Goal: Task Accomplishment & Management: Use online tool/utility

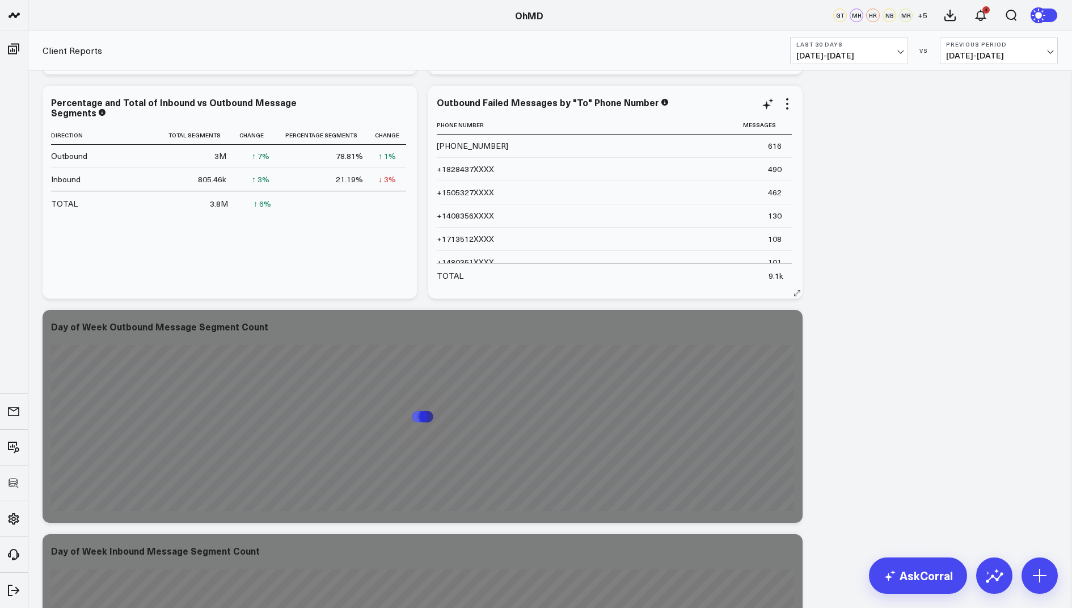
scroll to position [1249, 0]
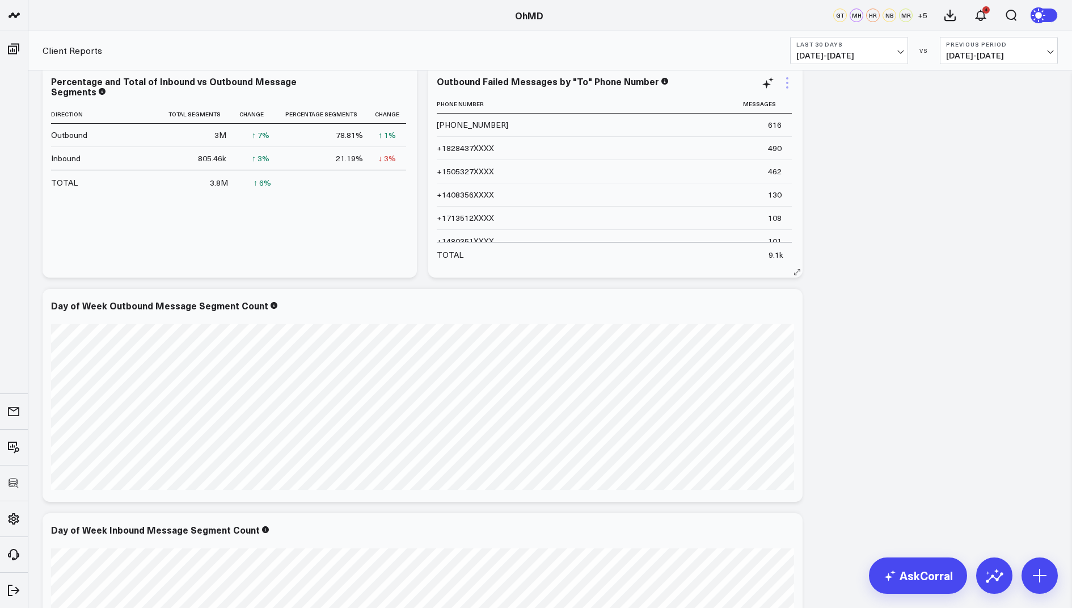
click at [788, 85] on icon at bounding box center [788, 83] width 14 height 14
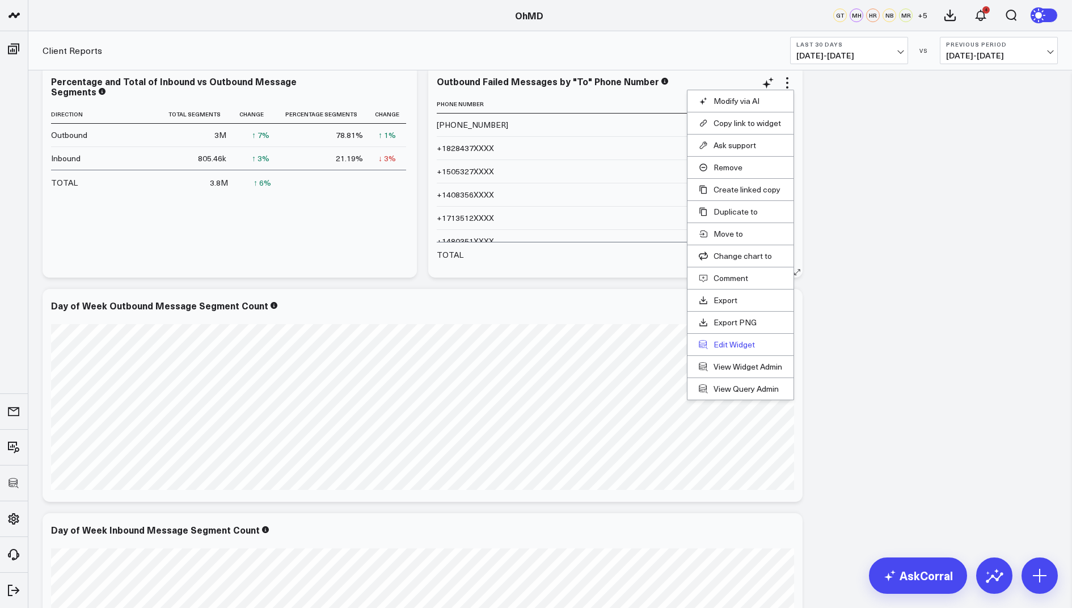
click at [734, 339] on button "Edit Widget" at bounding box center [740, 344] width 83 height 10
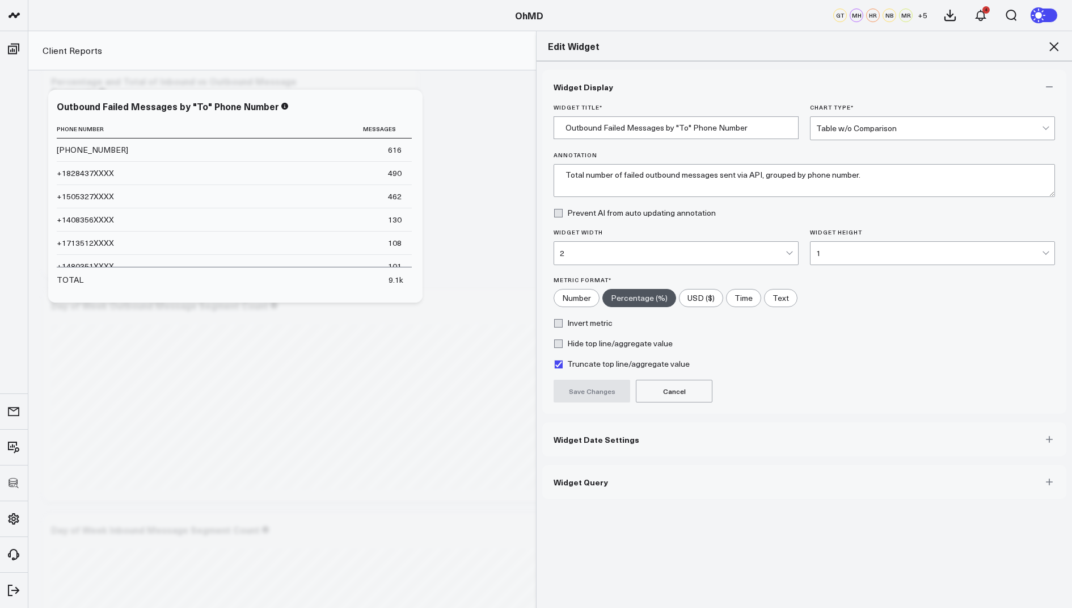
click at [570, 480] on span "Widget Query" at bounding box center [581, 481] width 54 height 9
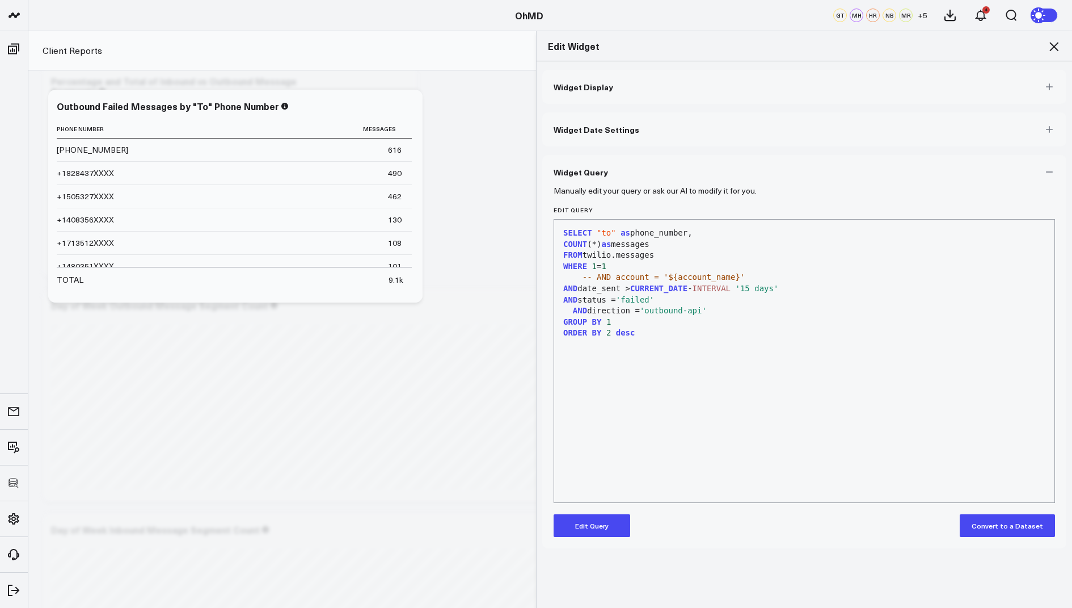
click at [1050, 43] on icon at bounding box center [1054, 46] width 9 height 9
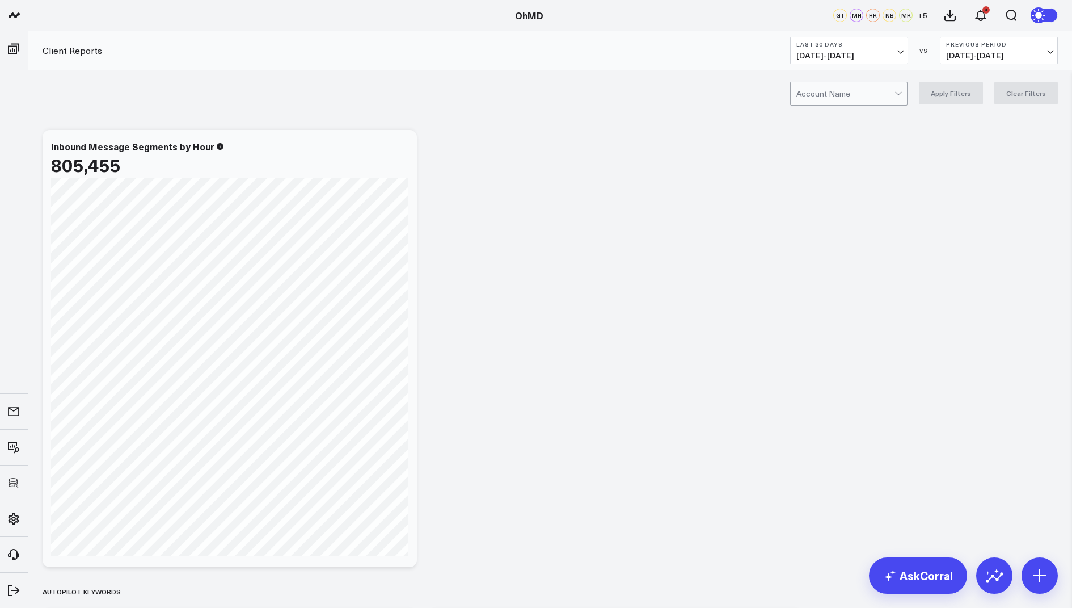
click at [855, 96] on div at bounding box center [846, 93] width 98 height 23
click at [851, 87] on div at bounding box center [846, 93] width 98 height 23
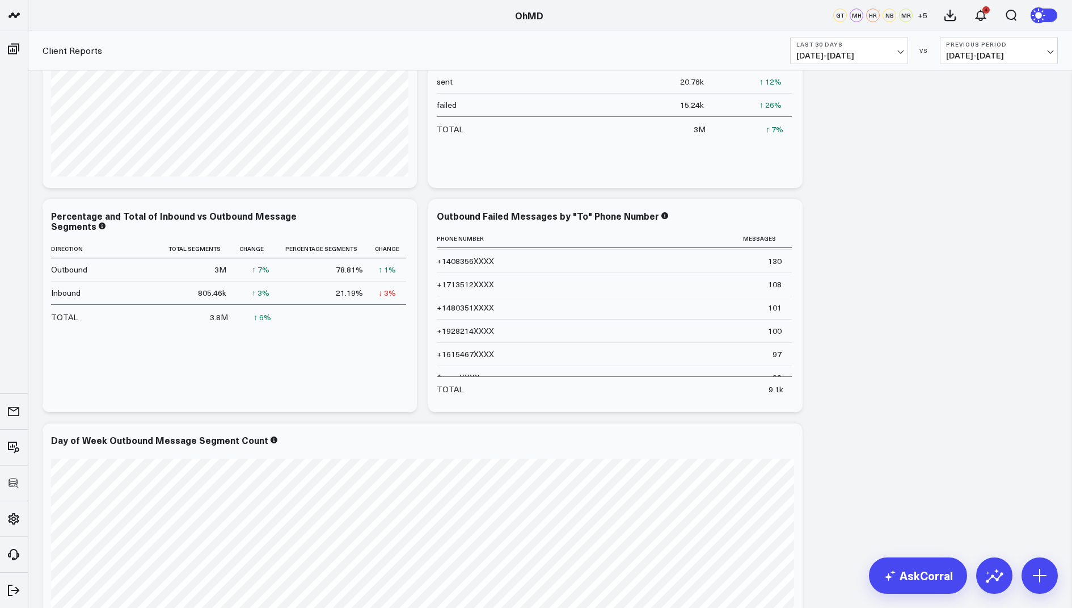
scroll to position [78, 0]
click at [792, 215] on icon at bounding box center [788, 217] width 14 height 14
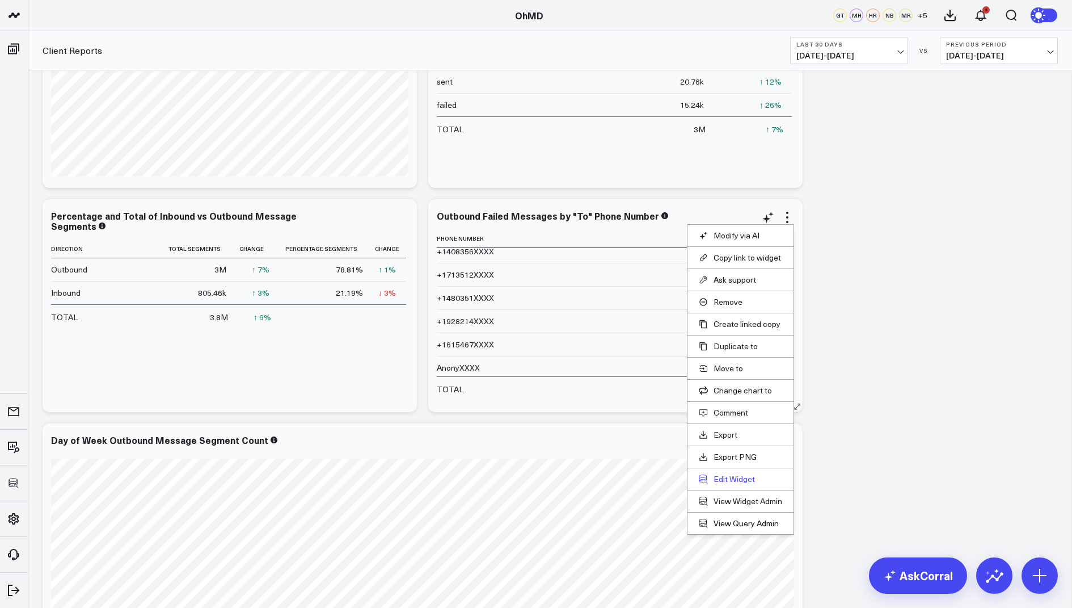
click at [722, 476] on button "Edit Widget" at bounding box center [740, 479] width 83 height 10
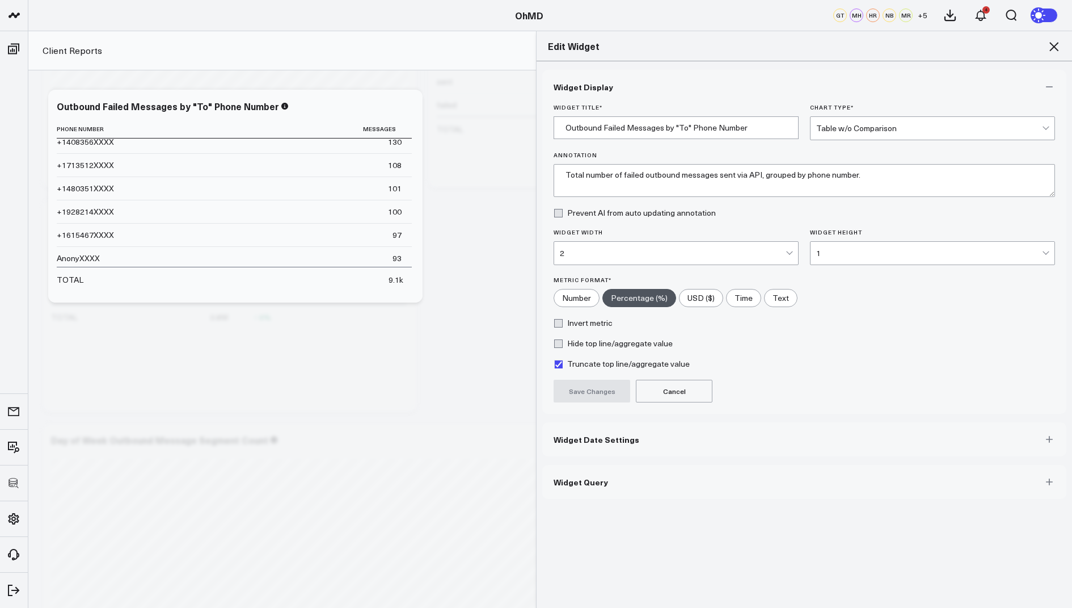
click at [587, 478] on span "Widget Query" at bounding box center [581, 481] width 54 height 9
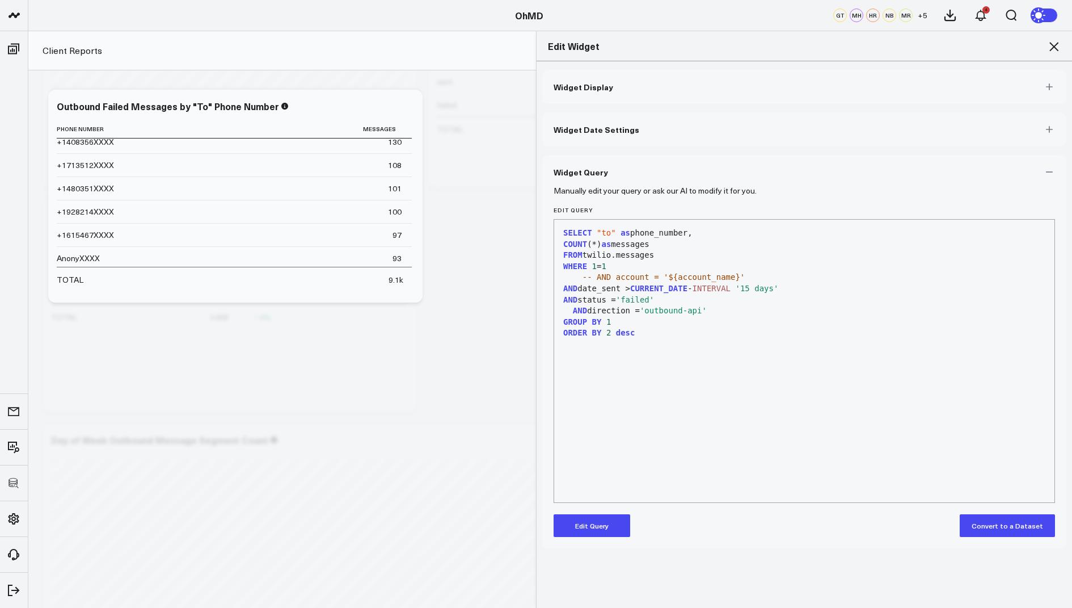
click at [578, 525] on button "Edit Query" at bounding box center [592, 525] width 77 height 23
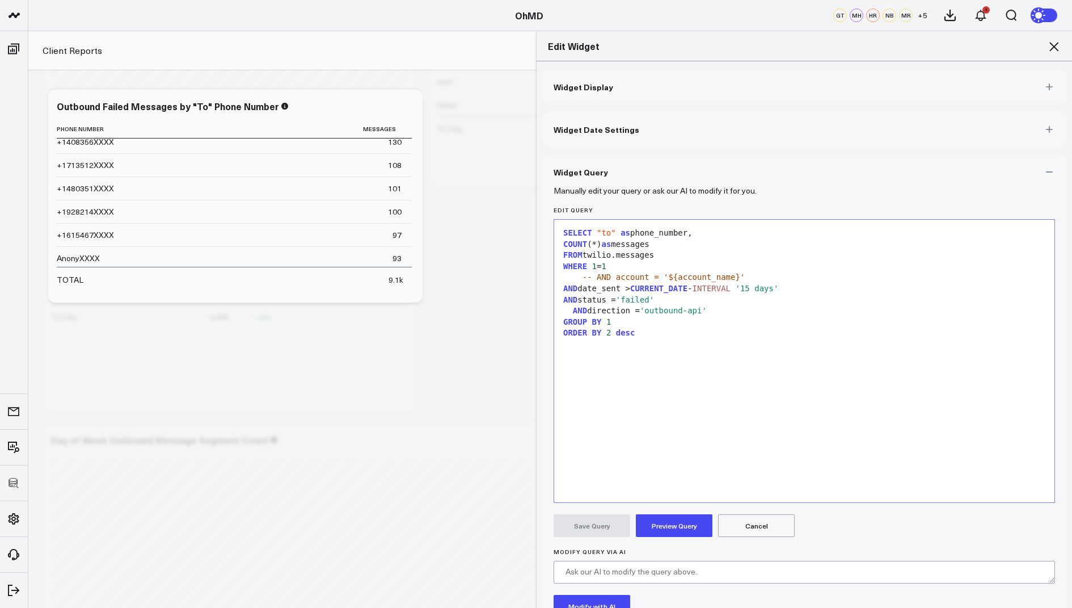
click at [672, 255] on div "FROM twilio.messages" at bounding box center [804, 255] width 489 height 11
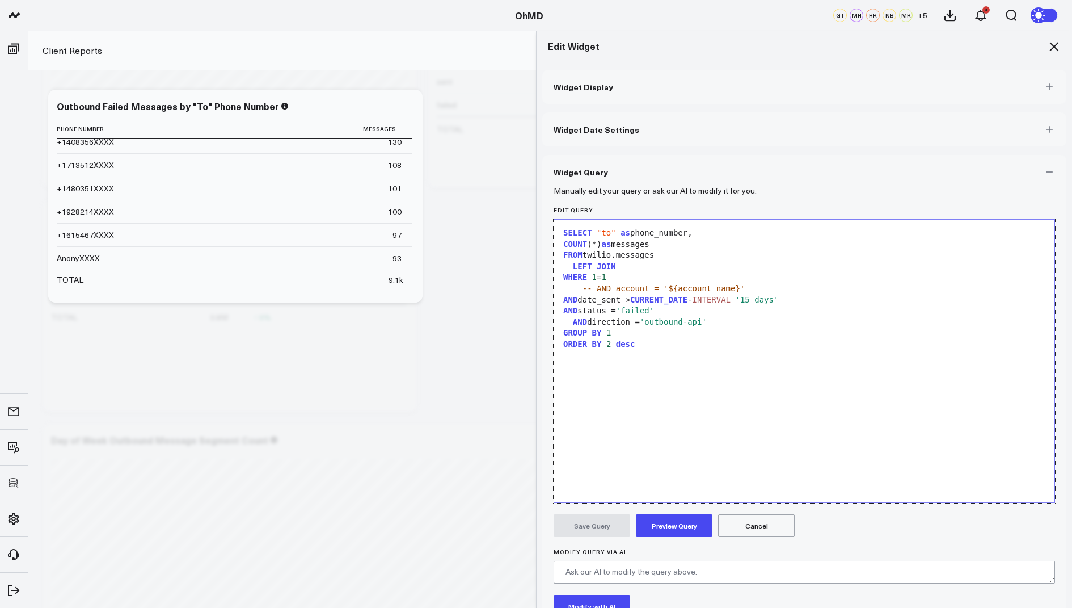
click at [626, 260] on div "SELECT "to" as phone_number, COUNT (*) as messages FROM twilio.messages LEFT JO…" at bounding box center [804, 360] width 489 height 271
click at [613, 266] on span "JOIN" at bounding box center [606, 266] width 19 height 9
click at [614, 266] on span "JOIN" at bounding box center [606, 266] width 19 height 9
click at [662, 252] on div "FROM twilio.messages" at bounding box center [804, 255] width 489 height 11
click at [635, 234] on div "SELECT "to" as phone_number," at bounding box center [804, 233] width 489 height 11
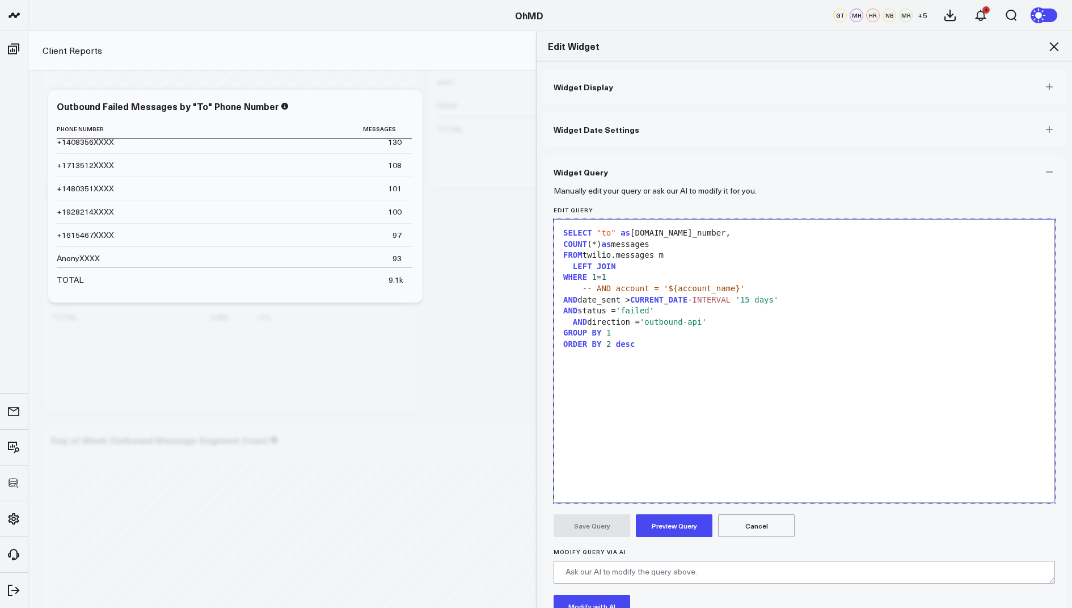
click at [597, 261] on div "LEFT JOIN" at bounding box center [804, 266] width 489 height 11
click at [584, 300] on div "AND date_sent > CURRENT_DATE - INTERVAL '15 days'" at bounding box center [804, 299] width 489 height 11
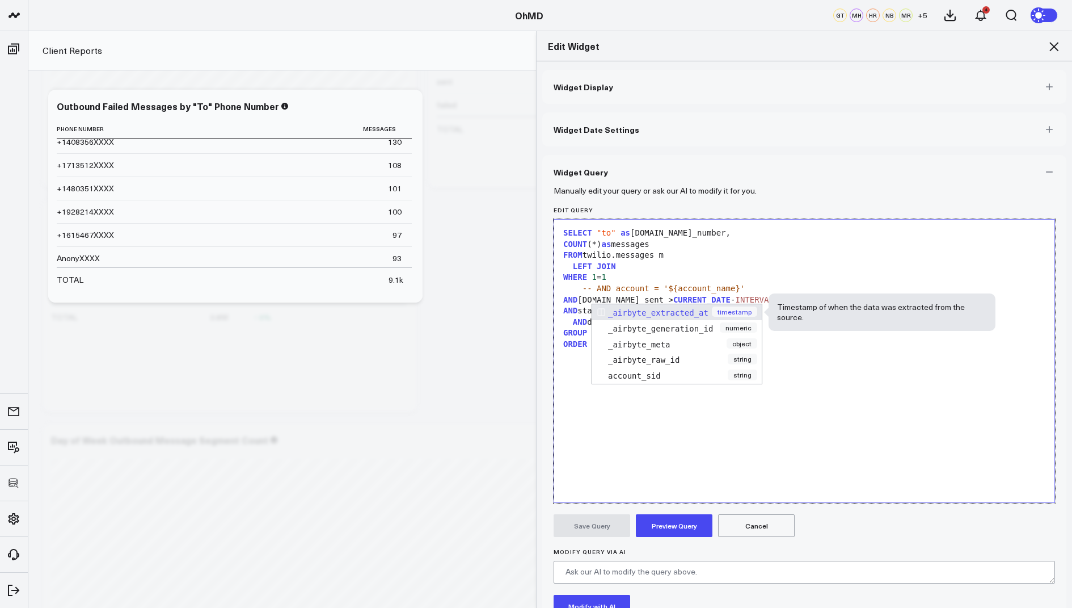
click at [866, 388] on div "SELECT "to" as m.phone_number, COUNT (*) as messages FROM twilio.messages m LEF…" at bounding box center [804, 360] width 489 height 271
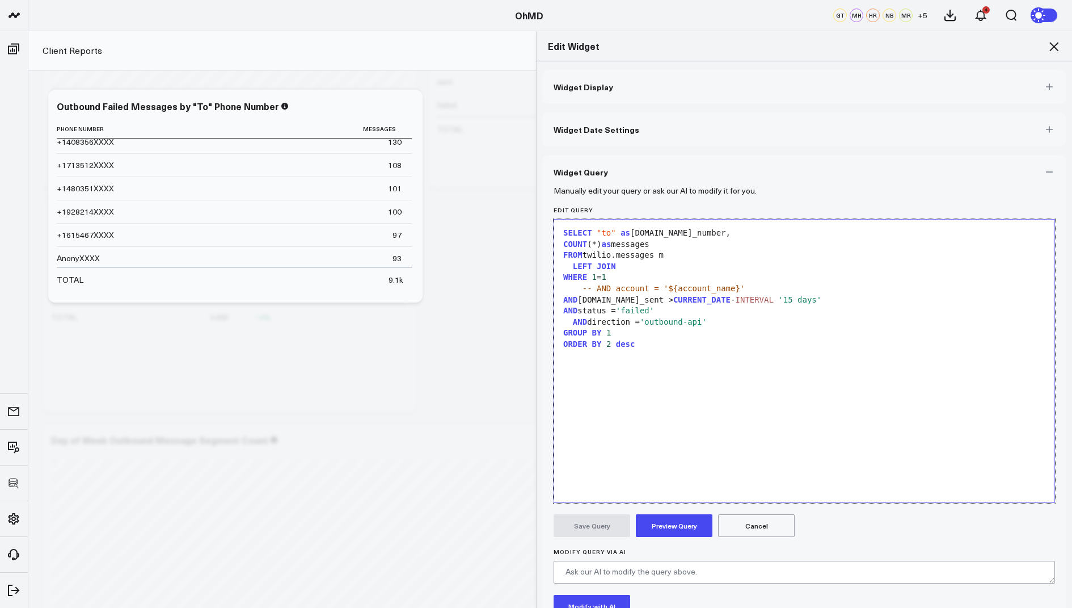
drag, startPoint x: 580, startPoint y: 311, endPoint x: 599, endPoint y: 311, distance: 18.2
click at [581, 311] on div "AND status = 'failed'" at bounding box center [804, 310] width 489 height 11
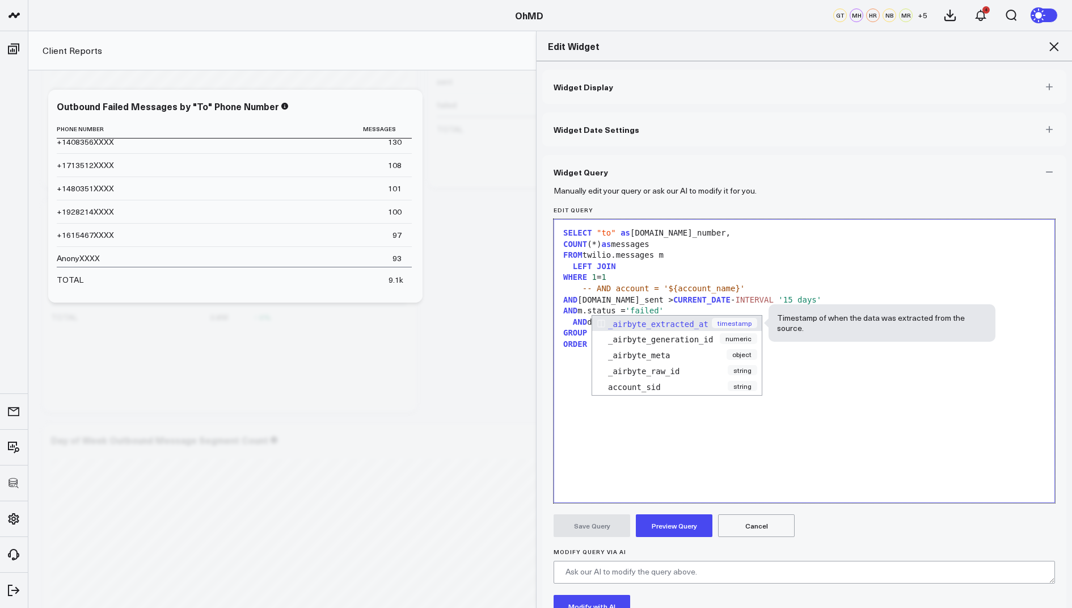
click at [801, 435] on div "SELECT "to" as m.phone_number, COUNT (*) as messages FROM twilio.messages m LEF…" at bounding box center [804, 360] width 489 height 271
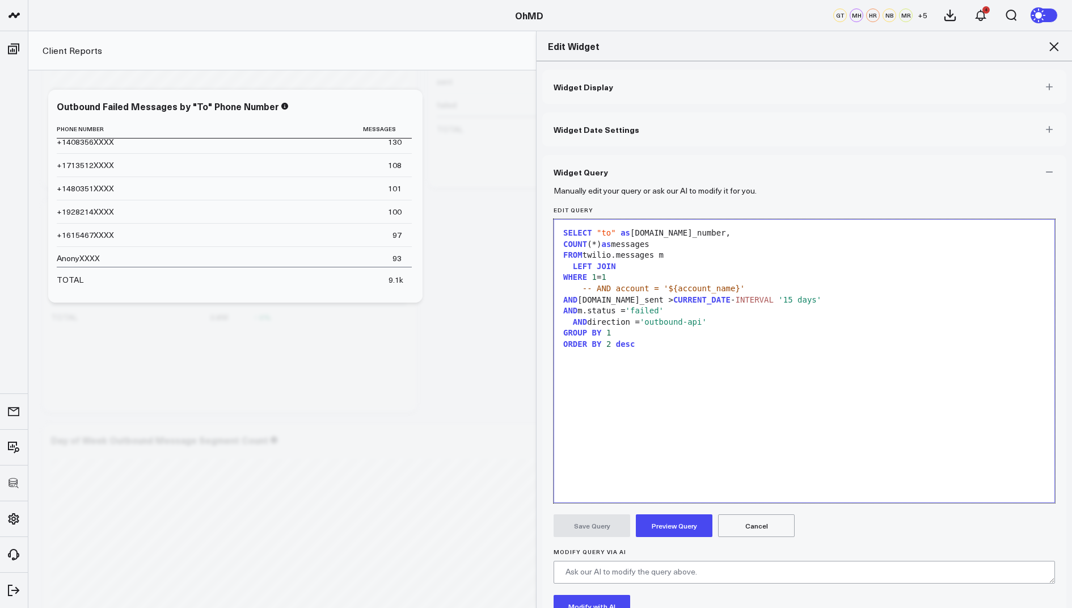
click at [593, 322] on div "AND direction = 'outbound-api'" at bounding box center [804, 322] width 489 height 11
click at [896, 421] on div "SELECT "to" as m.phone_number, COUNT (*) as messages FROM twilio.messages m LEF…" at bounding box center [804, 360] width 489 height 271
click at [630, 264] on div "LEFT JOIN" at bounding box center [804, 266] width 489 height 11
click at [706, 267] on div "LEFT JOIN twilio.accounts" at bounding box center [804, 266] width 489 height 11
click at [698, 267] on div "LEFT JOIN twilio.accounts" at bounding box center [804, 266] width 489 height 11
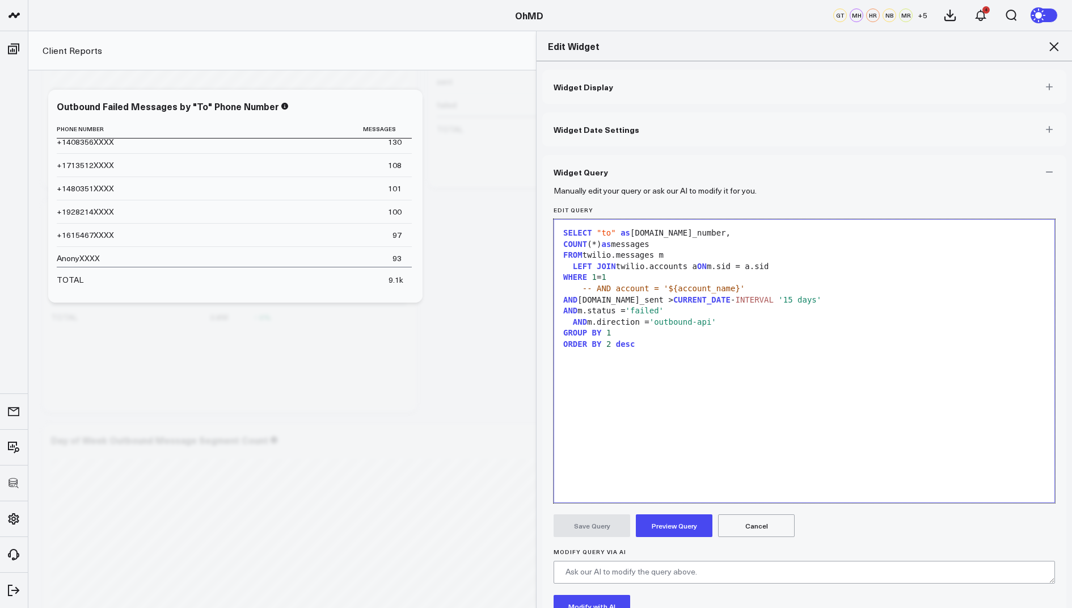
click at [689, 407] on div "SELECT "to" as m.phone_number, COUNT (*) as messages FROM twilio.messages m LEF…" at bounding box center [804, 360] width 489 height 271
click at [616, 290] on span "-- AND account = '${account_name}'" at bounding box center [664, 288] width 163 height 9
drag, startPoint x: 658, startPoint y: 289, endPoint x: 625, endPoint y: 291, distance: 32.4
click at [625, 291] on span "-- AND a.account = '${" at bounding box center [635, 288] width 105 height 9
click at [679, 523] on button "Preview Query" at bounding box center [674, 525] width 77 height 23
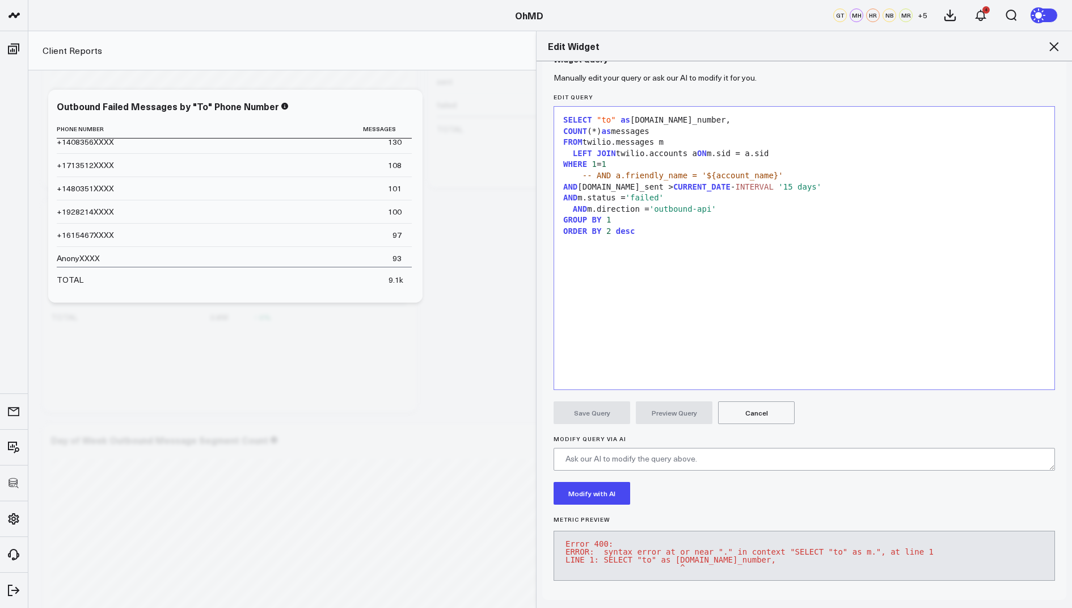
scroll to position [118, 0]
click at [645, 116] on div "SELECT "to" as m.phone_number," at bounding box center [804, 120] width 489 height 11
click at [677, 406] on button "Preview Query" at bounding box center [674, 412] width 77 height 23
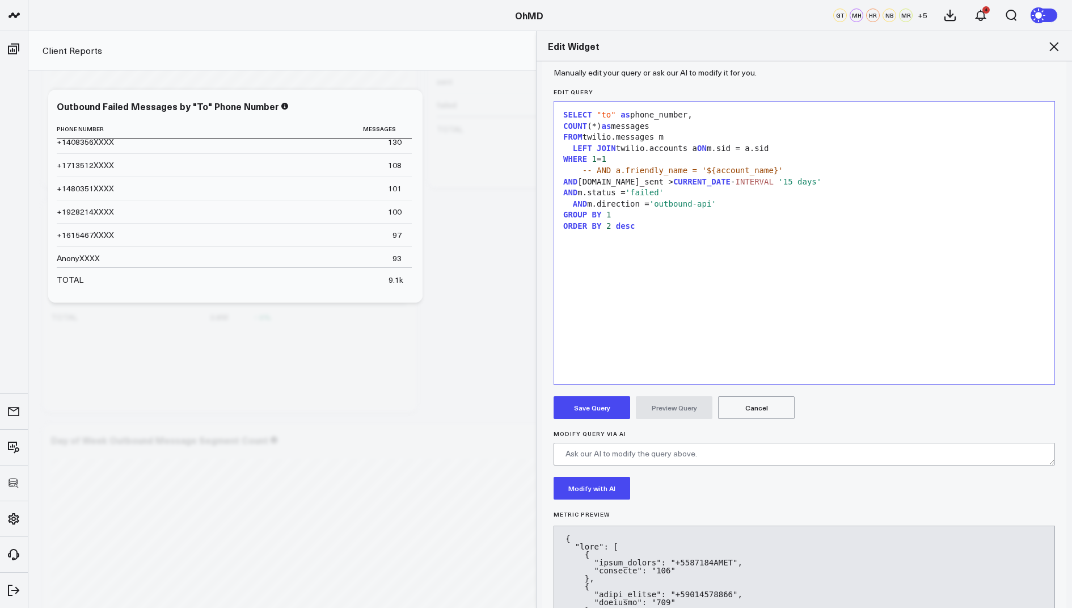
click at [578, 402] on button "Save Query" at bounding box center [592, 407] width 77 height 23
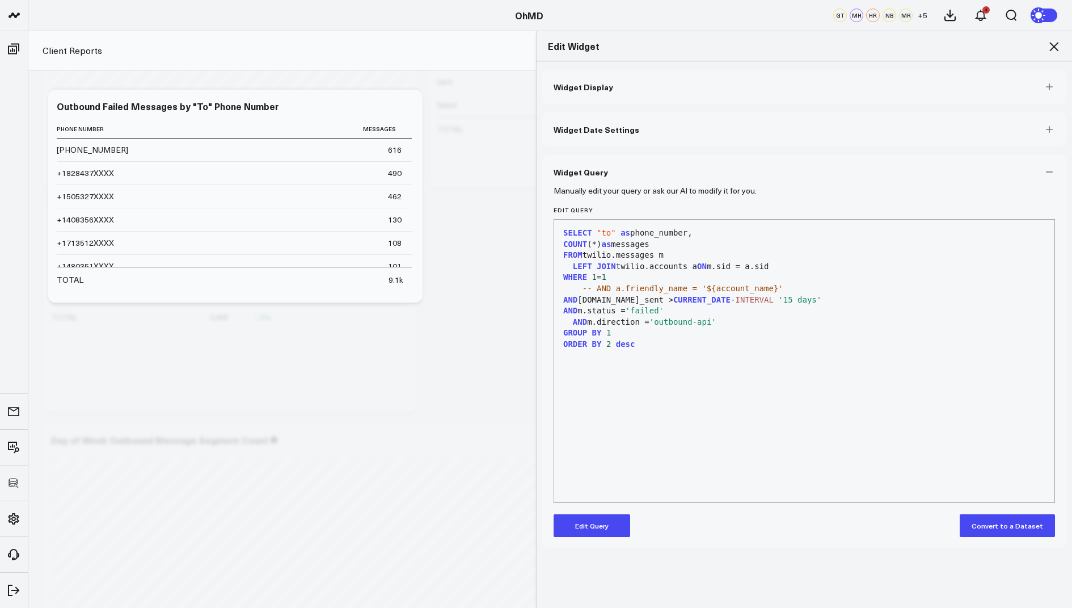
scroll to position [0, 0]
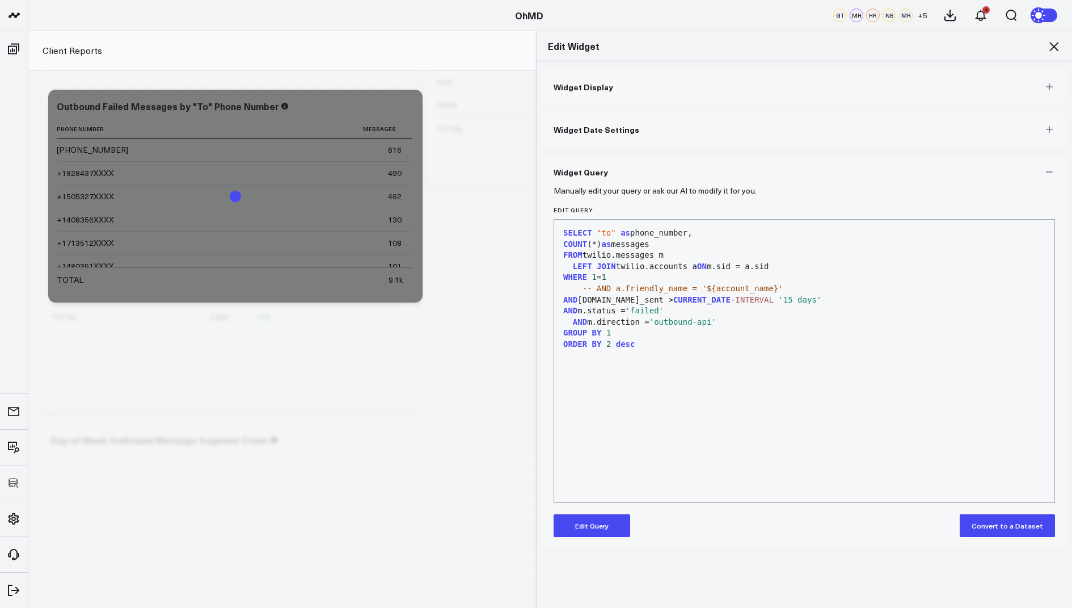
click at [1056, 50] on icon at bounding box center [1054, 47] width 14 height 14
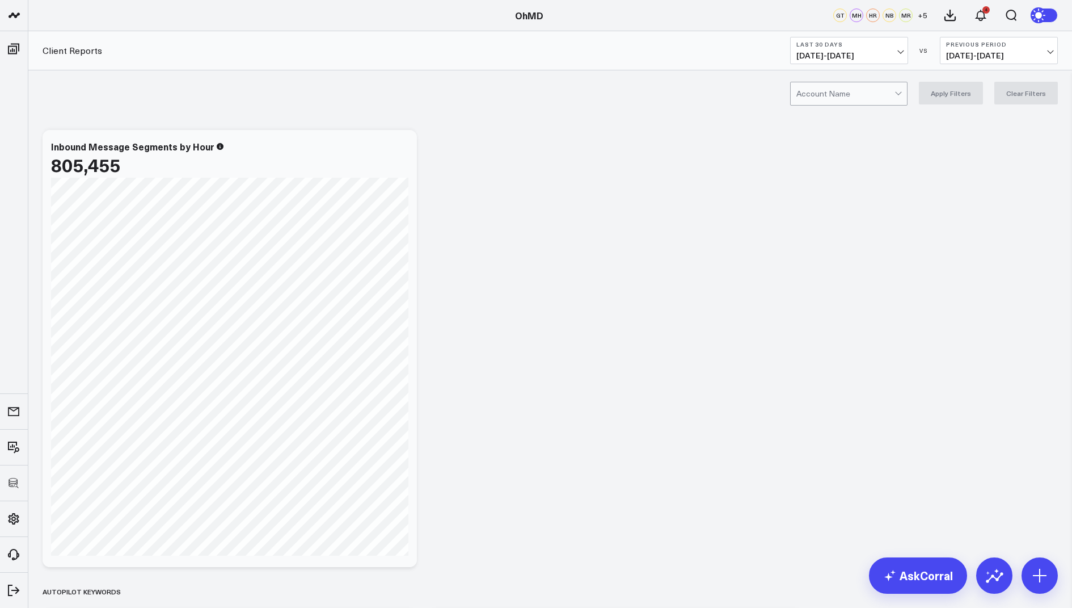
click at [836, 96] on div at bounding box center [846, 93] width 98 height 23
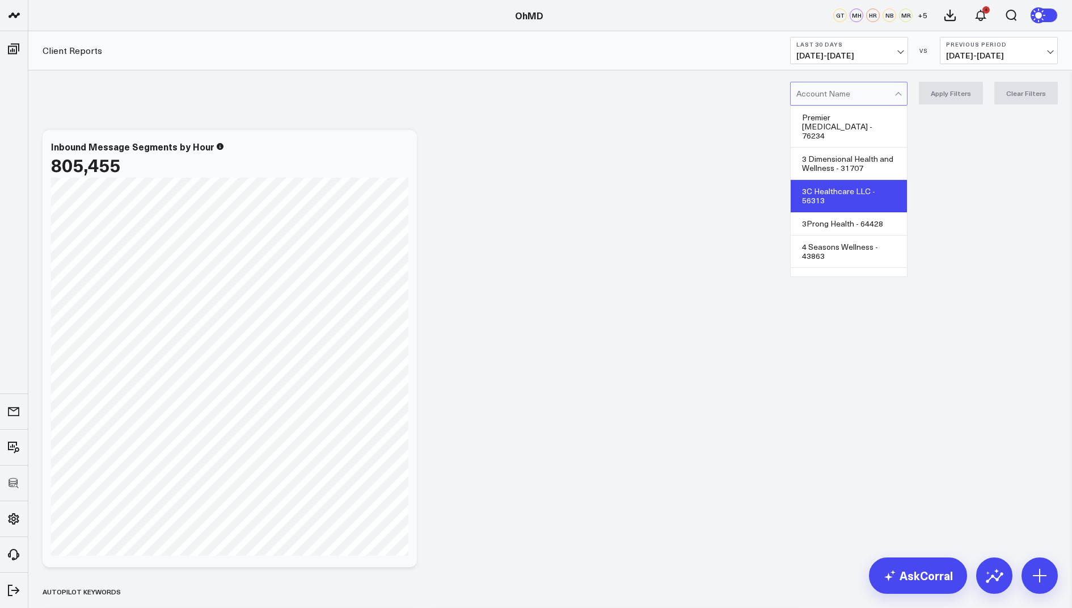
click at [843, 183] on div "3C Healthcare LLC - 56313" at bounding box center [849, 196] width 116 height 32
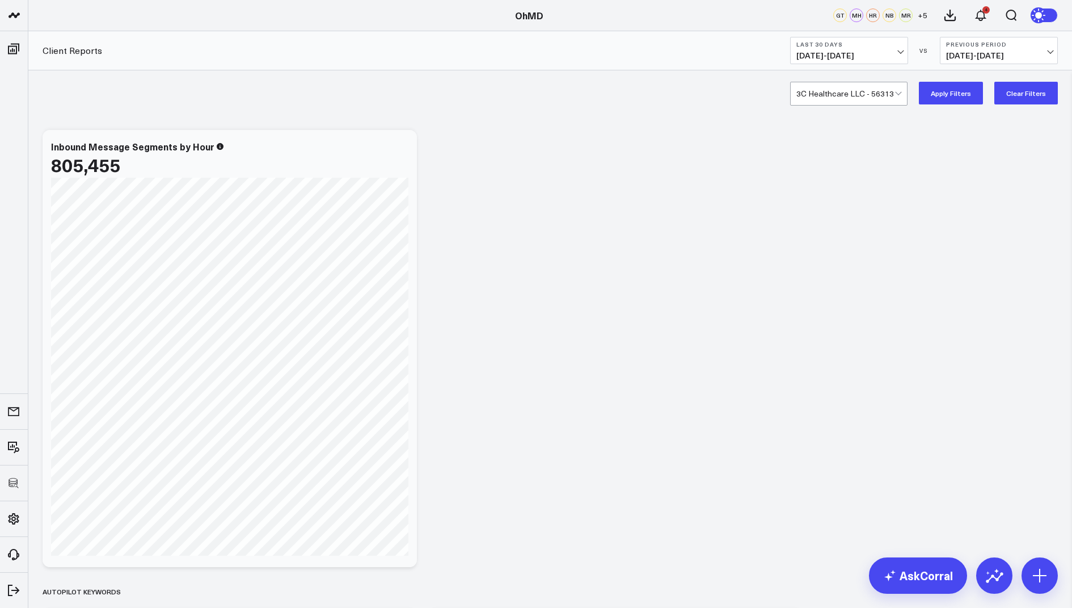
click at [919, 93] on div "option 3C Healthcare LLC - 56313, selected. 3C Healthcare LLC - 56313 Apply Fil…" at bounding box center [924, 93] width 268 height 23
click at [933, 94] on button "Apply Filters" at bounding box center [951, 93] width 64 height 23
click at [857, 98] on div at bounding box center [846, 93] width 98 height 23
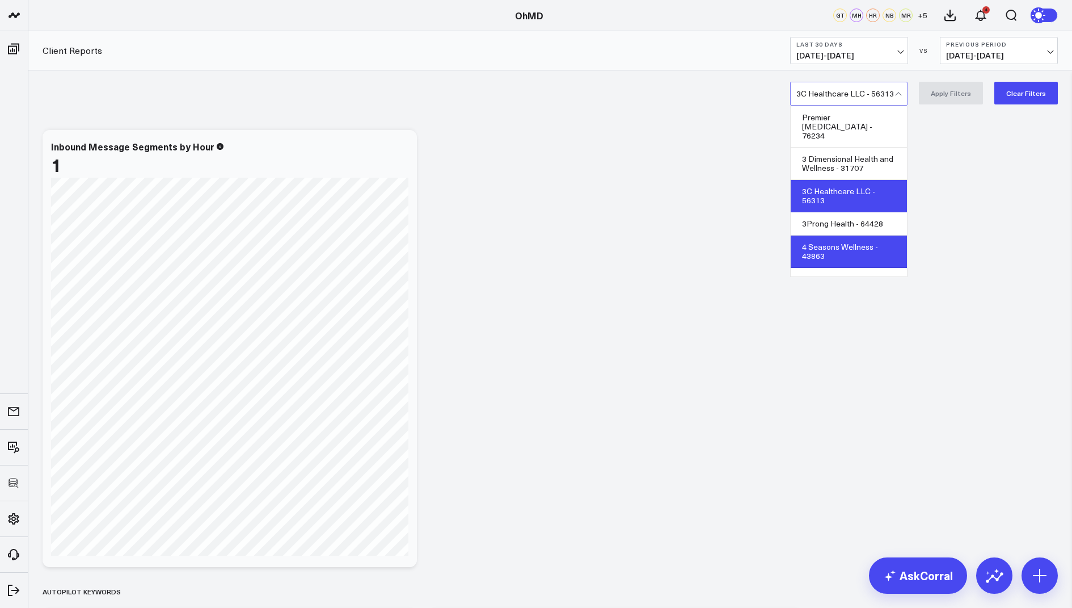
click at [859, 243] on div "4 Seasons Wellness - 43863" at bounding box center [849, 251] width 116 height 32
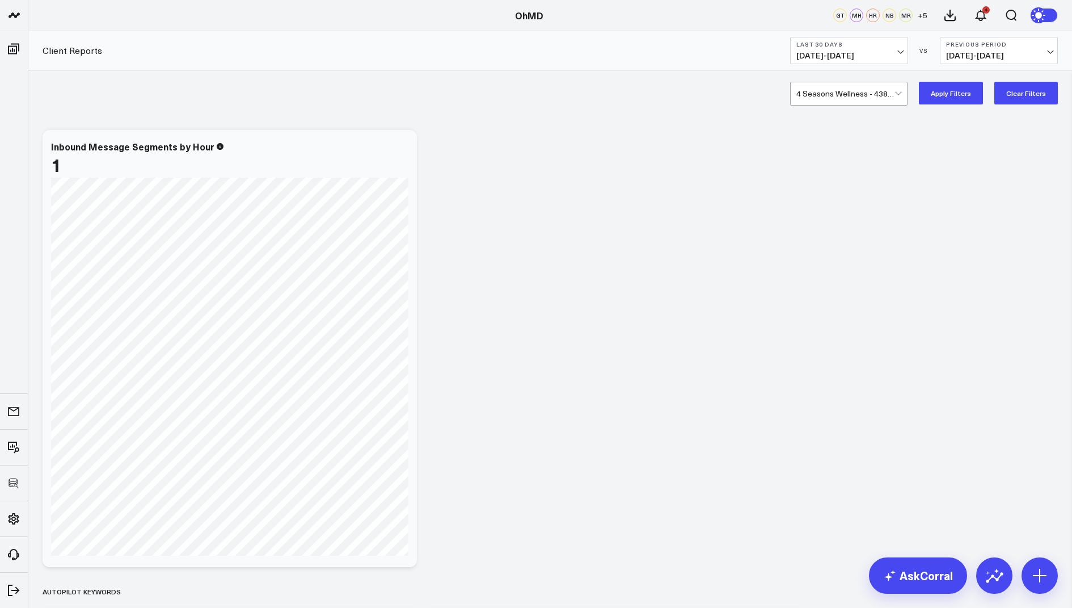
click at [956, 88] on button "Apply Filters" at bounding box center [951, 93] width 64 height 23
click at [859, 92] on div at bounding box center [846, 93] width 98 height 23
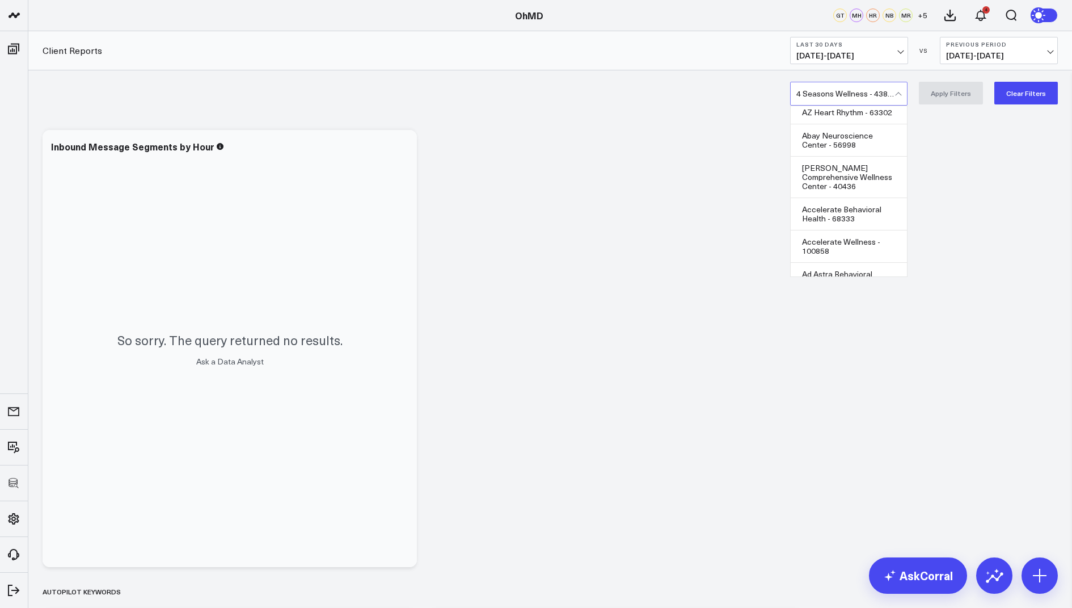
scroll to position [556, 0]
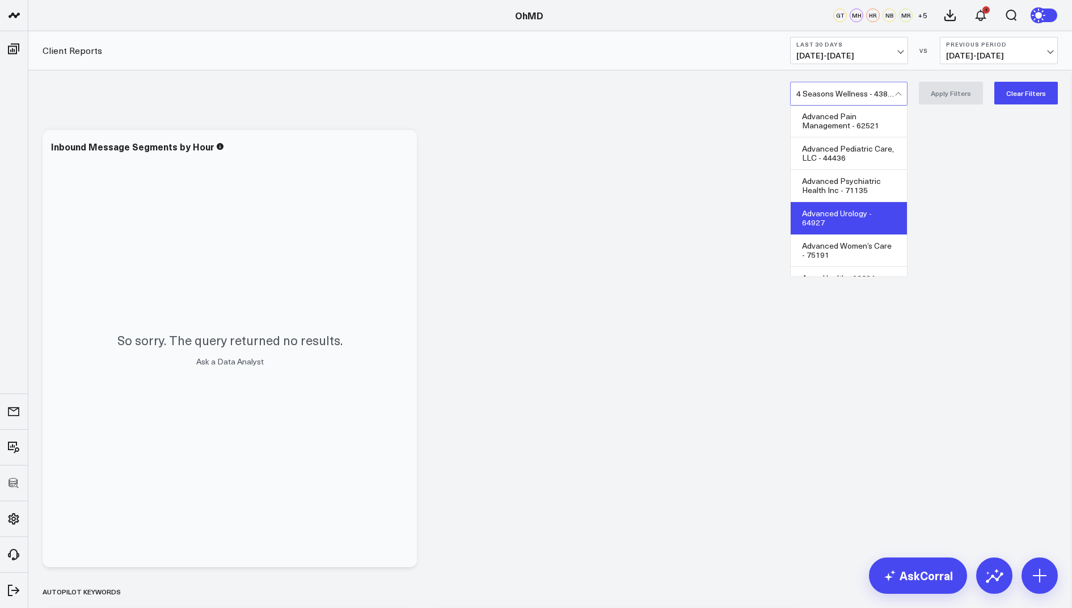
click at [848, 220] on div "Advanced Urology - 64927" at bounding box center [849, 218] width 116 height 32
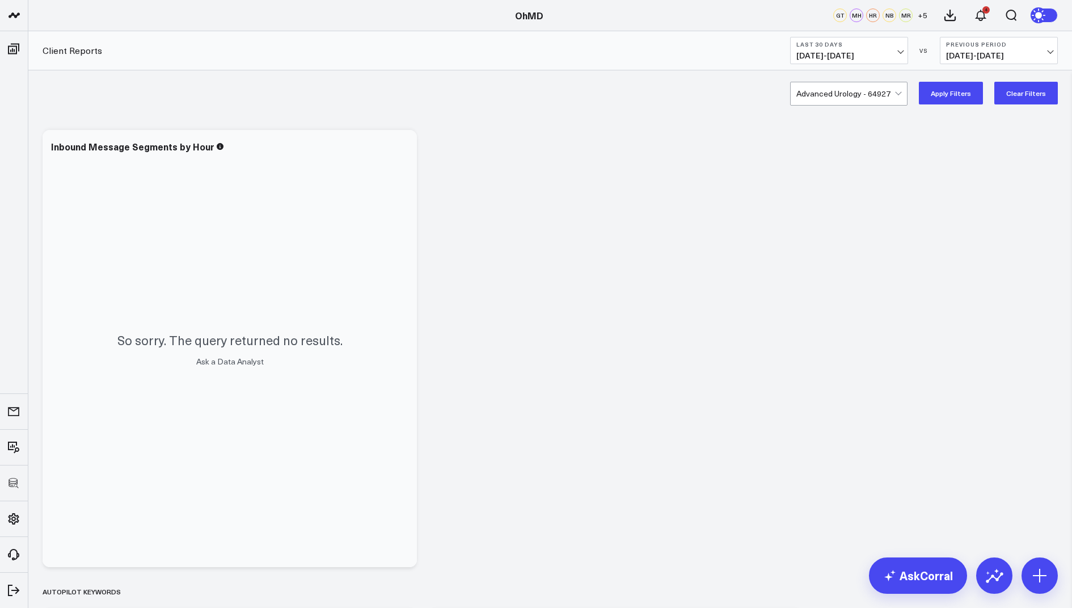
click at [953, 87] on button "Apply Filters" at bounding box center [951, 93] width 64 height 23
click at [849, 94] on div at bounding box center [846, 93] width 98 height 23
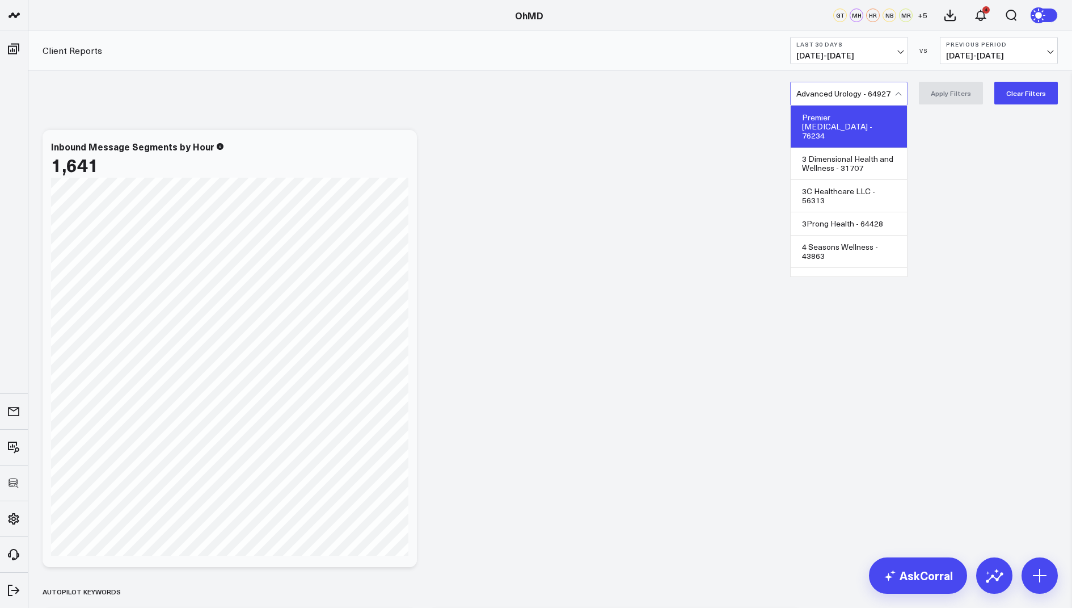
click at [852, 125] on div "Premier Podiatry - 76234" at bounding box center [849, 126] width 116 height 41
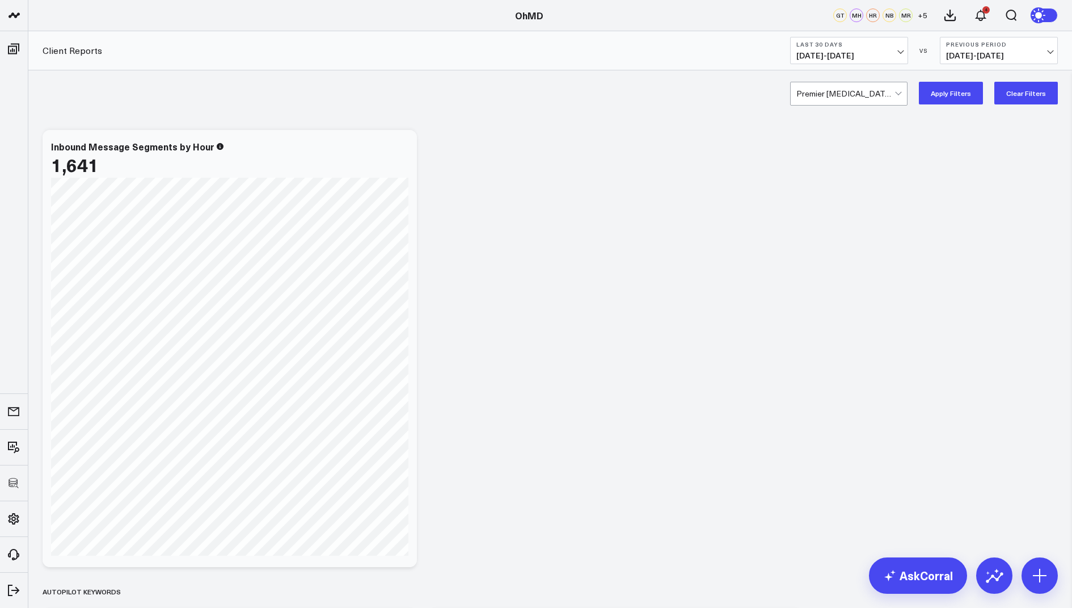
click at [941, 91] on button "Apply Filters" at bounding box center [951, 93] width 64 height 23
click at [854, 102] on div at bounding box center [846, 93] width 98 height 23
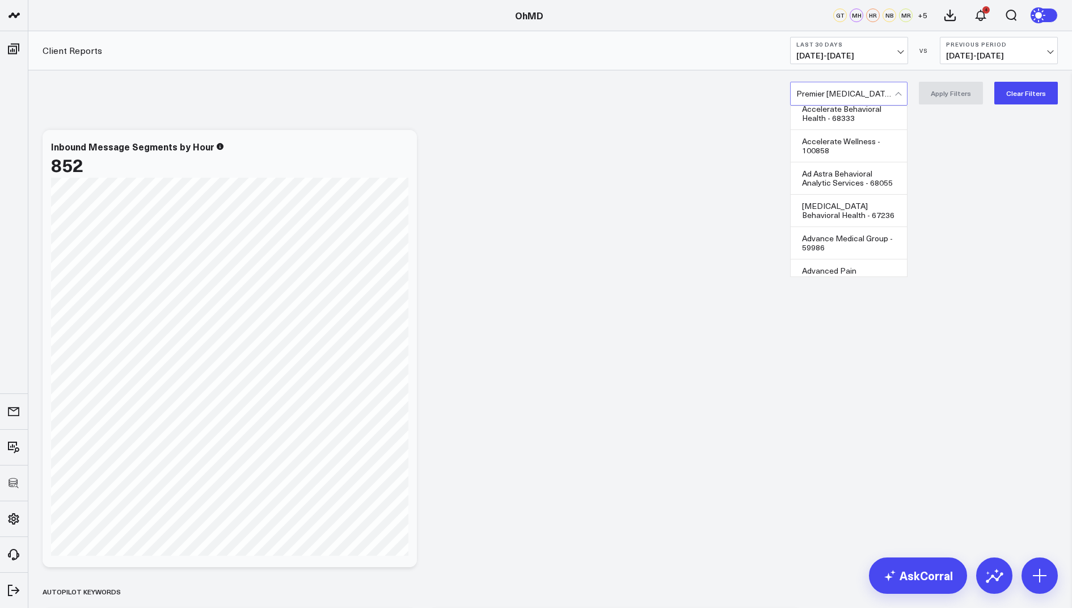
scroll to position [725, 0]
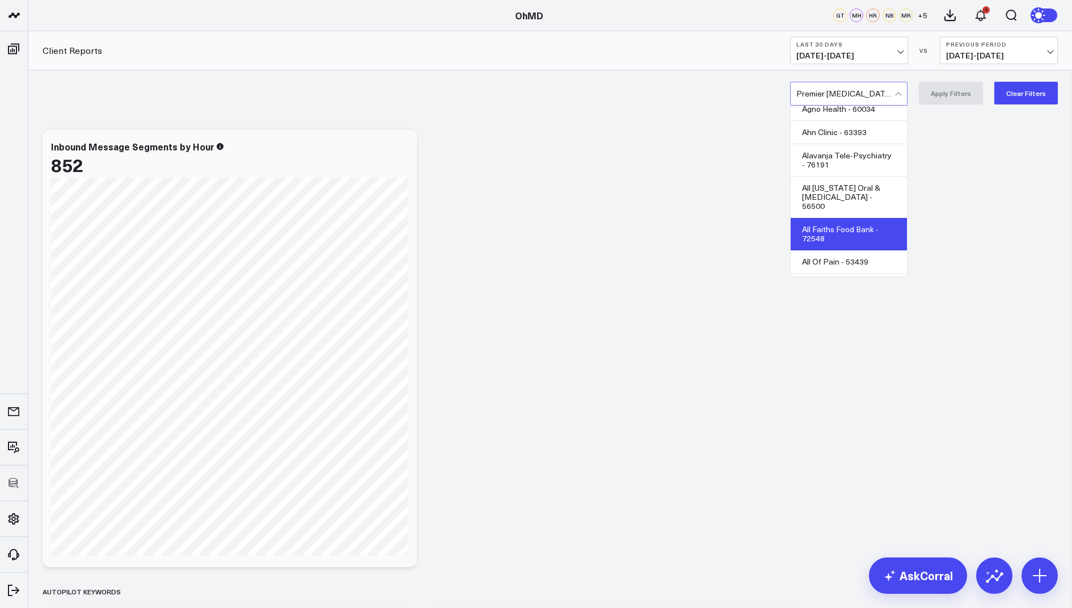
click at [846, 221] on div "All Faiths Food Bank - 72548" at bounding box center [849, 234] width 116 height 32
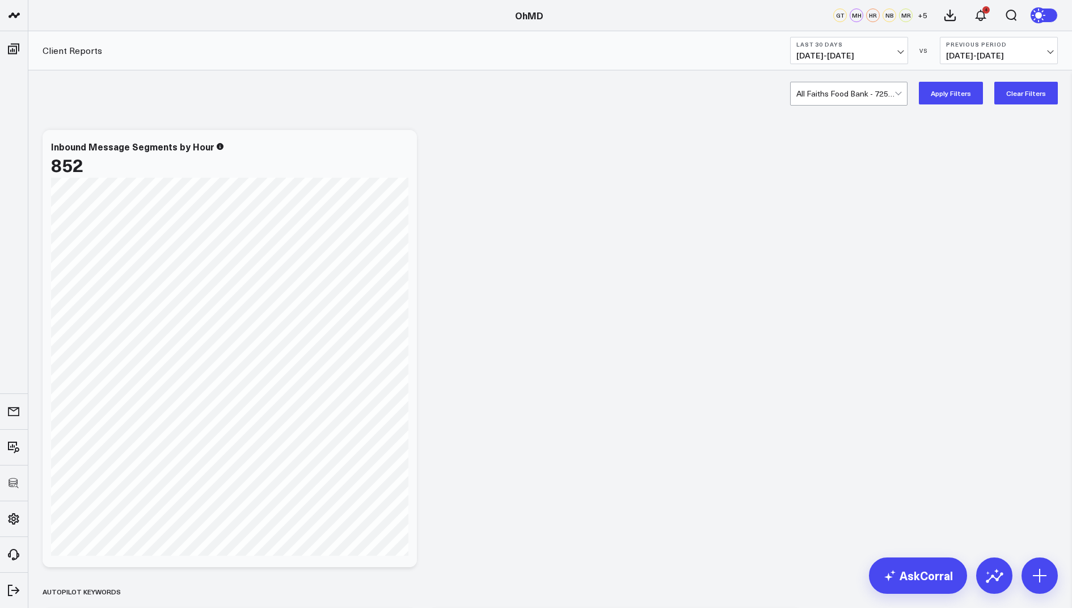
click at [953, 86] on button "Apply Filters" at bounding box center [951, 93] width 64 height 23
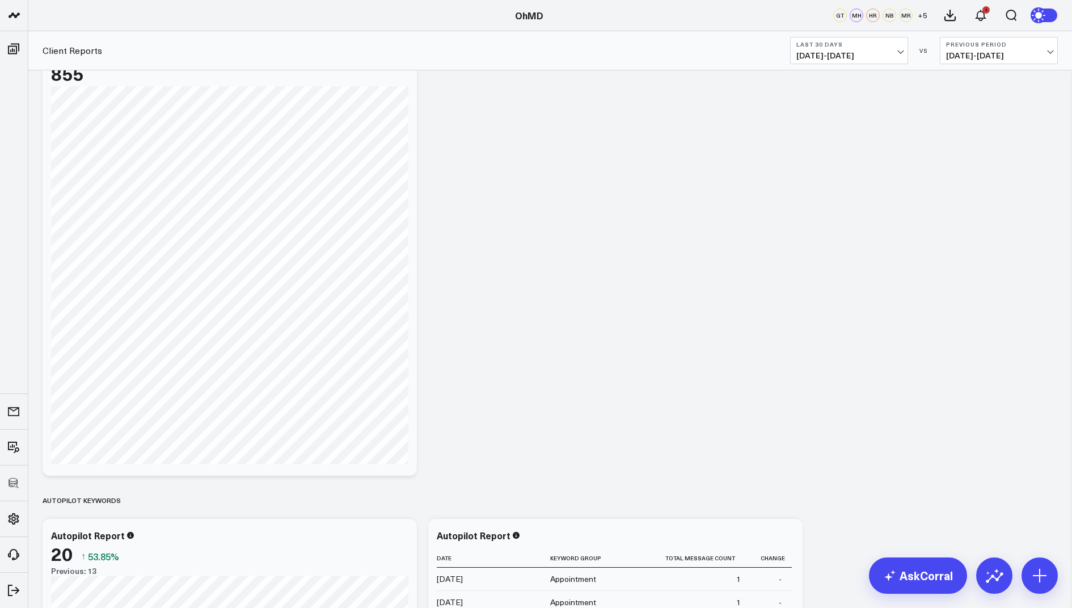
scroll to position [69, 0]
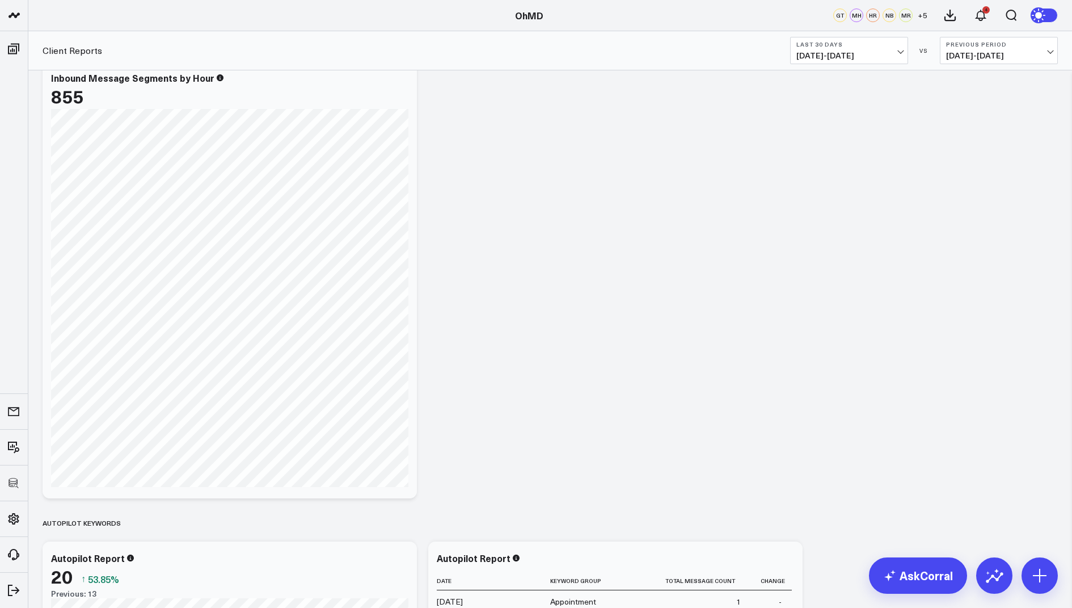
click at [844, 49] on button "Last 30 Days 08/19/25 - 09/17/25" at bounding box center [849, 50] width 118 height 27
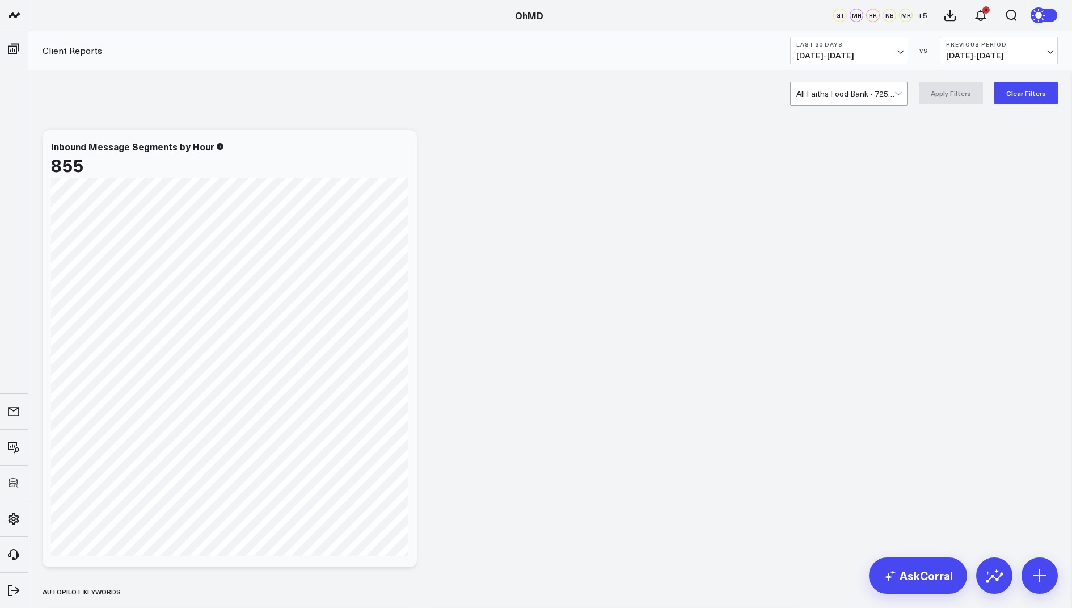
click at [852, 90] on div at bounding box center [846, 93] width 98 height 23
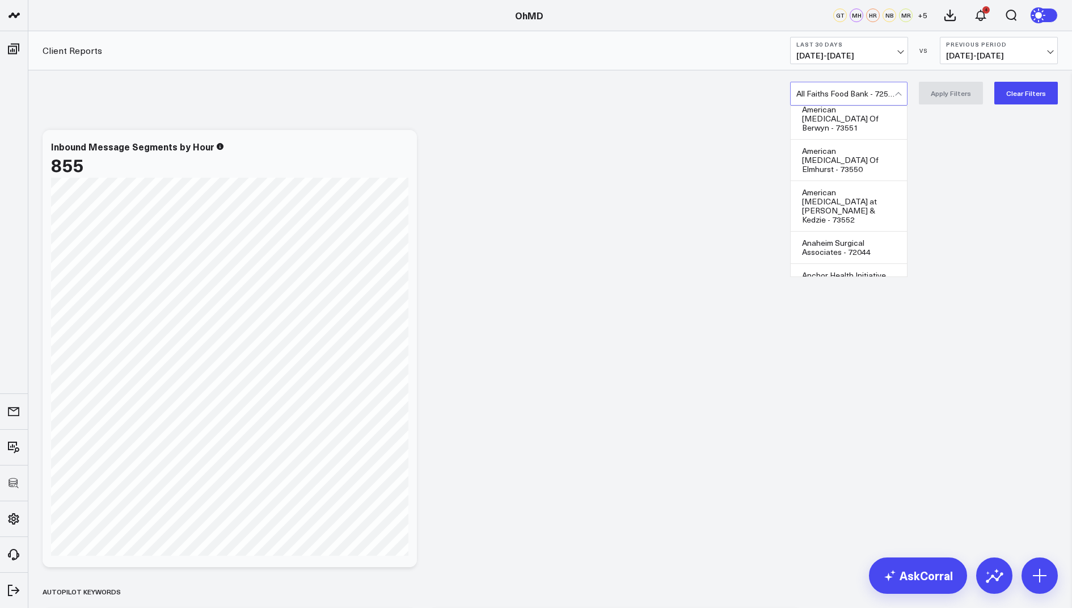
scroll to position [1139, 0]
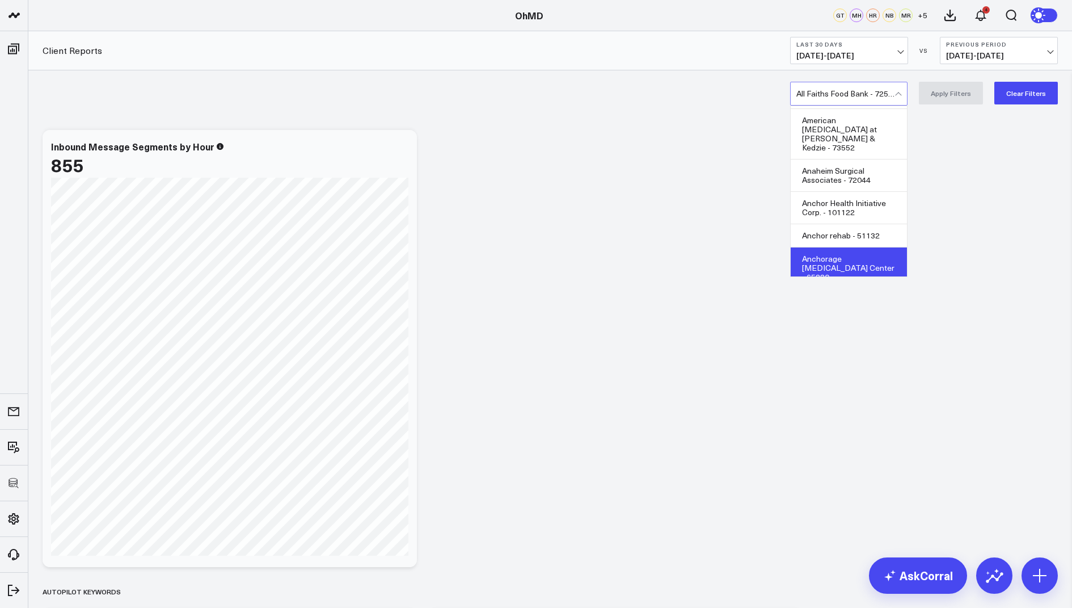
click at [841, 247] on div "Anchorage Radiation Oncology Center - 65830" at bounding box center [849, 267] width 116 height 41
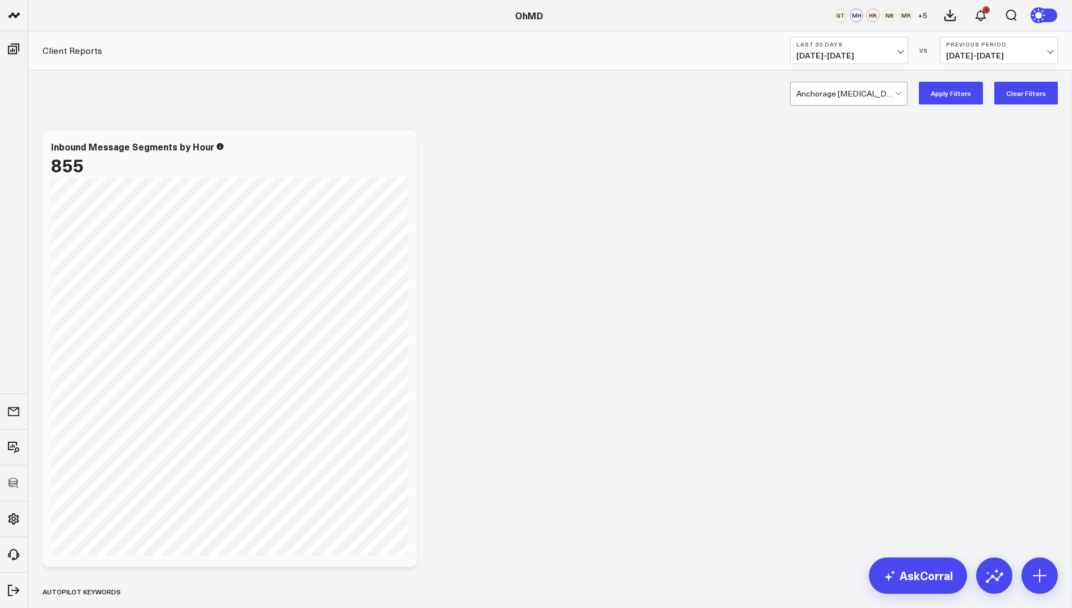
click at [961, 94] on button "Apply Filters" at bounding box center [951, 93] width 64 height 23
click at [844, 87] on div at bounding box center [846, 93] width 98 height 23
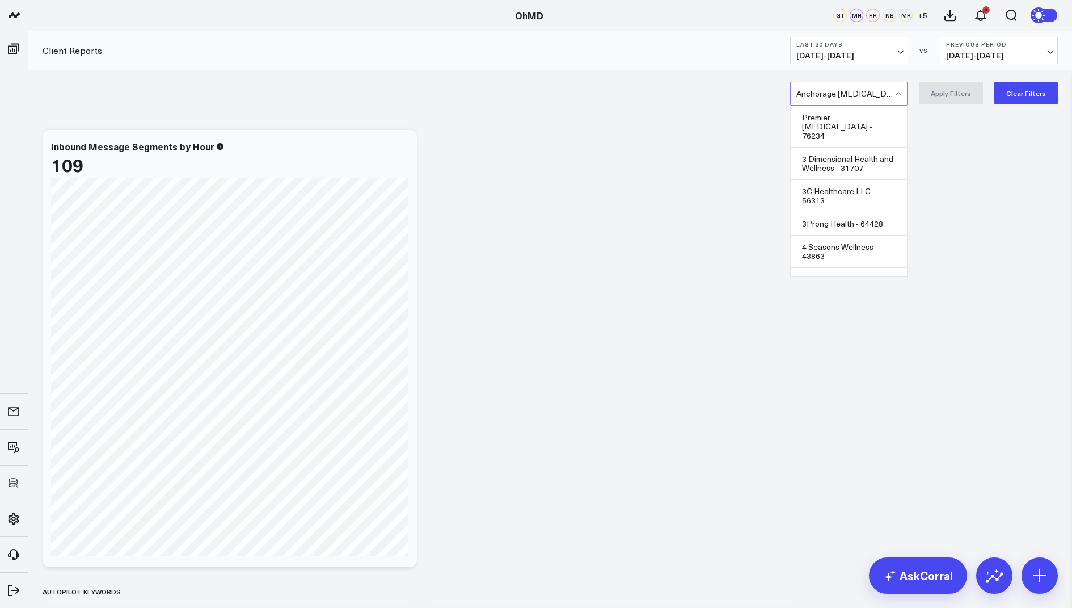
scroll to position [1107, 0]
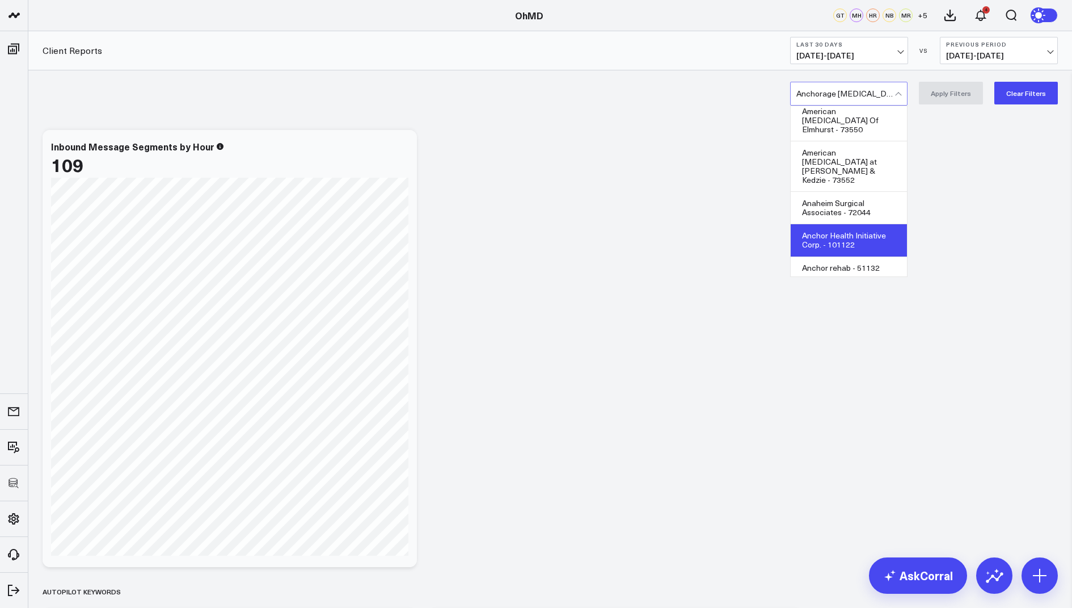
click at [851, 224] on div "Anchor Health Initiative Corp. - 101122" at bounding box center [849, 240] width 116 height 32
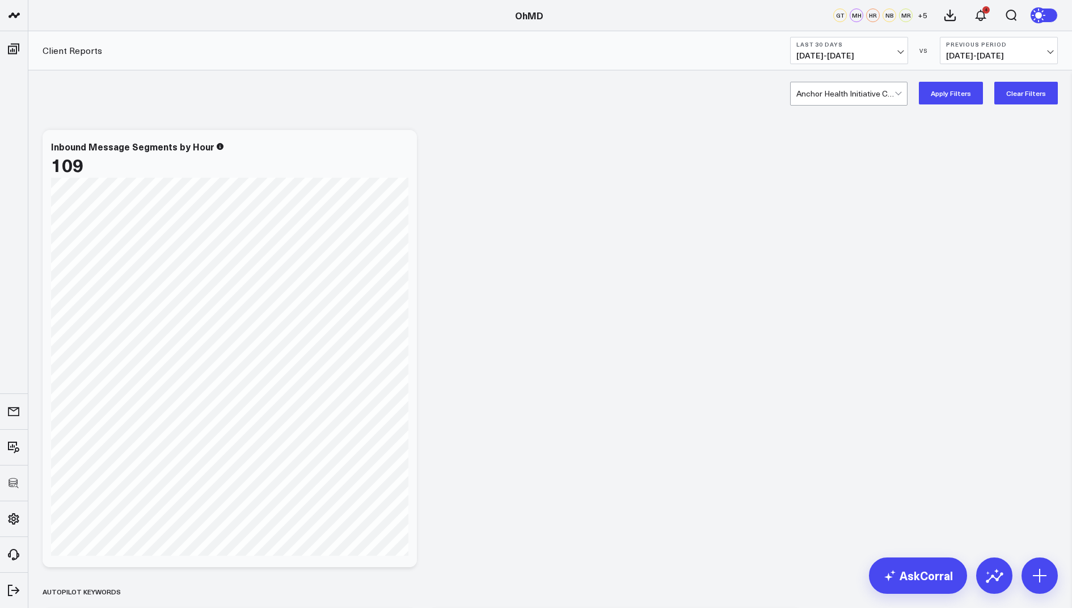
click at [947, 95] on button "Apply Filters" at bounding box center [951, 93] width 64 height 23
click at [832, 91] on div at bounding box center [846, 93] width 98 height 23
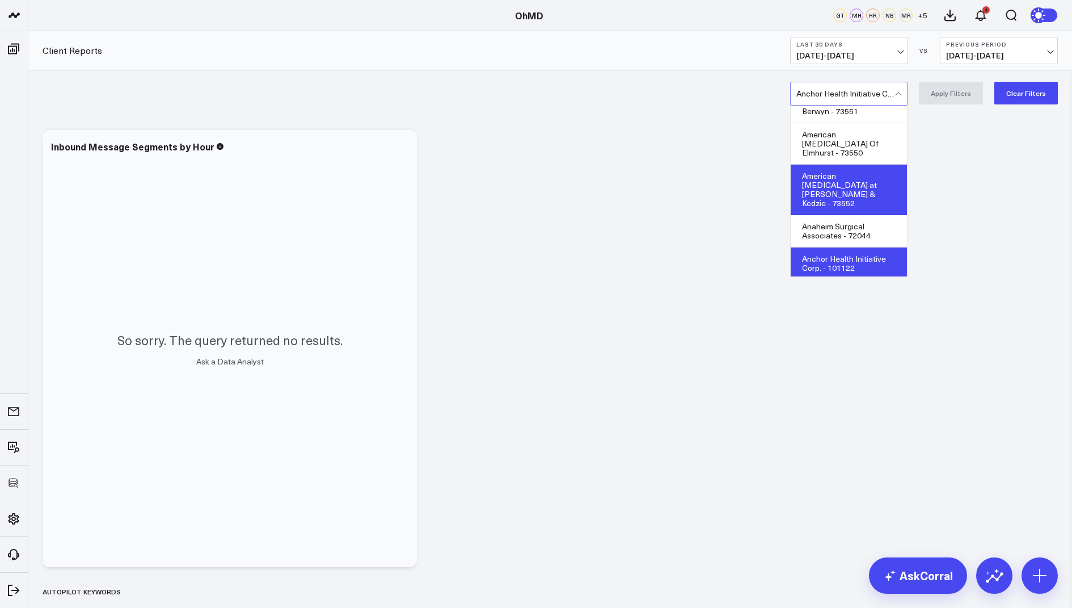
scroll to position [1102, 0]
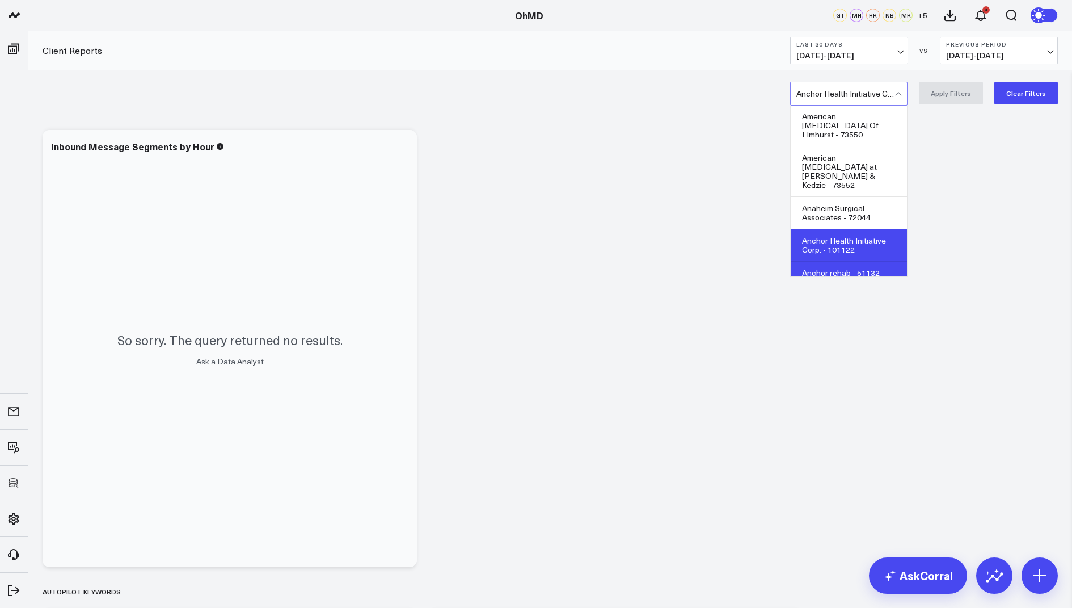
click at [852, 262] on div "Anchor rehab - 51132" at bounding box center [849, 273] width 116 height 23
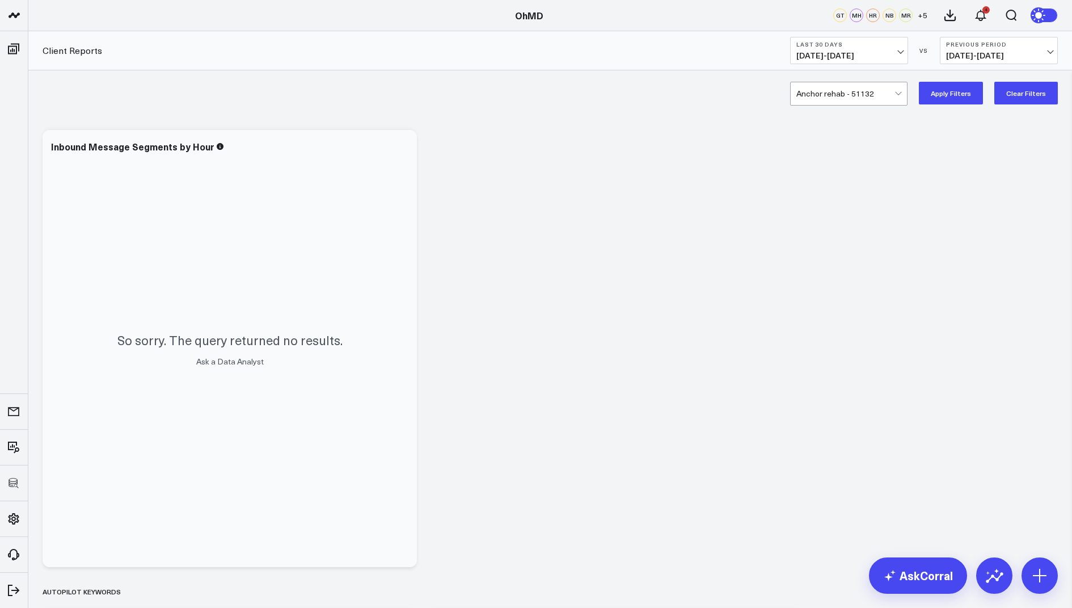
click at [949, 94] on button "Apply Filters" at bounding box center [951, 93] width 64 height 23
click at [843, 90] on div at bounding box center [846, 93] width 98 height 23
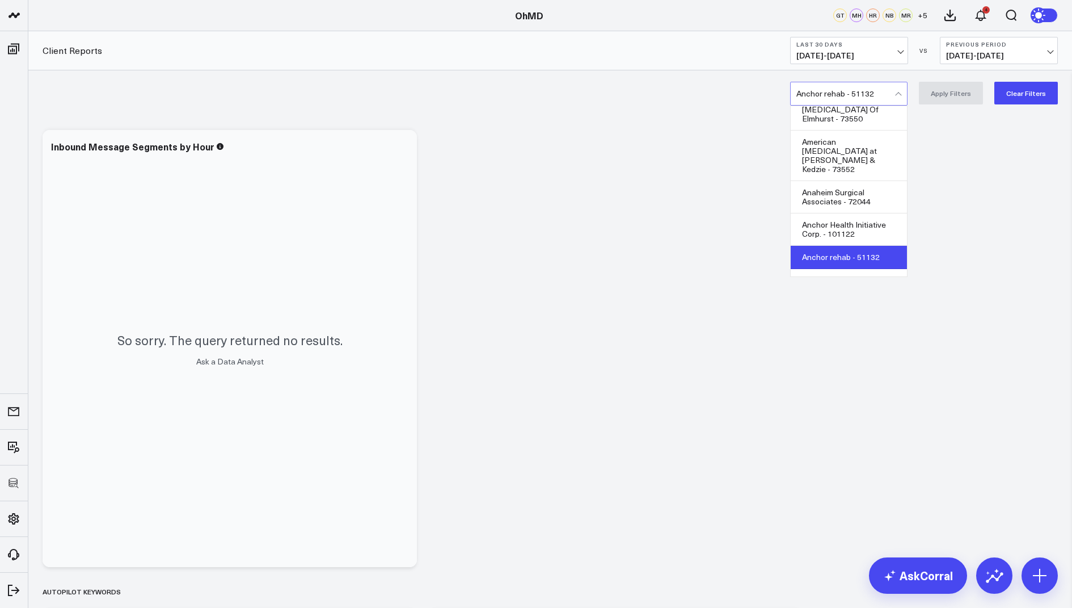
scroll to position [1119, 0]
click at [846, 267] on div "Anchorage Radiation Oncology Center - 65830" at bounding box center [849, 287] width 116 height 41
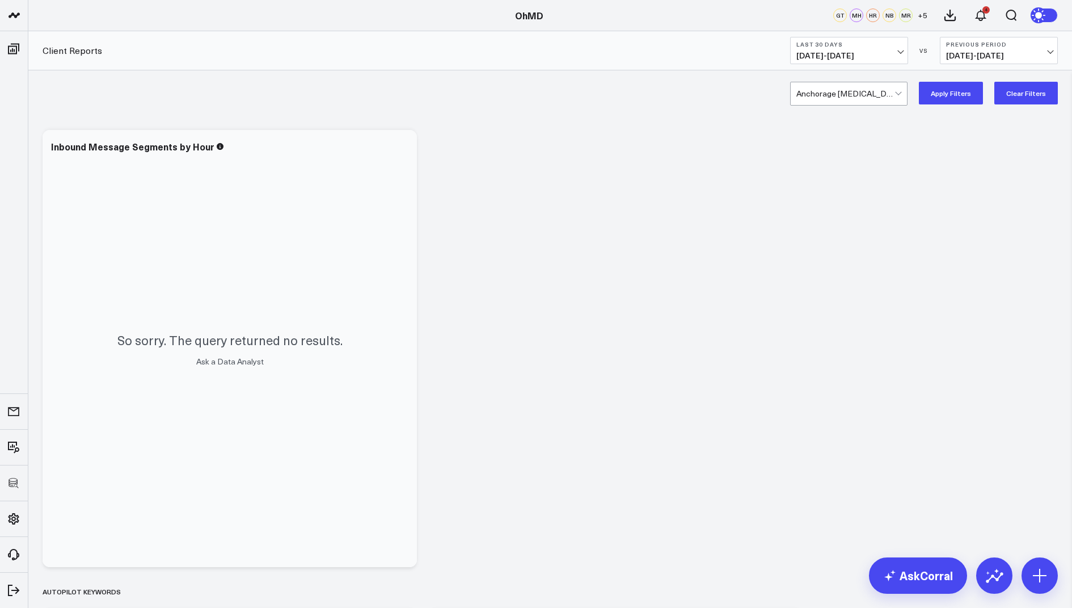
click at [947, 87] on button "Apply Filters" at bounding box center [951, 93] width 64 height 23
click at [848, 99] on div at bounding box center [846, 93] width 98 height 23
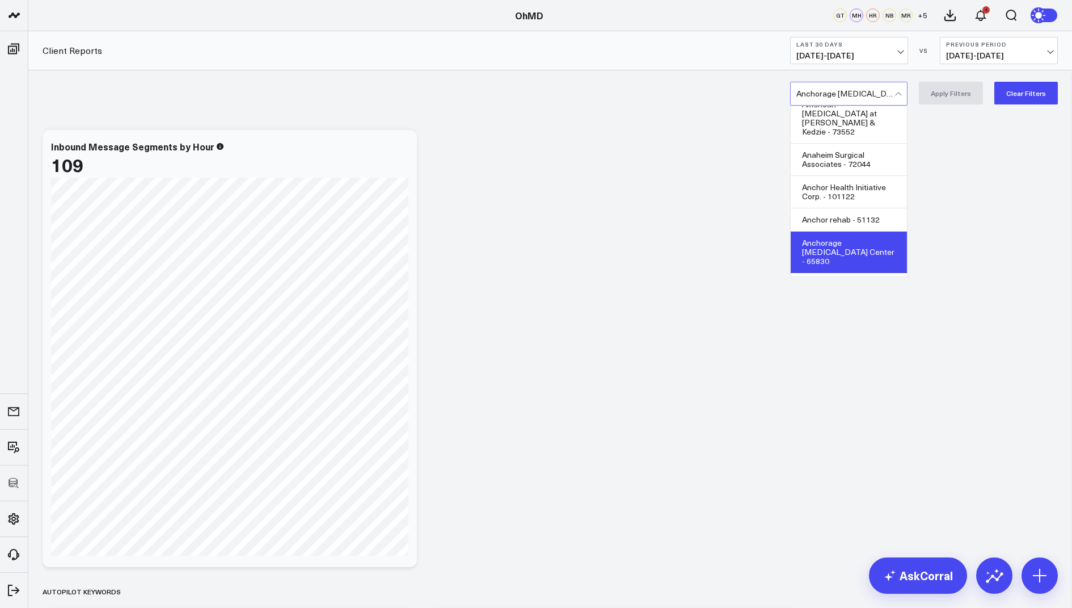
scroll to position [1157, 0]
click at [847, 271] on div "Andelige - 4219" at bounding box center [849, 282] width 116 height 23
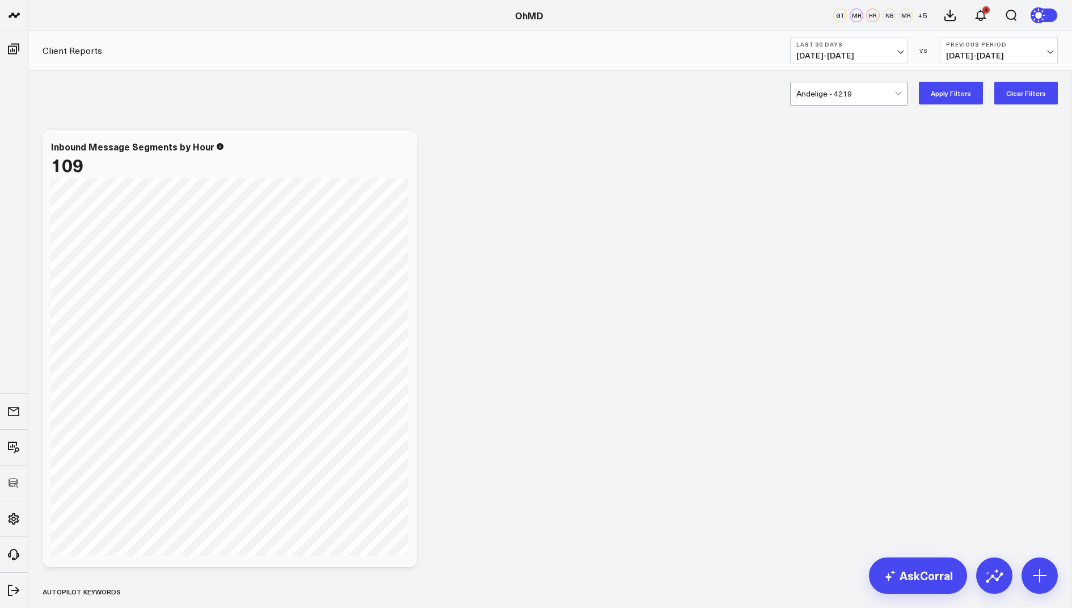
click at [951, 87] on button "Apply Filters" at bounding box center [951, 93] width 64 height 23
click at [862, 96] on div at bounding box center [846, 93] width 98 height 23
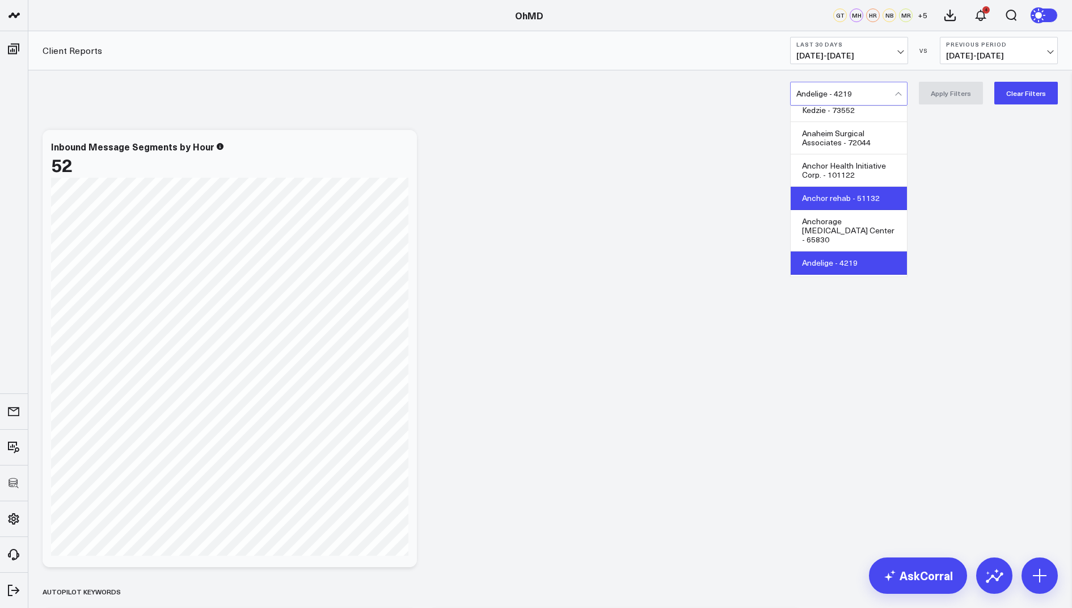
scroll to position [1197, 0]
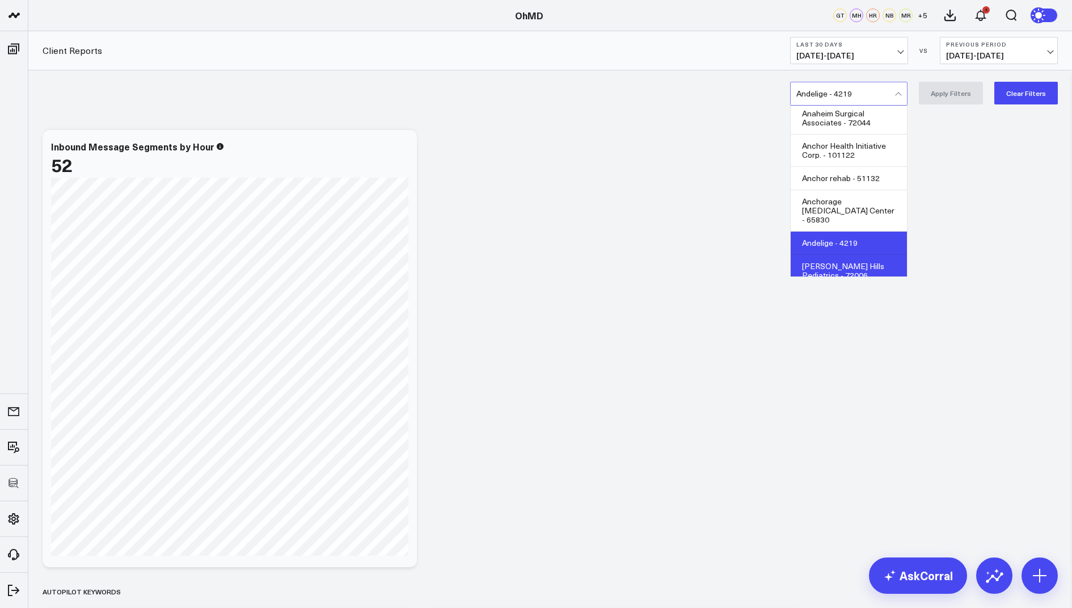
click at [853, 255] on div "Anderson Hills Pediatrics - 72006" at bounding box center [849, 271] width 116 height 32
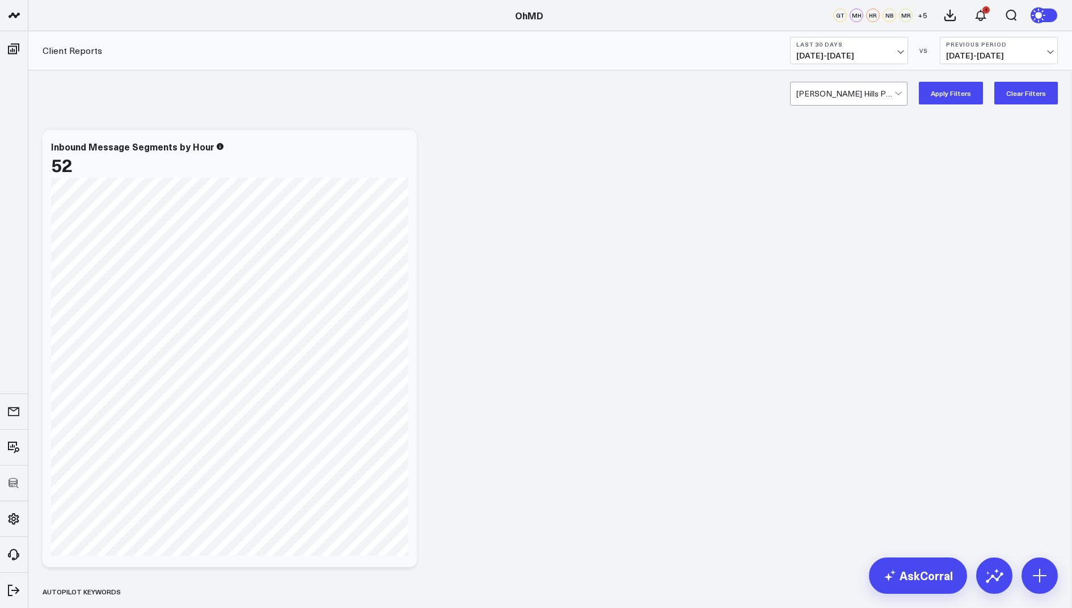
click at [953, 95] on button "Apply Filters" at bounding box center [951, 93] width 64 height 23
click at [860, 95] on div at bounding box center [846, 93] width 98 height 23
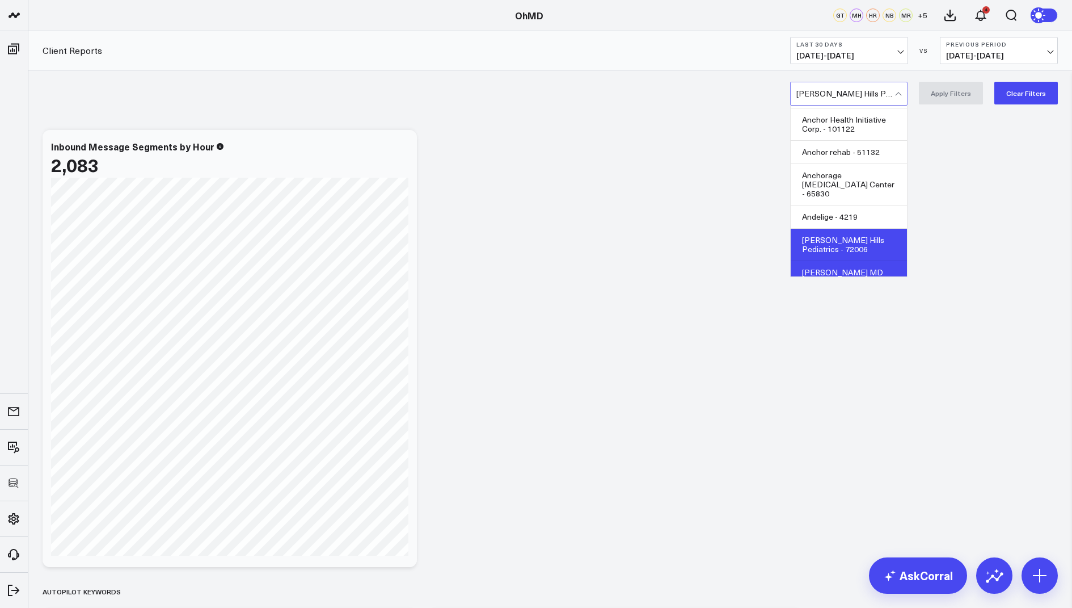
click at [857, 261] on div "Andrew M Quinn III MD PLLC - 48275" at bounding box center [849, 277] width 116 height 32
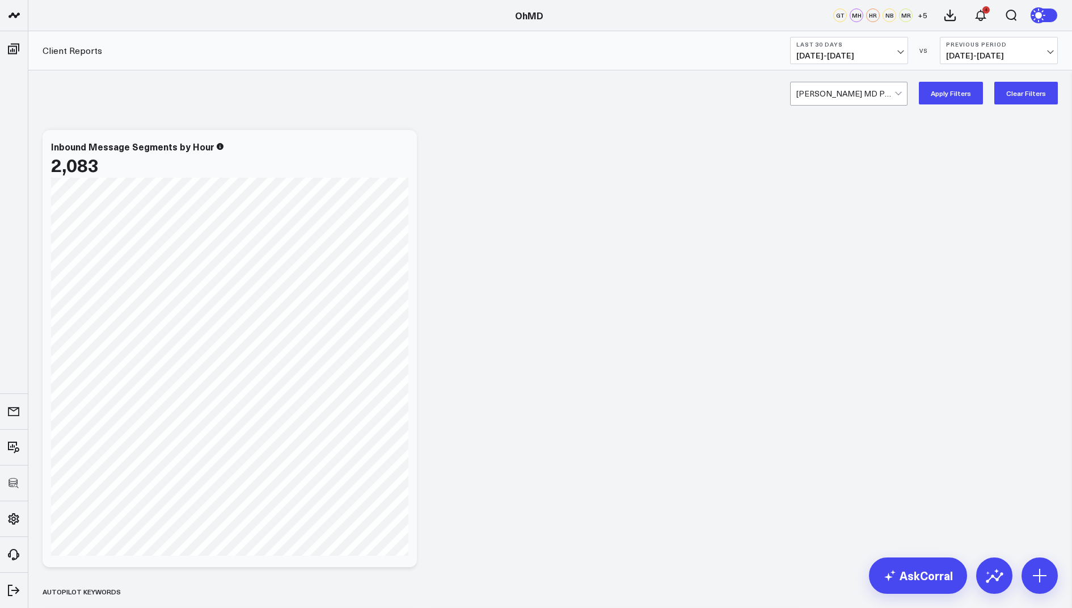
click at [952, 90] on button "Apply Filters" at bounding box center [951, 93] width 64 height 23
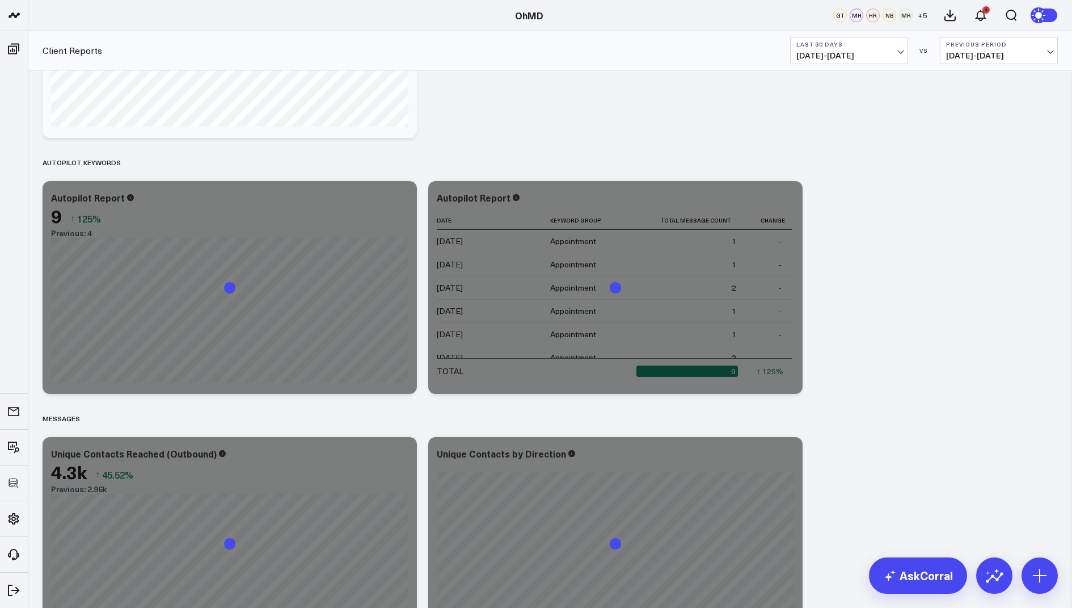
scroll to position [1084, 0]
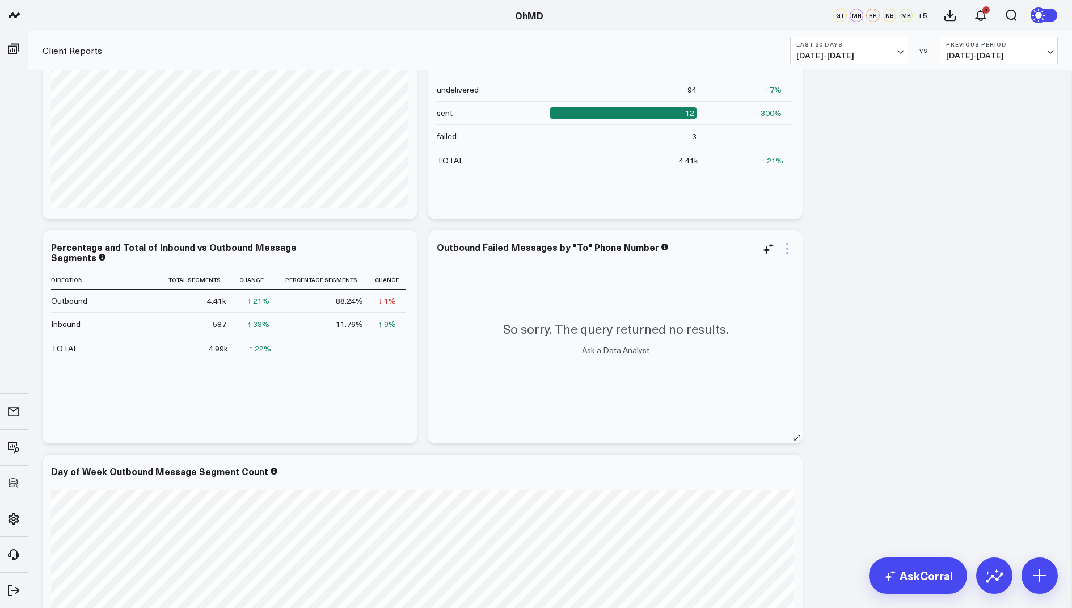
click at [790, 249] on icon at bounding box center [788, 249] width 14 height 14
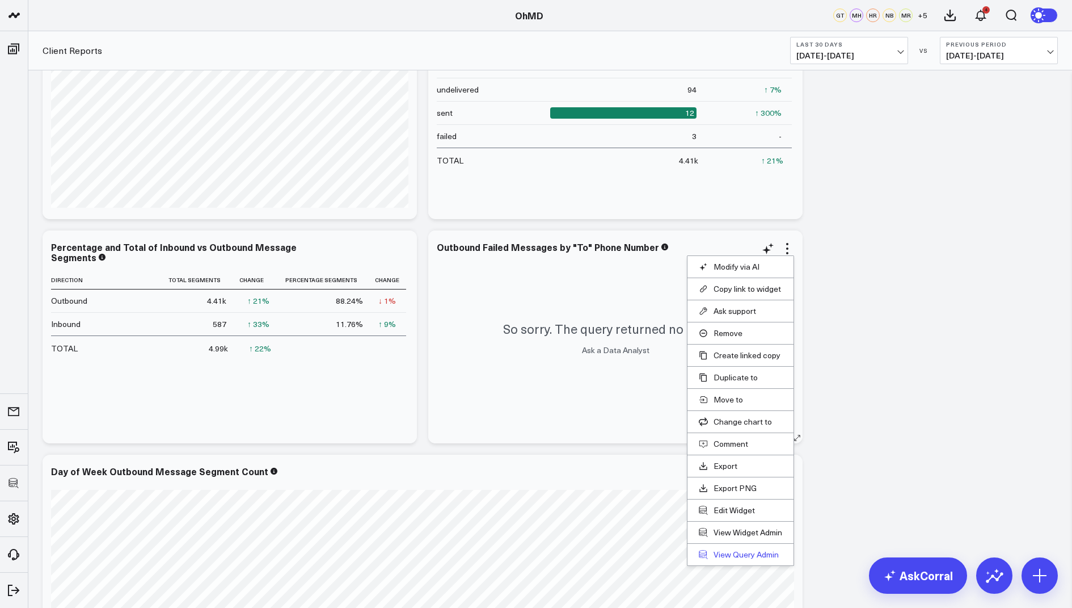
click at [749, 549] on link "View Query Admin" at bounding box center [740, 554] width 83 height 10
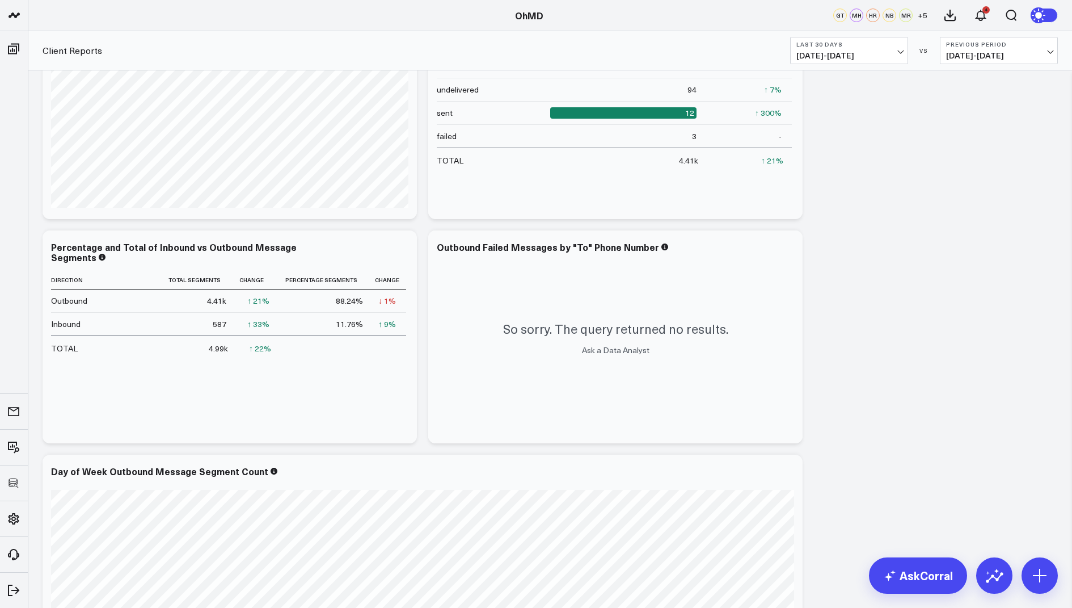
click at [0, 0] on icon at bounding box center [0, 0] width 0 height 0
click at [790, 250] on icon at bounding box center [788, 249] width 14 height 14
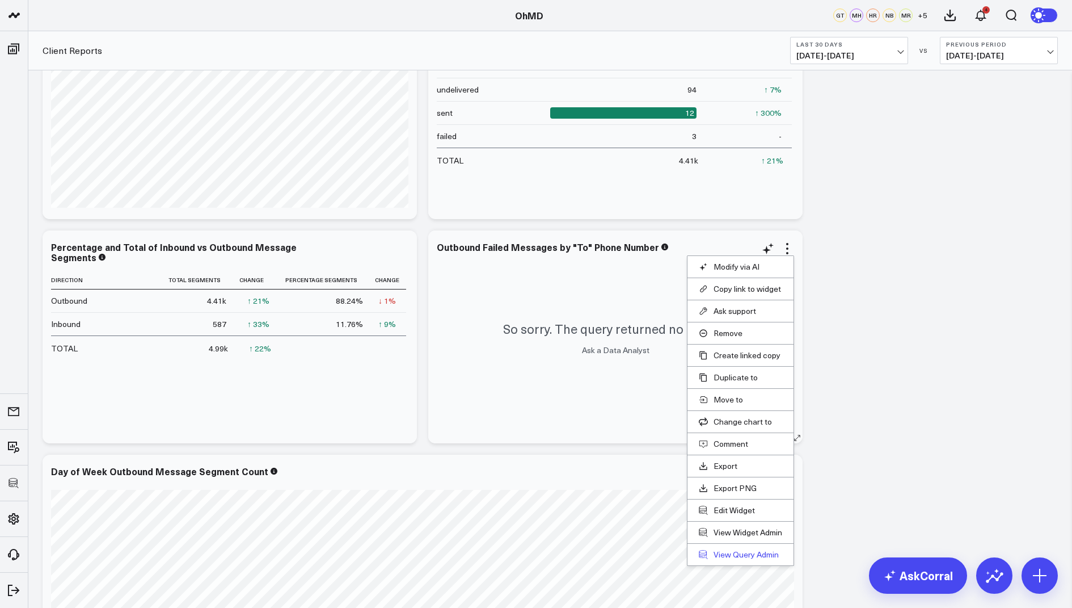
click at [745, 550] on link "View Query Admin" at bounding box center [740, 554] width 83 height 10
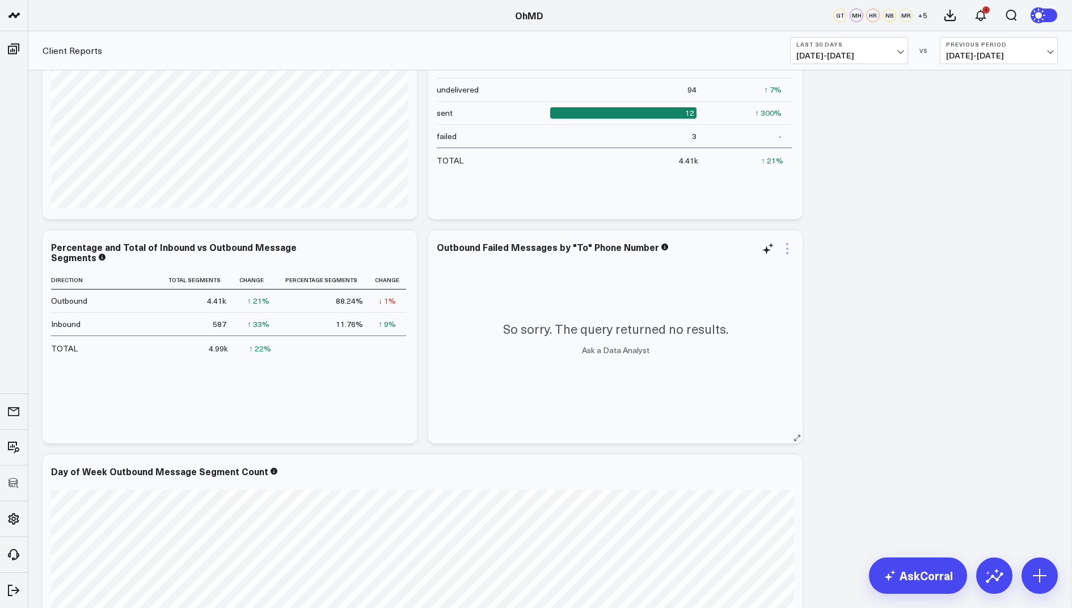
click at [790, 251] on icon at bounding box center [788, 249] width 14 height 14
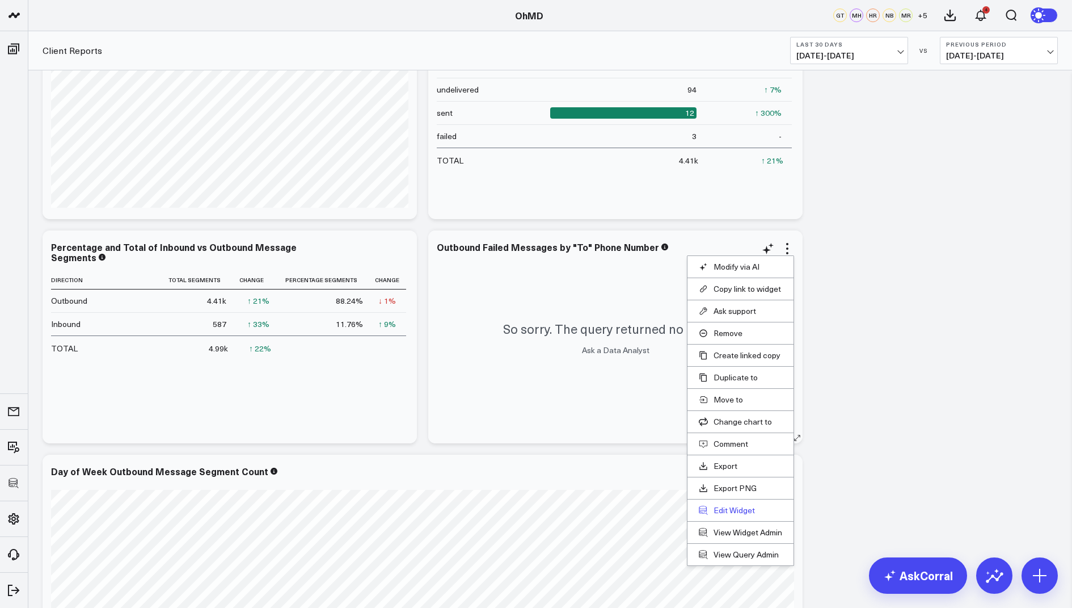
click at [725, 505] on button "Edit Widget" at bounding box center [740, 510] width 83 height 10
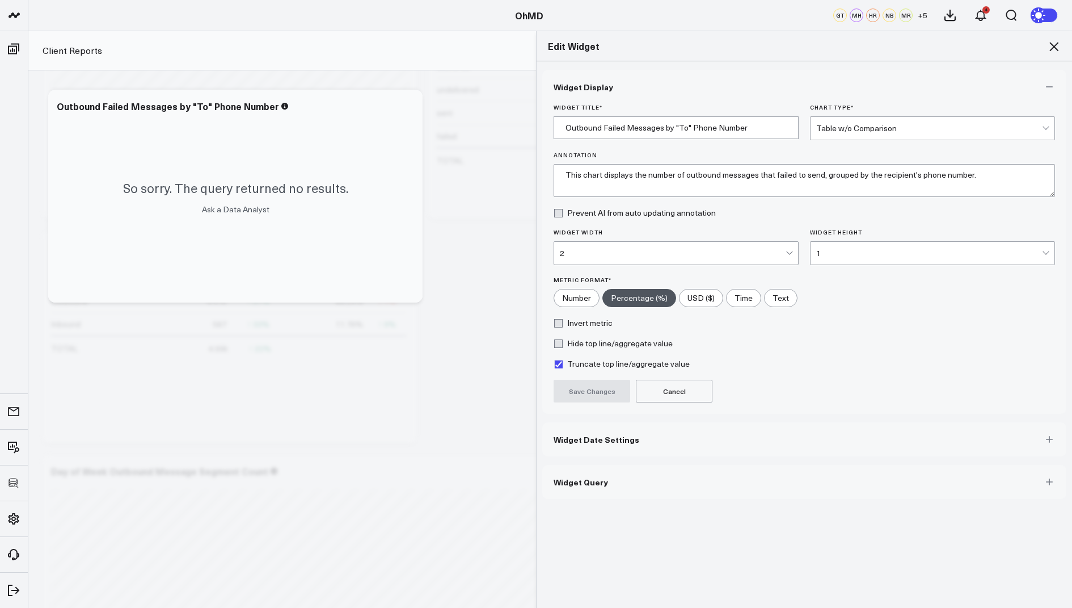
click at [593, 477] on span "Widget Query" at bounding box center [581, 481] width 54 height 9
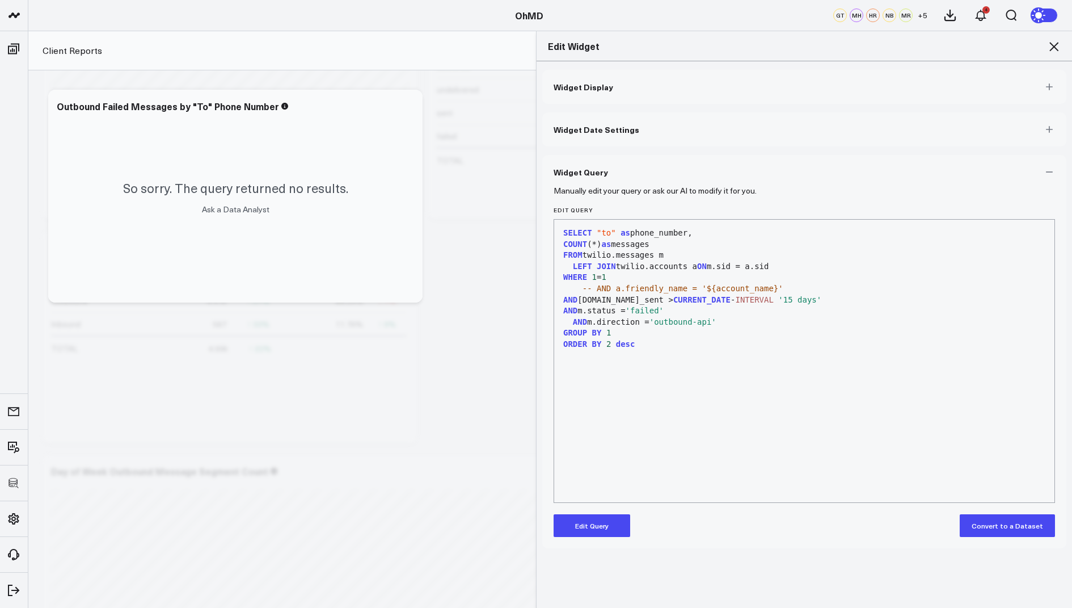
click at [595, 526] on button "Edit Query" at bounding box center [592, 525] width 77 height 23
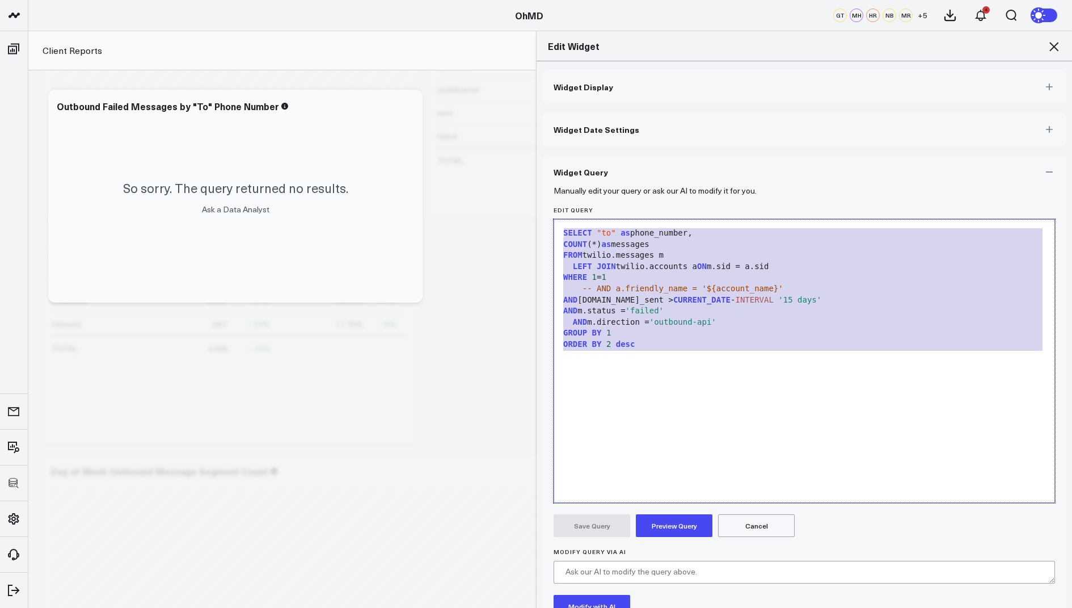
drag, startPoint x: 658, startPoint y: 351, endPoint x: 661, endPoint y: 155, distance: 195.2
click at [661, 155] on div "Widget Query Manually edit your query or ask our AI to modify it for you. Edit …" at bounding box center [804, 422] width 524 height 534
copy div "SELECT "to" as phone_number, COUNT (*) as messages FROM twilio.messages m LEFT …"
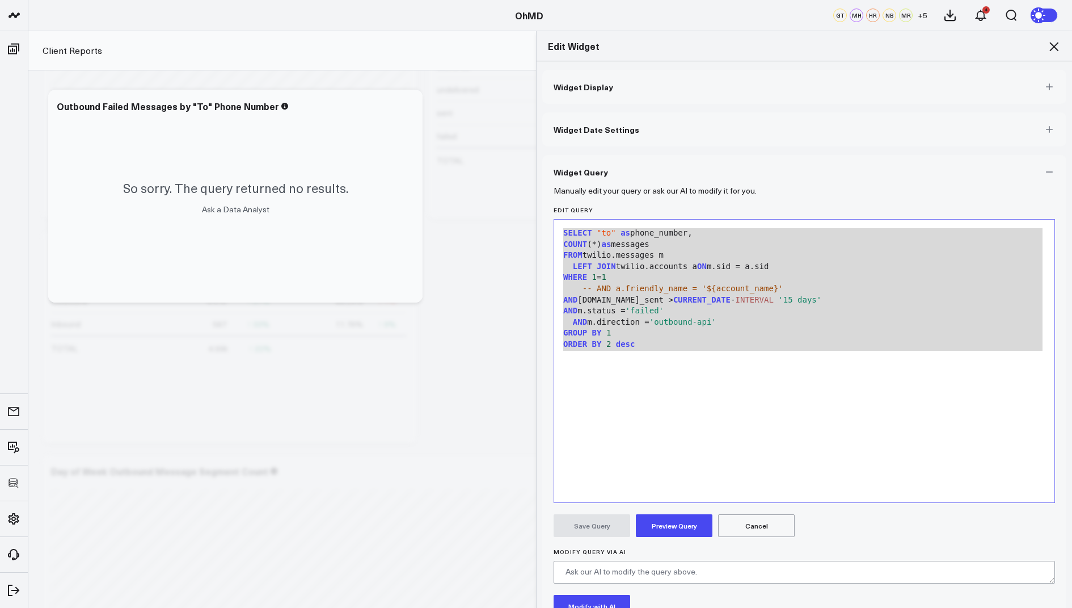
click at [1059, 43] on icon at bounding box center [1054, 47] width 14 height 14
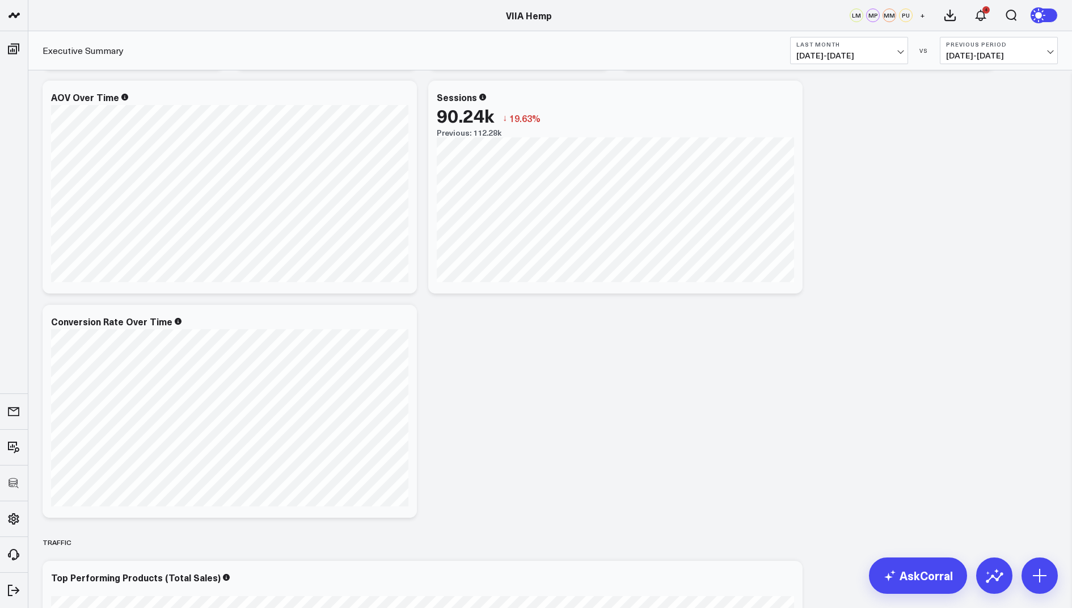
scroll to position [446, 0]
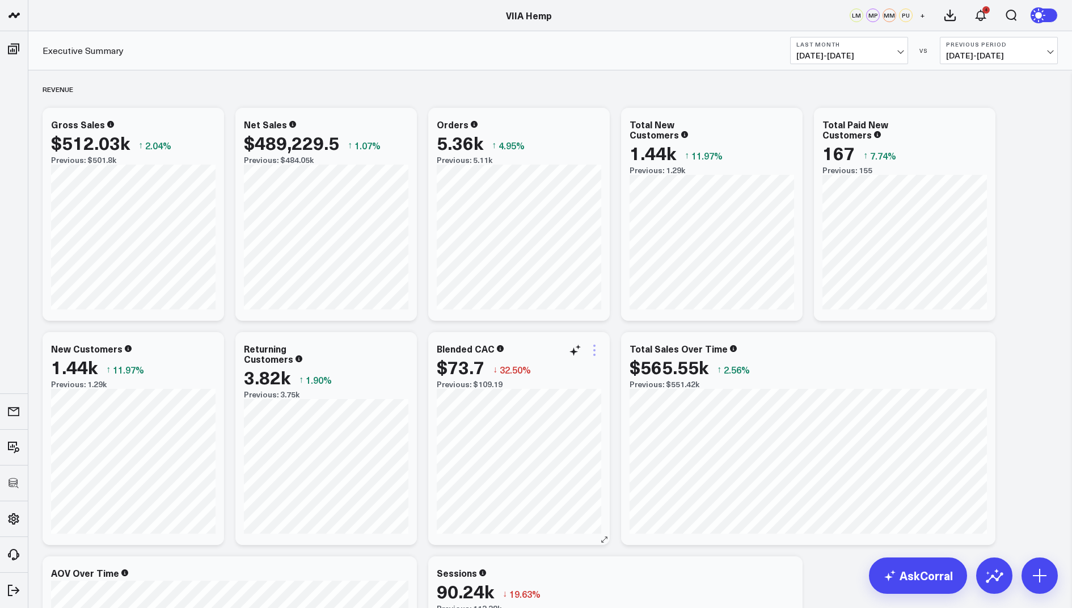
click at [592, 350] on icon at bounding box center [595, 350] width 14 height 14
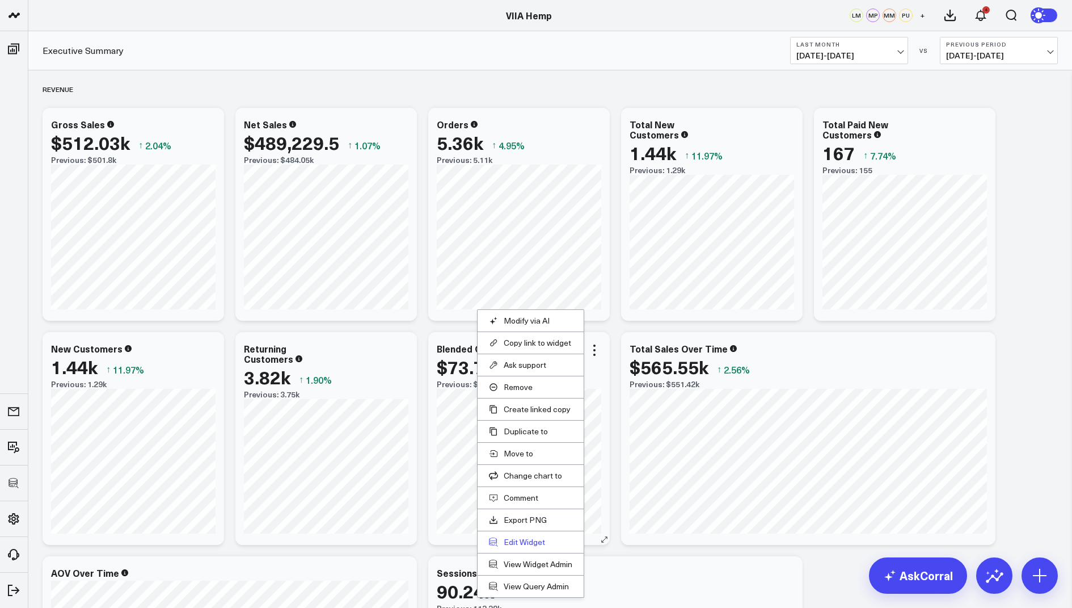
click at [511, 544] on button "Edit Widget" at bounding box center [530, 542] width 83 height 10
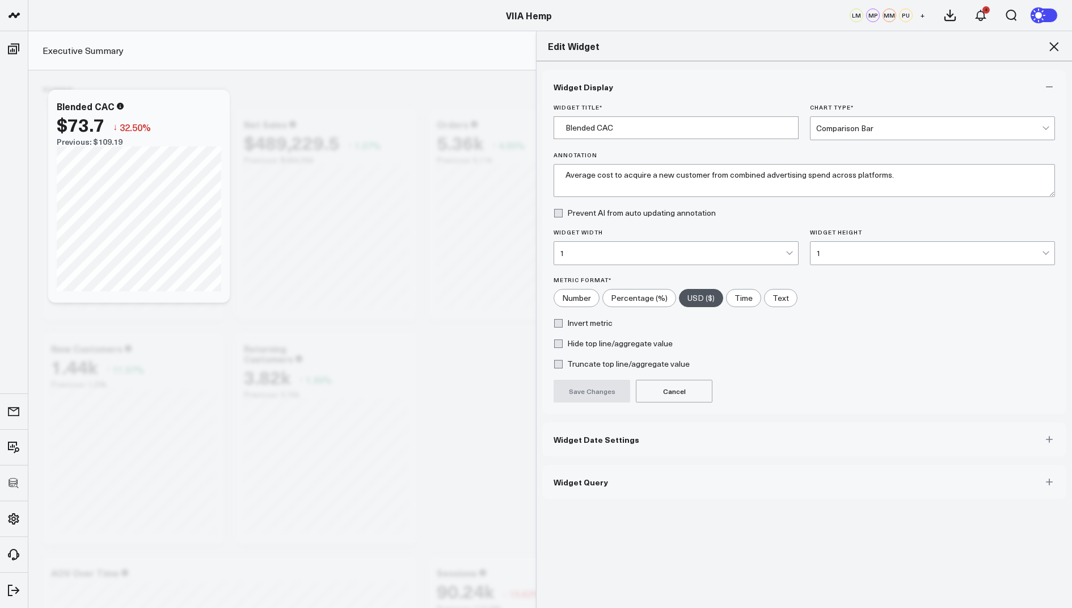
click at [580, 492] on button "Widget Query" at bounding box center [804, 482] width 524 height 34
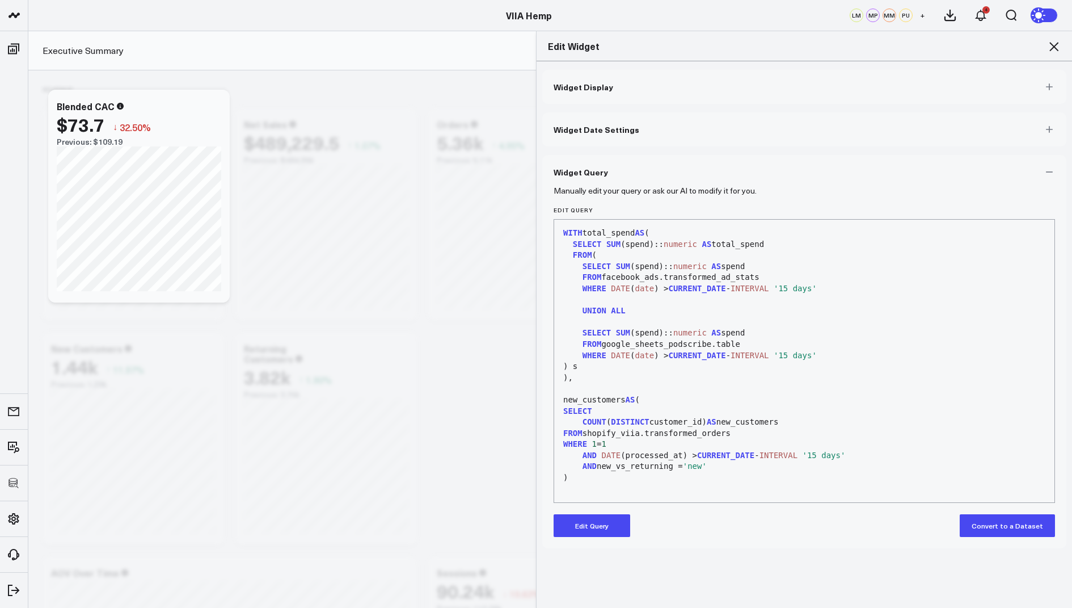
scroll to position [77, 0]
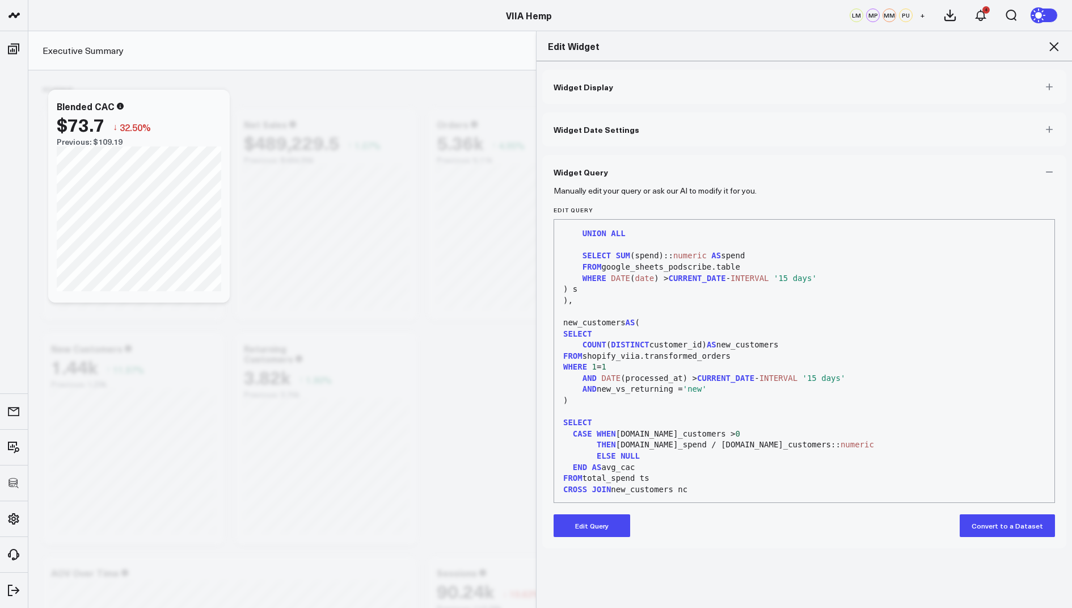
click at [1052, 43] on icon at bounding box center [1054, 47] width 14 height 14
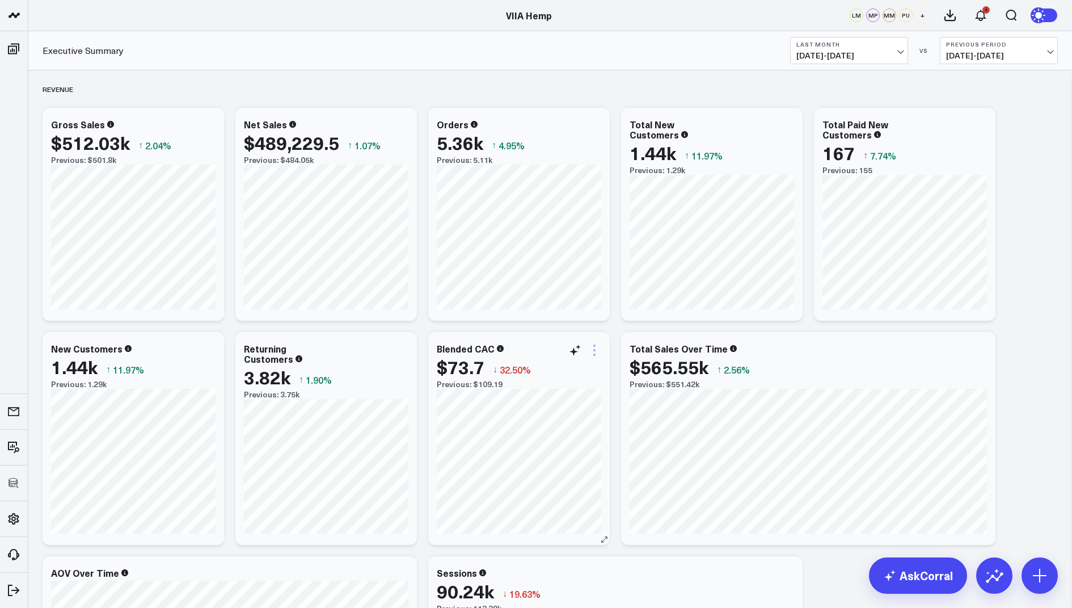
click at [591, 348] on icon at bounding box center [595, 350] width 14 height 14
click at [550, 387] on button "Copy link to widget" at bounding box center [547, 390] width 83 height 10
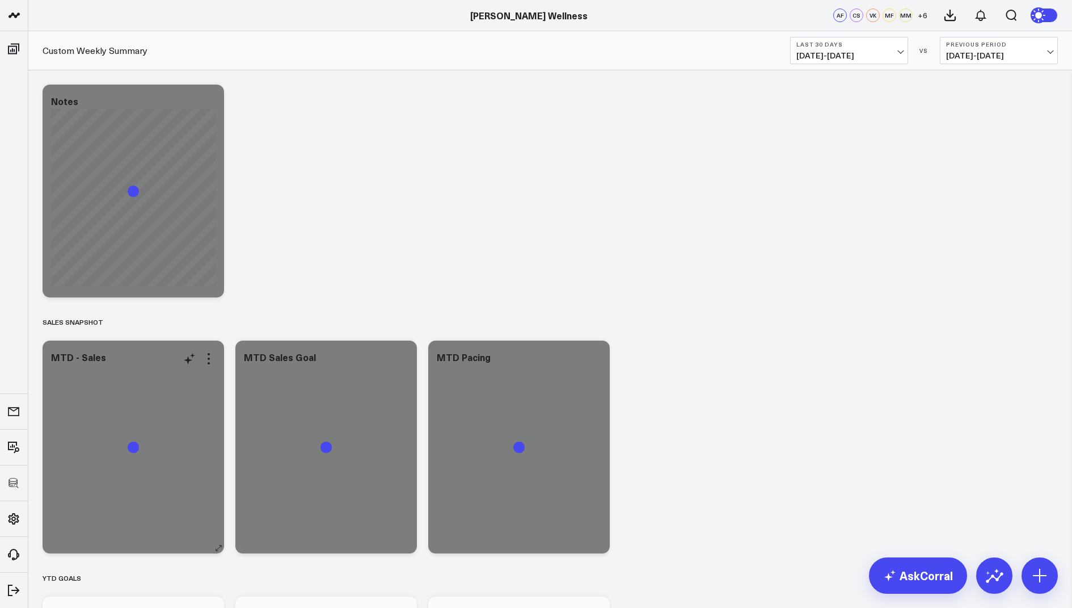
scroll to position [53, 0]
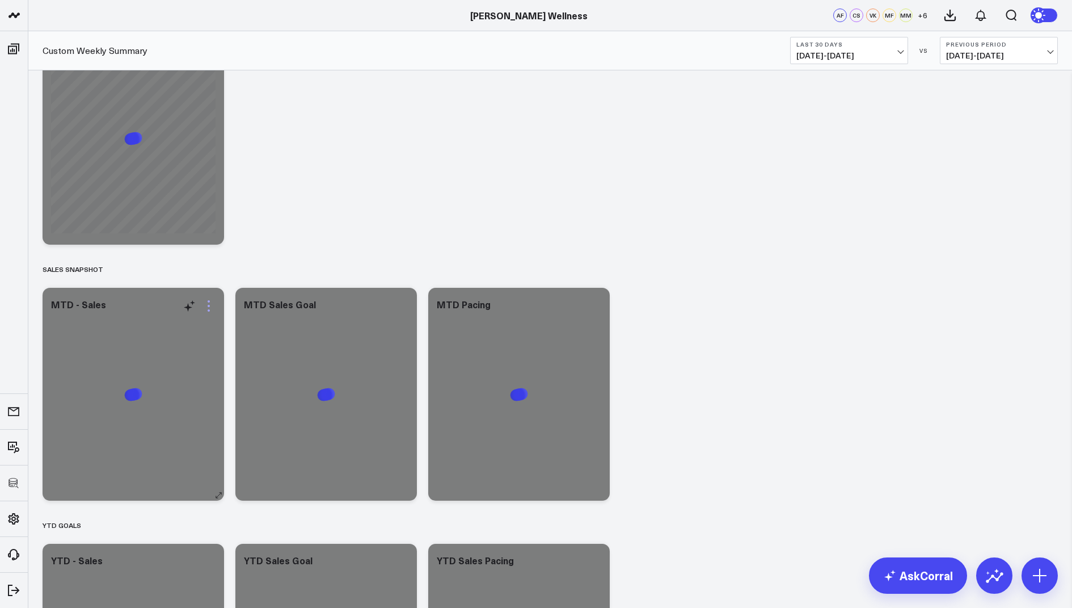
click at [213, 304] on icon at bounding box center [209, 306] width 14 height 14
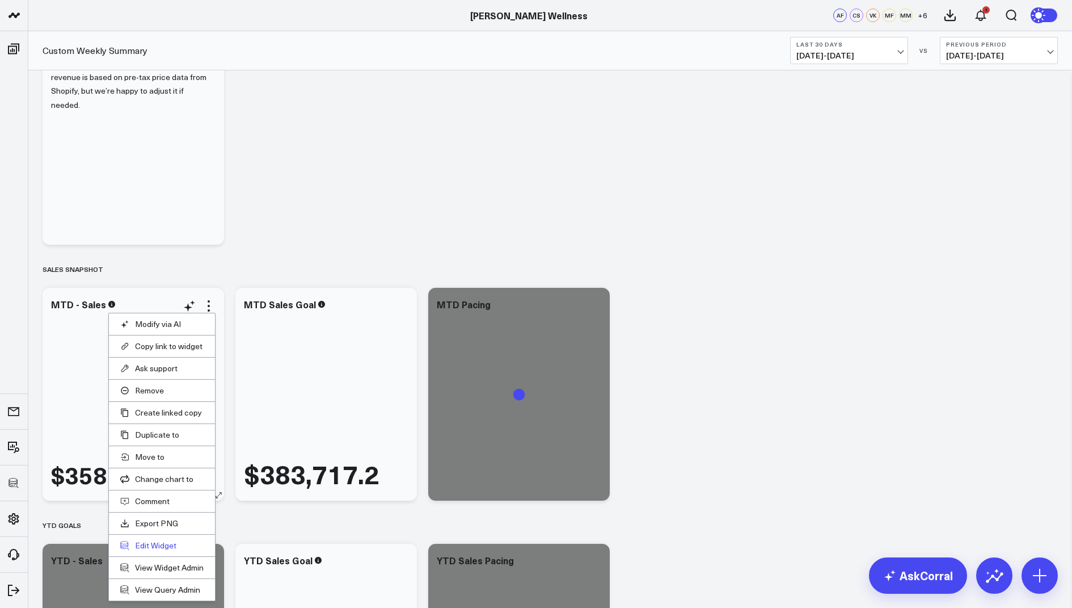
click at [151, 541] on button "Edit Widget" at bounding box center [161, 545] width 83 height 10
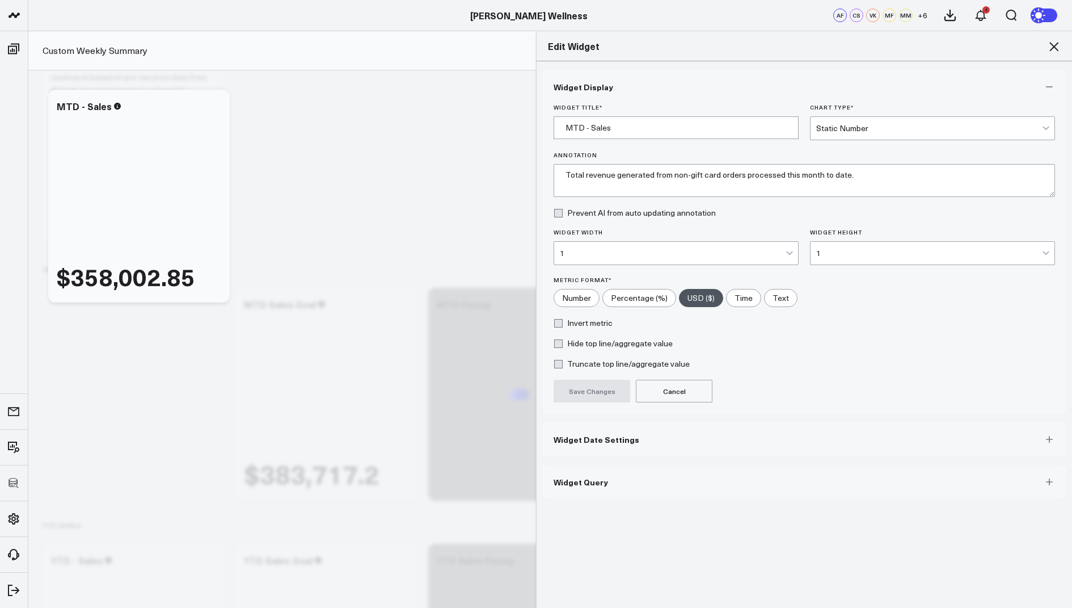
click at [576, 477] on span "Widget Query" at bounding box center [581, 481] width 54 height 9
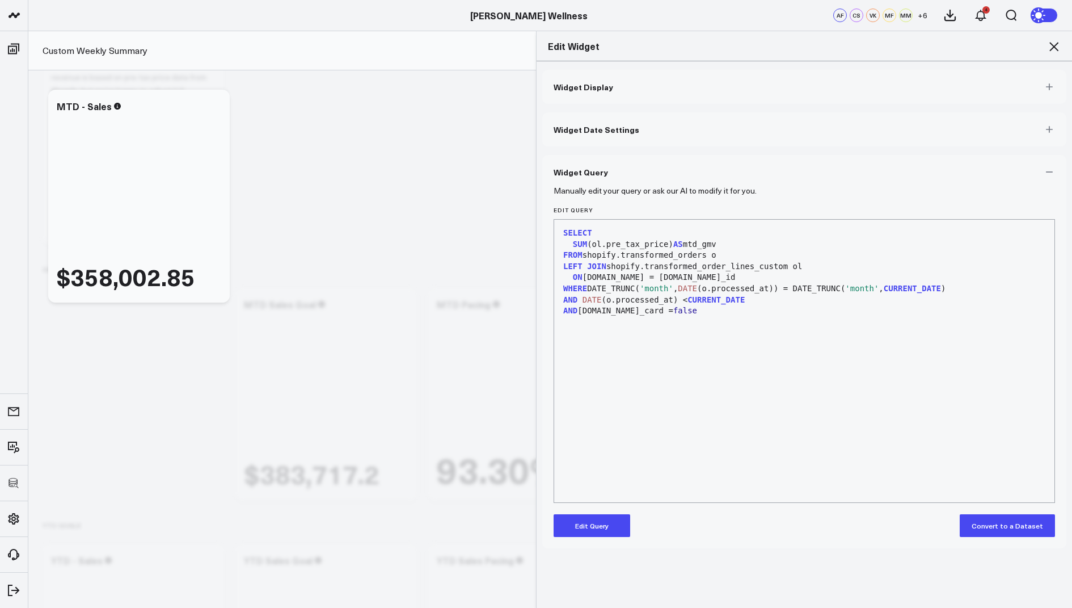
click at [591, 519] on button "Edit Query" at bounding box center [592, 525] width 77 height 23
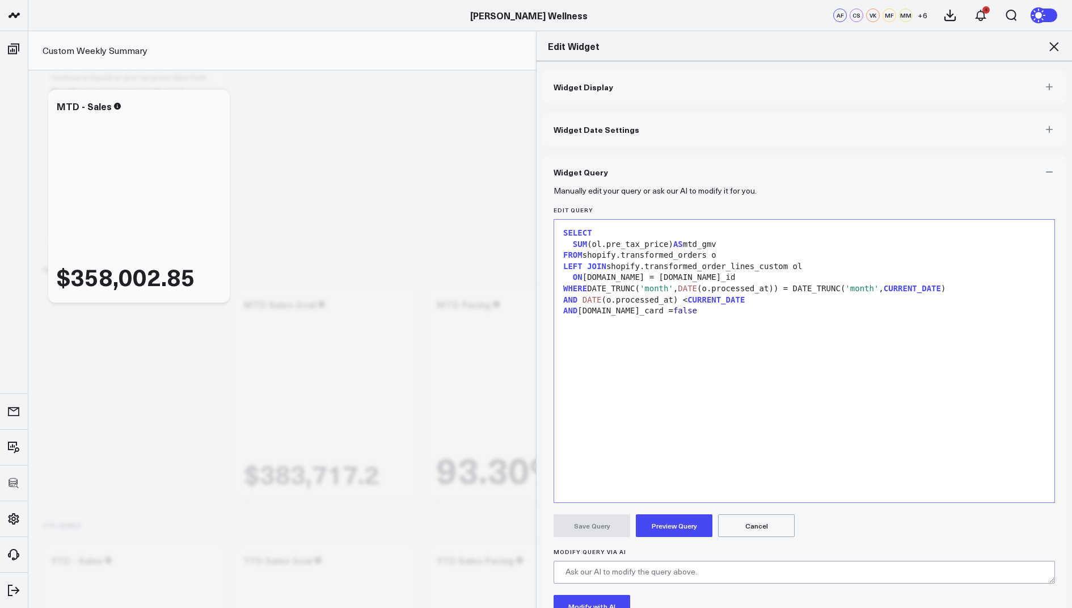
click at [668, 245] on div "SUM (ol.pre_tax_price) AS mtd_gmv" at bounding box center [804, 244] width 489 height 11
click at [642, 245] on div "SUM ( ol.pre_tax_ ) AS mtd_gmv" at bounding box center [804, 244] width 489 height 11
click at [782, 526] on button "Cancel" at bounding box center [756, 525] width 77 height 23
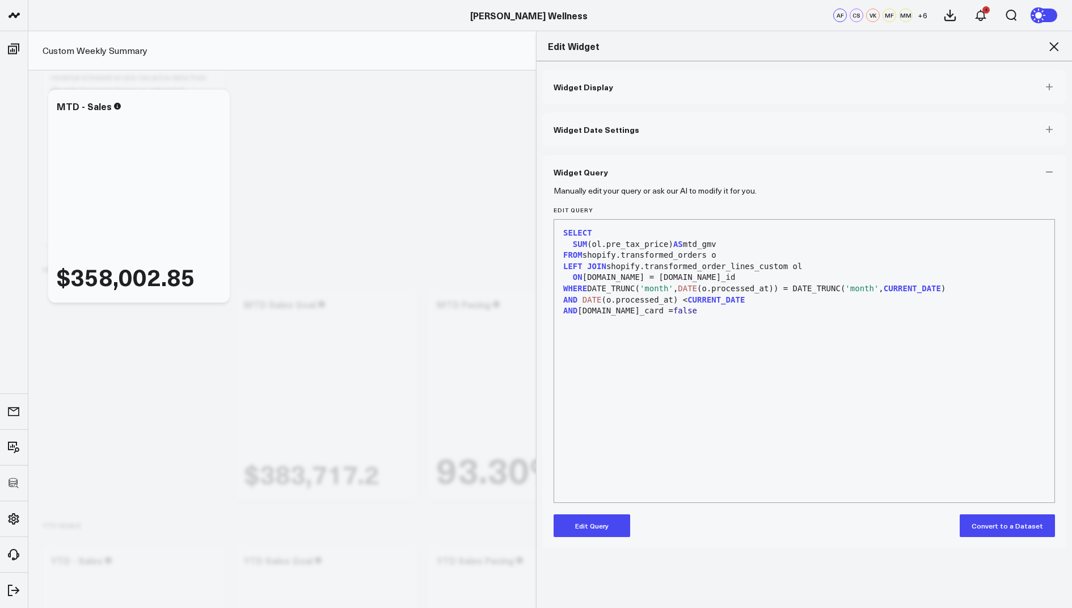
click at [1053, 47] on icon at bounding box center [1054, 46] width 9 height 9
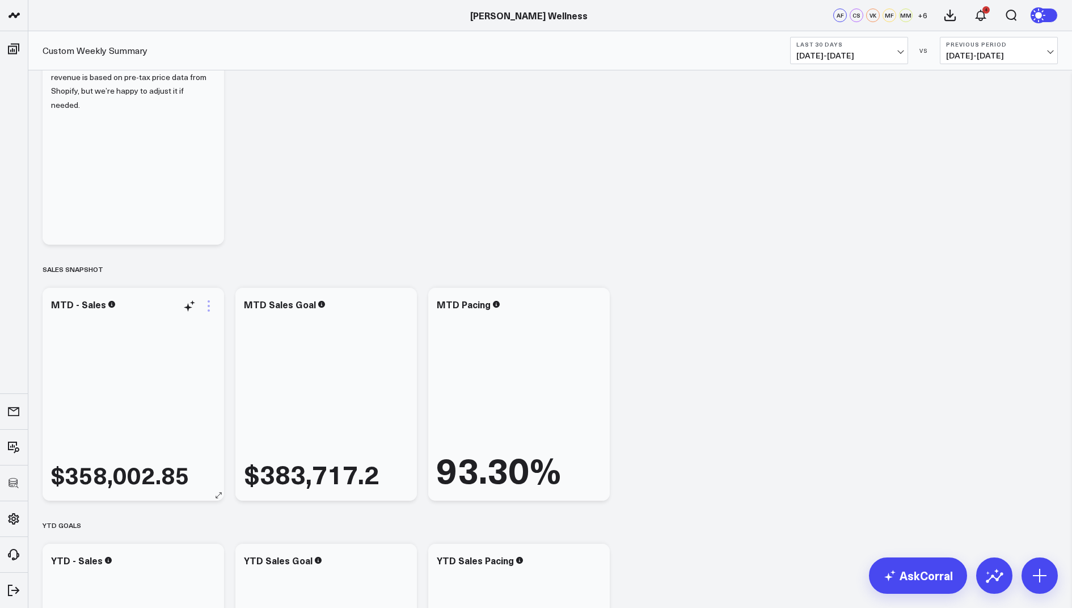
click at [207, 304] on icon at bounding box center [209, 306] width 14 height 14
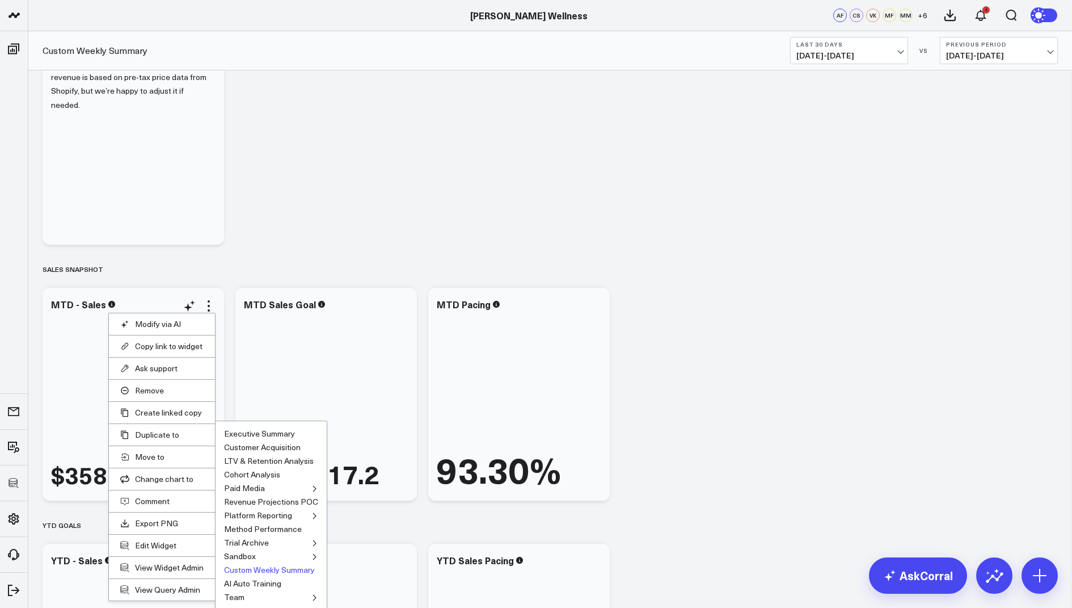
click at [255, 568] on button "Custom Weekly Summary" at bounding box center [269, 570] width 91 height 8
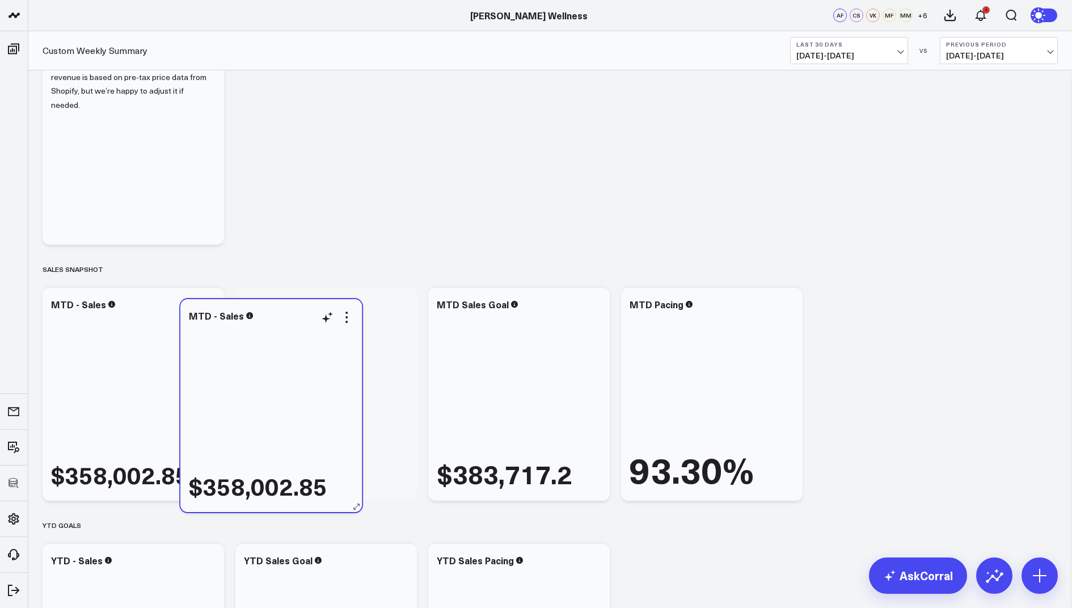
drag, startPoint x: 176, startPoint y: 178, endPoint x: 314, endPoint y: 446, distance: 301.2
click at [314, 446] on div "$358,002.85" at bounding box center [271, 411] width 165 height 177
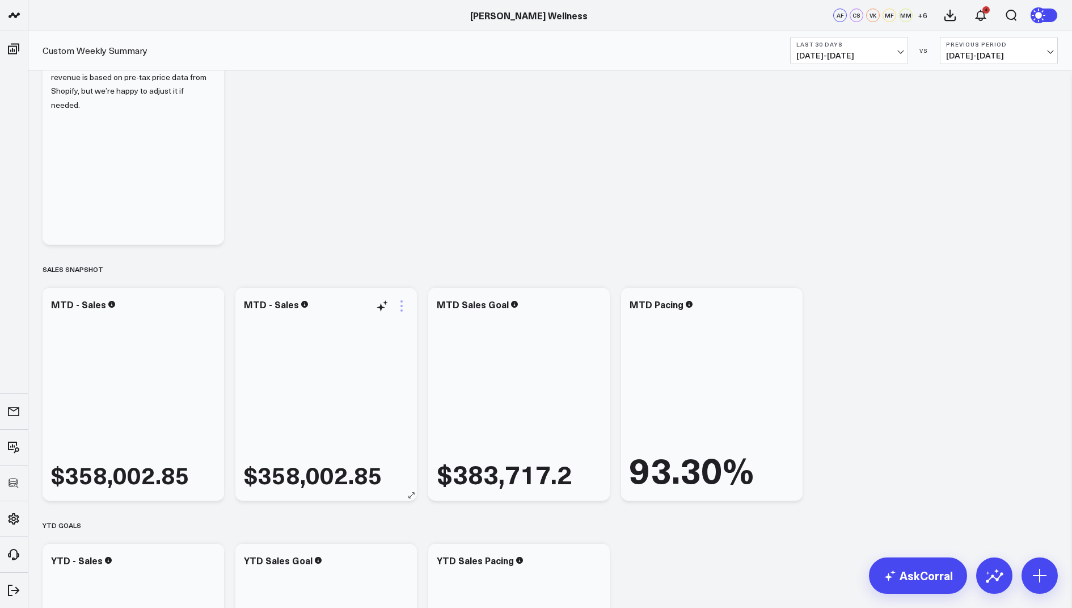
click at [398, 302] on icon at bounding box center [402, 306] width 14 height 14
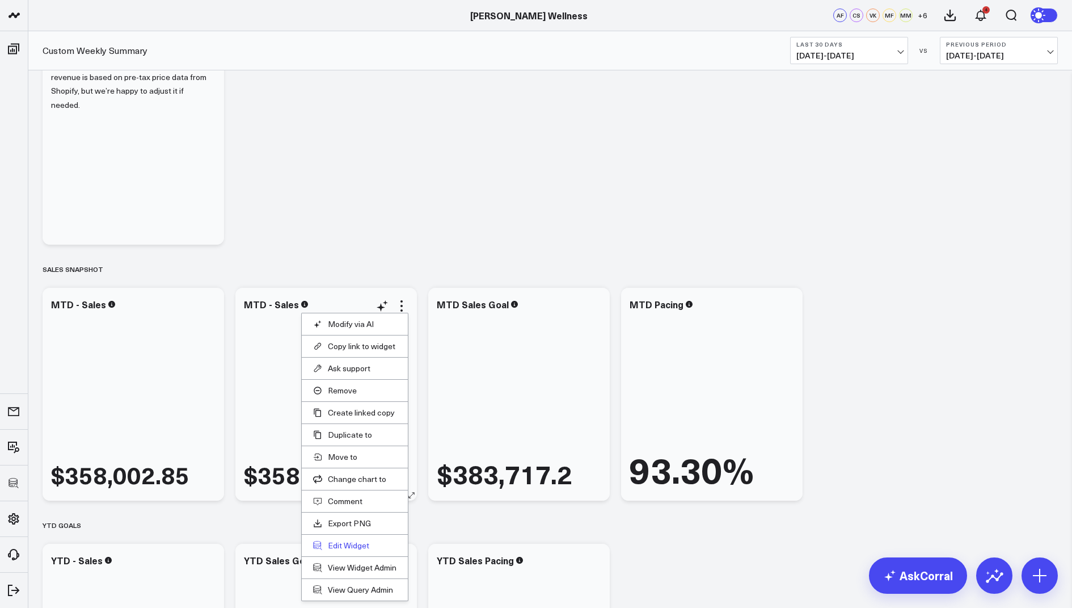
click at [342, 545] on button "Edit Widget" at bounding box center [354, 545] width 83 height 10
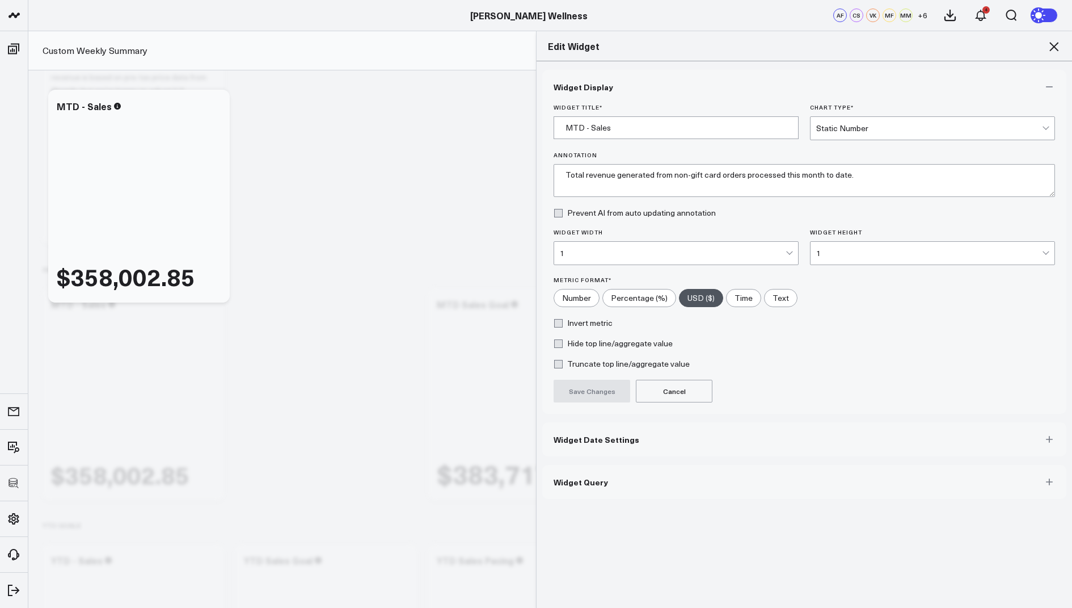
click at [573, 495] on button "Widget Query" at bounding box center [804, 482] width 524 height 34
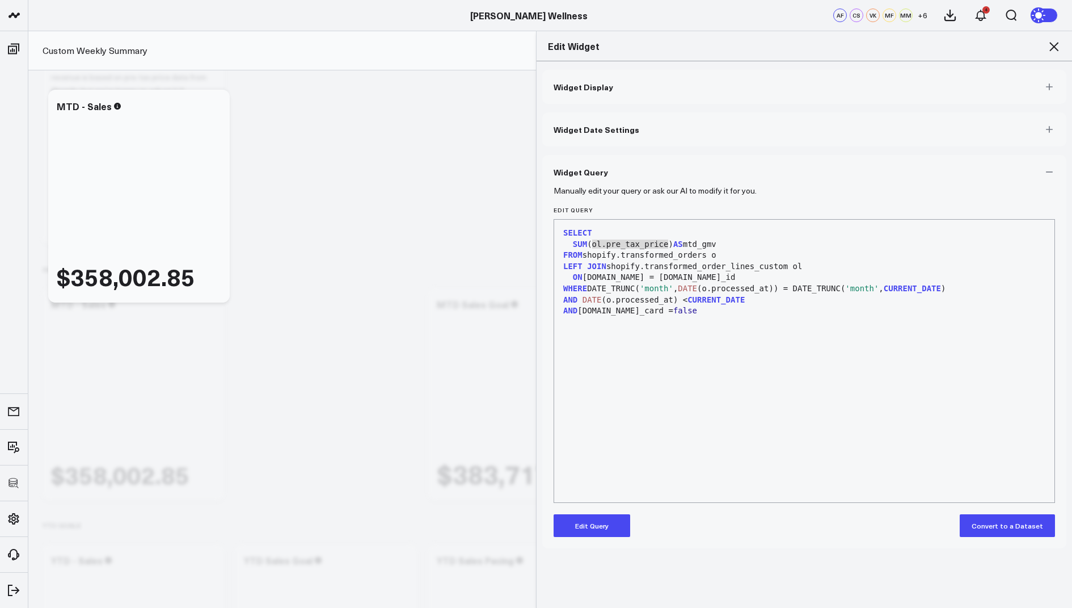
drag, startPoint x: 668, startPoint y: 246, endPoint x: 591, endPoint y: 247, distance: 76.6
click at [591, 247] on div "SUM (ol.pre_tax_price) AS mtd_gmv" at bounding box center [804, 244] width 489 height 11
click at [589, 521] on button "Edit Query" at bounding box center [592, 525] width 77 height 23
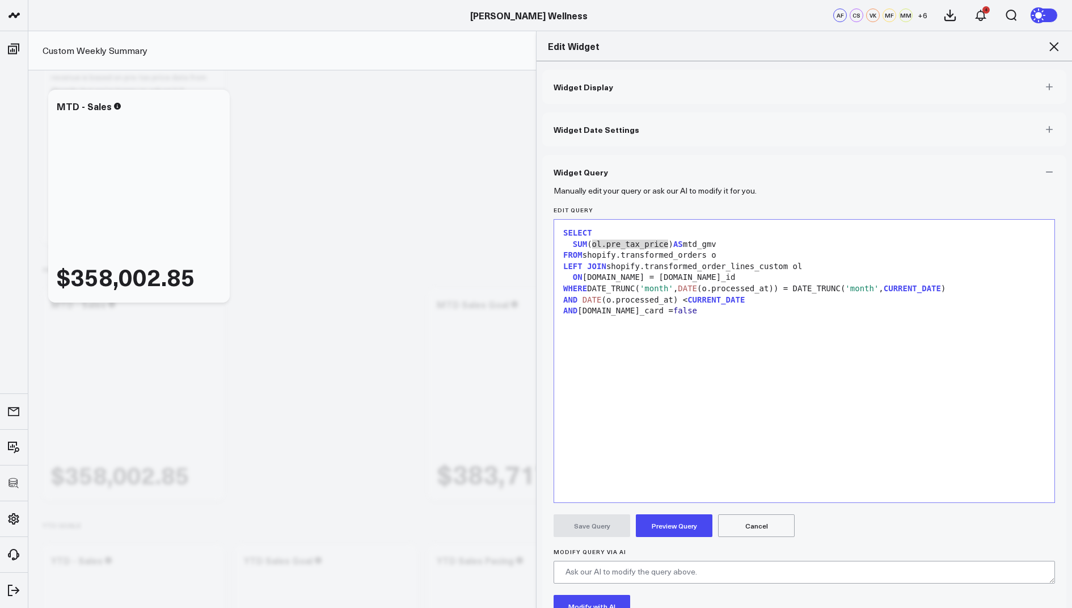
click at [699, 251] on div "FROM shopify.transformed_orders o" at bounding box center [804, 255] width 489 height 11
click at [668, 245] on div "SUM ( ol.pre_tax_price ) AS mtd_gmv" at bounding box center [804, 244] width 489 height 11
click at [679, 399] on div "SELECT SUM (o.net_sales) AS mtd_gmv FROM shopify.transformed_orders o LEFT JOIN…" at bounding box center [804, 360] width 489 height 271
click at [685, 523] on button "Preview Query" at bounding box center [674, 525] width 77 height 23
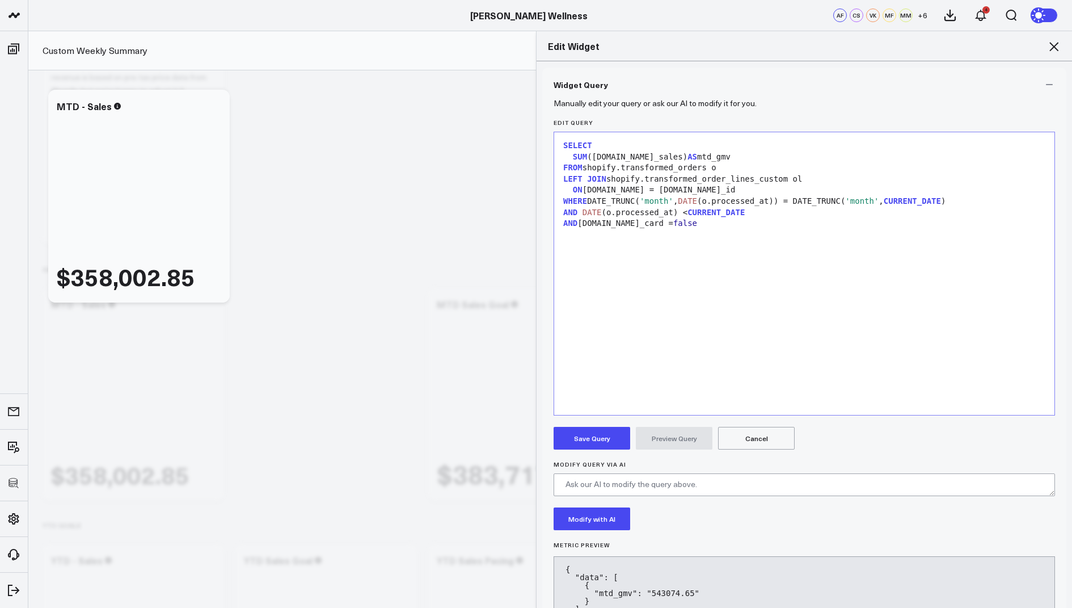
click at [596, 432] on button "Save Query" at bounding box center [592, 438] width 77 height 23
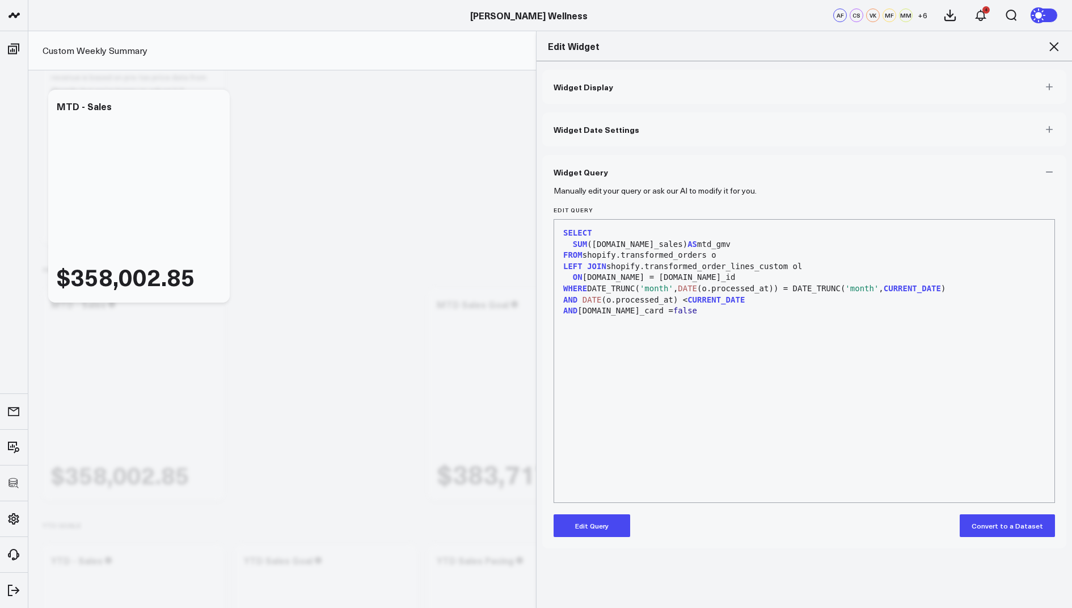
scroll to position [0, 0]
click at [1048, 40] on icon at bounding box center [1054, 47] width 14 height 14
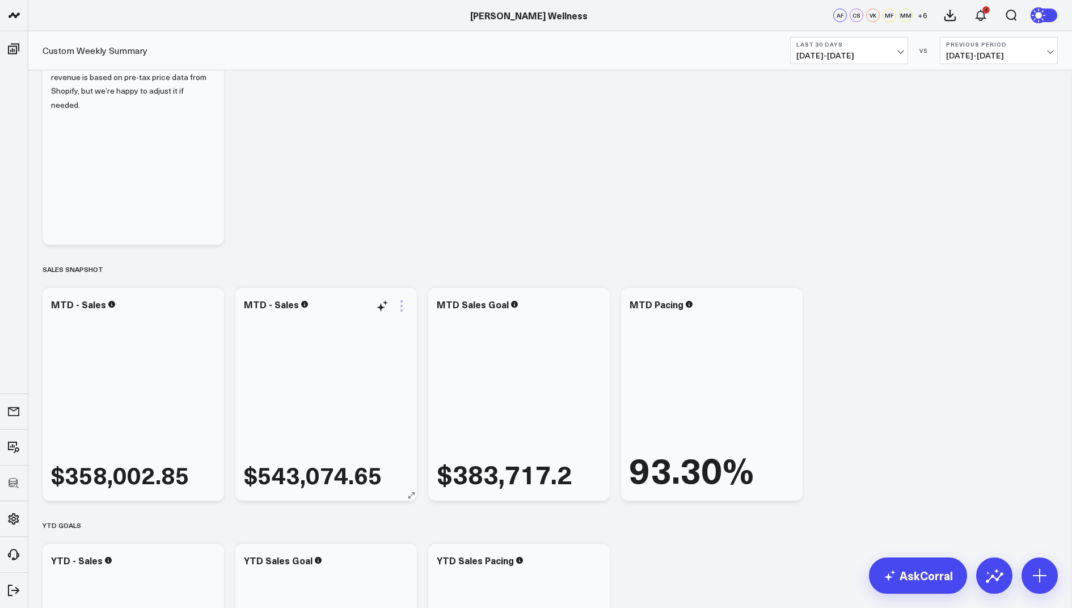
click at [402, 300] on icon at bounding box center [402, 301] width 2 height 2
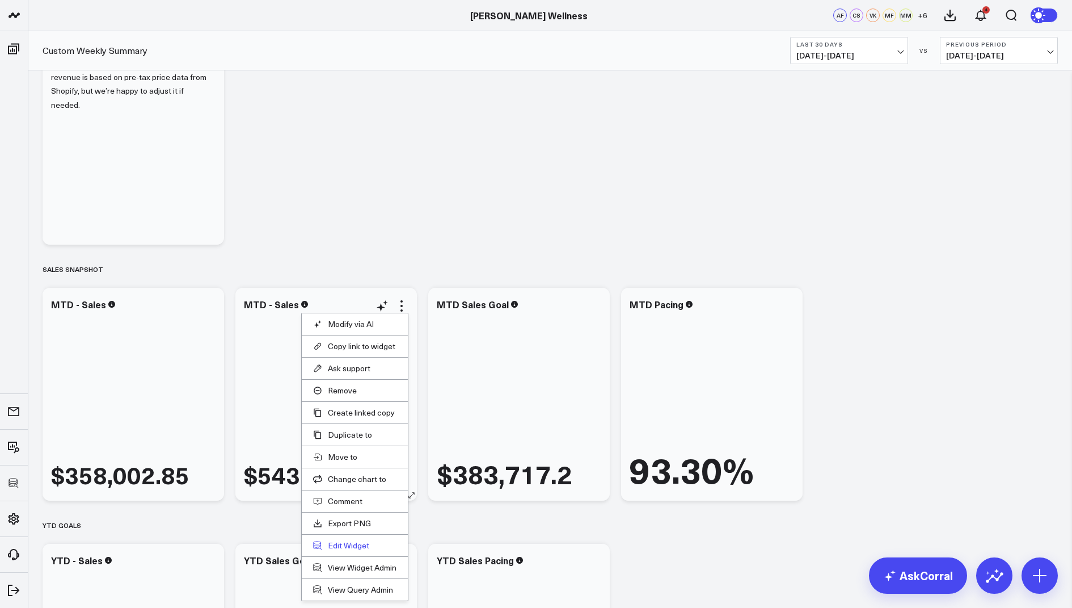
click at [340, 541] on button "Edit Widget" at bounding box center [354, 545] width 83 height 10
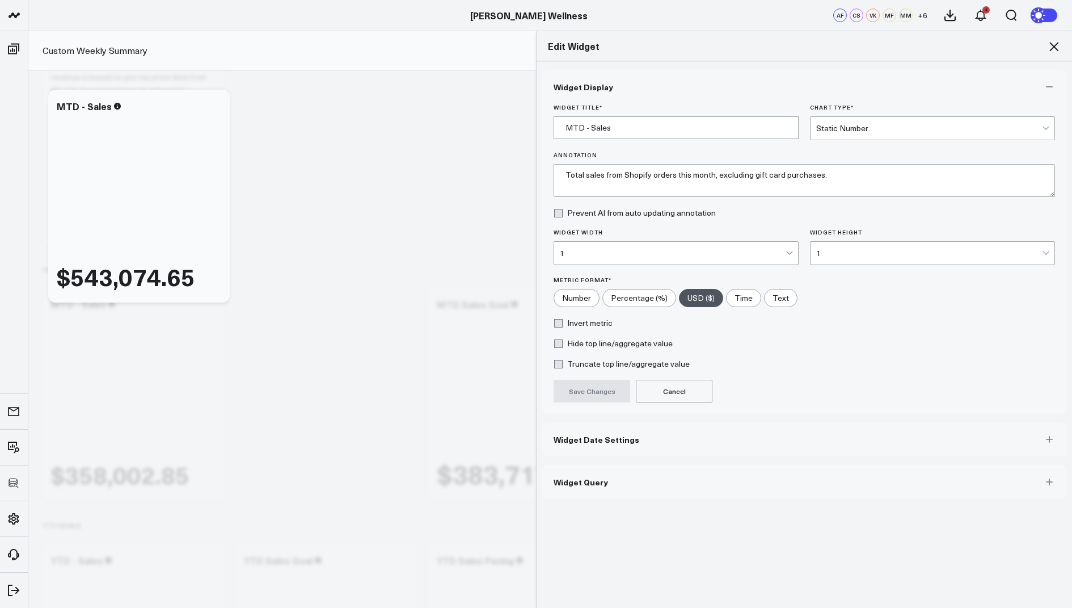
click at [586, 473] on button "Widget Query" at bounding box center [804, 482] width 524 height 34
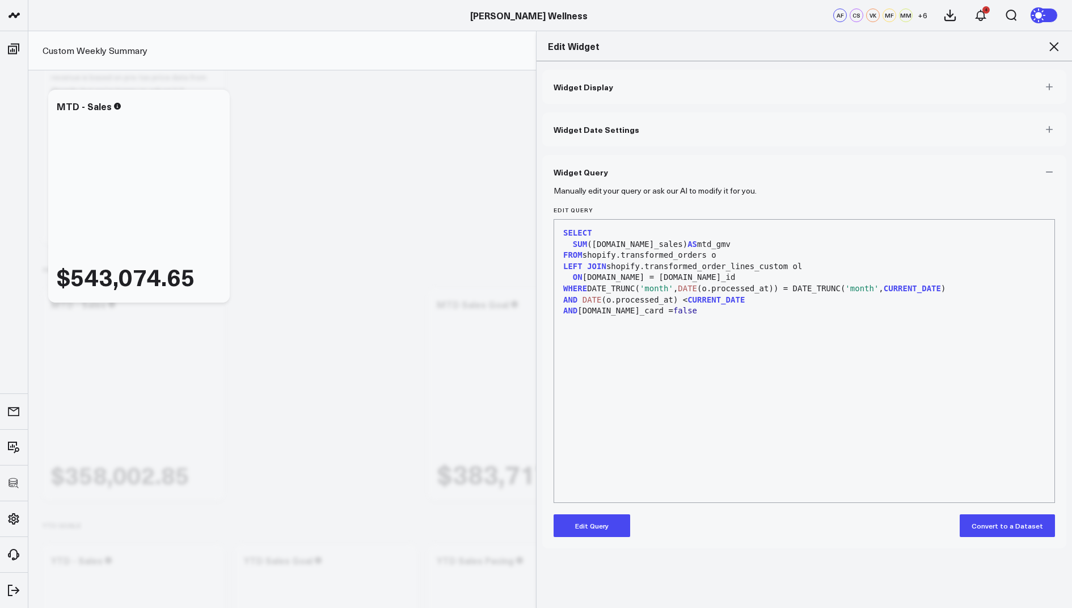
click at [1054, 48] on icon at bounding box center [1054, 47] width 14 height 14
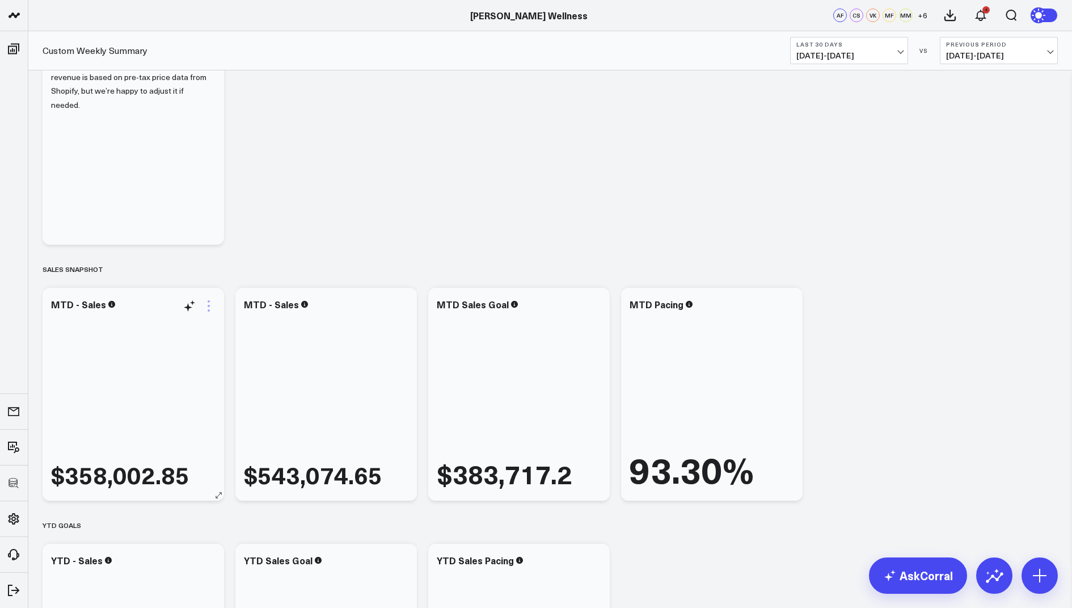
click at [208, 299] on icon at bounding box center [209, 306] width 14 height 14
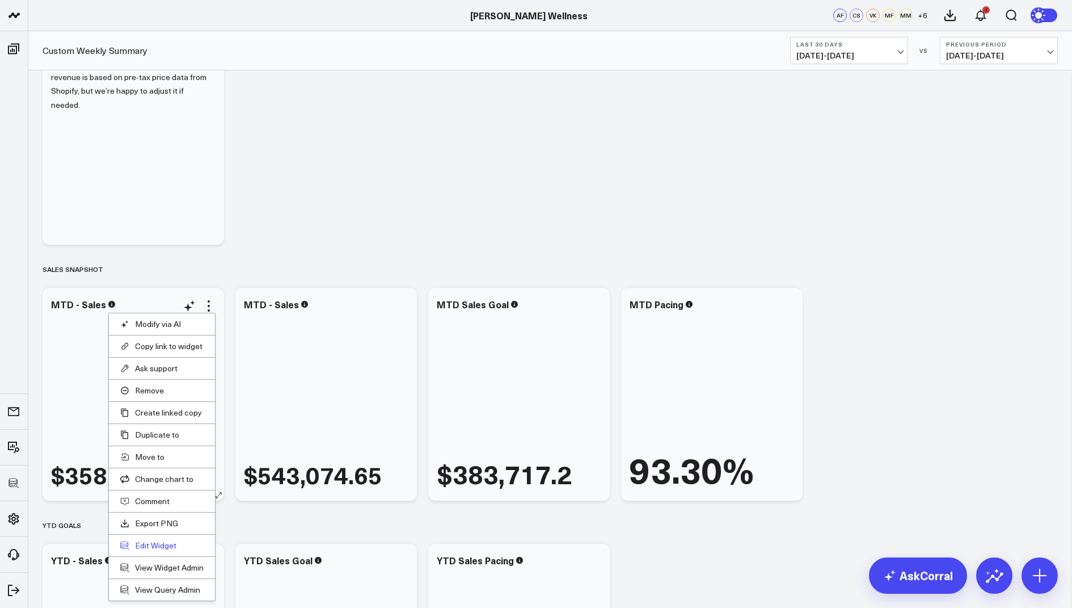
click at [156, 540] on button "Edit Widget" at bounding box center [161, 545] width 83 height 10
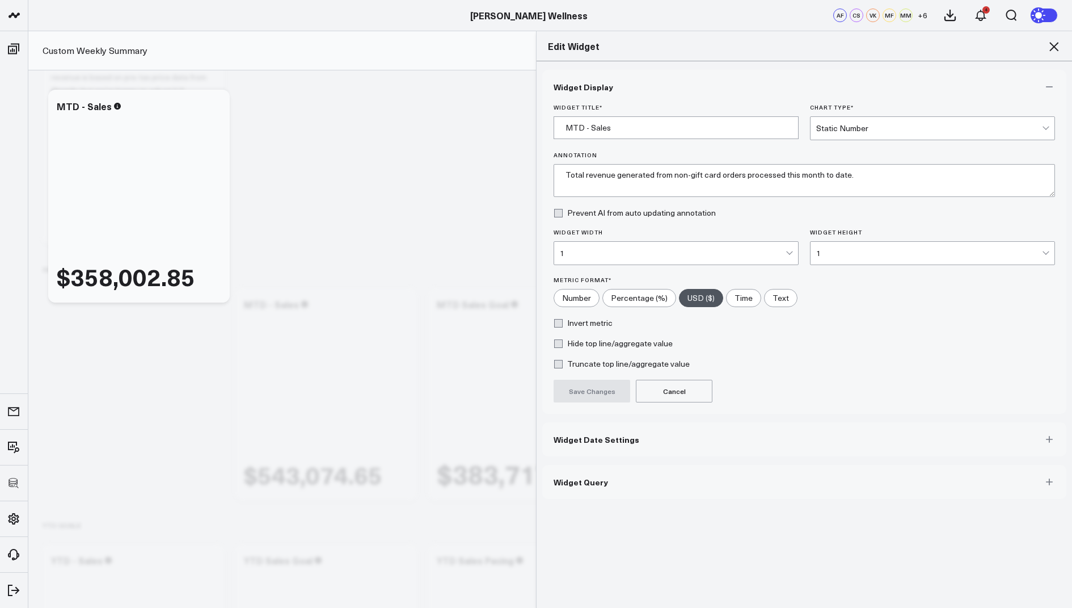
click at [592, 490] on button "Widget Query" at bounding box center [804, 482] width 524 height 34
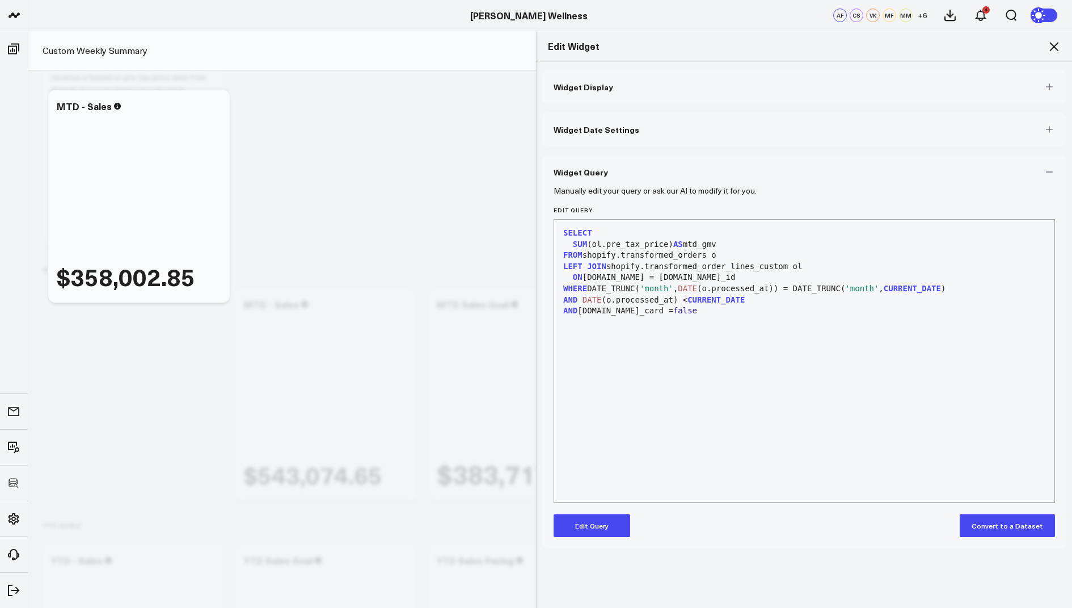
click at [1048, 39] on div "Edit Widget" at bounding box center [805, 46] width 536 height 30
click at [1058, 40] on icon at bounding box center [1054, 47] width 14 height 14
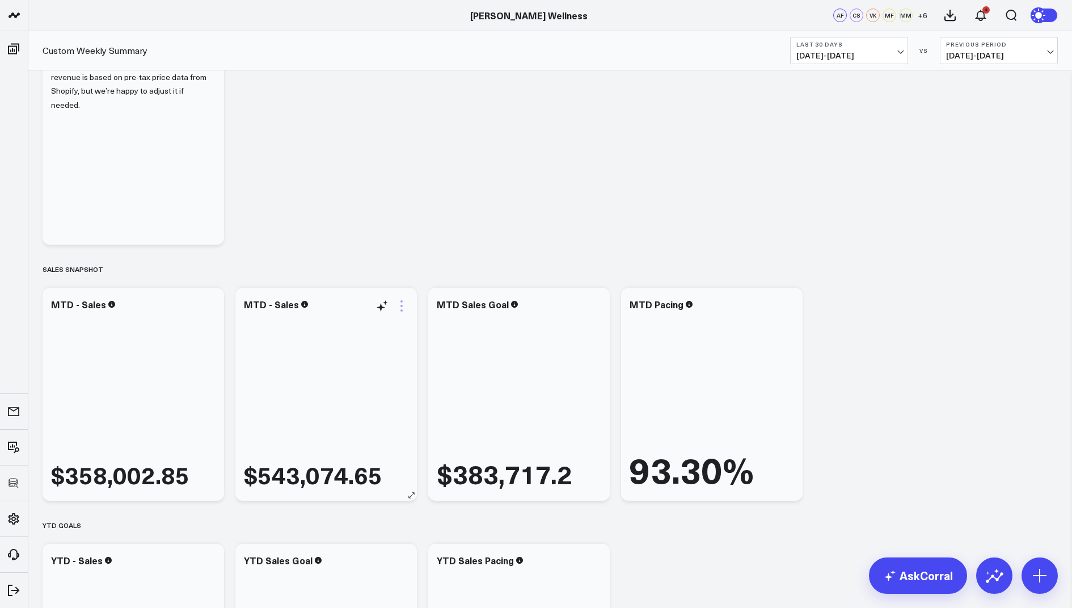
click at [402, 308] on icon at bounding box center [402, 306] width 14 height 14
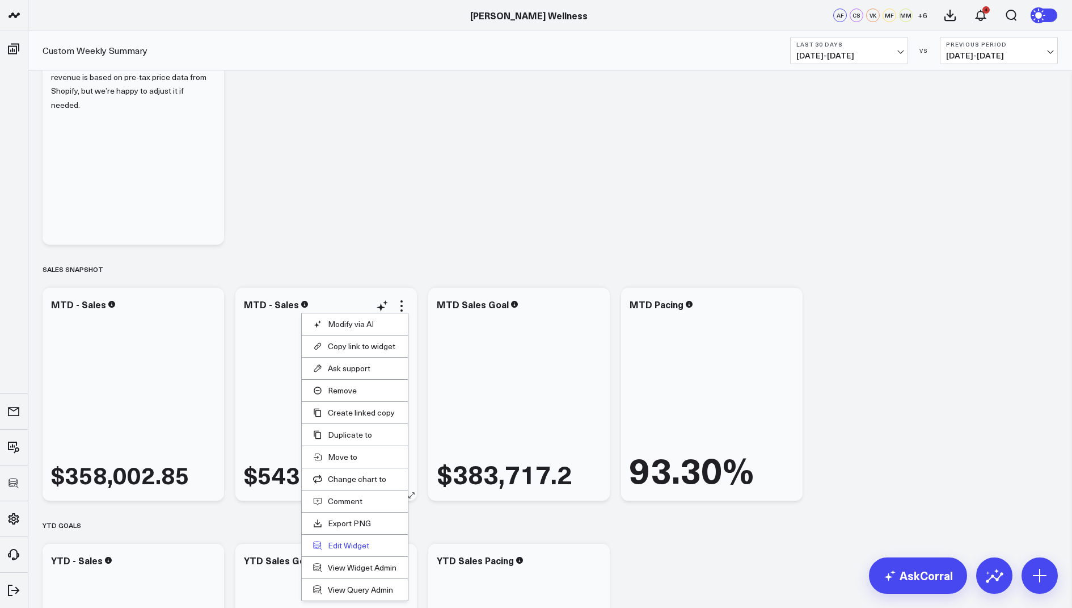
click at [350, 540] on button "Edit Widget" at bounding box center [354, 545] width 83 height 10
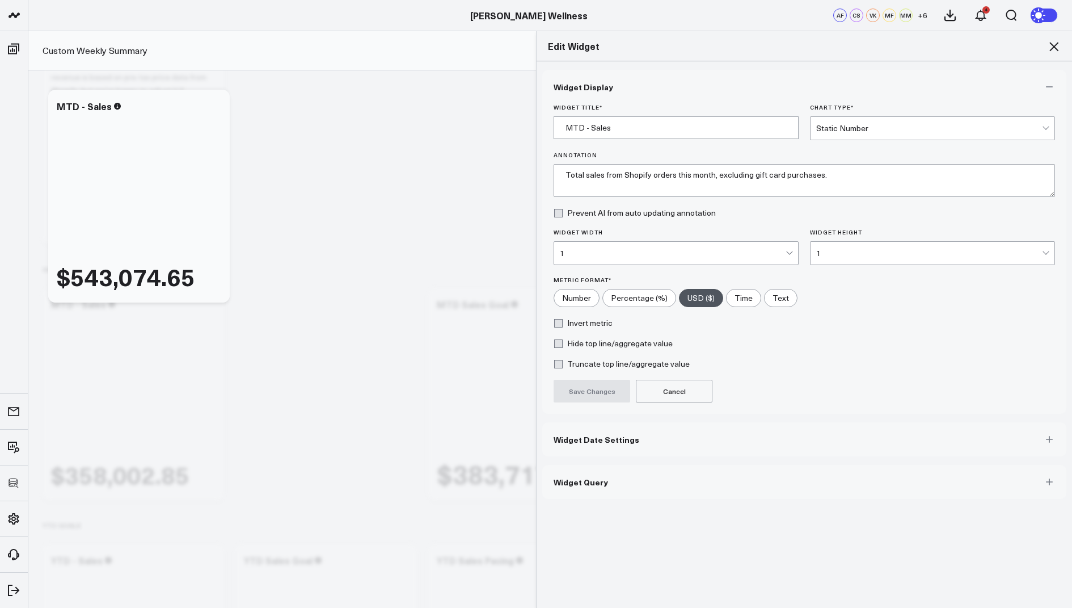
click at [584, 478] on span "Widget Query" at bounding box center [581, 481] width 54 height 9
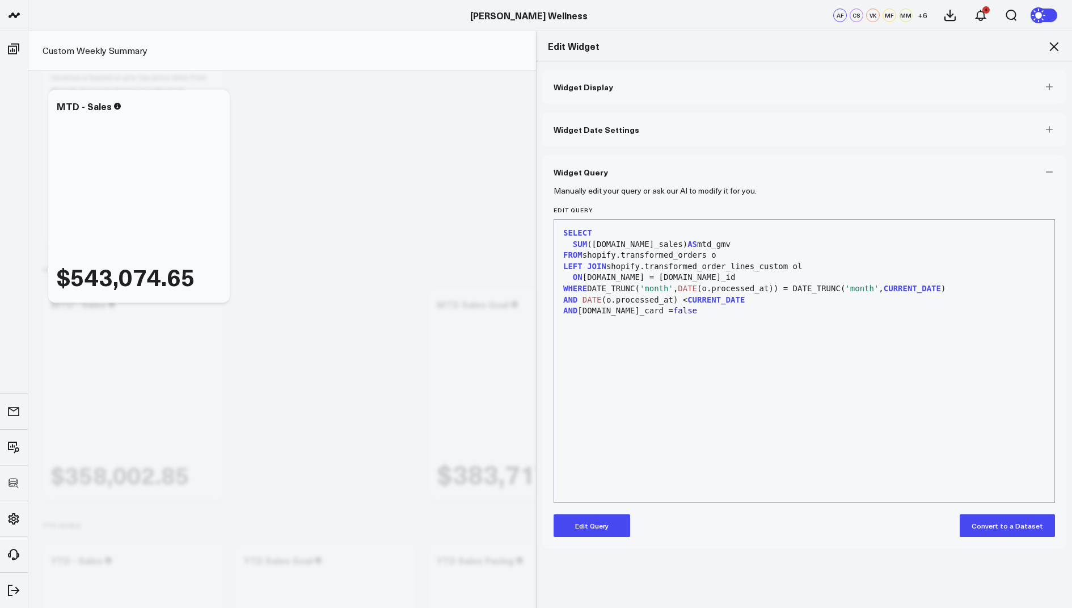
click at [581, 530] on button "Edit Query" at bounding box center [592, 525] width 77 height 23
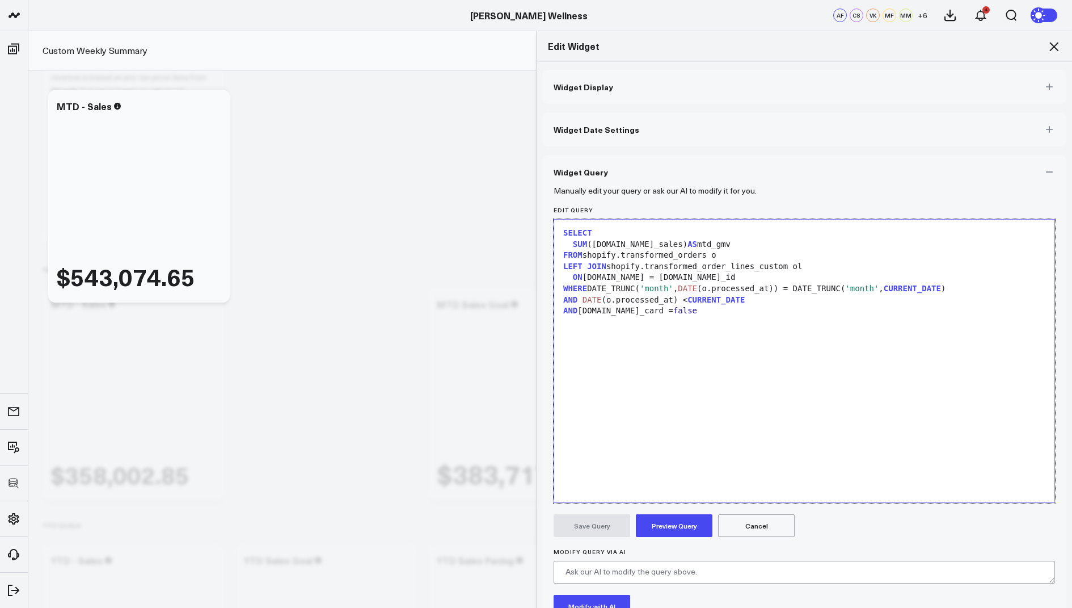
click at [641, 244] on div "SUM (o.net_sales) AS mtd_gmv" at bounding box center [804, 244] width 489 height 11
click at [643, 244] on div "SUM (o.net_sales) AS mtd_gmv" at bounding box center [804, 244] width 489 height 11
click at [650, 244] on div "SUM (o.net_sales-refunded_sales) AS mtd_gmv" at bounding box center [804, 244] width 489 height 11
click at [663, 419] on div "SELECT SUM (o.net_sales-o.refunded_sales) AS mtd_gmv FROM shopify.transformed_o…" at bounding box center [804, 360] width 489 height 271
click at [790, 242] on div "SUM (o.net_sales-o.refunded_sales) AS mtd_gmv" at bounding box center [804, 244] width 489 height 11
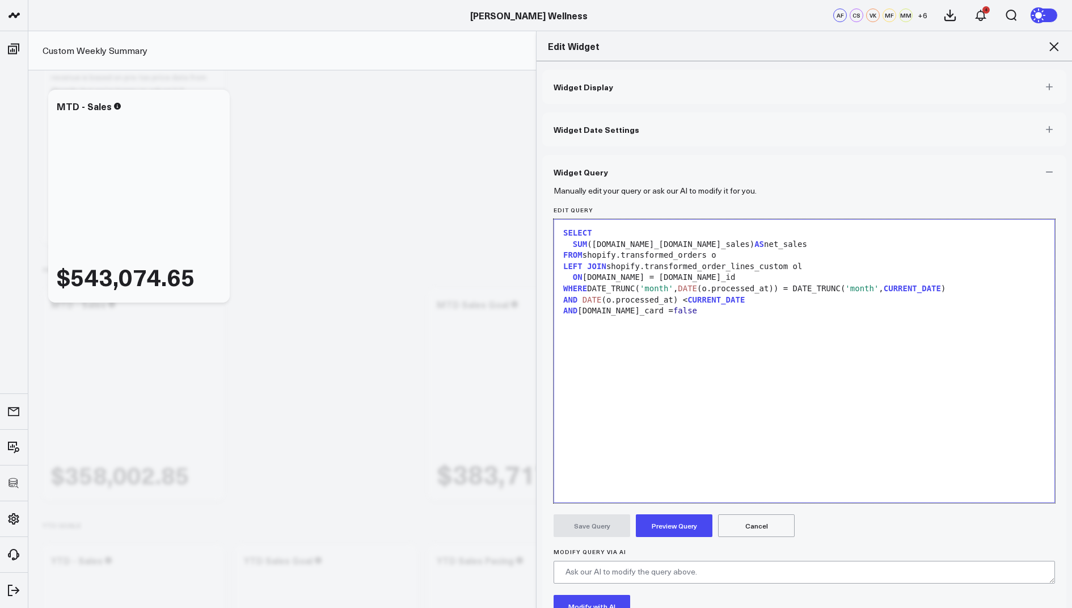
click at [809, 365] on div "SELECT SUM (o.net_sales-o.refunded_sales) AS net_sales FROM shopify.transformed…" at bounding box center [804, 360] width 489 height 271
click at [681, 533] on button "Preview Query" at bounding box center [674, 525] width 77 height 23
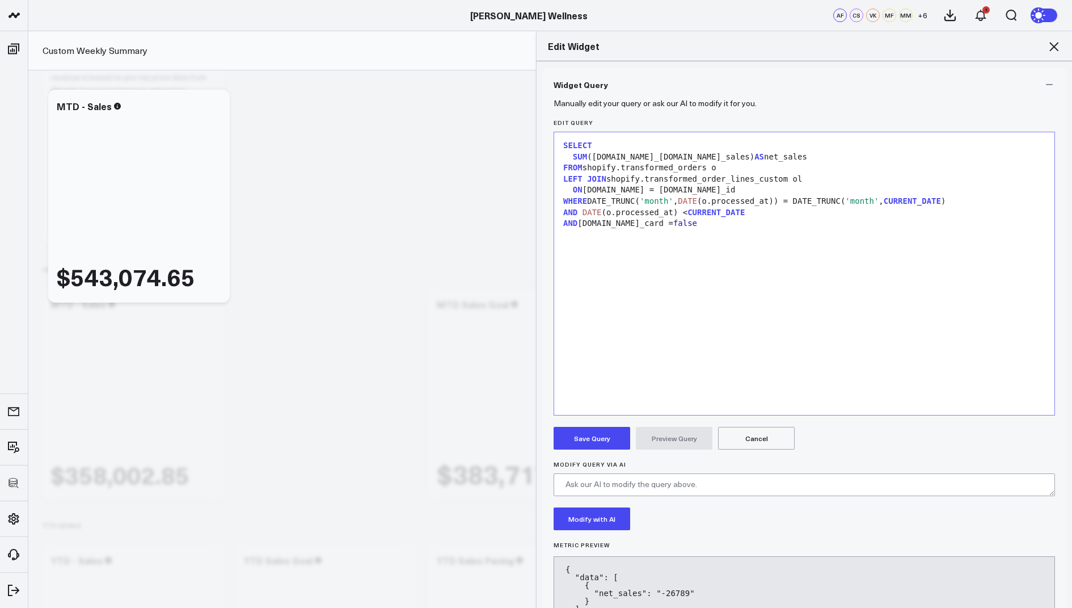
click at [577, 436] on button "Save Query" at bounding box center [592, 438] width 77 height 23
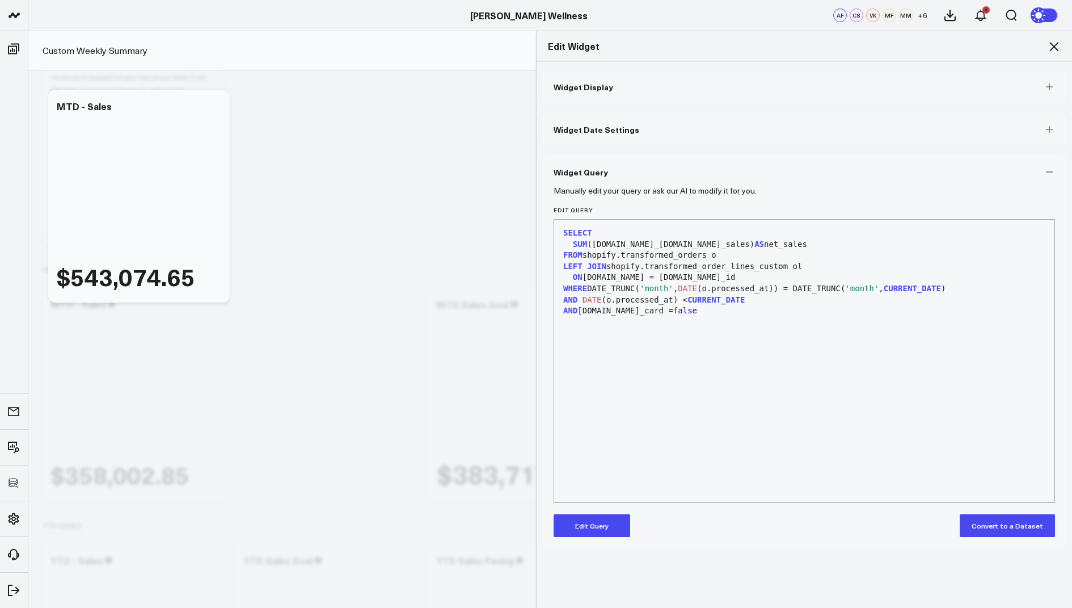
scroll to position [0, 0]
click at [595, 523] on button "Edit Query" at bounding box center [592, 525] width 77 height 23
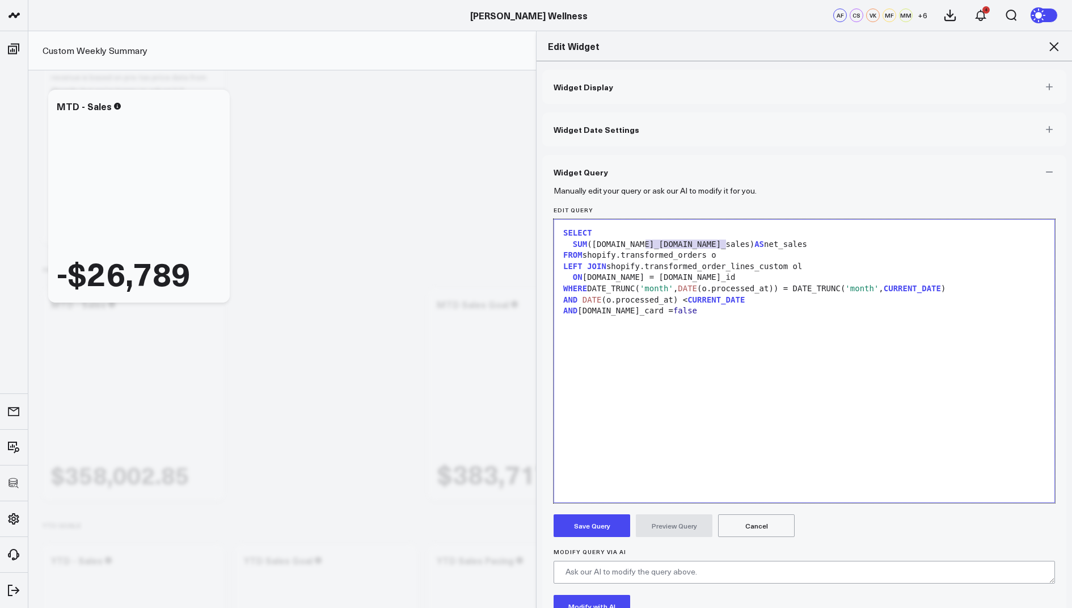
drag, startPoint x: 726, startPoint y: 243, endPoint x: 645, endPoint y: 247, distance: 80.6
click at [645, 247] on div "SUM (o.net_sales-o.refunded_sales) AS net_sales" at bounding box center [804, 244] width 489 height 11
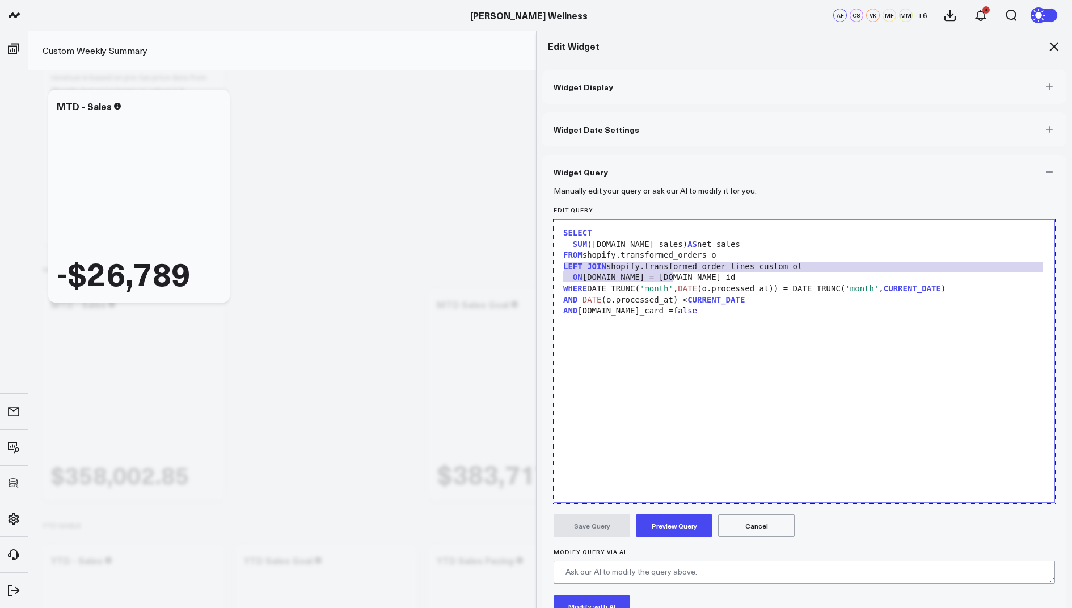
drag, startPoint x: 677, startPoint y: 276, endPoint x: 556, endPoint y: 264, distance: 122.0
click at [556, 264] on div "Selection deleted 99 1 2 3 4 5 6 7 8 9 10 › ⌄ SELECT SUM (o.net_sales) AS net_s…" at bounding box center [805, 361] width 502 height 284
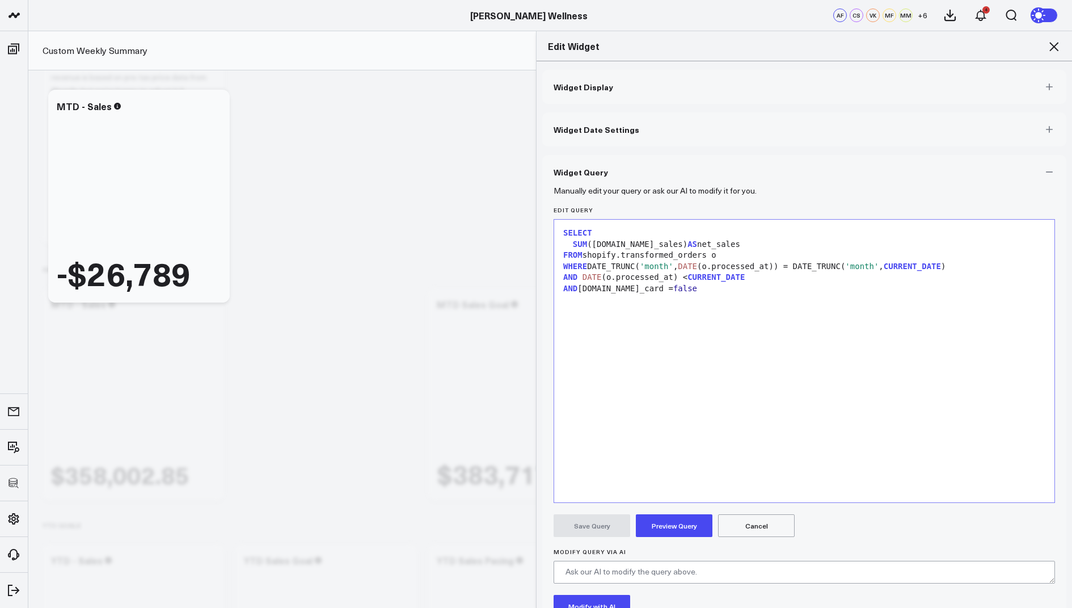
click at [673, 530] on button "Preview Query" at bounding box center [674, 525] width 77 height 23
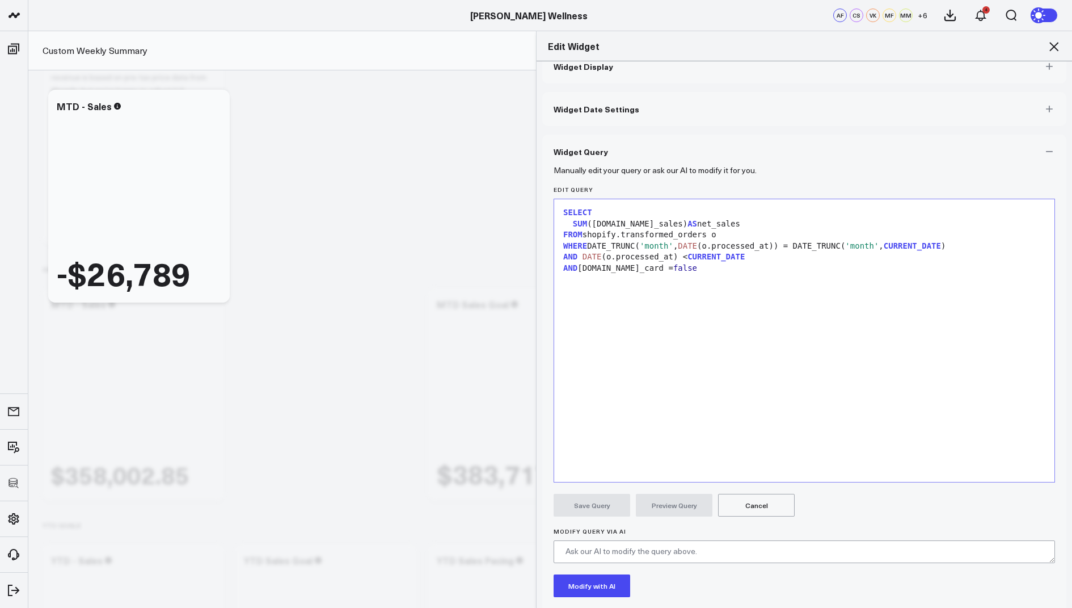
scroll to position [20, 0]
click at [772, 504] on button "Cancel" at bounding box center [756, 505] width 77 height 23
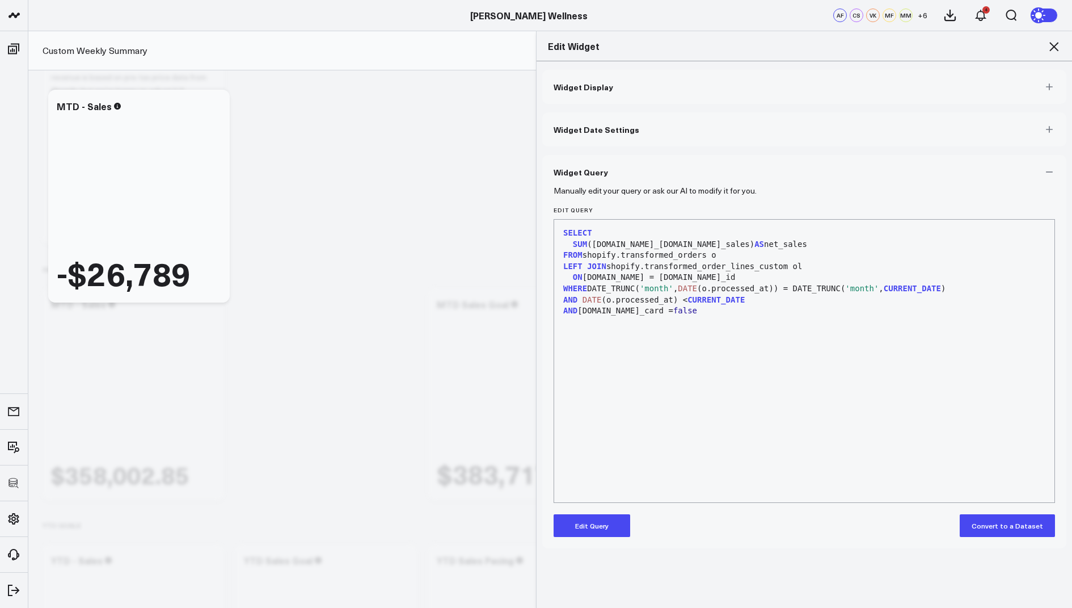
click at [613, 512] on form "Manually edit your query or ask our AI to modify it for you. Edit Query 99 1 2 …" at bounding box center [805, 363] width 502 height 348
click at [608, 524] on button "Edit Query" at bounding box center [592, 525] width 77 height 23
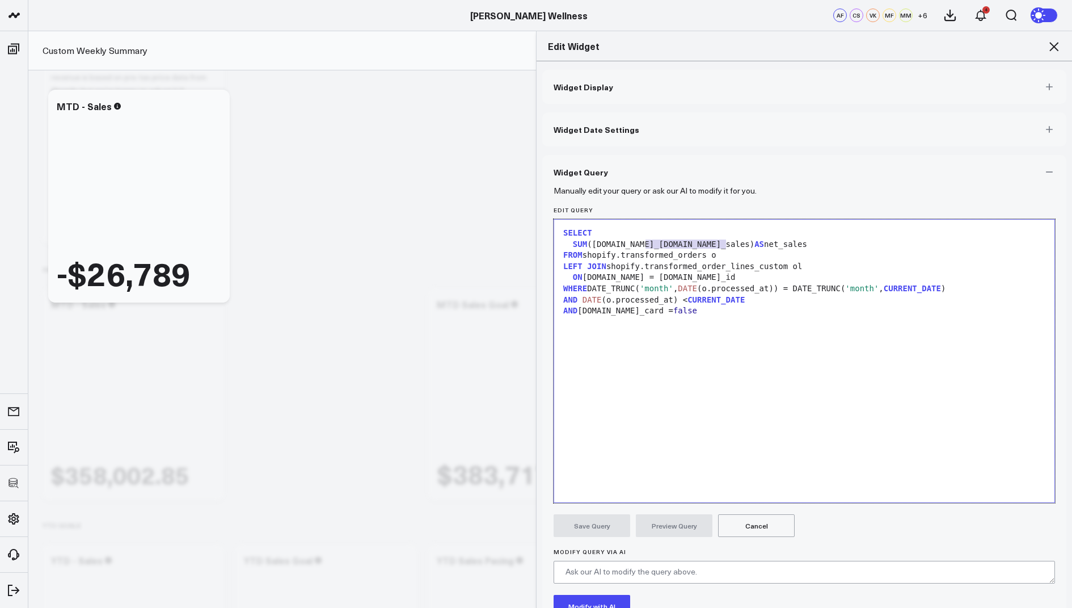
drag, startPoint x: 725, startPoint y: 243, endPoint x: 646, endPoint y: 246, distance: 79.5
click at [646, 246] on div "SUM (o.net_sales-o.refunded_sales) AS net_sales" at bounding box center [804, 244] width 489 height 11
click at [673, 522] on button "Preview Query" at bounding box center [674, 525] width 77 height 23
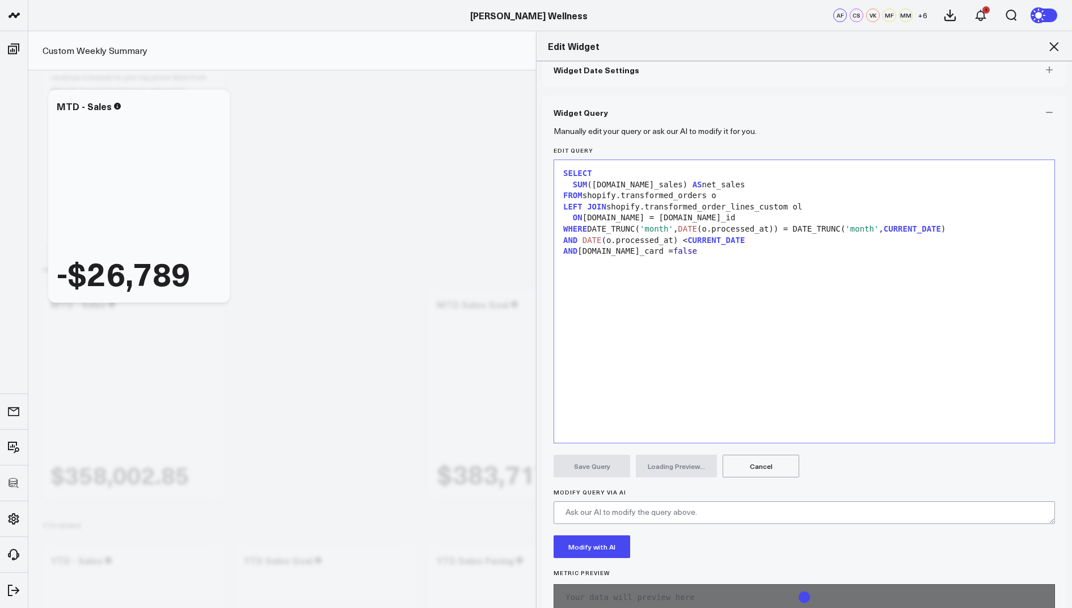
scroll to position [87, 0]
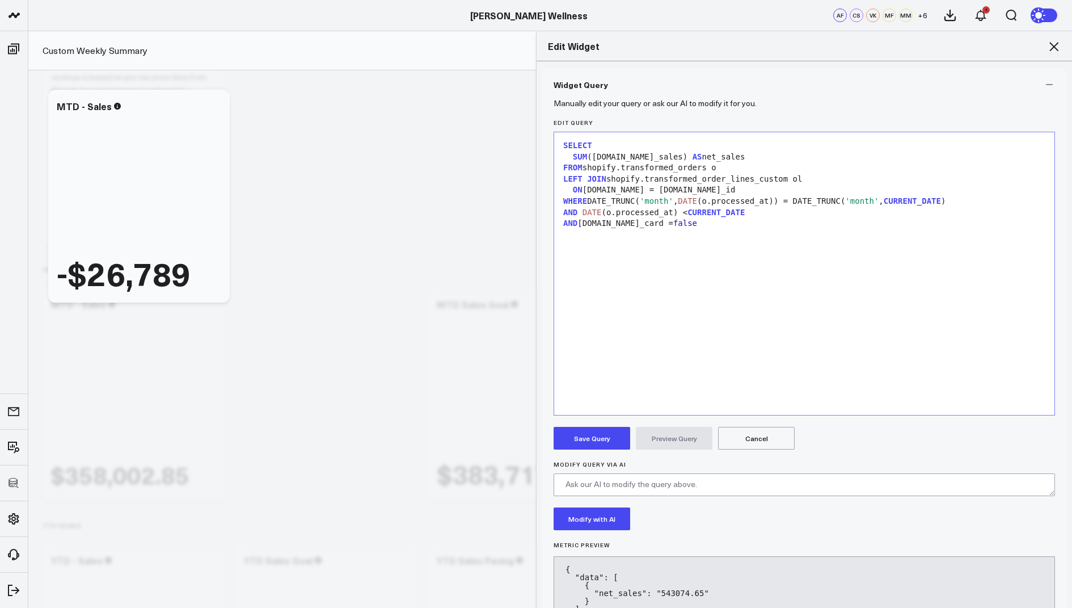
click at [596, 439] on button "Save Query" at bounding box center [592, 438] width 77 height 23
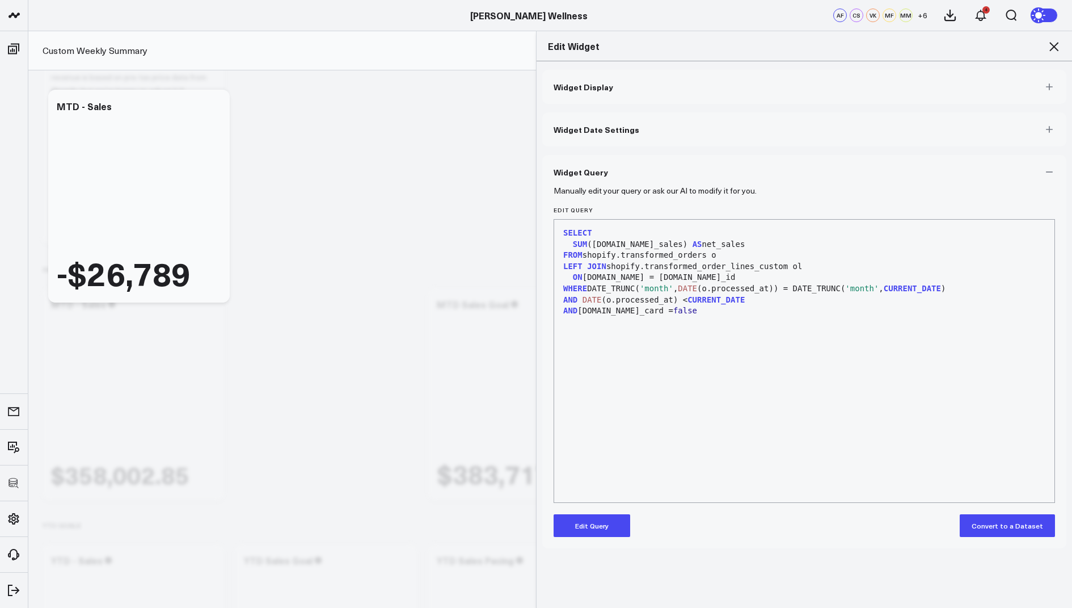
scroll to position [0, 0]
click at [1052, 47] on icon at bounding box center [1054, 47] width 14 height 14
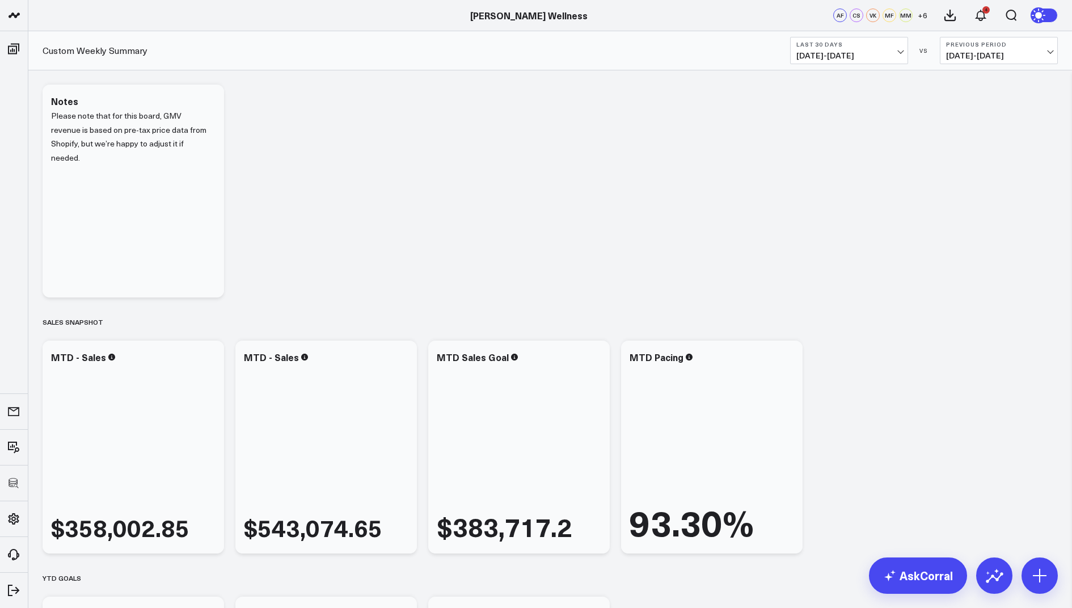
click at [827, 52] on span "08/19/25 - 09/17/25" at bounding box center [850, 55] width 106 height 9
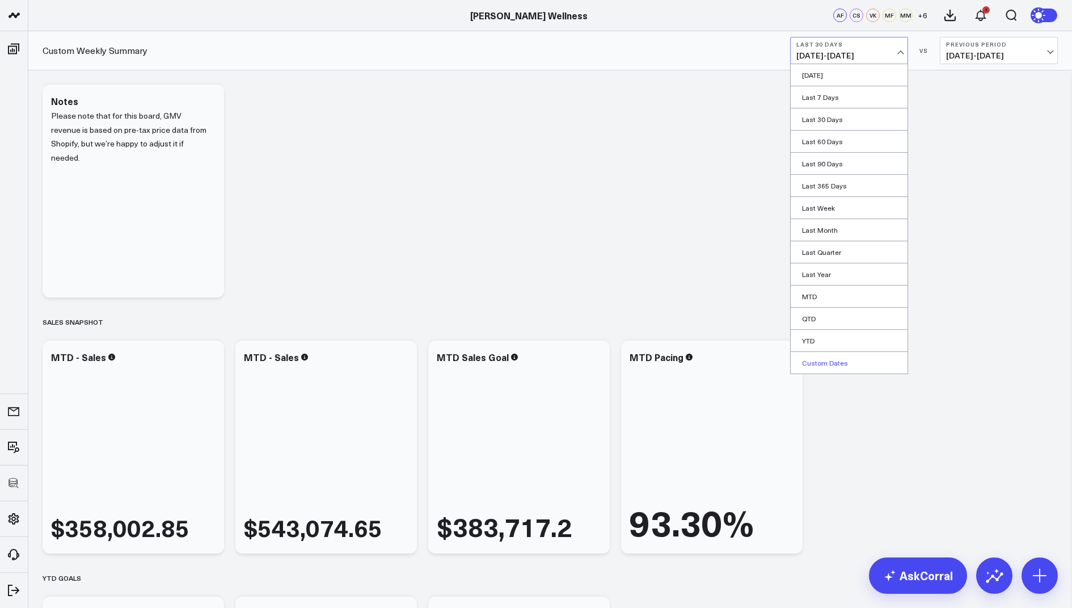
click at [823, 357] on link "Custom Dates" at bounding box center [849, 363] width 117 height 22
select select "8"
select select "2025"
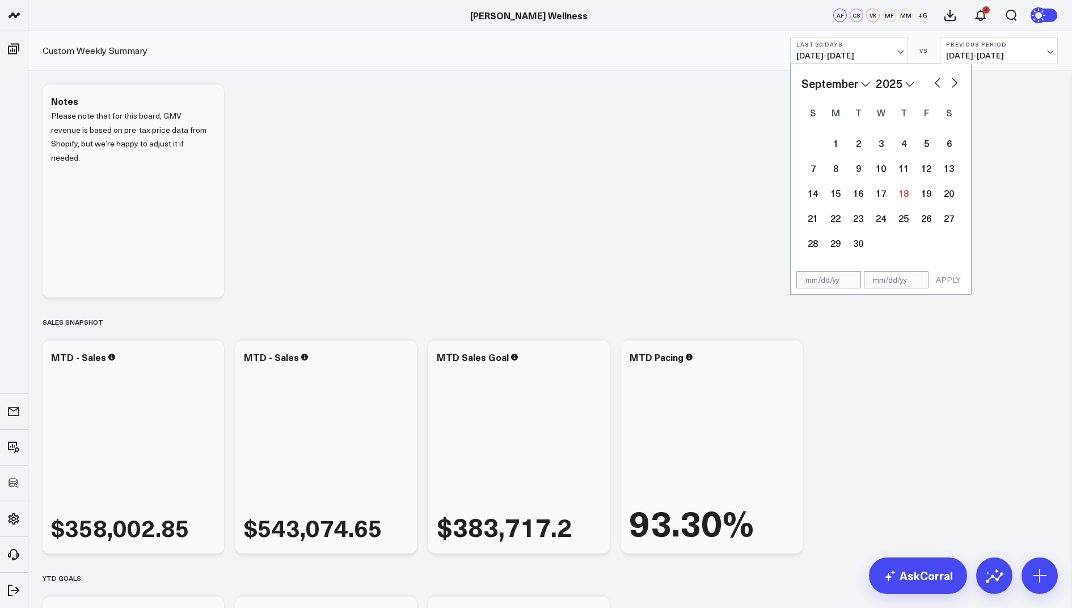
click at [851, 90] on select "January February March April May June July August September October November De…" at bounding box center [836, 83] width 69 height 17
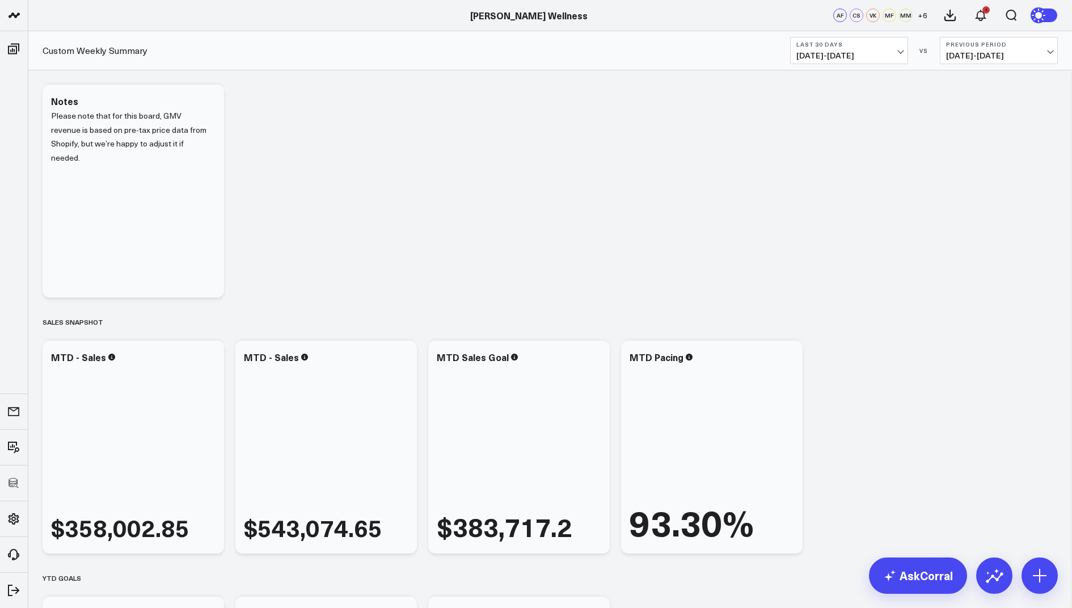
click at [846, 48] on button "Last 30 Days 08/19/25 - 09/17/25" at bounding box center [849, 50] width 118 height 27
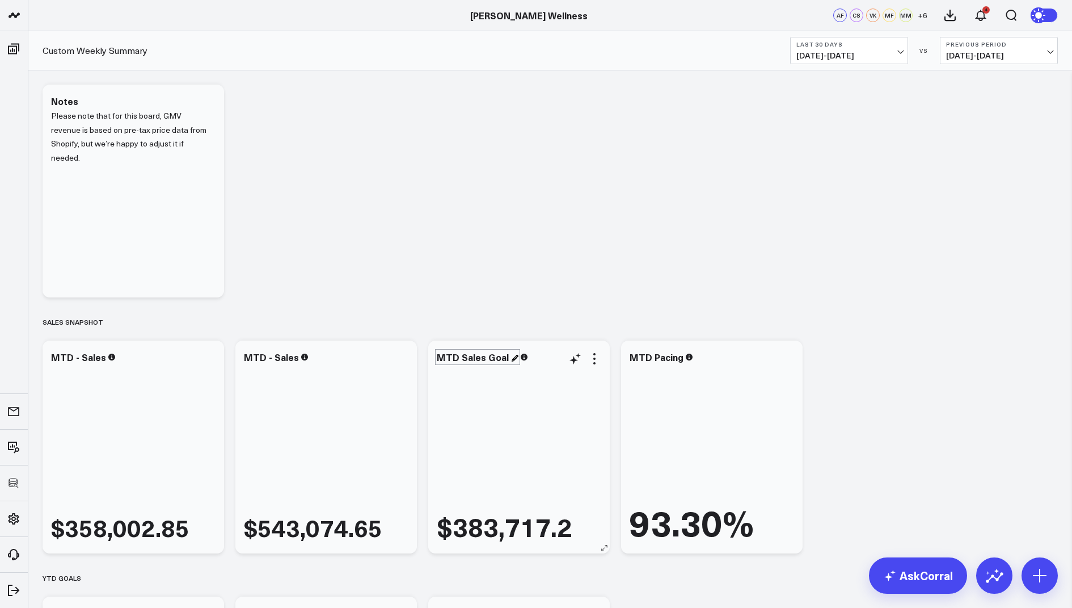
scroll to position [50, 0]
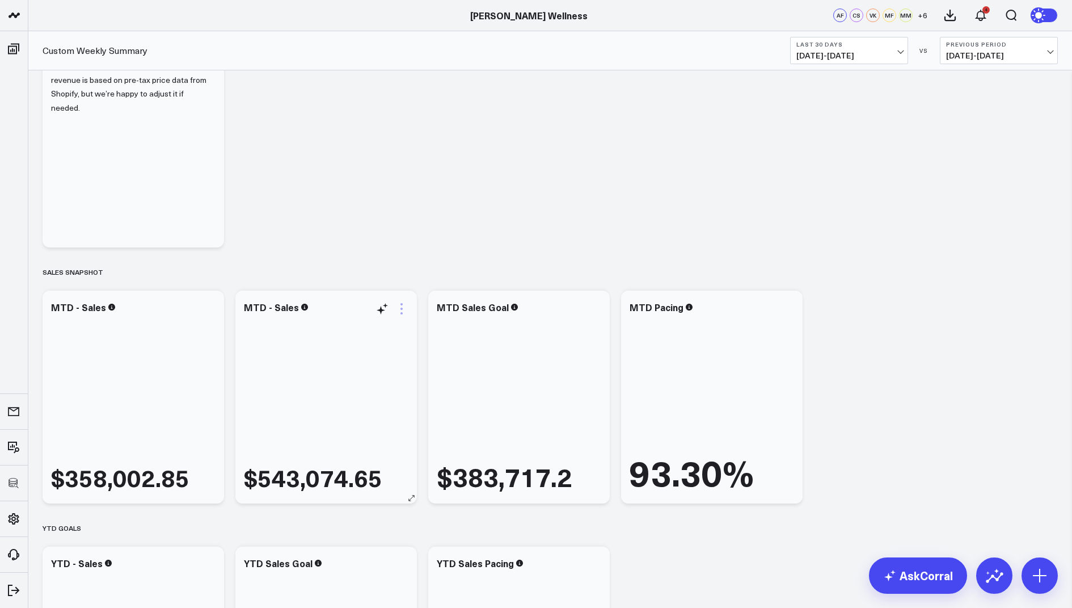
click at [397, 302] on icon at bounding box center [402, 309] width 14 height 14
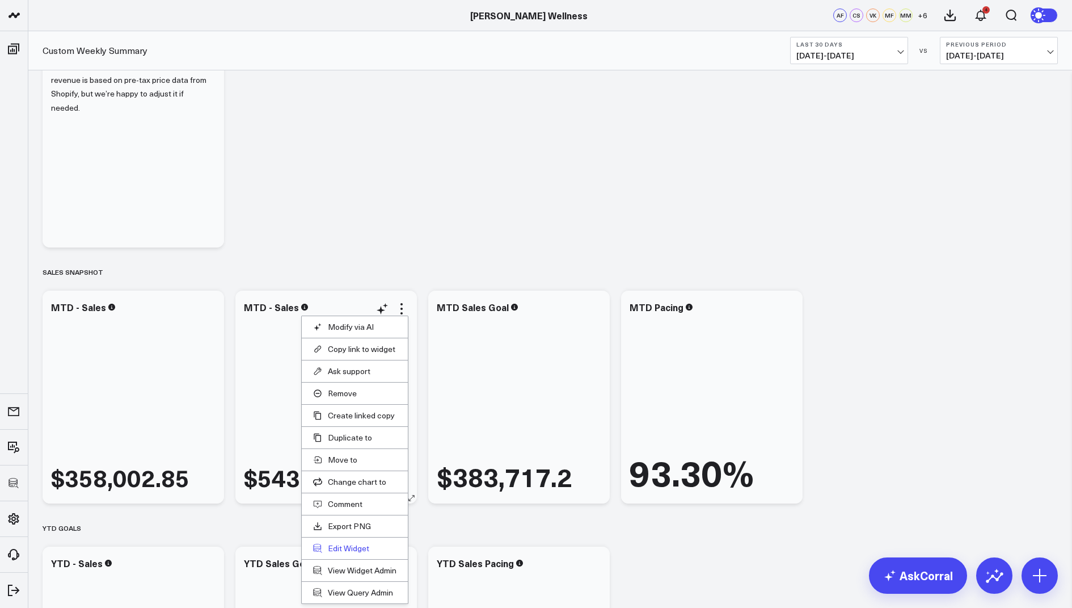
click at [347, 543] on button "Edit Widget" at bounding box center [354, 548] width 83 height 10
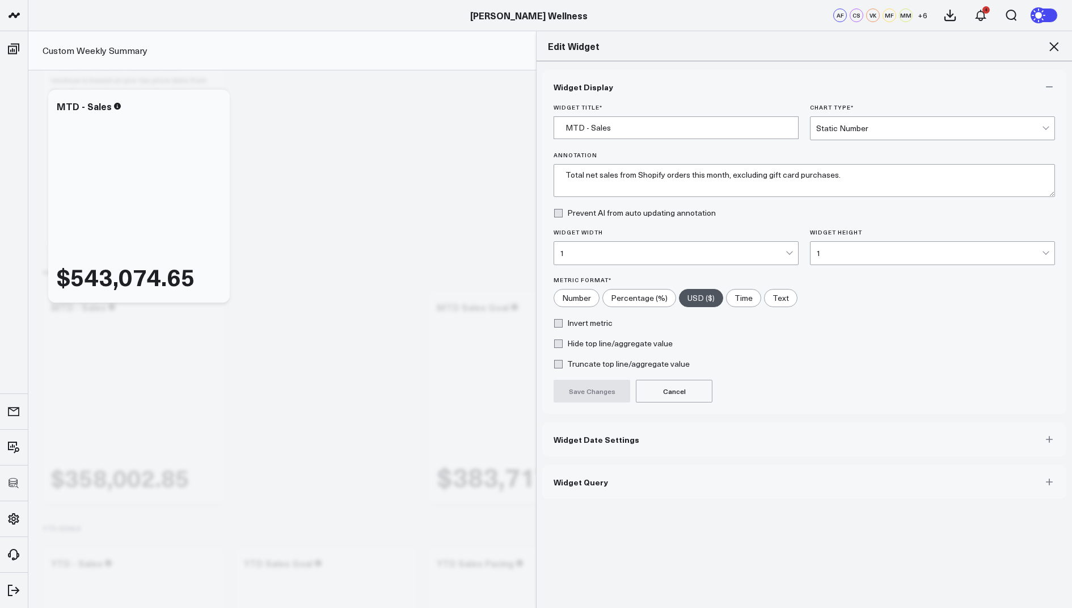
click at [563, 491] on button "Widget Query" at bounding box center [804, 482] width 524 height 34
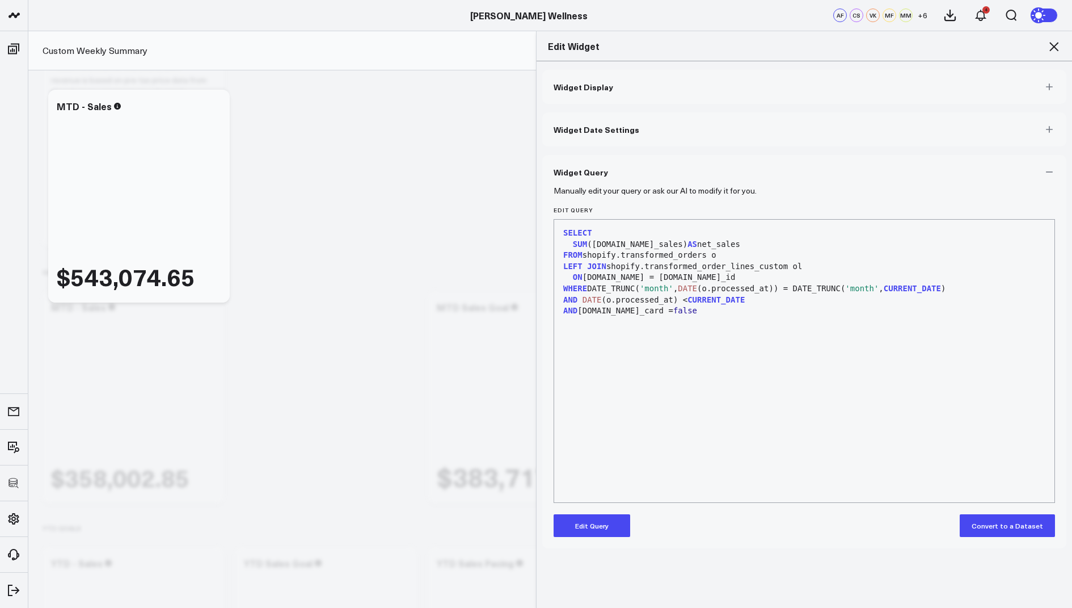
click at [581, 511] on form "Manually edit your query or ask our AI to modify it for you. Edit Query 99 1 2 …" at bounding box center [805, 363] width 502 height 348
click at [585, 530] on button "Edit Query" at bounding box center [592, 525] width 77 height 23
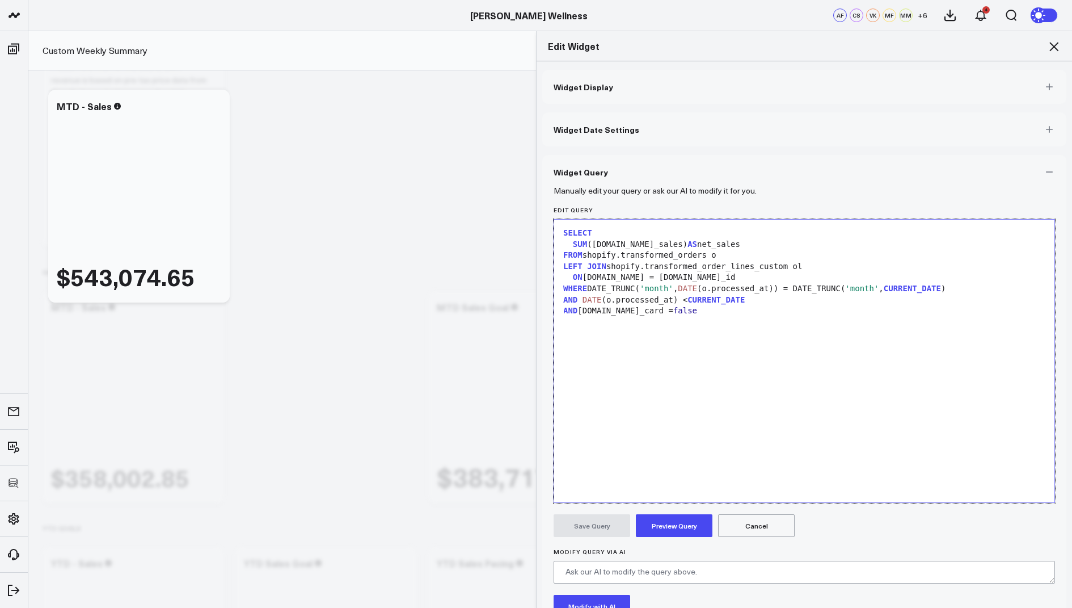
click at [560, 312] on div "AND ol.gift_card = false" at bounding box center [804, 310] width 489 height 11
click at [667, 530] on button "Preview Query" at bounding box center [674, 525] width 77 height 23
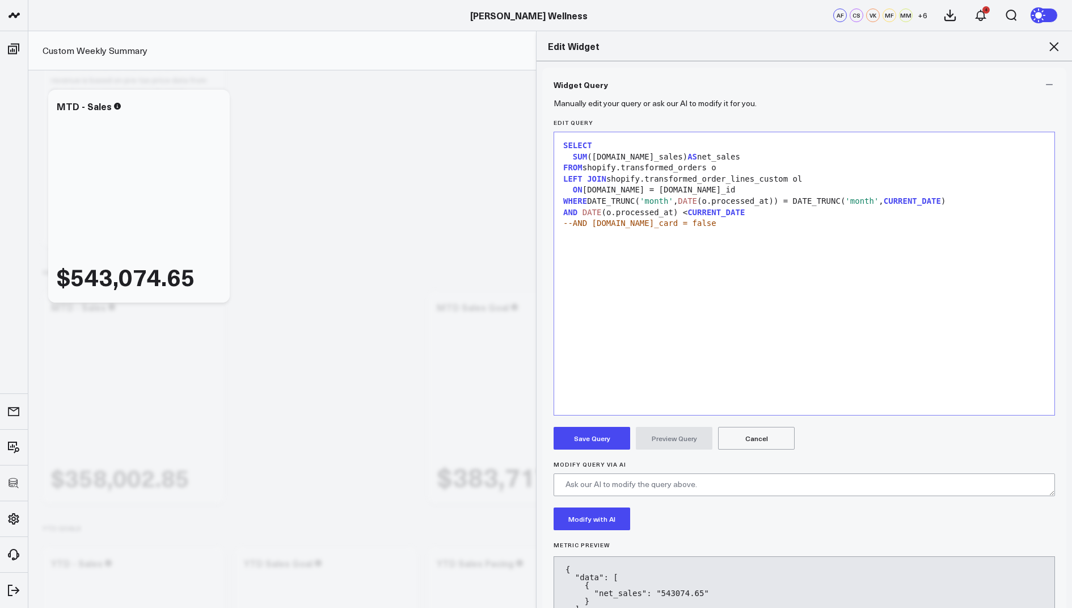
click at [587, 439] on button "Save Query" at bounding box center [592, 438] width 77 height 23
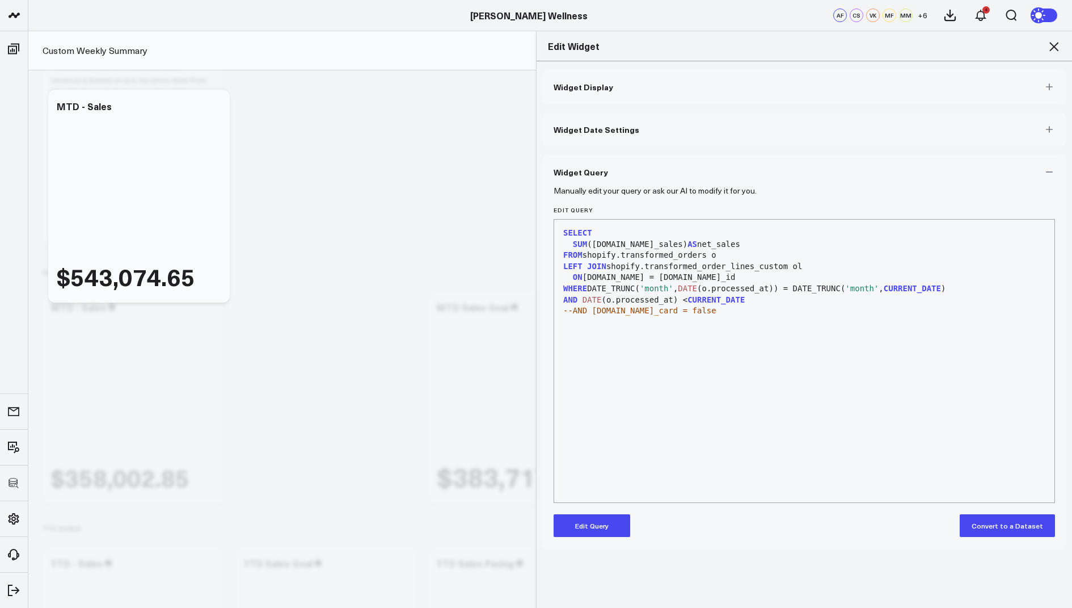
scroll to position [0, 0]
click at [582, 526] on button "Edit Query" at bounding box center [592, 525] width 77 height 23
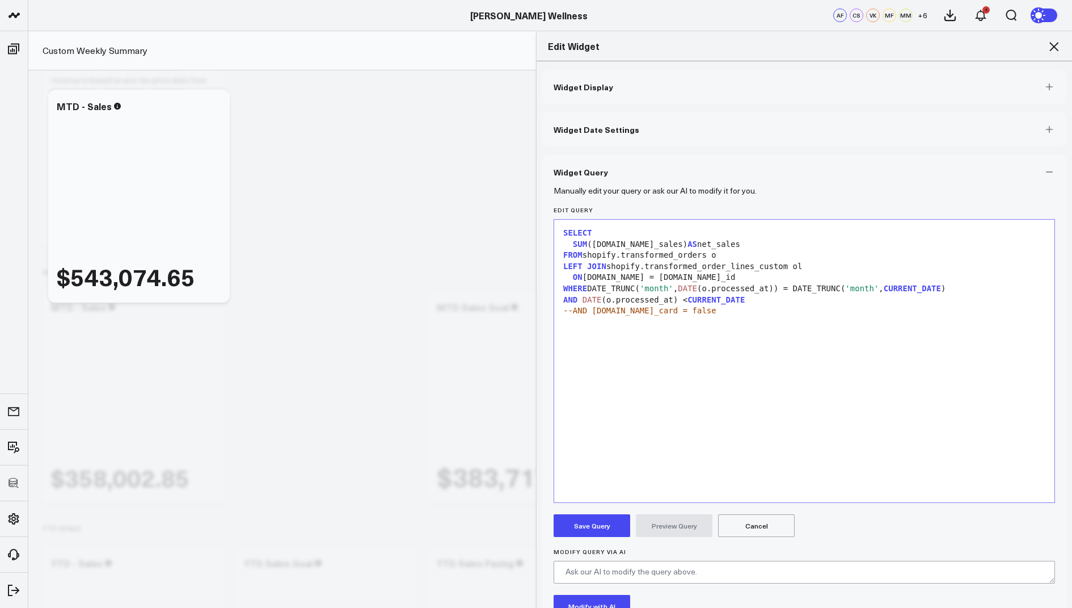
click at [572, 309] on span "--AND ol.gift_card = false" at bounding box center [639, 310] width 153 height 9
click at [652, 520] on button "Preview Query" at bounding box center [674, 525] width 77 height 23
click at [595, 524] on button "Save Query" at bounding box center [592, 525] width 77 height 23
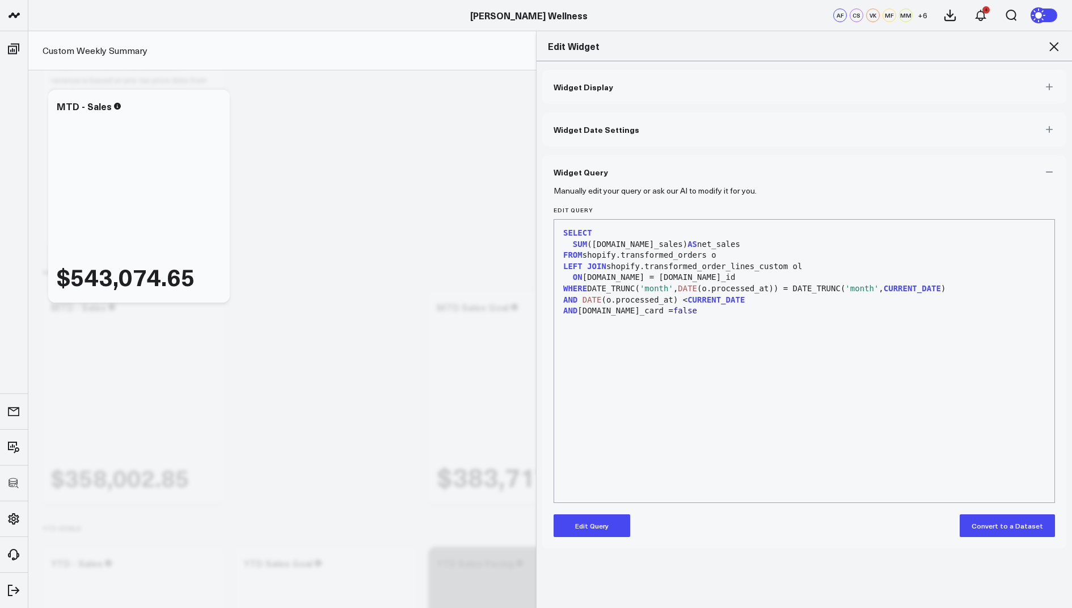
click at [1055, 43] on icon at bounding box center [1054, 47] width 14 height 14
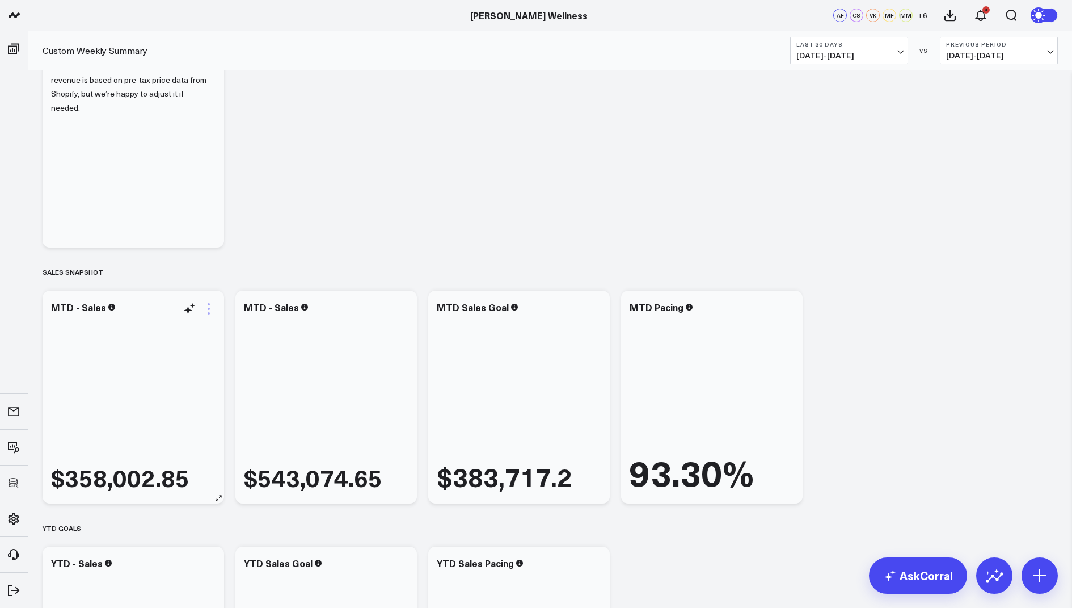
click at [204, 313] on icon at bounding box center [209, 309] width 14 height 14
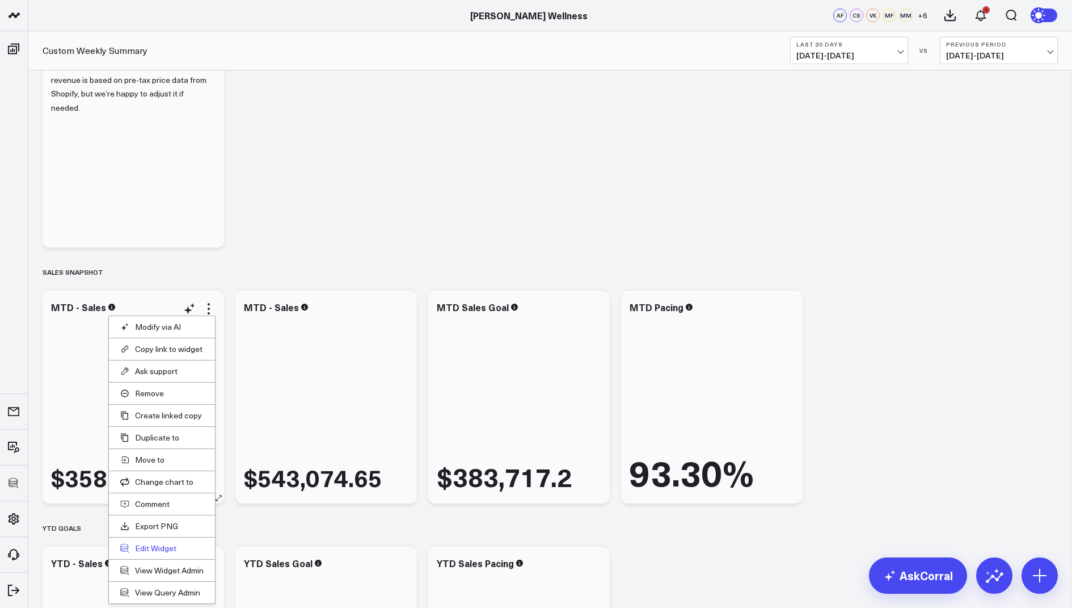
click at [162, 545] on button "Edit Widget" at bounding box center [161, 548] width 83 height 10
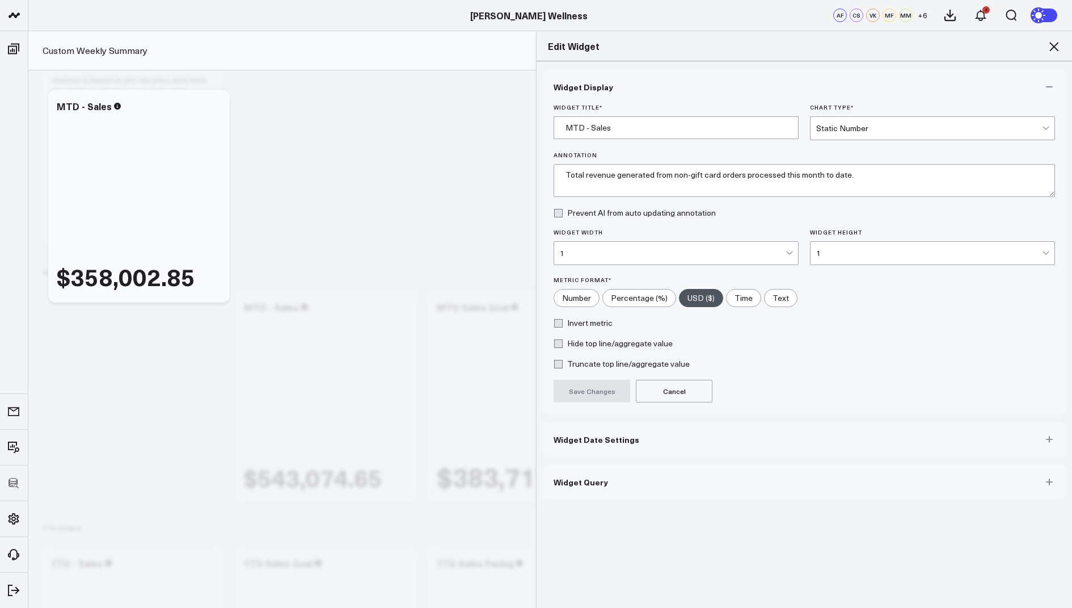
click at [572, 487] on button "Widget Query" at bounding box center [804, 482] width 524 height 34
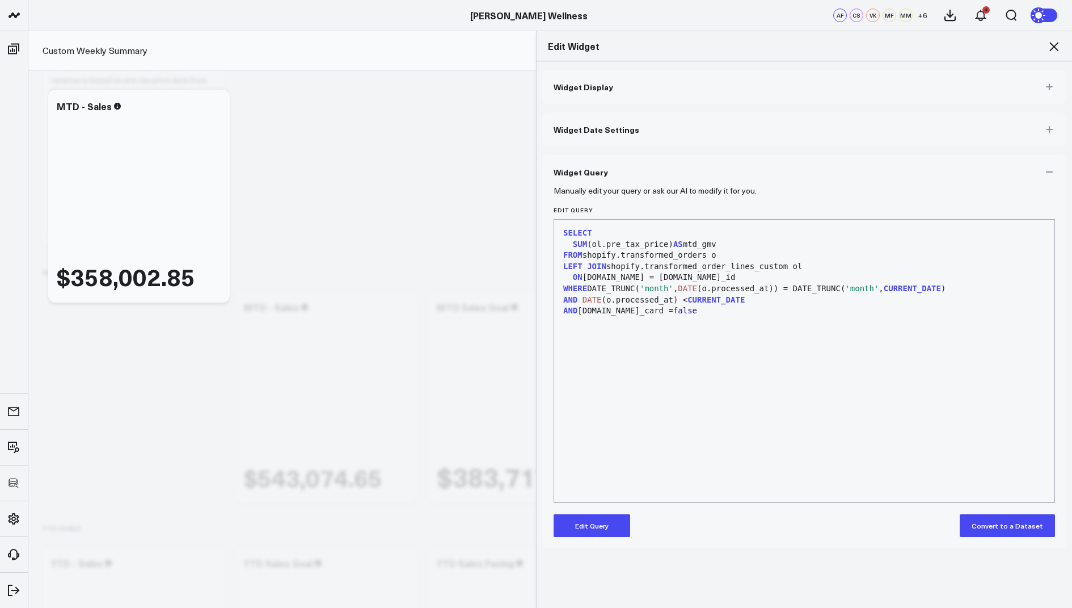
click at [1053, 50] on icon at bounding box center [1054, 47] width 14 height 14
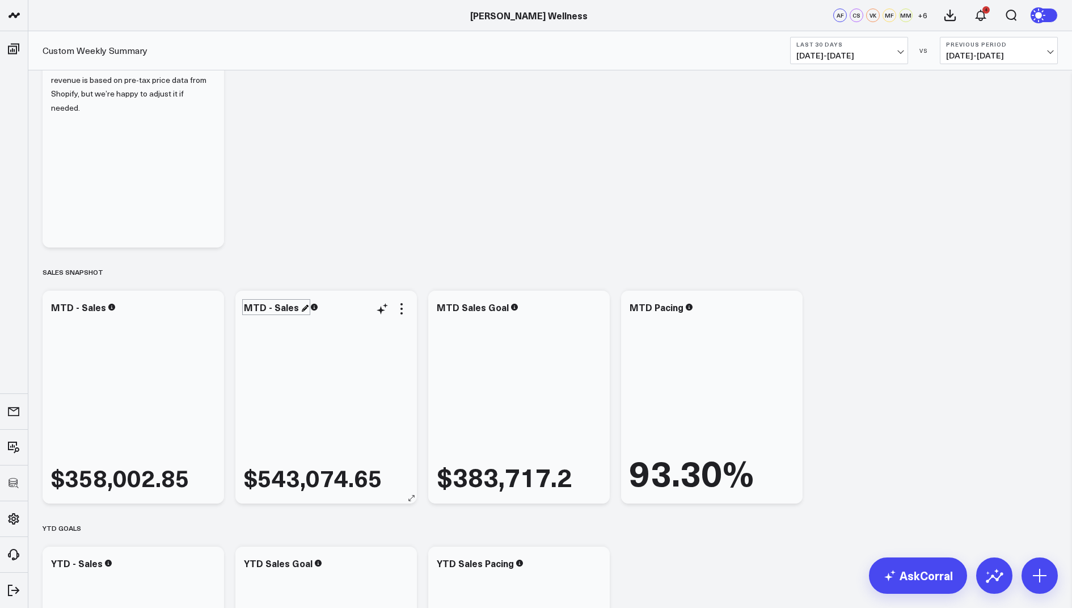
click at [281, 310] on div "MTD - Sales" at bounding box center [276, 307] width 65 height 12
click at [400, 300] on div "MTD - Sales (using net sales) $543,074.65" at bounding box center [326, 396] width 182 height 213
click at [399, 308] on icon at bounding box center [402, 309] width 14 height 14
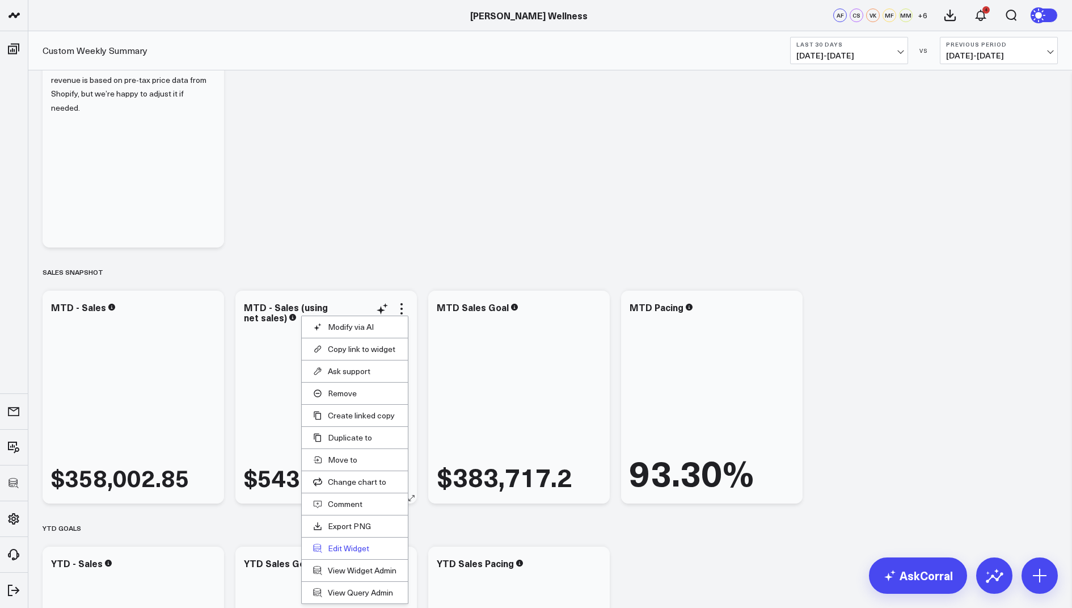
click at [343, 546] on button "Edit Widget" at bounding box center [354, 548] width 83 height 10
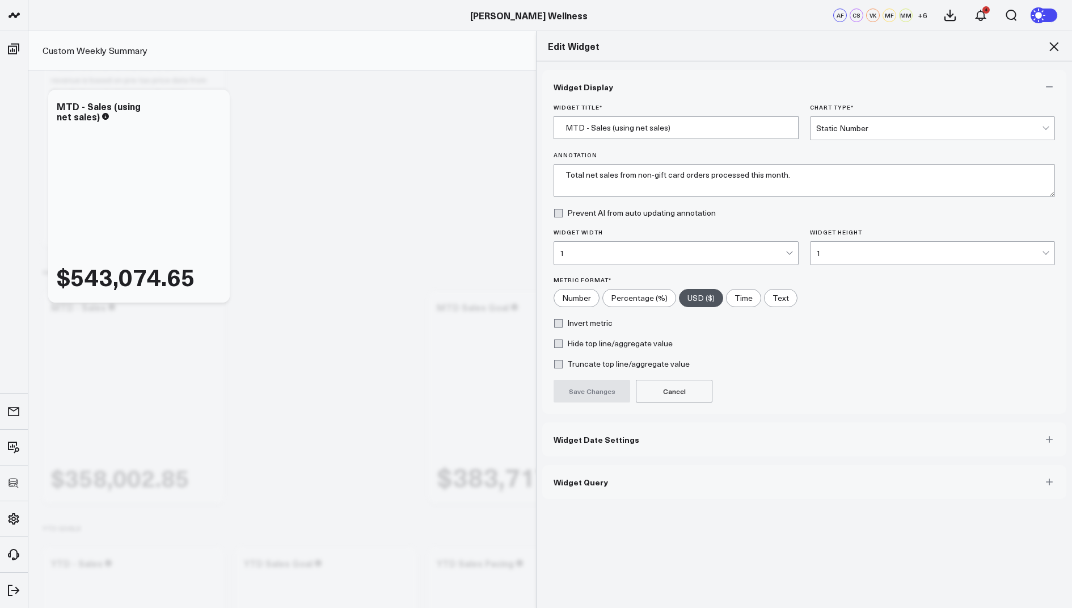
click at [588, 487] on button "Widget Query" at bounding box center [804, 482] width 524 height 34
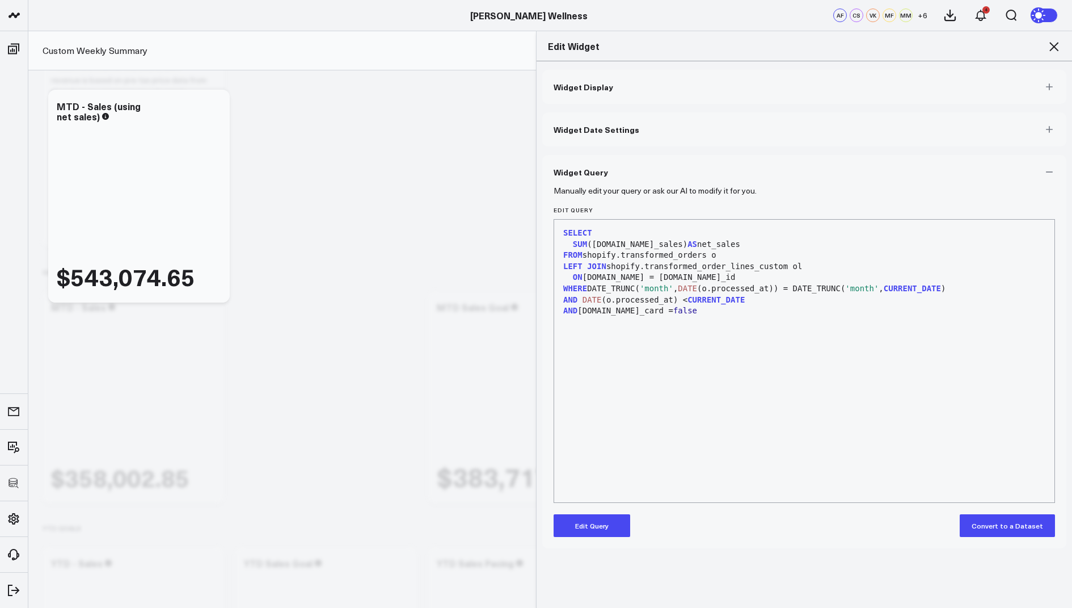
click at [587, 520] on button "Edit Query" at bounding box center [592, 525] width 77 height 23
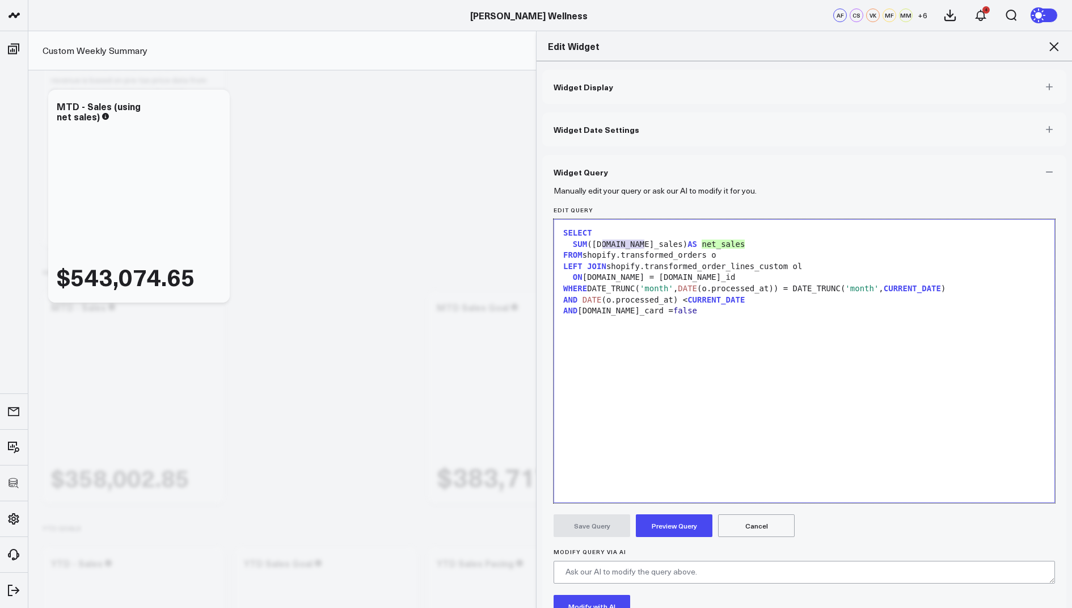
drag, startPoint x: 645, startPoint y: 246, endPoint x: 602, endPoint y: 246, distance: 43.1
click at [602, 246] on div "SUM (o.net_sales) AS net_sales" at bounding box center [804, 244] width 489 height 11
click at [670, 243] on div "SUM ( o.total_price-o.total ) AS net_sales" at bounding box center [804, 244] width 489 height 11
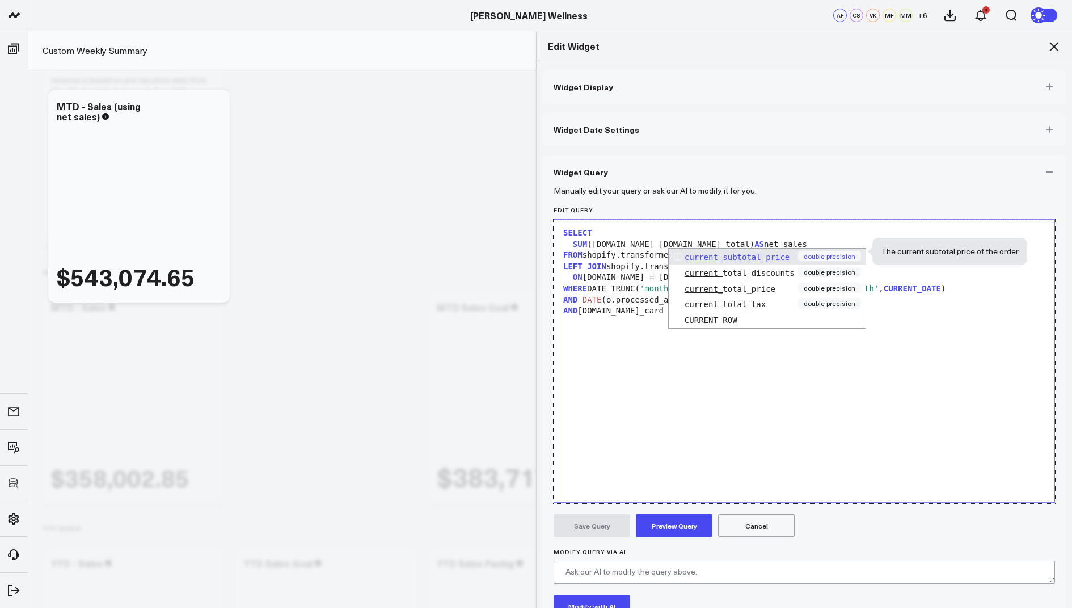
click at [731, 242] on div "SUM (o.total_price-o.current_total) AS net_sales" at bounding box center [804, 244] width 489 height 11
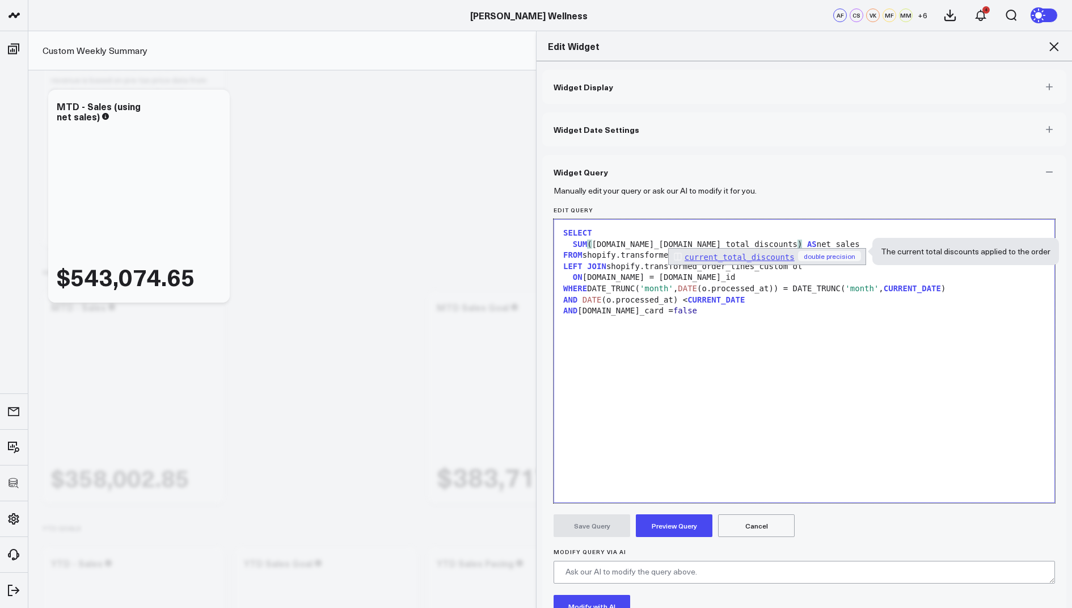
click at [701, 357] on div "SELECT SUM ( o.total_price-o.current_total_discounts ) AS net_sales FROM shopif…" at bounding box center [804, 360] width 489 height 271
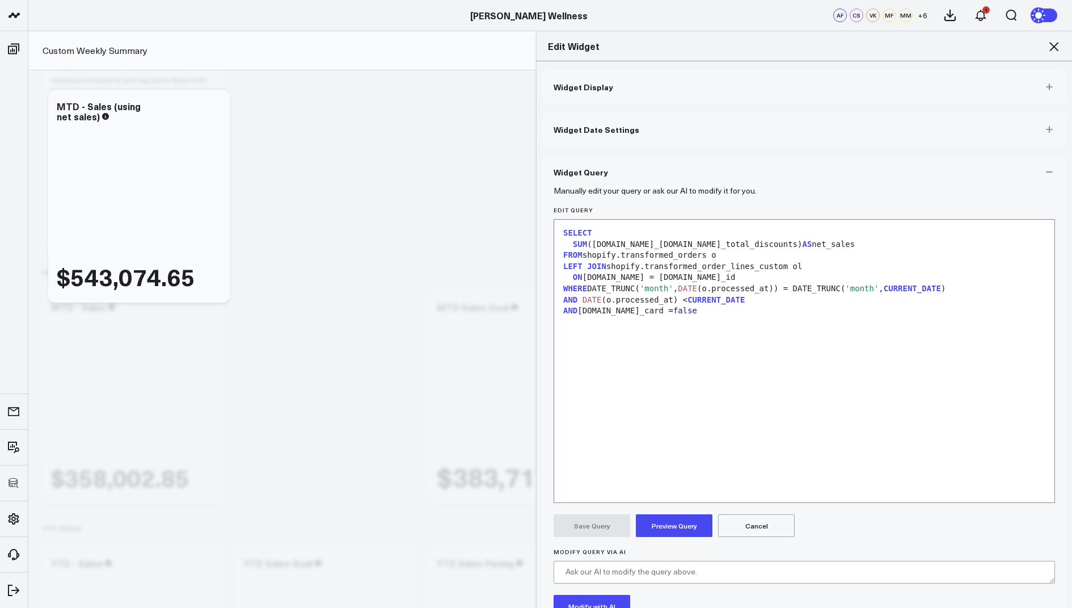
click at [671, 528] on button "Preview Query" at bounding box center [674, 525] width 77 height 23
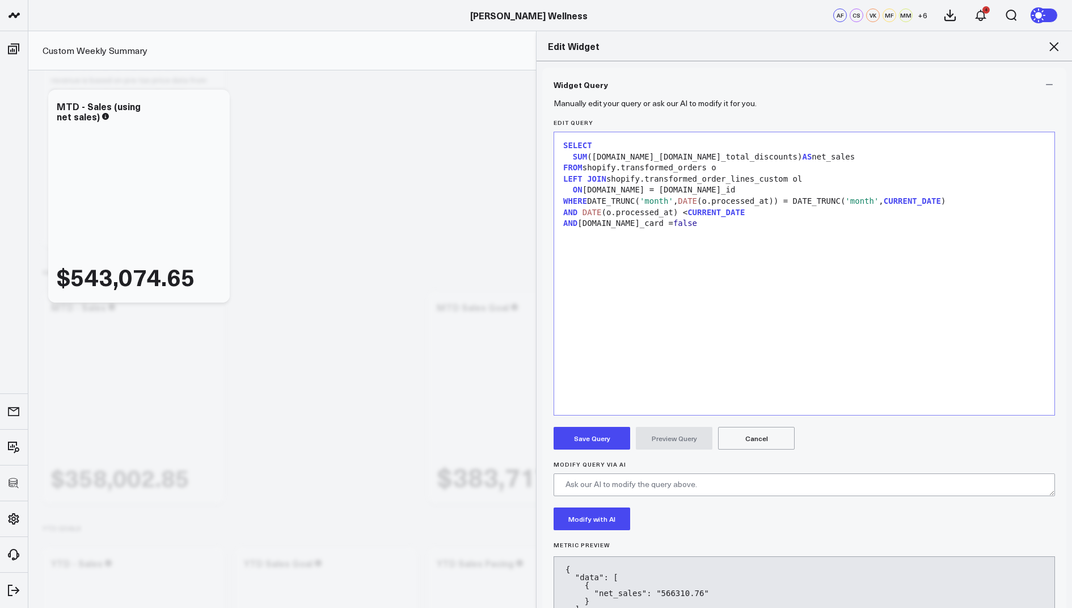
click at [598, 430] on button "Save Query" at bounding box center [592, 438] width 77 height 23
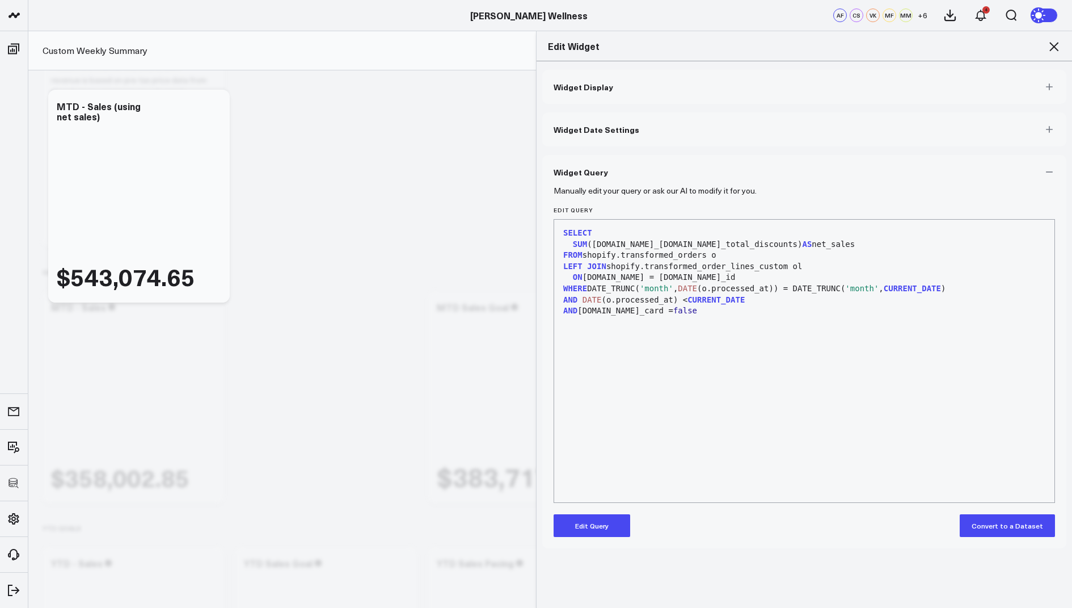
scroll to position [0, 0]
click at [603, 244] on div "SUM (o.total_price-o.current_total_discounts) AS net_sales" at bounding box center [804, 244] width 489 height 11
click at [587, 538] on div "Manually edit your query or ask our AI to modify it for you. Edit Query 99 1 2 …" at bounding box center [804, 368] width 524 height 359
click at [592, 511] on form "Manually edit your query or ask our AI to modify it for you. Edit Query 99 1 2 …" at bounding box center [805, 363] width 502 height 348
click at [590, 527] on button "Edit Query" at bounding box center [592, 525] width 77 height 23
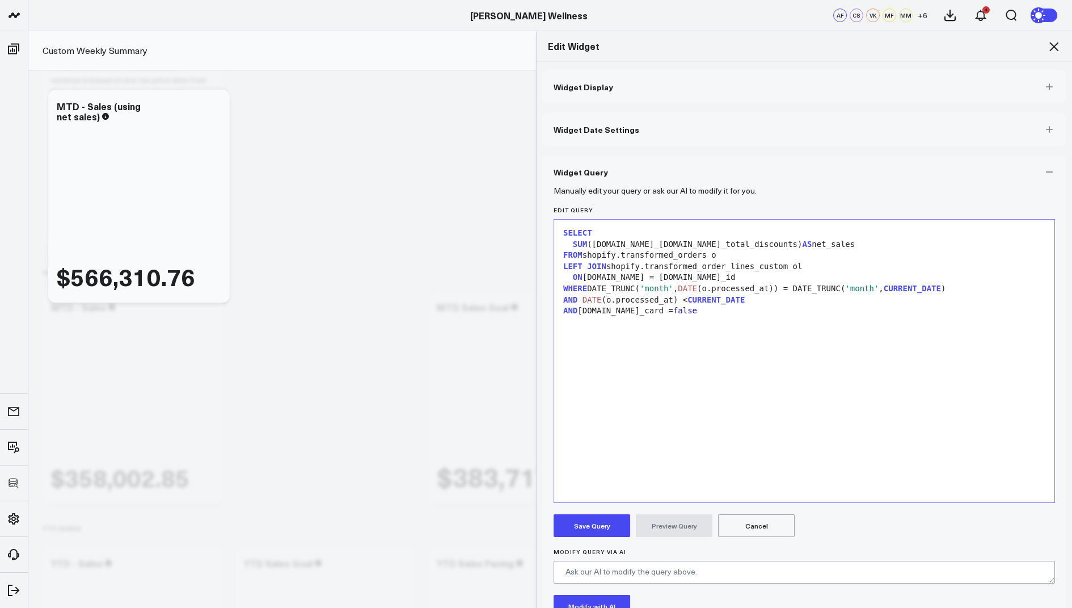
click at [602, 242] on div "SUM (o.total_price-o.current_total_discounts) AS net_sales" at bounding box center [804, 244] width 489 height 11
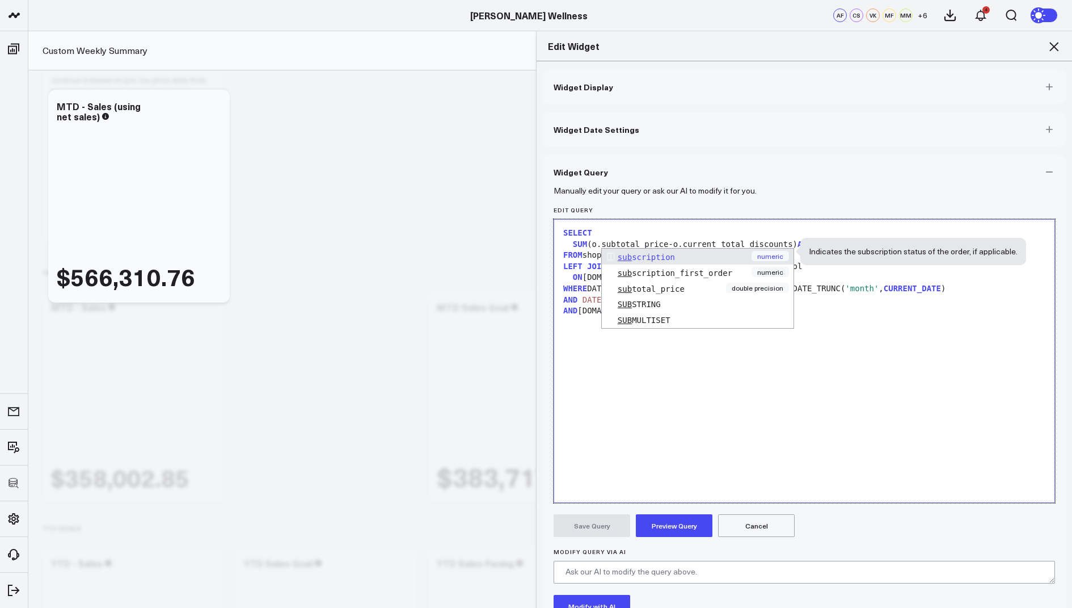
click at [701, 442] on div "SELECT SUM (o.subtotal_price-o.current_total_discounts) AS net_sales FROM shopi…" at bounding box center [804, 360] width 489 height 271
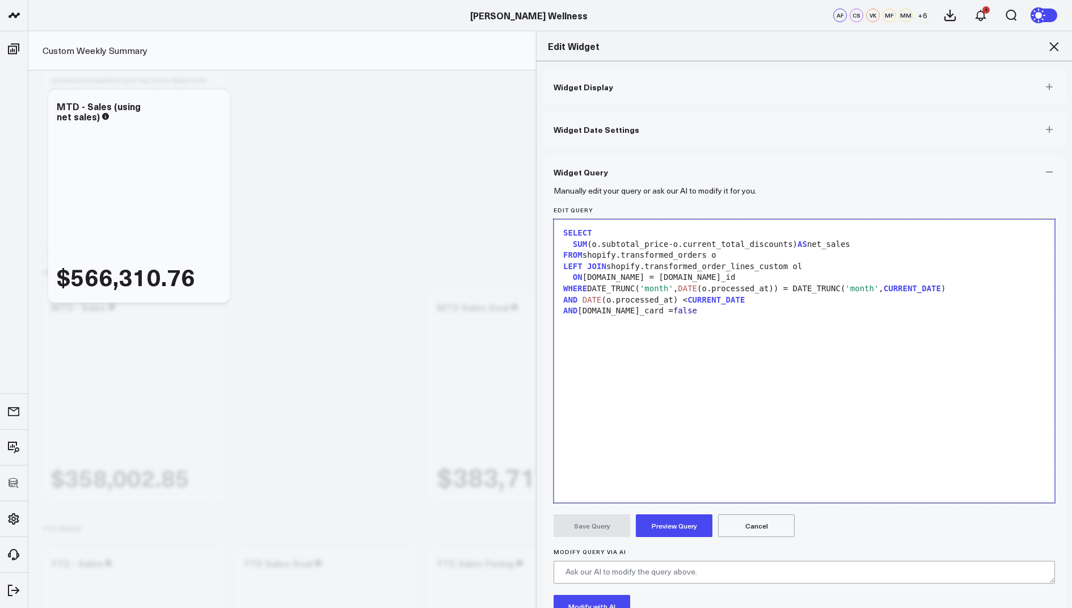
click at [684, 513] on form "Manually edit your query or ask our AI to modify it for you. Edit Query 99 1 2 …" at bounding box center [805, 457] width 502 height 536
click at [685, 524] on button "Preview Query" at bounding box center [674, 525] width 77 height 23
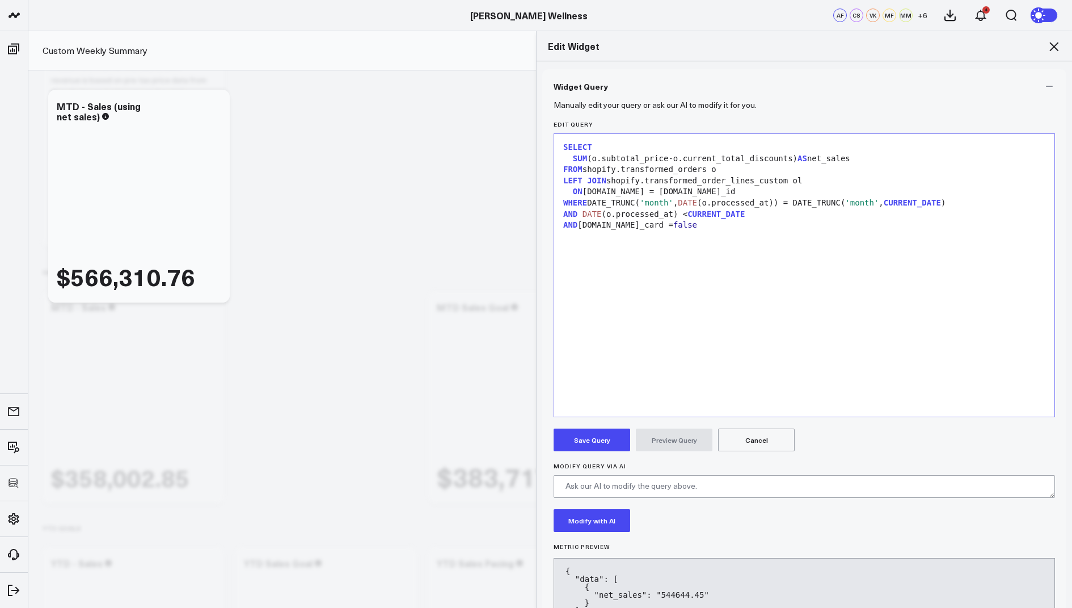
scroll to position [135, 0]
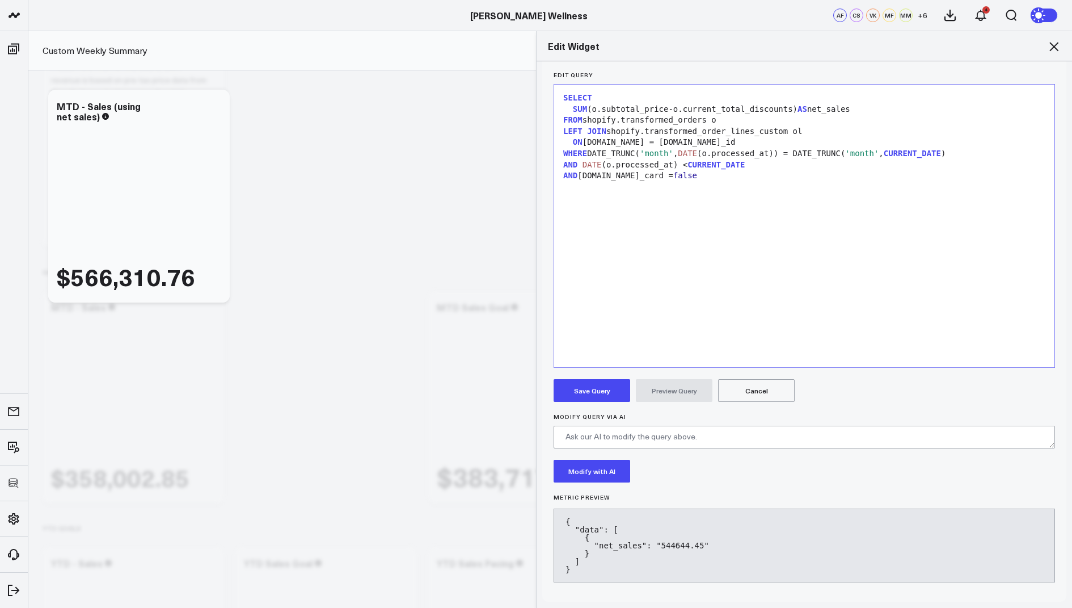
click at [597, 386] on button "Save Query" at bounding box center [592, 390] width 77 height 23
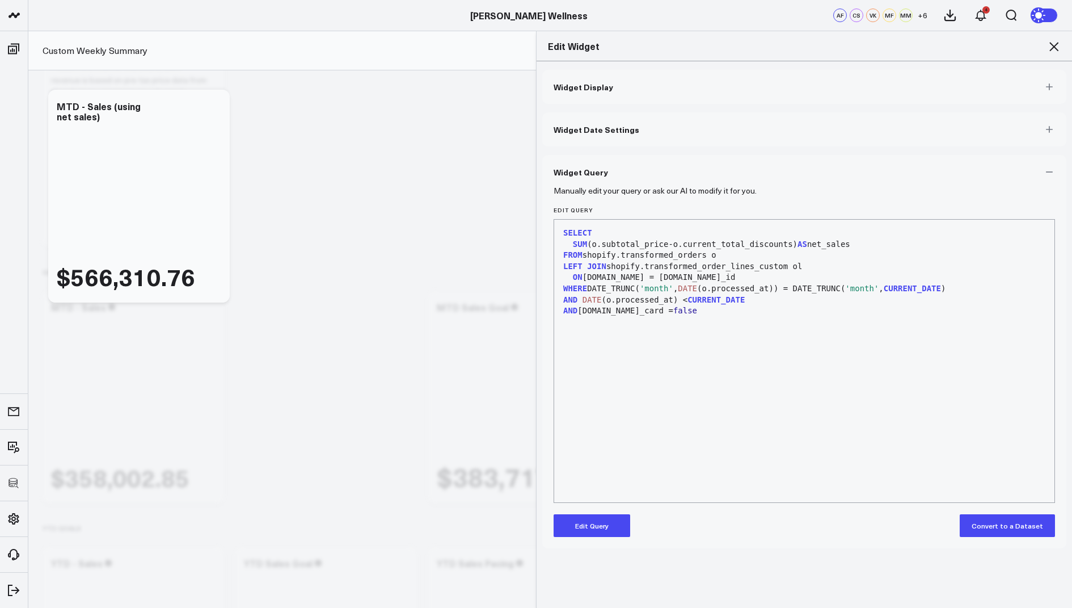
scroll to position [0, 0]
click at [1058, 41] on icon at bounding box center [1054, 47] width 14 height 14
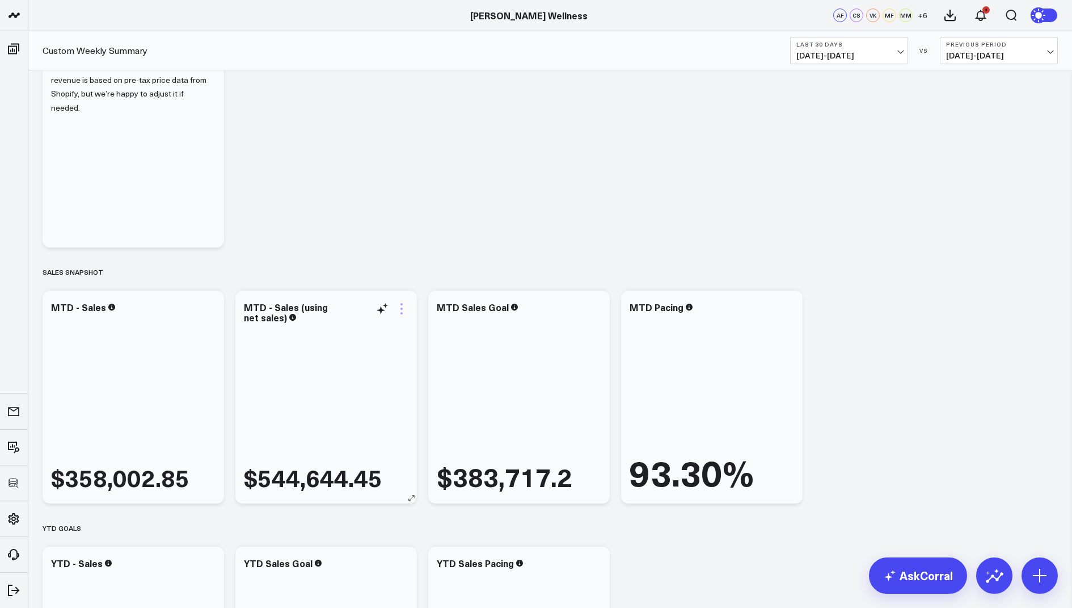
click at [399, 309] on icon at bounding box center [402, 309] width 14 height 14
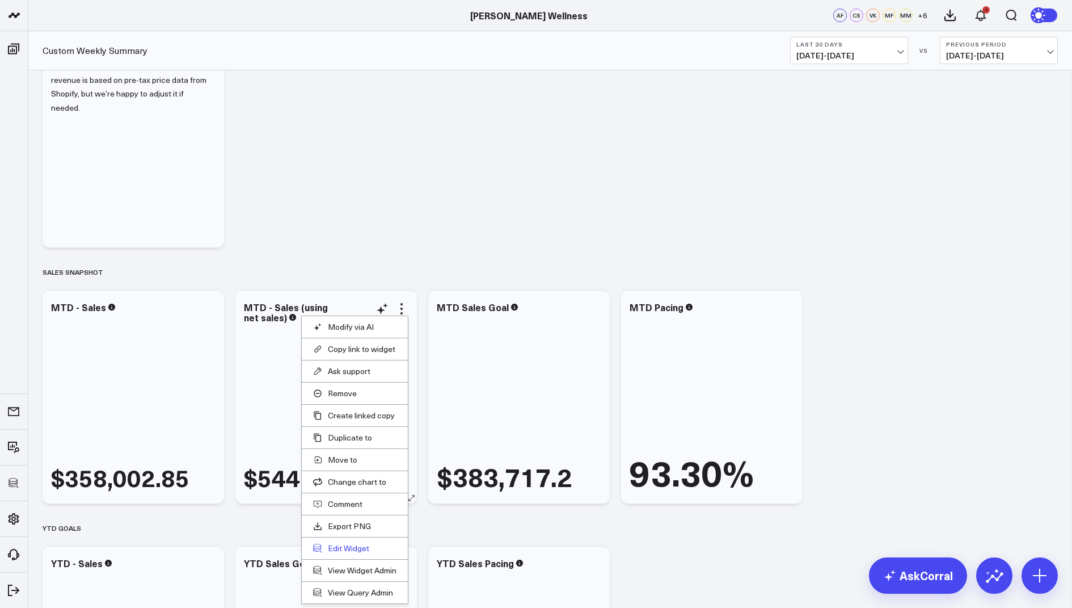
click at [347, 544] on button "Edit Widget" at bounding box center [354, 548] width 83 height 10
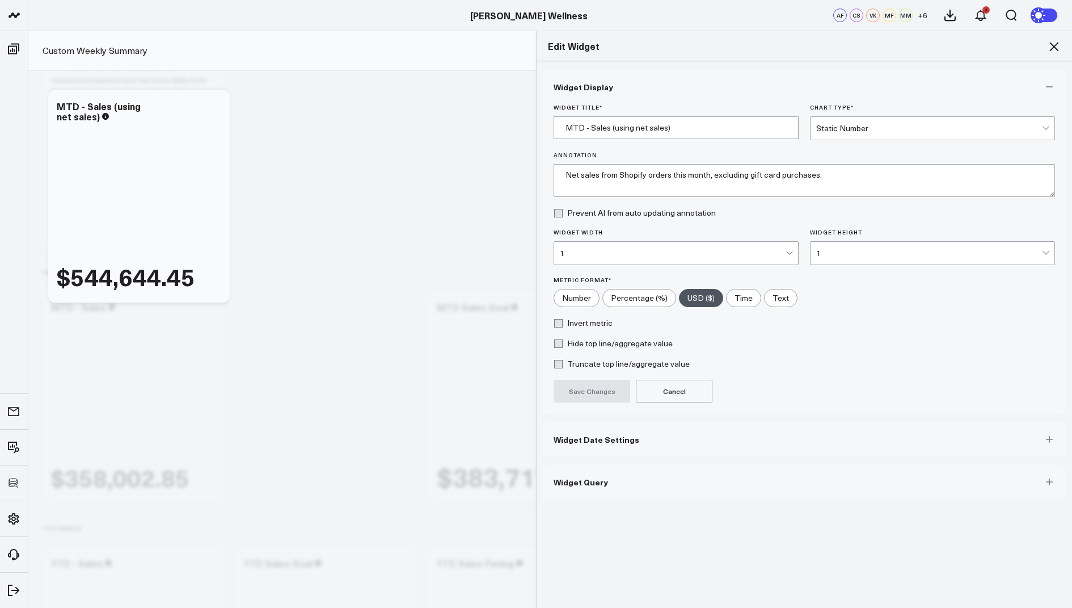
click at [586, 483] on span "Widget Query" at bounding box center [581, 481] width 54 height 9
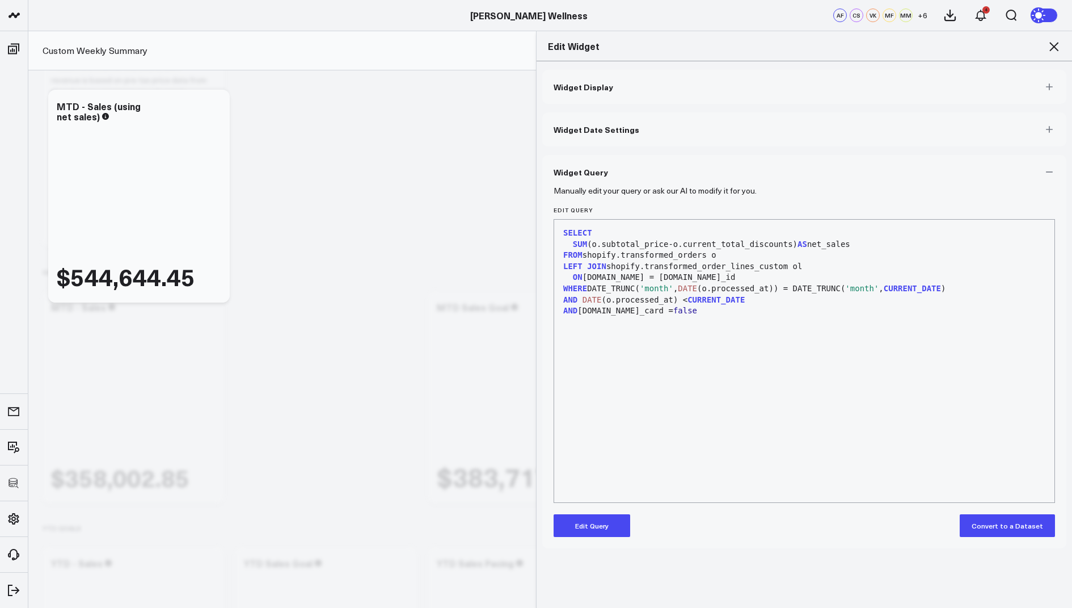
click at [790, 245] on div "SUM (o.subtotal_price-o.current_total_discounts) AS net_sales" at bounding box center [804, 244] width 489 height 11
click at [590, 529] on button "Edit Query" at bounding box center [592, 525] width 77 height 23
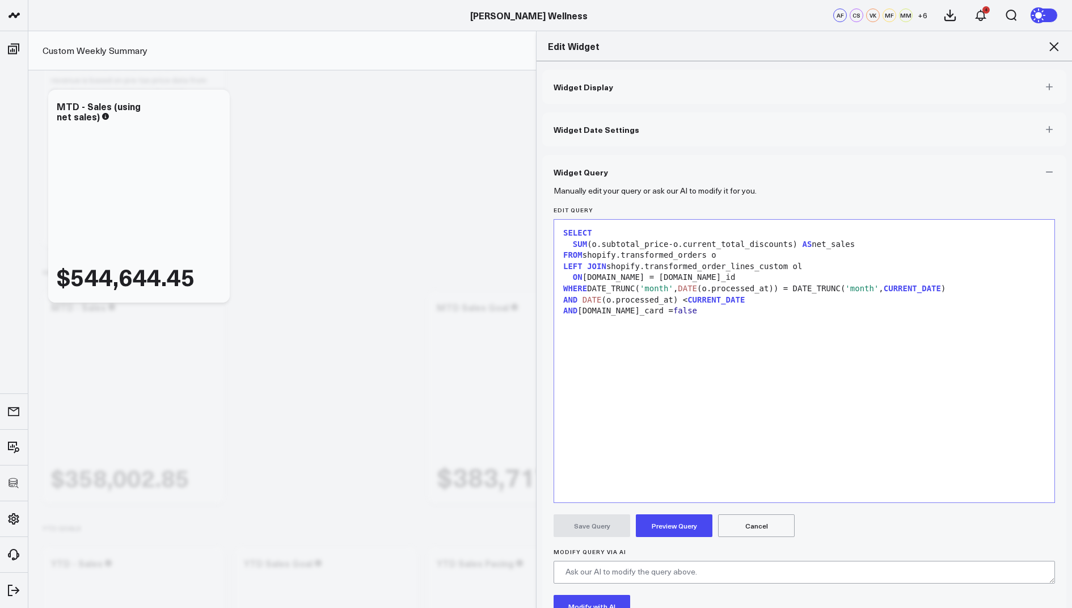
click at [793, 243] on span ")" at bounding box center [795, 243] width 5 height 9
click at [805, 246] on div "SUM ( o.subtotal_price-o.current_total_discounts-o. ) AS net_sales" at bounding box center [804, 244] width 489 height 11
click at [806, 366] on div "SELECT SUM ( o.subtotal_price-o.current_total_discounts-o.refunded_sales ) AS n…" at bounding box center [804, 360] width 489 height 271
click at [677, 518] on button "Preview Query" at bounding box center [674, 525] width 77 height 23
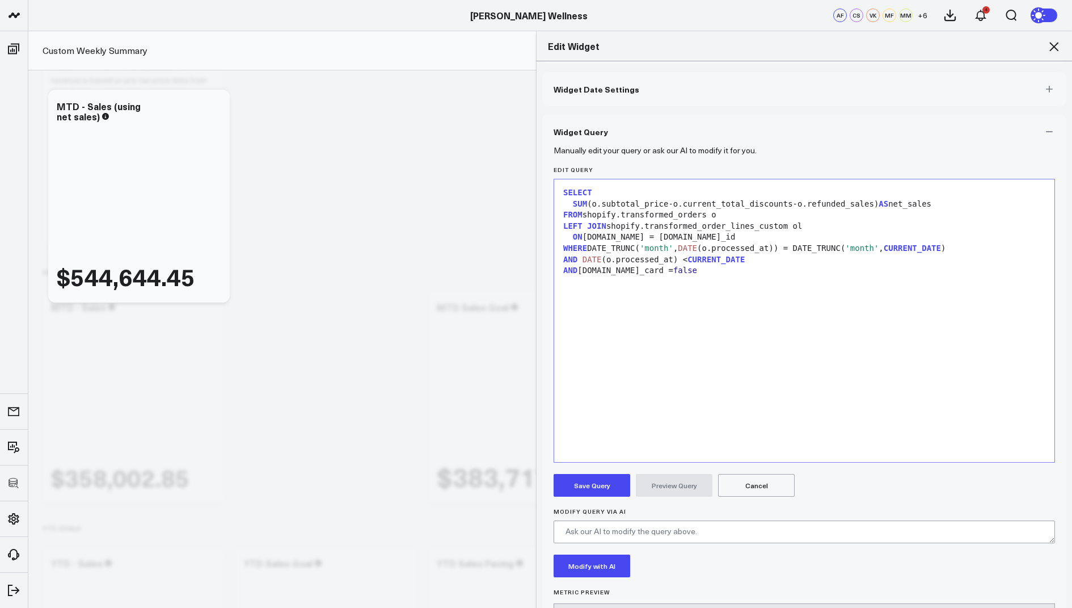
scroll to position [27, 0]
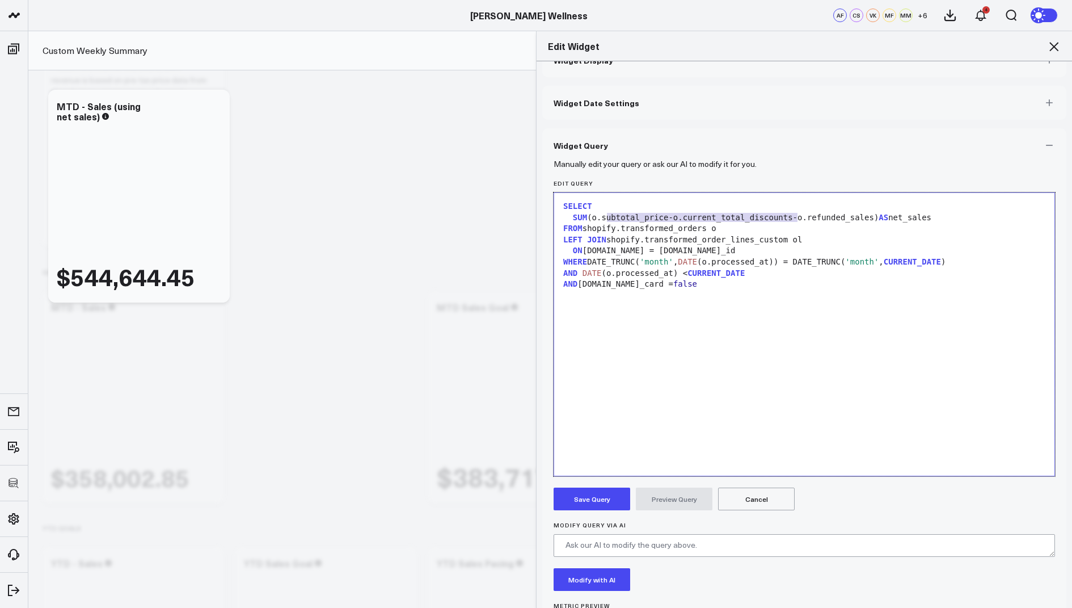
drag, startPoint x: 797, startPoint y: 218, endPoint x: 604, endPoint y: 217, distance: 192.3
click at [604, 217] on div "SUM (o.subtotal_price-o.current_total_discounts-o.refunded_sales) AS net_sales" at bounding box center [804, 217] width 489 height 11
click at [810, 221] on div "SUM (o.subtotal_p r ice-o.cu r r ent_total_discounts-o.refunded_sales) AS net_s…" at bounding box center [804, 217] width 489 height 11
click at [808, 218] on div "SUM (o.subtotal_p r ice-o.cu r r ent_total_discounts-o.refunded_sales) AS net_s…" at bounding box center [804, 217] width 489 height 11
drag, startPoint x: 797, startPoint y: 218, endPoint x: 604, endPoint y: 217, distance: 192.9
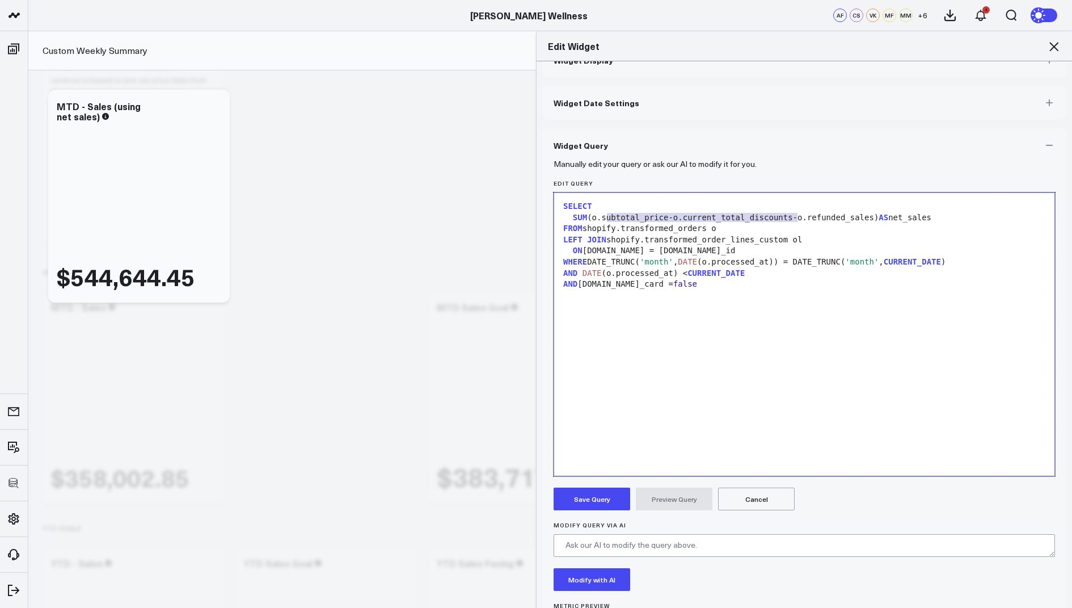
click at [604, 217] on div "SUM (o.subtotal_price-o.current_total_discounts-o.refunded_sales) AS net_sales" at bounding box center [804, 217] width 489 height 11
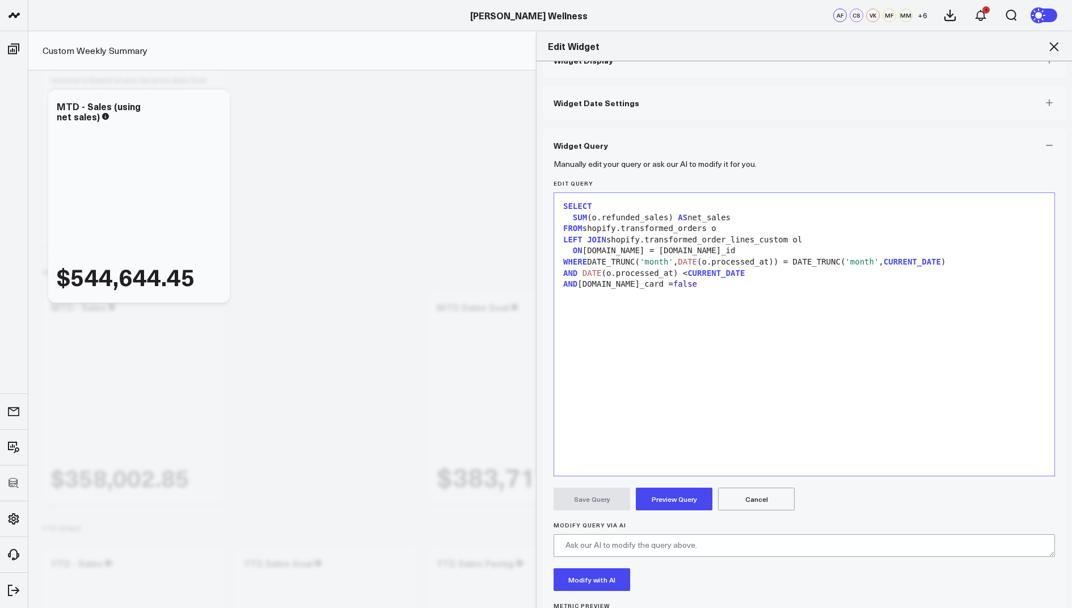
click at [663, 502] on button "Preview Query" at bounding box center [674, 498] width 77 height 23
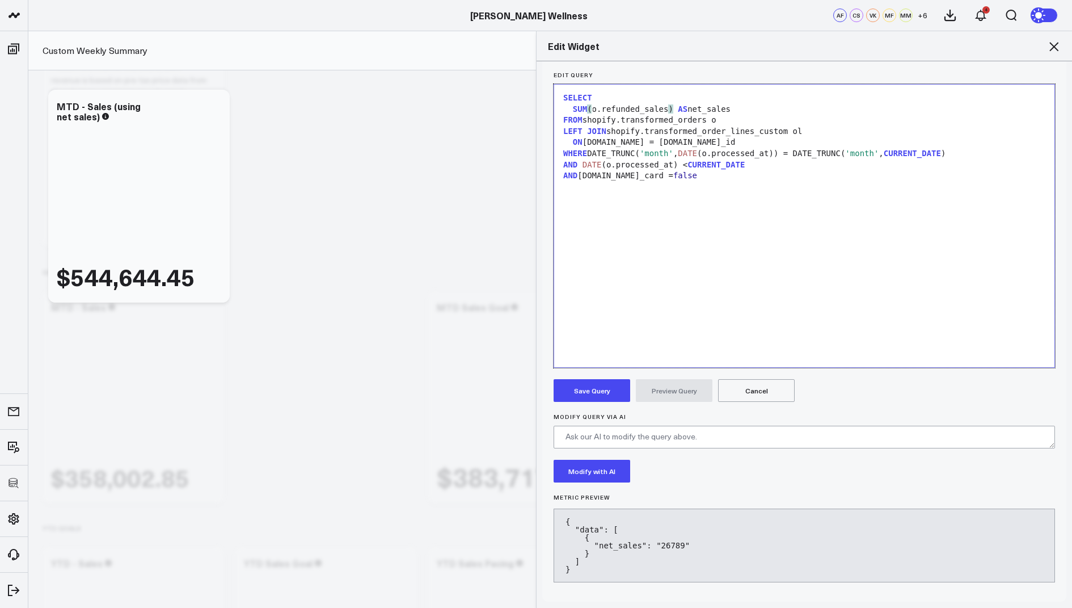
click at [591, 107] on div "SUM ( o.refunded_sales ) AS net_sales" at bounding box center [804, 109] width 489 height 11
click at [630, 108] on div "SUM (o.subtoo.refunded_sales) AS net_sales" at bounding box center [804, 109] width 489 height 11
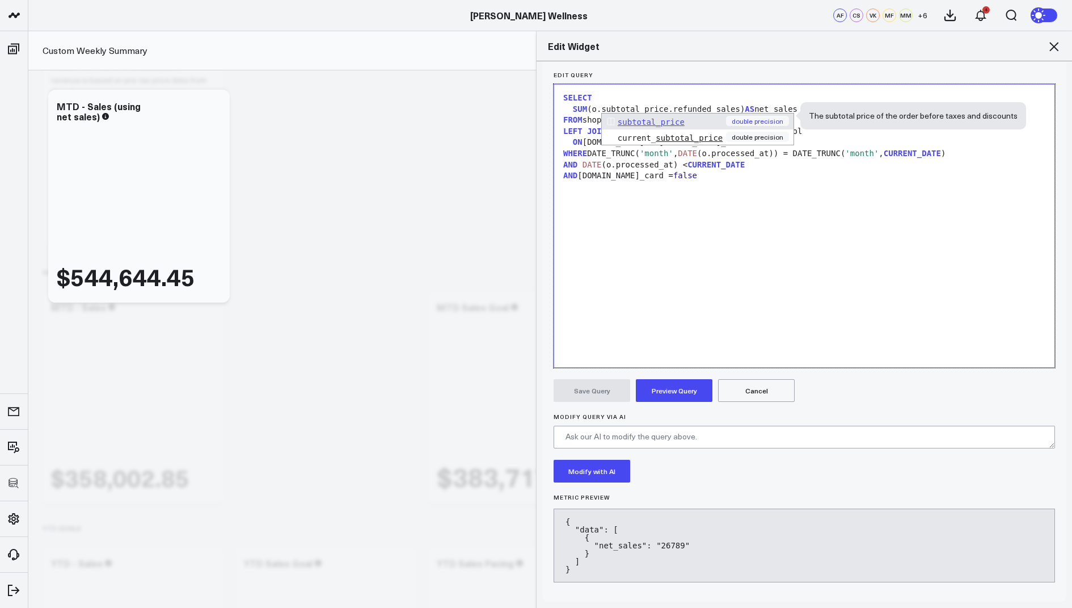
click at [666, 256] on div "SELECT SUM (o.subtotal_price.refunded_sales) AS net_sales FROM shopify.transfor…" at bounding box center [804, 225] width 489 height 271
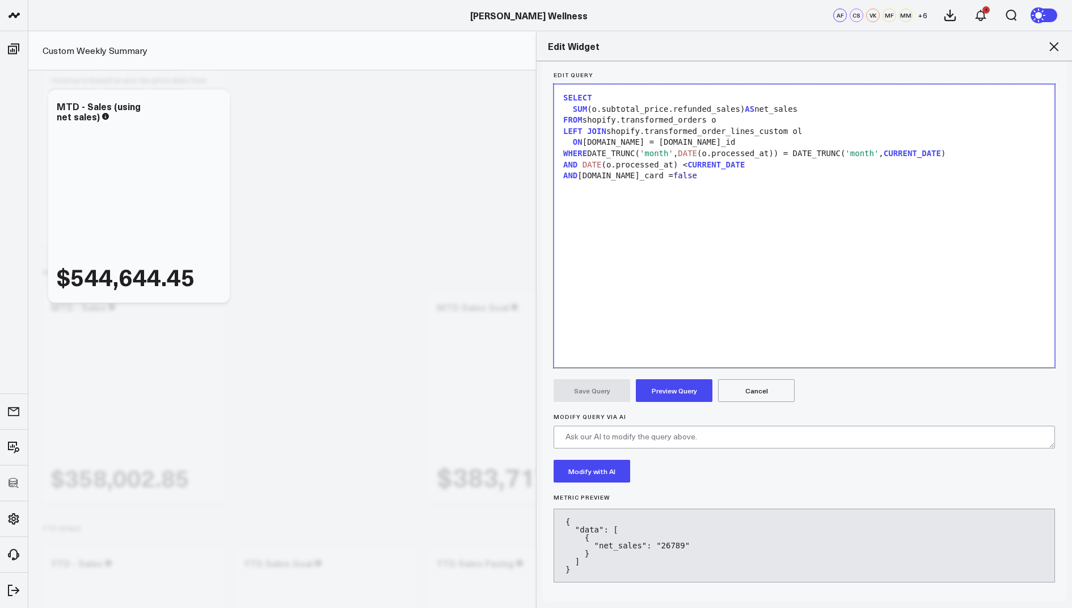
click at [672, 107] on div "SUM (o.subtotal_price.refunded_sales) AS net_sales" at bounding box center [804, 109] width 489 height 11
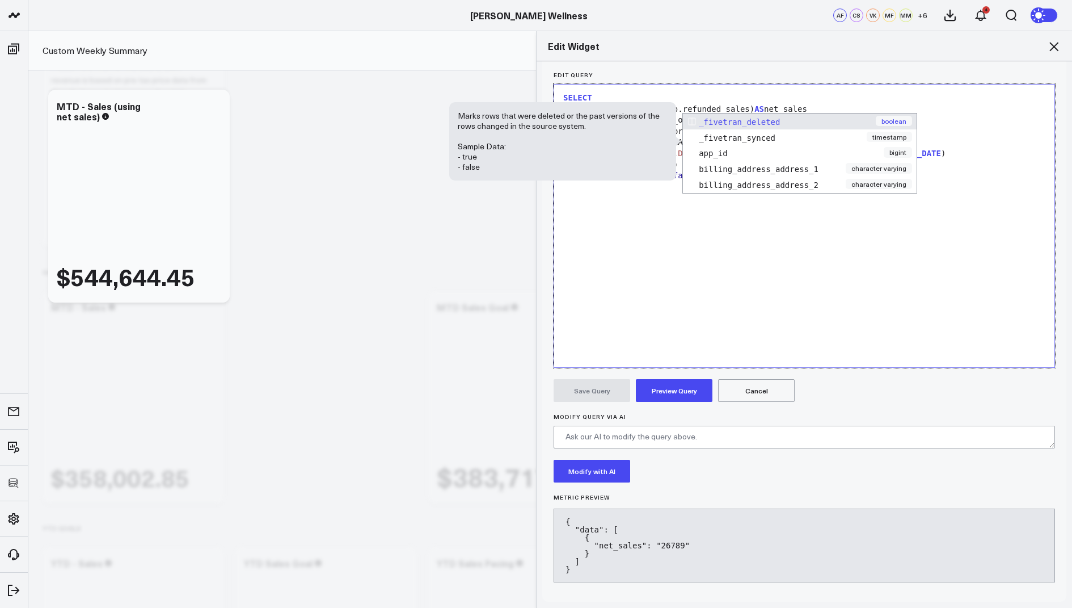
click at [719, 303] on div "SELECT SUM (o.subtotal_price-o.refunded_sales) AS net_sales FROM shopify.transf…" at bounding box center [804, 225] width 489 height 271
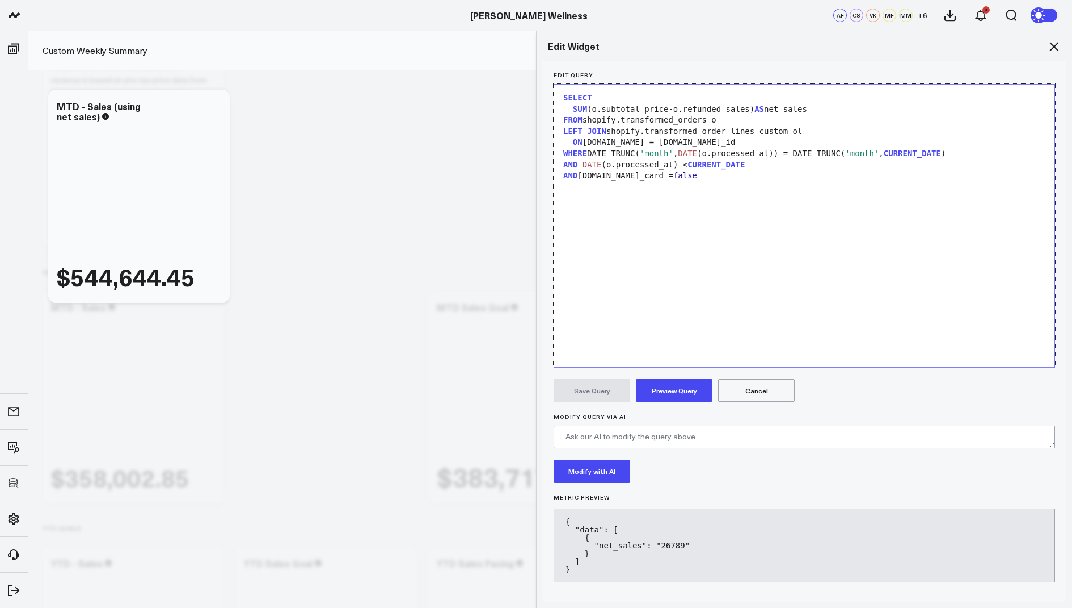
click at [667, 388] on button "Preview Query" at bounding box center [674, 390] width 77 height 23
click at [1050, 45] on icon at bounding box center [1054, 47] width 14 height 14
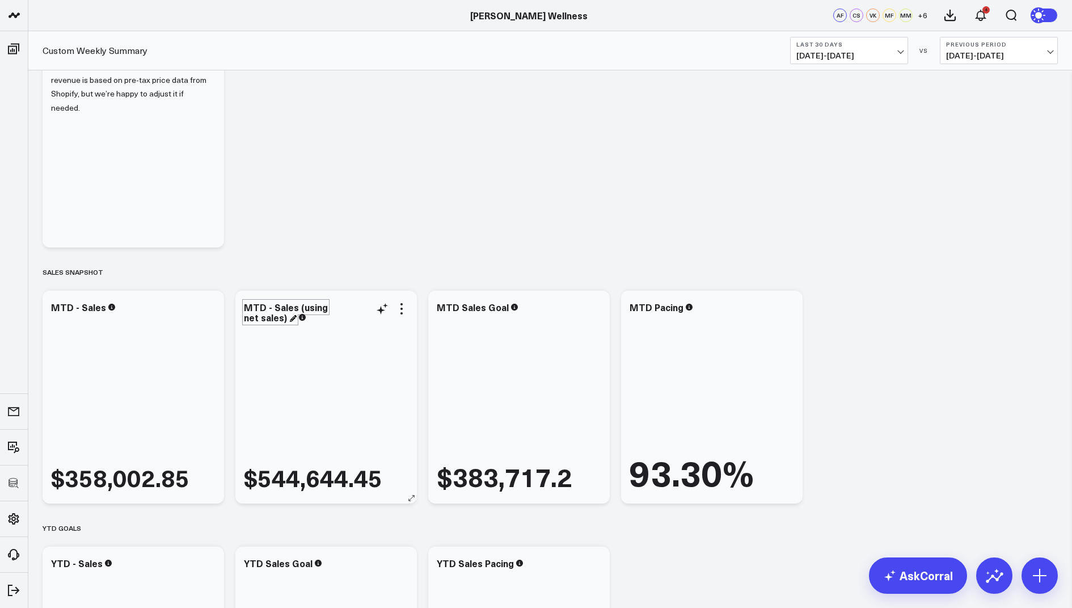
click at [288, 317] on div "MTD - Sales (using net sales)" at bounding box center [286, 312] width 84 height 23
click at [885, 275] on div "Sales Snapshot" at bounding box center [551, 272] width 1016 height 26
click at [209, 311] on icon at bounding box center [209, 309] width 14 height 14
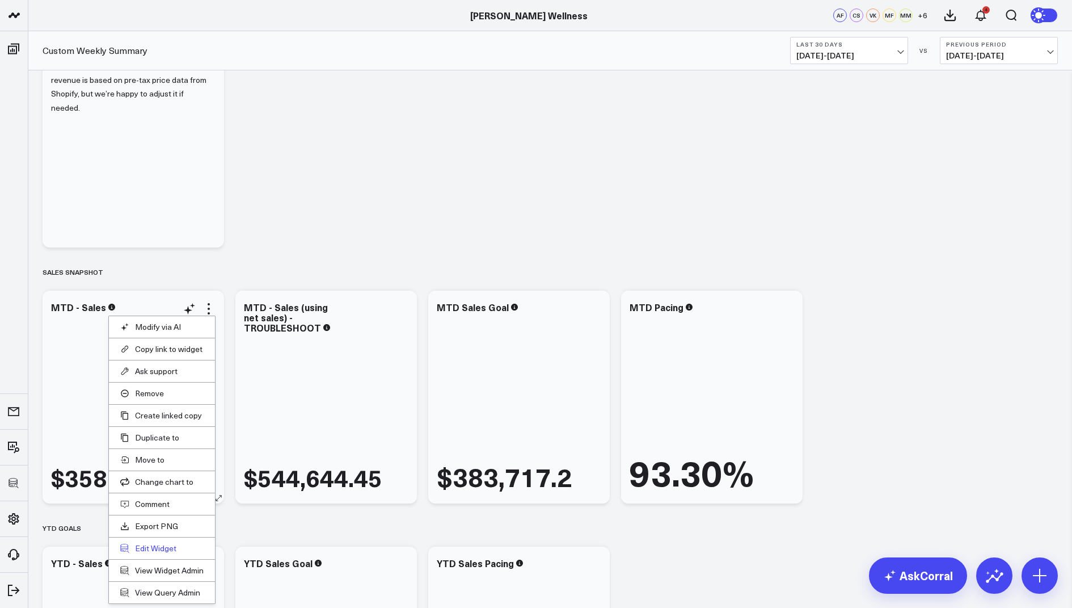
click at [148, 543] on button "Edit Widget" at bounding box center [161, 548] width 83 height 10
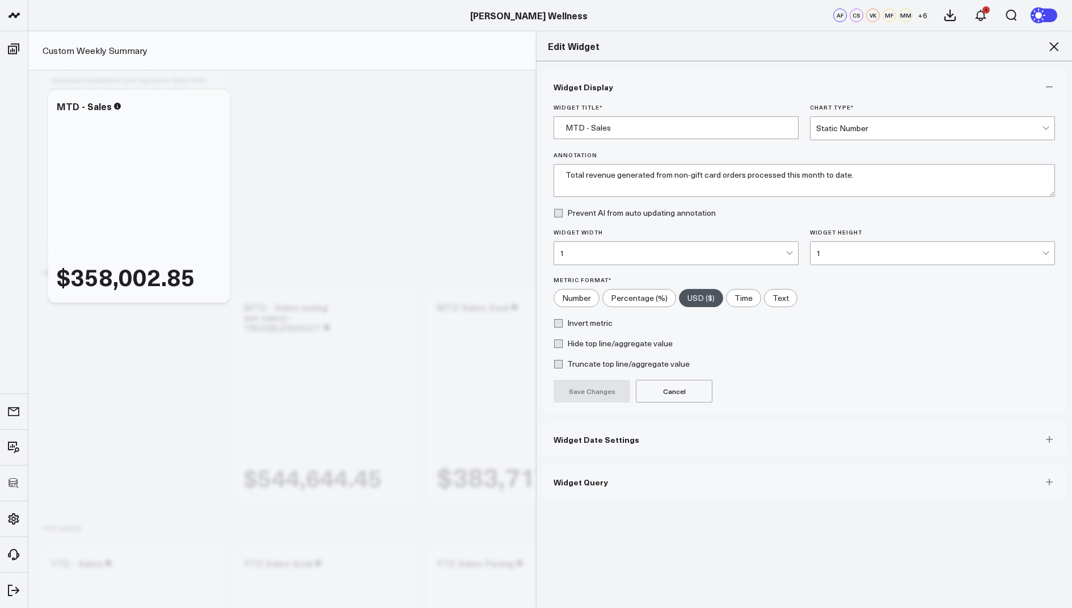
click at [557, 486] on button "Widget Query" at bounding box center [804, 482] width 524 height 34
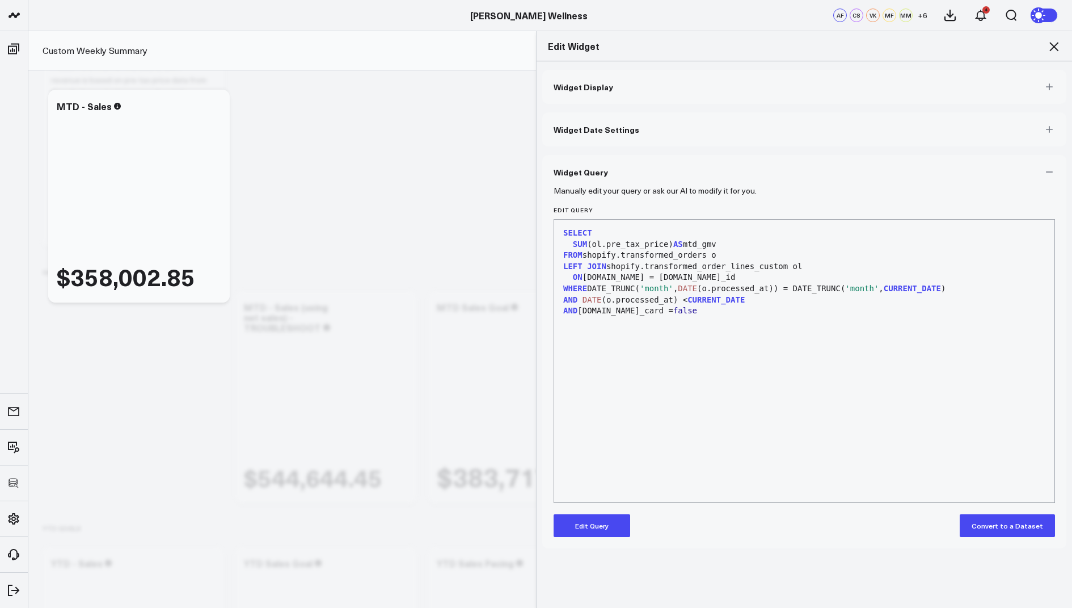
click at [1054, 42] on icon at bounding box center [1054, 47] width 14 height 14
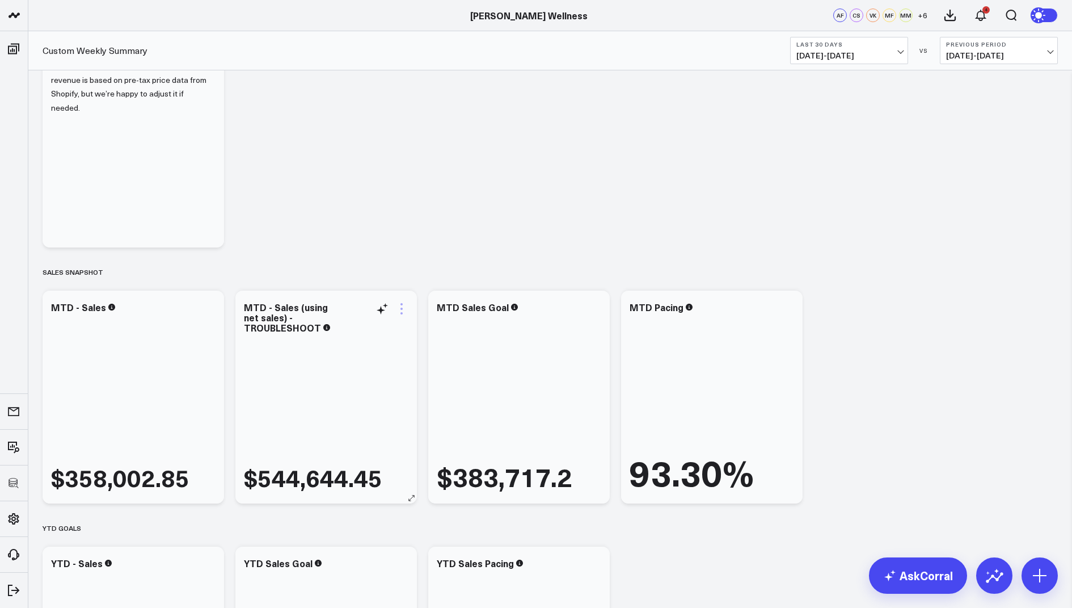
click at [399, 304] on icon at bounding box center [402, 309] width 14 height 14
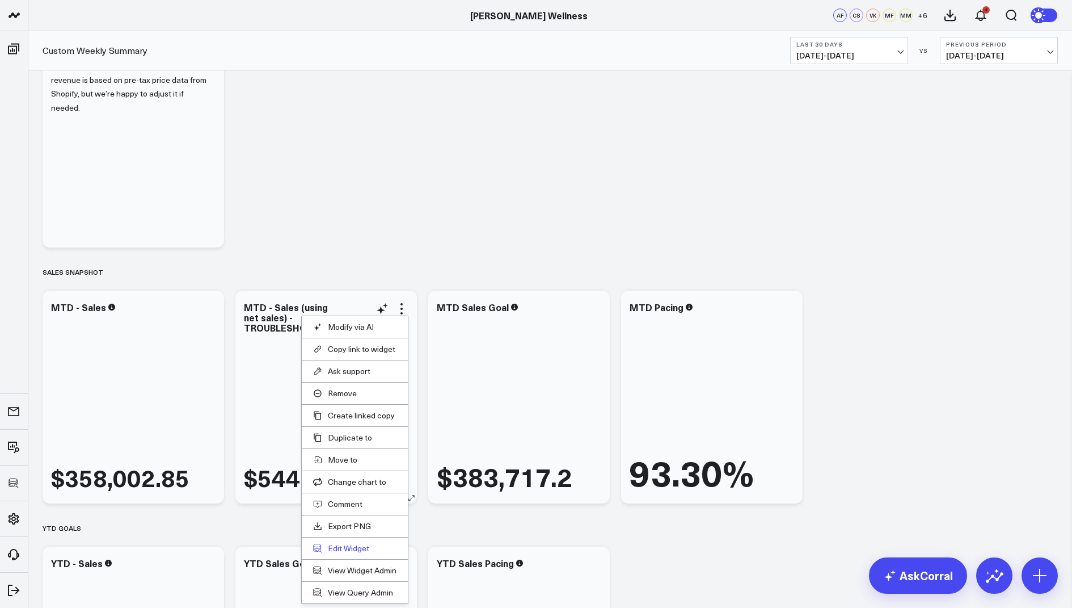
click at [348, 543] on button "Edit Widget" at bounding box center [354, 548] width 83 height 10
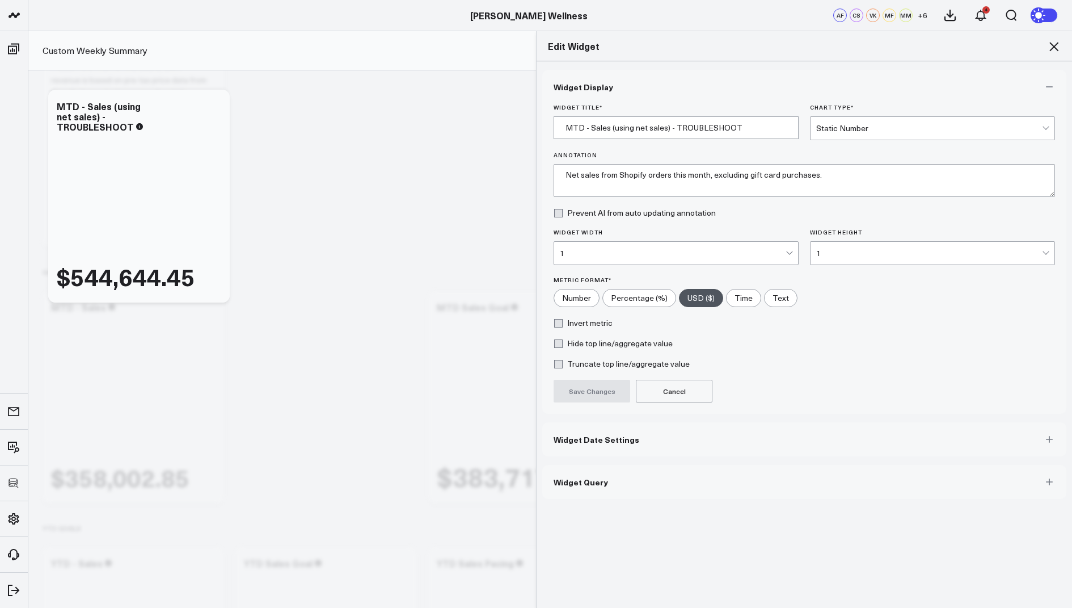
click at [582, 473] on button "Widget Query" at bounding box center [804, 482] width 524 height 34
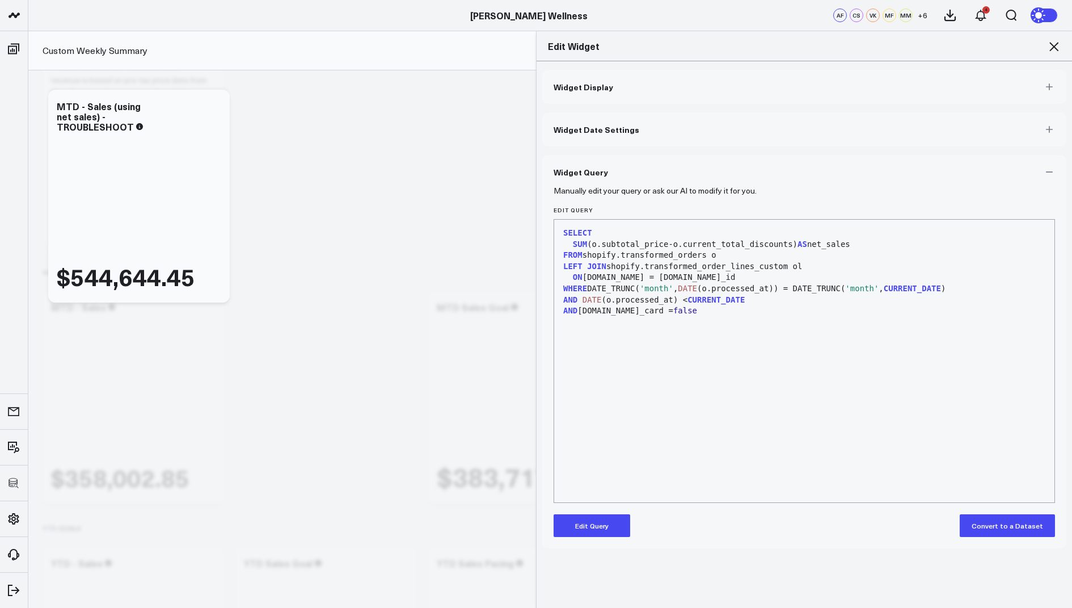
click at [587, 521] on button "Edit Query" at bounding box center [592, 525] width 77 height 23
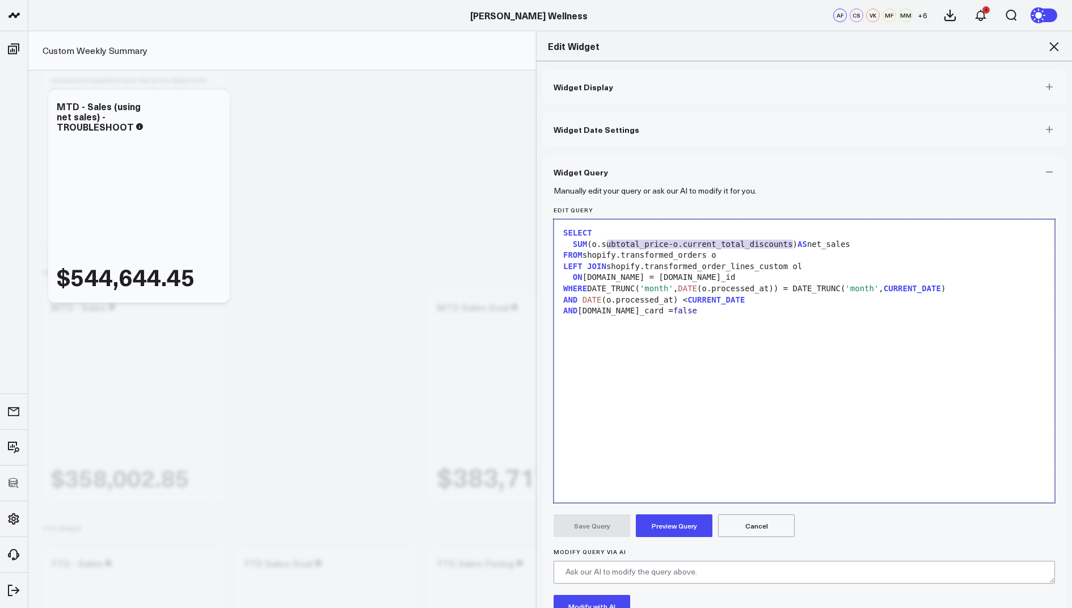
drag, startPoint x: 791, startPoint y: 246, endPoint x: 605, endPoint y: 246, distance: 186.7
click at [605, 246] on div "SUM (o.subtotal_price-o.current_total_discounts) AS net_sales" at bounding box center [804, 244] width 489 height 11
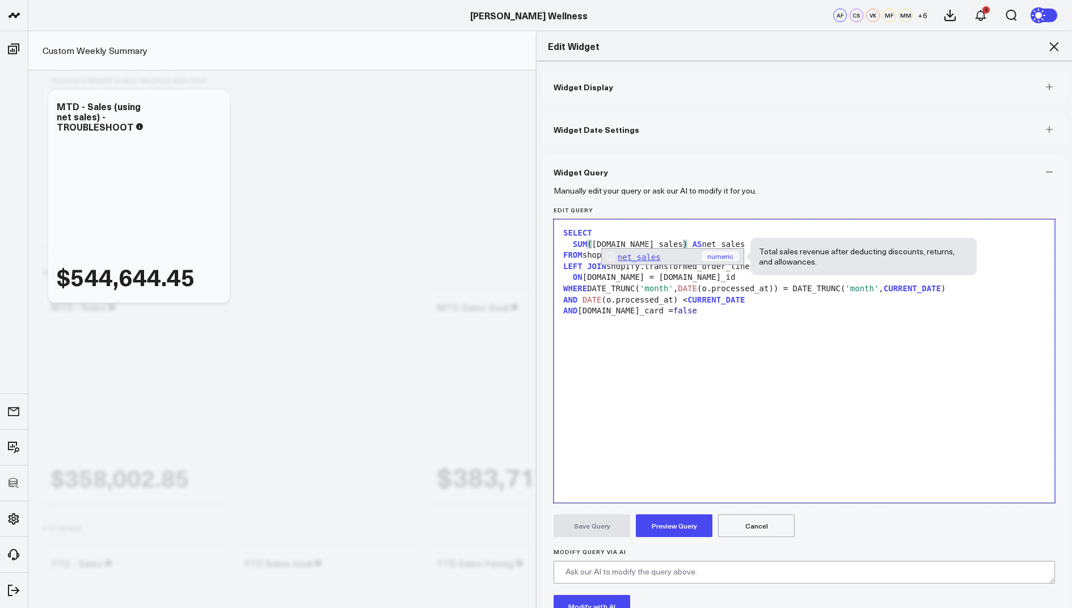
click at [695, 407] on div "SELECT SUM ( o.net_sales ) AS net_sales FROM shopify.transformed_orders o LEFT …" at bounding box center [804, 360] width 489 height 271
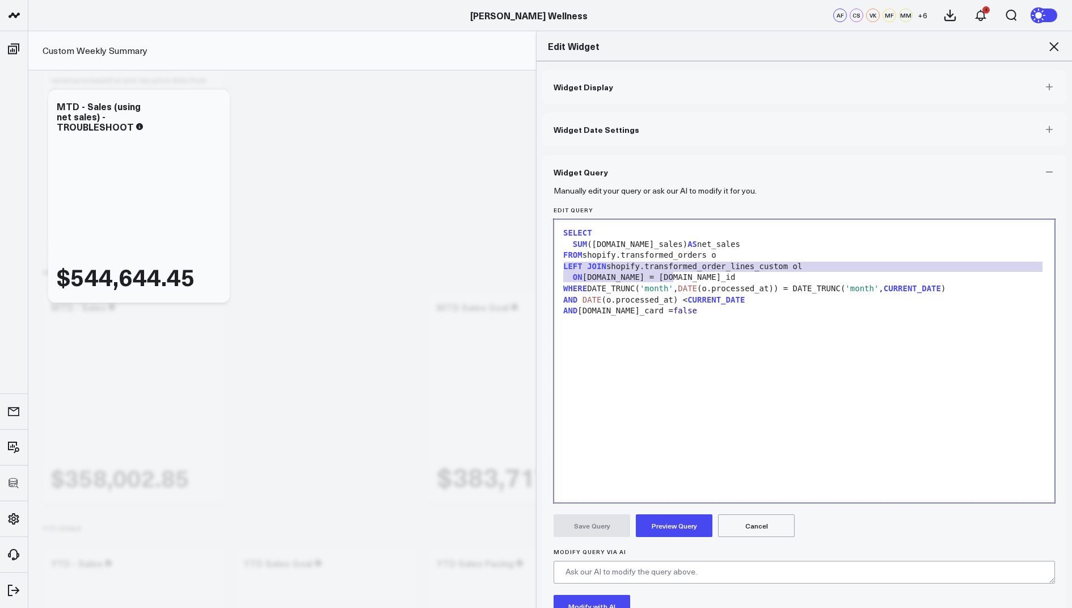
drag, startPoint x: 692, startPoint y: 273, endPoint x: 550, endPoint y: 267, distance: 142.6
click at [550, 267] on div "Manually edit your query or ask our AI to modify it for you. Edit Query Selecti…" at bounding box center [804, 439] width 524 height 500
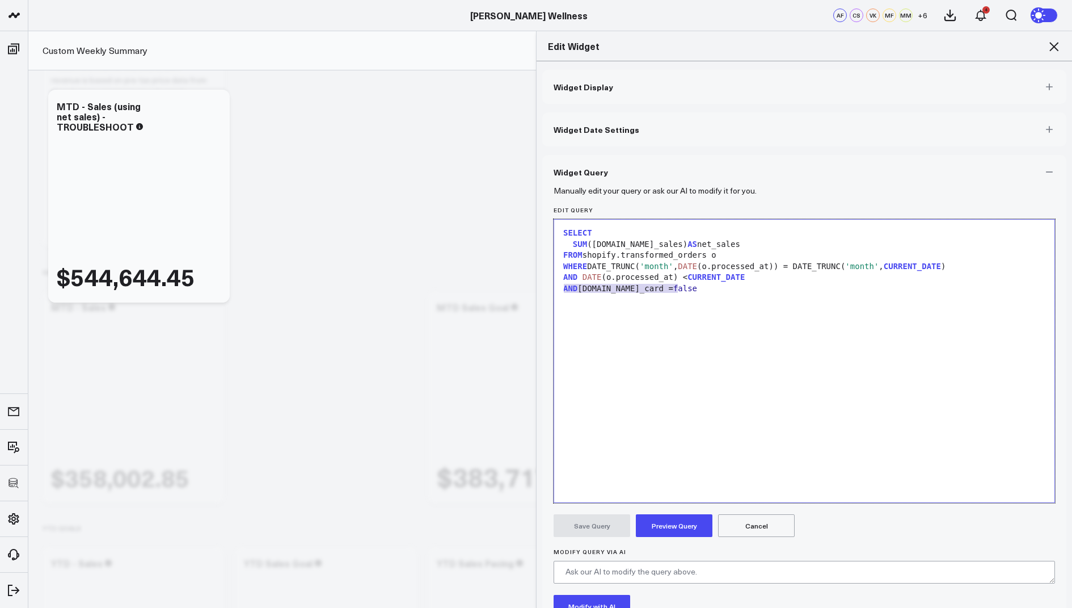
drag, startPoint x: 689, startPoint y: 289, endPoint x: 544, endPoint y: 287, distance: 145.8
click at [544, 287] on div "Manually edit your query or ask our AI to modify it for you. Edit Query Selecti…" at bounding box center [804, 439] width 524 height 500
click at [679, 526] on button "Preview Query" at bounding box center [674, 525] width 77 height 23
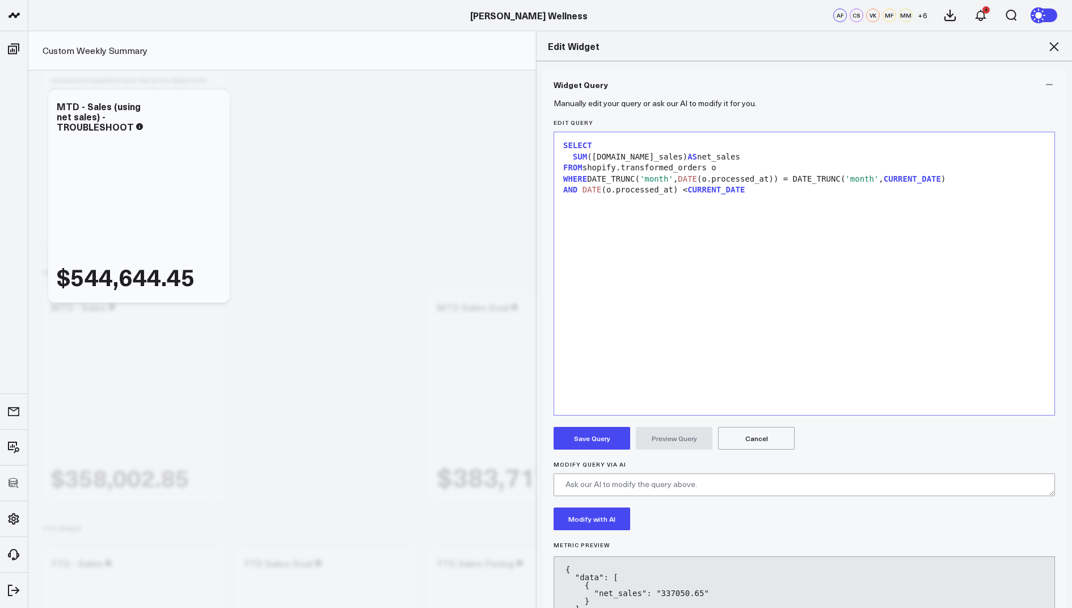
scroll to position [115, 0]
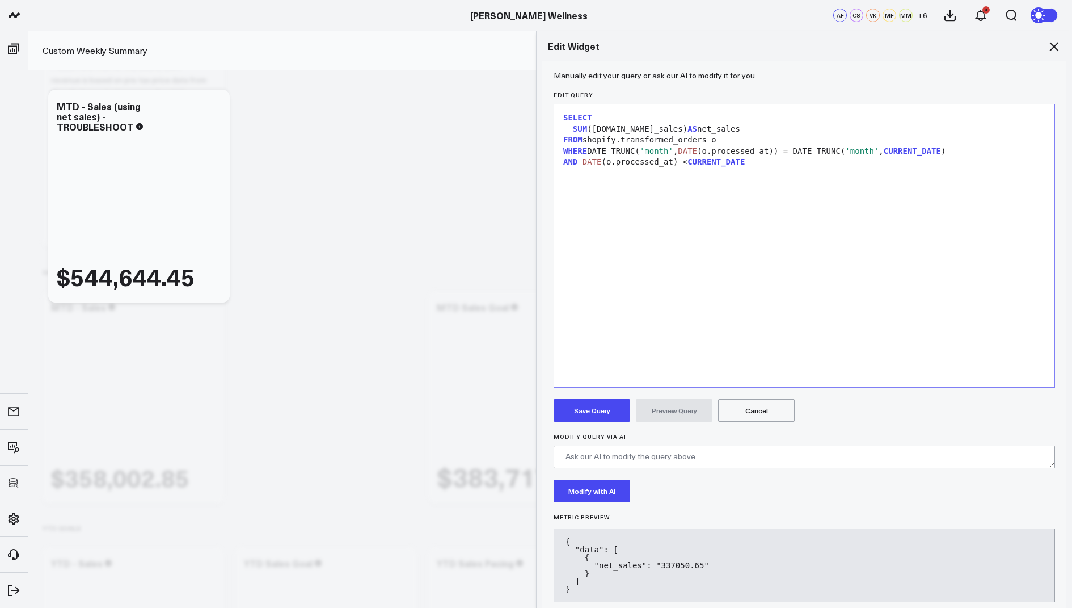
click at [589, 407] on button "Save Query" at bounding box center [592, 410] width 77 height 23
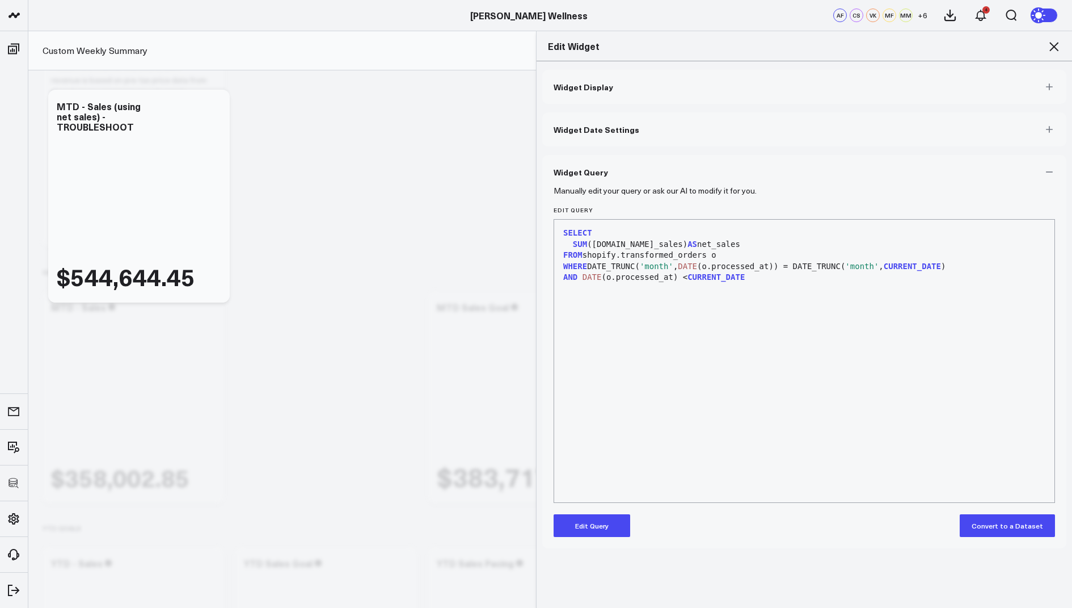
scroll to position [0, 0]
click at [1052, 40] on icon at bounding box center [1054, 47] width 14 height 14
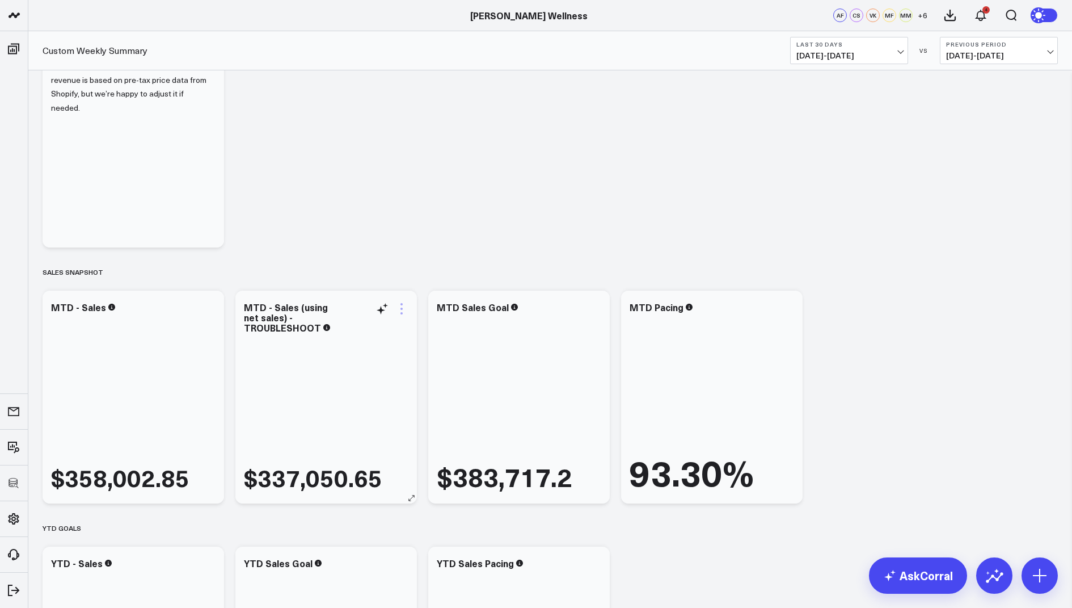
click at [398, 310] on icon at bounding box center [402, 309] width 14 height 14
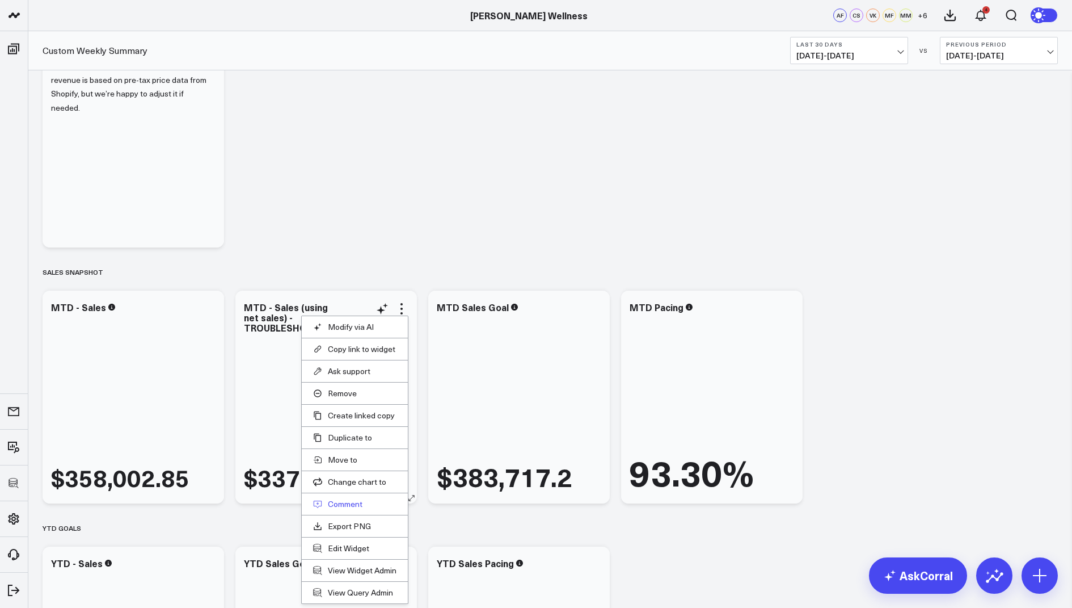
click at [346, 503] on button "Comment" at bounding box center [354, 504] width 83 height 10
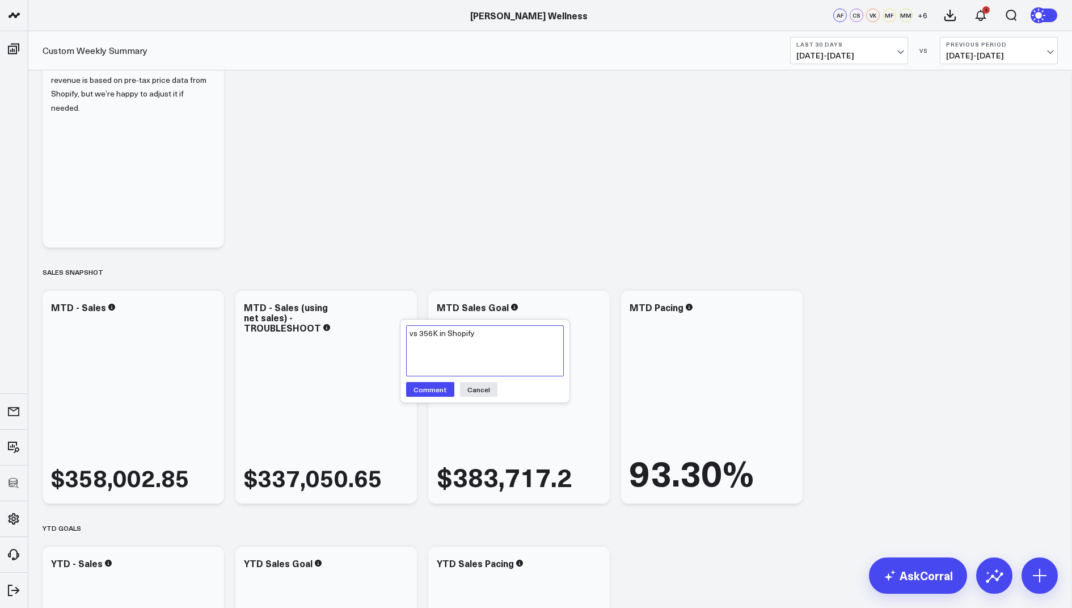
type textarea "vs 356K in Shopify"
click at [428, 386] on button "Comment" at bounding box center [430, 389] width 48 height 15
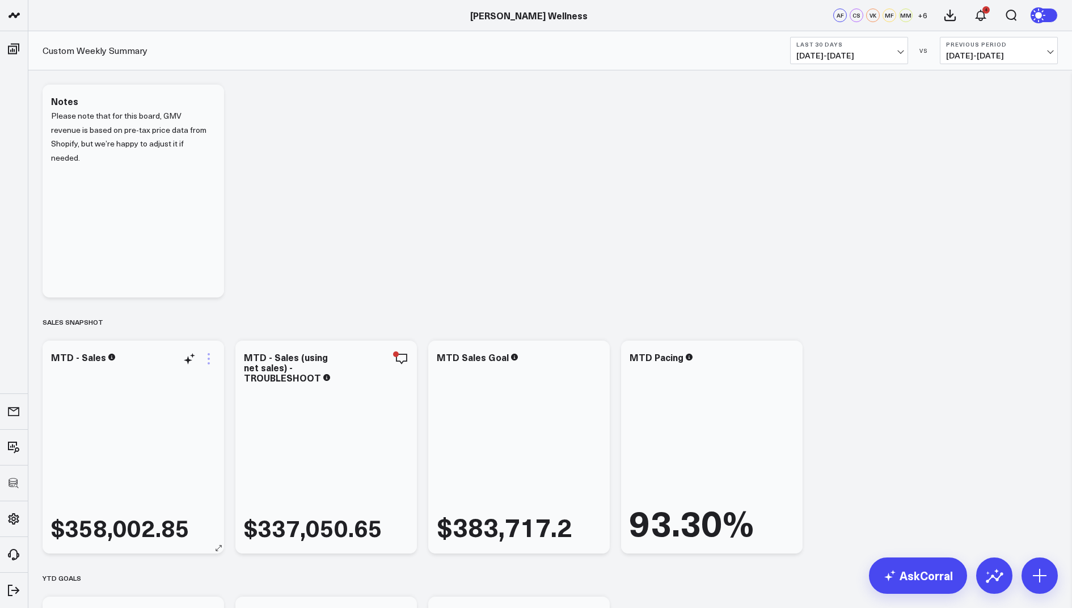
click at [203, 357] on icon at bounding box center [209, 359] width 14 height 14
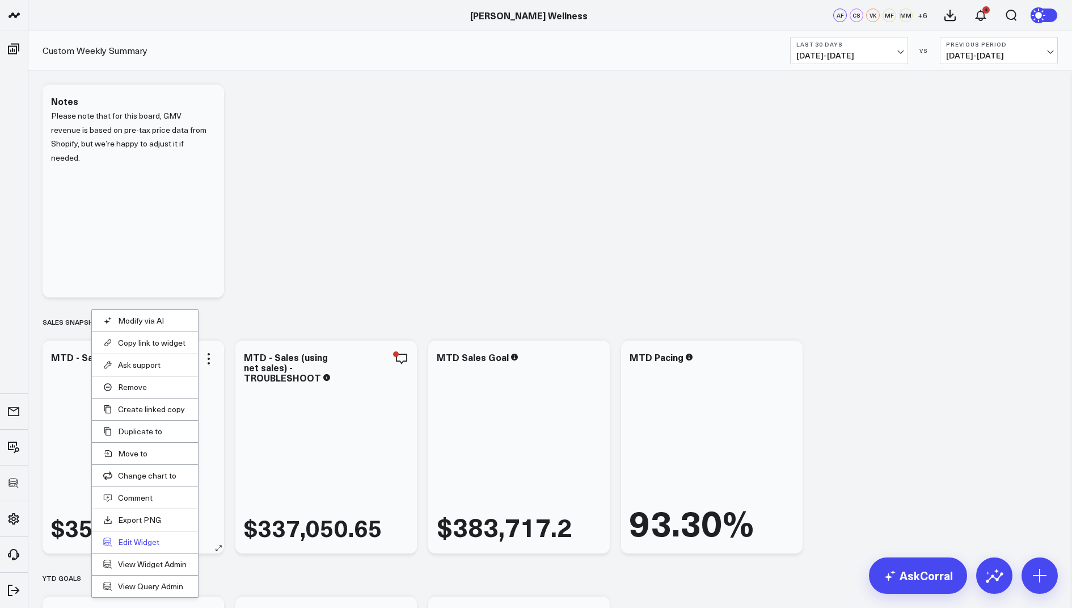
click at [131, 537] on button "Edit Widget" at bounding box center [144, 542] width 83 height 10
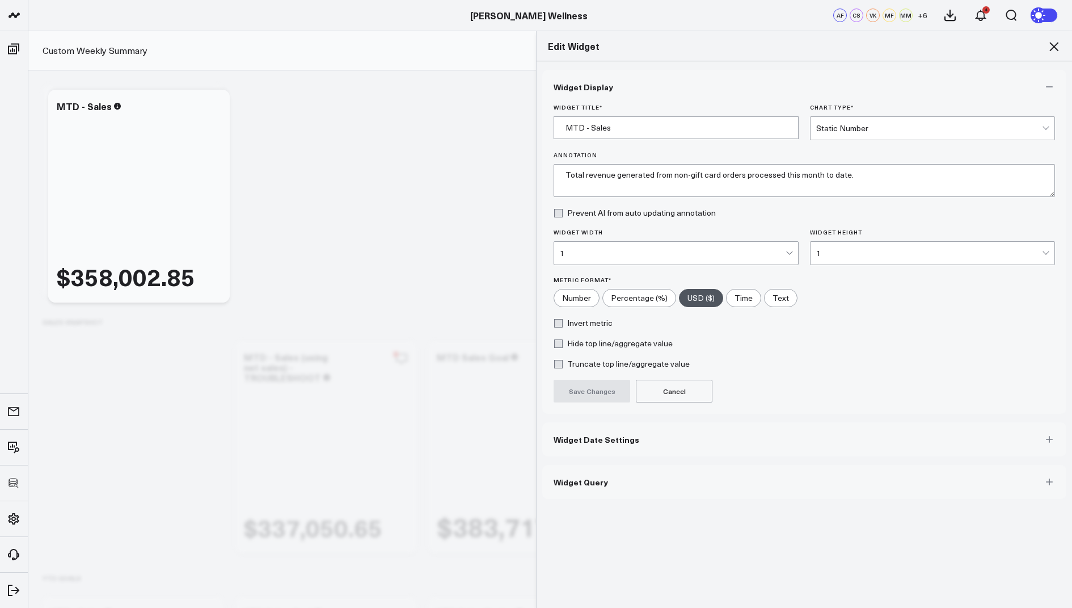
click at [574, 481] on span "Widget Query" at bounding box center [581, 481] width 54 height 9
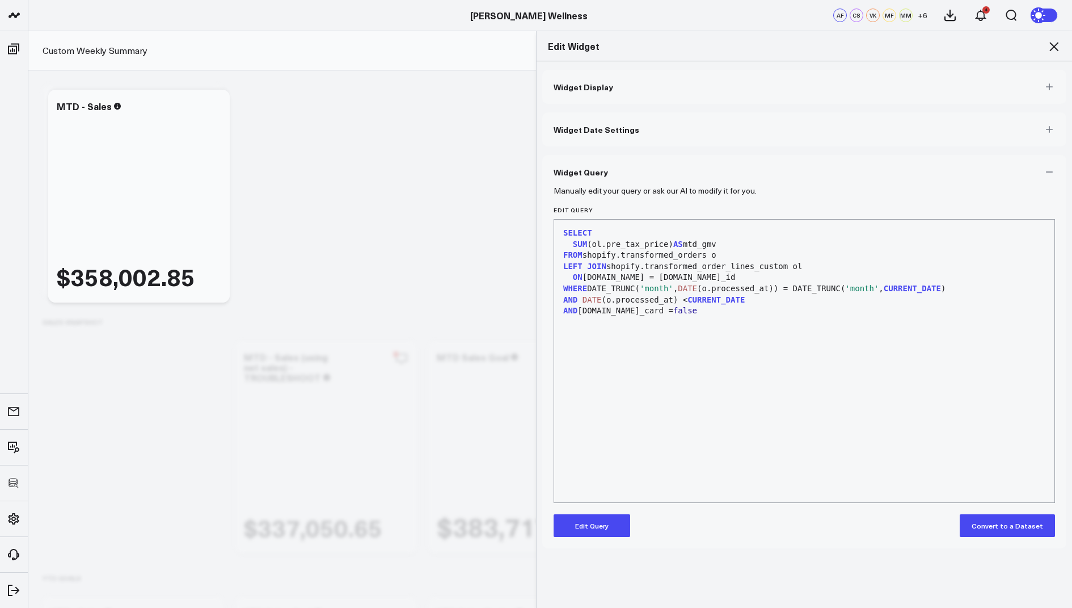
click at [571, 521] on button "Edit Query" at bounding box center [592, 525] width 77 height 23
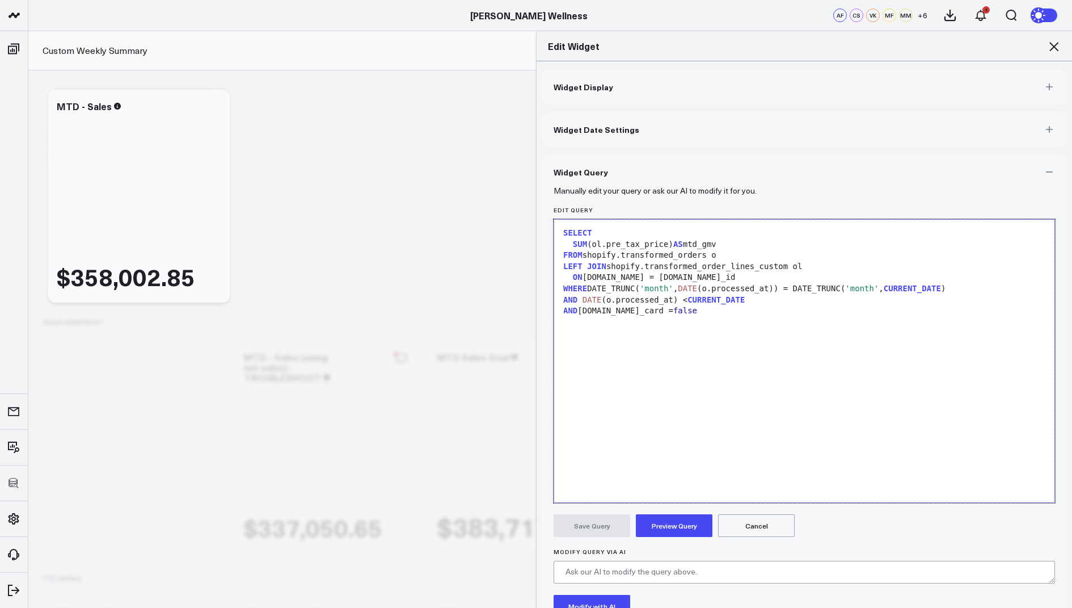
click at [562, 309] on div "AND ol.gift_card = false" at bounding box center [804, 310] width 489 height 11
click at [666, 527] on button "Preview Query" at bounding box center [674, 525] width 77 height 23
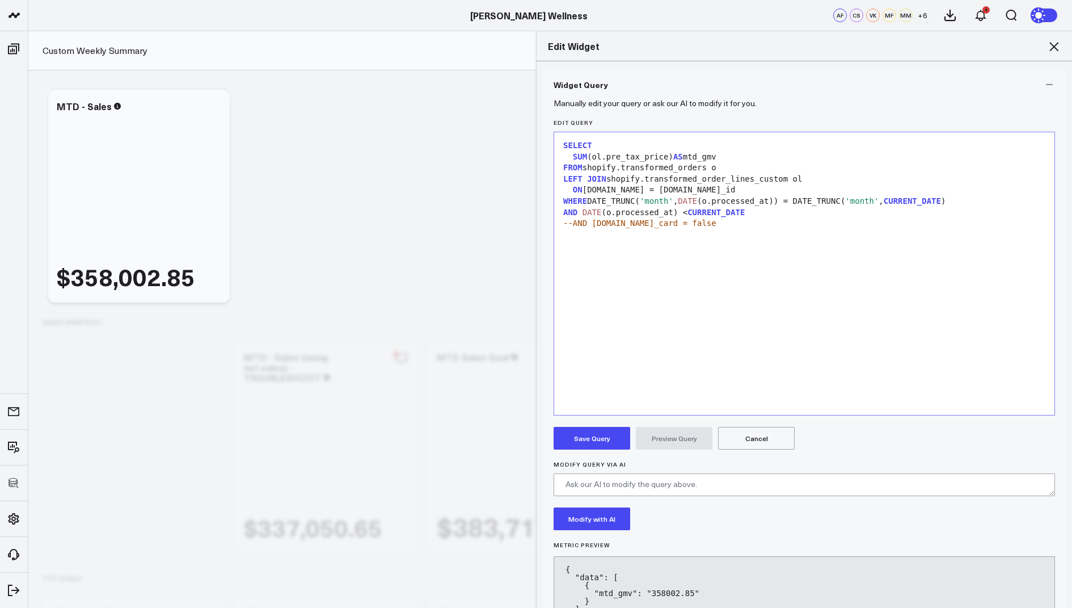
click at [751, 431] on button "Cancel" at bounding box center [756, 438] width 77 height 23
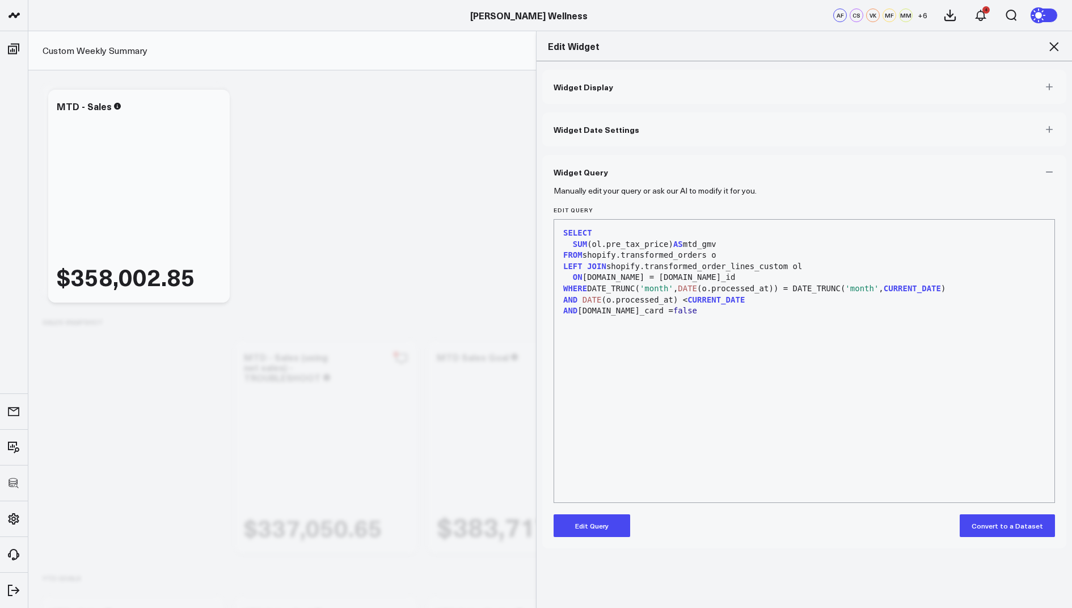
click at [1052, 48] on icon at bounding box center [1054, 47] width 14 height 14
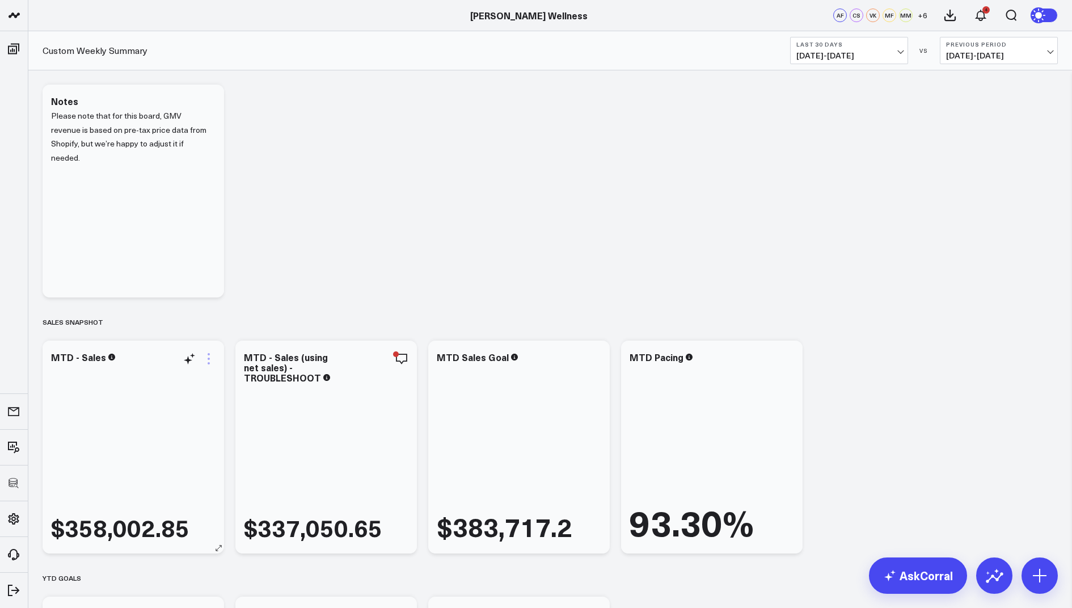
click at [207, 353] on icon at bounding box center [209, 359] width 14 height 14
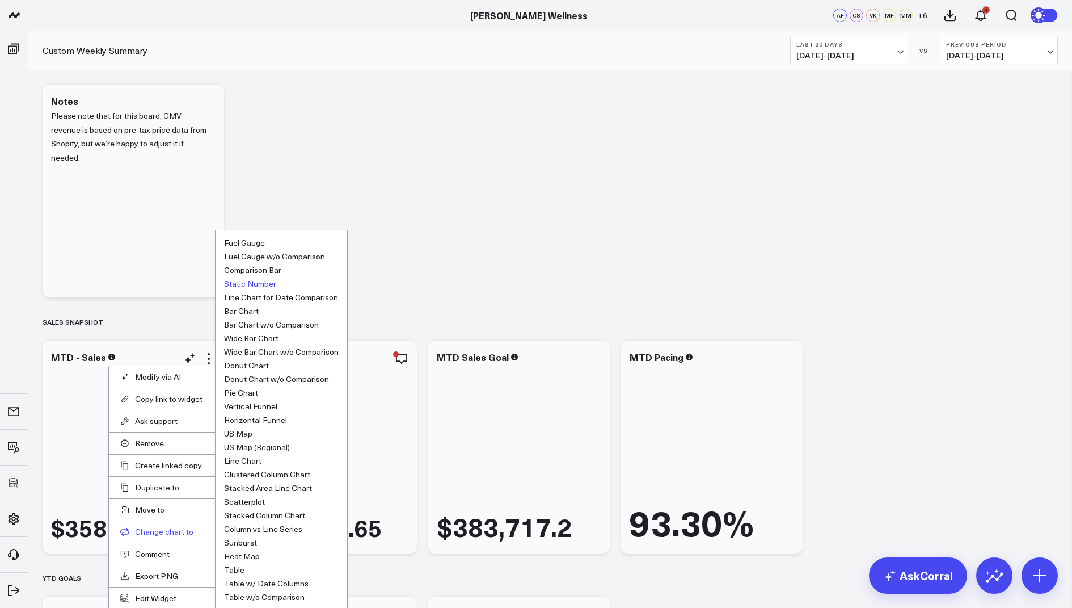
scroll to position [29, 0]
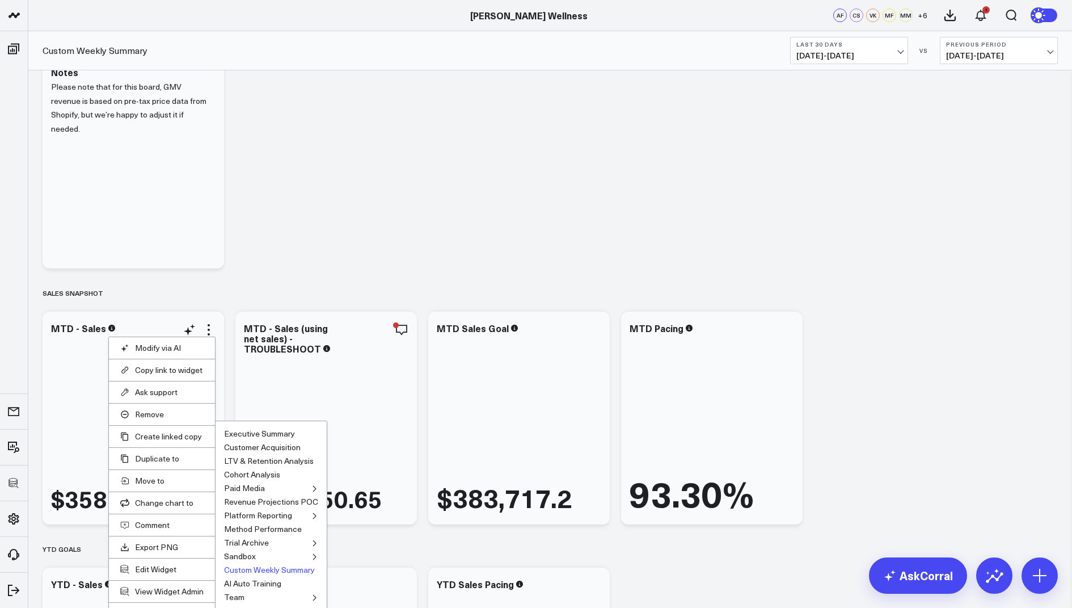
click at [254, 566] on button "Custom Weekly Summary" at bounding box center [269, 570] width 91 height 8
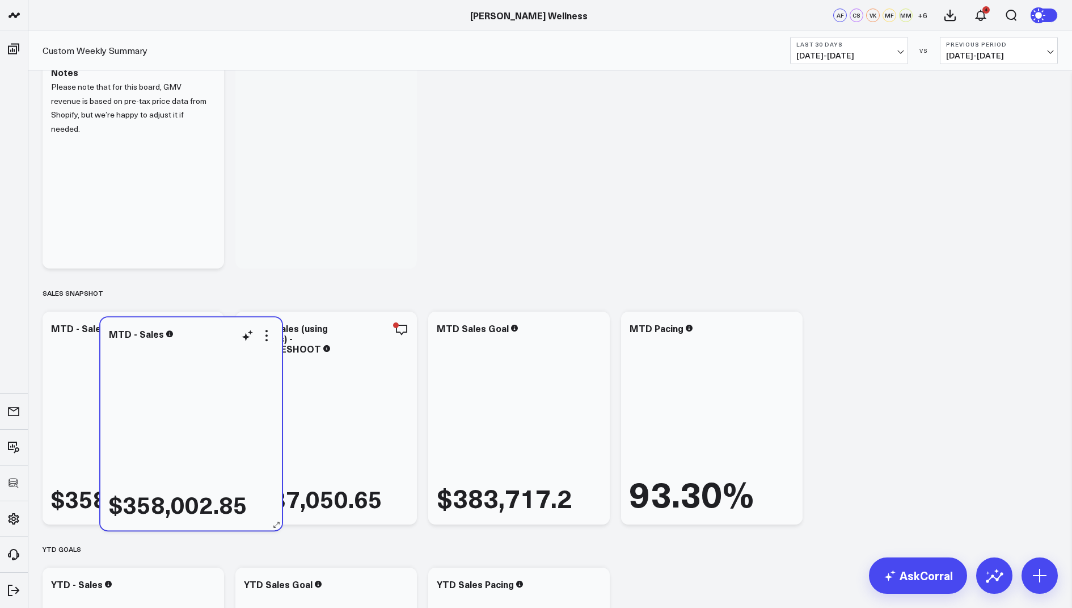
drag, startPoint x: 157, startPoint y: 154, endPoint x: 215, endPoint y: 415, distance: 267.9
click at [215, 415] on div "$358,002.85" at bounding box center [191, 430] width 165 height 177
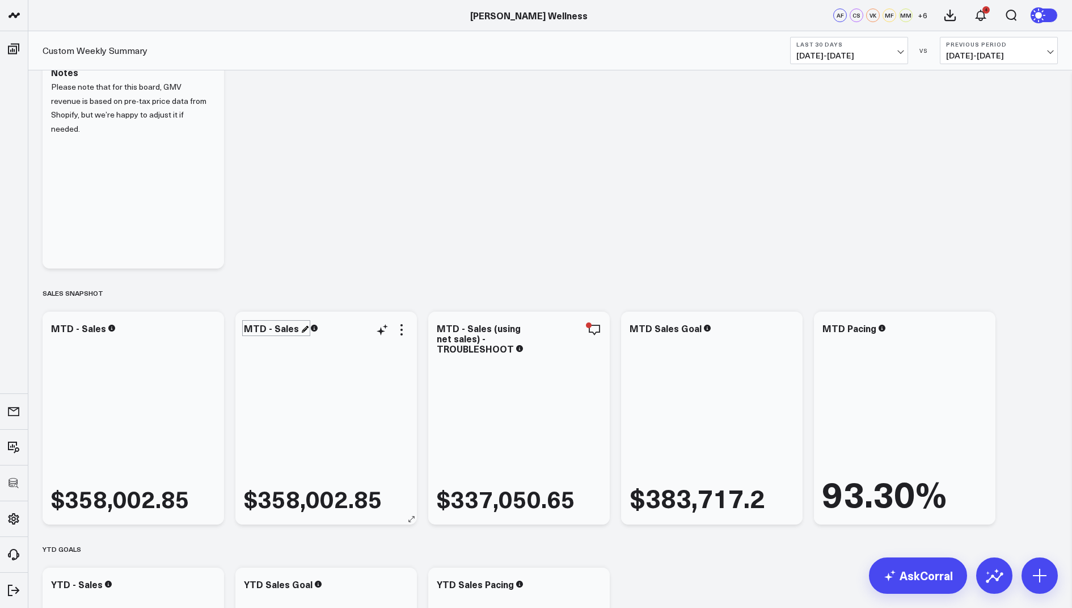
click at [284, 331] on div "MTD - Sales" at bounding box center [276, 328] width 65 height 12
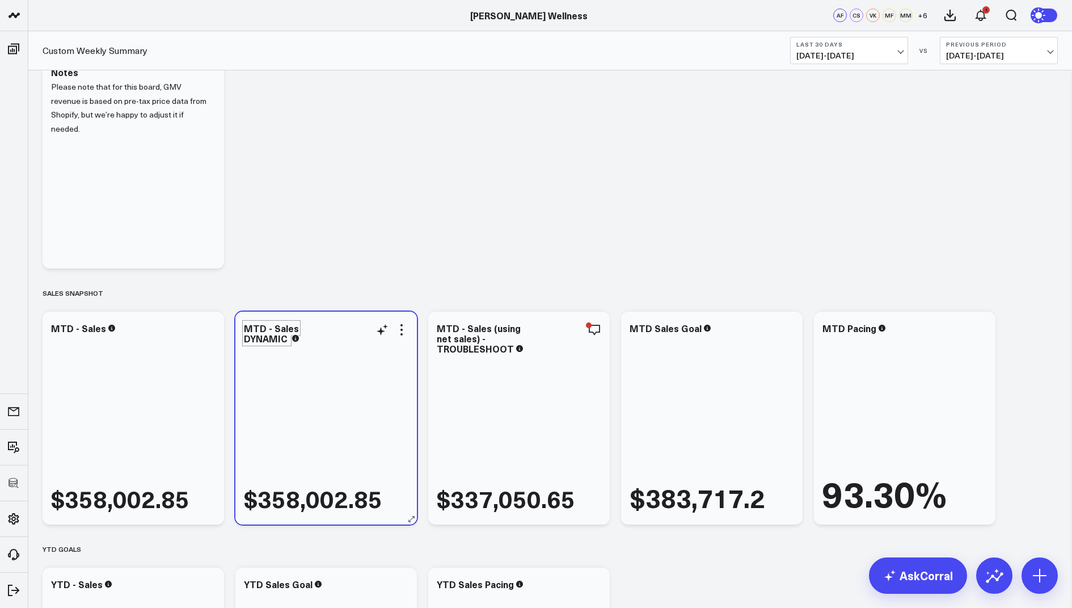
click at [353, 403] on div "$358,002.85" at bounding box center [326, 429] width 165 height 167
click at [402, 329] on icon at bounding box center [402, 330] width 2 height 2
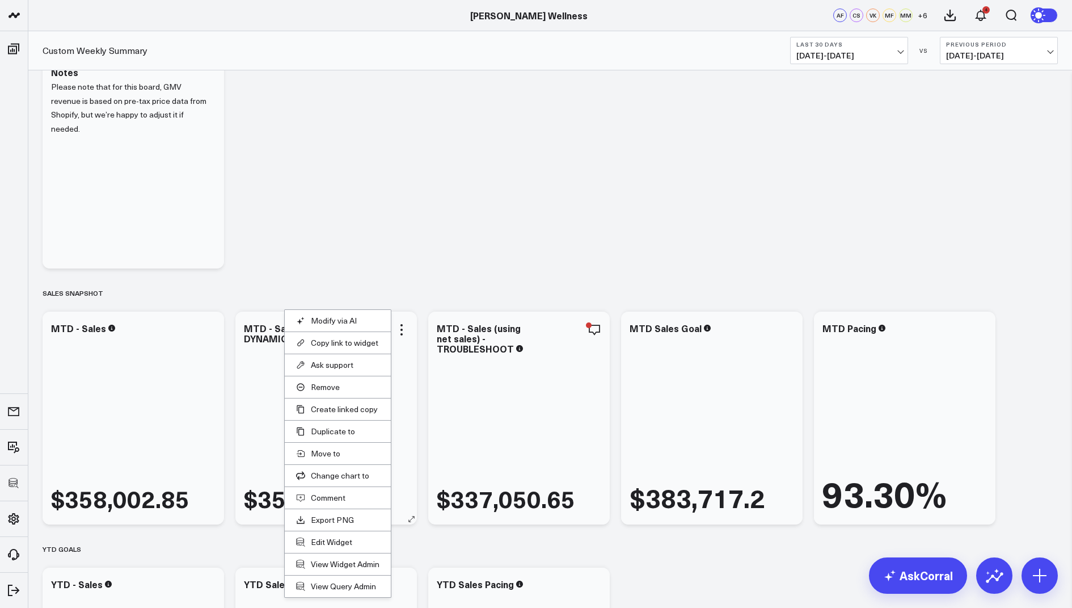
scroll to position [52, 0]
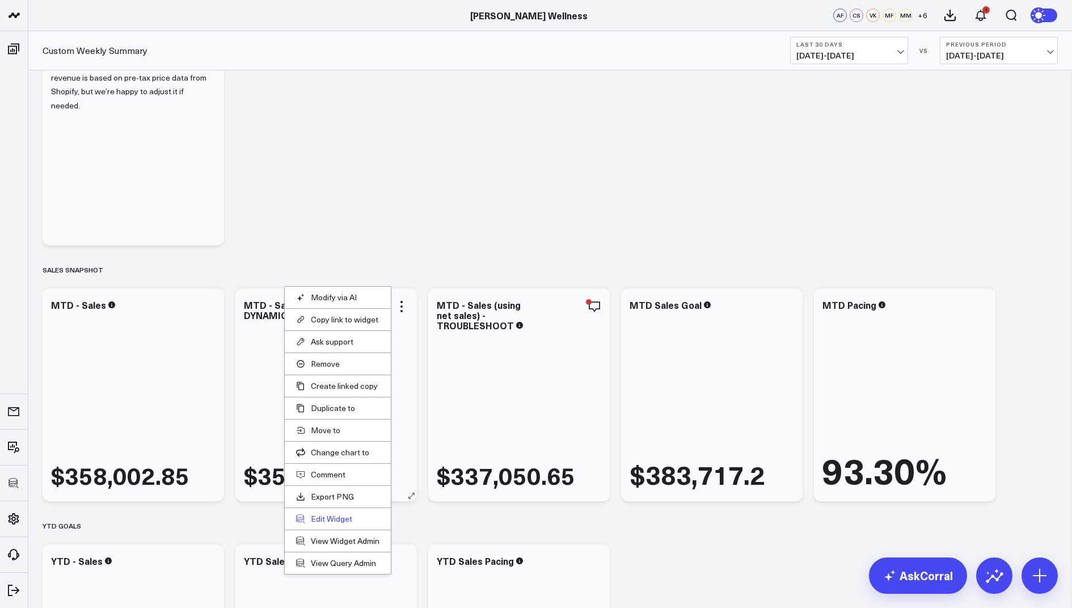
click at [328, 513] on button "Edit Widget" at bounding box center [337, 518] width 83 height 10
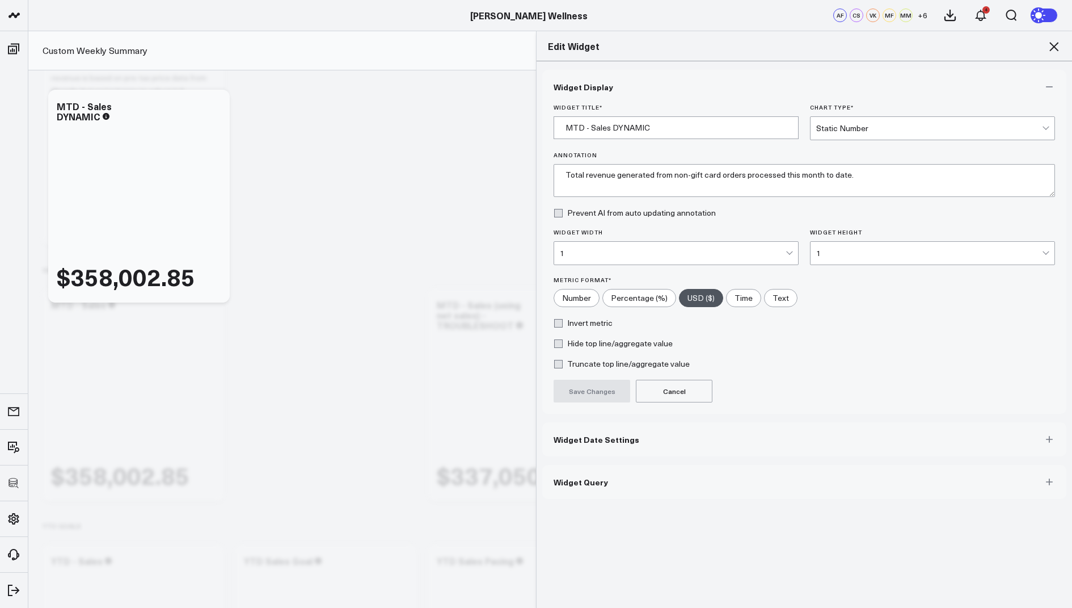
click at [578, 482] on span "Widget Query" at bounding box center [581, 481] width 54 height 9
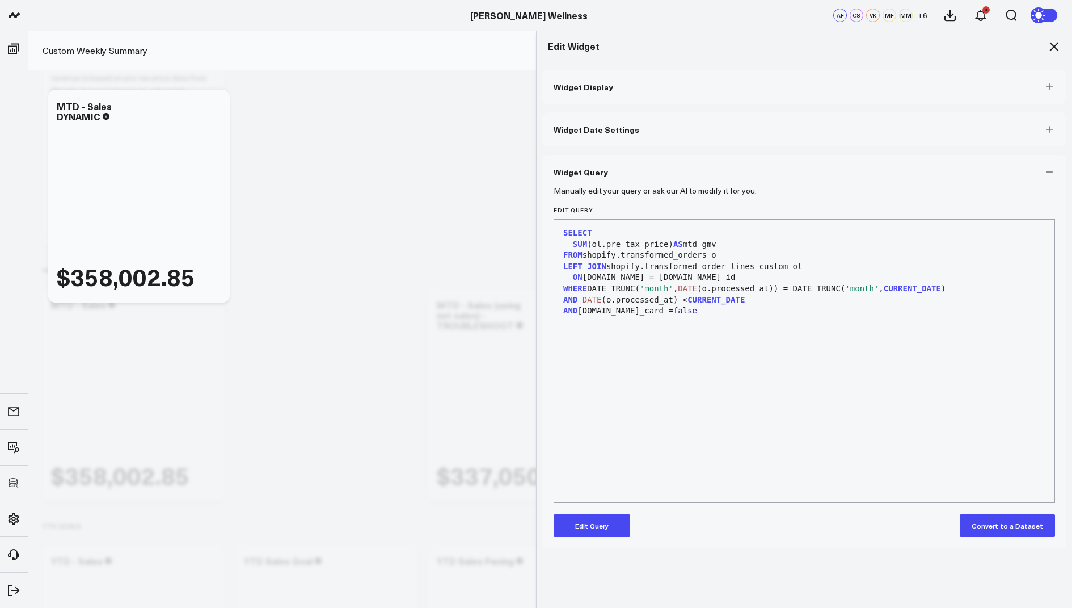
click at [593, 532] on button "Edit Query" at bounding box center [592, 525] width 77 height 23
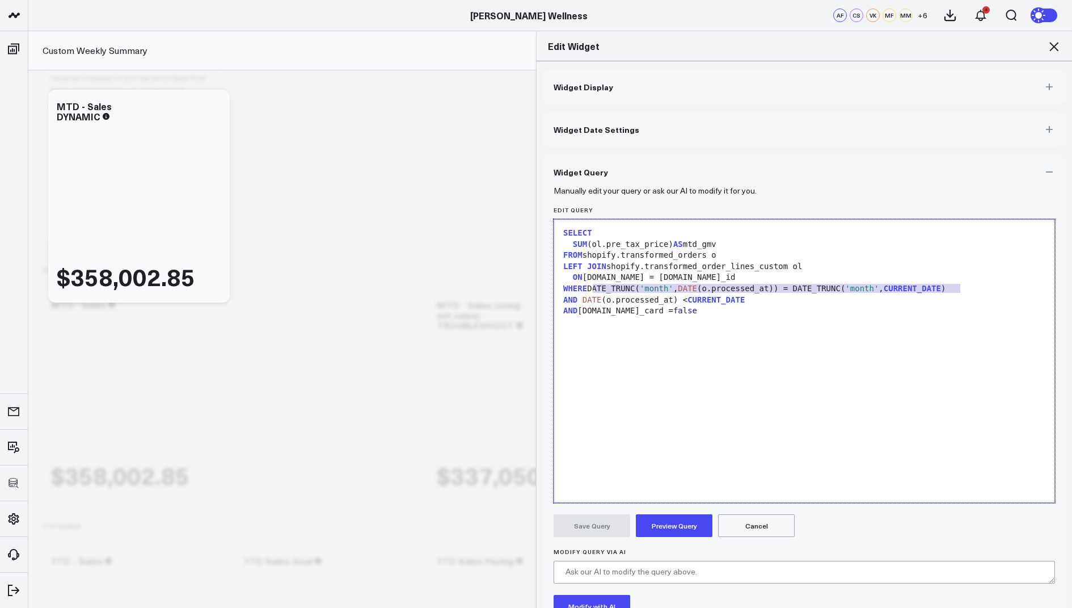
drag, startPoint x: 968, startPoint y: 285, endPoint x: 593, endPoint y: 289, distance: 375.1
click at [593, 289] on div "WHERE DATE_TRUNC( 'month' , DATE (o.processed_at)) = DATE_TRUNC( 'month' , CURR…" at bounding box center [804, 288] width 489 height 11
click at [611, 288] on div "WHERE" at bounding box center [804, 288] width 489 height 11
drag, startPoint x: 620, startPoint y: 289, endPoint x: 592, endPoint y: 291, distance: 27.3
click at [592, 291] on div "W HERE WHERE DATE (processed_at) > CURRENT_DATE - INTERVAL '15 days'" at bounding box center [804, 288] width 489 height 11
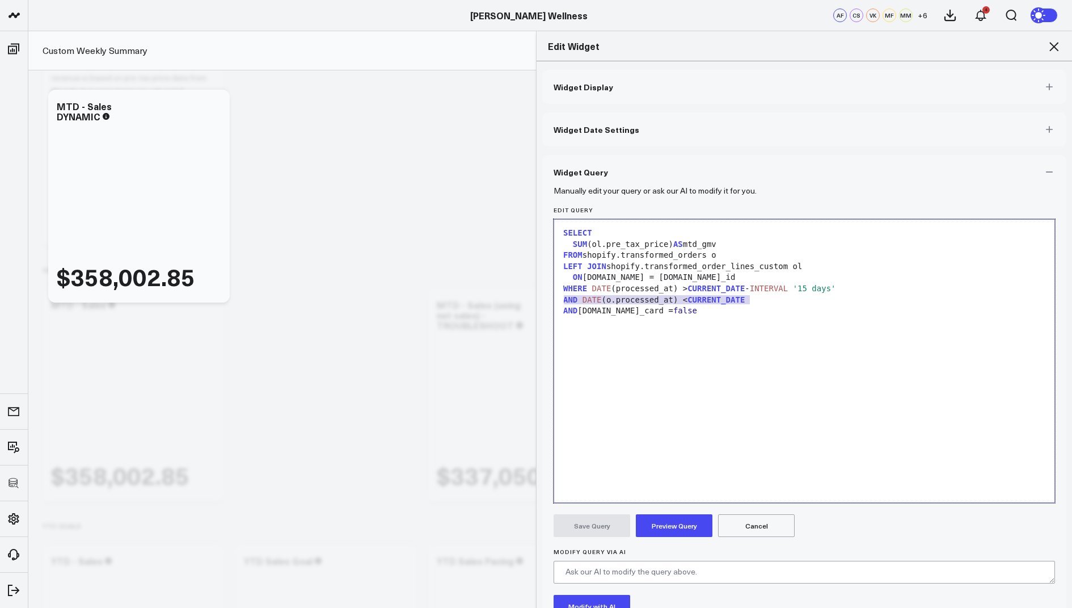
drag, startPoint x: 760, startPoint y: 301, endPoint x: 550, endPoint y: 296, distance: 210.0
click at [550, 296] on div "Manually edit your query or ask our AI to modify it for you. Edit Query Selecti…" at bounding box center [804, 439] width 524 height 500
click at [670, 529] on button "Preview Query" at bounding box center [674, 525] width 77 height 23
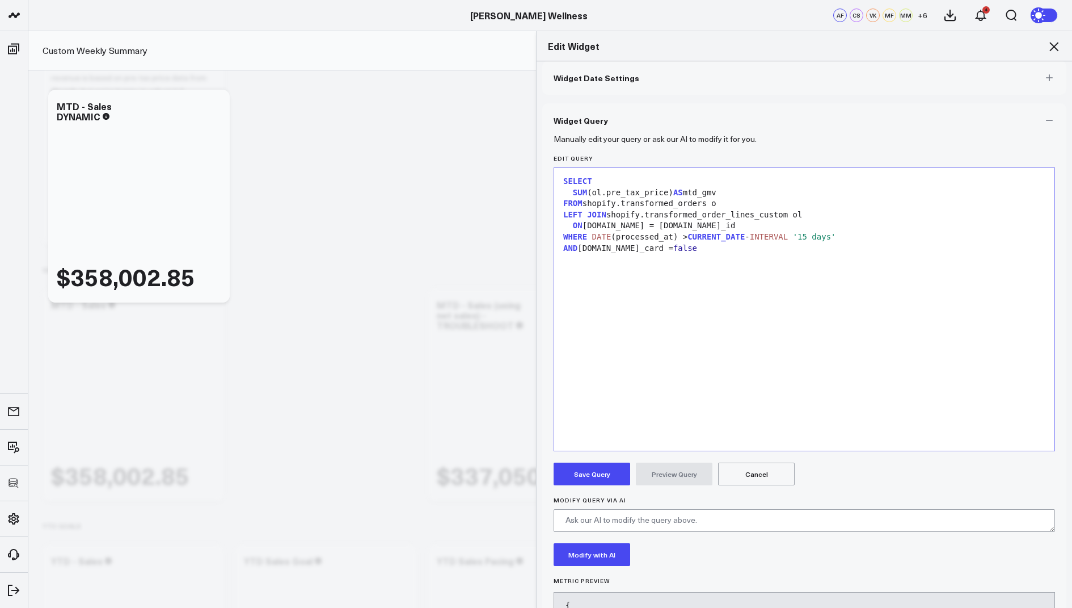
scroll to position [64, 0]
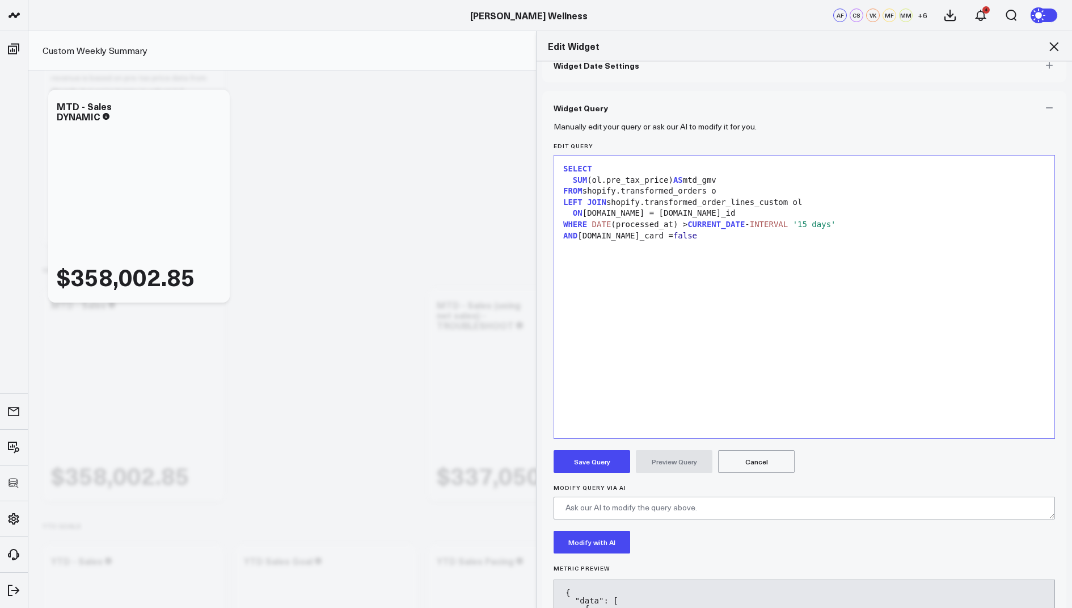
click at [587, 457] on button "Save Query" at bounding box center [592, 461] width 77 height 23
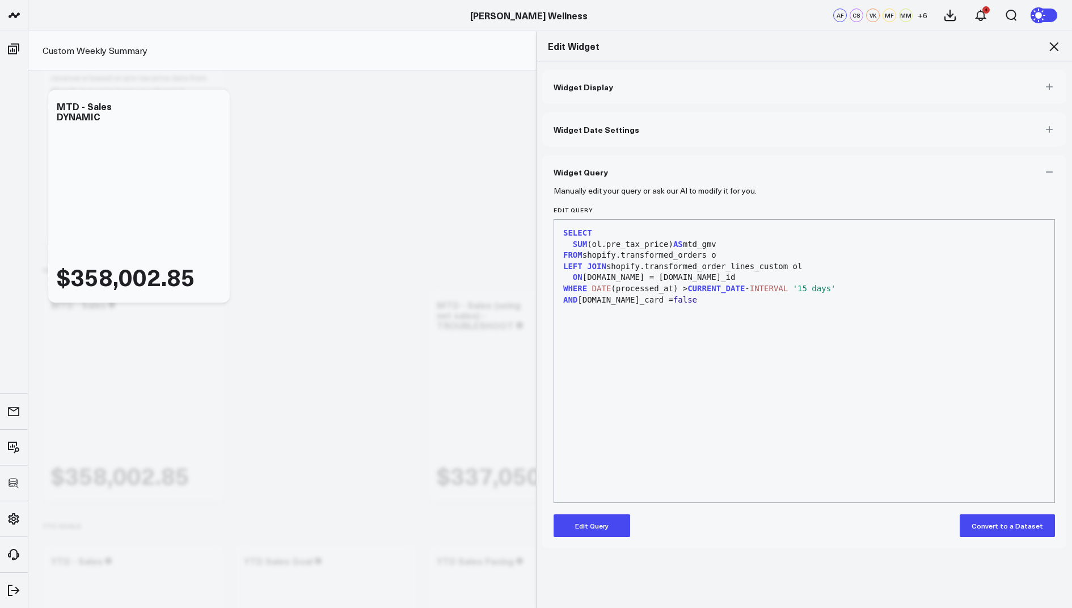
scroll to position [0, 0]
click at [1054, 46] on icon at bounding box center [1054, 46] width 9 height 9
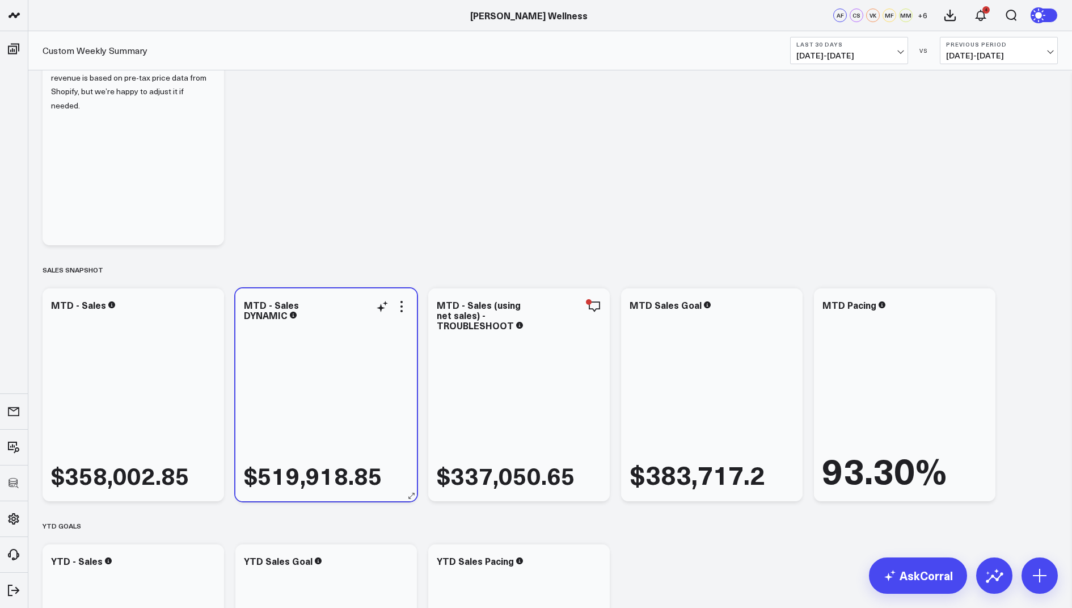
click at [340, 360] on div "$519,918.85" at bounding box center [326, 406] width 165 height 167
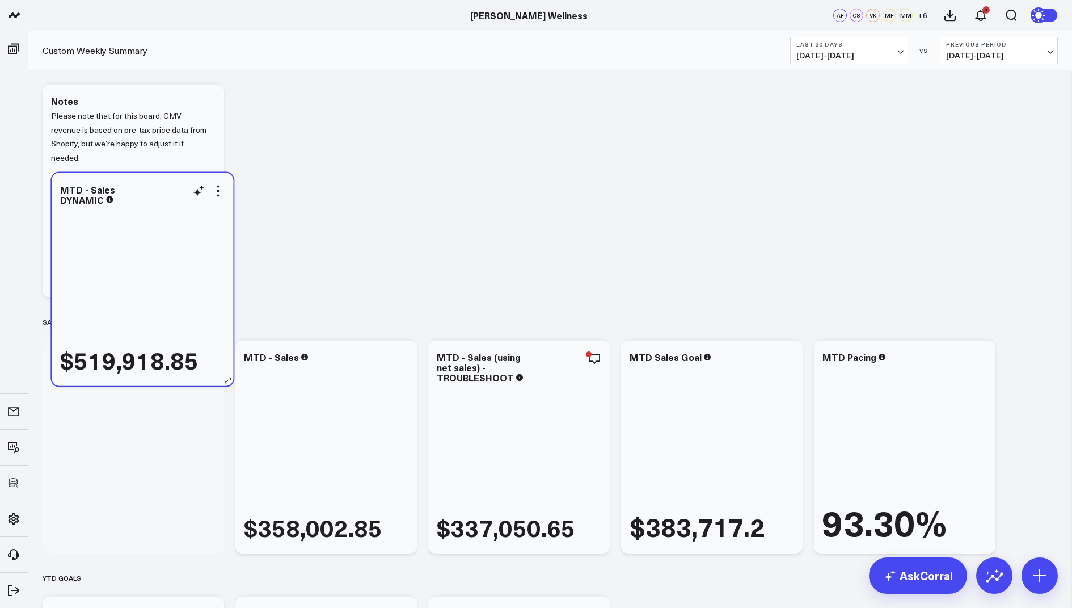
drag, startPoint x: 325, startPoint y: 447, endPoint x: 141, endPoint y: 280, distance: 248.2
click at [141, 280] on div "$519,918.85" at bounding box center [142, 291] width 165 height 167
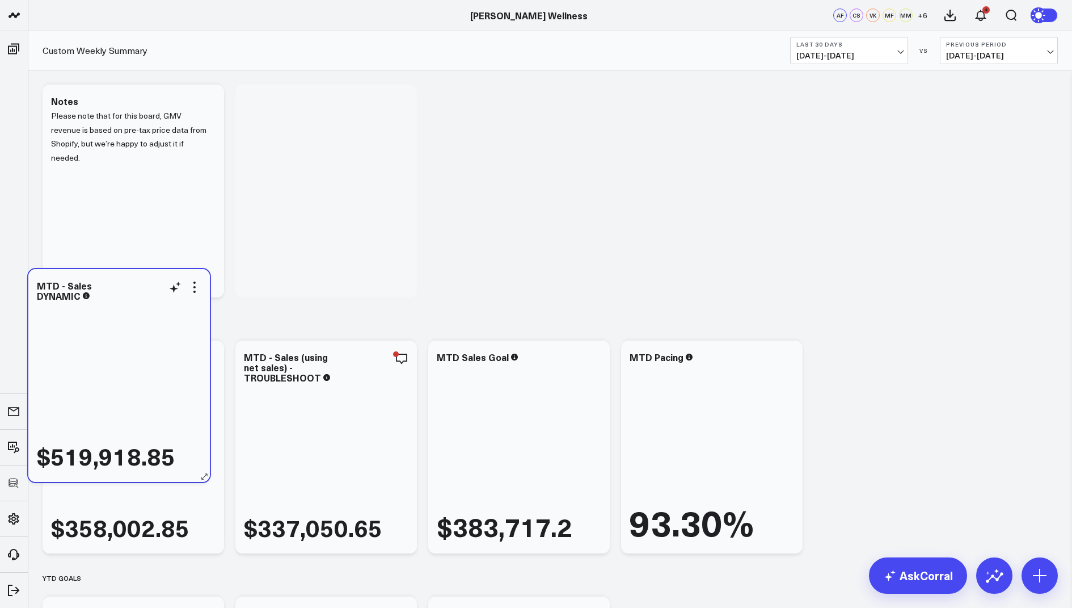
drag, startPoint x: 149, startPoint y: 399, endPoint x: 134, endPoint y: 327, distance: 72.9
click at [134, 327] on div "$519,918.85" at bounding box center [119, 387] width 165 height 167
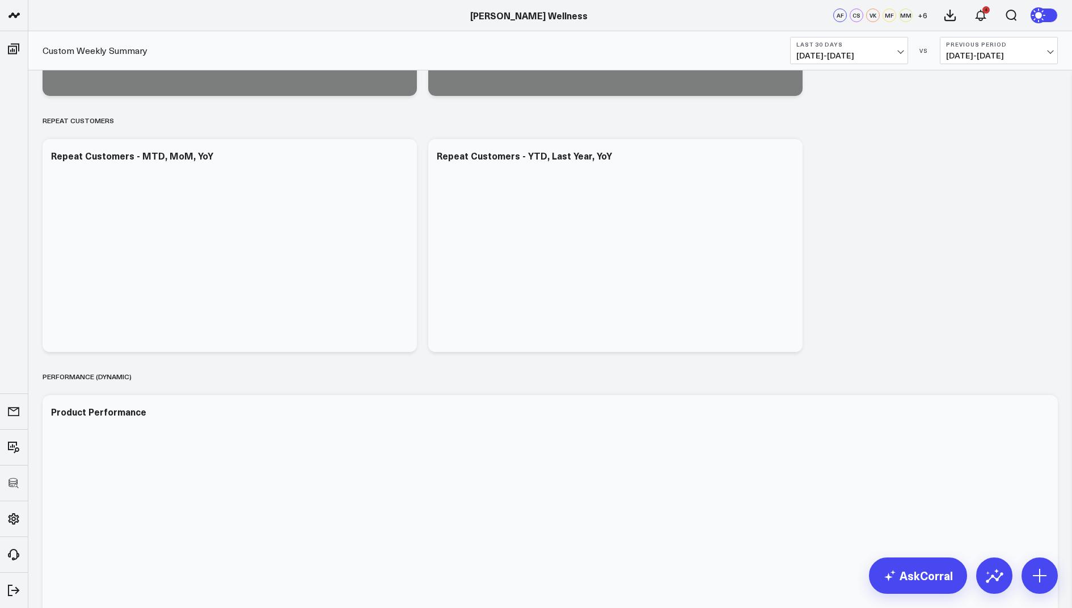
scroll to position [2706, 0]
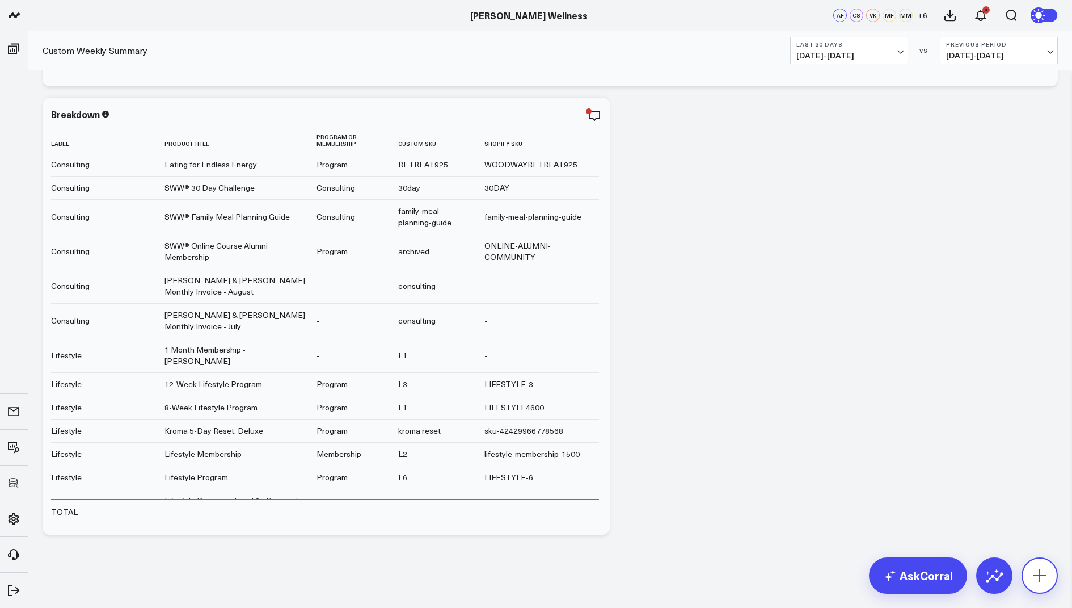
click at [1044, 583] on icon at bounding box center [1040, 575] width 18 height 18
click at [986, 441] on p "Add Separator" at bounding box center [985, 445] width 52 height 10
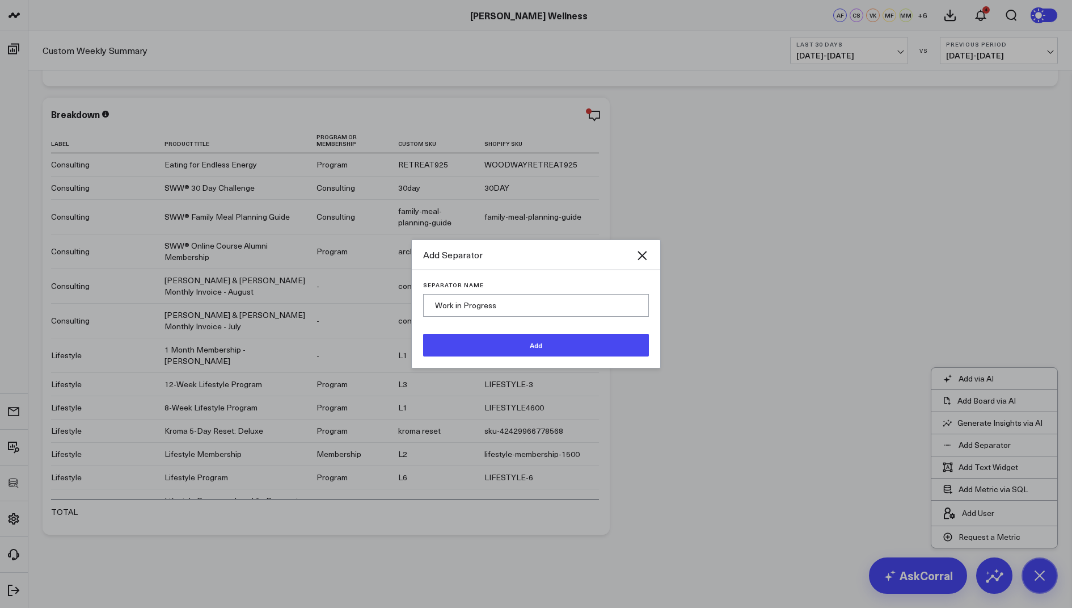
type input "Work in Progress"
click at [454, 343] on button "Add" at bounding box center [536, 345] width 226 height 23
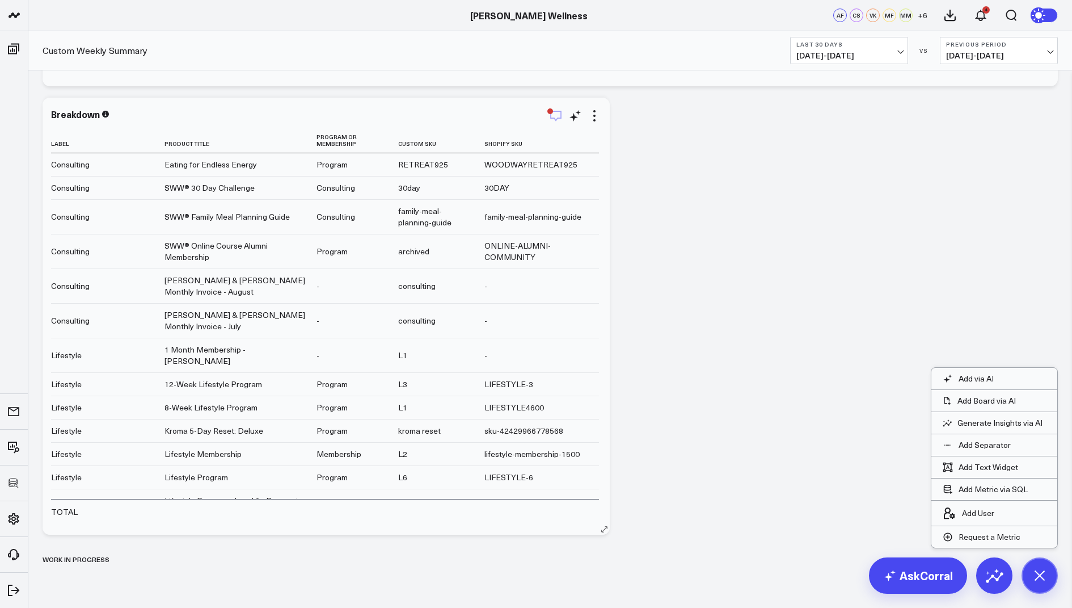
click at [555, 117] on icon "button" at bounding box center [556, 116] width 14 height 14
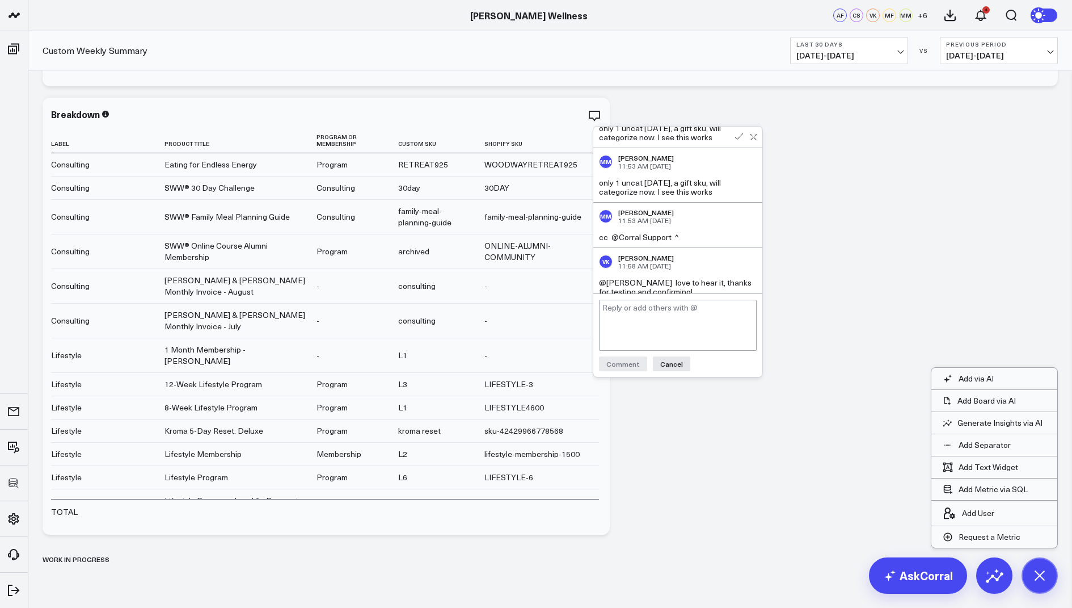
scroll to position [765, 0]
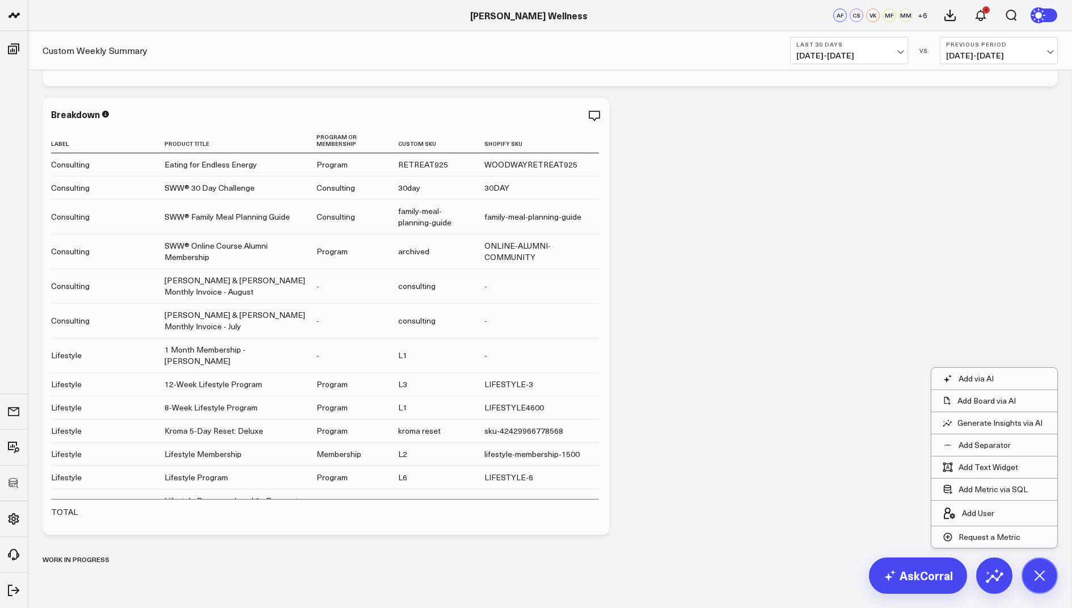
click at [78, 563] on div "Work in Progress" at bounding box center [76, 559] width 67 height 26
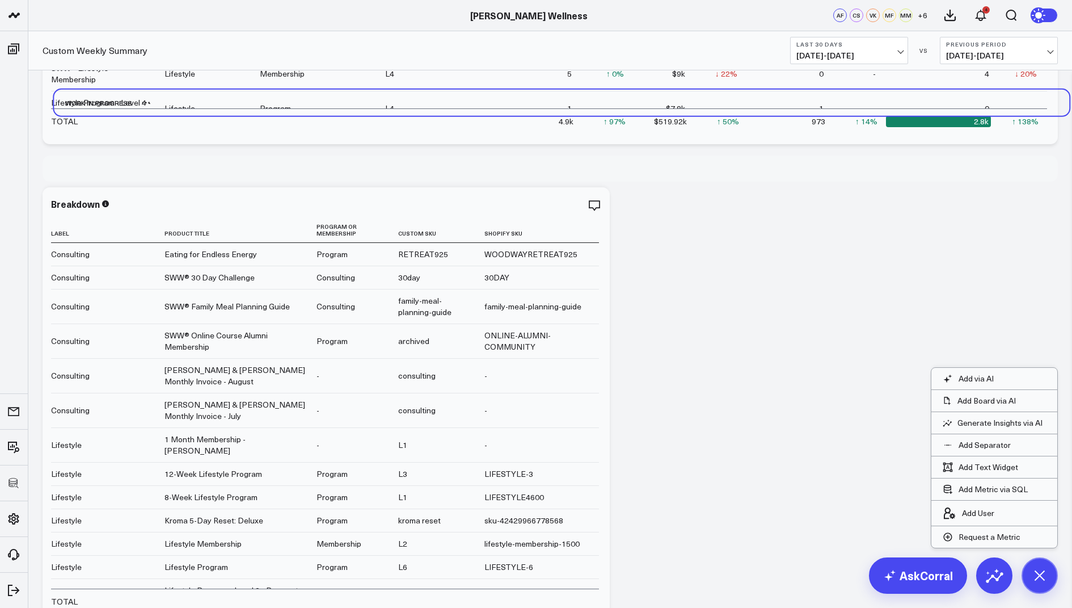
scroll to position [2646, 0]
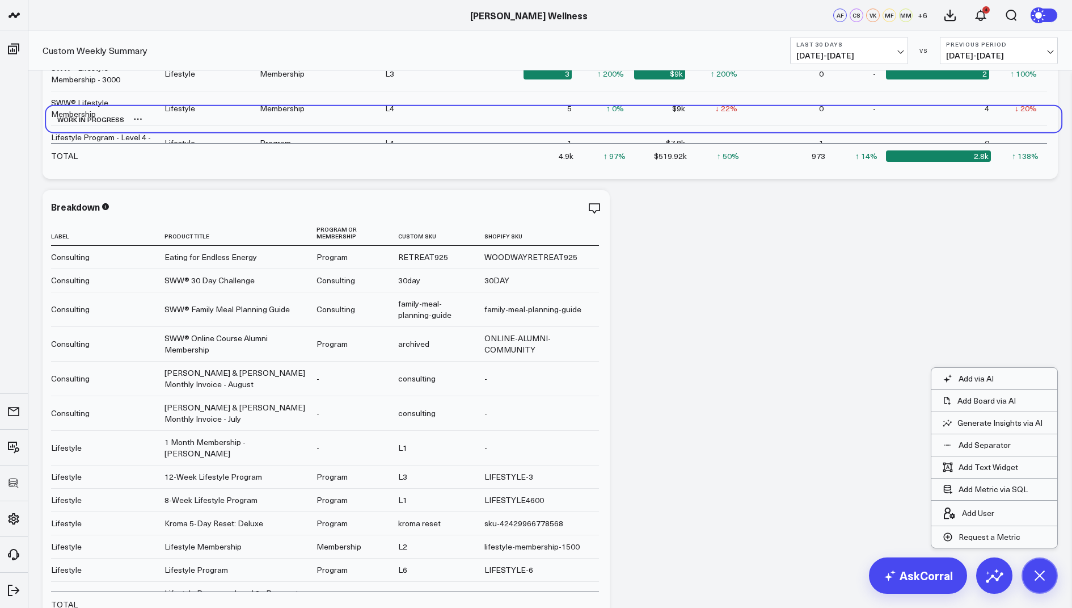
drag, startPoint x: 83, startPoint y: 542, endPoint x: 88, endPoint y: 120, distance: 422.2
click at [88, 120] on div "Work in Progress" at bounding box center [85, 119] width 78 height 26
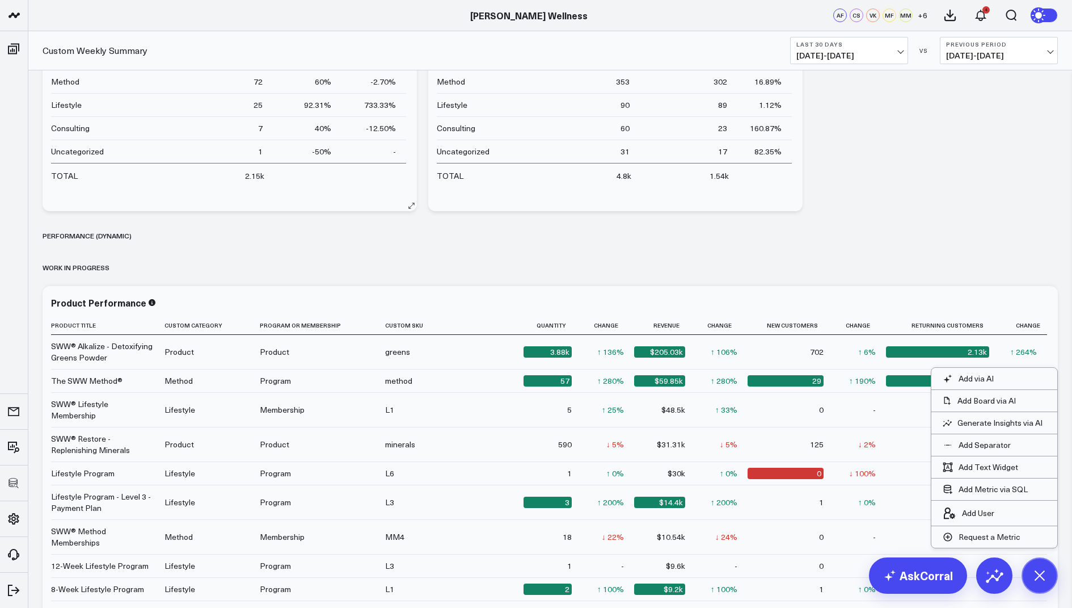
scroll to position [2076, 0]
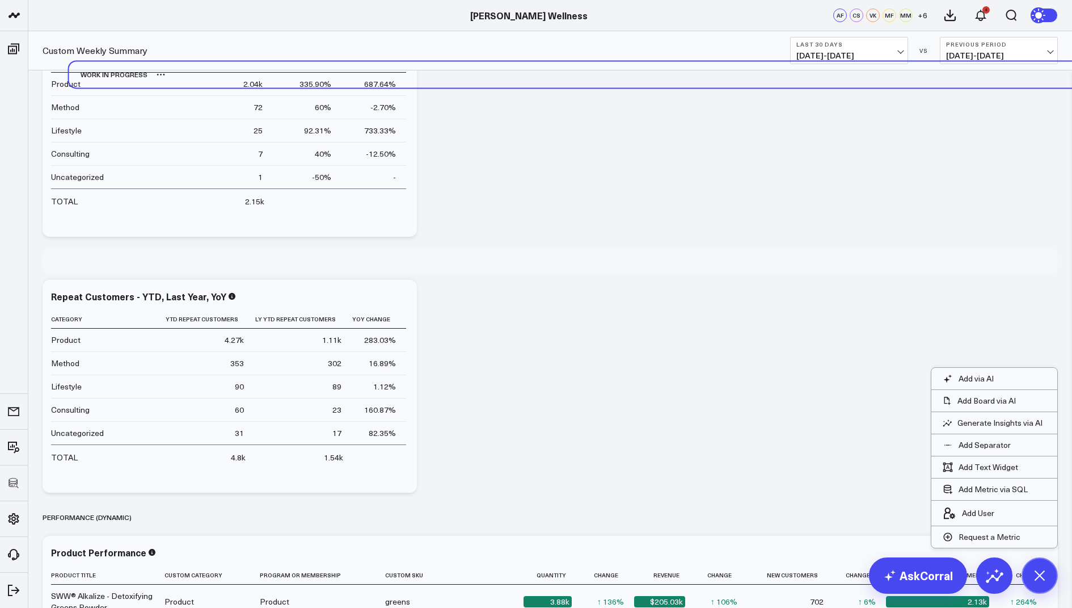
drag, startPoint x: 85, startPoint y: 295, endPoint x: 111, endPoint y: 77, distance: 220.1
click at [111, 77] on div "Work in Progress" at bounding box center [108, 74] width 78 height 26
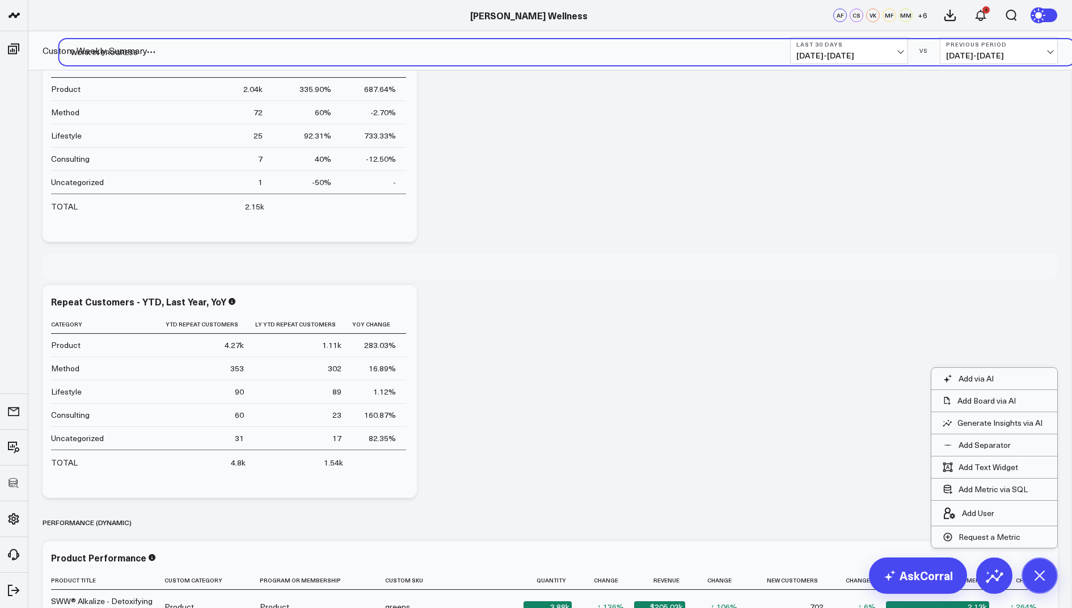
drag, startPoint x: 81, startPoint y: 243, endPoint x: 98, endPoint y: 50, distance: 193.1
click at [98, 50] on div "Work in Progress" at bounding box center [99, 52] width 78 height 26
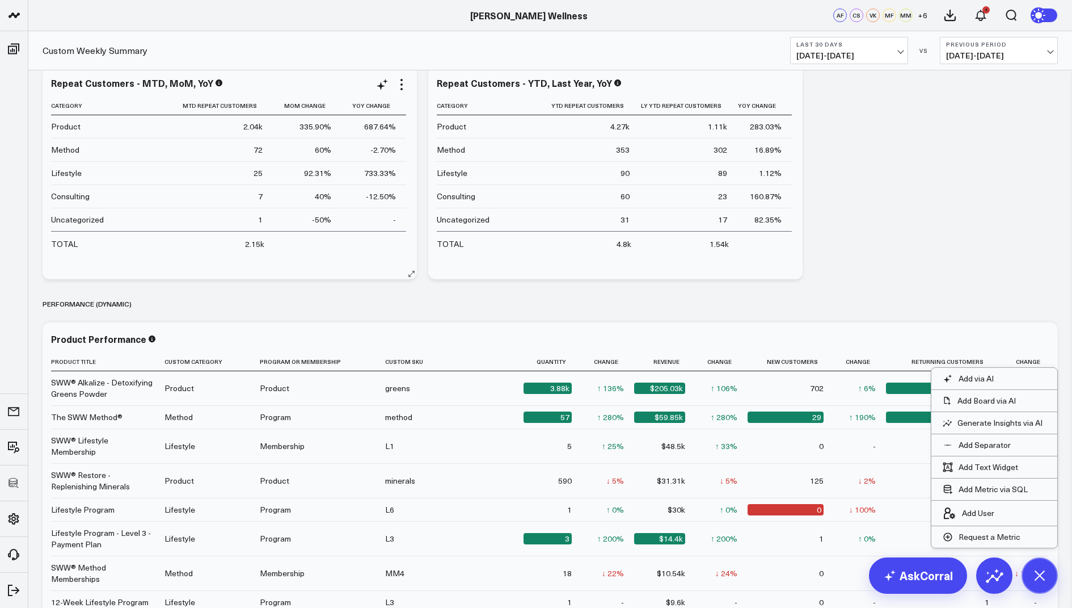
scroll to position [2058, 0]
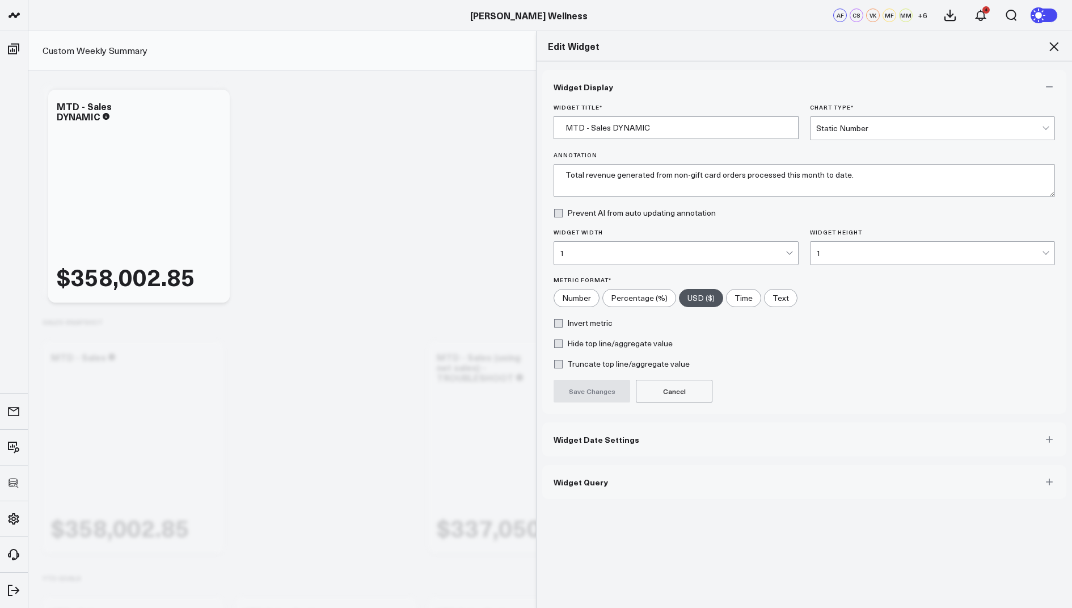
click at [1055, 49] on icon at bounding box center [1054, 47] width 14 height 14
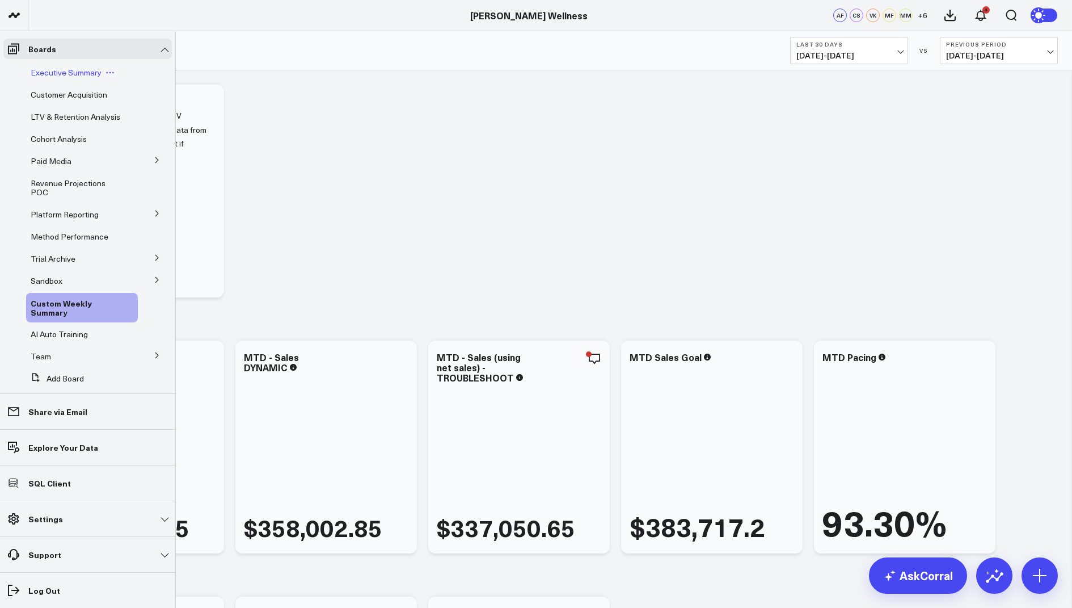
click at [63, 69] on span "Executive Summary" at bounding box center [66, 72] width 71 height 11
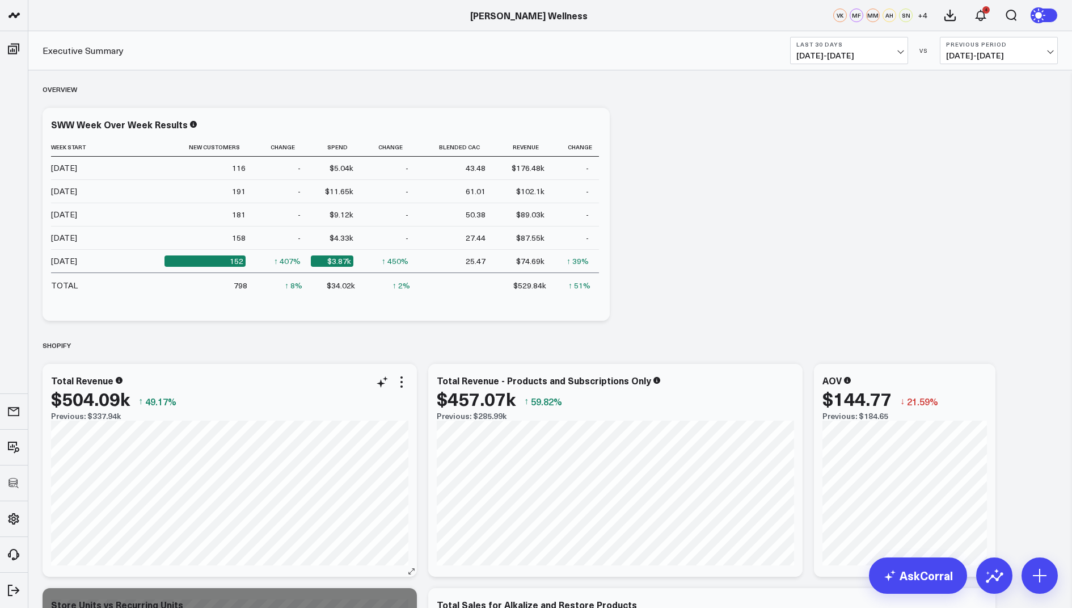
scroll to position [46, 0]
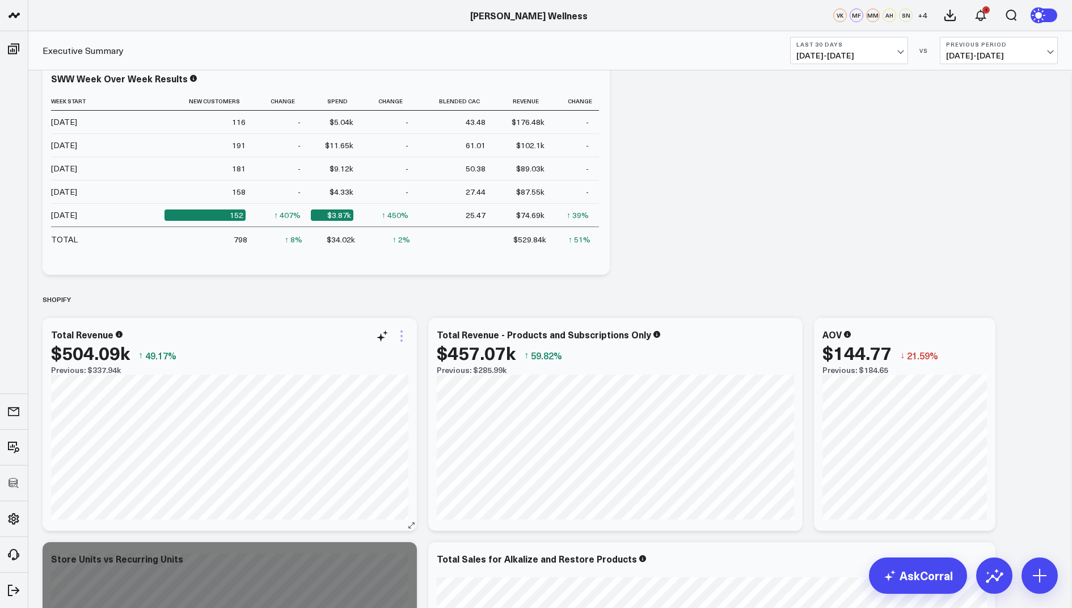
click at [401, 336] on icon at bounding box center [402, 336] width 2 height 2
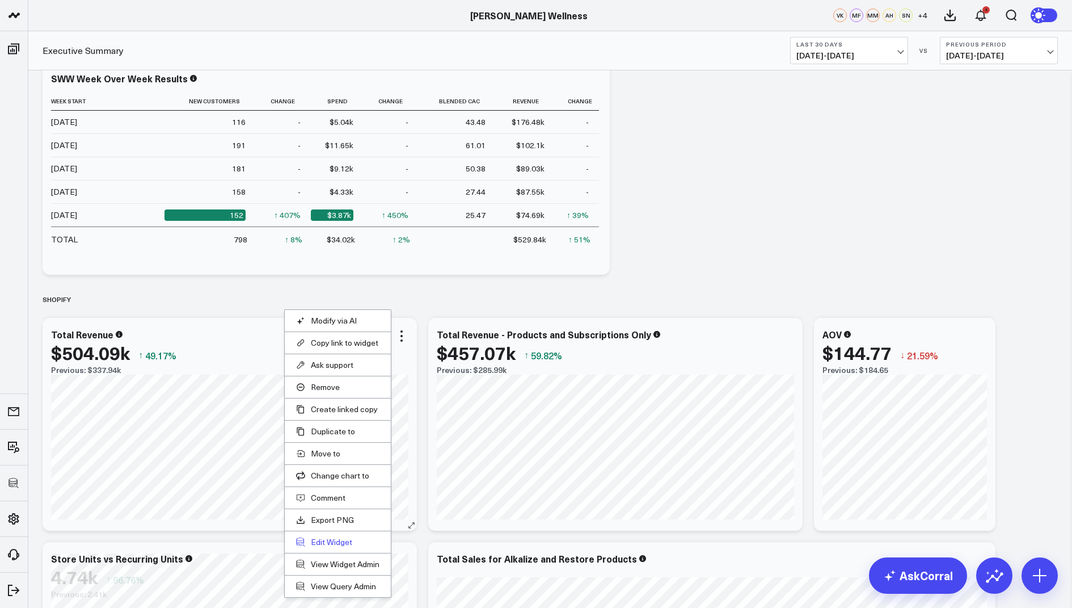
click at [334, 537] on button "Edit Widget" at bounding box center [337, 542] width 83 height 10
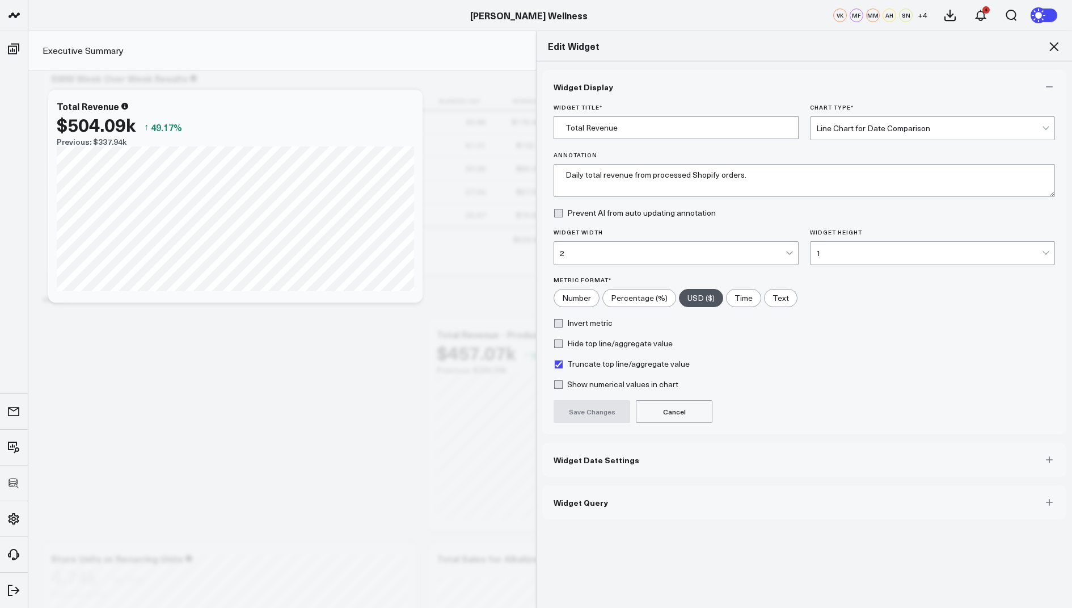
click at [575, 498] on span "Widget Query" at bounding box center [581, 502] width 54 height 9
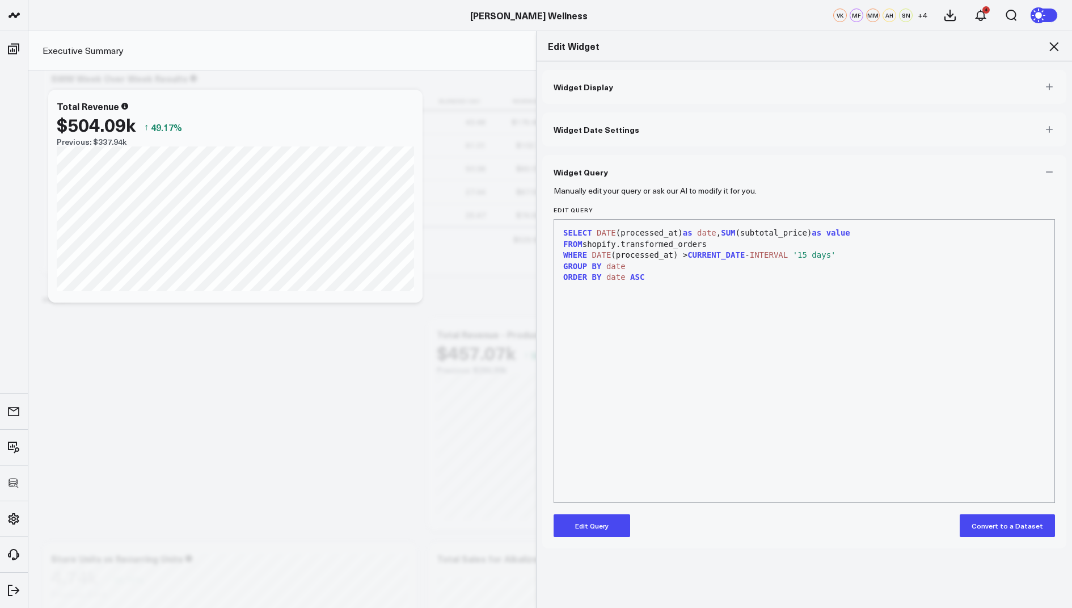
click at [574, 530] on button "Edit Query" at bounding box center [592, 525] width 77 height 23
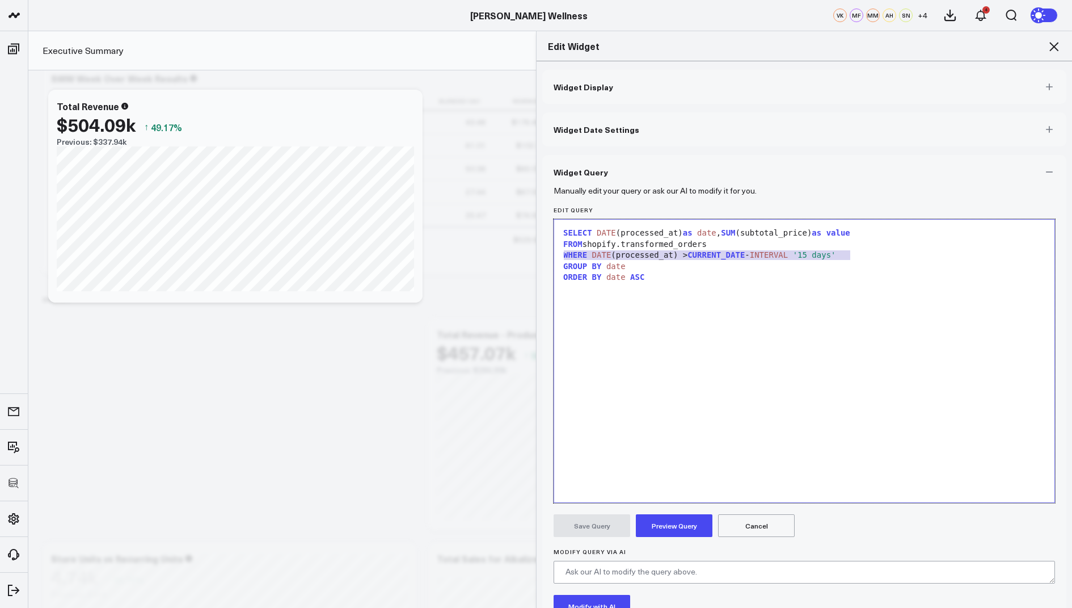
drag, startPoint x: 855, startPoint y: 252, endPoint x: 551, endPoint y: 251, distance: 304.1
click at [551, 251] on div "Manually edit your query or ask our AI to modify it for you. Edit Query 9 1 2 3…" at bounding box center [804, 439] width 524 height 500
copy div "WHERE DATE (processed_at) > CURRENT_DATE - INTERVAL '15 days'"
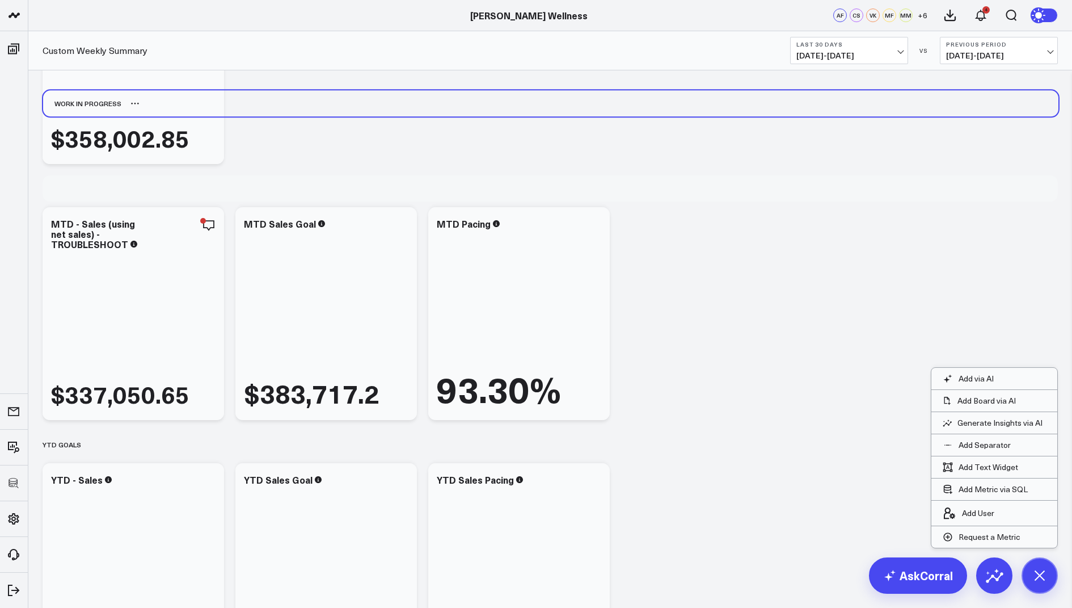
click at [82, 100] on div "Work in Progress" at bounding box center [82, 103] width 78 height 26
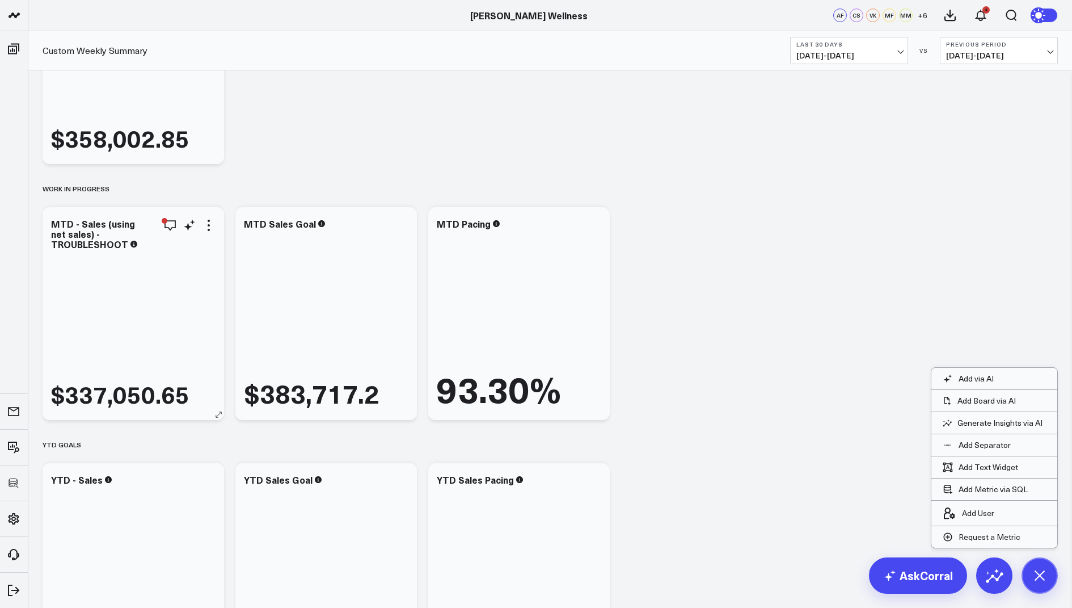
scroll to position [191, 0]
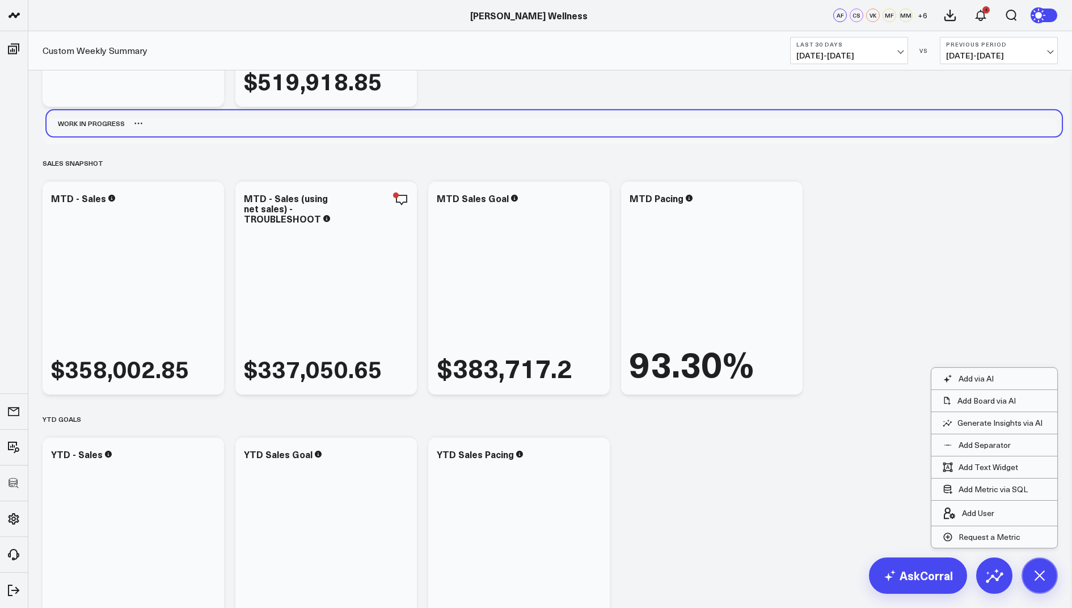
drag, startPoint x: 83, startPoint y: 384, endPoint x: 87, endPoint y: 120, distance: 263.9
click at [87, 120] on div "Work in Progress" at bounding box center [86, 123] width 78 height 26
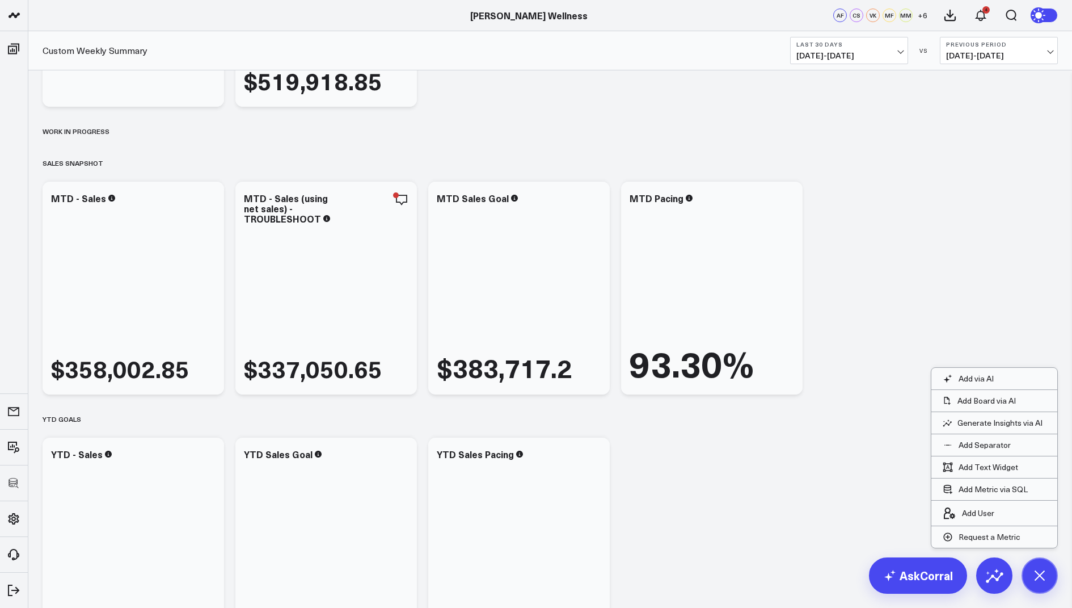
scroll to position [3, 0]
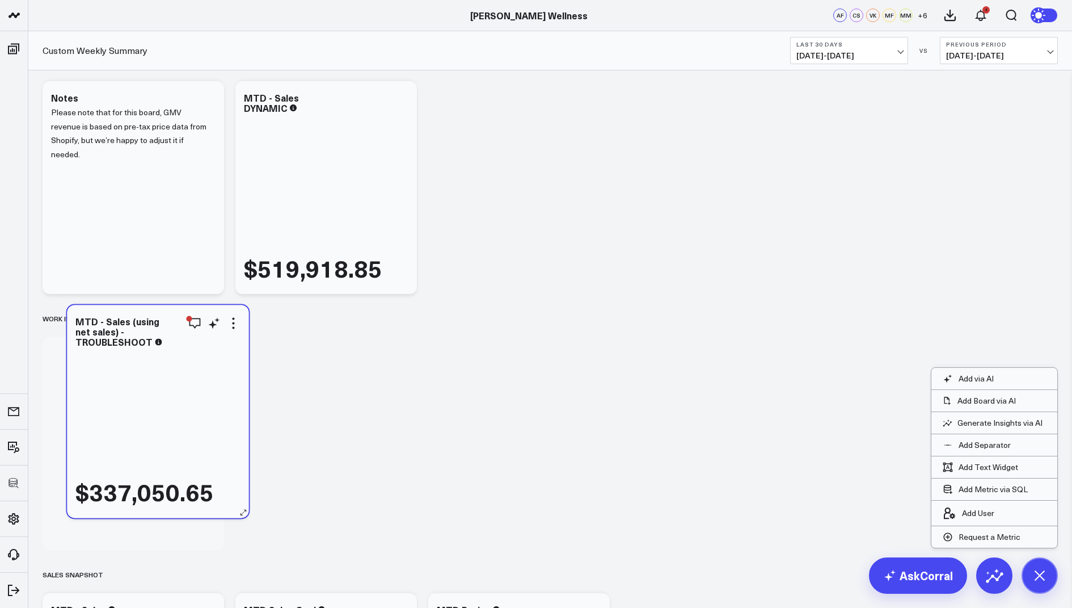
drag, startPoint x: 304, startPoint y: 489, endPoint x: 135, endPoint y: 424, distance: 180.3
click at [135, 424] on div "$337,050.65" at bounding box center [157, 428] width 165 height 157
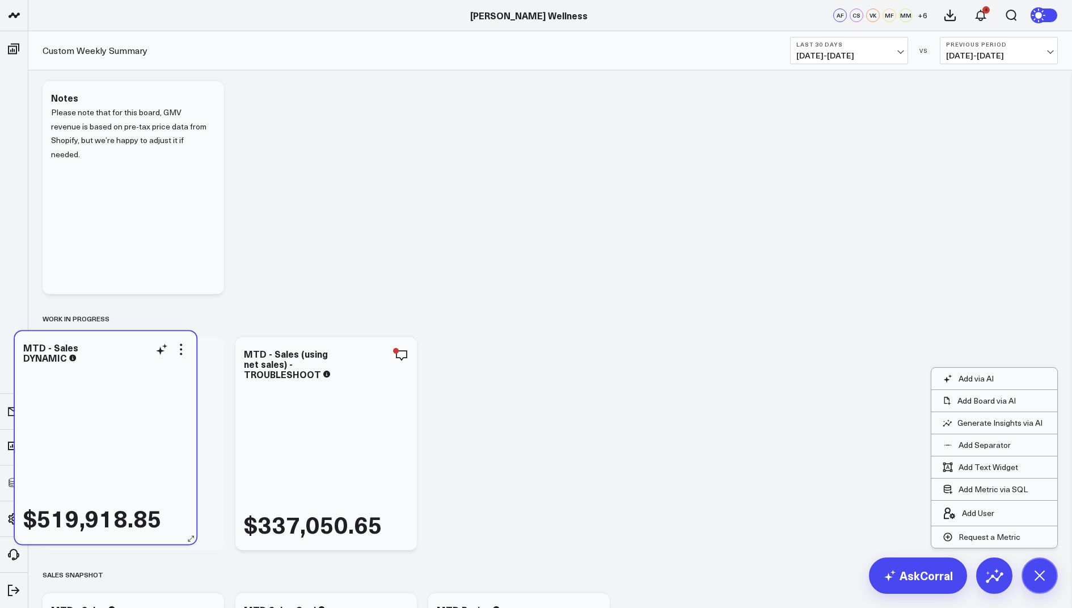
drag, startPoint x: 235, startPoint y: 362, endPoint x: 79, endPoint y: 448, distance: 178.5
click at [79, 448] on div "$519,918.85" at bounding box center [105, 448] width 165 height 167
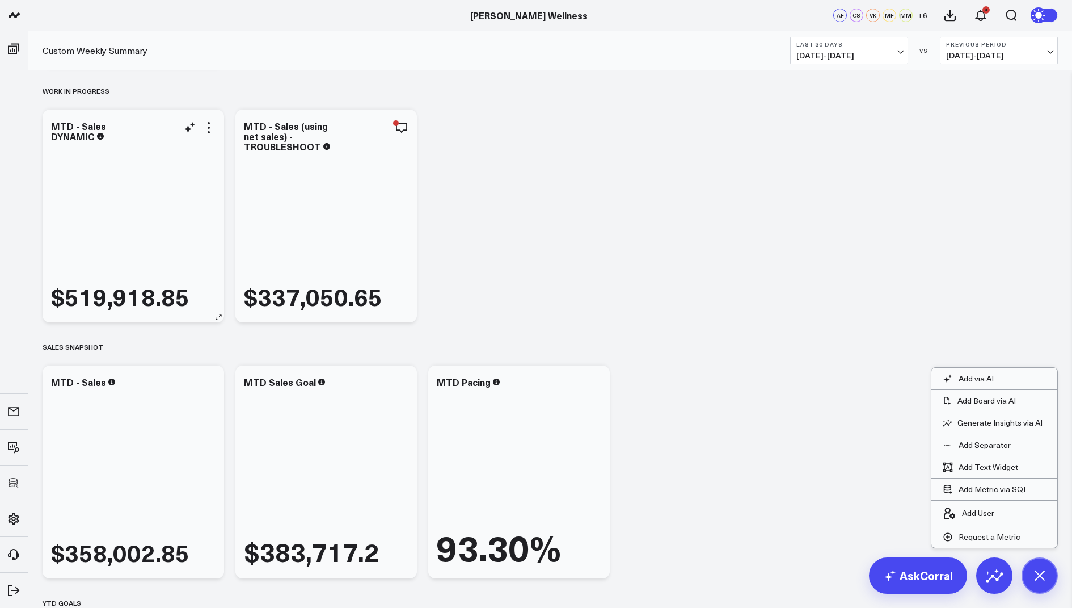
scroll to position [183, 0]
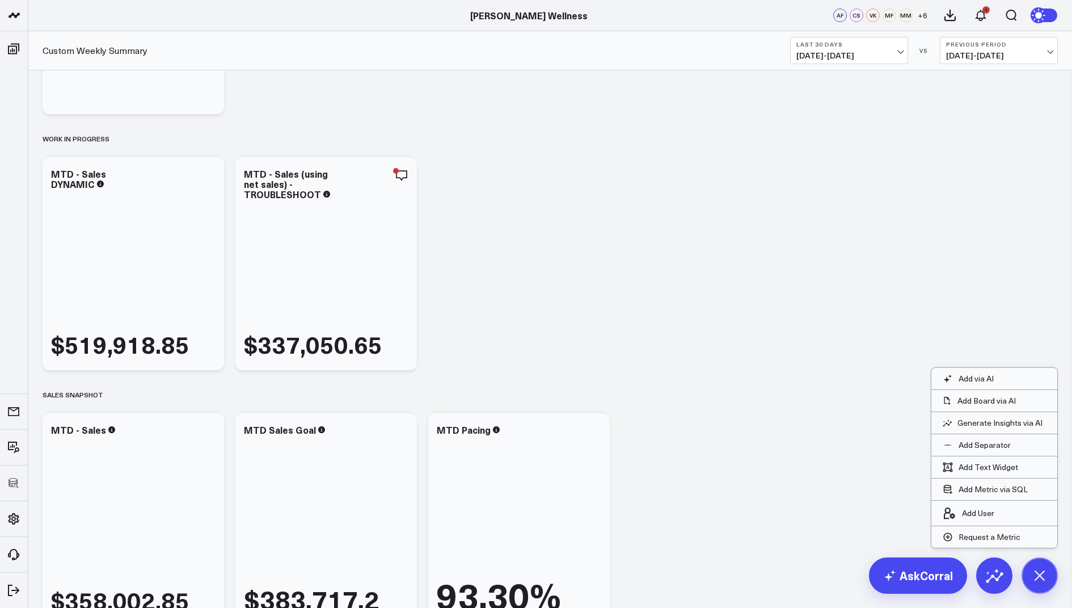
click at [855, 53] on span "[DATE] - [DATE]" at bounding box center [850, 55] width 106 height 9
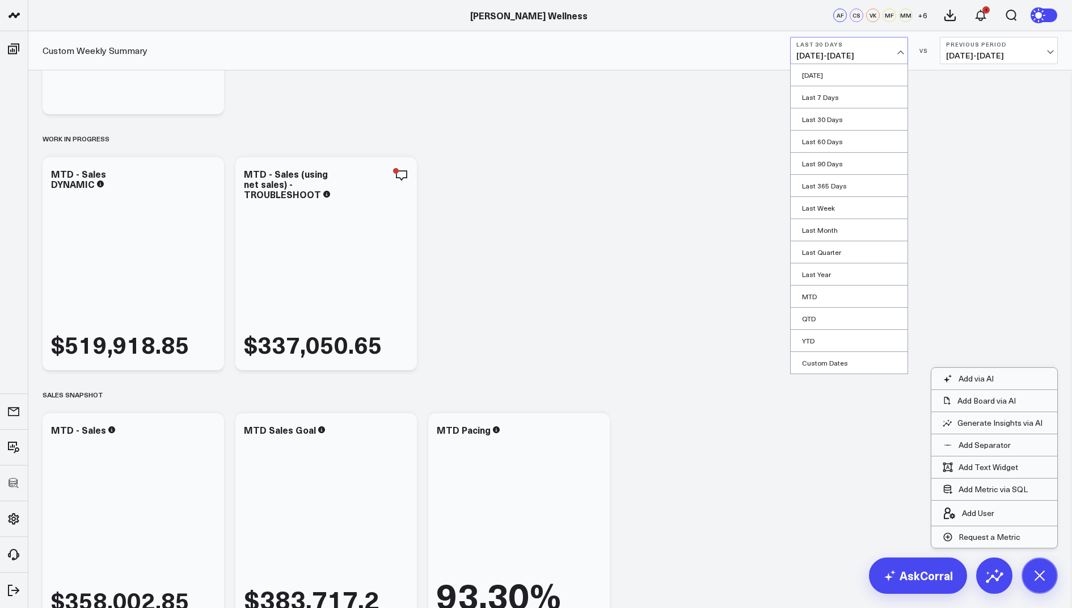
click at [847, 54] on span "[DATE] - [DATE]" at bounding box center [850, 55] width 106 height 9
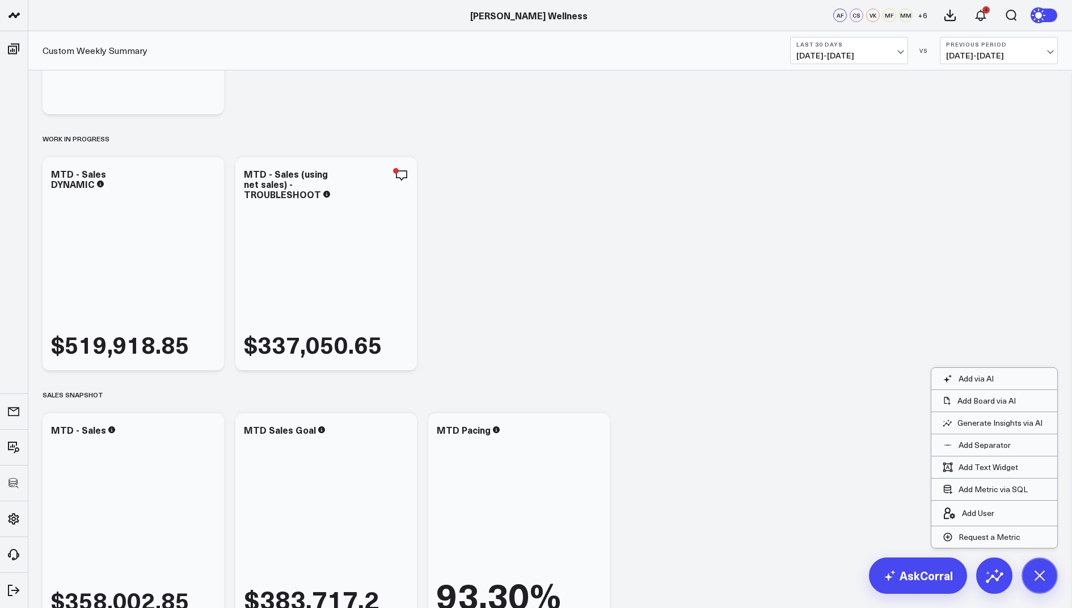
click at [858, 37] on button "Last 30 Days [DATE] - [DATE]" at bounding box center [849, 50] width 118 height 27
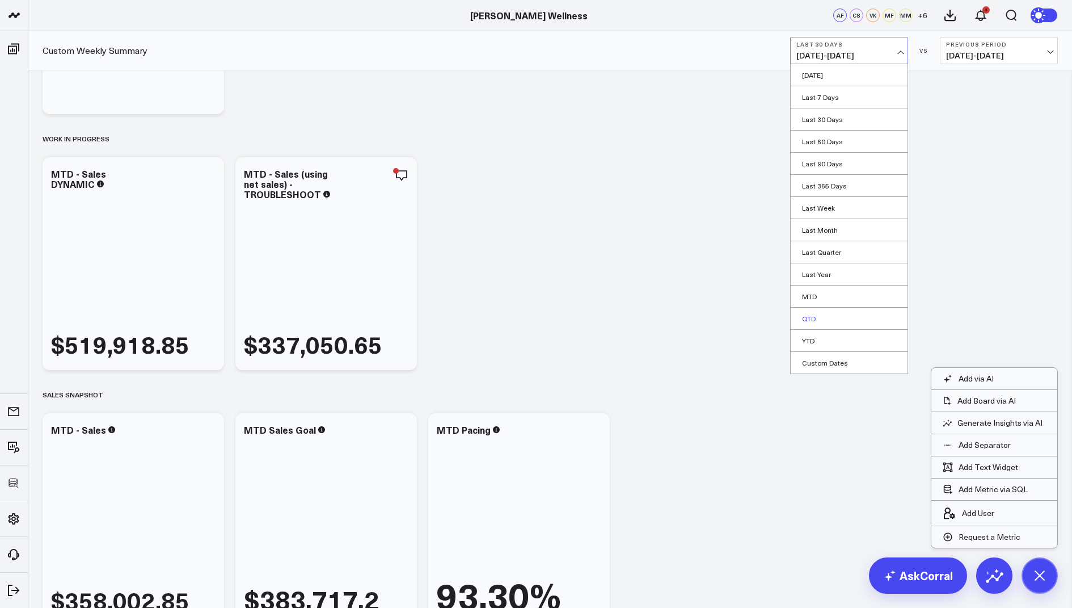
scroll to position [271, 0]
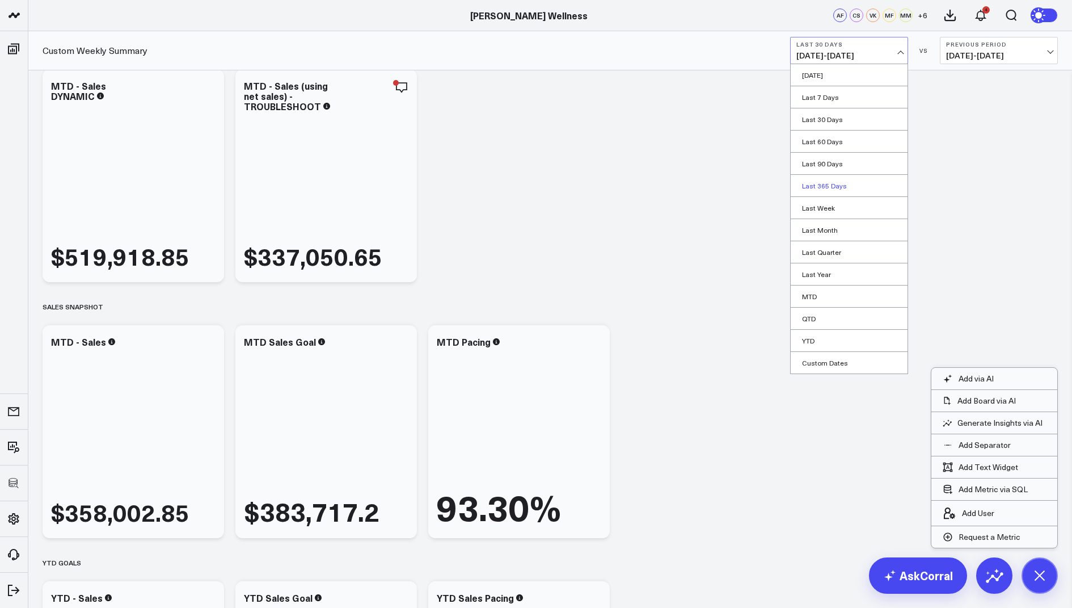
click at [840, 188] on link "Last 365 Days" at bounding box center [849, 186] width 117 height 22
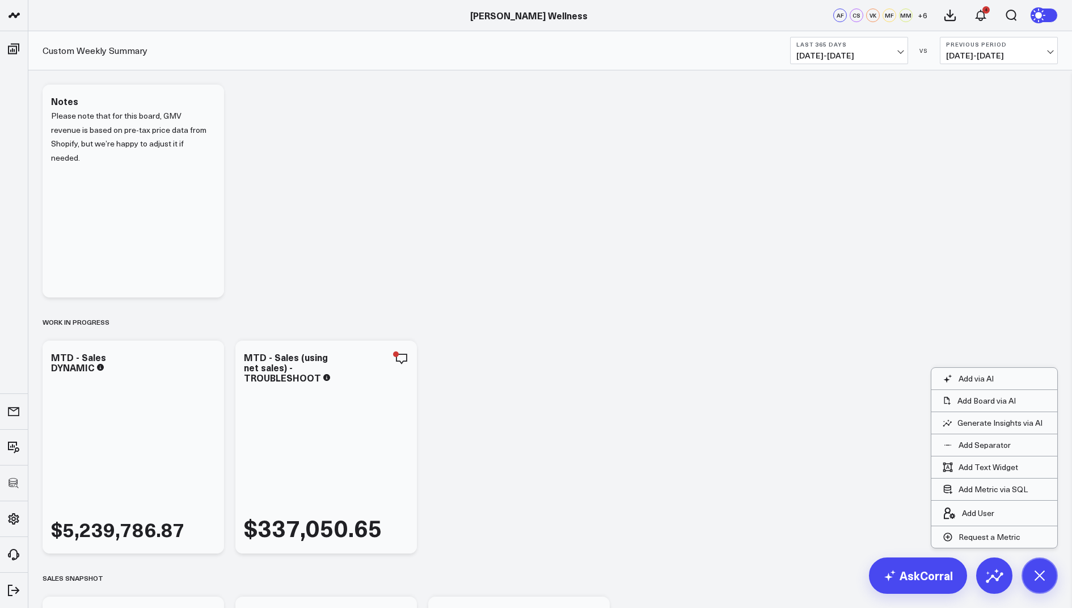
scroll to position [81, 0]
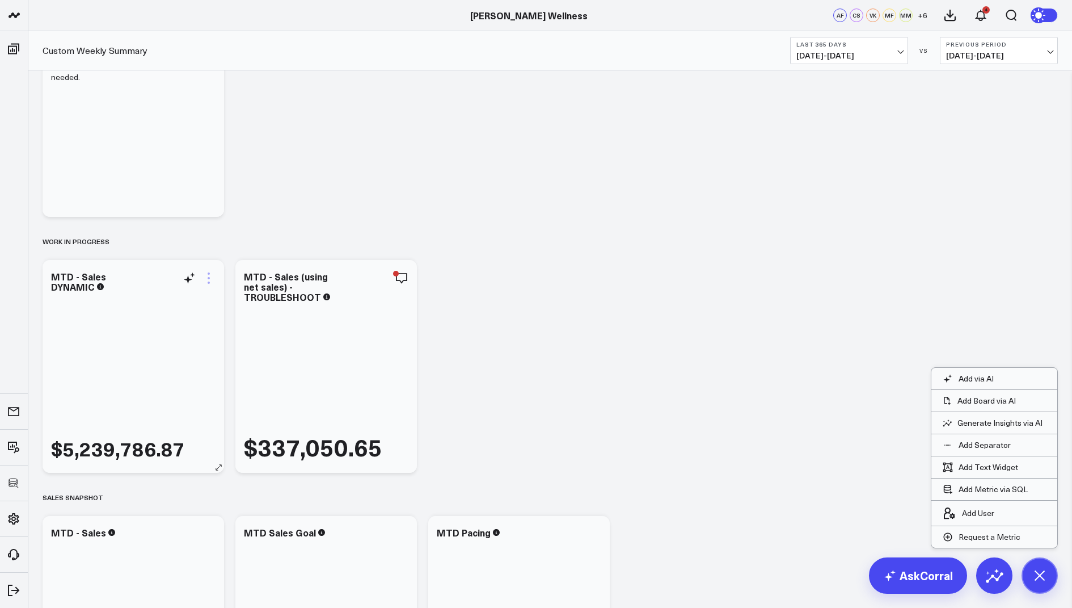
click at [208, 275] on icon at bounding box center [209, 278] width 14 height 14
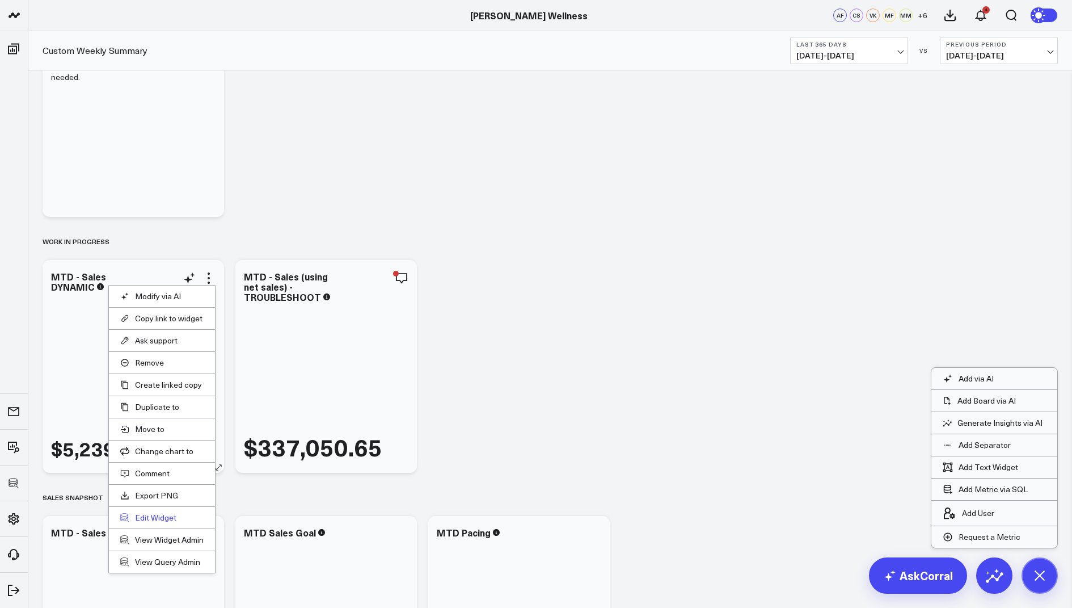
click at [149, 512] on button "Edit Widget" at bounding box center [161, 517] width 83 height 10
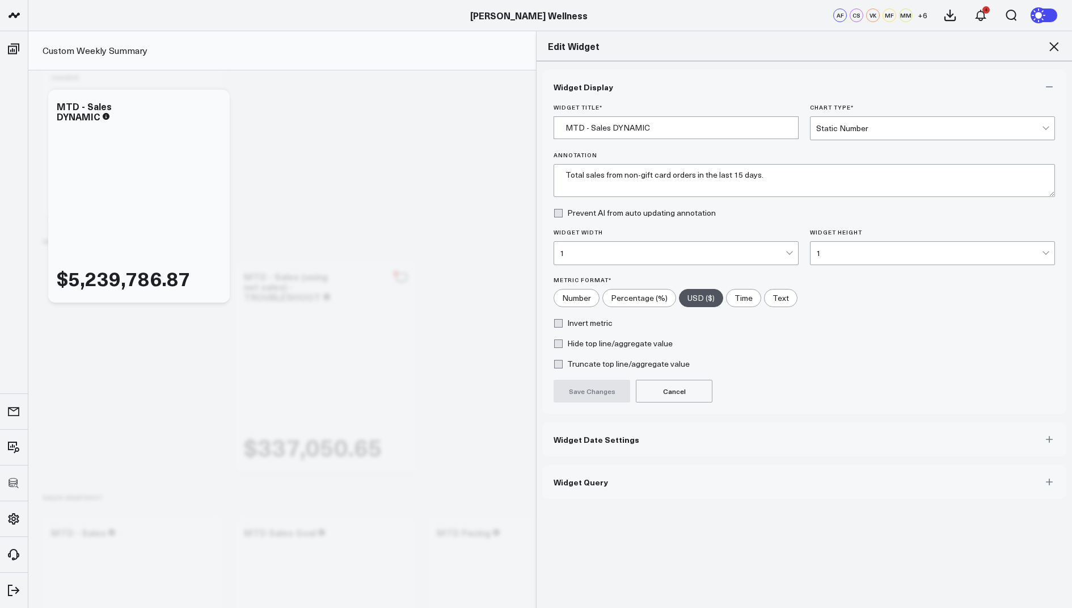
click at [590, 477] on span "Widget Query" at bounding box center [581, 481] width 54 height 9
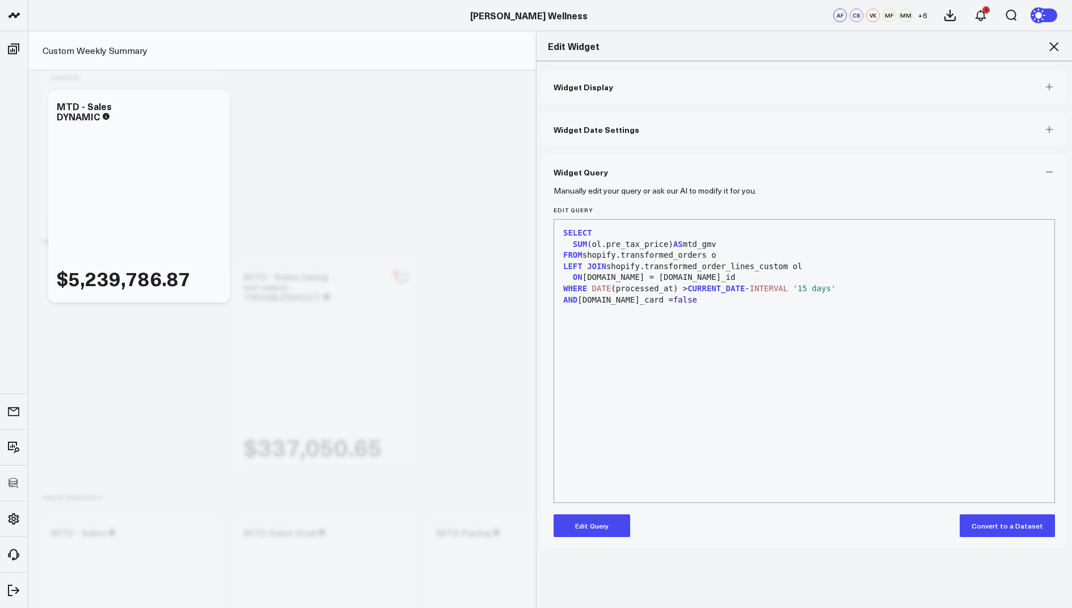
click at [1050, 43] on icon at bounding box center [1054, 46] width 9 height 9
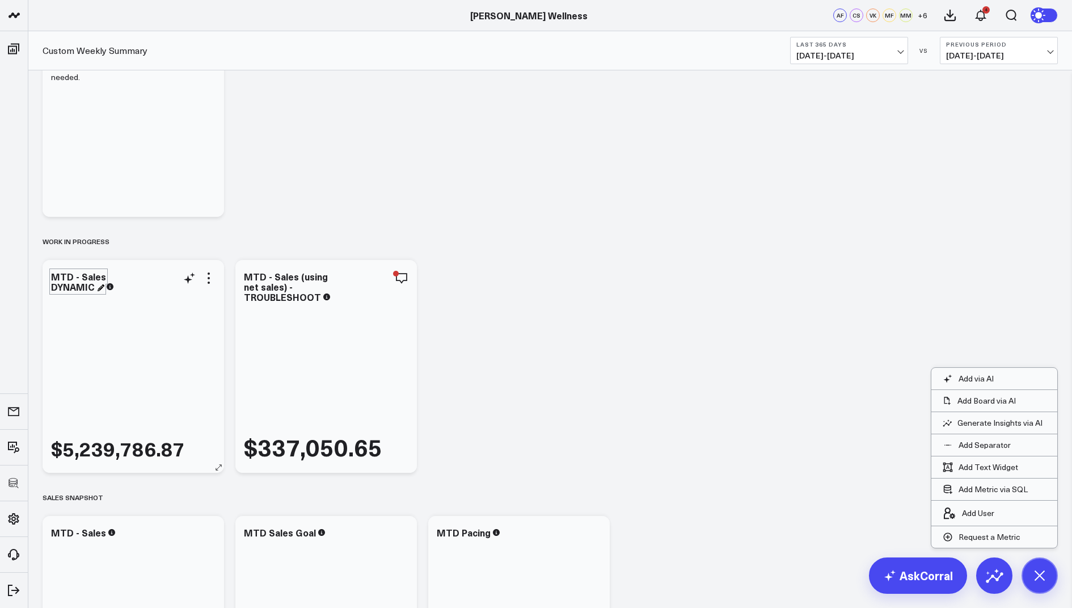
click at [79, 271] on div "MTD - Sales DYNAMIC" at bounding box center [78, 281] width 55 height 23
click at [78, 277] on div "MTD - Sales DYNAMIC" at bounding box center [78, 281] width 55 height 23
click at [187, 348] on div "$5,239,786.87" at bounding box center [133, 377] width 165 height 167
click at [212, 273] on icon at bounding box center [209, 278] width 14 height 14
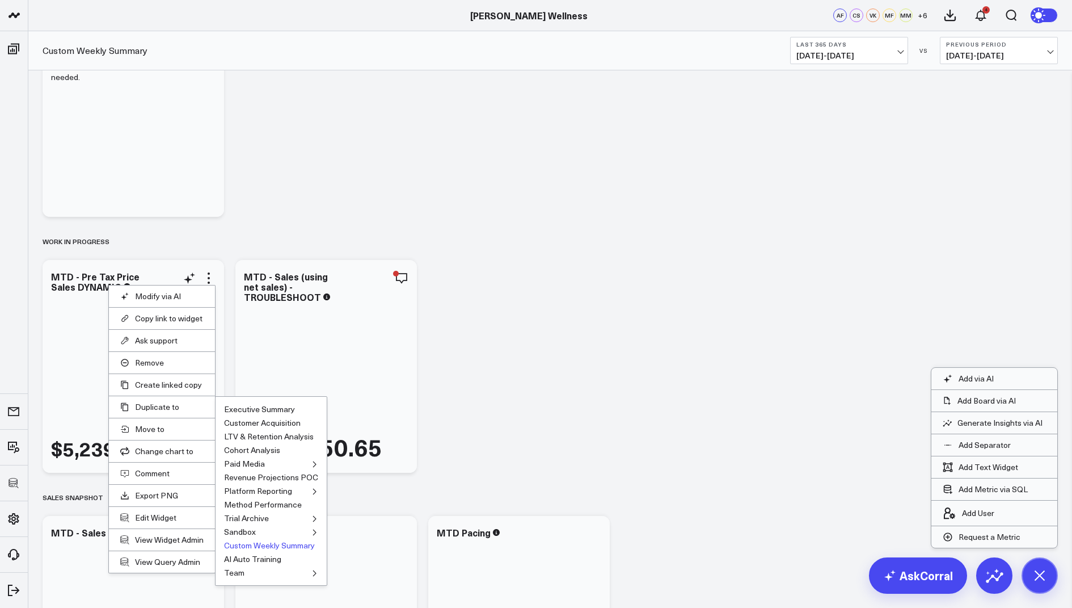
click at [245, 543] on button "Custom Weekly Summary" at bounding box center [269, 545] width 91 height 8
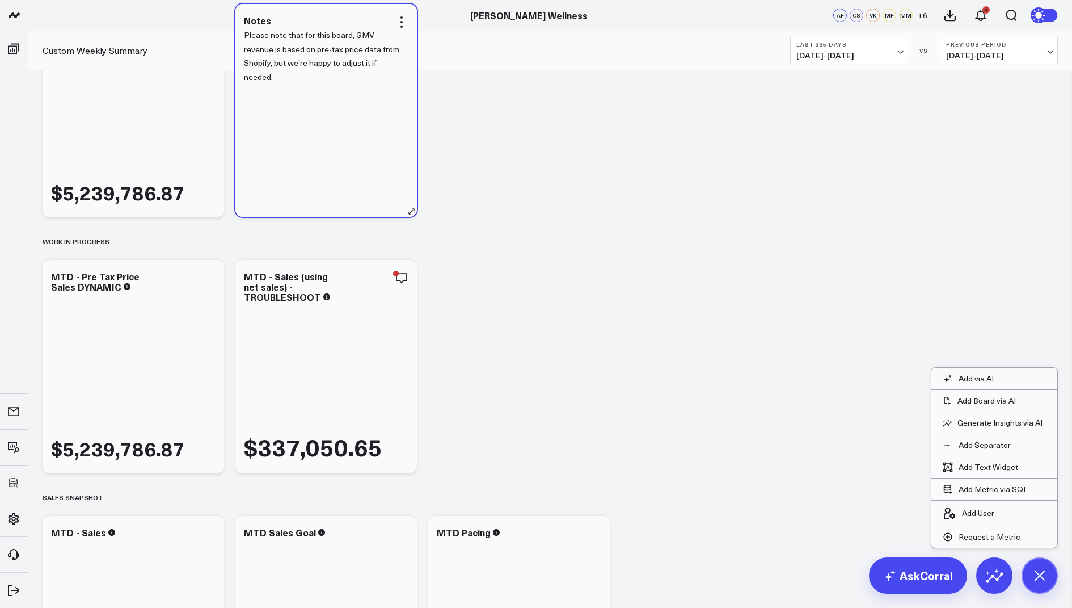
click at [308, 163] on div "Please note that for this board, GMV revenue is based on pre-tax price data fro…" at bounding box center [326, 116] width 165 height 177
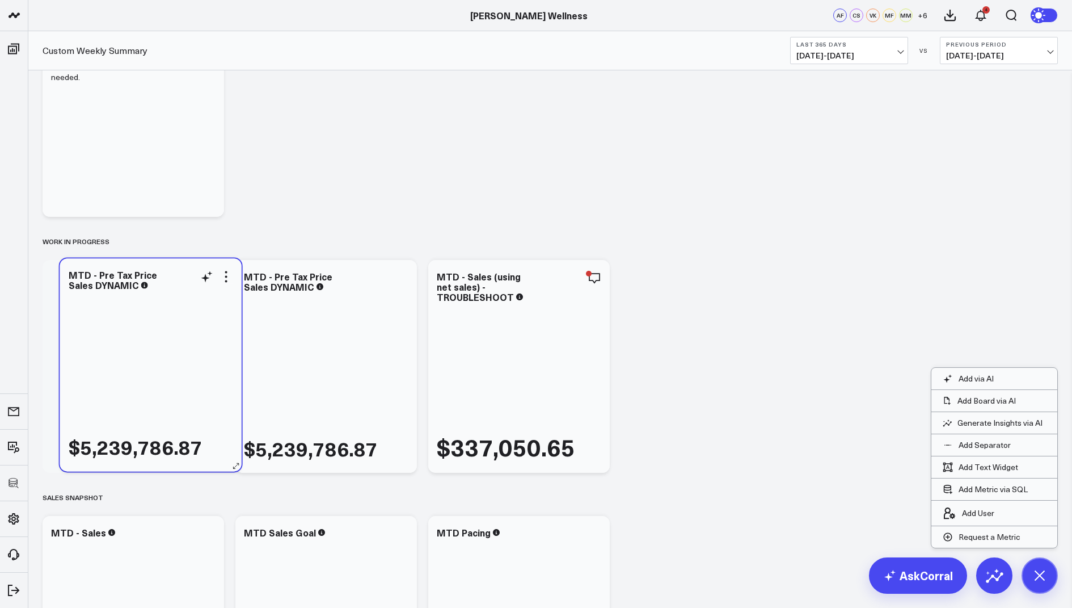
drag, startPoint x: 154, startPoint y: 134, endPoint x: 171, endPoint y: 389, distance: 254.8
click at [171, 389] on div "$5,239,786.87" at bounding box center [151, 376] width 165 height 167
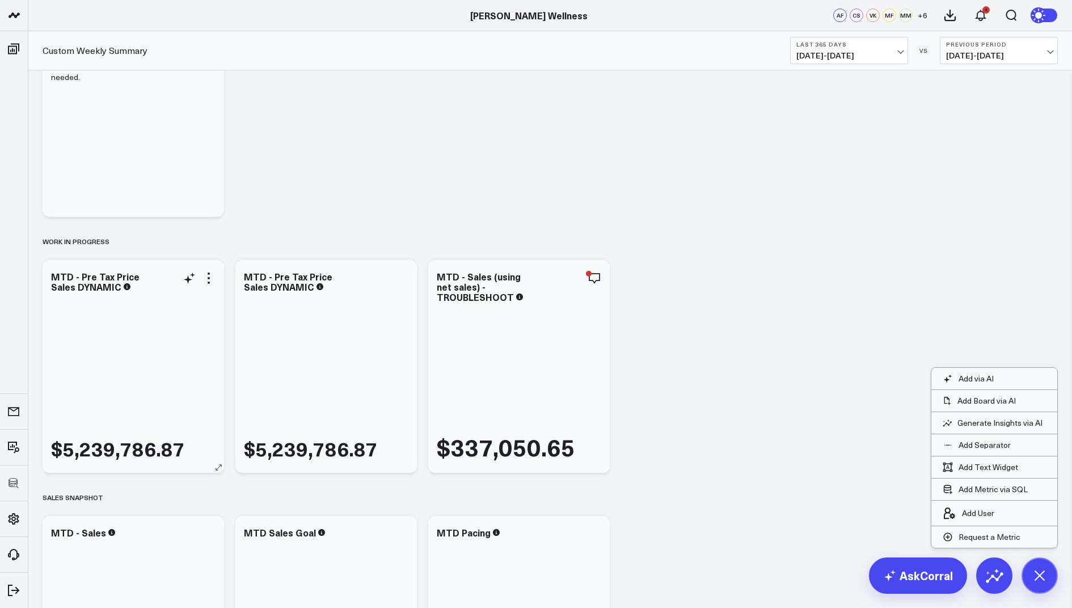
drag, startPoint x: 346, startPoint y: 364, endPoint x: 360, endPoint y: 365, distance: 14.8
click at [216, 365] on div "$5,239,786.87" at bounding box center [133, 377] width 165 height 167
click at [322, 274] on div "MTD - Pre Tax Price Sales DYNAMIC" at bounding box center [288, 281] width 89 height 23
click at [327, 274] on div "MTD - Pre Tax Price Sales DYNAMIC" at bounding box center [326, 281] width 165 height 20
click at [321, 276] on div "MTD - Pre Tax Price Sales DYNAMIC" at bounding box center [288, 281] width 89 height 23
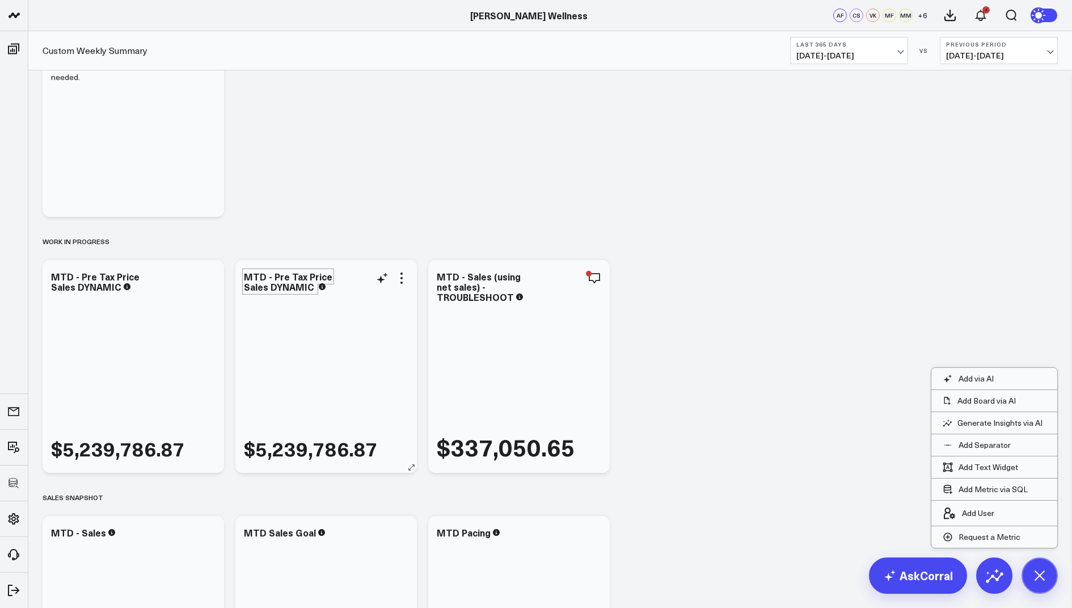
click at [325, 274] on div "MTD - Pre Tax Price Sales DYNAMIC" at bounding box center [288, 281] width 89 height 23
click at [405, 371] on div "$5,239,786.87" at bounding box center [326, 377] width 165 height 167
click at [403, 272] on icon at bounding box center [402, 278] width 14 height 14
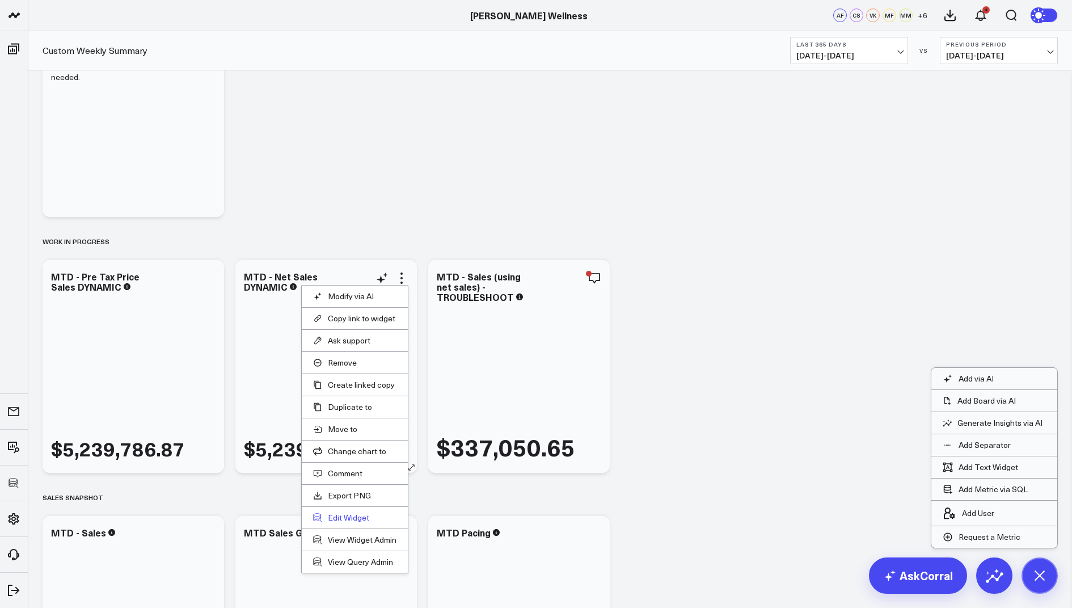
click at [334, 514] on button "Edit Widget" at bounding box center [354, 517] width 83 height 10
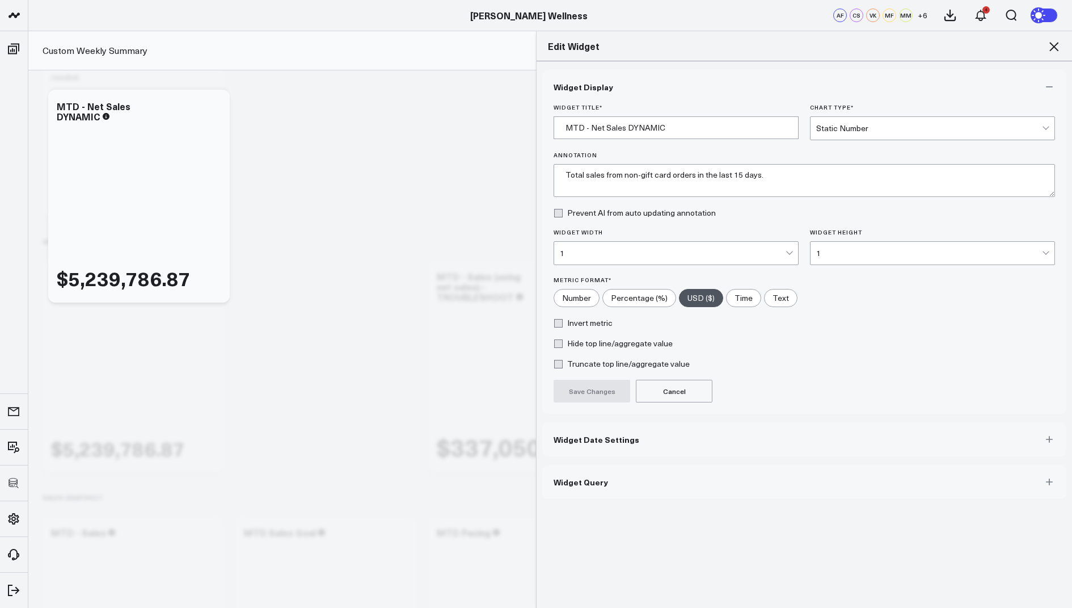
click at [575, 471] on button "Widget Query" at bounding box center [804, 482] width 524 height 34
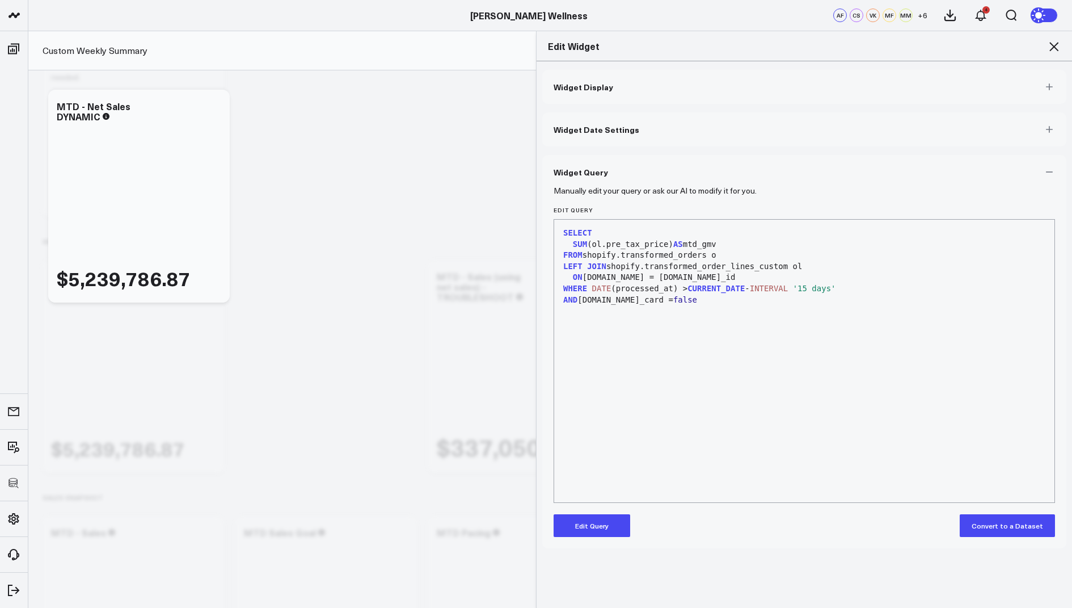
click at [572, 526] on button "Edit Query" at bounding box center [592, 525] width 77 height 23
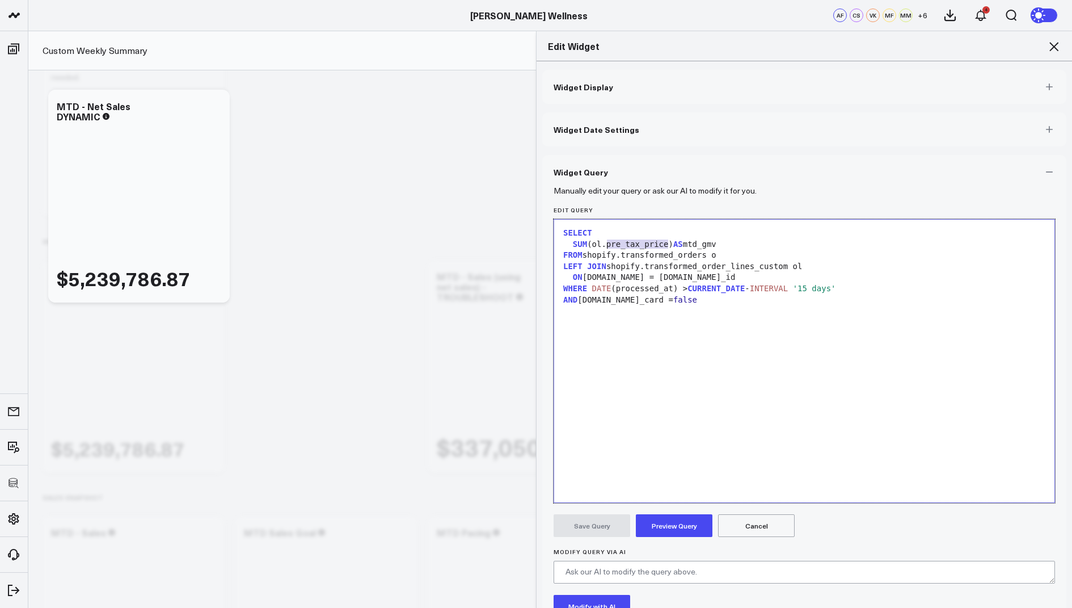
drag, startPoint x: 667, startPoint y: 245, endPoint x: 604, endPoint y: 246, distance: 63.0
click at [604, 246] on div "SUM (ol.pre_tax_price) AS mtd_gmv" at bounding box center [804, 244] width 489 height 11
click at [663, 245] on div "SUM (ol.pre_tax_price) AS mtd_gmv" at bounding box center [804, 244] width 489 height 11
drag, startPoint x: 669, startPoint y: 244, endPoint x: 592, endPoint y: 247, distance: 76.6
click at [592, 247] on div "SUM (ol.pre_tax_price) AS mtd_gmv" at bounding box center [804, 244] width 489 height 11
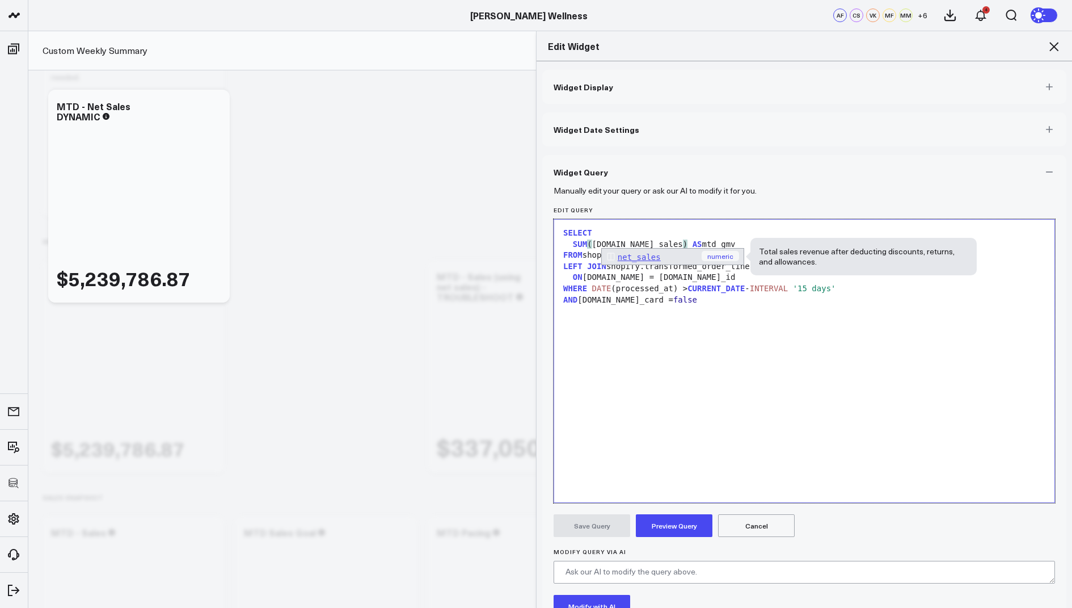
click at [755, 419] on div "SELECT SUM ( [DOMAIN_NAME]_sales ) AS mtd_gmv FROM shopify.transformed_orders o…" at bounding box center [804, 360] width 489 height 271
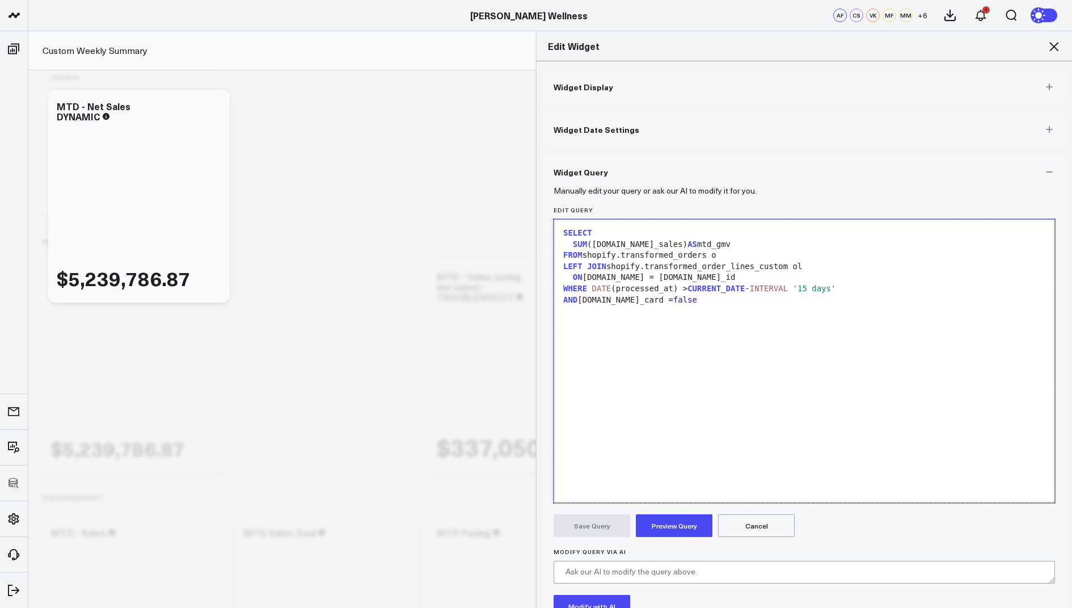
click at [679, 517] on button "Preview Query" at bounding box center [674, 525] width 77 height 23
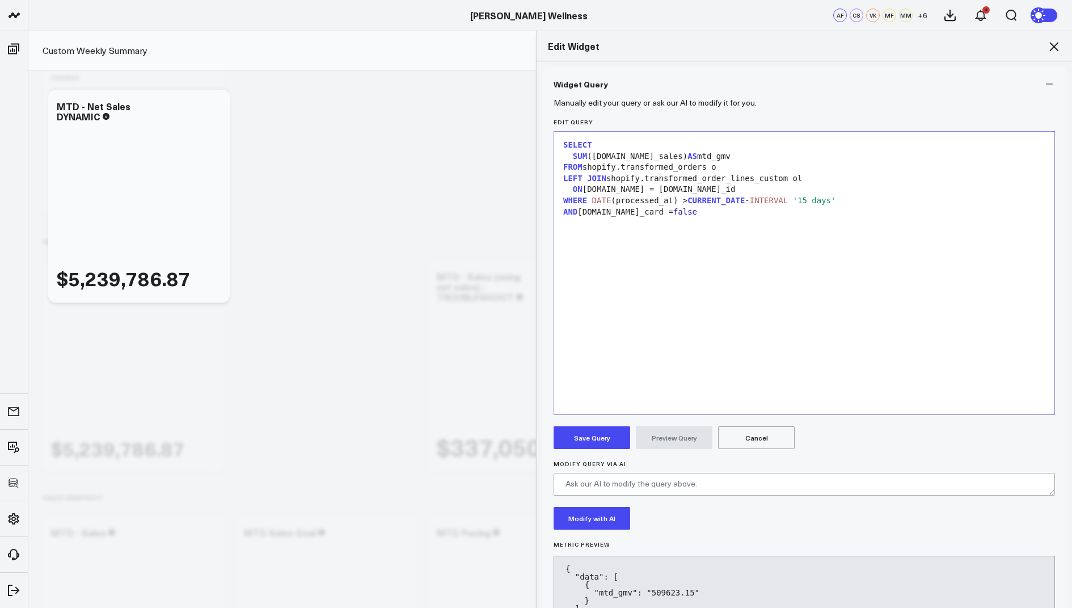
scroll to position [135, 0]
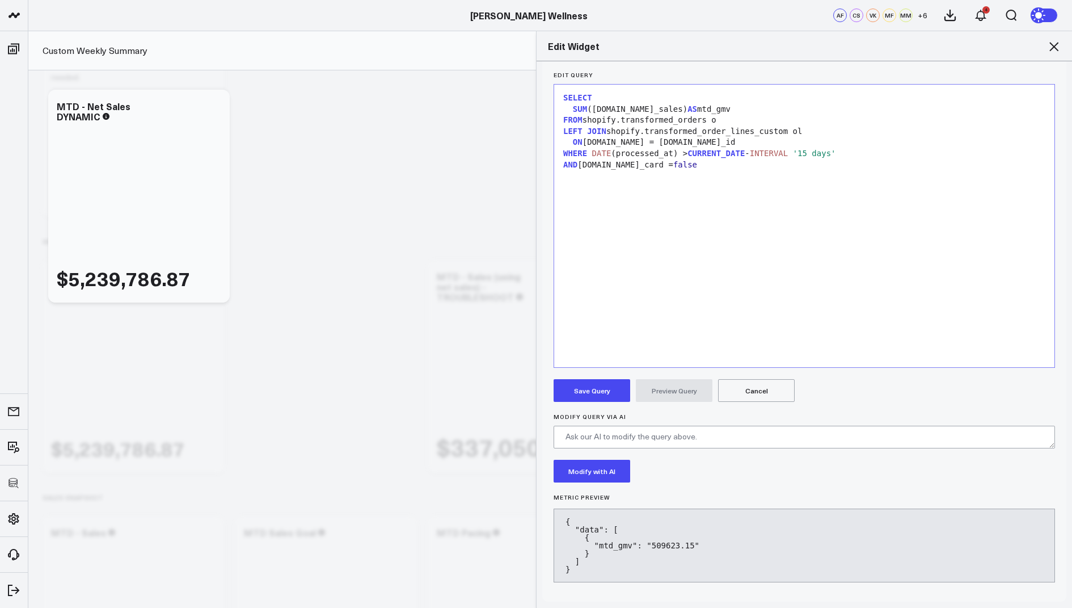
click at [590, 391] on button "Save Query" at bounding box center [592, 390] width 77 height 23
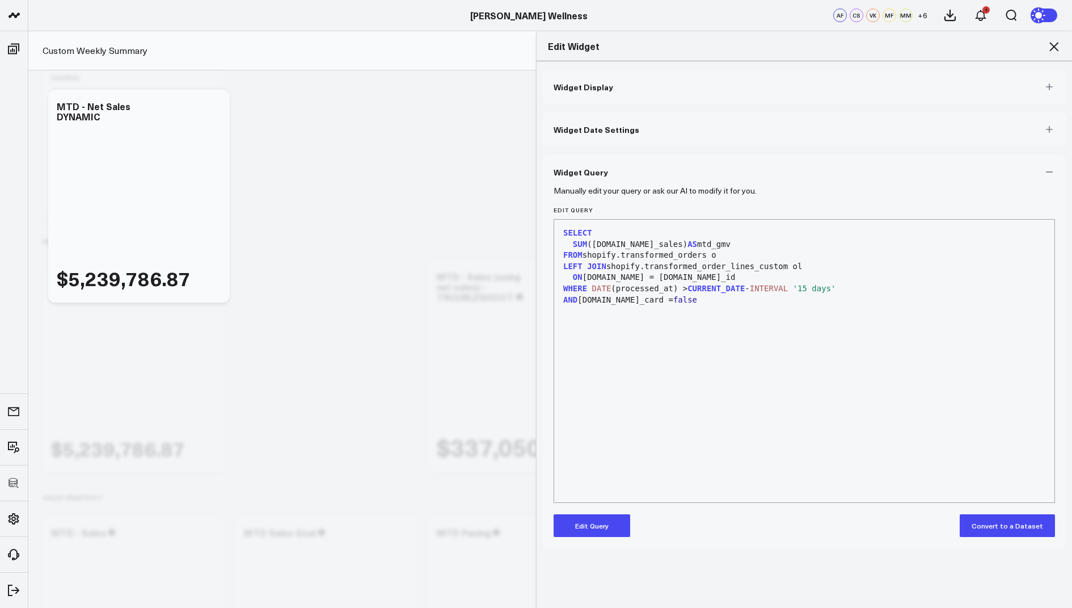
scroll to position [0, 0]
click at [1052, 45] on icon at bounding box center [1054, 46] width 9 height 9
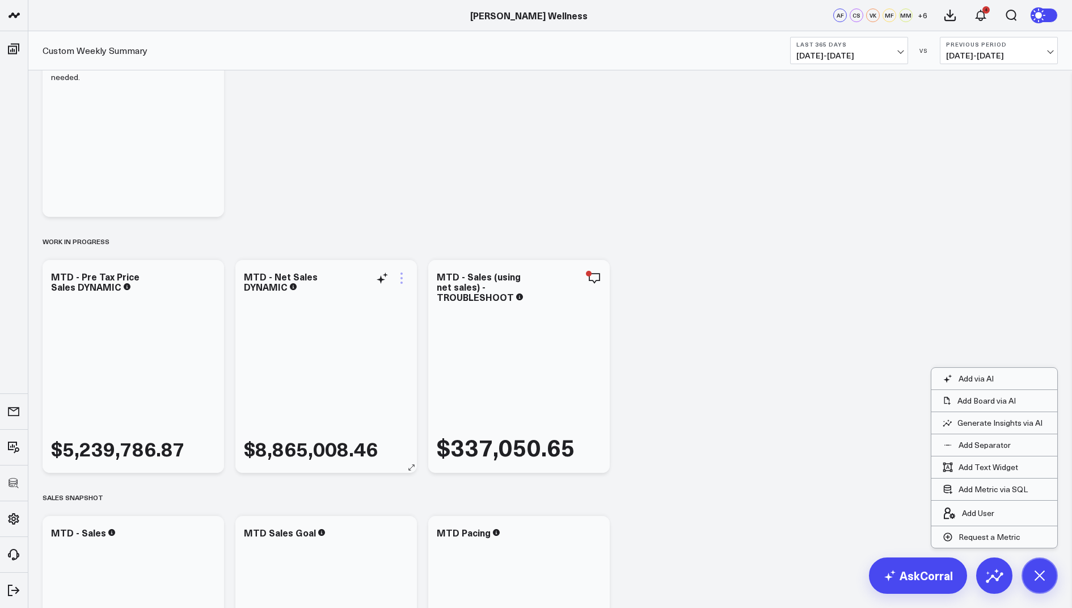
click at [401, 273] on icon at bounding box center [402, 273] width 2 height 2
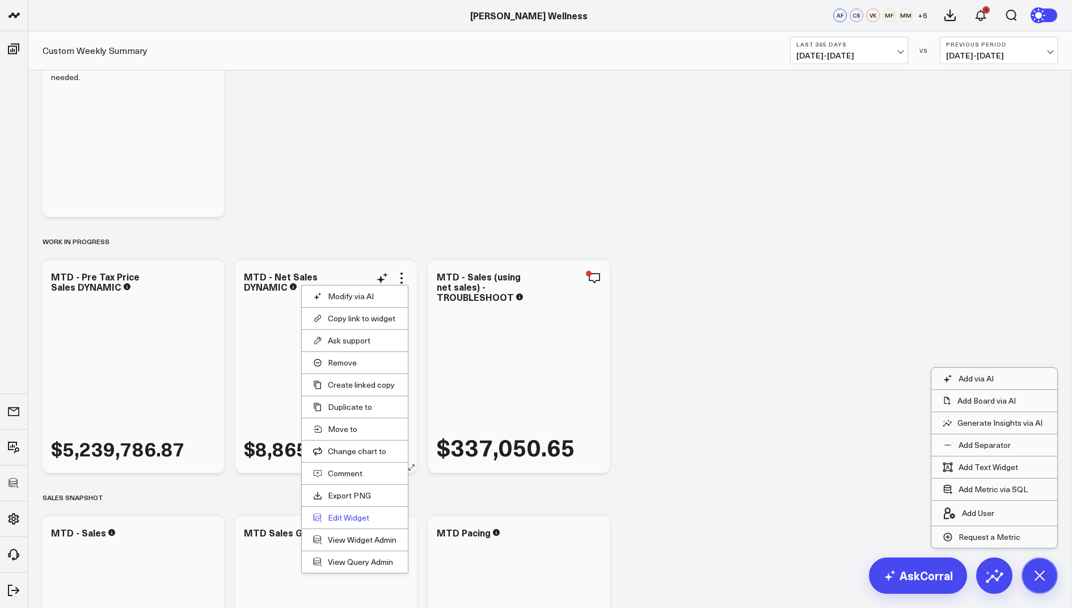
click at [344, 513] on button "Edit Widget" at bounding box center [354, 517] width 83 height 10
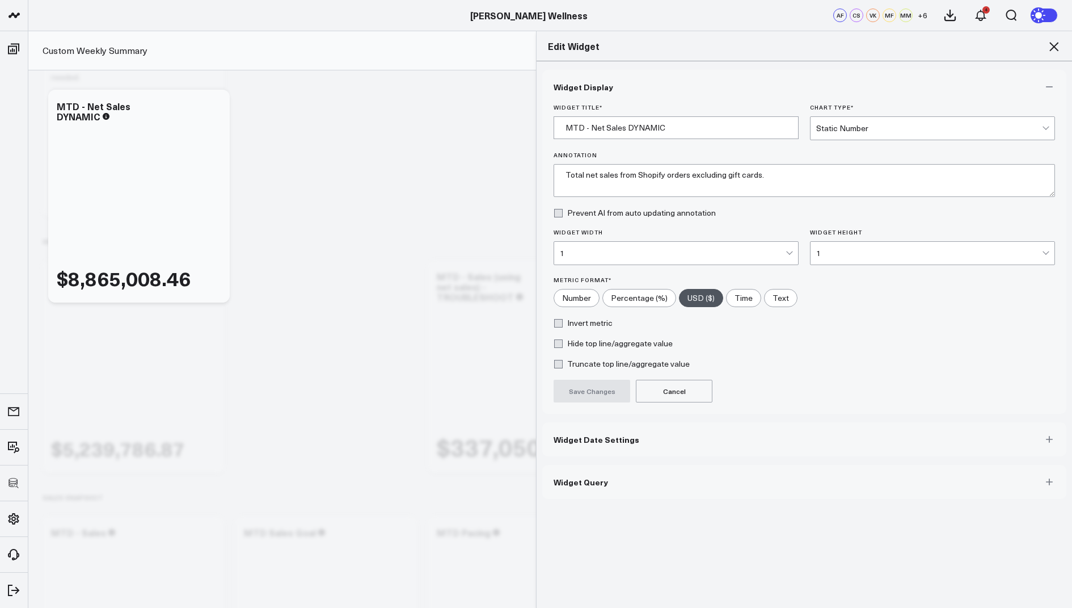
click at [604, 483] on button "Widget Query" at bounding box center [804, 482] width 524 height 34
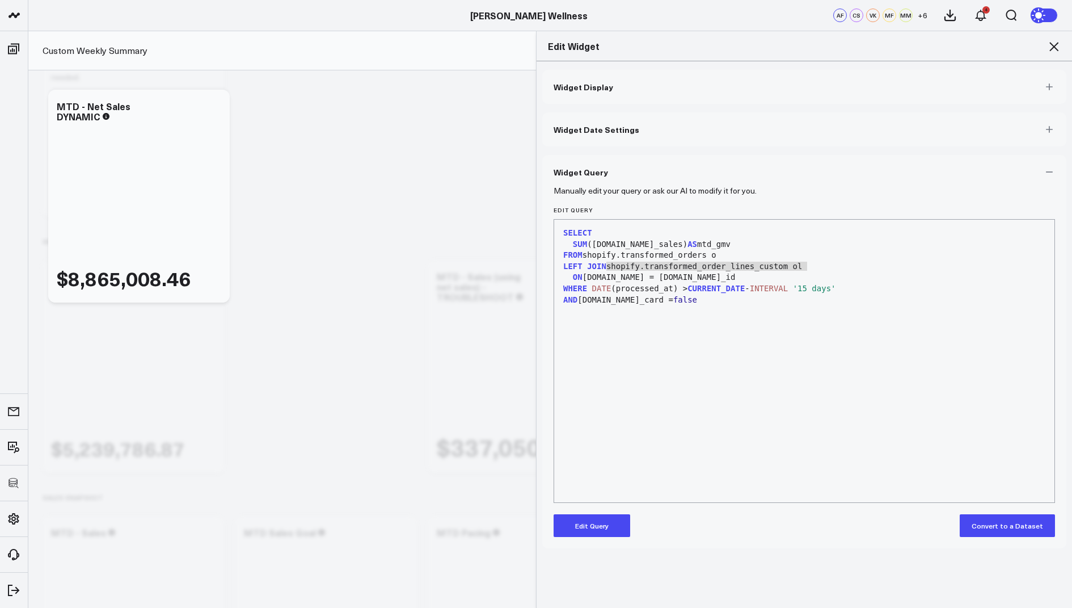
drag, startPoint x: 816, startPoint y: 266, endPoint x: 584, endPoint y: 270, distance: 232.1
click at [584, 270] on div "LEFT JOIN shopify.transformed_order_lines_custom ol" at bounding box center [804, 266] width 489 height 11
click at [642, 277] on div "ON o.id = ol.order_id" at bounding box center [804, 277] width 489 height 11
drag, startPoint x: 676, startPoint y: 276, endPoint x: 559, endPoint y: 267, distance: 117.8
click at [560, 267] on div "SELECT SUM (o.net_sales) AS mtd_gmv FROM shopify.transformed_orders o LEFT JOIN…" at bounding box center [804, 360] width 489 height 271
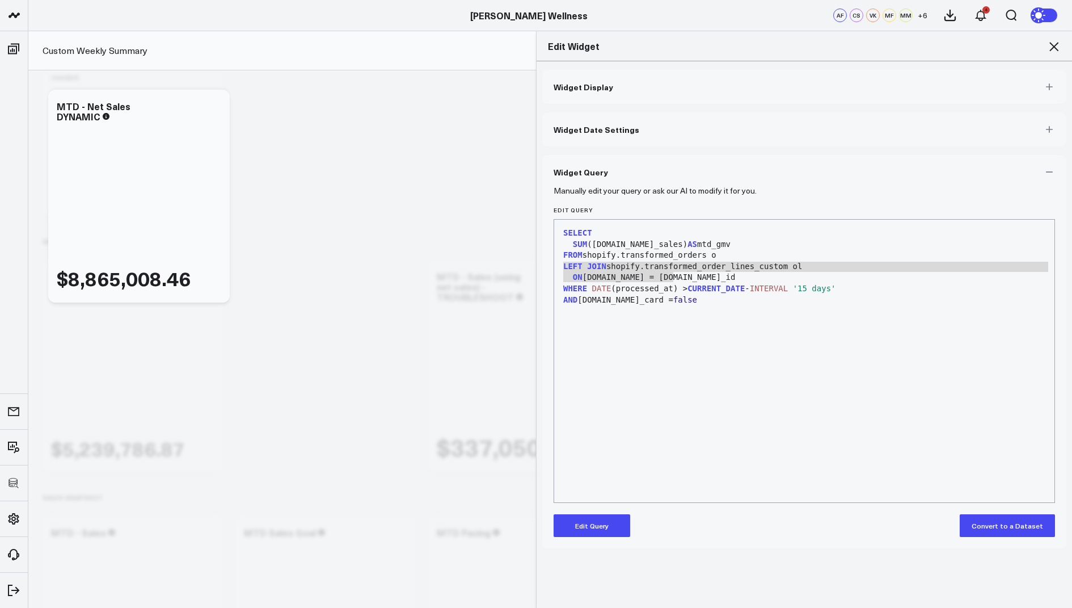
click at [612, 519] on button "Edit Query" at bounding box center [592, 525] width 77 height 23
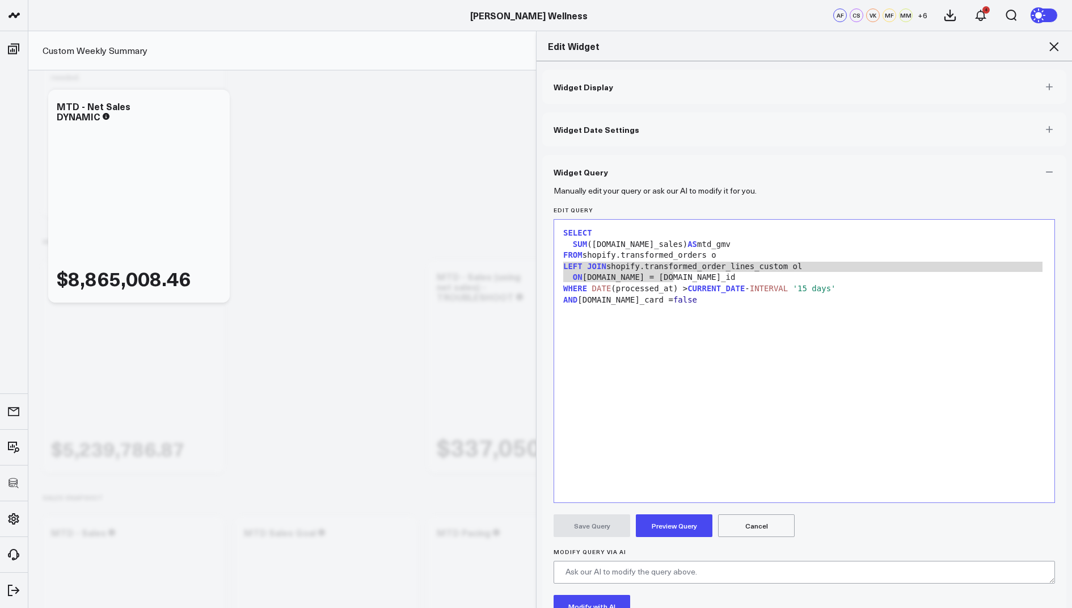
click at [671, 342] on div "SELECT SUM (o.net_sales) AS mtd_gmv FROM shopify.transformed_orders o LEFT JOIN…" at bounding box center [804, 360] width 489 height 271
drag, startPoint x: 681, startPoint y: 277, endPoint x: 550, endPoint y: 267, distance: 130.9
click at [550, 267] on div "Manually edit your query or ask our AI to modify it for you. Edit Query 9 1 2 3…" at bounding box center [804, 439] width 524 height 500
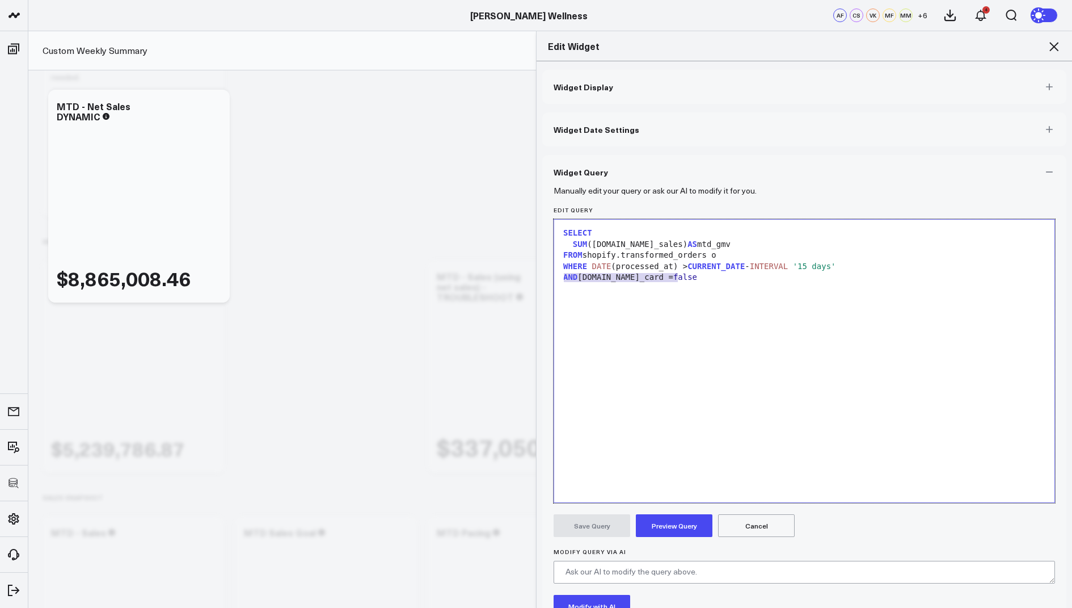
drag, startPoint x: 697, startPoint y: 272, endPoint x: 553, endPoint y: 272, distance: 143.5
click at [554, 272] on div "Selection deleted 9 1 2 3 4 5 6 7 › ⌄ SELECT SUM (o.net_sales) AS mtd_gmv FROM …" at bounding box center [805, 361] width 502 height 284
click at [673, 533] on button "Preview Query" at bounding box center [674, 525] width 77 height 23
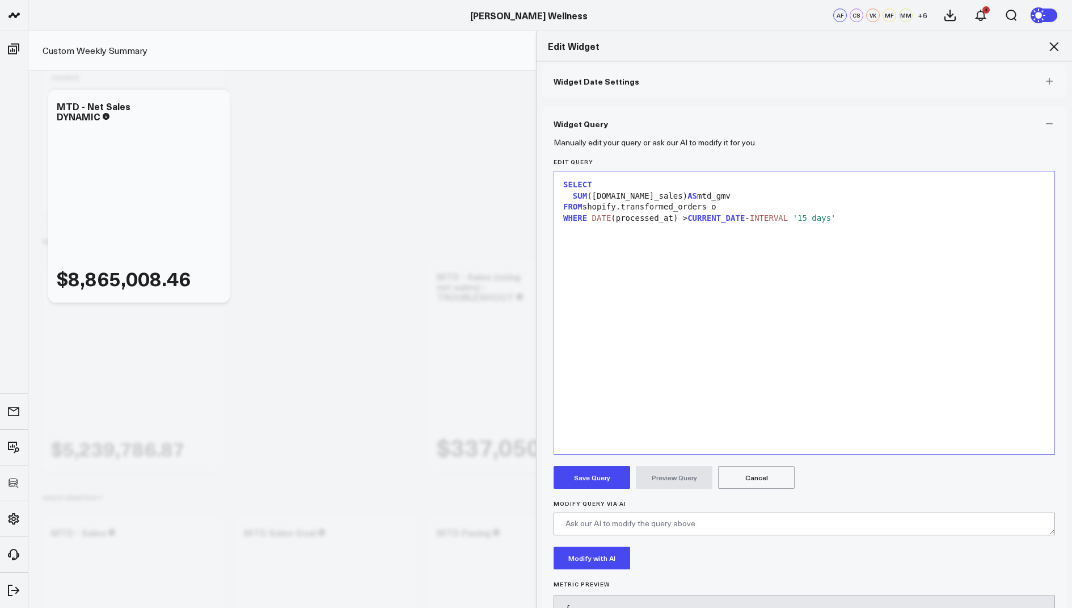
scroll to position [135, 0]
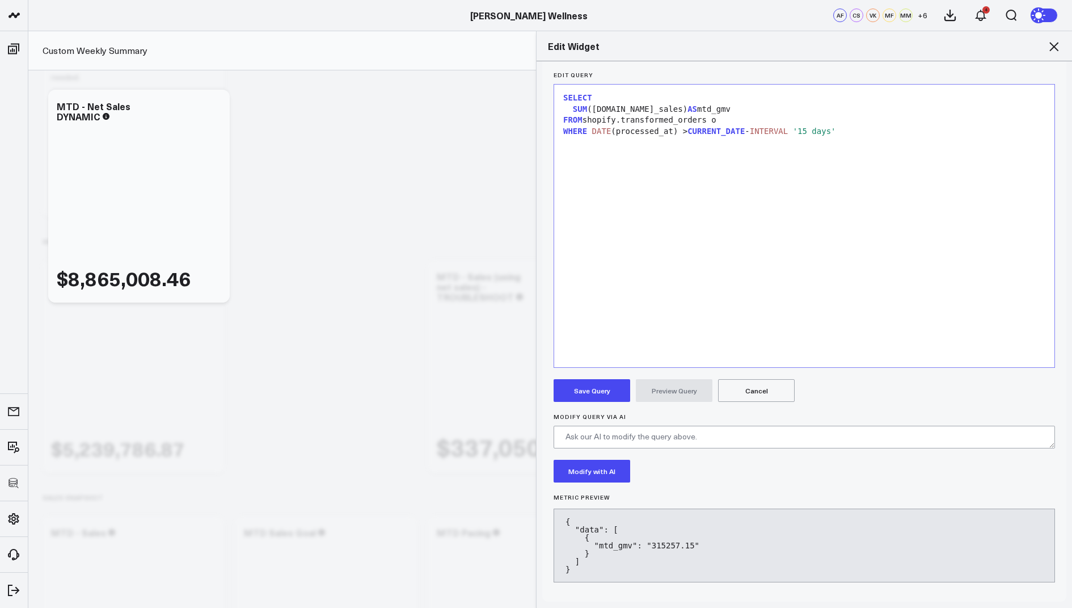
click at [584, 392] on button "Save Query" at bounding box center [592, 390] width 77 height 23
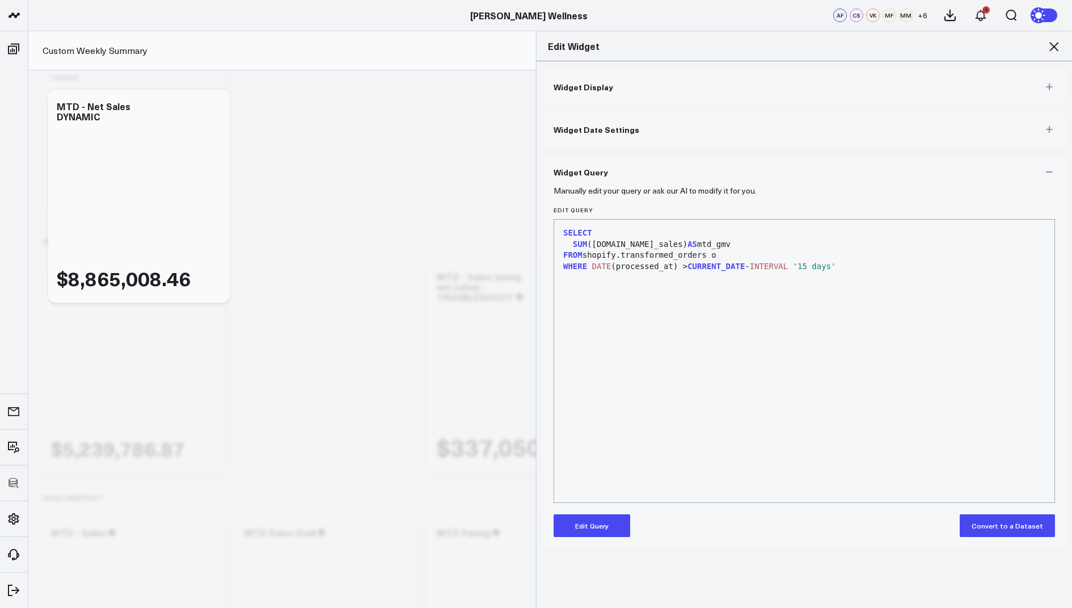
scroll to position [0, 0]
click at [1049, 41] on icon at bounding box center [1054, 47] width 14 height 14
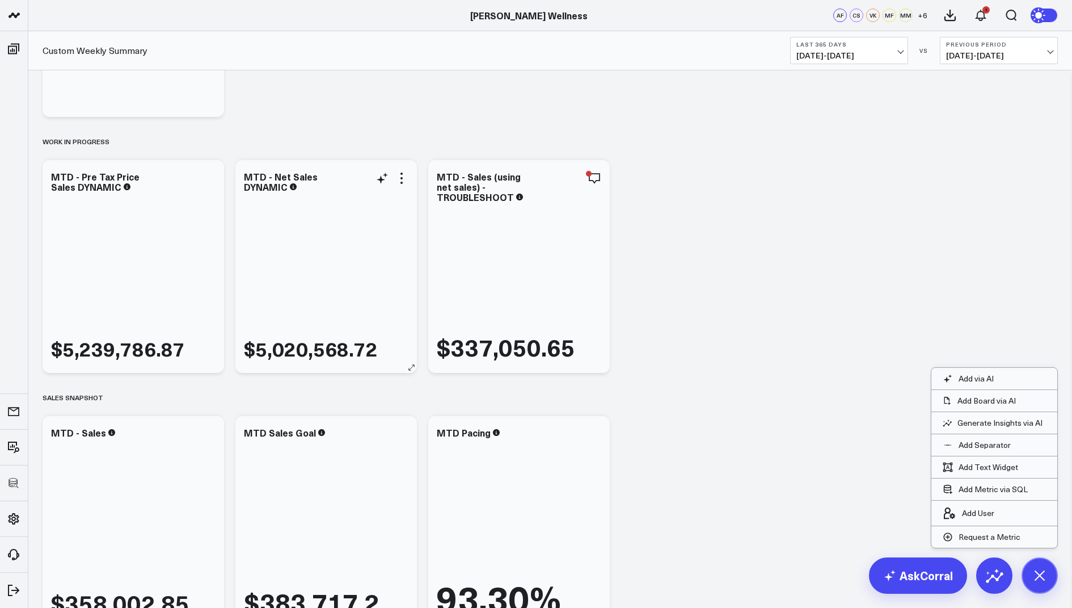
scroll to position [137, 0]
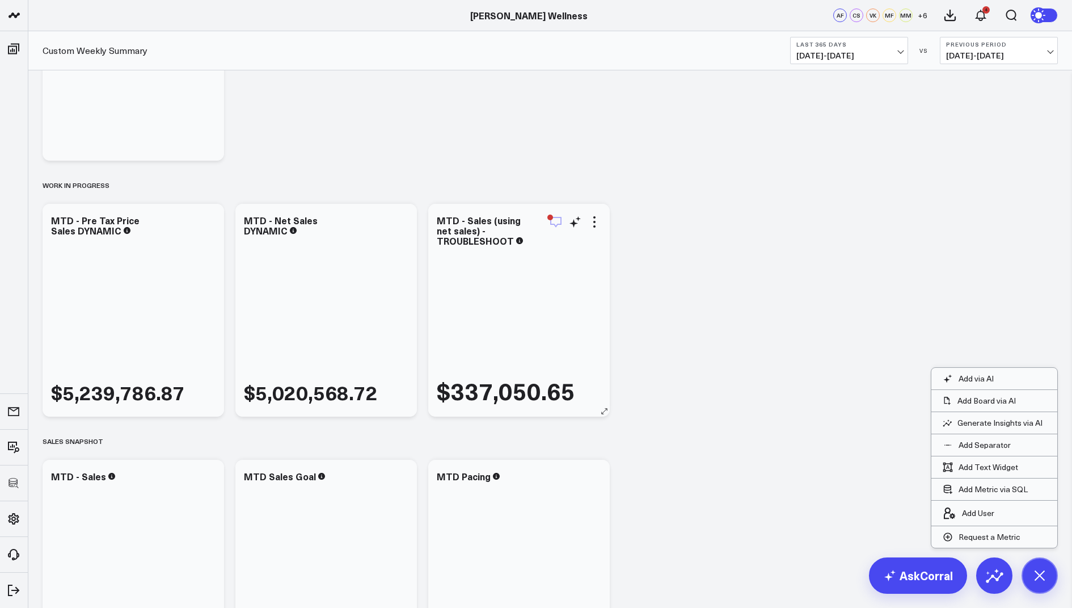
click at [557, 224] on icon "button" at bounding box center [556, 222] width 14 height 14
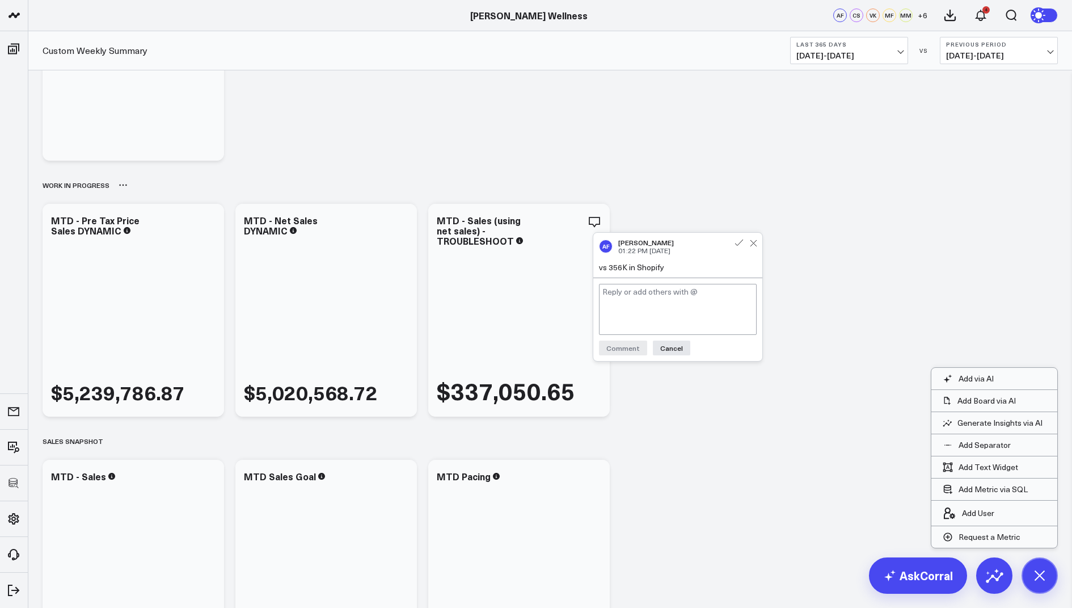
click at [751, 193] on div "Work in Progress" at bounding box center [551, 185] width 1016 height 26
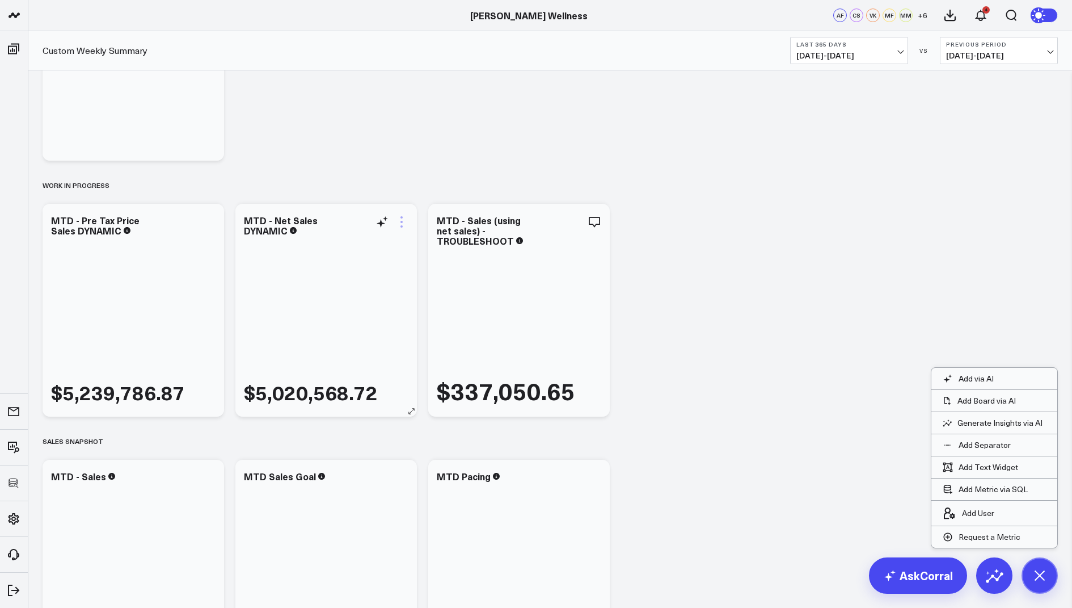
click at [397, 221] on icon at bounding box center [402, 222] width 14 height 14
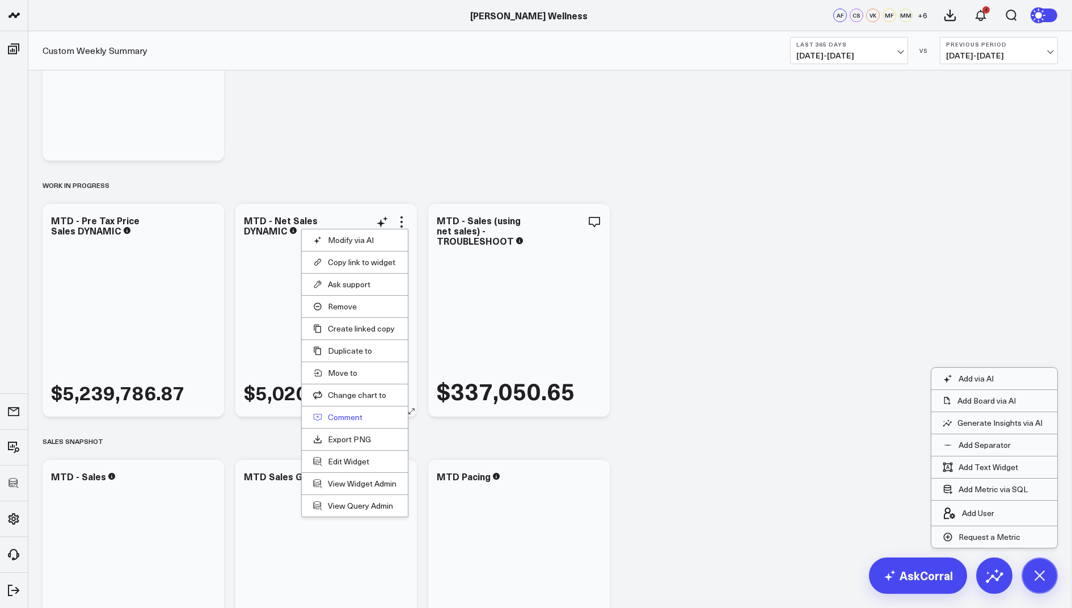
click at [346, 414] on button "Comment" at bounding box center [354, 417] width 83 height 10
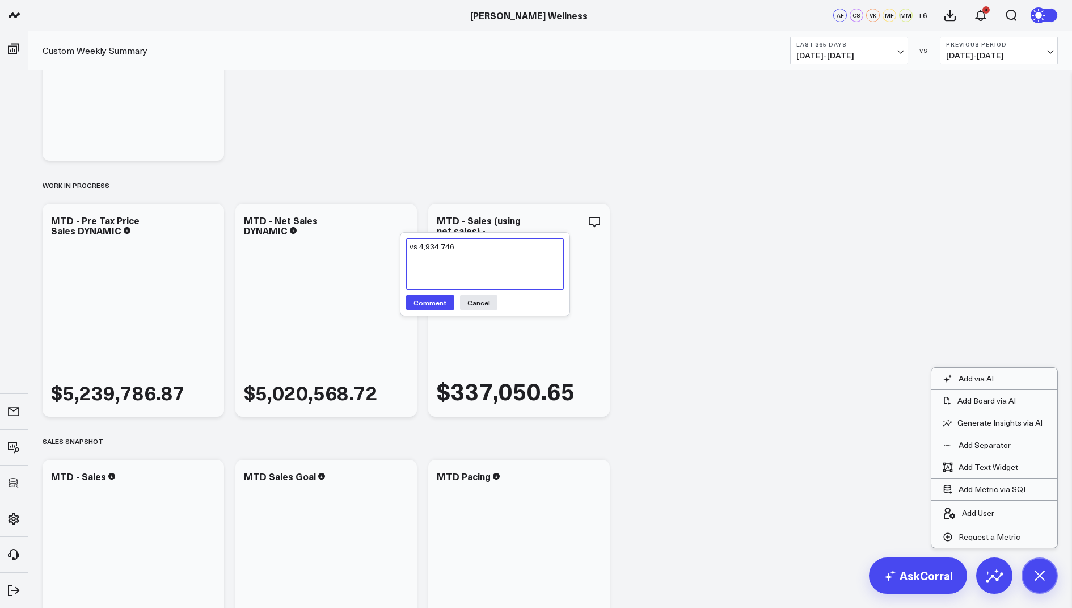
click at [417, 243] on textarea "vs 4,934,746" at bounding box center [485, 263] width 158 height 51
click at [420, 246] on textarea "vs 4,934,746" at bounding box center [485, 263] width 158 height 51
click at [487, 251] on textarea "vs $4,934,746" at bounding box center [485, 263] width 158 height 51
type textarea "vs $4,934,746 Last 365"
click at [424, 300] on button "Comment" at bounding box center [430, 302] width 48 height 15
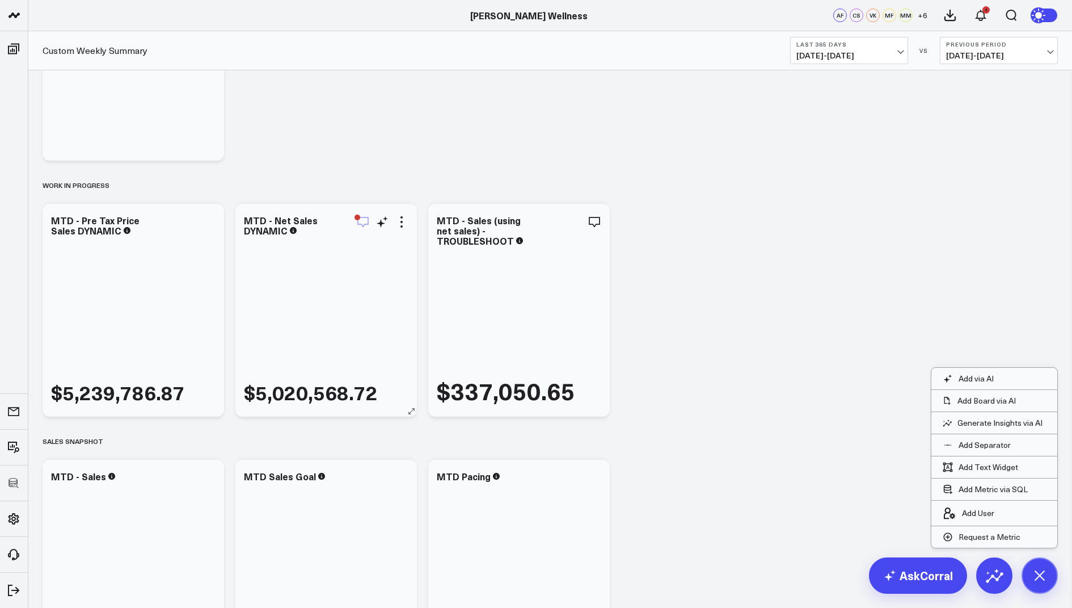
click at [361, 221] on icon "button" at bounding box center [363, 222] width 14 height 14
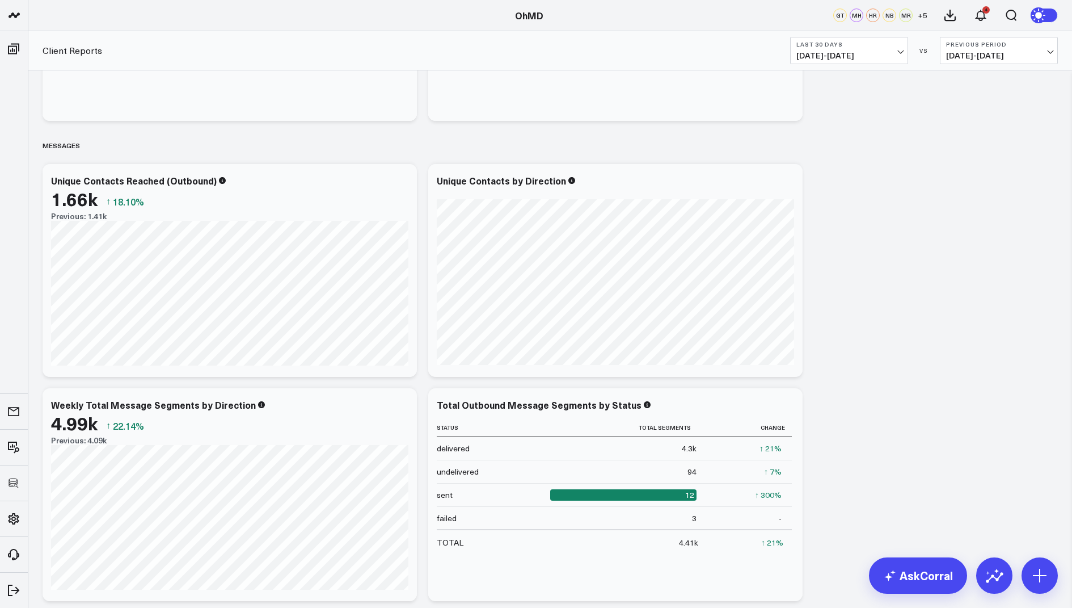
scroll to position [1153, 0]
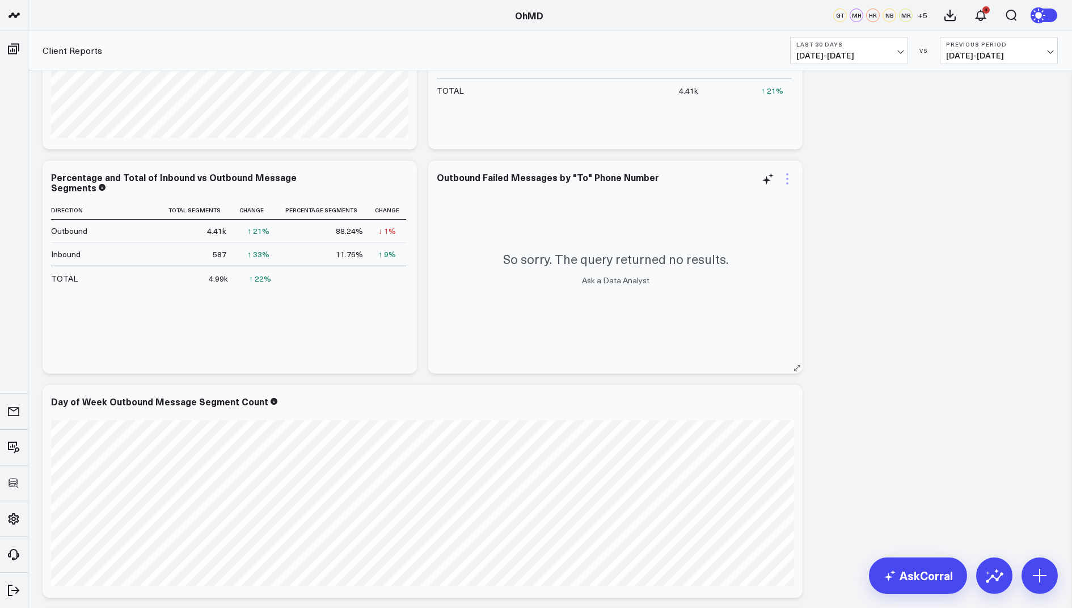
click at [788, 174] on icon at bounding box center [787, 174] width 2 height 2
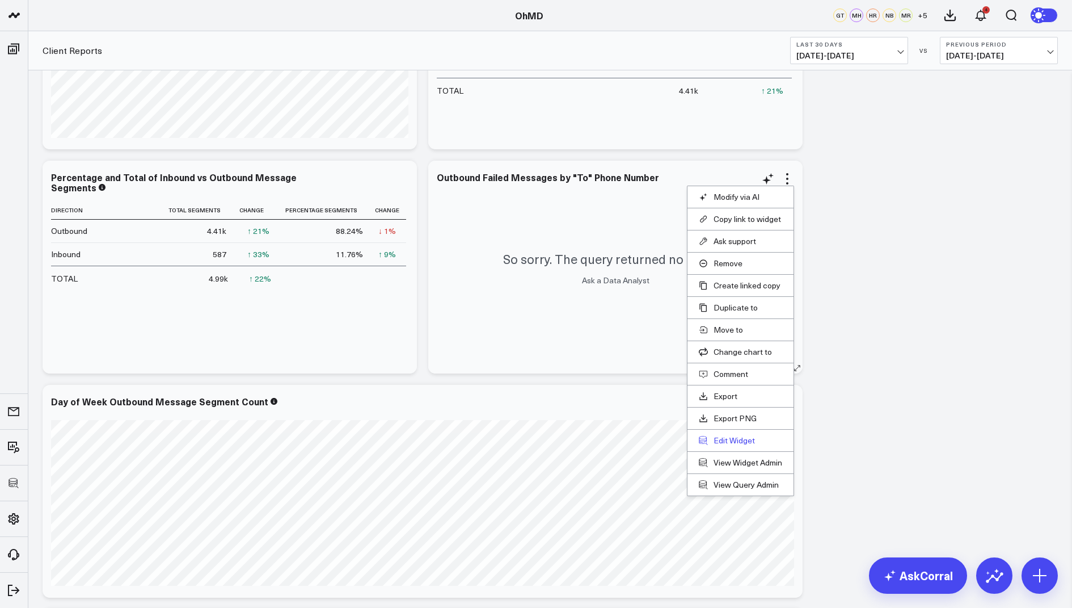
click at [725, 436] on button "Edit Widget" at bounding box center [740, 440] width 83 height 10
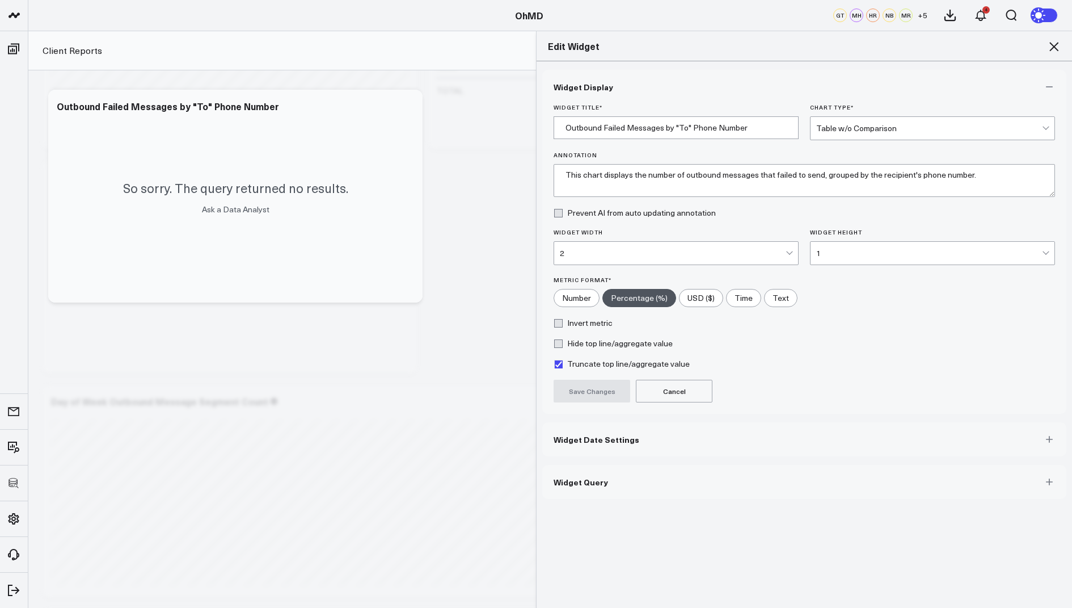
click at [618, 484] on button "Widget Query" at bounding box center [804, 482] width 524 height 34
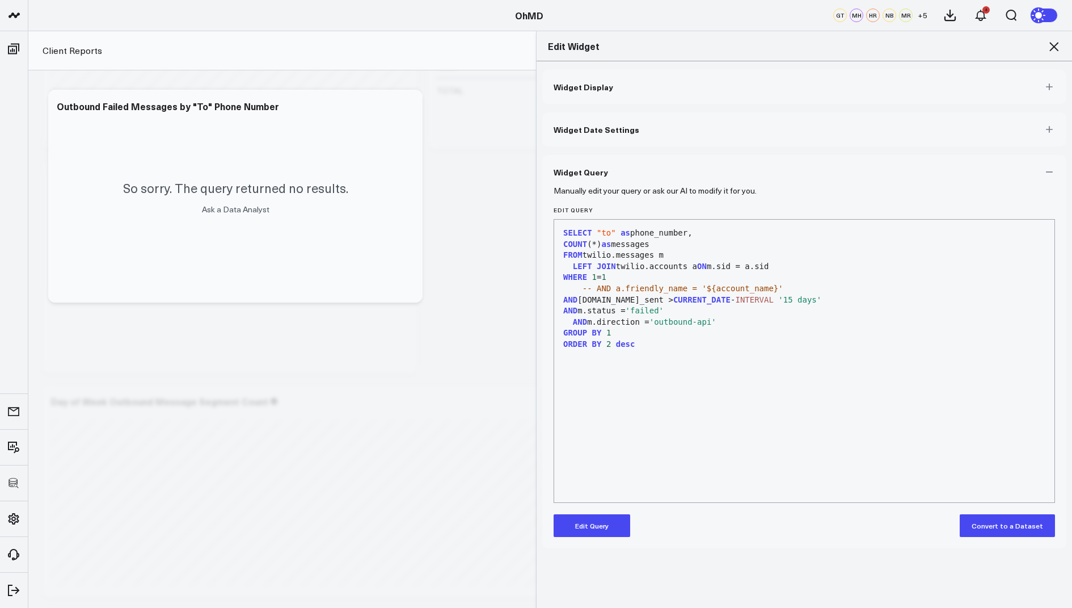
click at [601, 521] on button "Edit Query" at bounding box center [592, 525] width 77 height 23
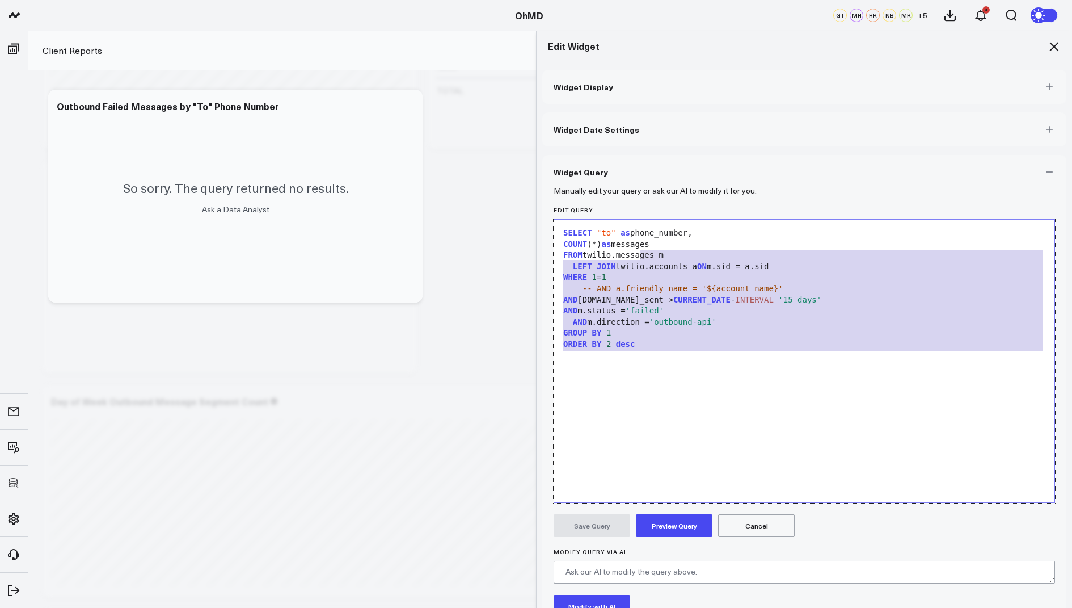
drag, startPoint x: 654, startPoint y: 352, endPoint x: 641, endPoint y: 163, distance: 190.0
click at [641, 163] on div "Widget Query Manually edit your query or ask our AI to modify it for you. Edit …" at bounding box center [804, 422] width 524 height 534
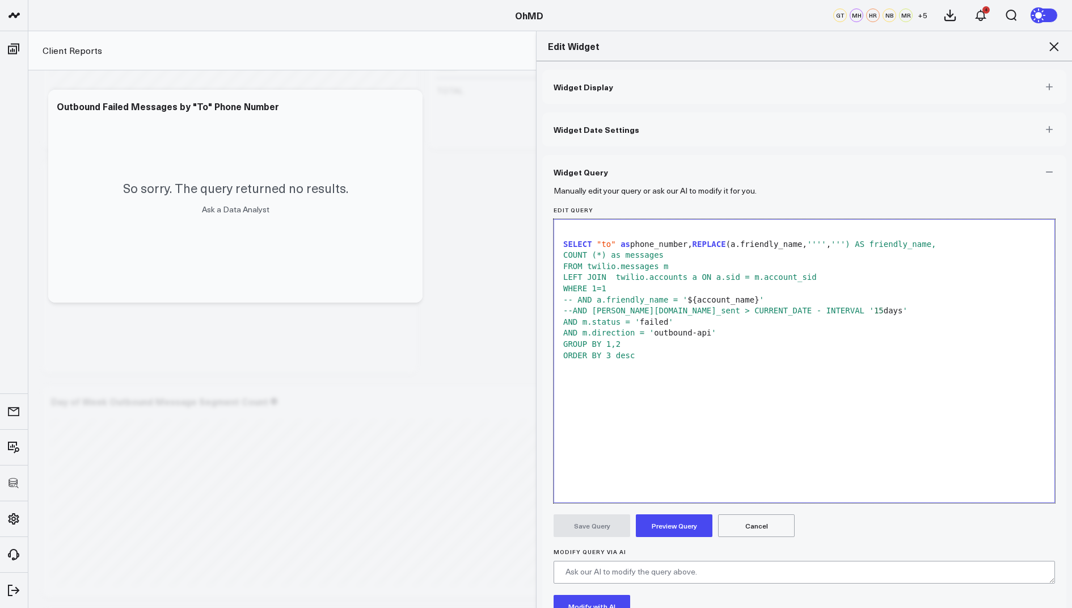
click at [650, 356] on div "ORDER BY 3 desc" at bounding box center [804, 355] width 489 height 11
click at [644, 356] on div "ORDER BY 3 desc" at bounding box center [804, 355] width 489 height 11
click at [670, 517] on button "Preview Query" at bounding box center [674, 525] width 77 height 23
click at [561, 243] on div "SELECT "to" as phone_number, REPLACE (a.friendly_name, '' '' , '' ') AS friendl…" at bounding box center [804, 244] width 489 height 11
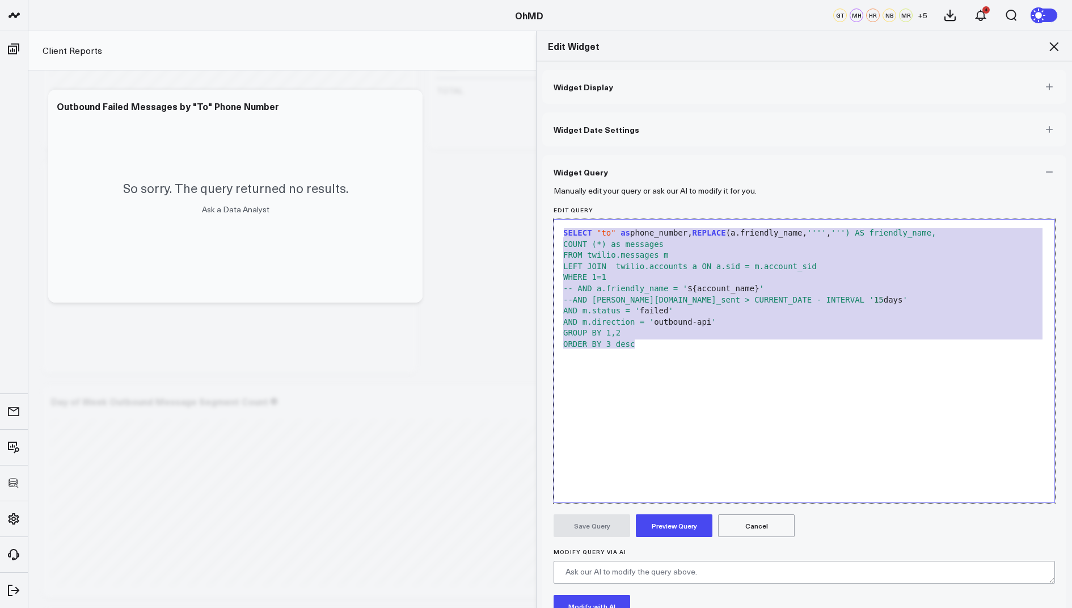
drag, startPoint x: 675, startPoint y: 347, endPoint x: 613, endPoint y: 207, distance: 153.0
click at [613, 207] on div "Edit Query 99 1 2 3 4 5 6 7 8 9 10 11 › ⌄ SELECT "to" as phone_number, REPLACE …" at bounding box center [805, 355] width 502 height 296
drag, startPoint x: 649, startPoint y: 352, endPoint x: 639, endPoint y: 127, distance: 226.0
click at [639, 127] on div "Widget Display Widget Date Settings Widget Query Manually edit your query or as…" at bounding box center [804, 411] width 524 height 683
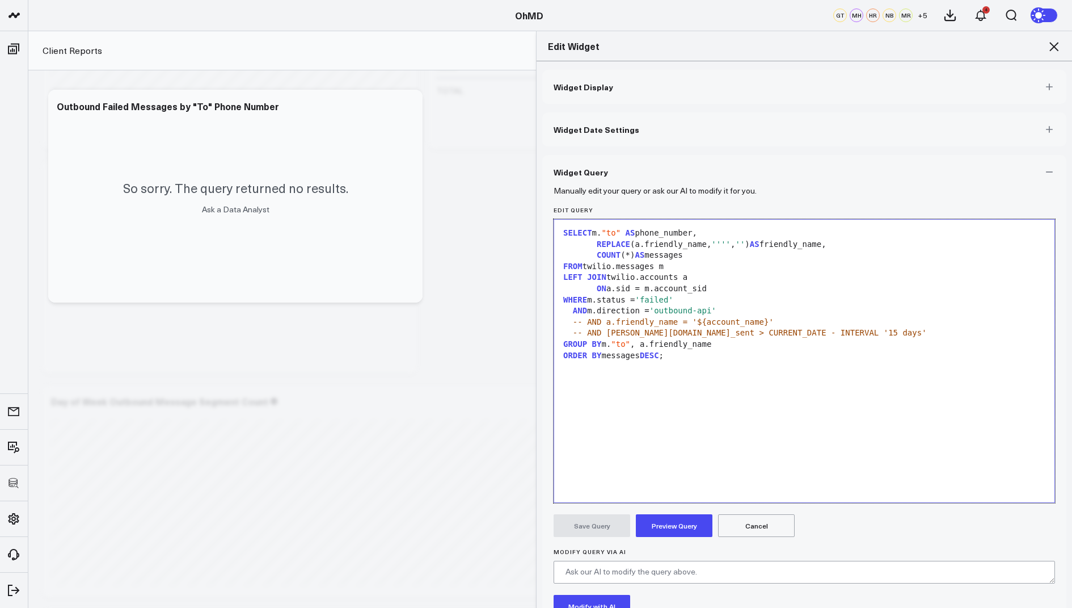
click at [670, 523] on button "Preview Query" at bounding box center [674, 525] width 77 height 23
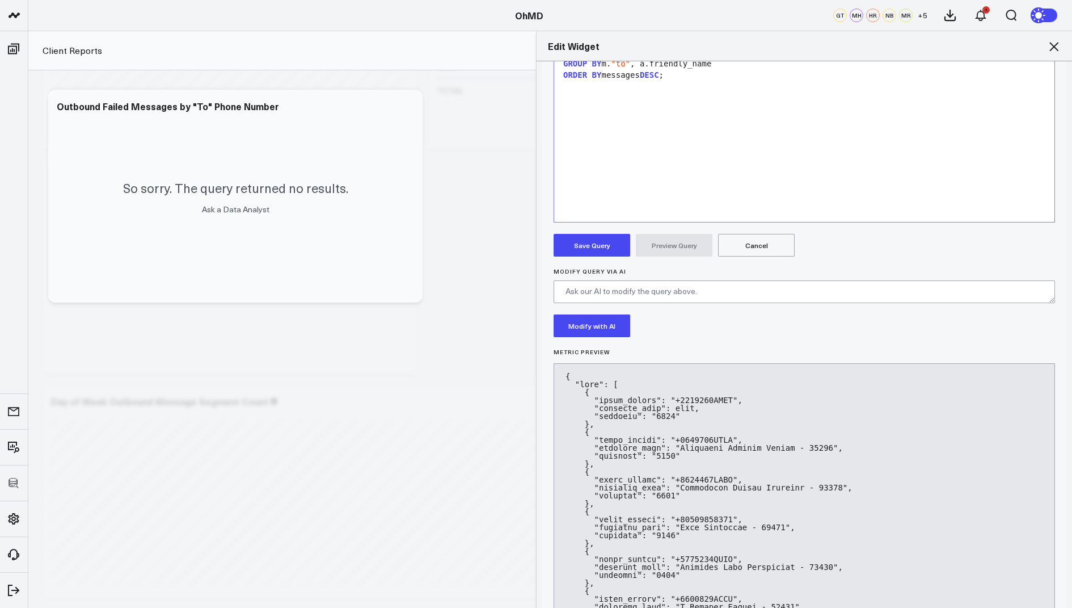
scroll to position [297, 0]
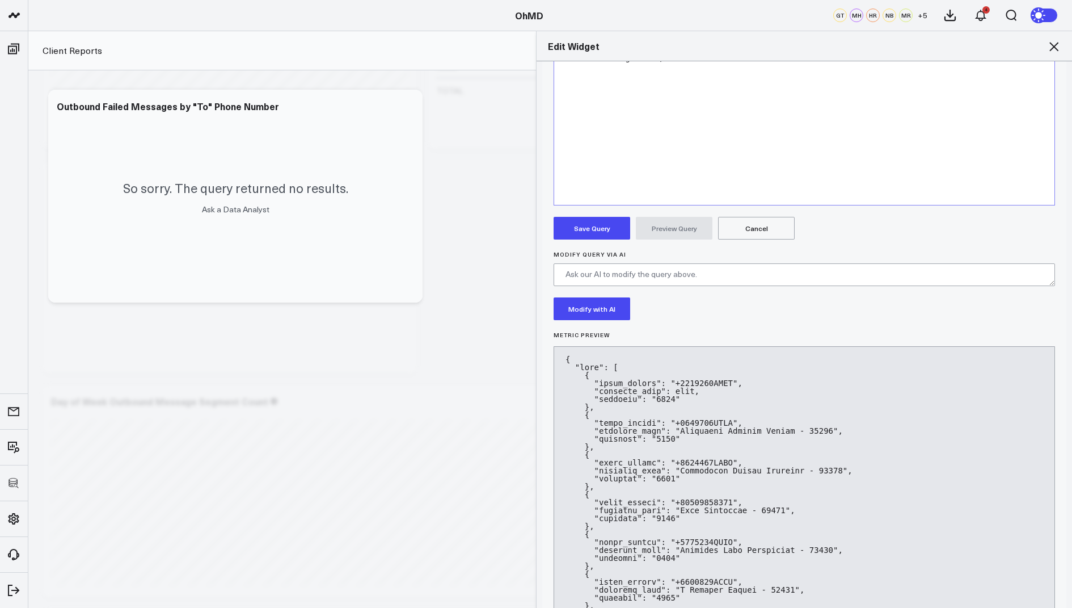
click at [587, 225] on button "Save Query" at bounding box center [592, 228] width 77 height 23
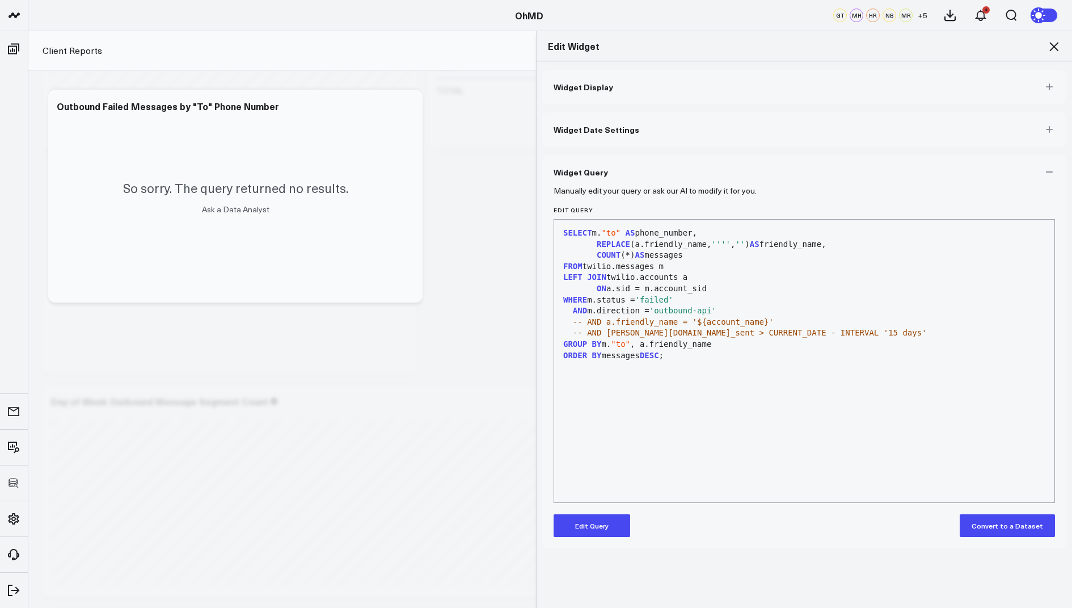
scroll to position [0, 0]
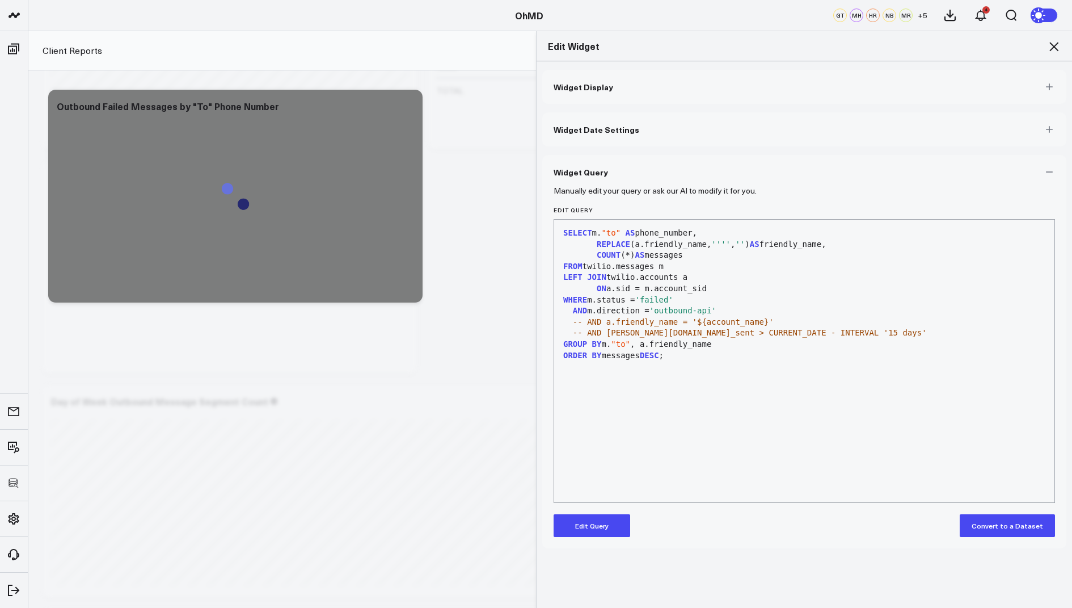
click at [1059, 41] on icon at bounding box center [1054, 47] width 14 height 14
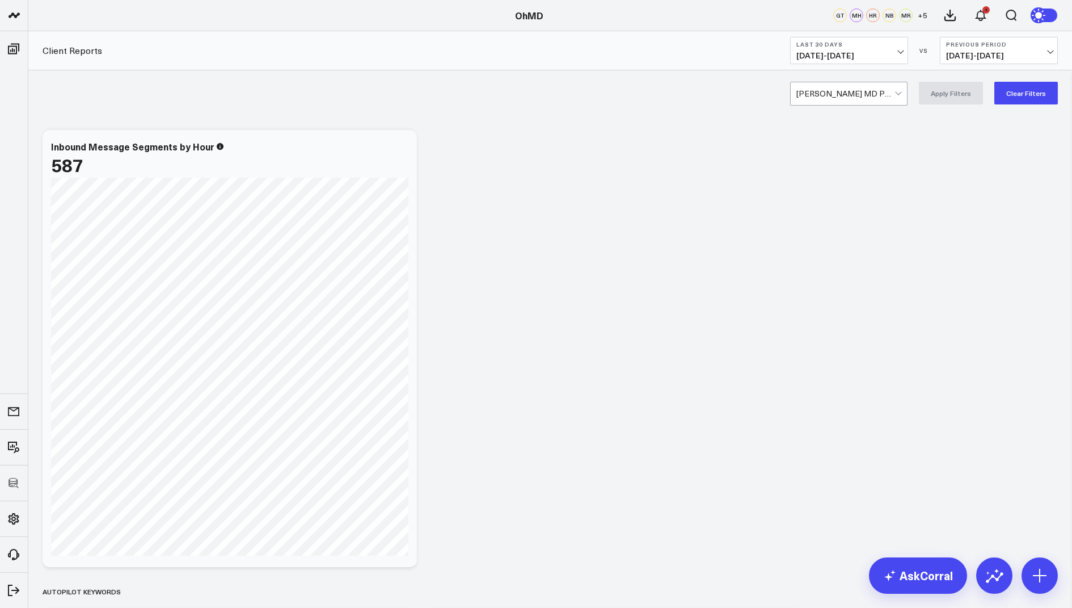
click at [871, 95] on div at bounding box center [846, 93] width 98 height 23
click at [1024, 93] on button "Clear Filters" at bounding box center [1027, 93] width 64 height 23
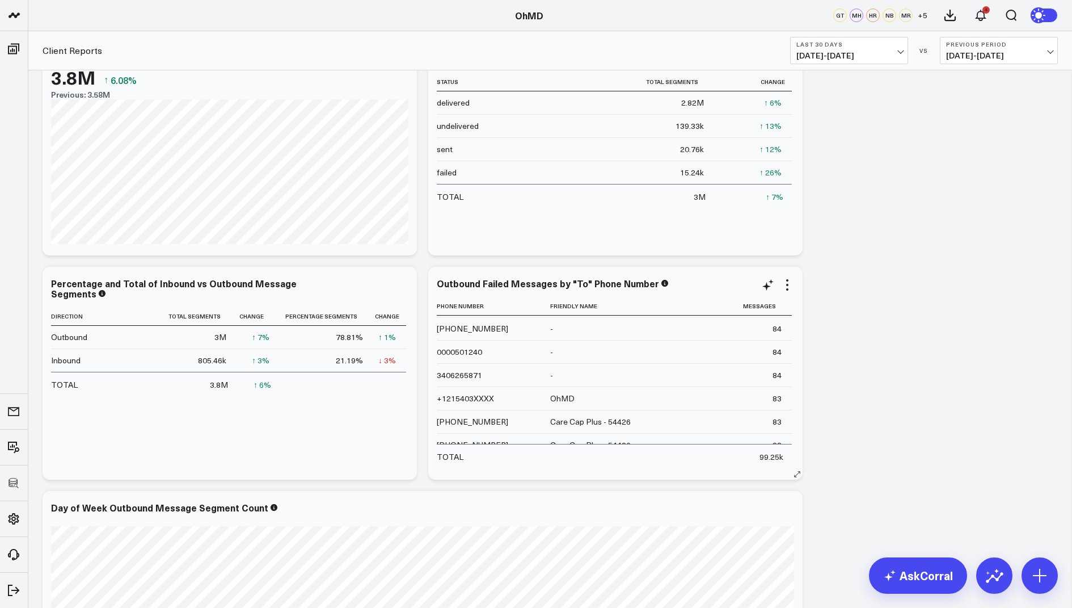
scroll to position [3265, 0]
click at [785, 285] on icon at bounding box center [788, 285] width 14 height 14
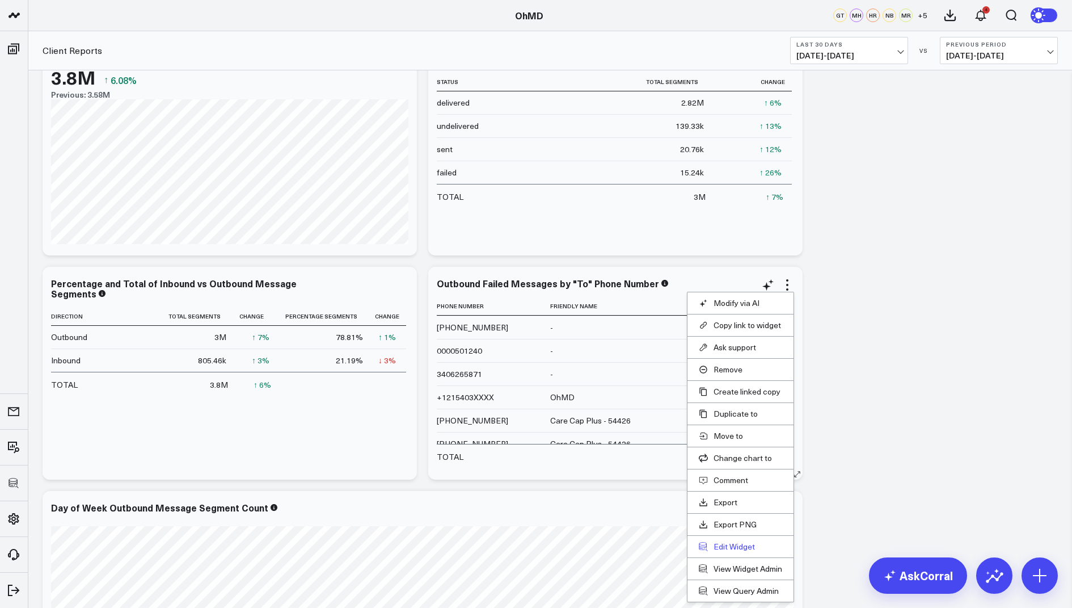
click at [729, 541] on button "Edit Widget" at bounding box center [740, 546] width 83 height 10
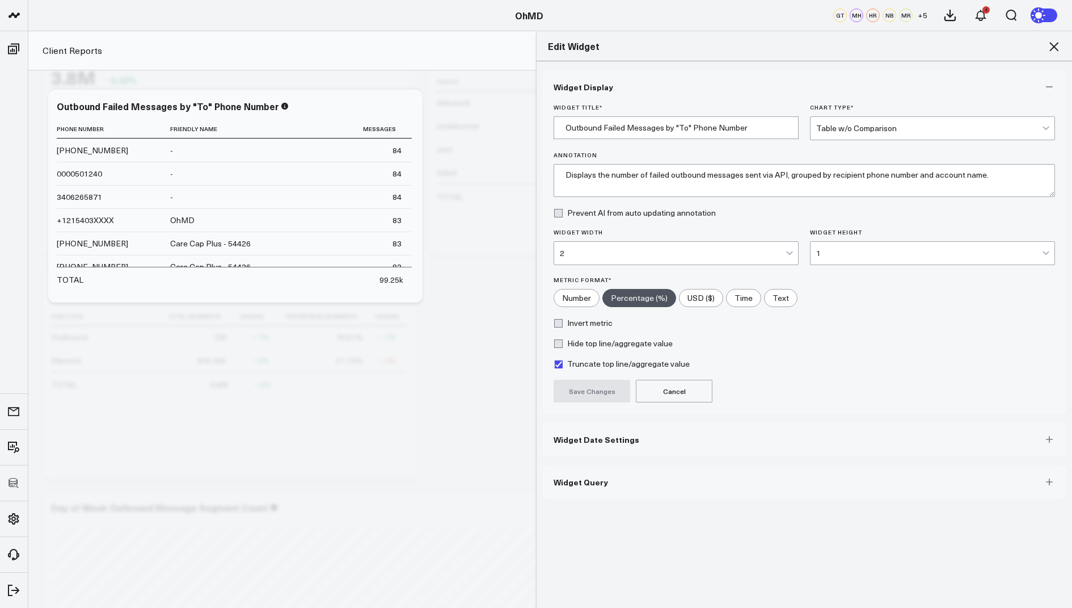
click at [583, 481] on span "Widget Query" at bounding box center [581, 481] width 54 height 9
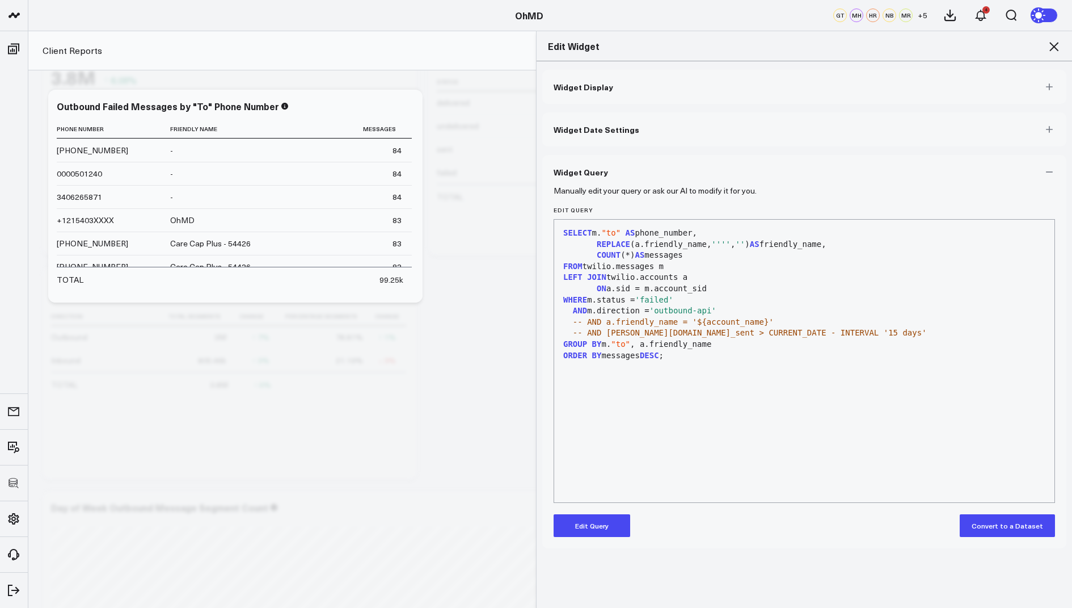
click at [587, 330] on span "-- AND m.date_sent > CURRENT_DATE - INTERVAL '15 days'" at bounding box center [750, 332] width 354 height 9
click at [592, 534] on button "Edit Query" at bounding box center [592, 525] width 77 height 23
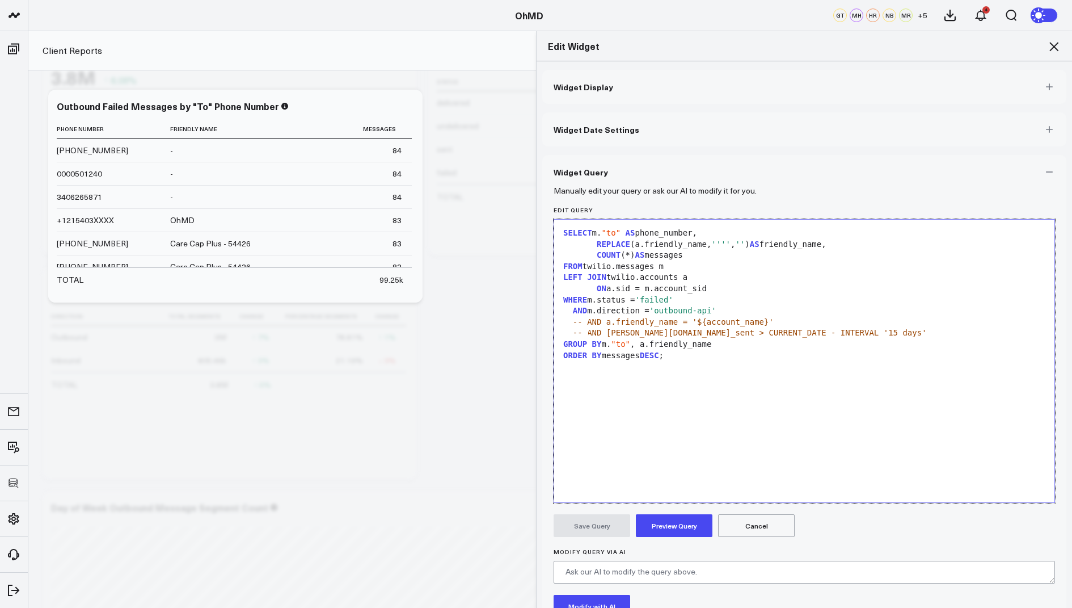
click at [588, 334] on span "-- AND m.date_sent > CURRENT_DATE - INTERVAL '15 days'" at bounding box center [750, 332] width 354 height 9
click at [666, 521] on button "Preview Query" at bounding box center [674, 525] width 77 height 23
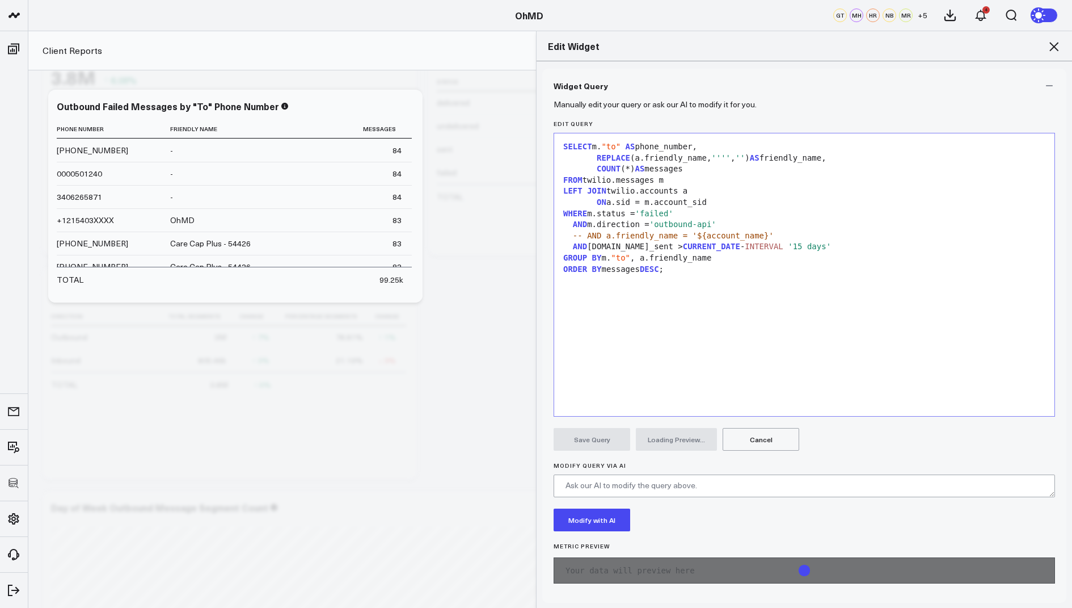
scroll to position [87, 0]
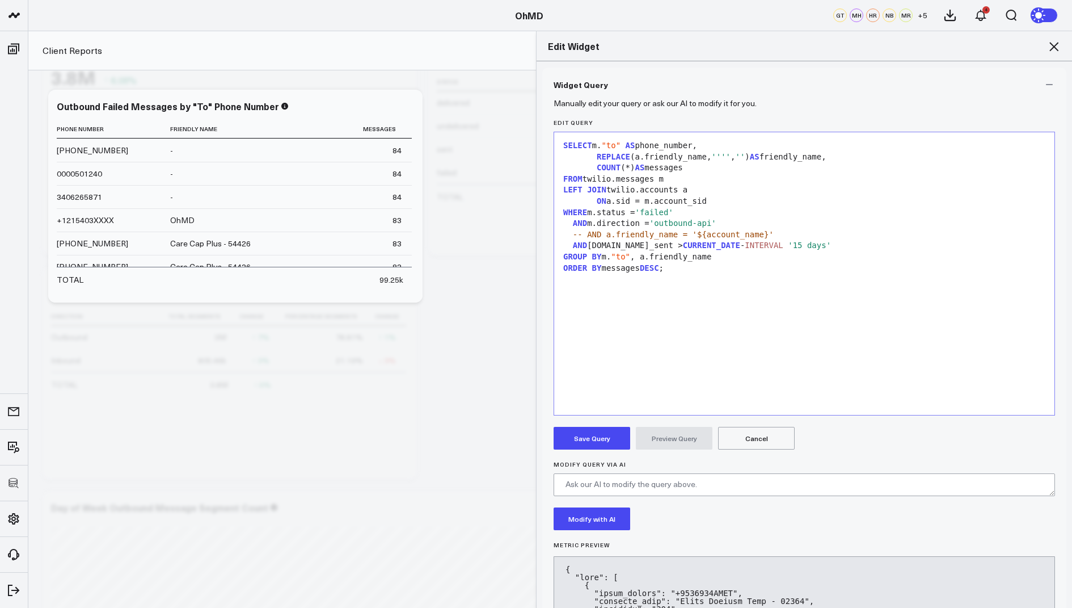
click at [596, 440] on button "Save Query" at bounding box center [592, 438] width 77 height 23
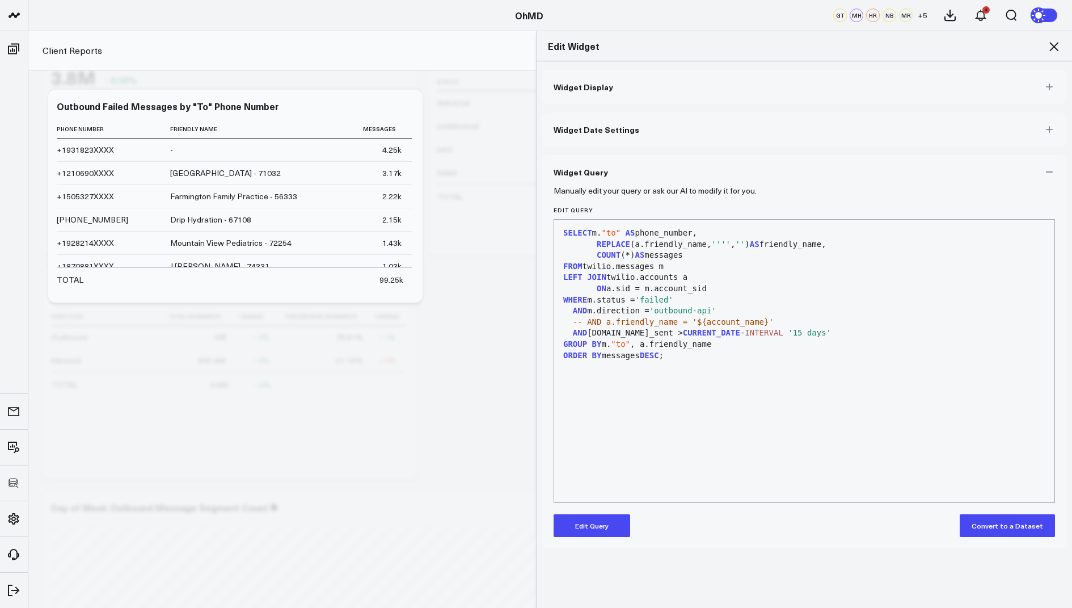
scroll to position [0, 0]
click at [1052, 43] on icon at bounding box center [1054, 47] width 14 height 14
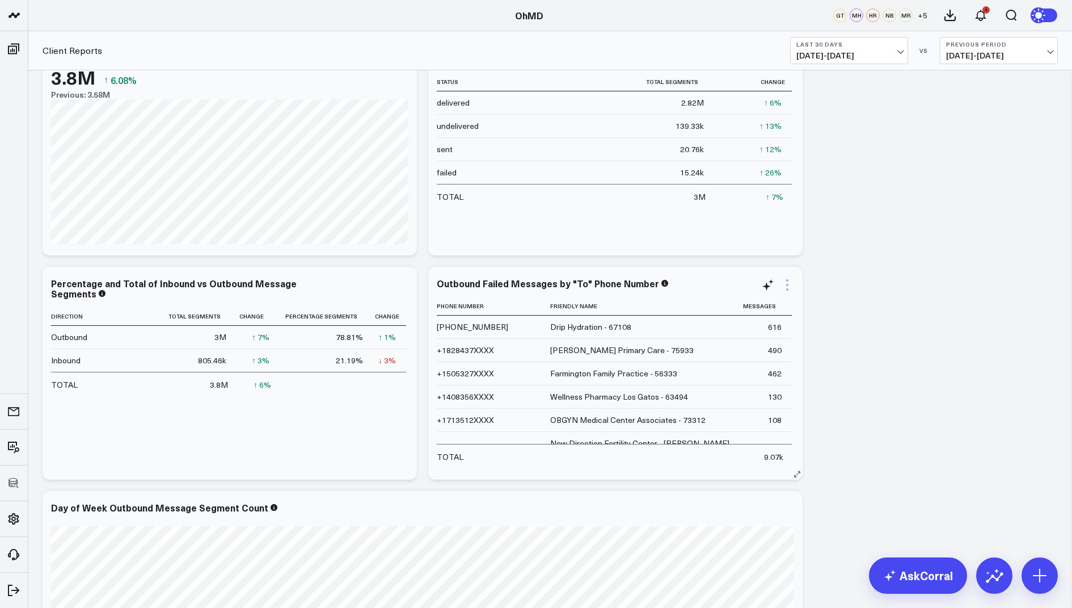
click at [788, 284] on icon at bounding box center [787, 285] width 2 height 2
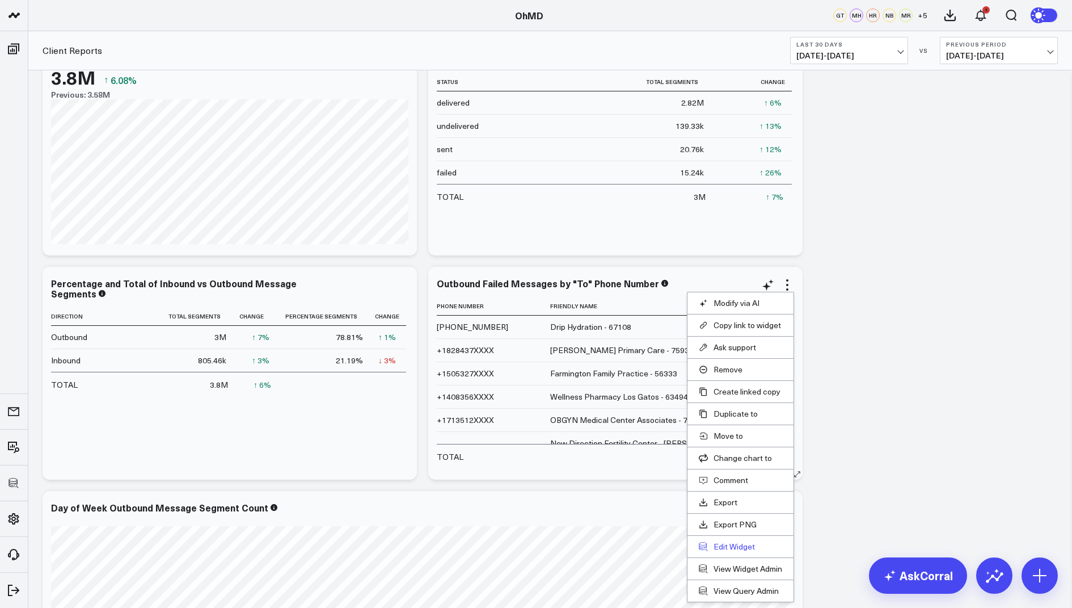
click at [738, 546] on button "Edit Widget" at bounding box center [740, 546] width 83 height 10
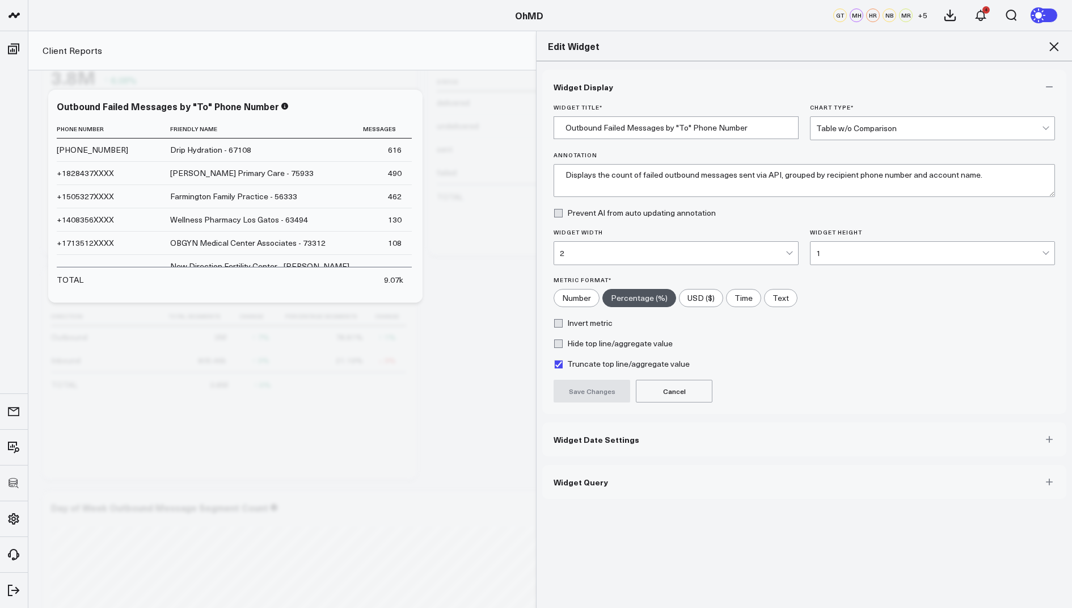
click at [586, 488] on button "Widget Query" at bounding box center [804, 482] width 524 height 34
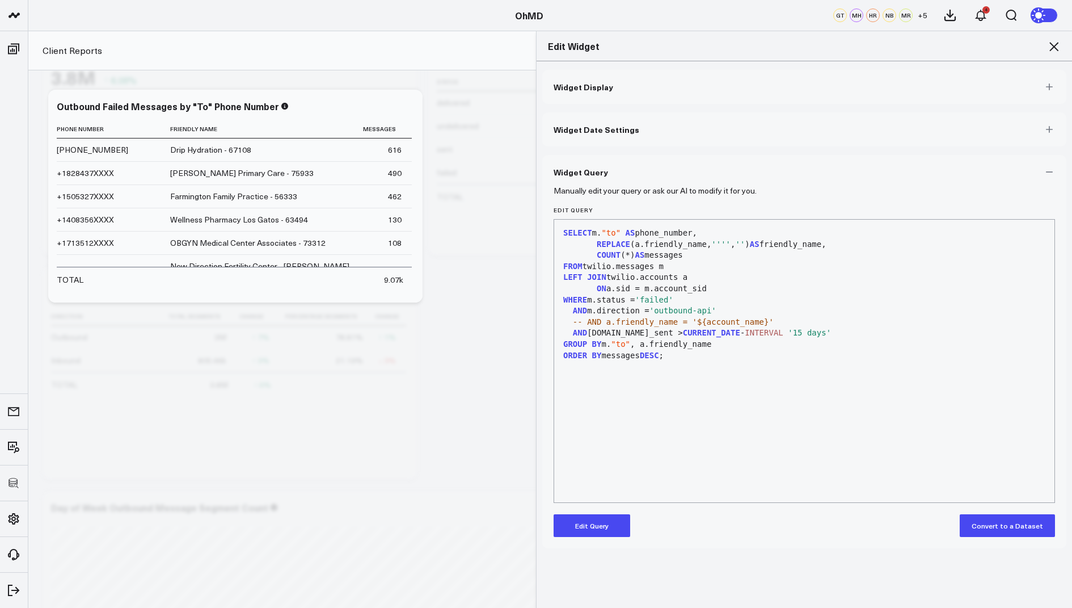
click at [590, 518] on button "Edit Query" at bounding box center [592, 525] width 77 height 23
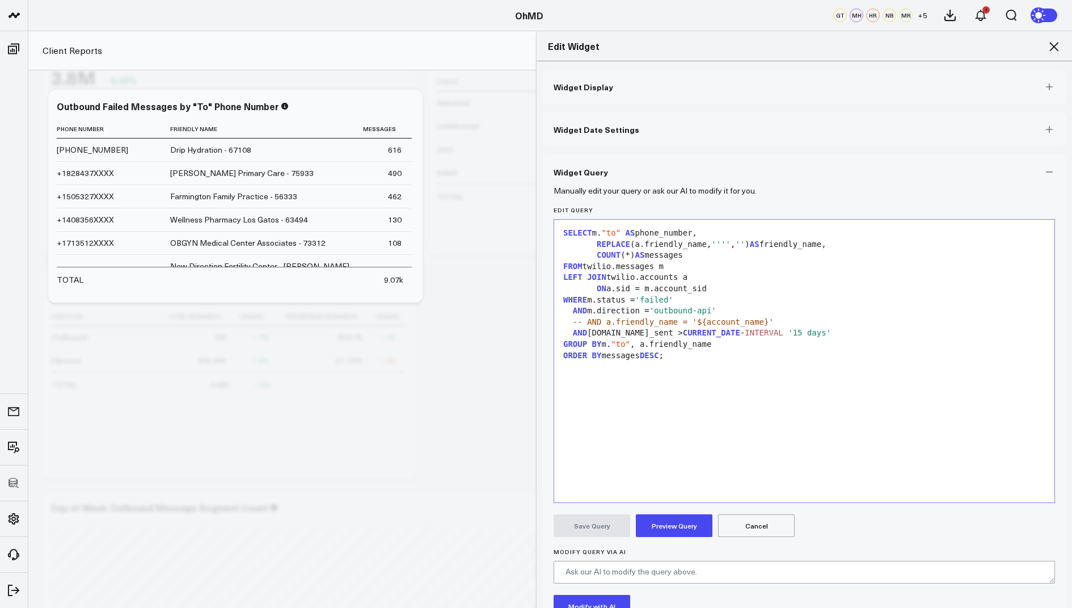
click at [1054, 47] on icon at bounding box center [1054, 46] width 9 height 9
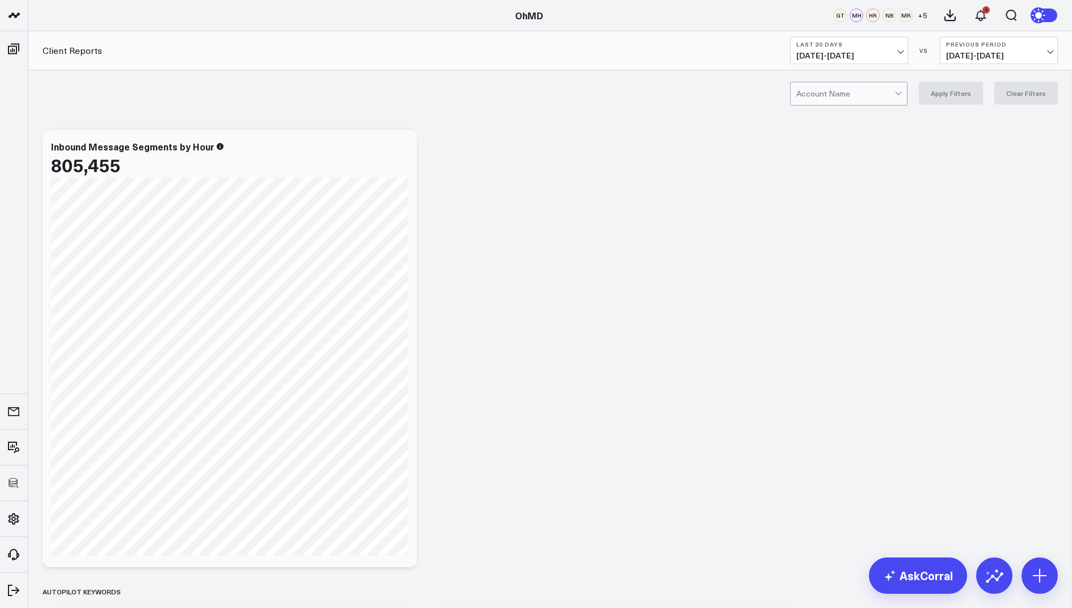
click at [845, 97] on div at bounding box center [846, 93] width 98 height 23
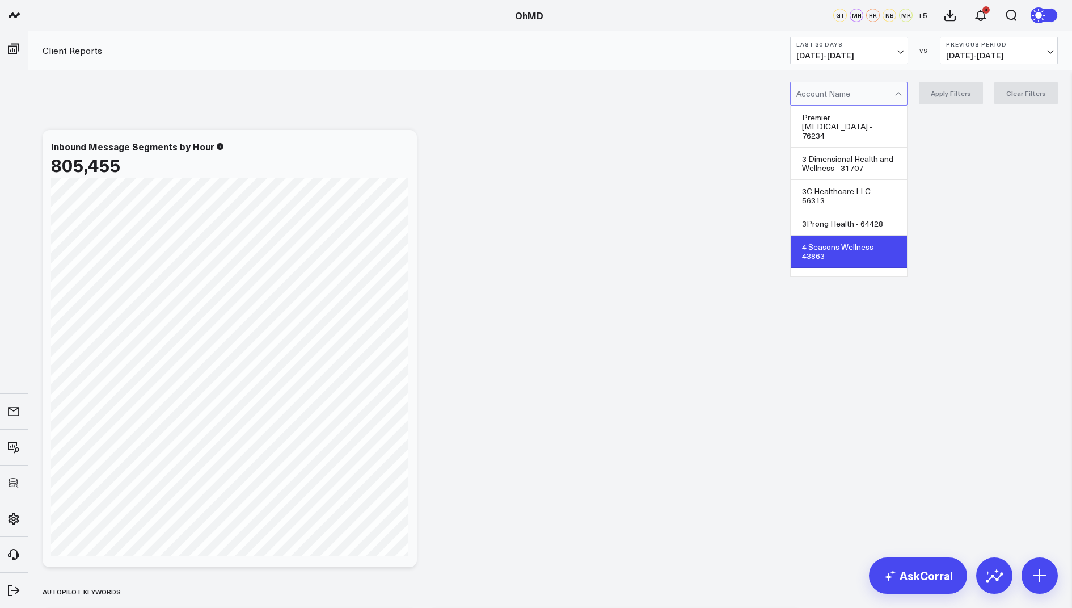
click at [843, 235] on div "4 Seasons Wellness - 43863" at bounding box center [849, 251] width 116 height 32
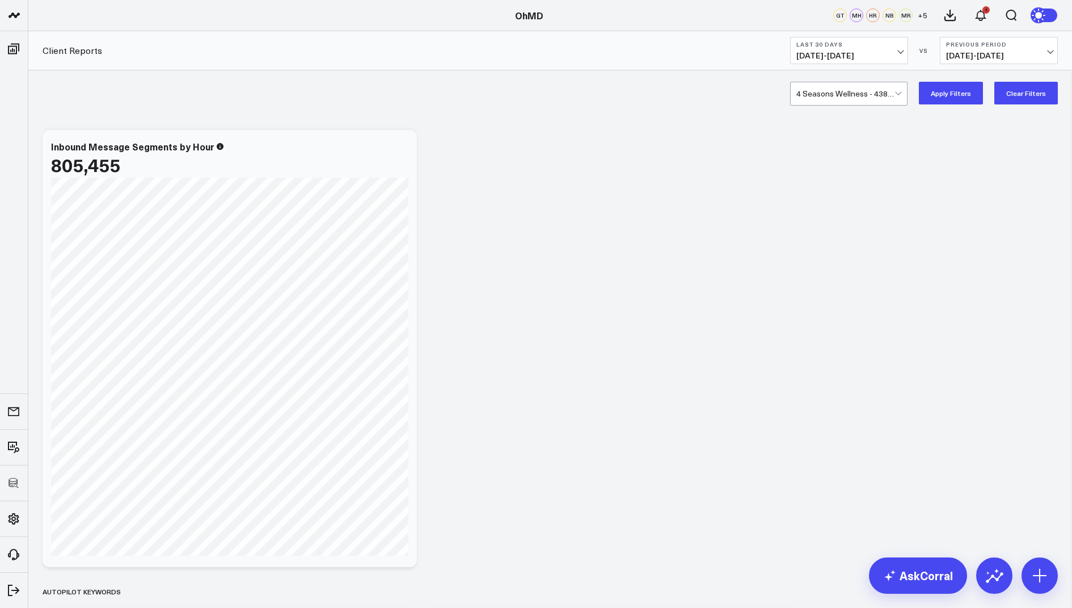
click at [940, 90] on button "Apply Filters" at bounding box center [951, 93] width 64 height 23
click at [844, 103] on div at bounding box center [846, 93] width 98 height 23
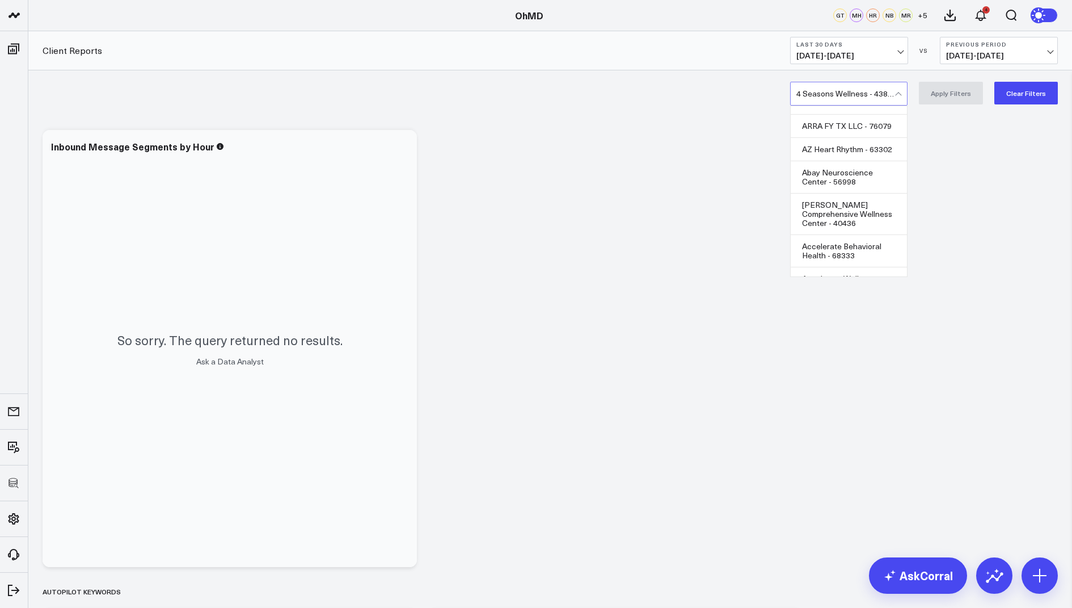
scroll to position [431, 0]
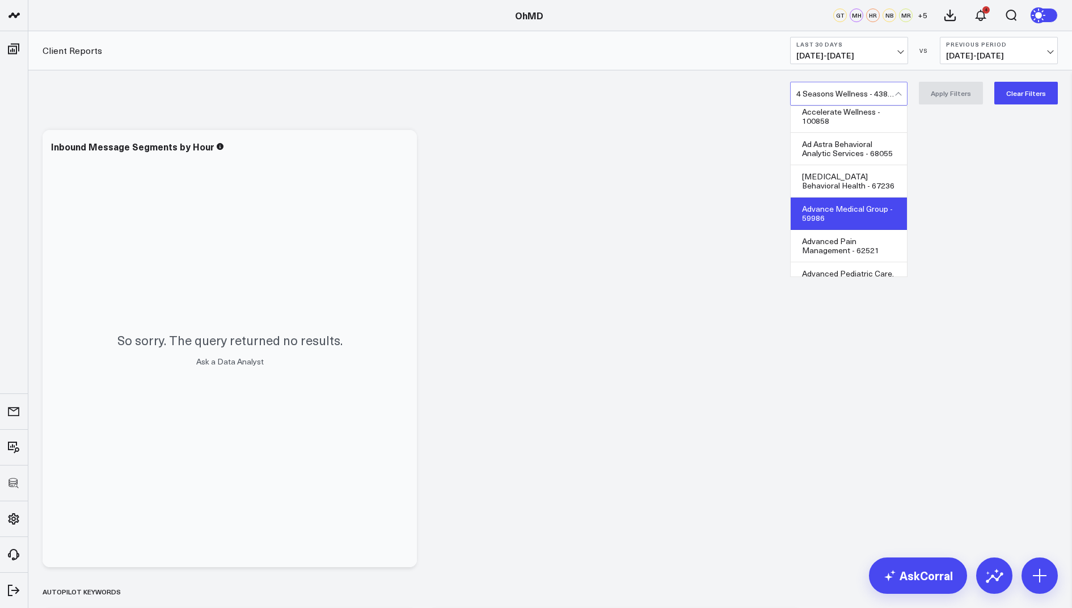
click at [842, 206] on div "Advance Medical Group - 59986" at bounding box center [849, 213] width 116 height 32
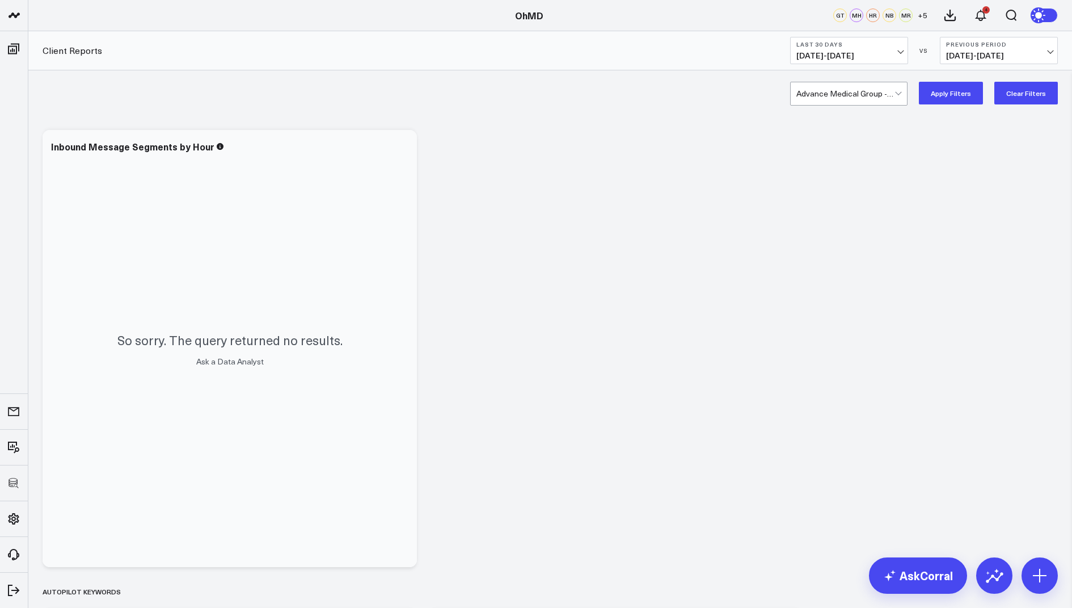
click at [969, 91] on button "Apply Filters" at bounding box center [951, 93] width 64 height 23
click at [857, 91] on div at bounding box center [846, 93] width 98 height 23
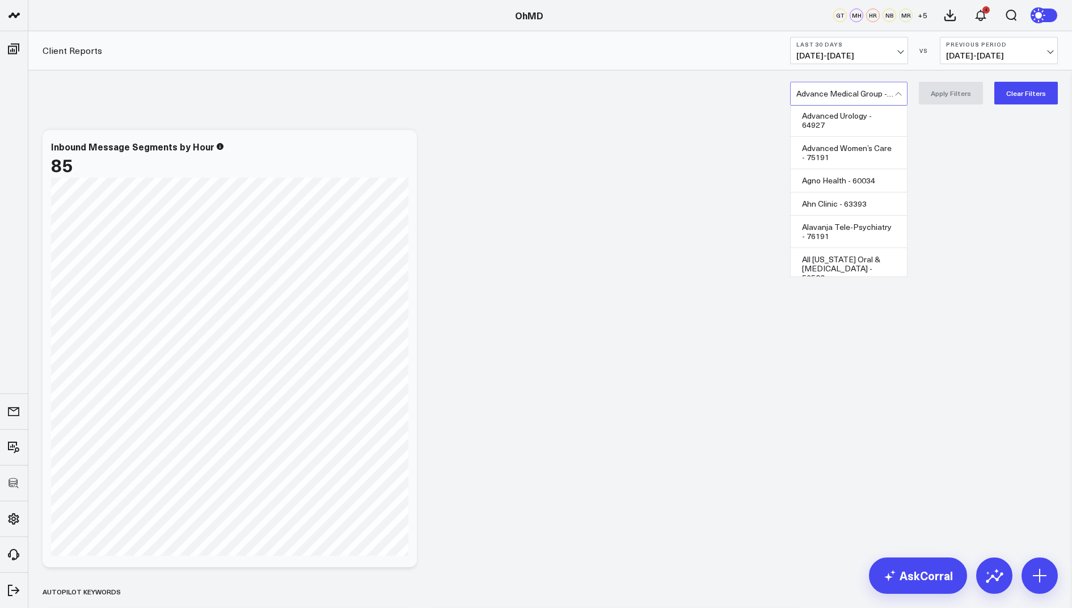
scroll to position [723, 0]
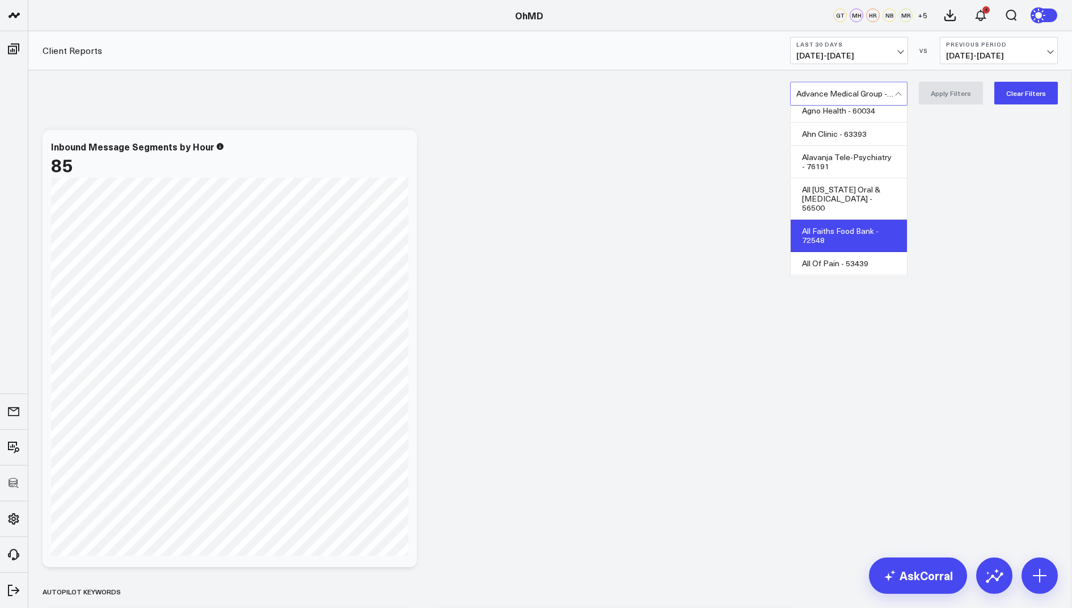
click at [847, 220] on div "All Faiths Food Bank - 72548" at bounding box center [849, 236] width 116 height 32
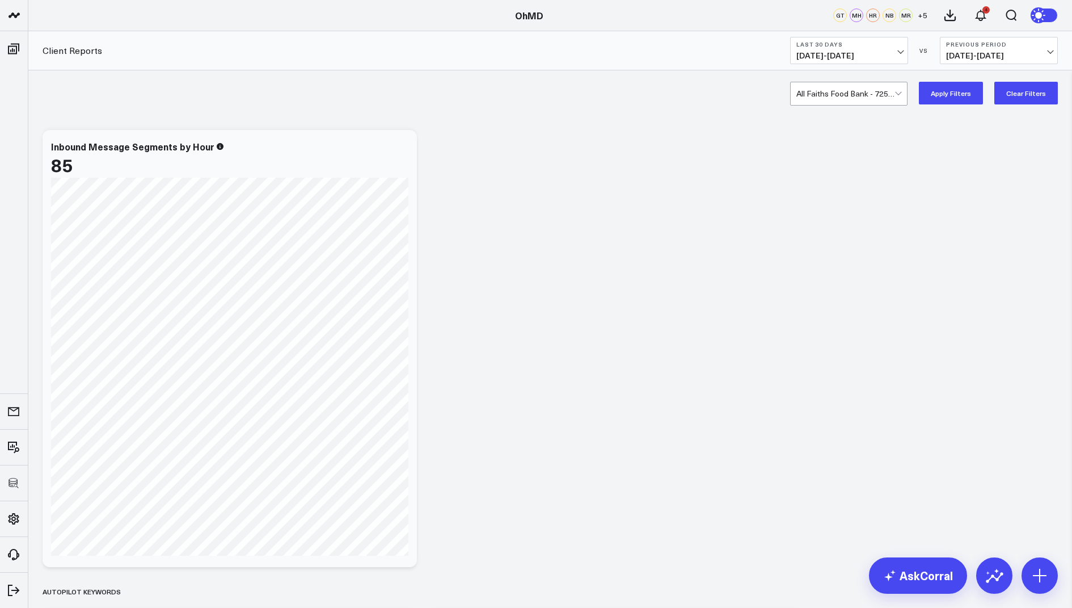
click at [954, 101] on button "Apply Filters" at bounding box center [951, 93] width 64 height 23
click at [866, 99] on div at bounding box center [846, 93] width 98 height 23
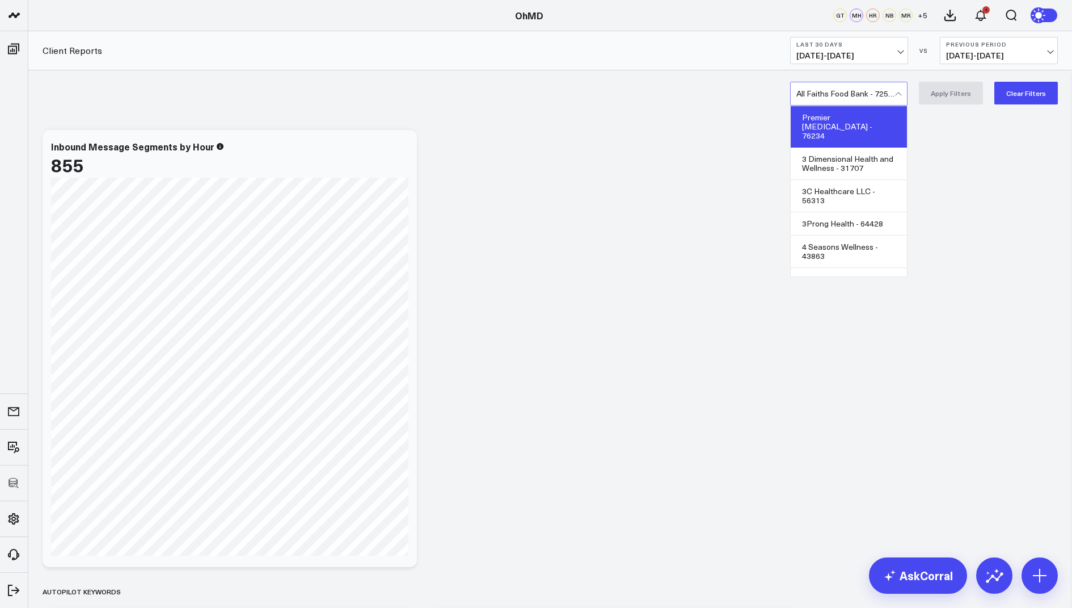
click at [848, 118] on div "Premier Podiatry - 76234" at bounding box center [849, 126] width 116 height 41
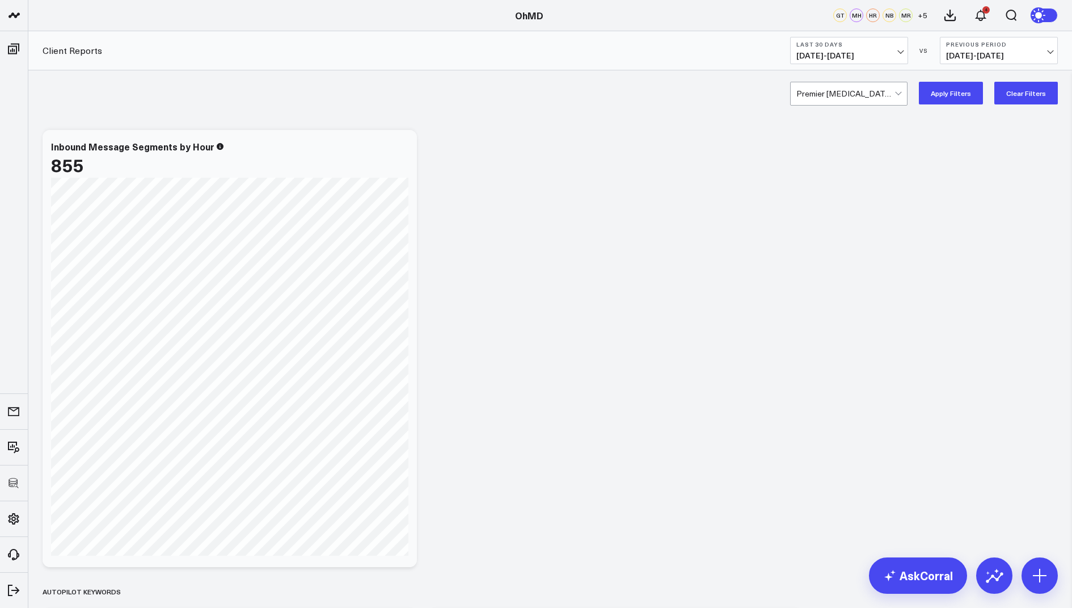
click at [960, 86] on button "Apply Filters" at bounding box center [951, 93] width 64 height 23
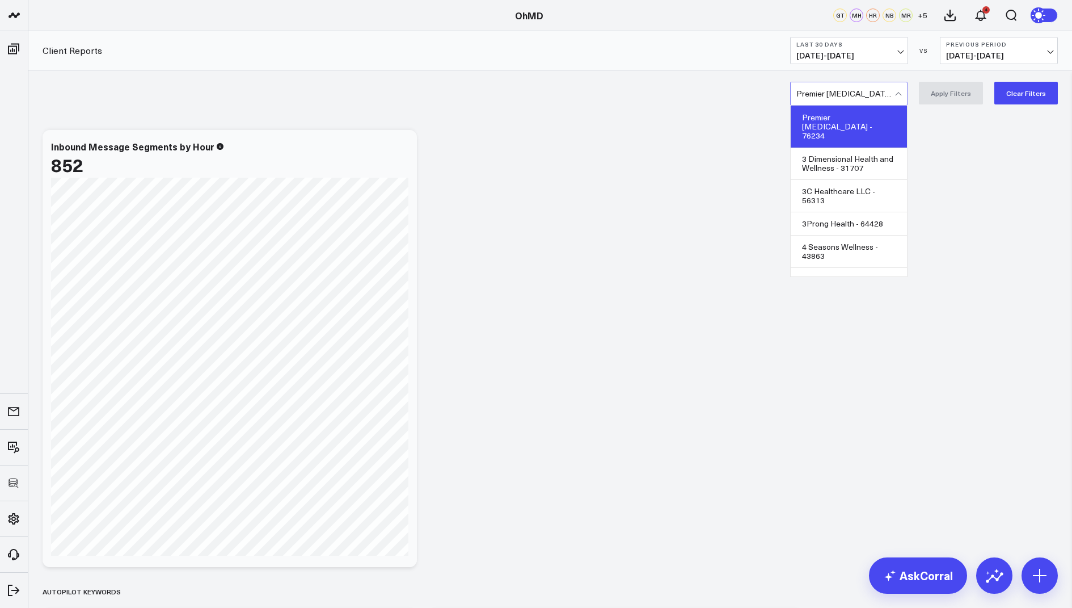
click at [866, 92] on div at bounding box center [846, 93] width 98 height 23
click at [1022, 98] on button "Clear Filters" at bounding box center [1027, 93] width 64 height 23
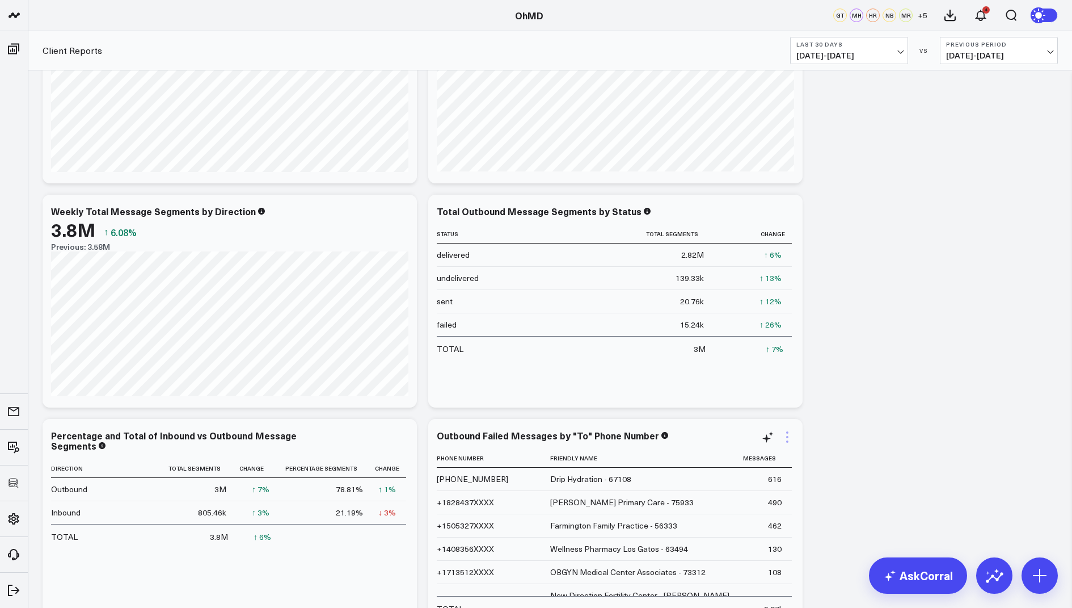
scroll to position [1018, 0]
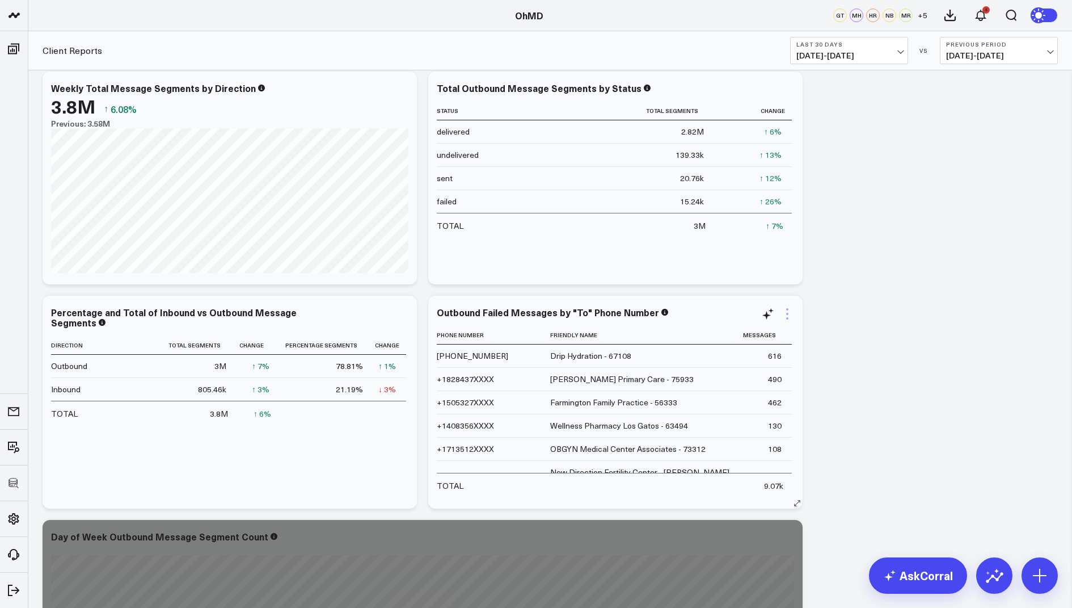
click at [790, 307] on icon at bounding box center [788, 314] width 14 height 14
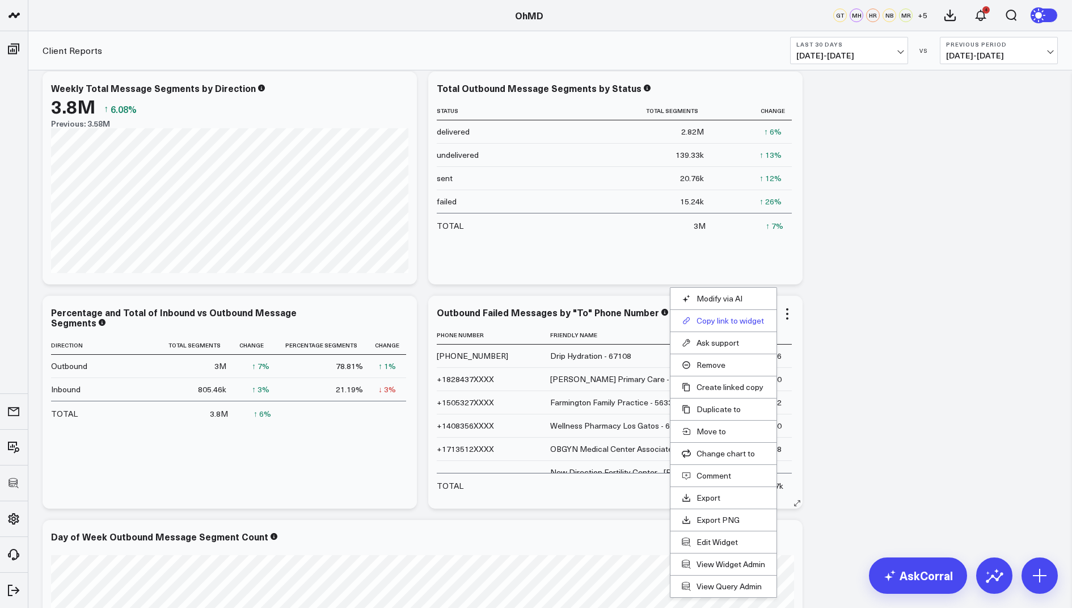
click at [732, 319] on button "Copy link to widget" at bounding box center [723, 320] width 83 height 10
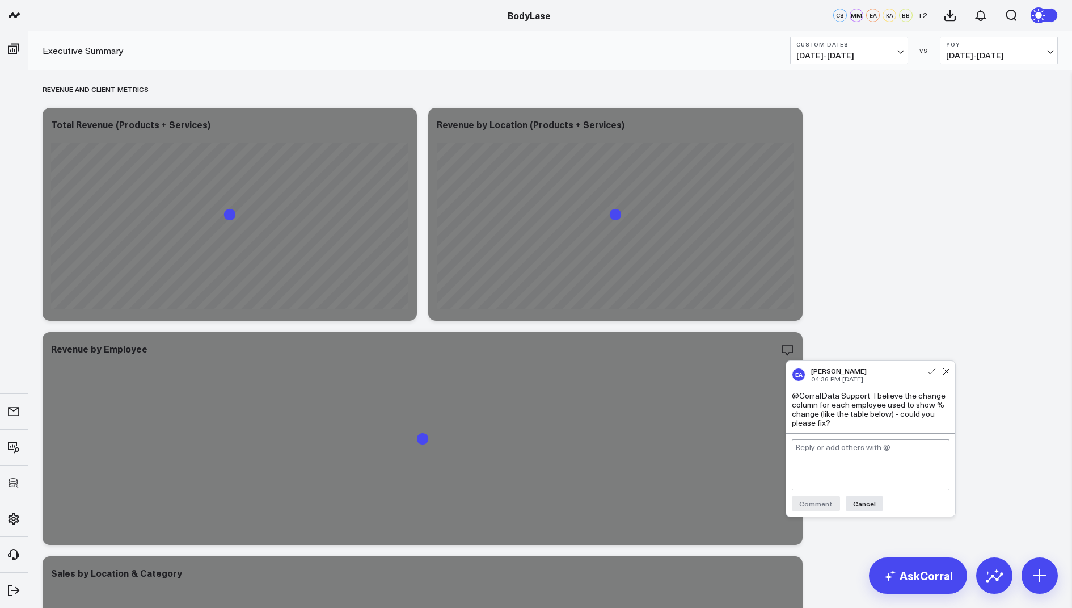
scroll to position [63, 0]
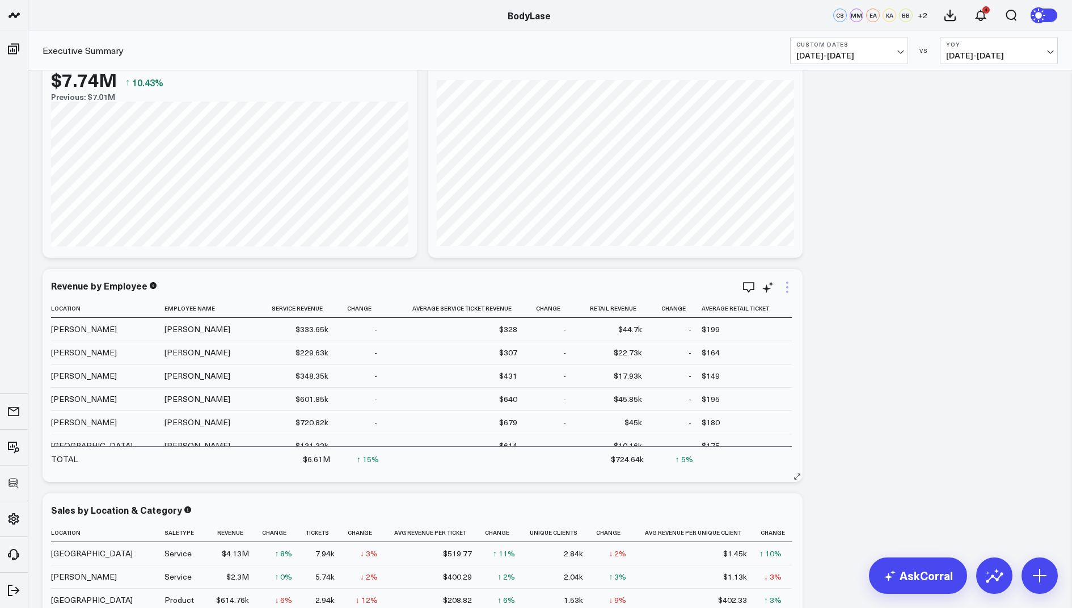
click at [789, 285] on icon at bounding box center [788, 287] width 14 height 14
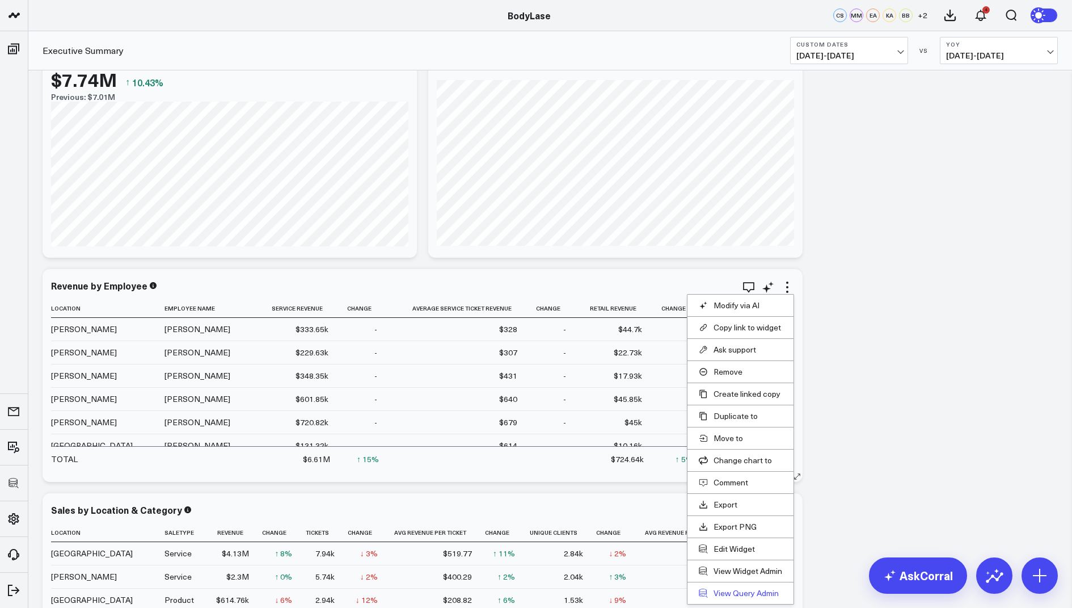
click at [739, 588] on link "View Query Admin" at bounding box center [740, 593] width 83 height 10
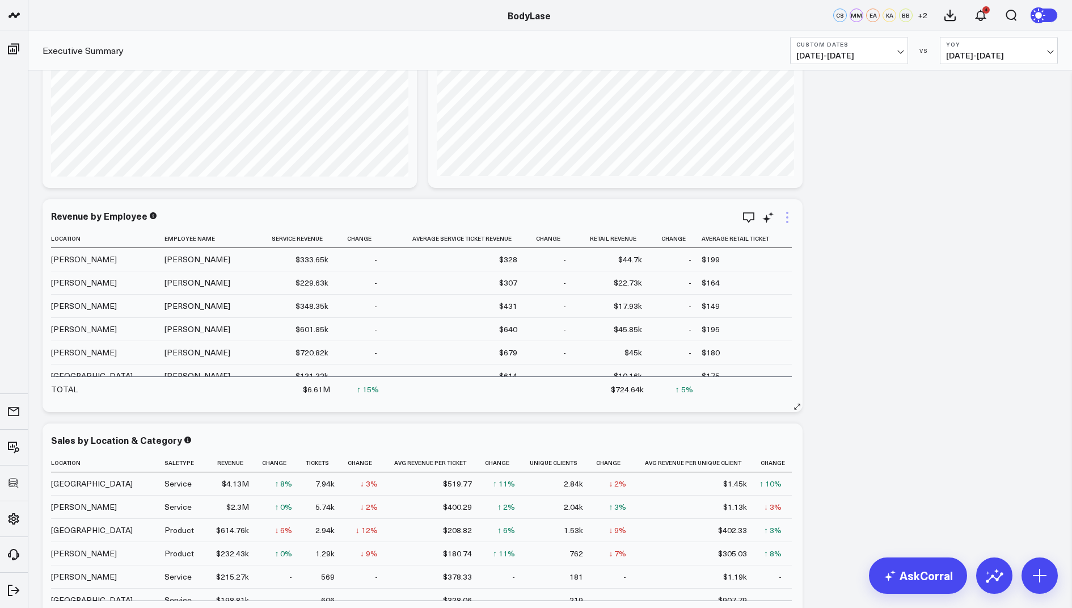
click at [791, 216] on icon at bounding box center [788, 217] width 14 height 14
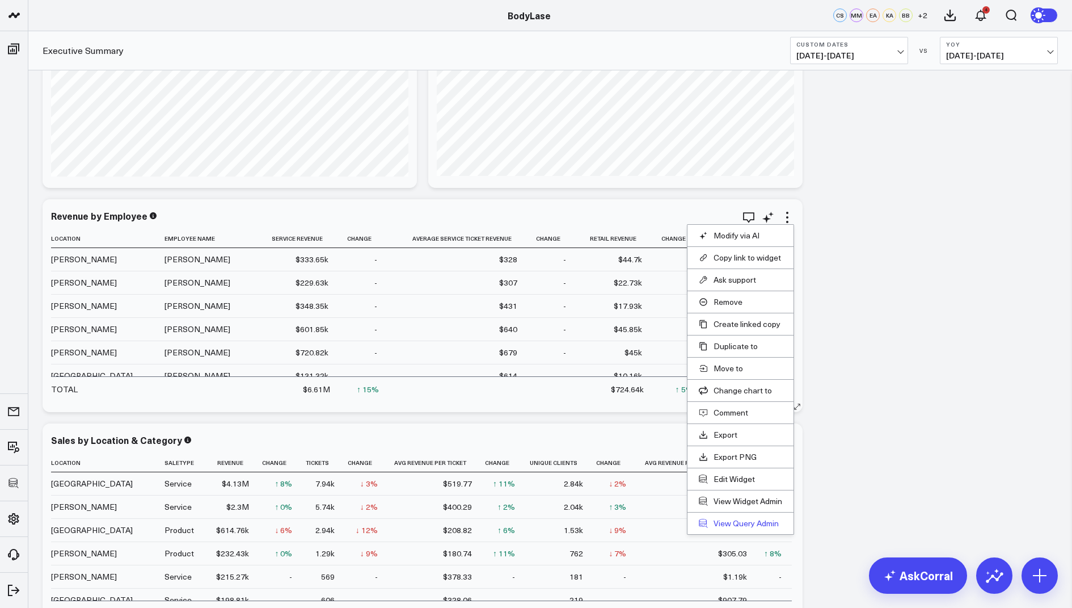
click at [738, 519] on link "View Query Admin" at bounding box center [740, 523] width 83 height 10
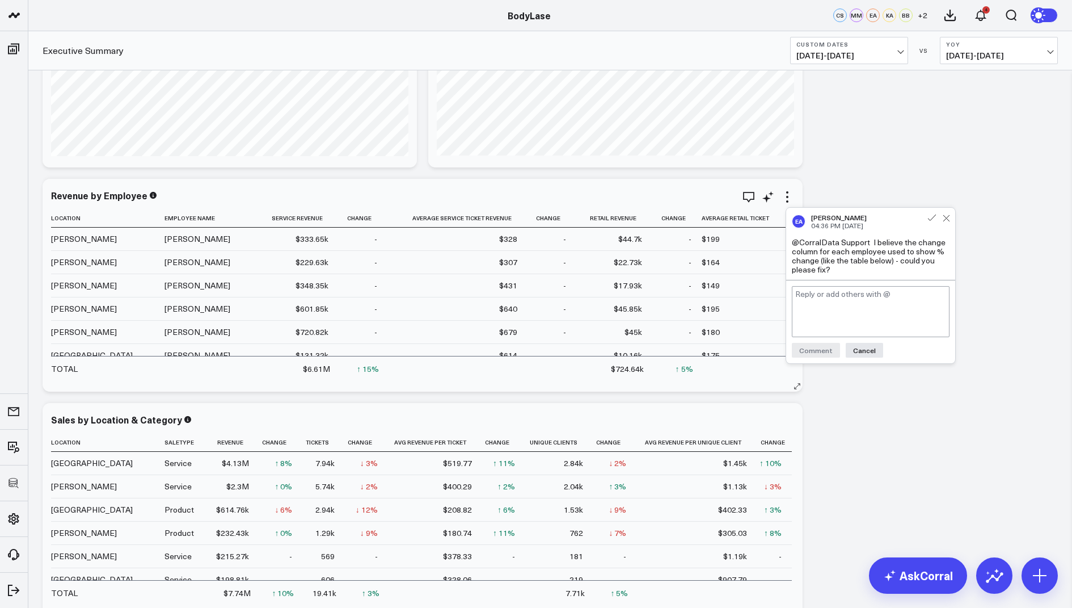
scroll to position [152, 0]
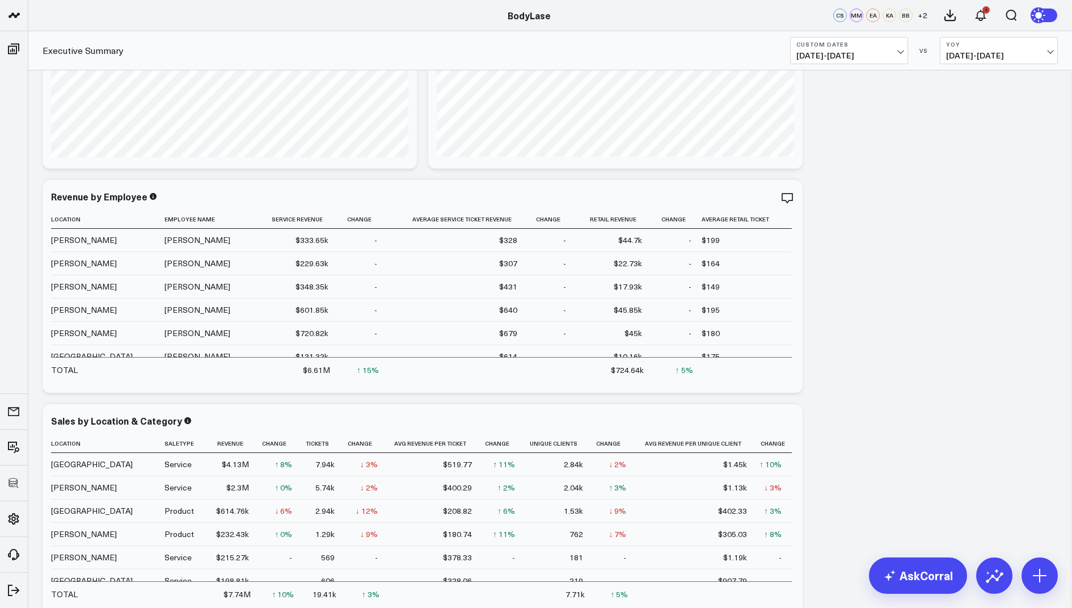
click at [1036, 582] on icon at bounding box center [1040, 575] width 18 height 18
click at [995, 487] on button "Add Metric via SQL" at bounding box center [986, 489] width 108 height 22
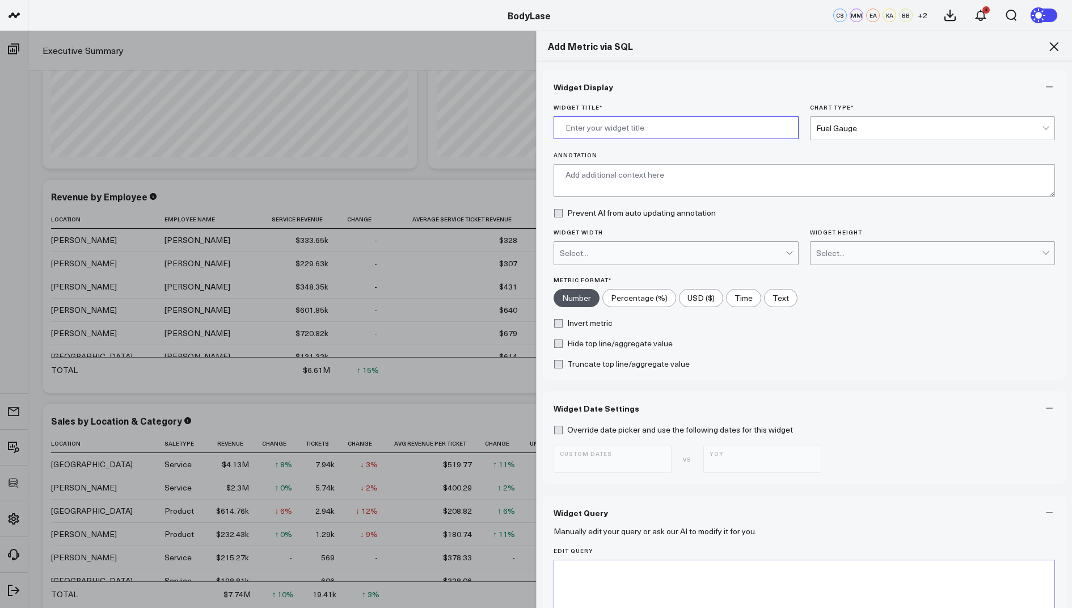
click at [634, 125] on input "Widget Title *" at bounding box center [676, 127] width 245 height 23
click at [628, 128] on input "Revenue by Emplyee" at bounding box center [676, 127] width 245 height 23
type input "Revenue by Employee"
click at [826, 125] on div "Fuel Gauge" at bounding box center [929, 128] width 226 height 9
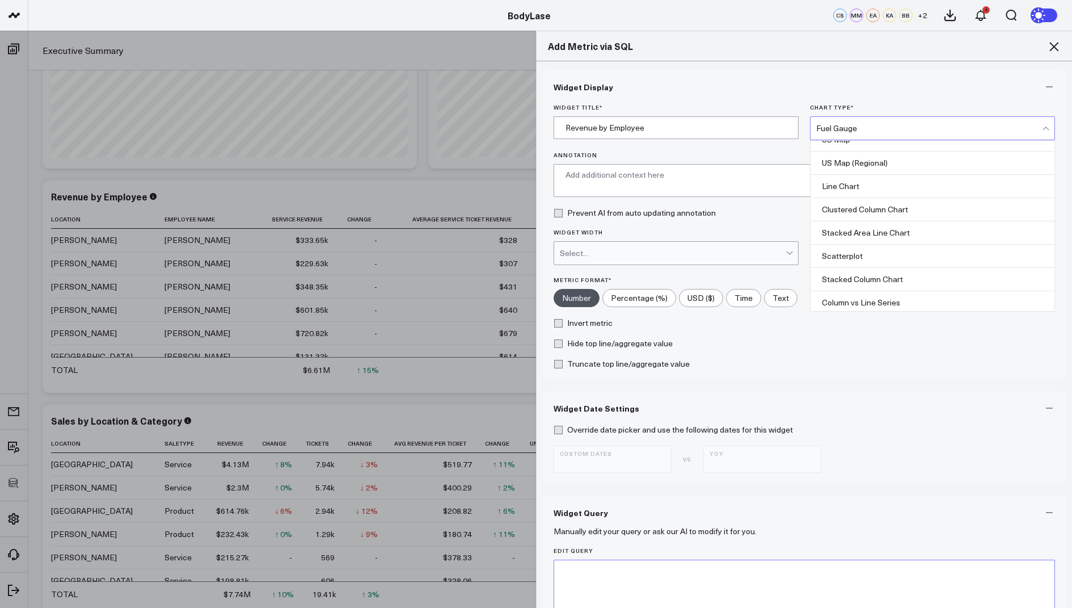
scroll to position [451, 0]
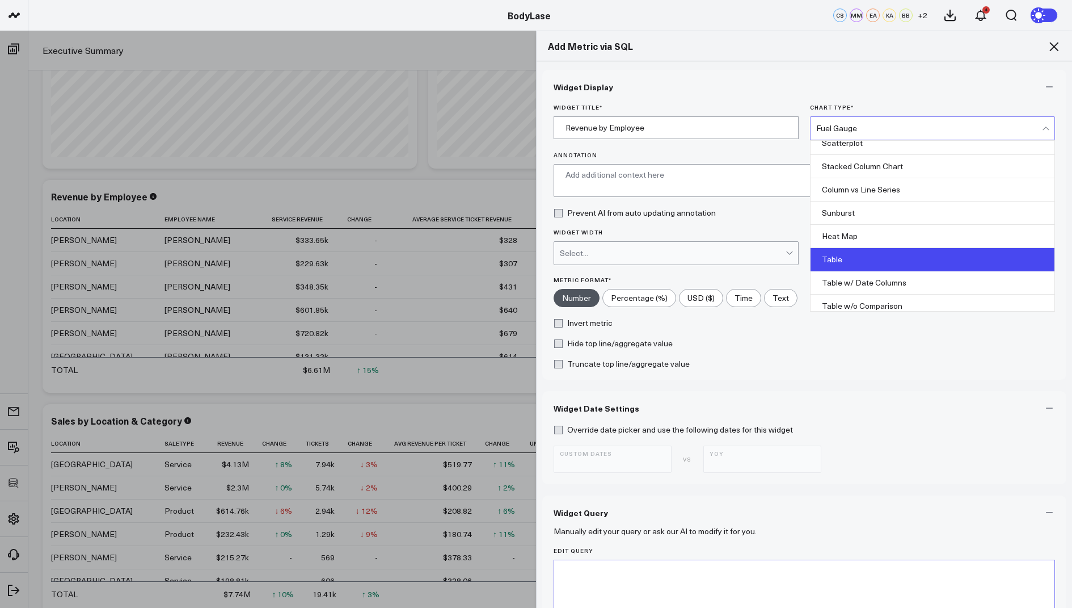
click at [852, 251] on div "Table" at bounding box center [933, 259] width 244 height 23
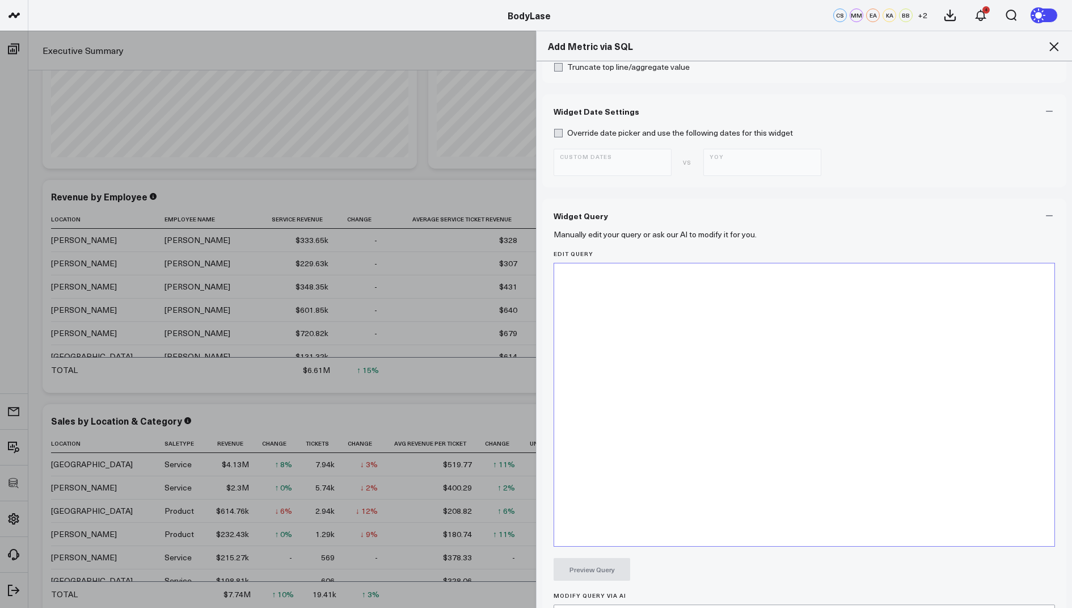
scroll to position [412, 0]
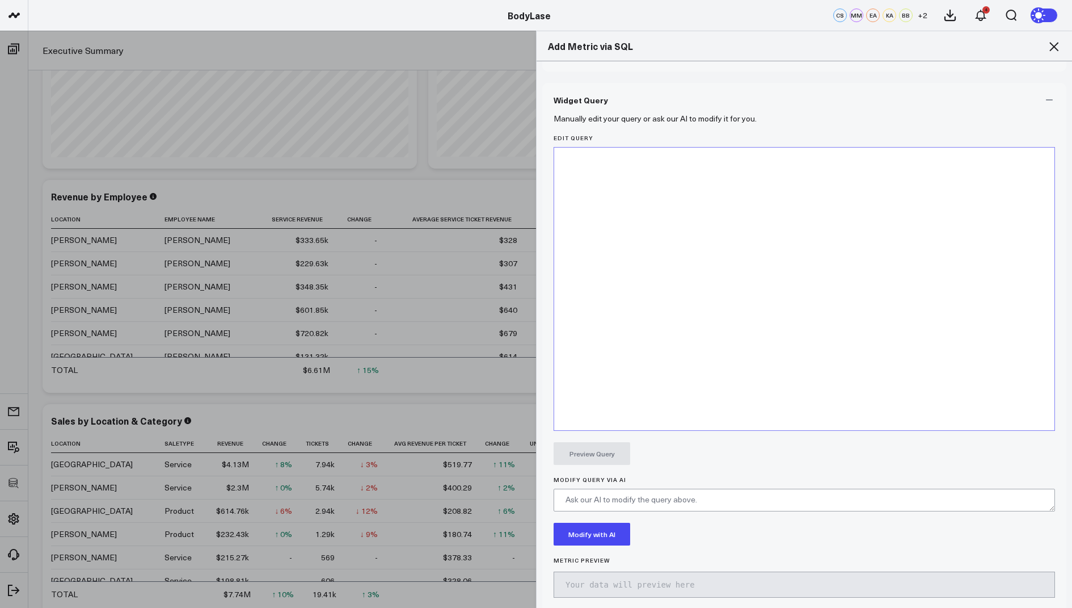
click at [588, 161] on div at bounding box center [804, 160] width 489 height 11
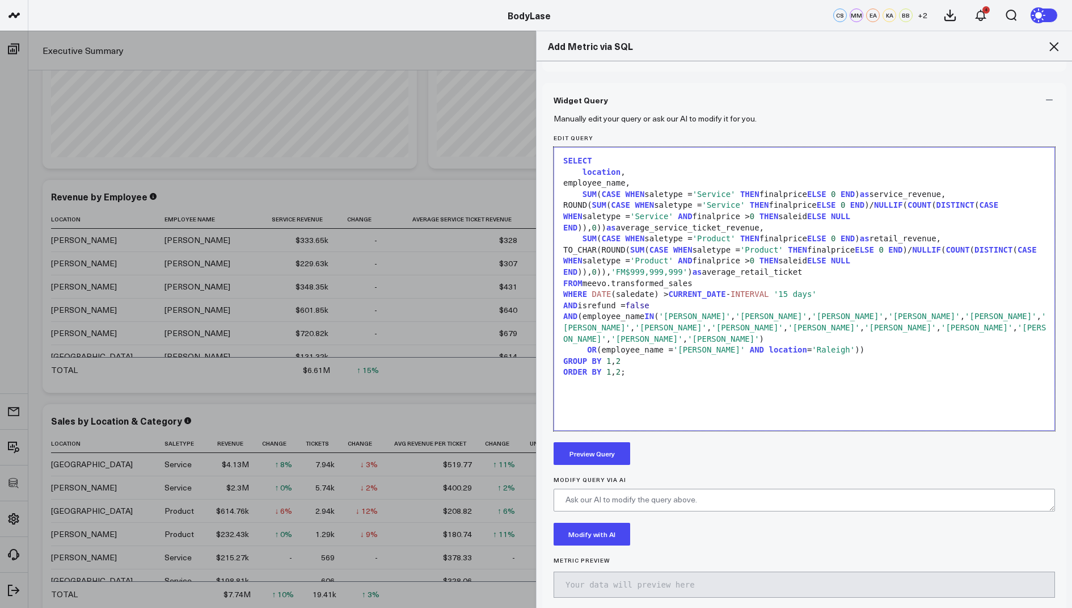
click at [600, 447] on button "Preview Query" at bounding box center [592, 453] width 77 height 23
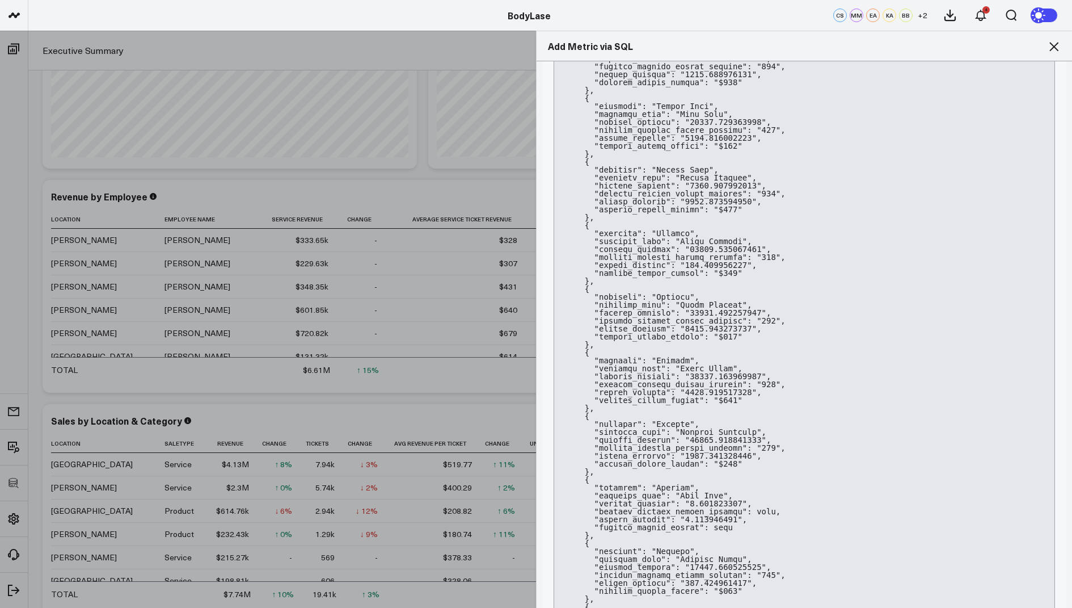
scroll to position [1437, 0]
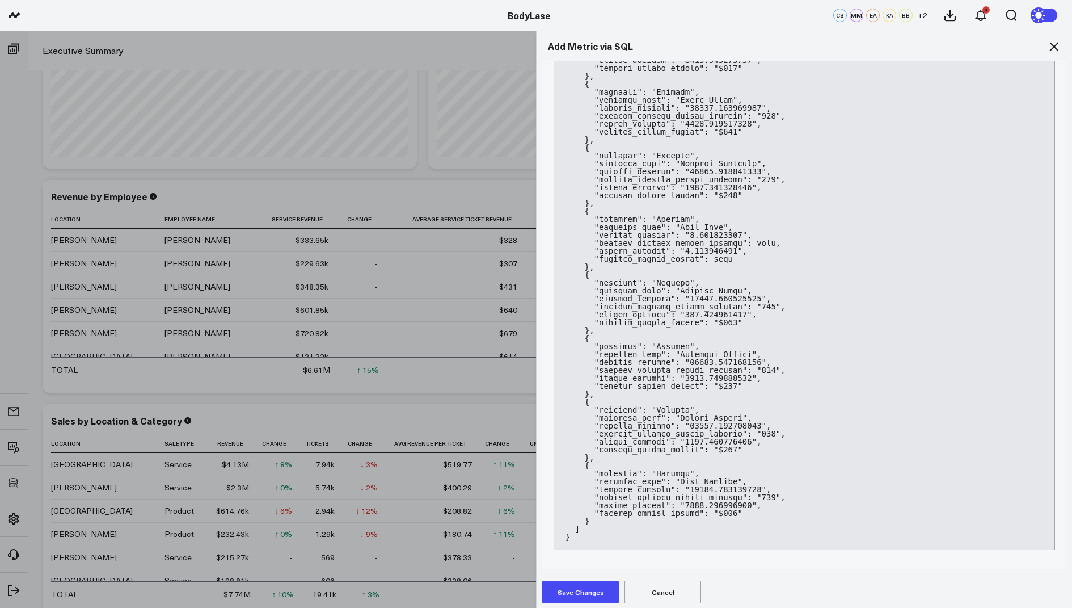
click at [571, 589] on button "Save Changes" at bounding box center [580, 591] width 77 height 23
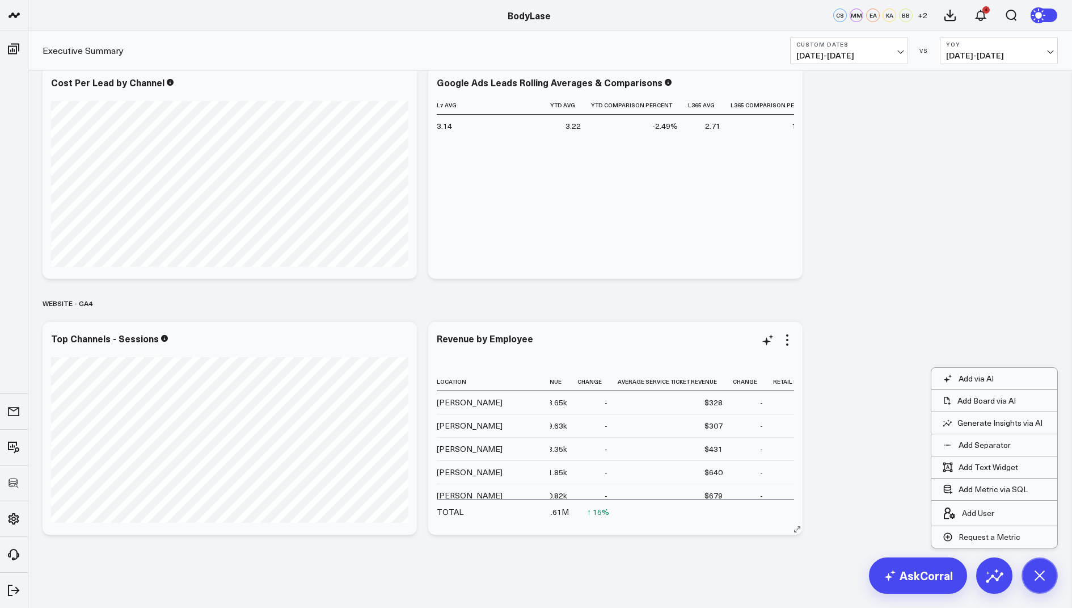
scroll to position [0, 0]
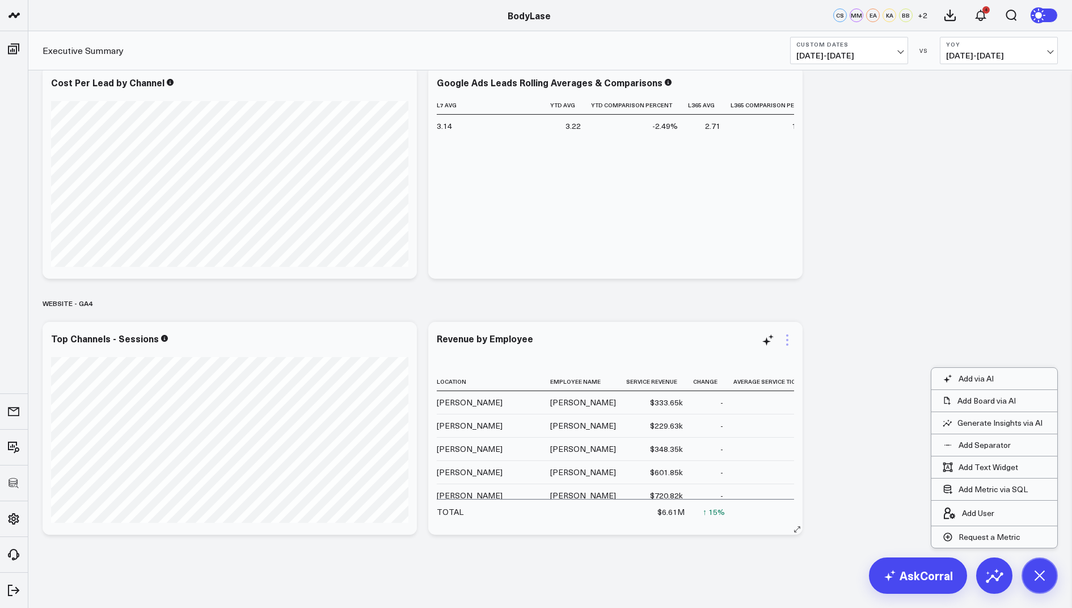
click at [788, 337] on icon at bounding box center [788, 340] width 14 height 14
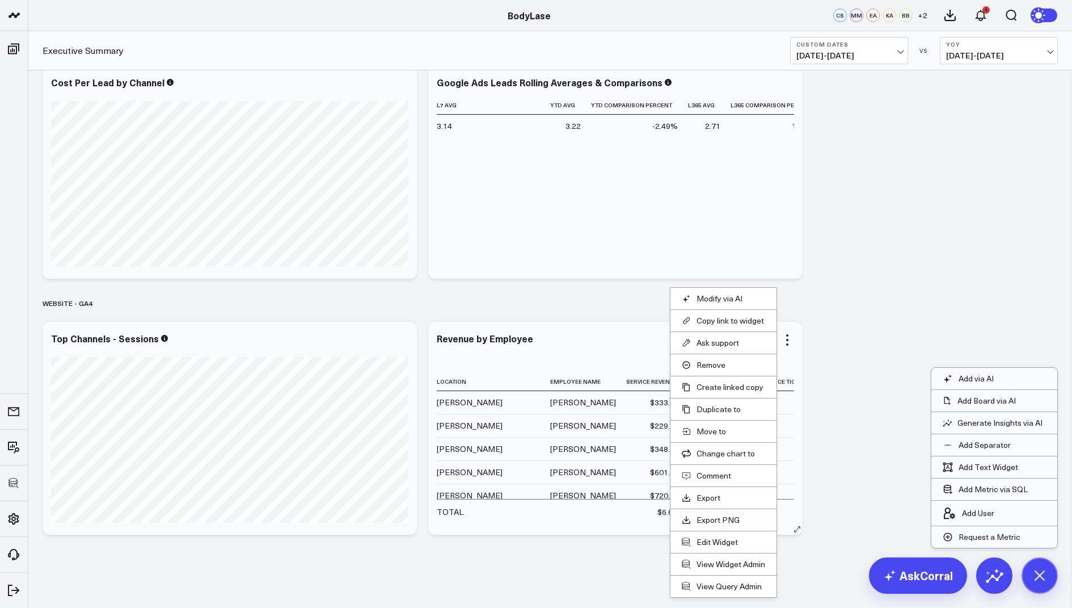
click at [710, 576] on li "View Query Admin" at bounding box center [724, 586] width 106 height 22
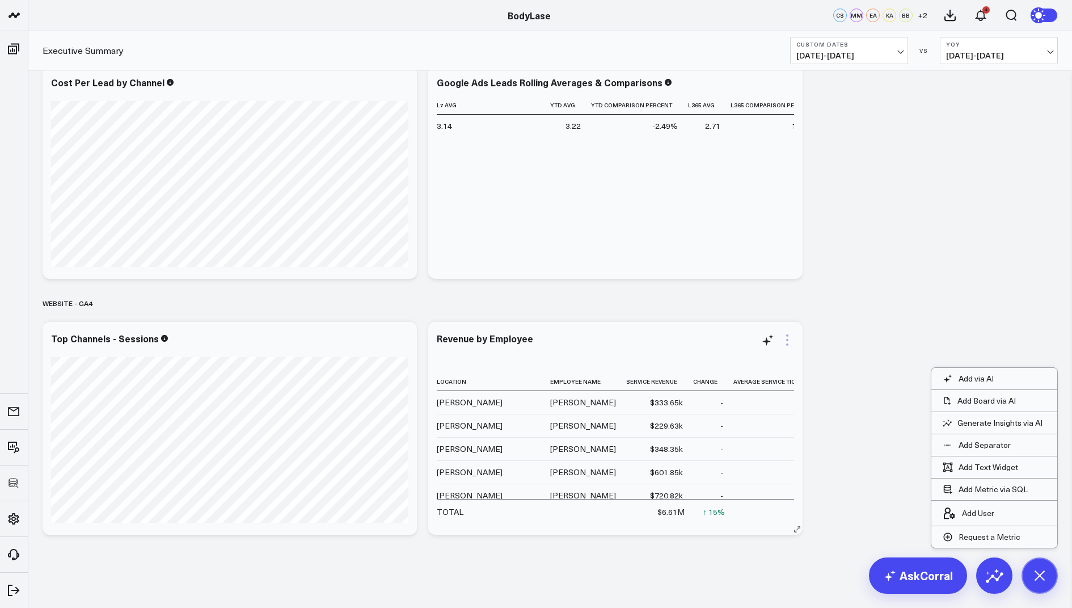
click at [788, 339] on icon at bounding box center [787, 340] width 2 height 2
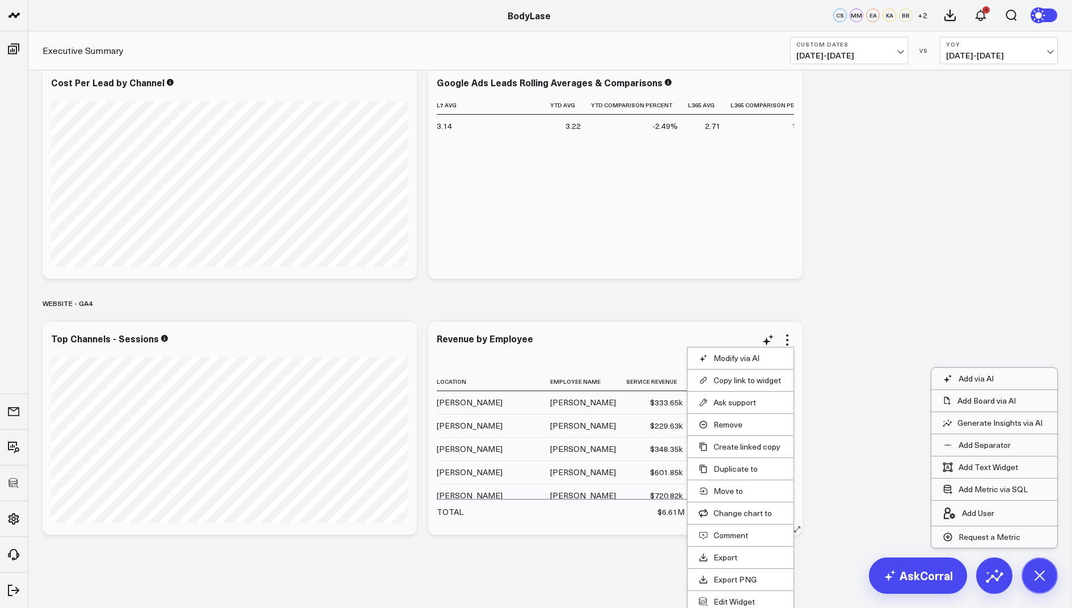
scroll to position [1496, 0]
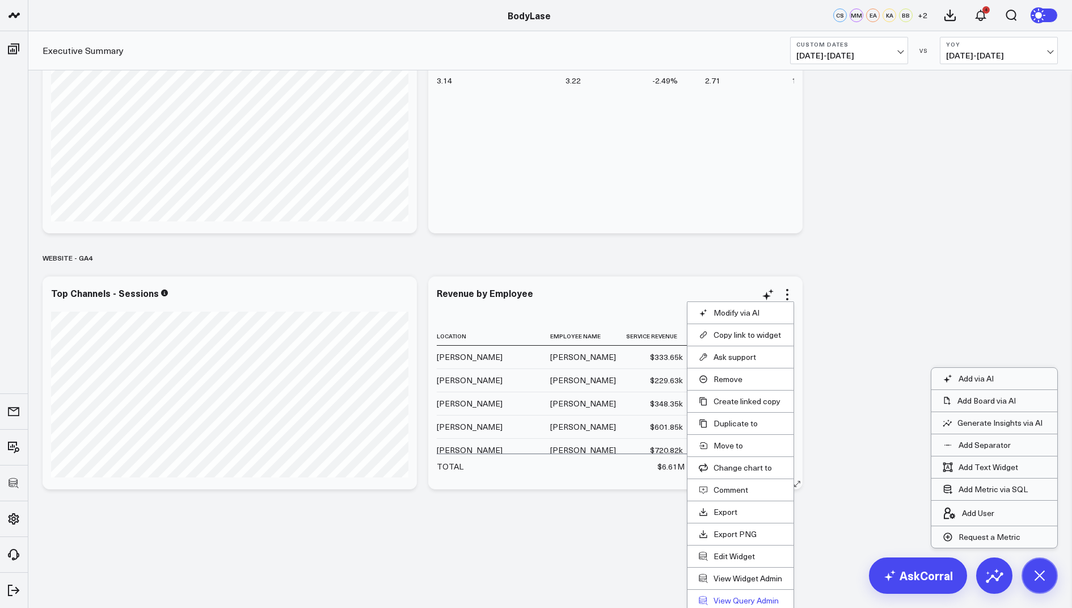
click at [730, 597] on link "View Query Admin" at bounding box center [740, 600] width 83 height 10
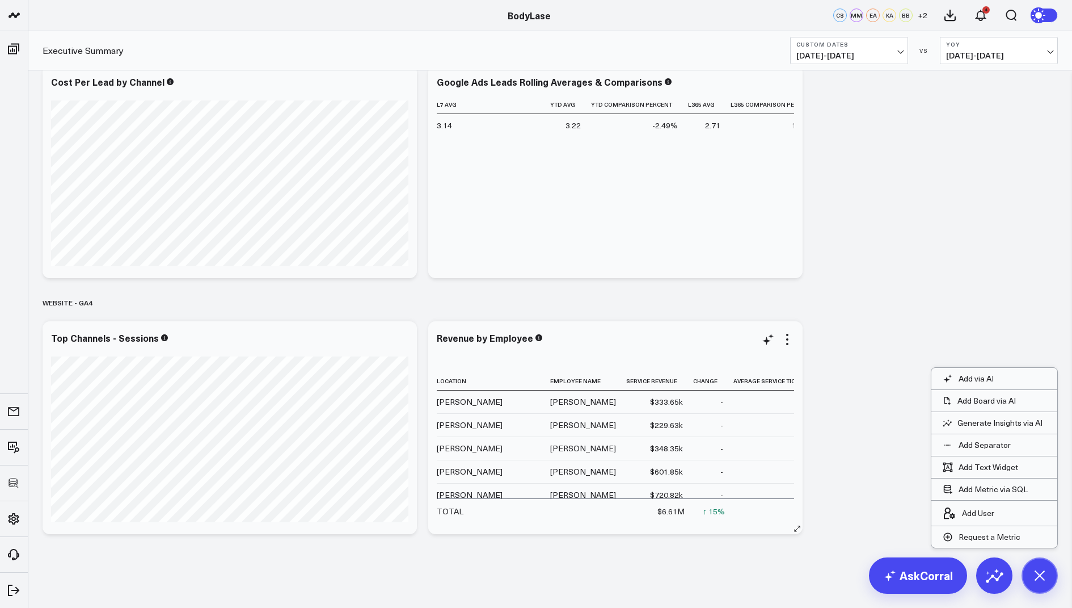
scroll to position [1450, 0]
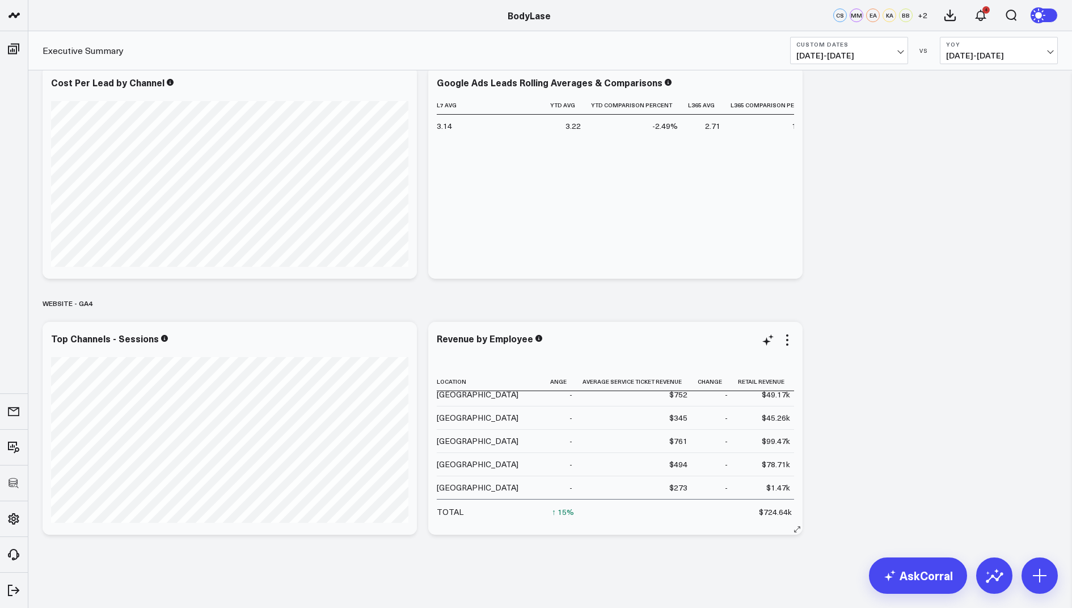
scroll to position [323, 0]
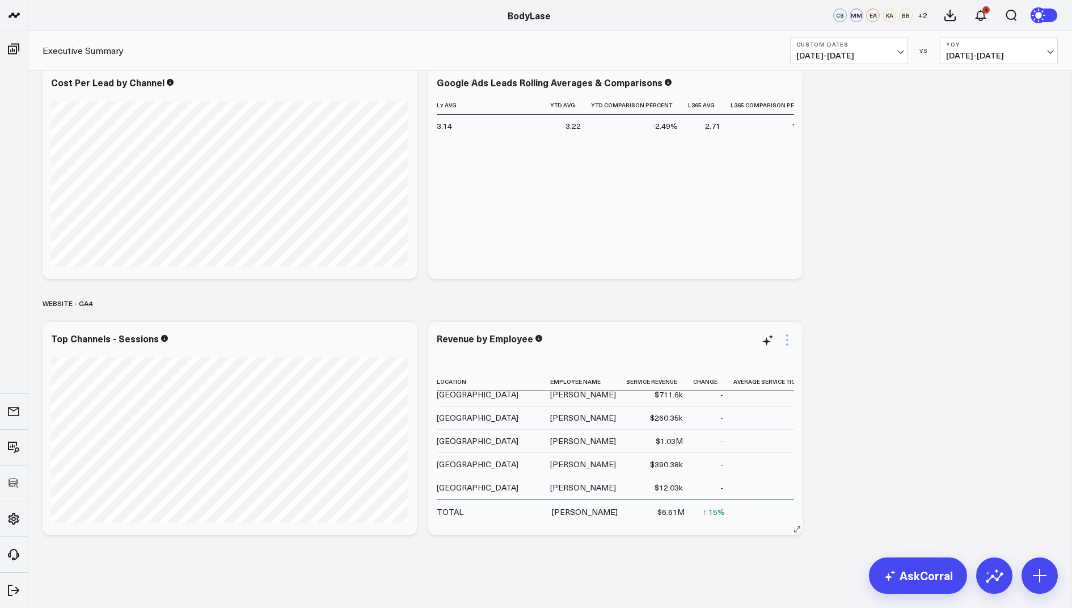
click at [789, 340] on icon at bounding box center [788, 340] width 14 height 14
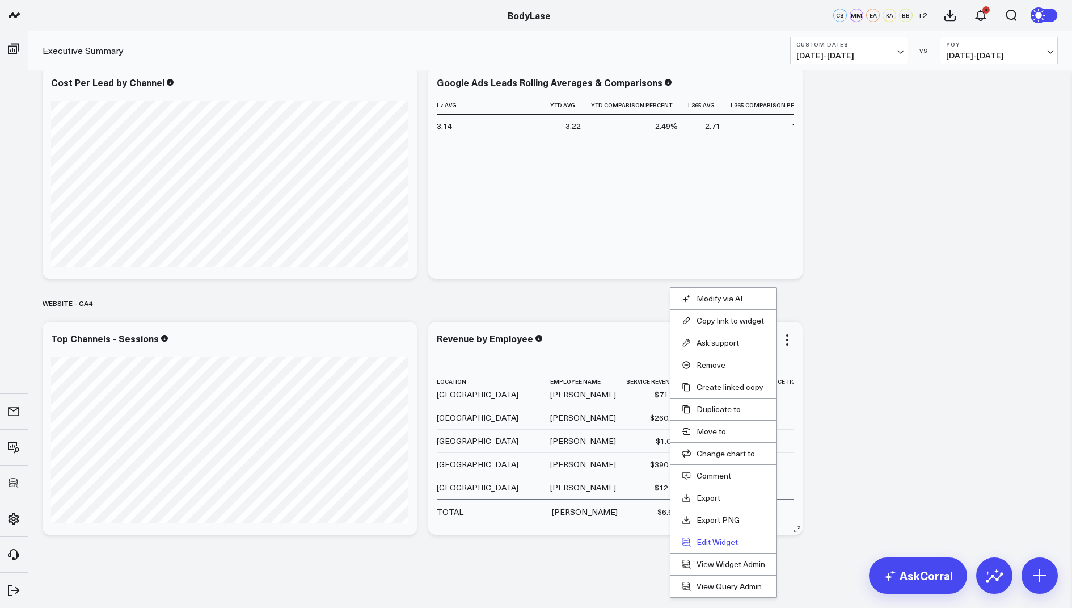
click at [701, 538] on button "Edit Widget" at bounding box center [723, 542] width 83 height 10
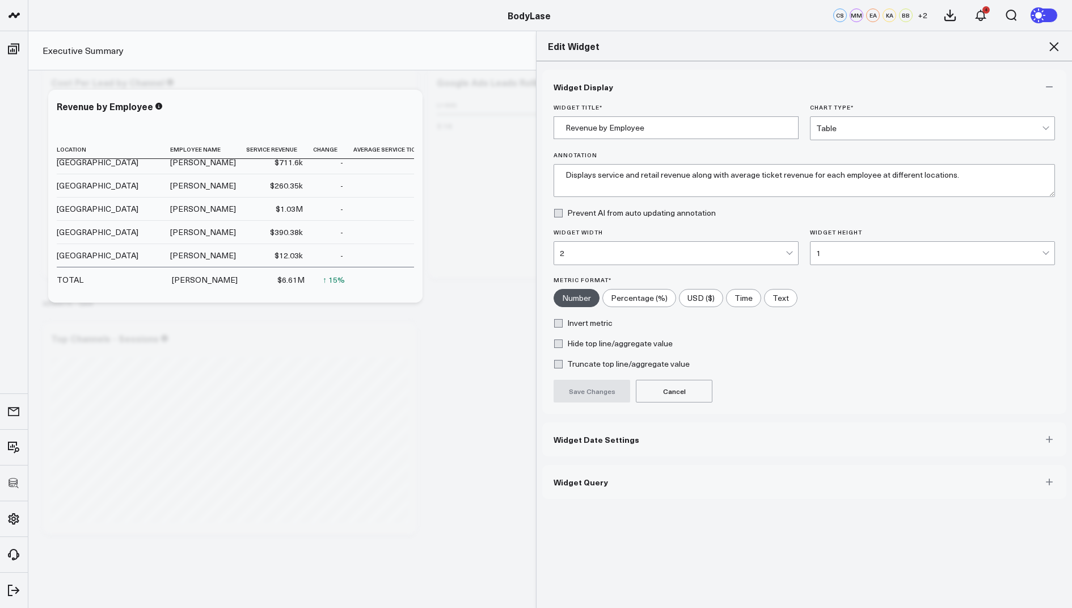
click at [584, 486] on button "Widget Query" at bounding box center [804, 482] width 524 height 34
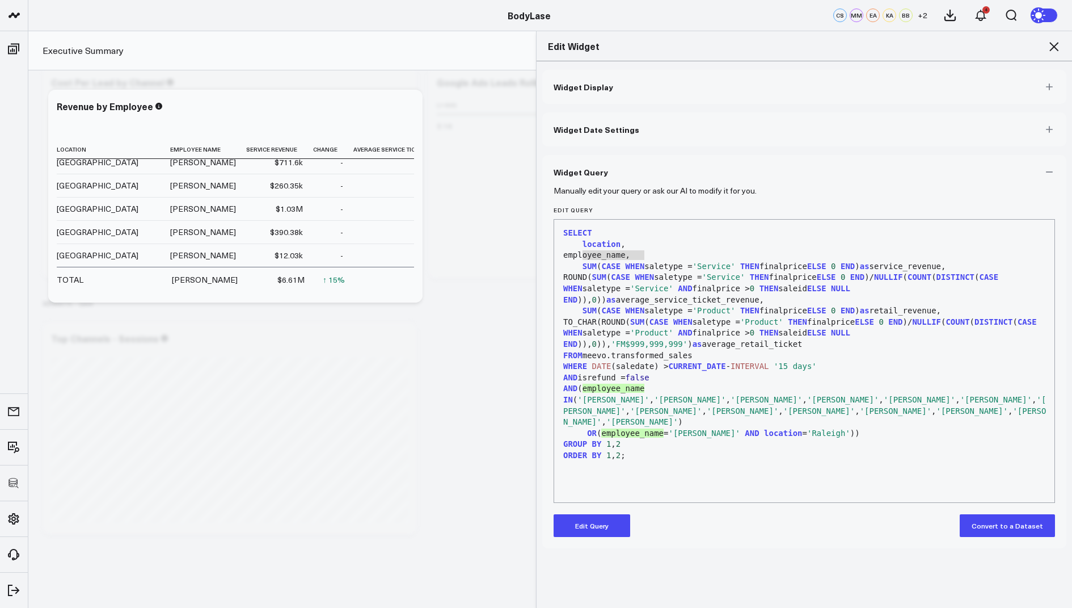
drag, startPoint x: 645, startPoint y: 254, endPoint x: 581, endPoint y: 255, distance: 63.6
click at [581, 255] on div "employee_name," at bounding box center [804, 255] width 489 height 11
copy div "employee_name"
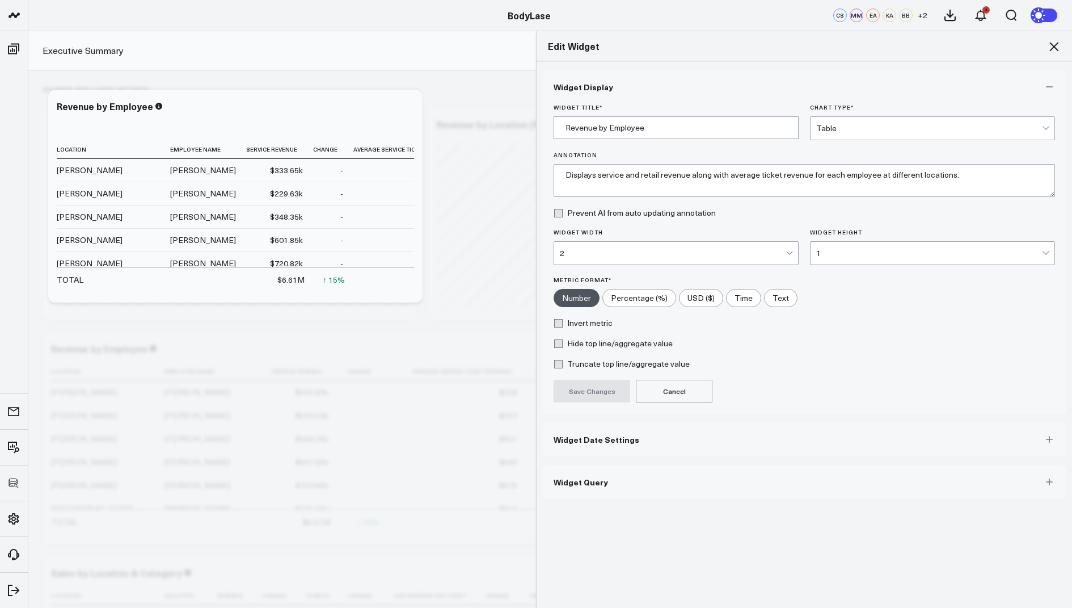
click at [1048, 43] on icon at bounding box center [1054, 47] width 14 height 14
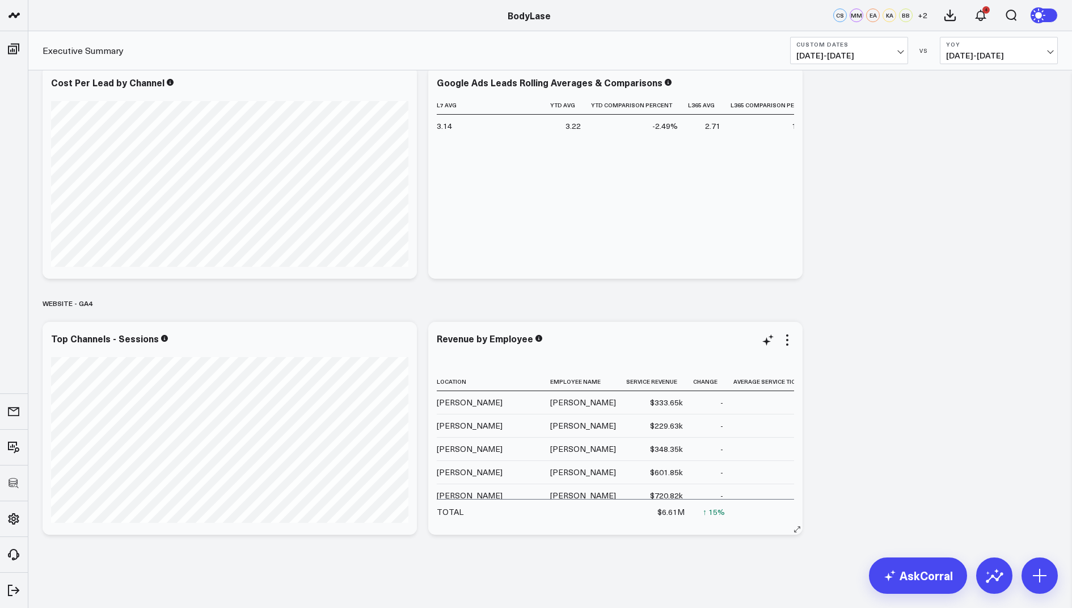
scroll to position [0, 209]
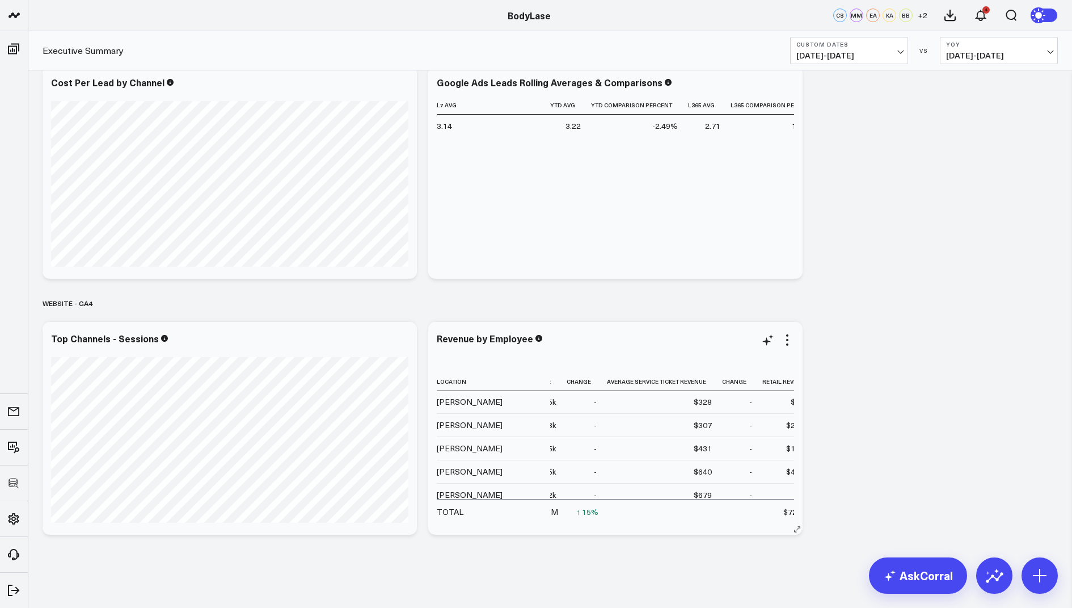
scroll to position [1, 0]
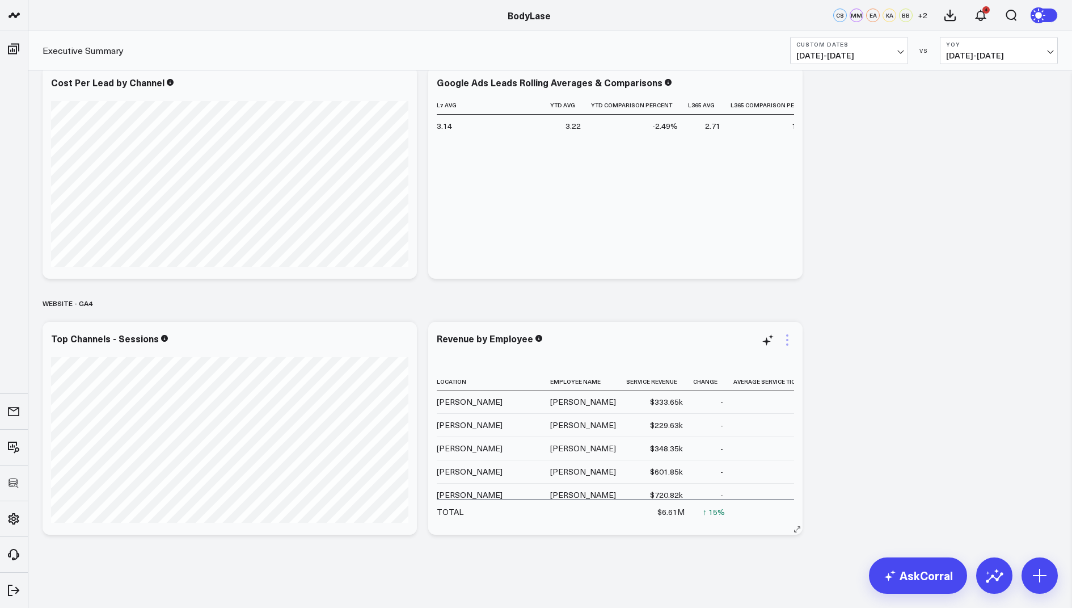
click at [790, 339] on icon at bounding box center [788, 340] width 14 height 14
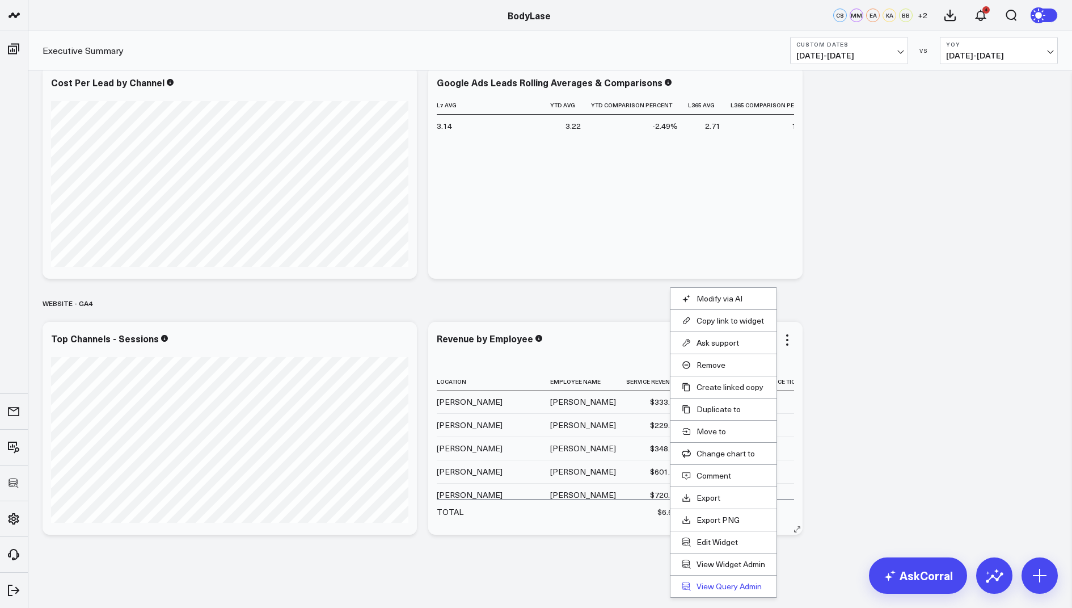
click at [717, 584] on link "View Query Admin" at bounding box center [723, 586] width 83 height 10
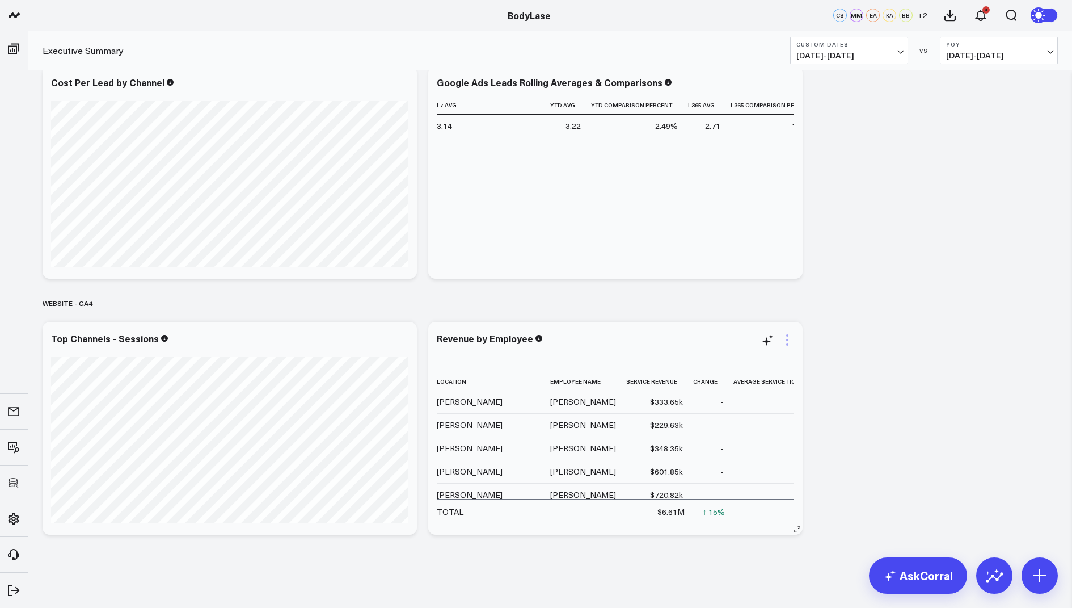
click at [786, 336] on icon at bounding box center [788, 340] width 14 height 14
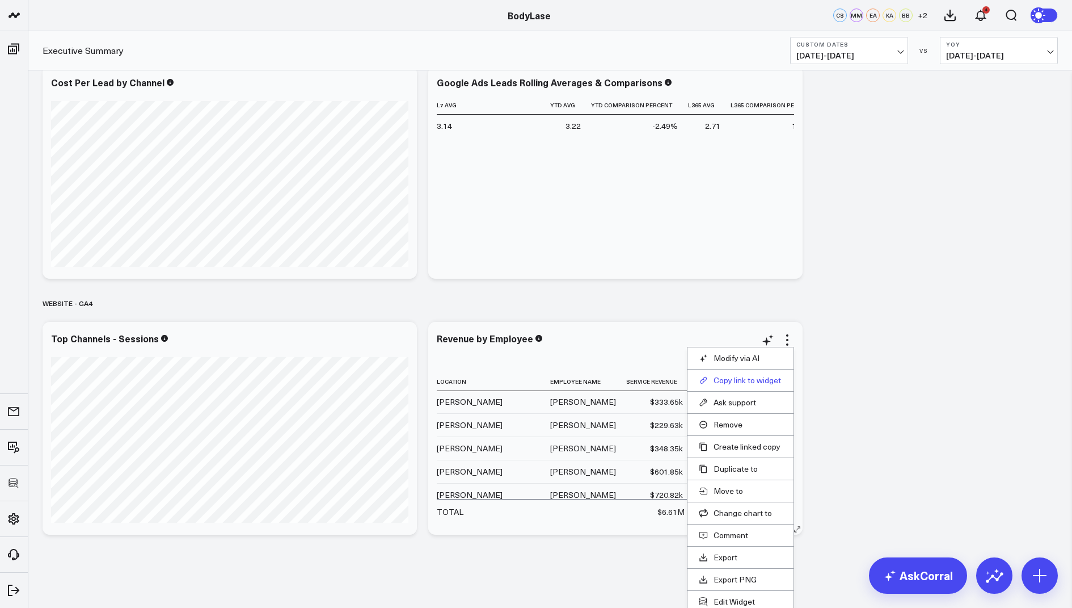
click at [729, 376] on button "Copy link to widget" at bounding box center [740, 380] width 83 height 10
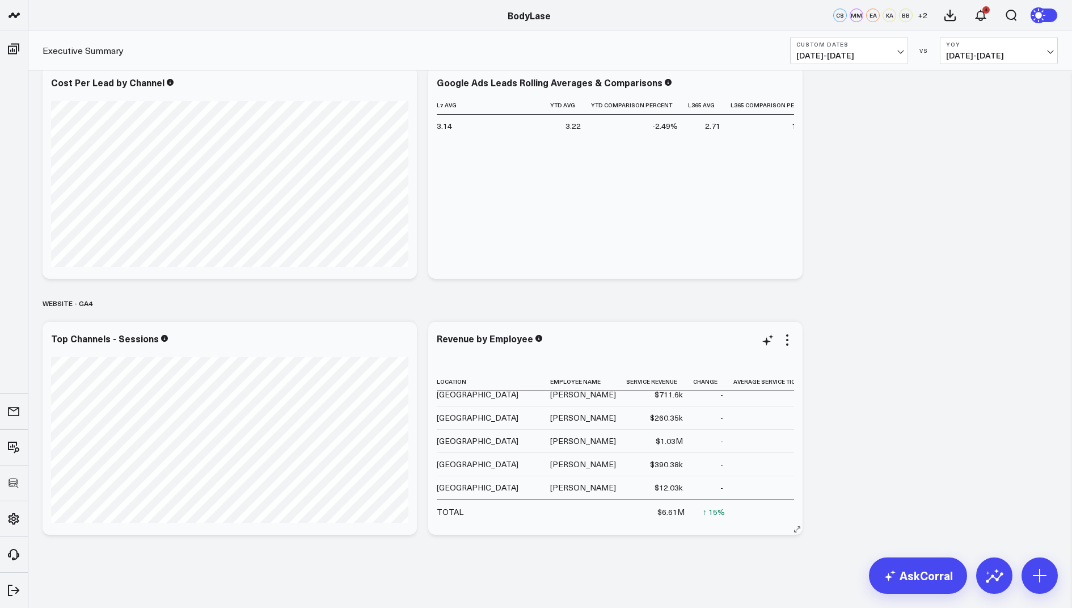
scroll to position [414, 0]
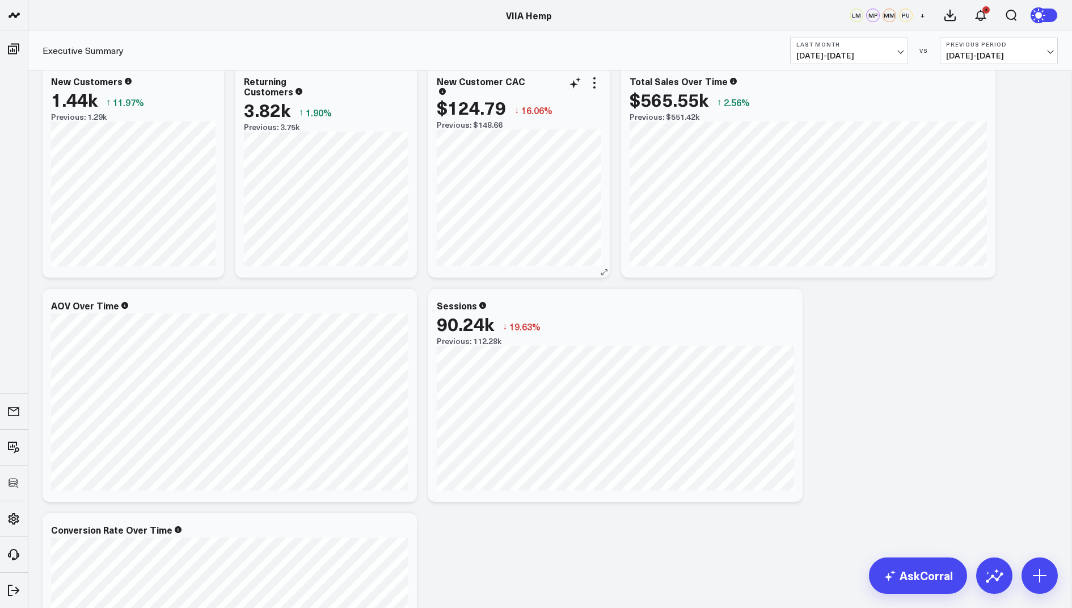
scroll to position [205, 0]
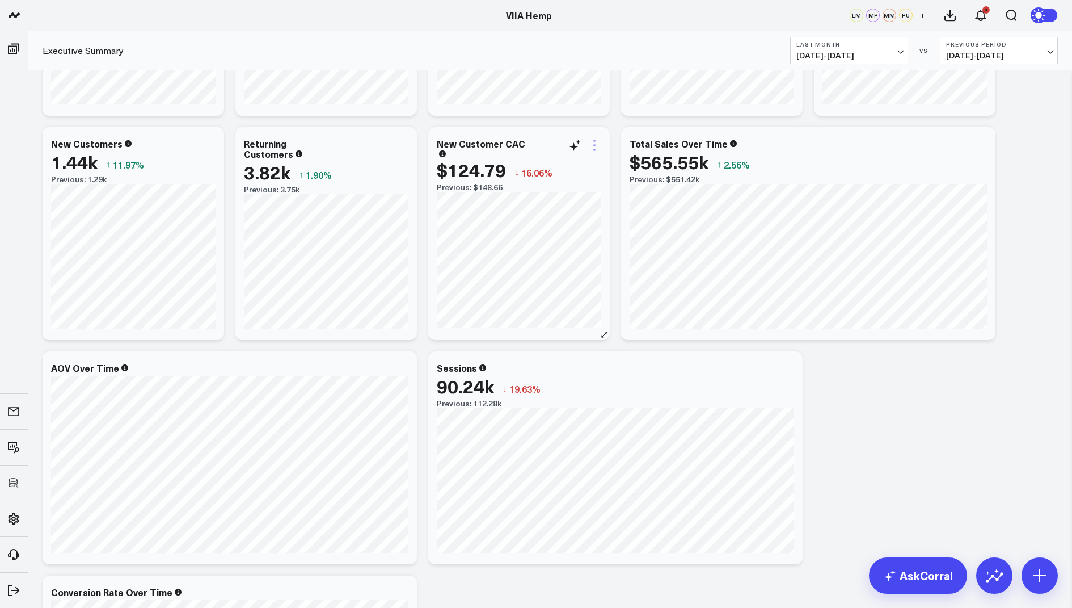
click at [591, 142] on icon at bounding box center [595, 145] width 14 height 14
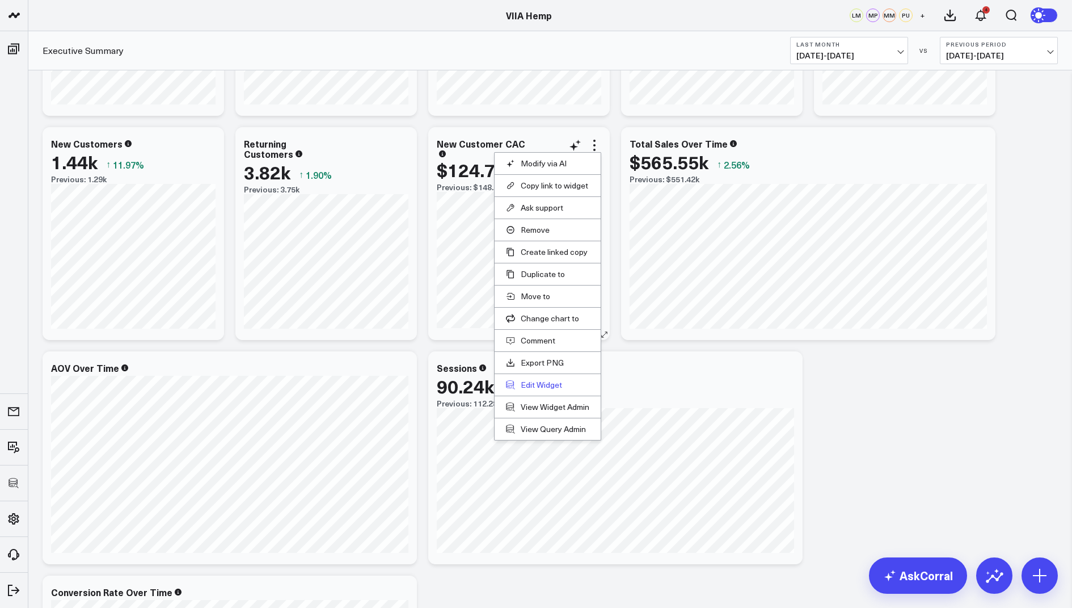
click at [545, 380] on button "Edit Widget" at bounding box center [547, 385] width 83 height 10
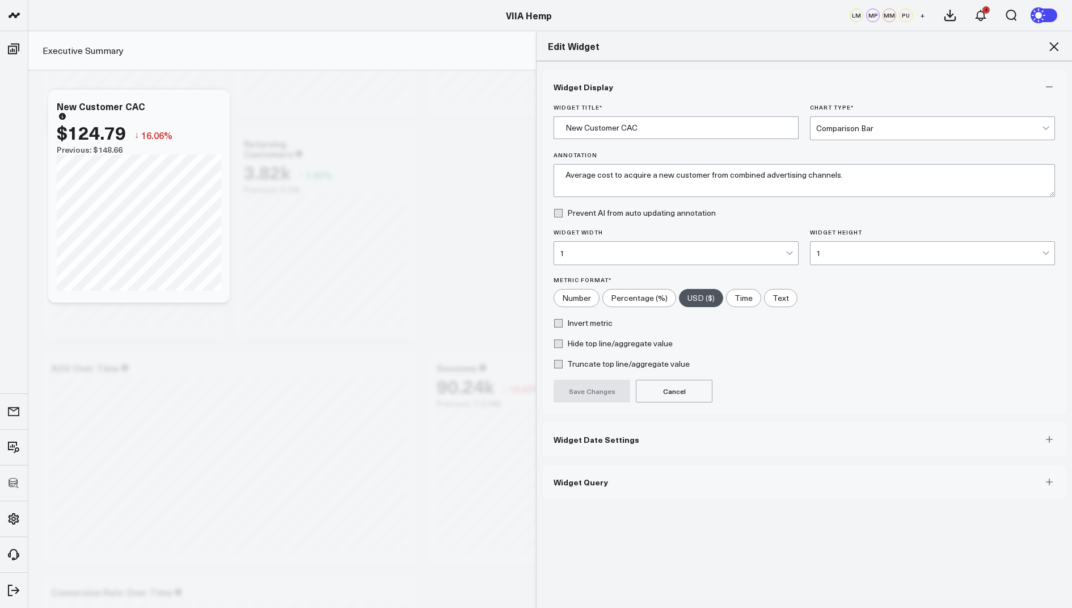
click at [593, 486] on button "Widget Query" at bounding box center [804, 482] width 524 height 34
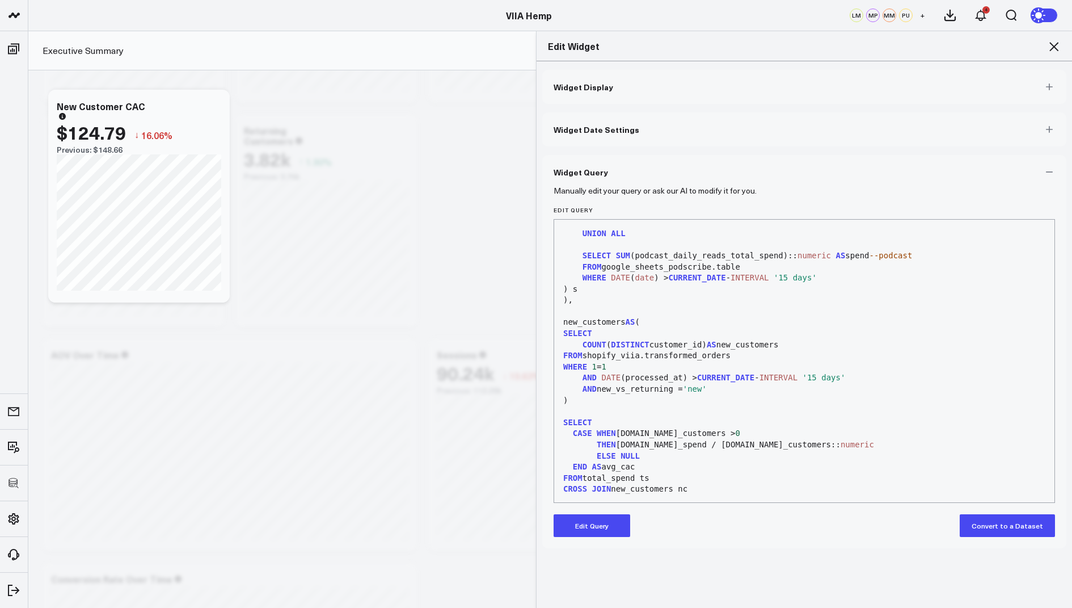
scroll to position [221, 0]
click at [1054, 41] on icon at bounding box center [1054, 47] width 14 height 14
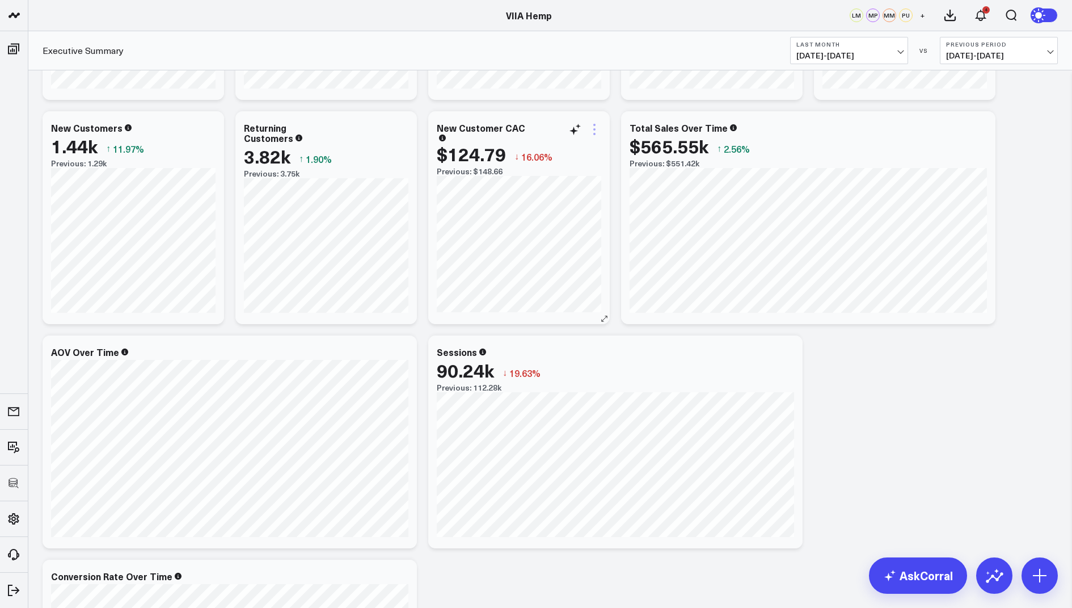
click at [595, 124] on icon at bounding box center [594, 125] width 2 height 2
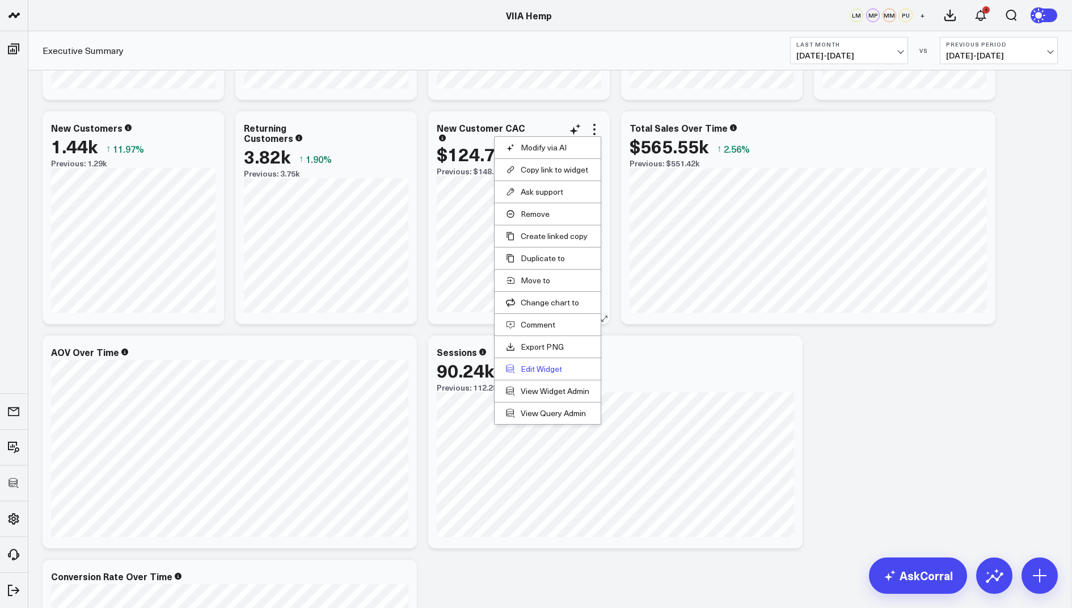
click at [530, 366] on button "Edit Widget" at bounding box center [547, 369] width 83 height 10
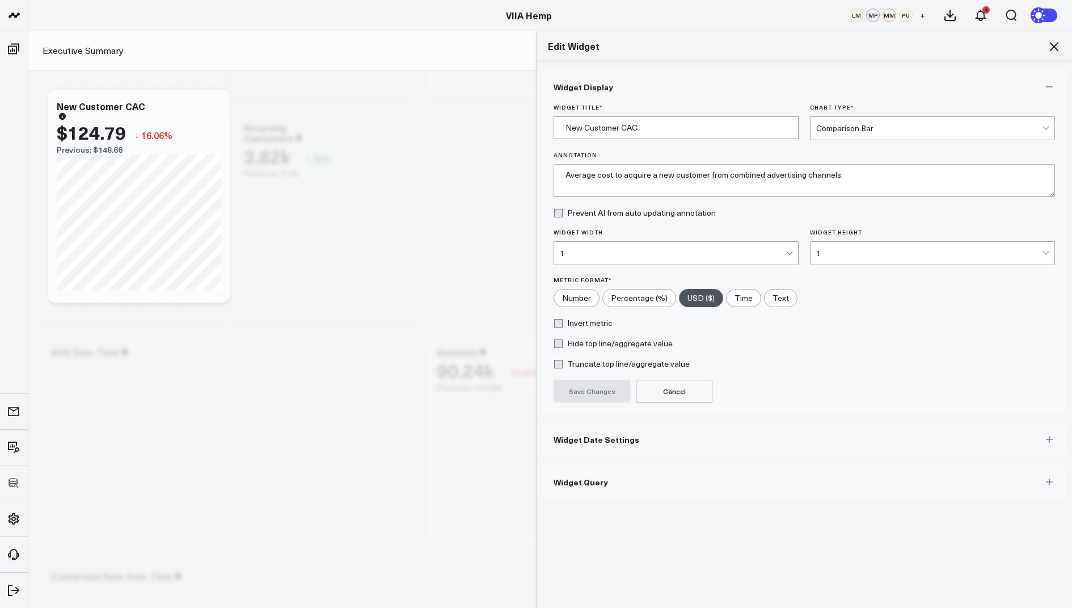
click at [609, 479] on button "Widget Query" at bounding box center [804, 482] width 524 height 34
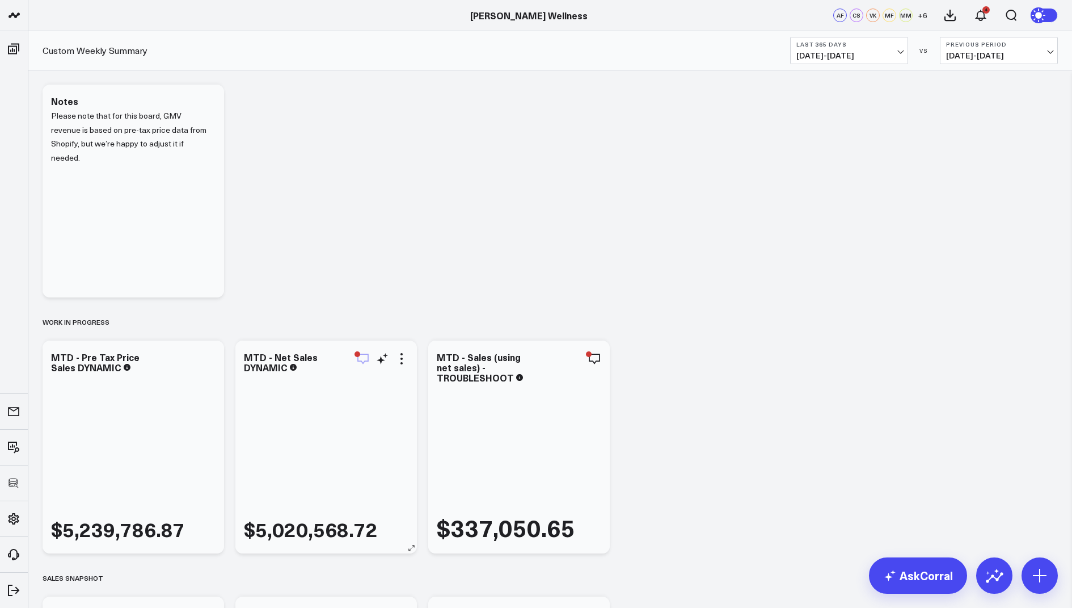
click at [368, 361] on icon "button" at bounding box center [363, 359] width 14 height 14
click at [558, 357] on icon "button" at bounding box center [556, 359] width 14 height 14
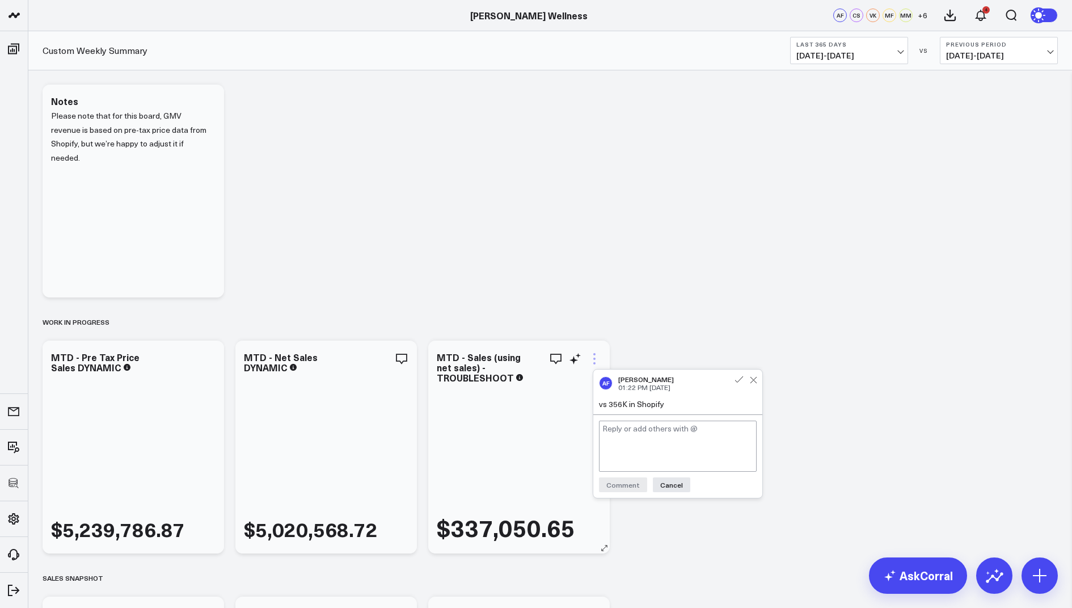
click at [592, 356] on icon at bounding box center [595, 359] width 14 height 14
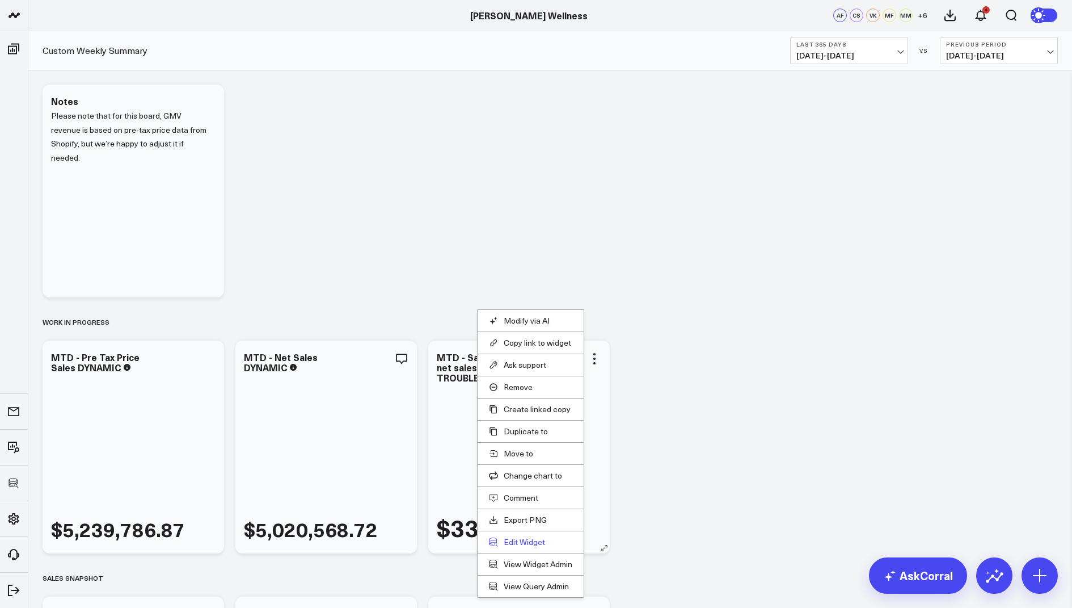
click at [519, 537] on button "Edit Widget" at bounding box center [530, 542] width 83 height 10
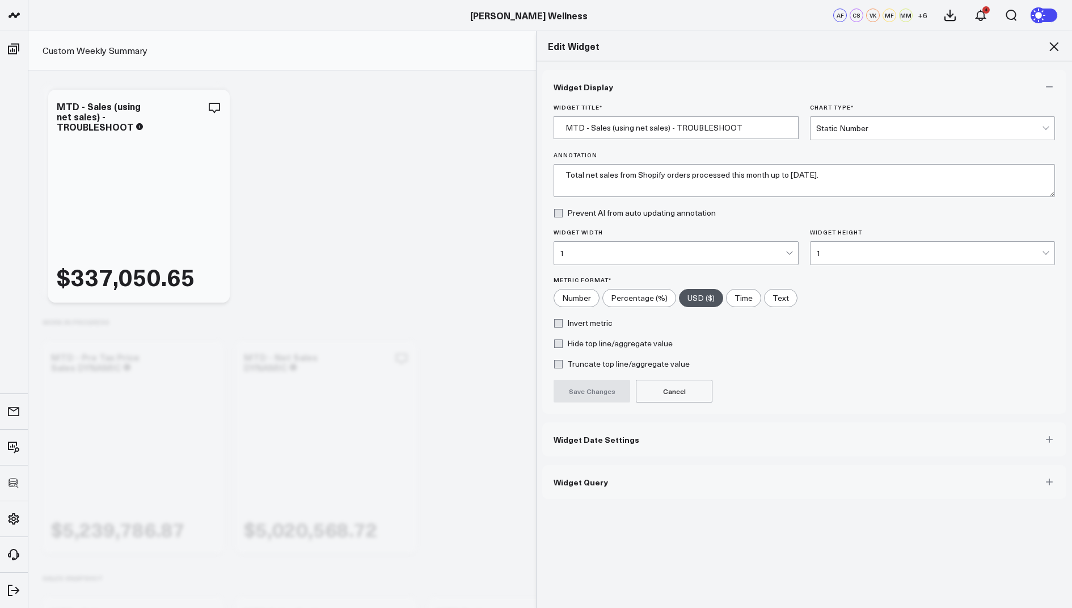
click at [602, 486] on button "Widget Query" at bounding box center [804, 482] width 524 height 34
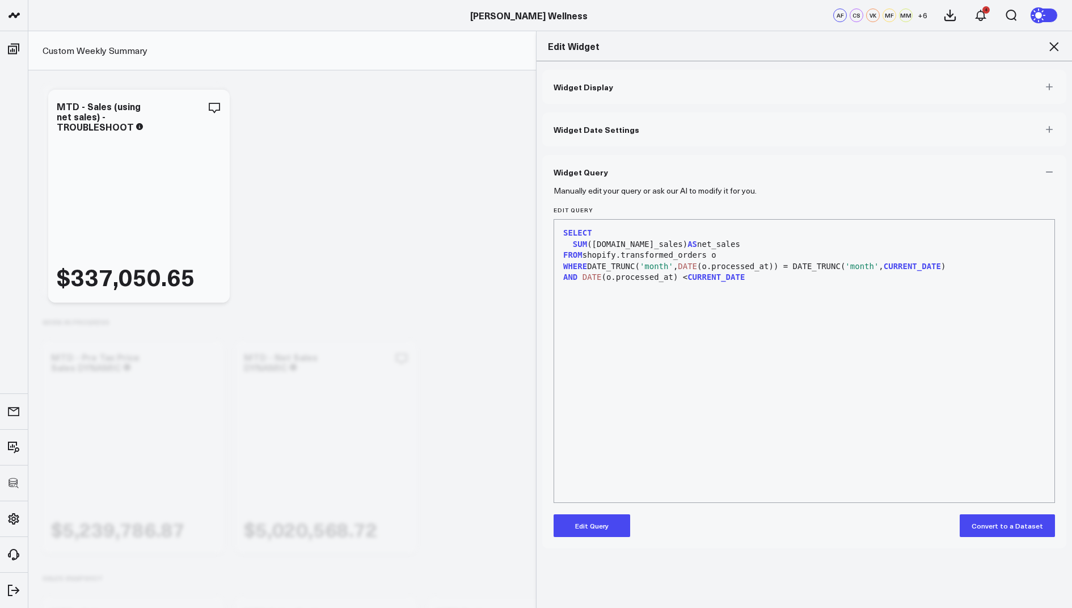
click at [1046, 47] on h2 "Edit Widget" at bounding box center [804, 46] width 513 height 12
click at [1050, 45] on icon at bounding box center [1054, 47] width 14 height 14
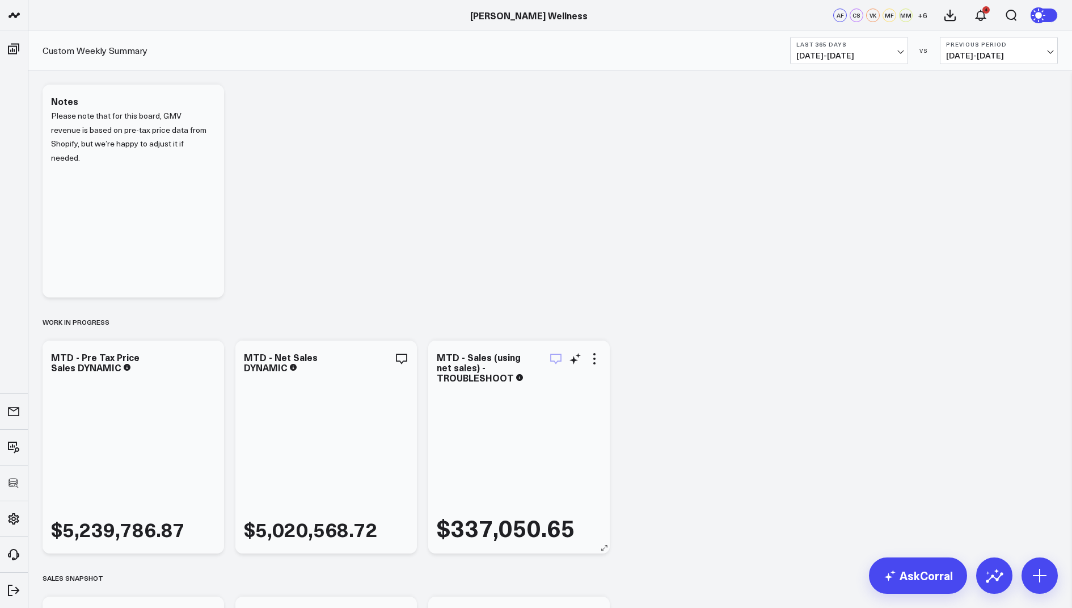
click at [555, 357] on icon "button" at bounding box center [556, 359] width 14 height 14
click at [529, 459] on div "$337,050.65" at bounding box center [519, 463] width 165 height 157
click at [364, 357] on icon "button" at bounding box center [363, 359] width 14 height 14
click at [338, 420] on div "$5,020,568.72" at bounding box center [326, 458] width 165 height 167
click at [210, 356] on icon at bounding box center [209, 359] width 14 height 14
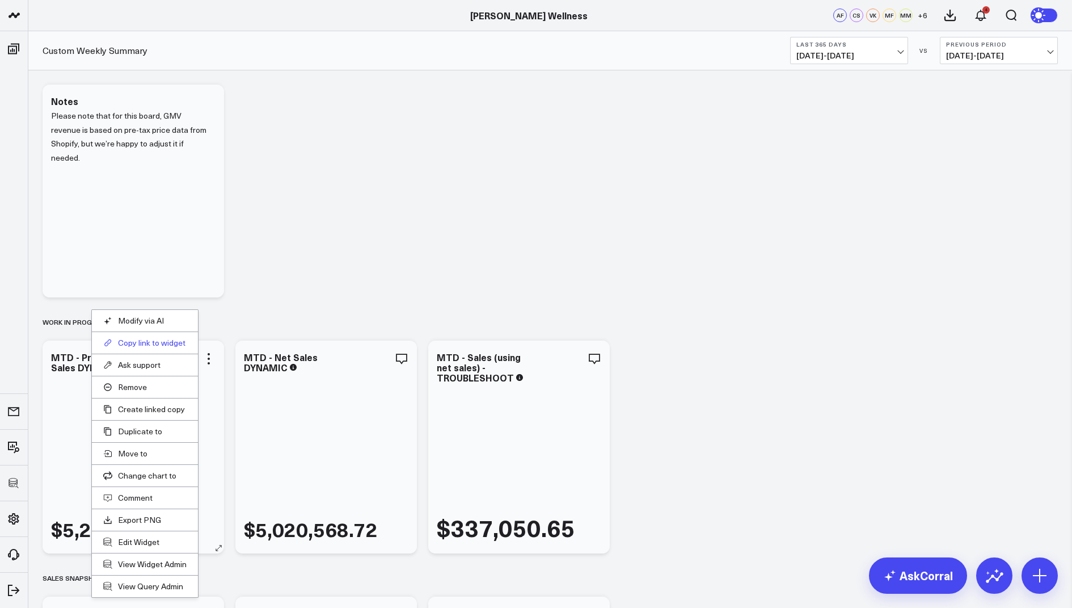
click at [140, 343] on button "Copy link to widget" at bounding box center [144, 343] width 83 height 10
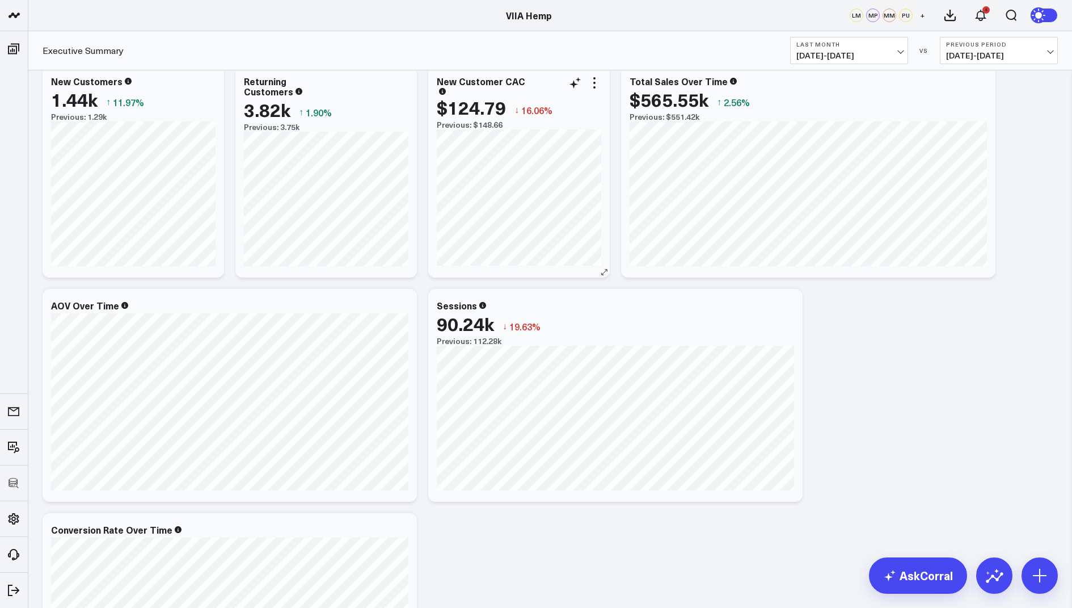
scroll to position [231, 0]
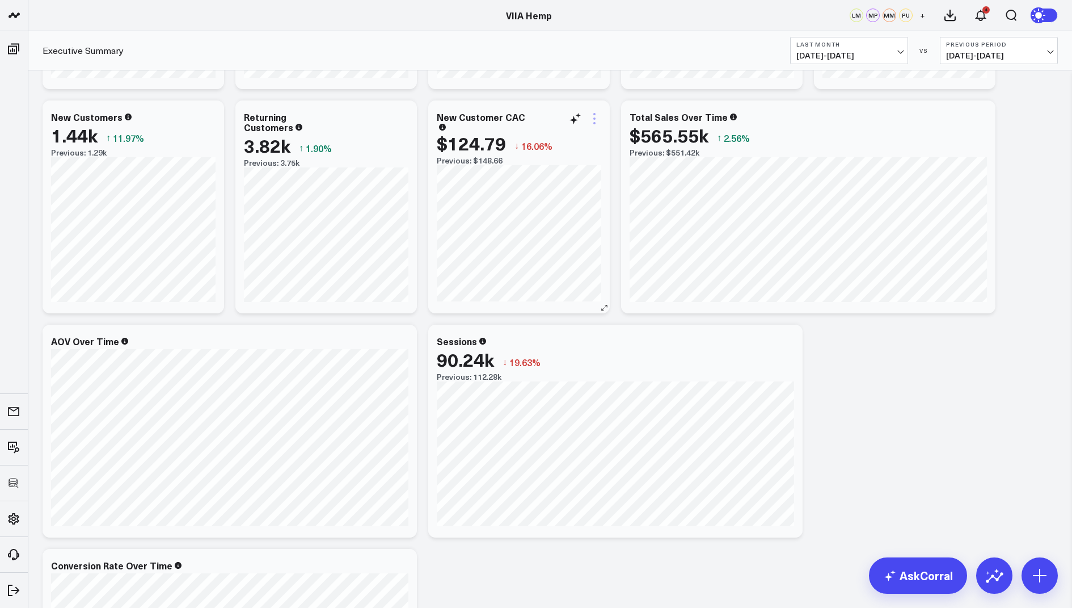
click at [595, 113] on icon at bounding box center [595, 119] width 14 height 14
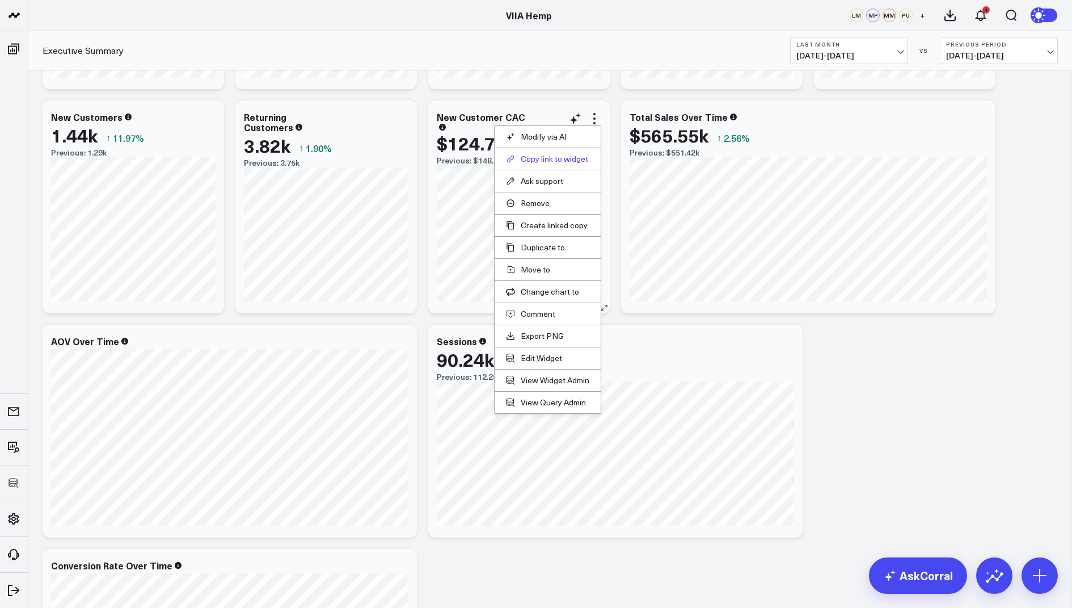
click at [554, 158] on button "Copy link to widget" at bounding box center [547, 159] width 83 height 10
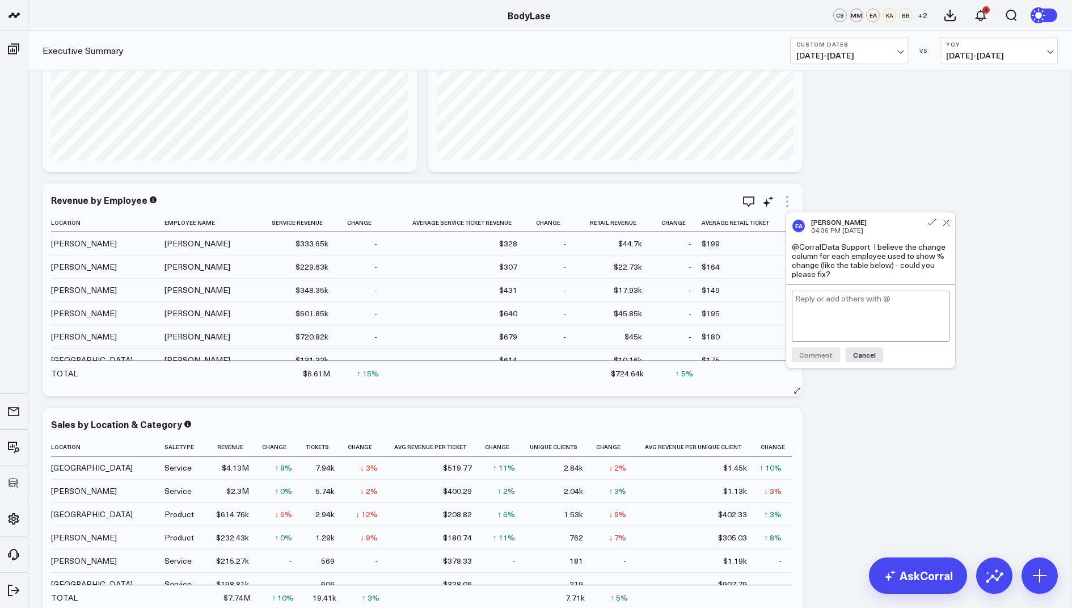
scroll to position [140, 0]
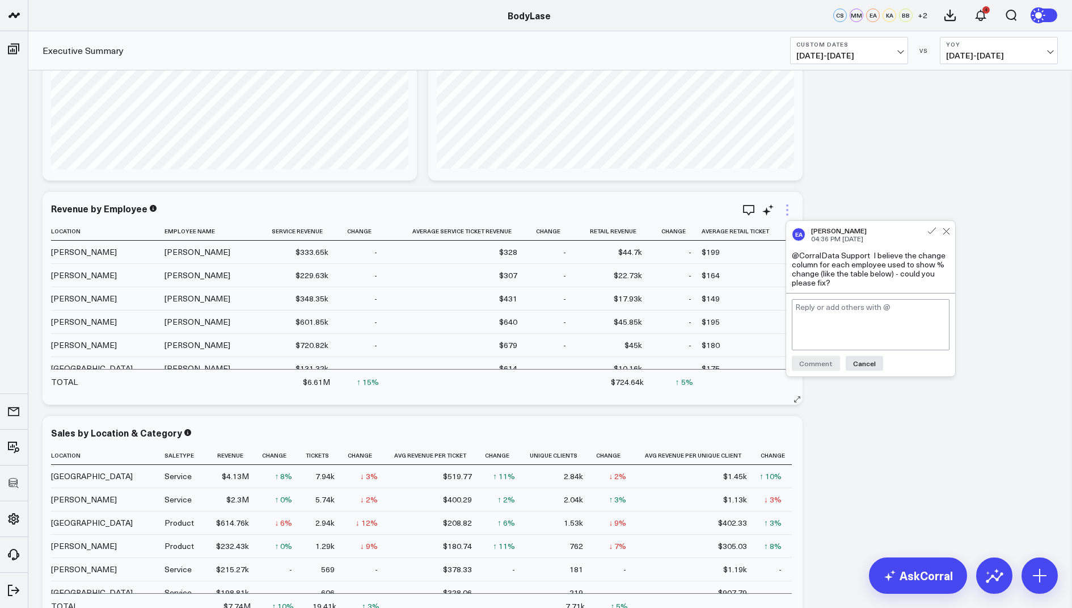
click at [786, 214] on icon at bounding box center [787, 214] width 2 height 2
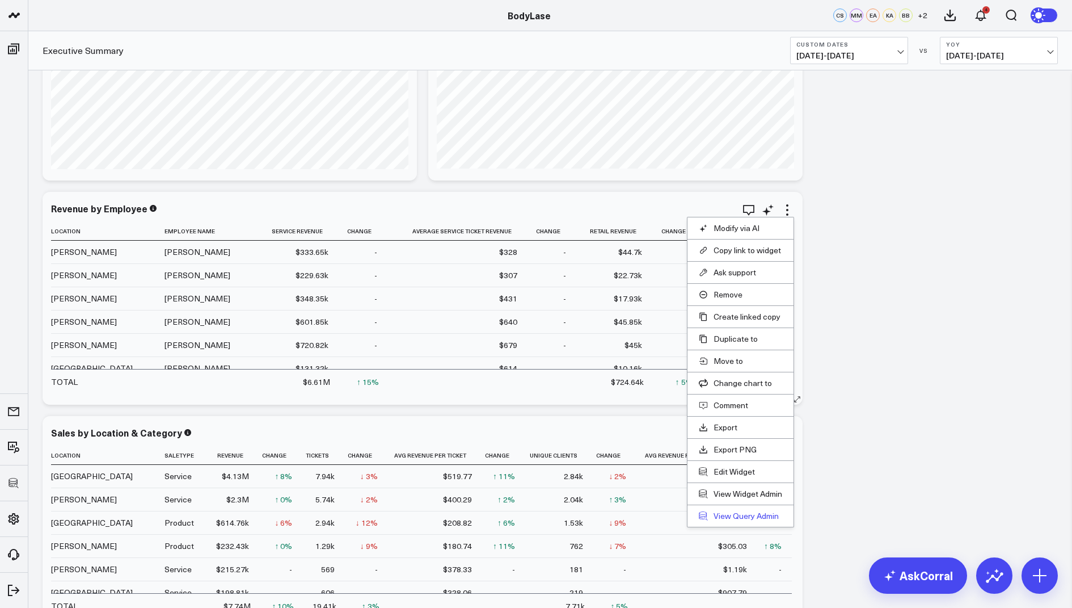
click at [727, 513] on link "View Query Admin" at bounding box center [740, 516] width 83 height 10
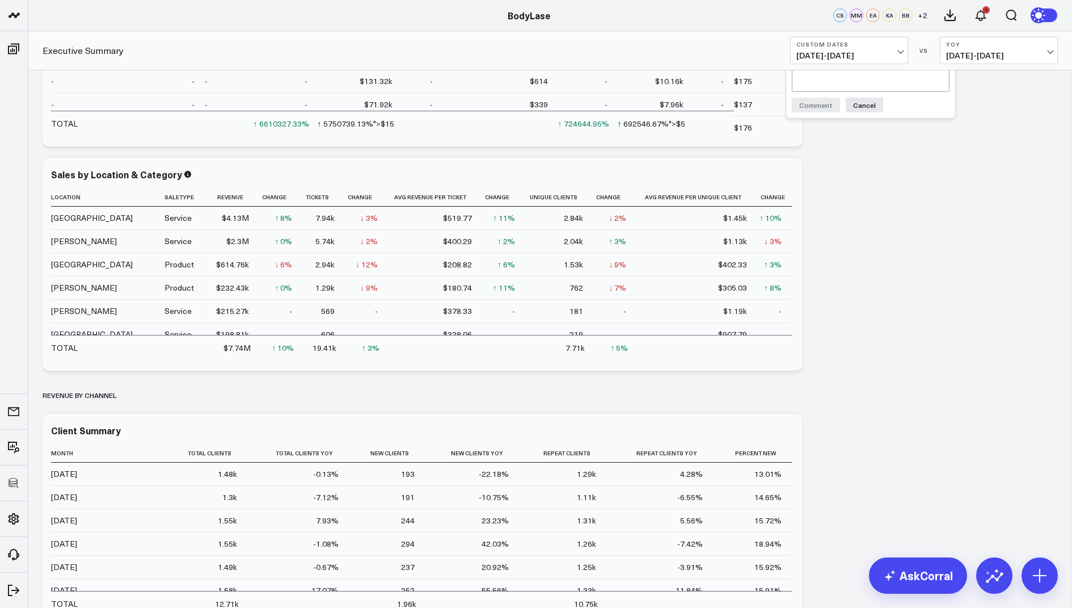
scroll to position [1450, 0]
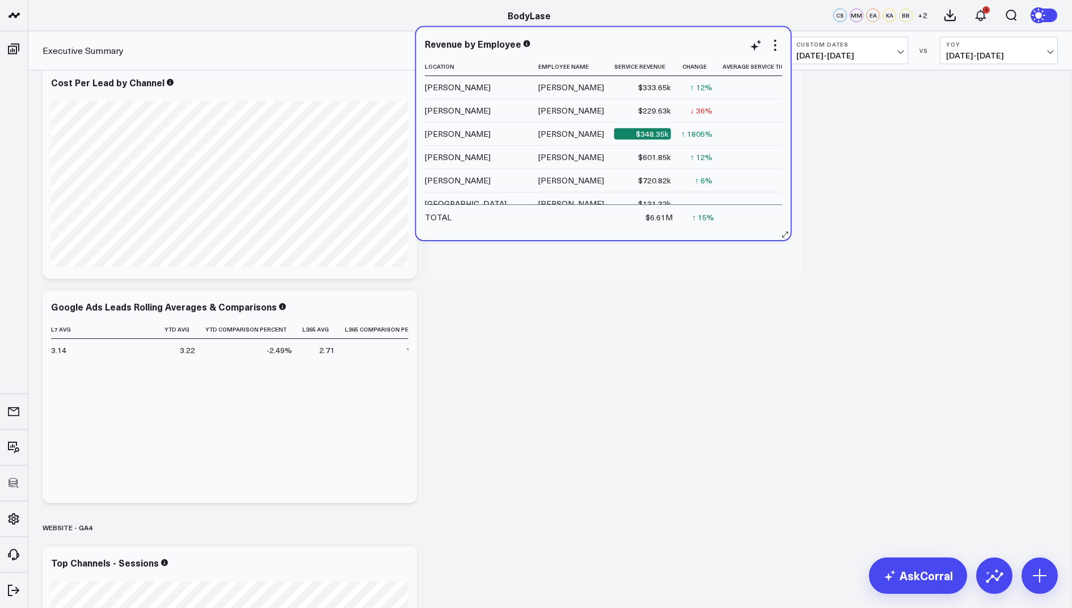
drag, startPoint x: 555, startPoint y: 378, endPoint x: 543, endPoint y: 83, distance: 294.7
click at [543, 83] on td "[PERSON_NAME]" at bounding box center [576, 87] width 76 height 23
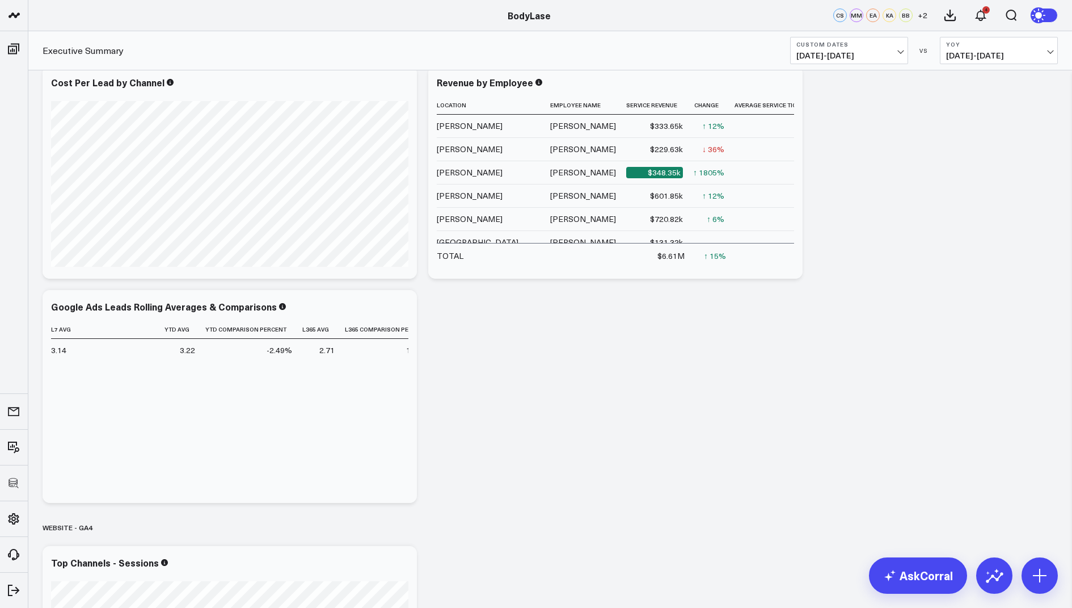
scroll to position [1088, 0]
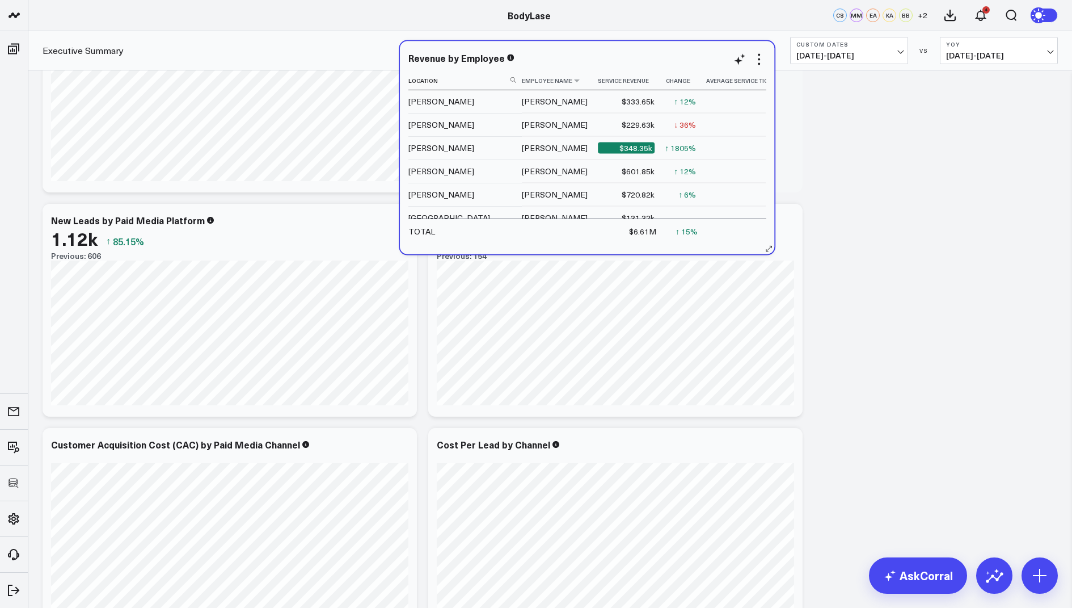
drag, startPoint x: 565, startPoint y: 458, endPoint x: 528, endPoint y: 71, distance: 389.3
click at [528, 71] on th "Employee Name" at bounding box center [560, 80] width 76 height 19
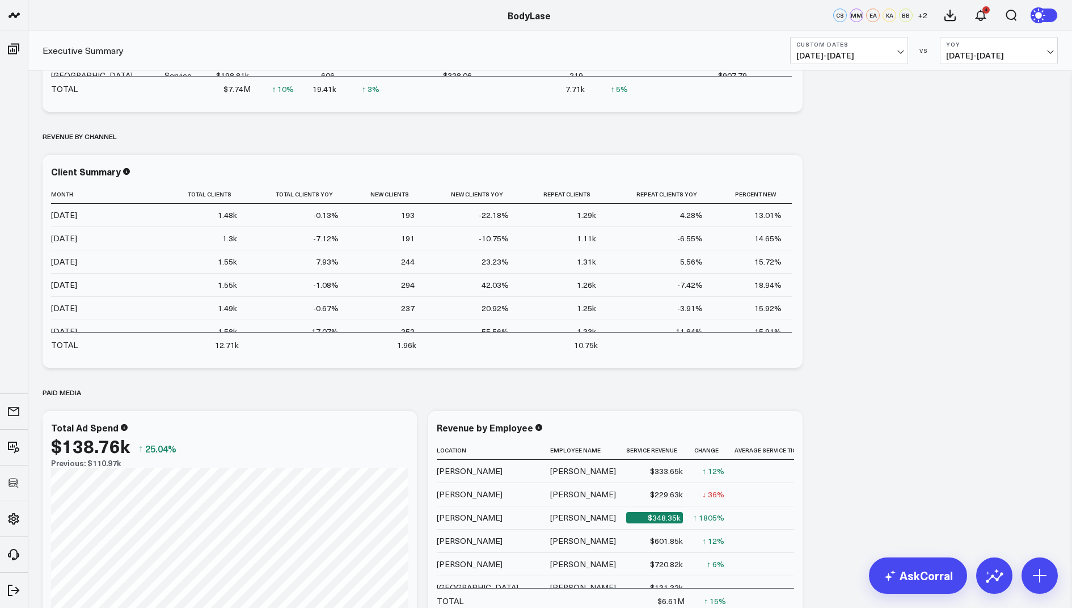
scroll to position [619, 0]
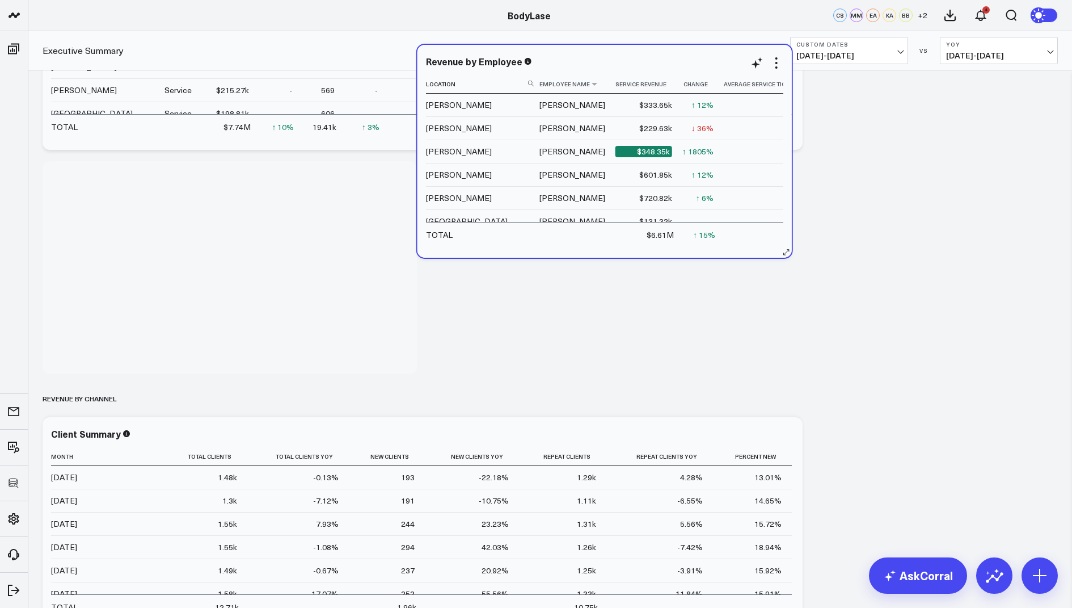
drag, startPoint x: 575, startPoint y: 481, endPoint x: 563, endPoint y: 77, distance: 404.1
click at [563, 77] on th "Employee Name" at bounding box center [578, 84] width 76 height 19
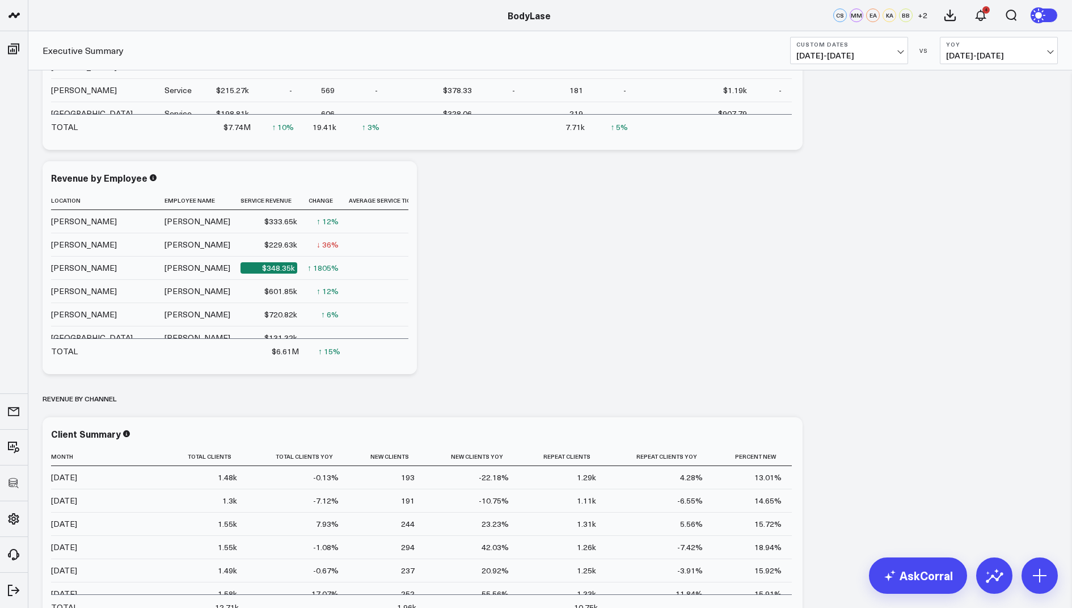
scroll to position [400, 0]
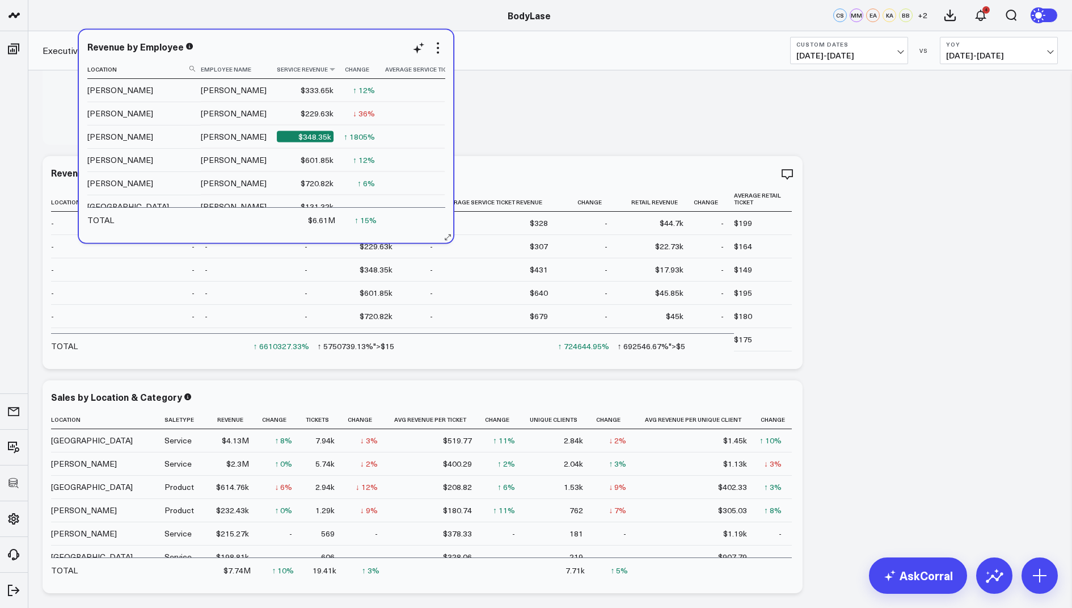
drag, startPoint x: 247, startPoint y: 416, endPoint x: 284, endPoint y: 66, distance: 351.9
click at [284, 66] on th "Service Revenue" at bounding box center [310, 69] width 67 height 19
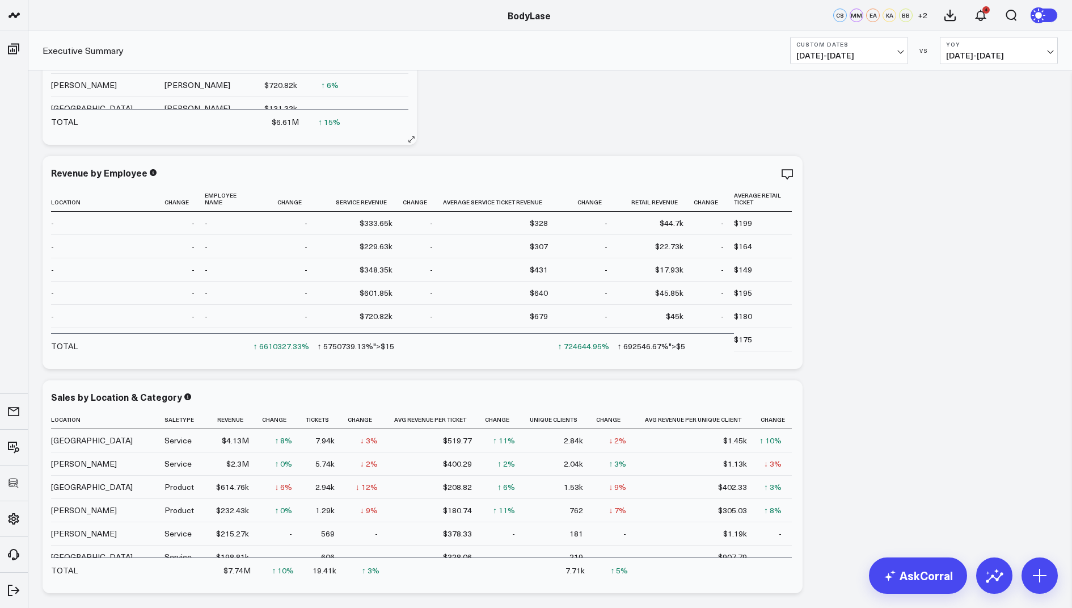
scroll to position [161, 0]
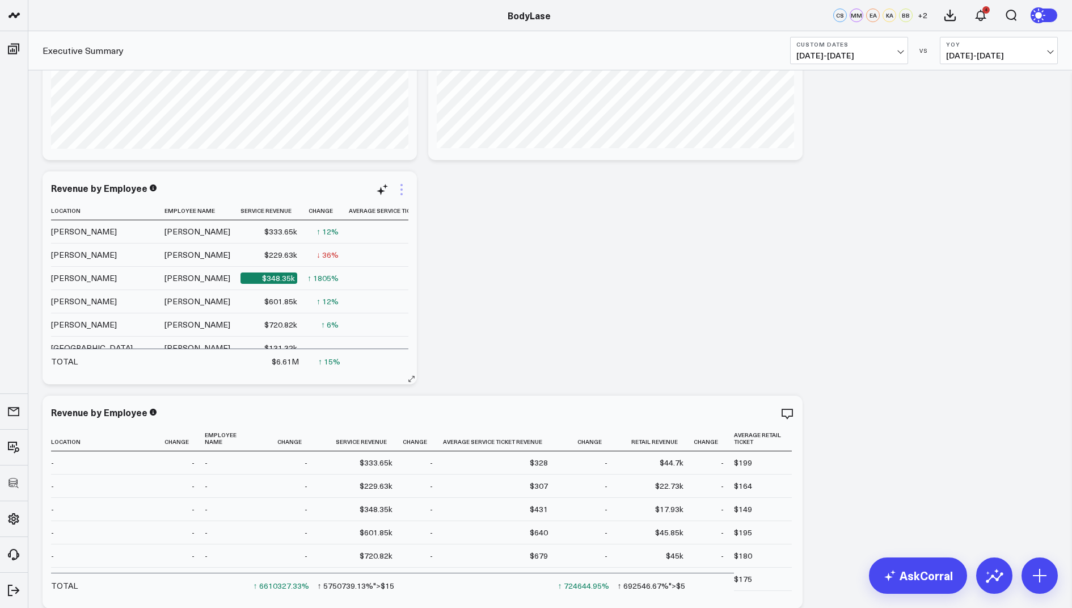
click at [402, 189] on icon at bounding box center [402, 189] width 2 height 2
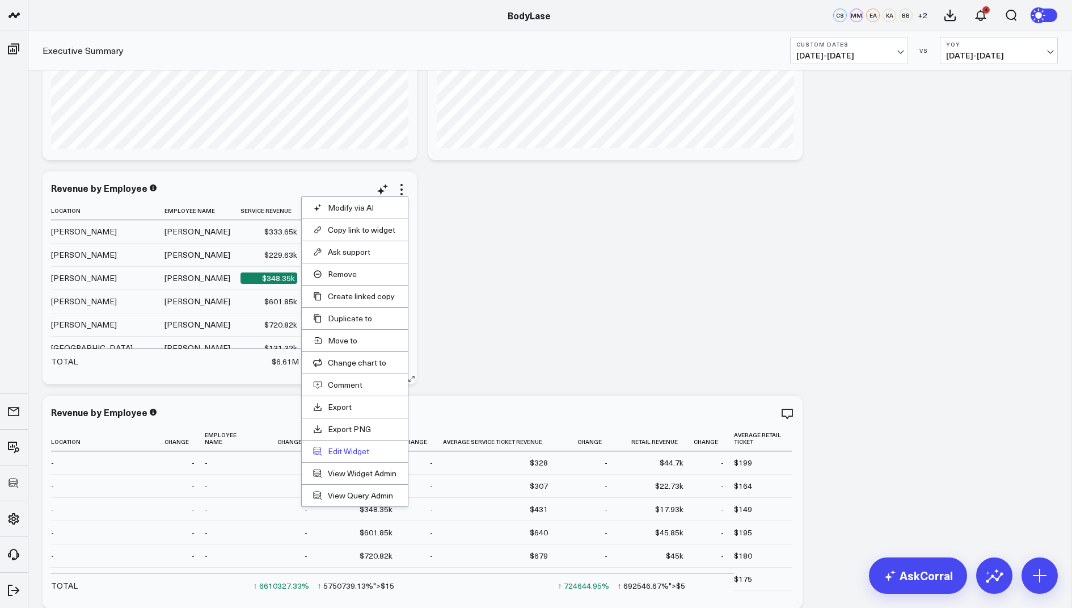
click at [345, 447] on button "Edit Widget" at bounding box center [354, 451] width 83 height 10
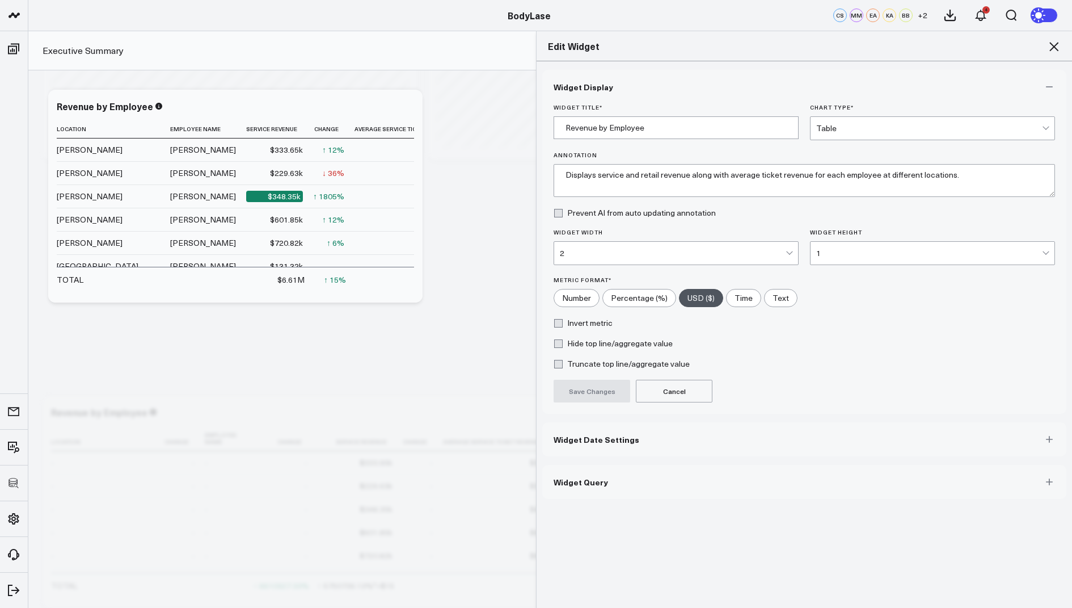
click at [620, 256] on div "2" at bounding box center [673, 253] width 226 height 23
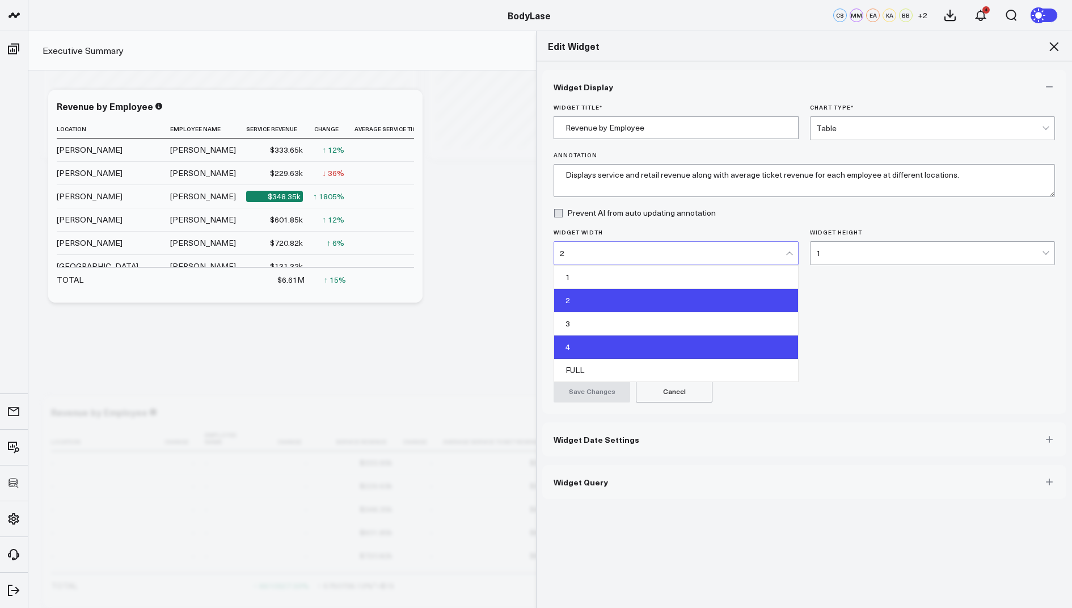
click at [587, 346] on div "4" at bounding box center [676, 346] width 244 height 23
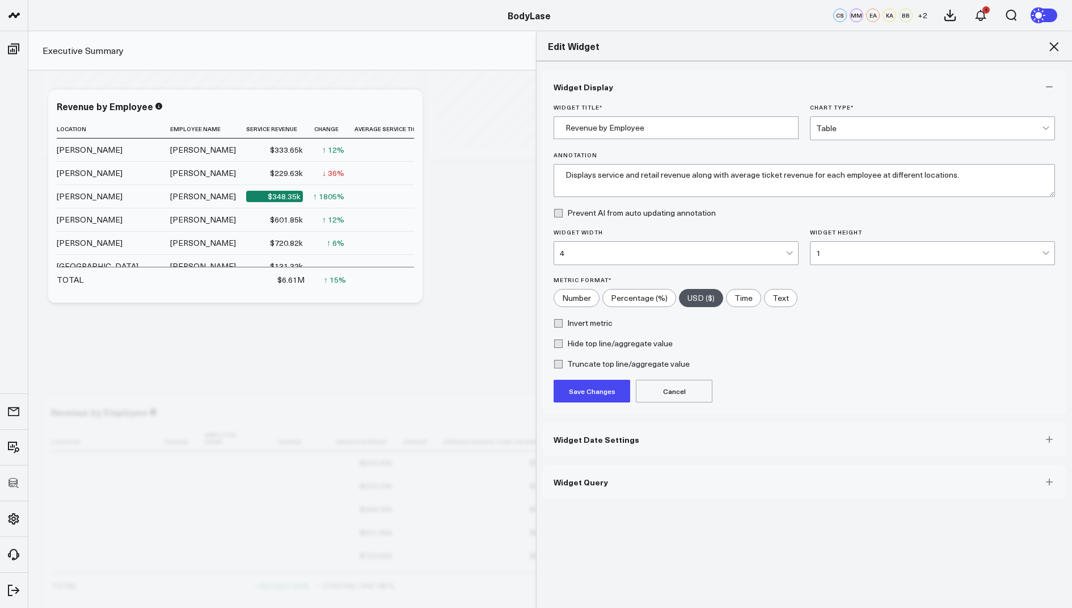
click at [590, 395] on button "Save Changes" at bounding box center [592, 391] width 77 height 23
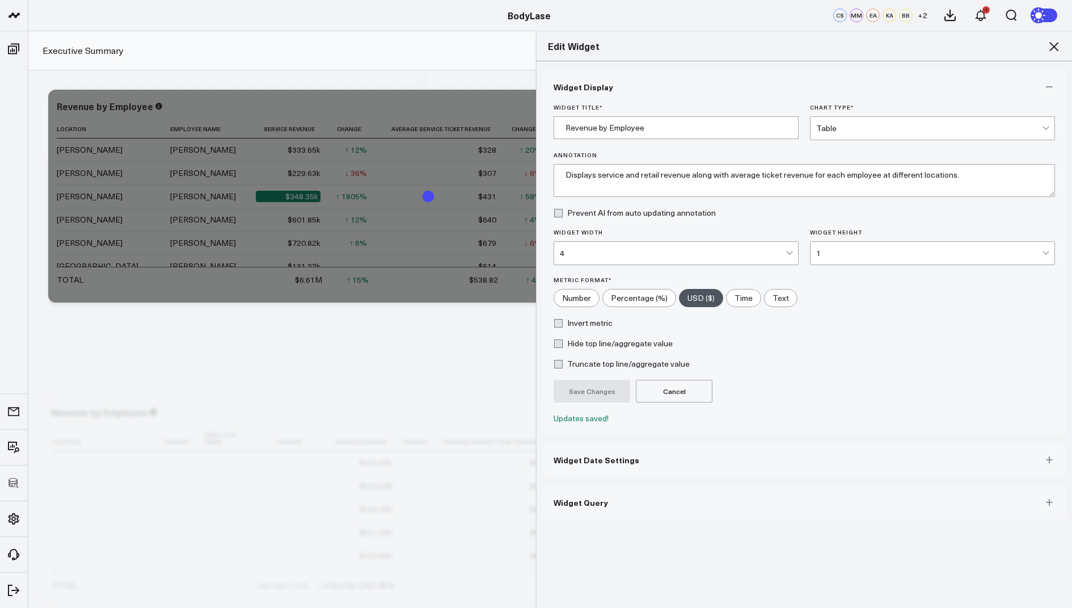
click at [1053, 44] on icon at bounding box center [1054, 47] width 14 height 14
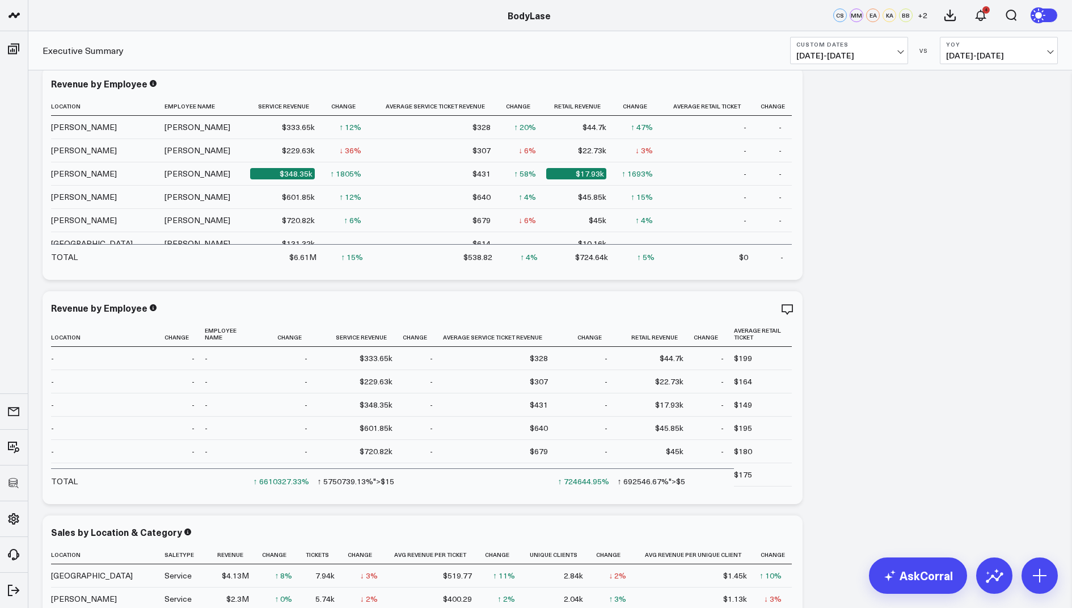
scroll to position [268, 0]
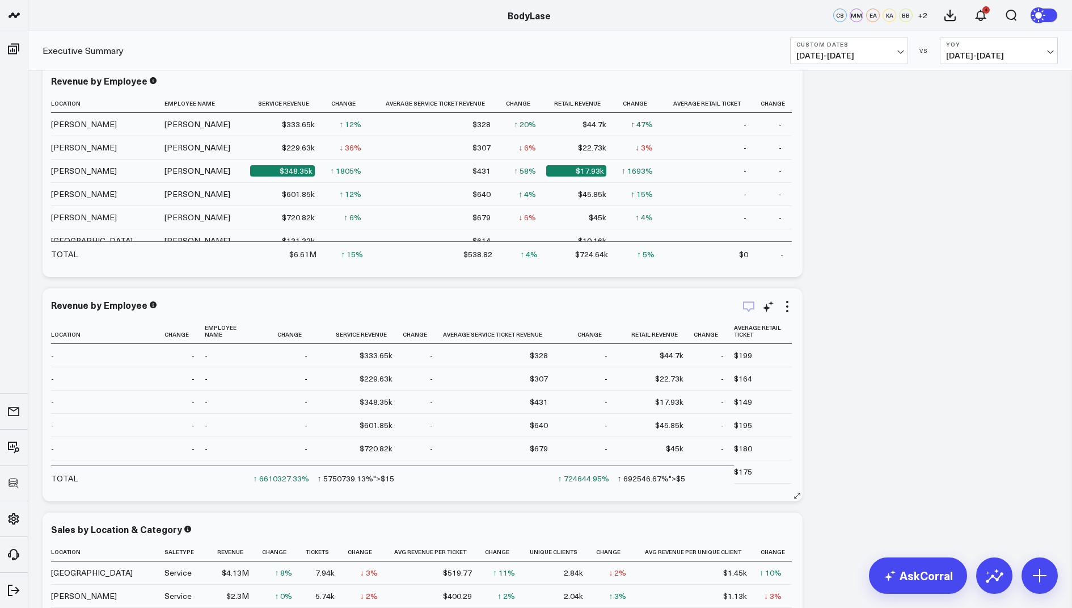
click at [744, 308] on icon "button" at bounding box center [748, 306] width 11 height 11
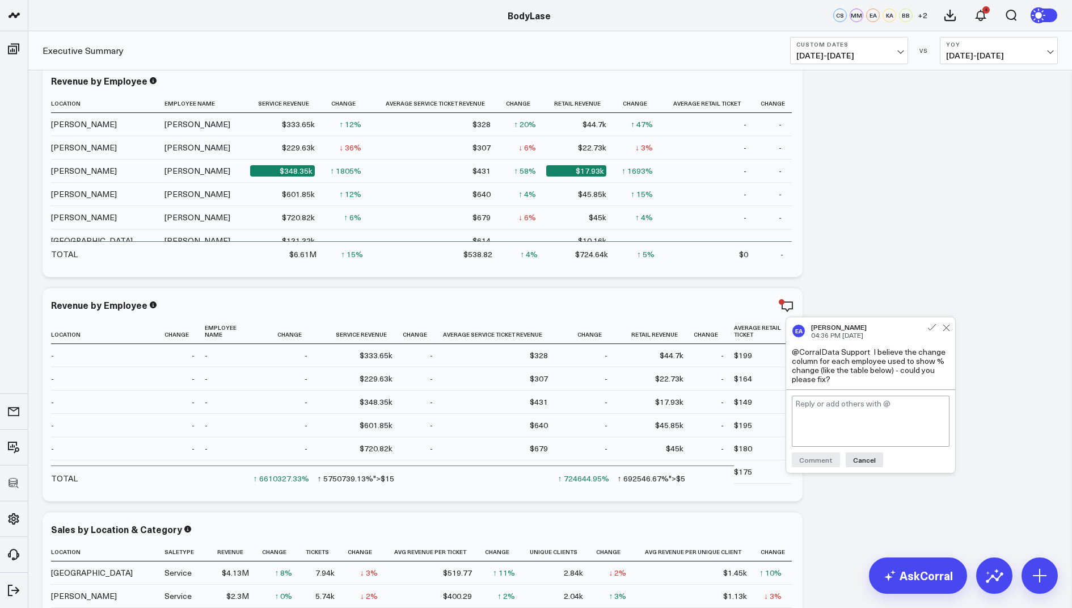
drag, startPoint x: 843, startPoint y: 383, endPoint x: 875, endPoint y: 353, distance: 44.2
click at [875, 353] on div "EA Eric Albright 04:36 PM Sep 15 @CorralData Support I believe the change colum…" at bounding box center [870, 353] width 169 height 72
drag, startPoint x: 875, startPoint y: 351, endPoint x: 870, endPoint y: 387, distance: 36.1
click at [870, 387] on div "EA Eric Albright 04:36 PM Sep 15 @CorralData Support I believe the change colum…" at bounding box center [870, 353] width 169 height 72
copy div "believe the change column for each employee used to show % change (like the tab…"
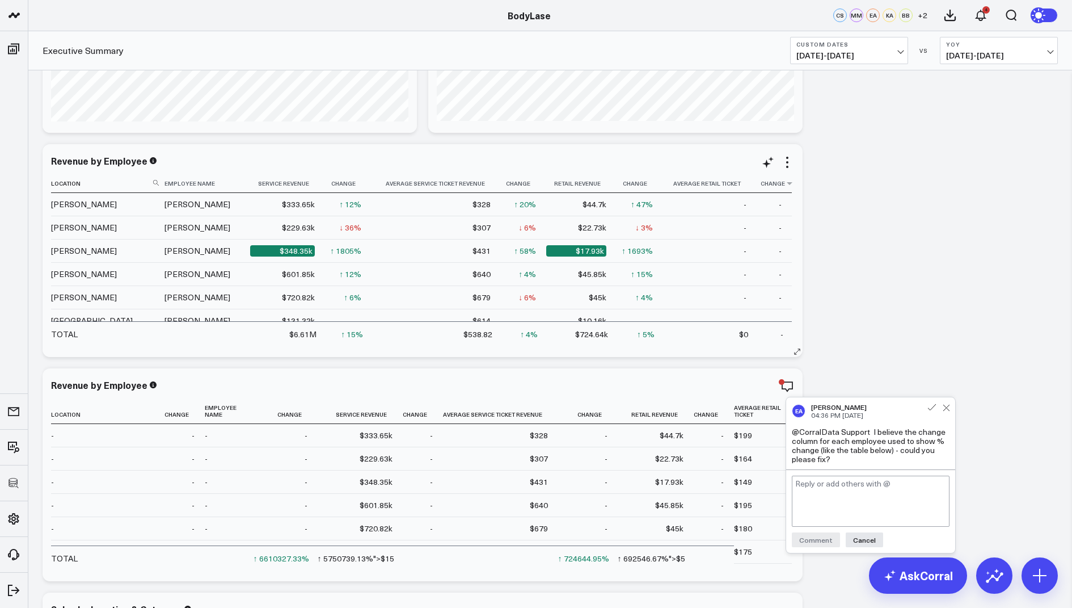
scroll to position [183, 0]
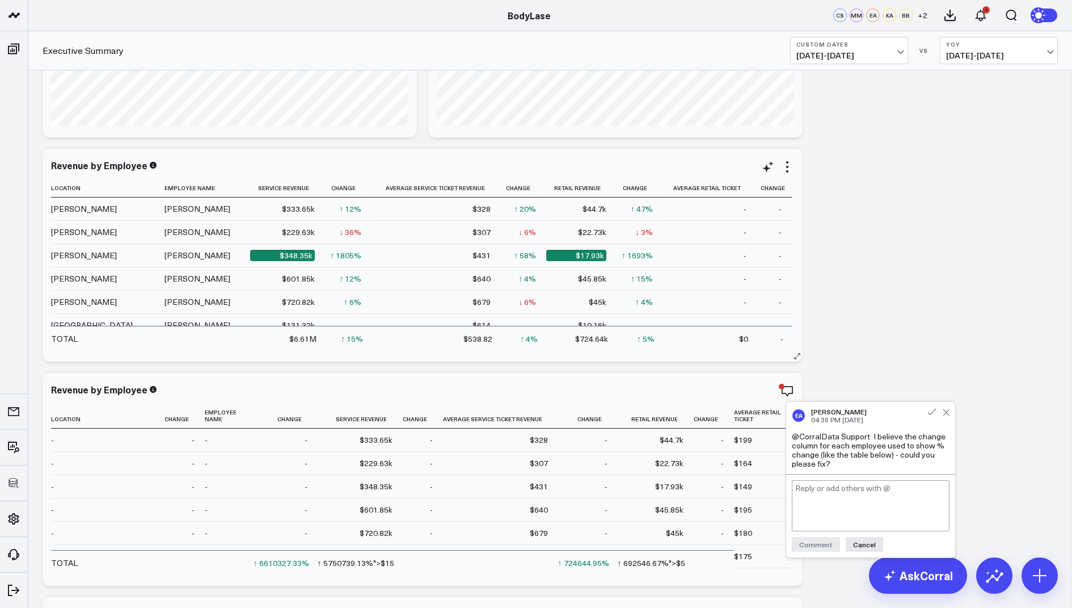
click at [786, 158] on div "Revenue by Employee Location Employee Name Service Revenue Change Average Servi…" at bounding box center [423, 255] width 760 height 213
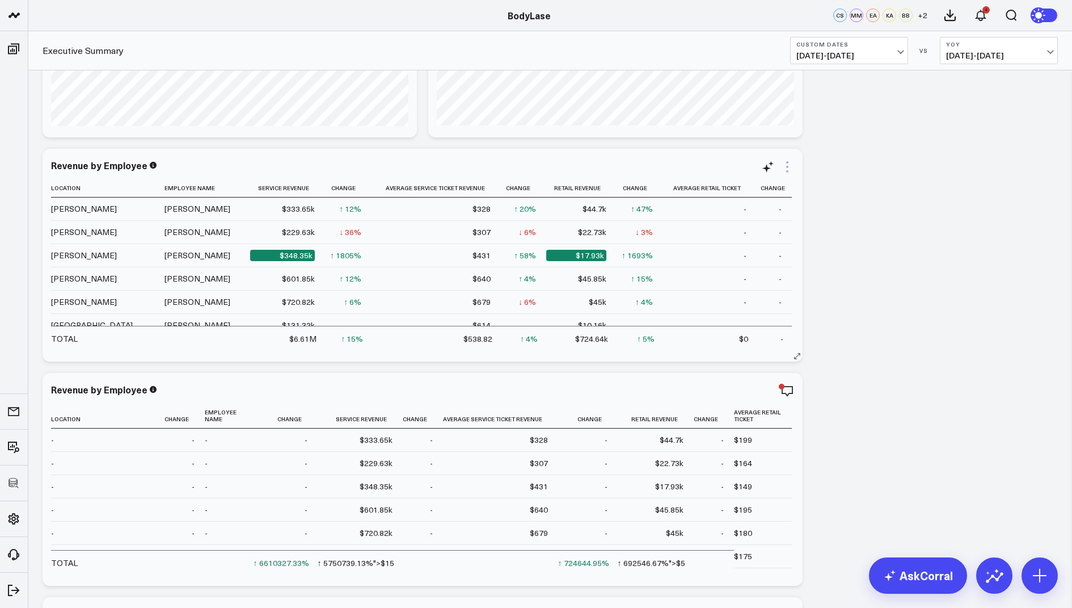
click at [786, 170] on icon at bounding box center [788, 167] width 14 height 14
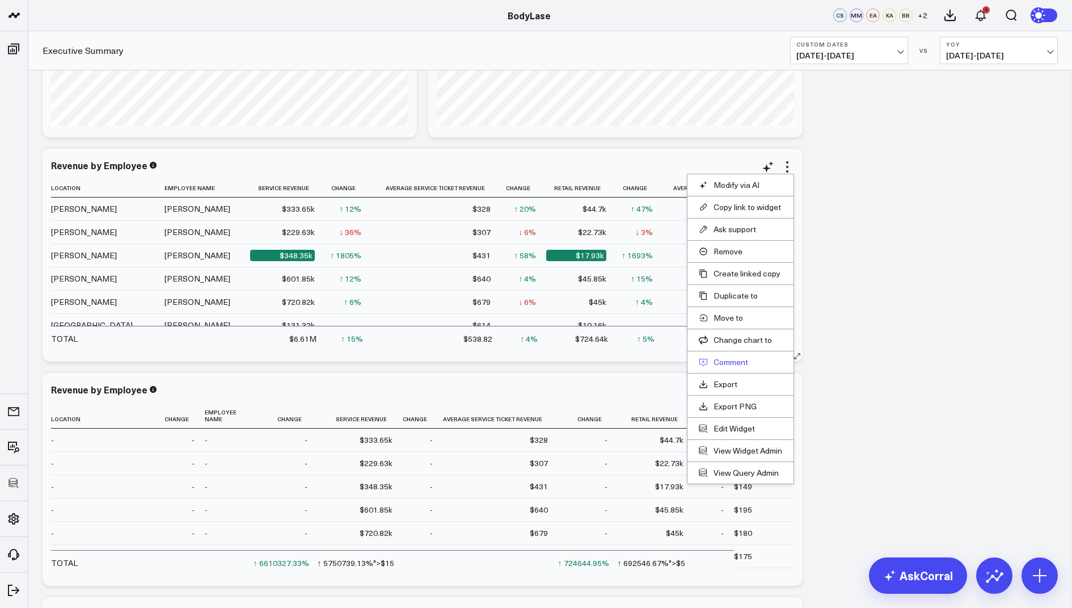
click at [738, 361] on button "Comment" at bounding box center [740, 362] width 83 height 10
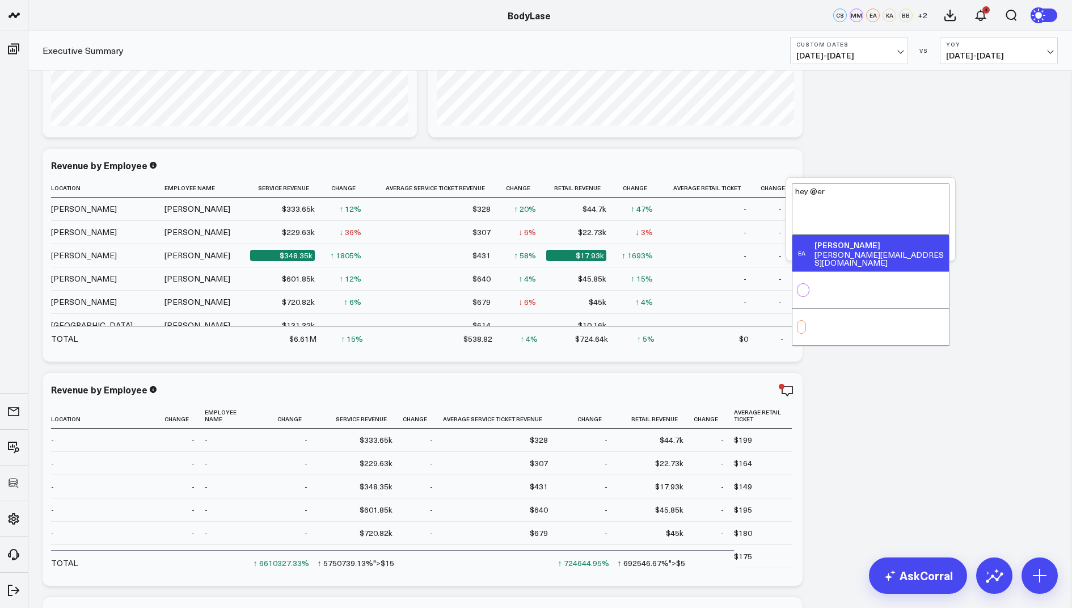
click at [864, 243] on div "[PERSON_NAME]" at bounding box center [880, 244] width 130 height 11
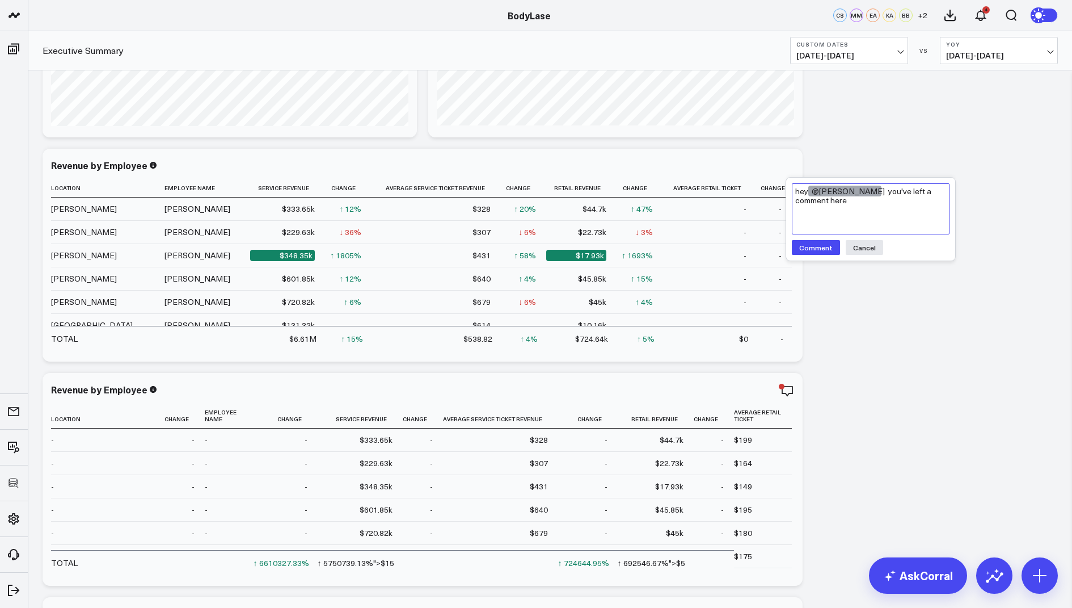
paste textarea "believe the change column for each employee used to show % change (like the tab…"
click at [814, 201] on textarea "hey @Eric Albright you've left a comment here believe the change column for eac…" at bounding box center [871, 209] width 158 height 52
click at [925, 218] on textarea "hey @Eric Albright you've left a comment here "believe the change column for ea…" at bounding box center [871, 209] width 158 height 52
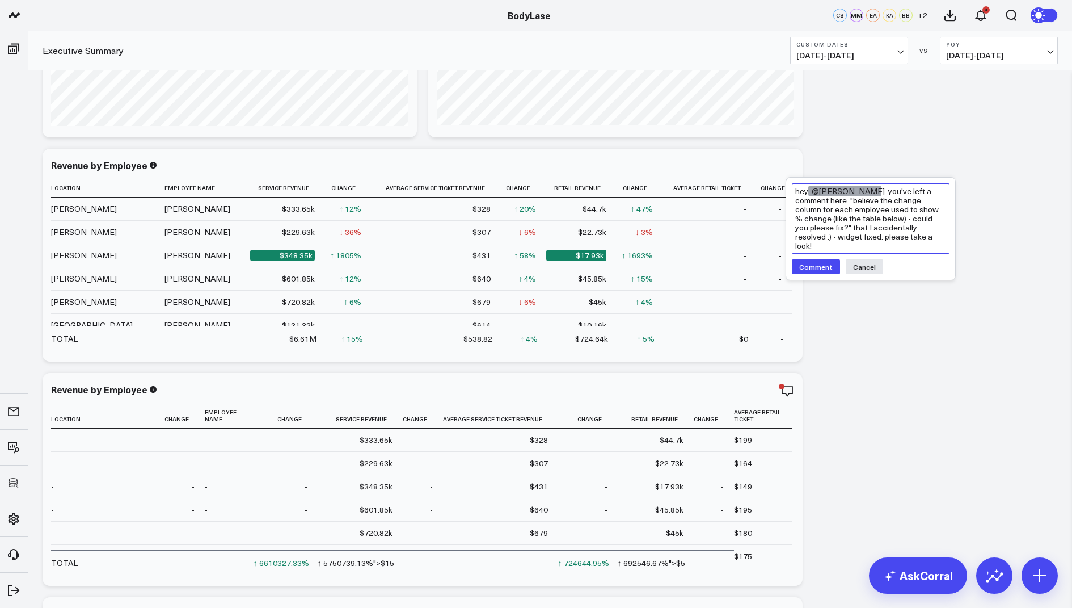
type textarea "hey @Eric Albright you've left a comment here "believe the change column for ea…"
click at [818, 259] on button "Comment" at bounding box center [816, 266] width 48 height 15
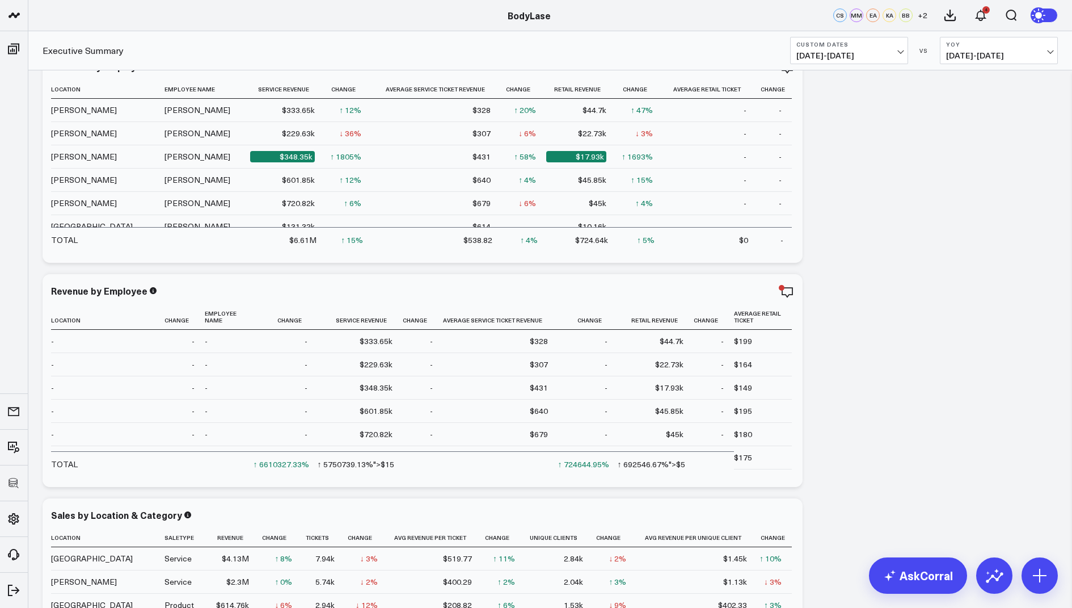
scroll to position [295, 0]
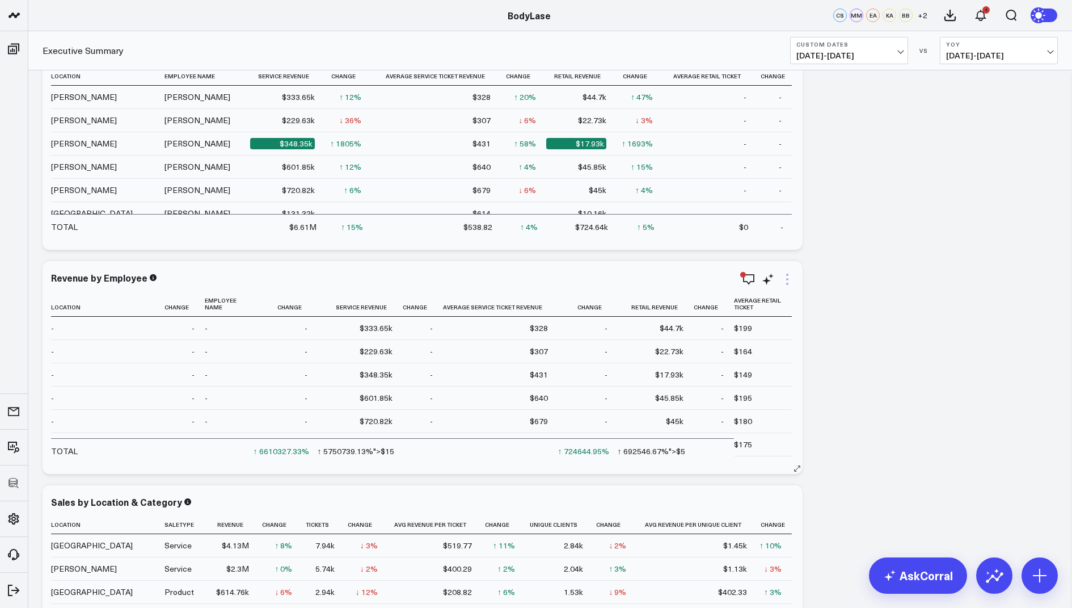
click at [789, 280] on icon at bounding box center [788, 279] width 14 height 14
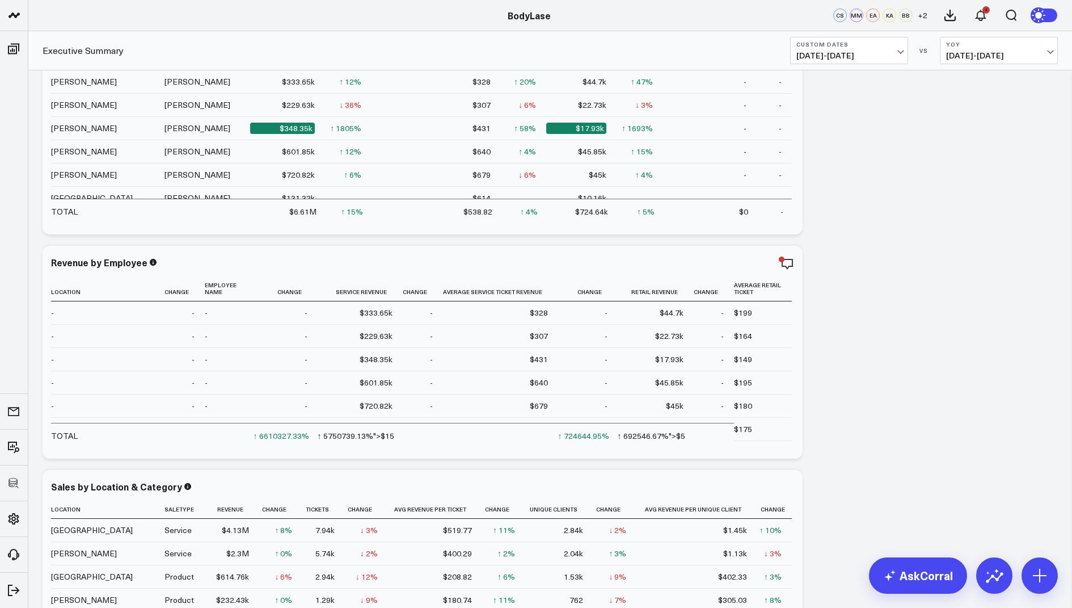
scroll to position [327, 0]
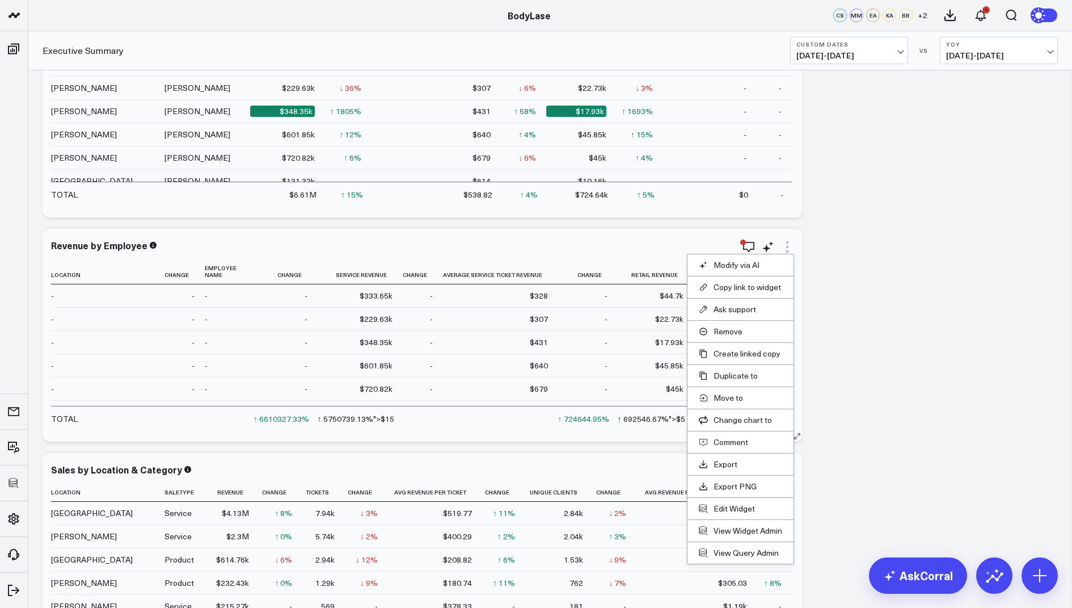
click at [787, 246] on icon at bounding box center [787, 247] width 2 height 2
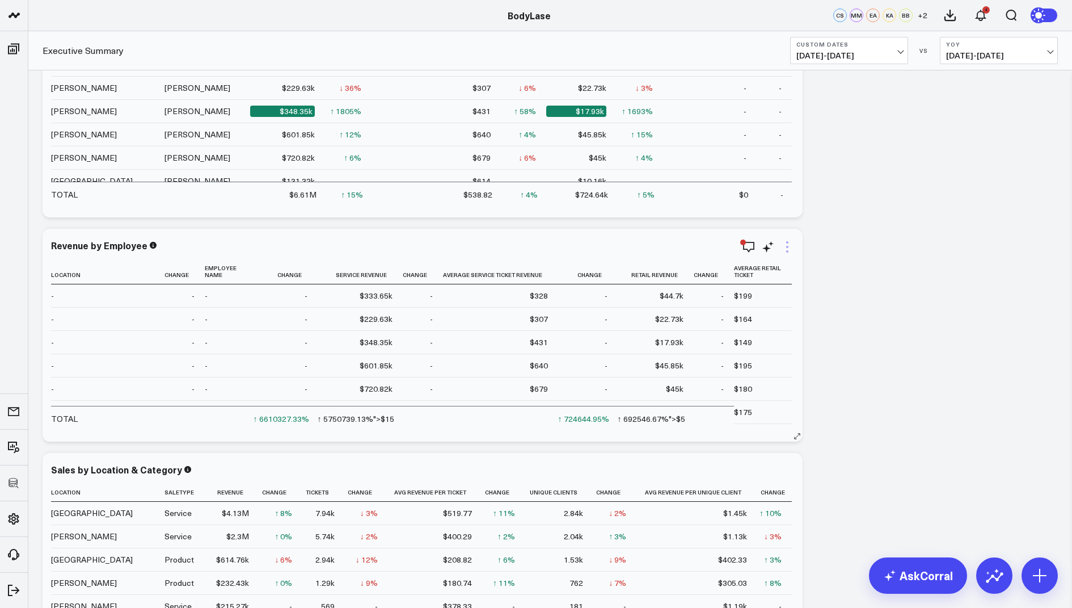
click at [790, 247] on icon at bounding box center [788, 247] width 14 height 14
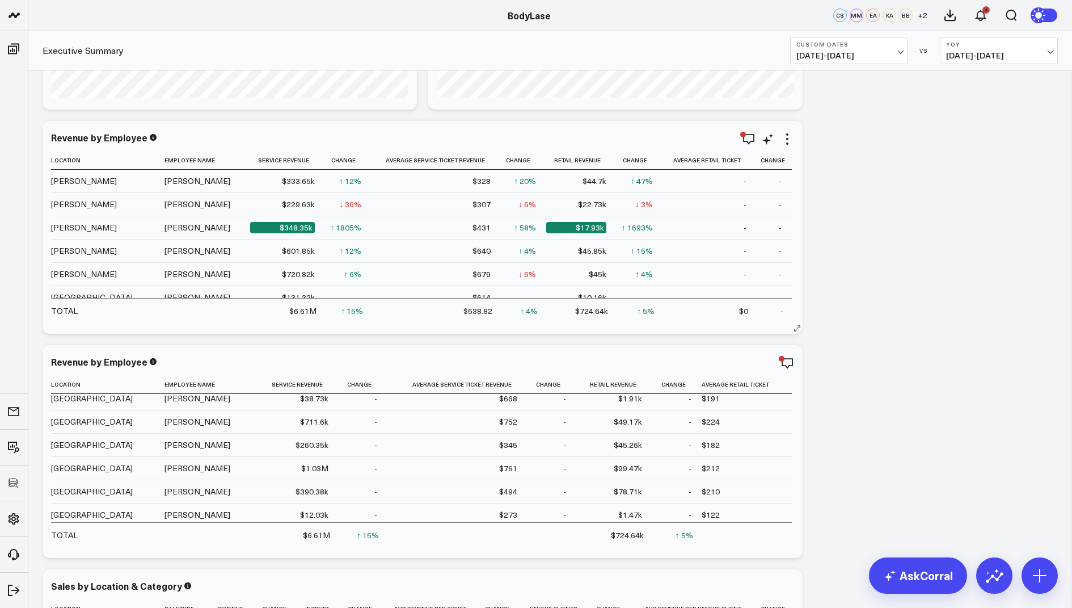
scroll to position [263, 0]
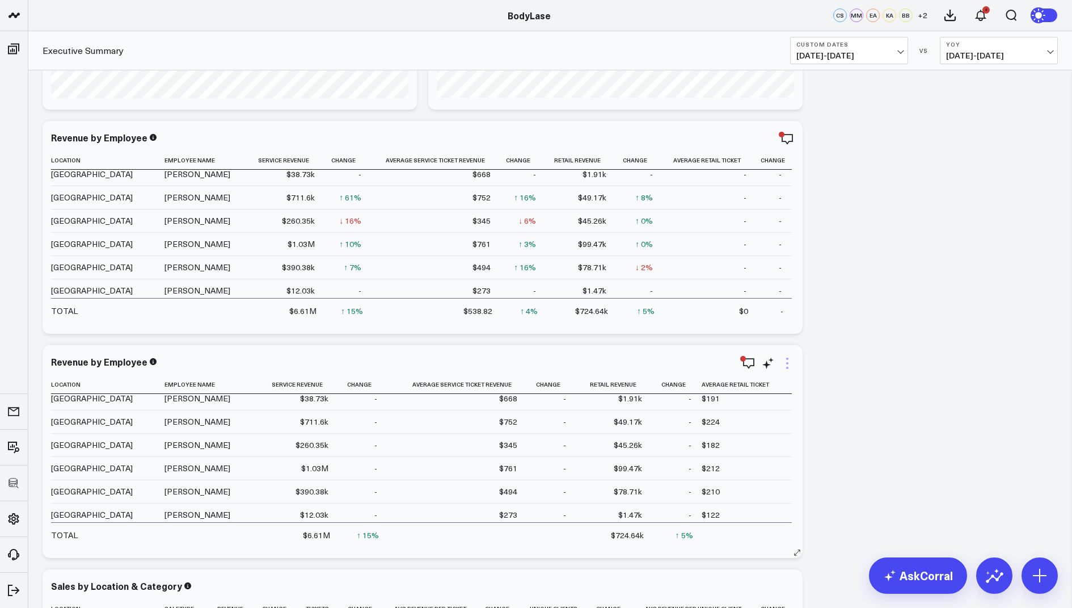
click at [786, 357] on icon at bounding box center [788, 363] width 14 height 14
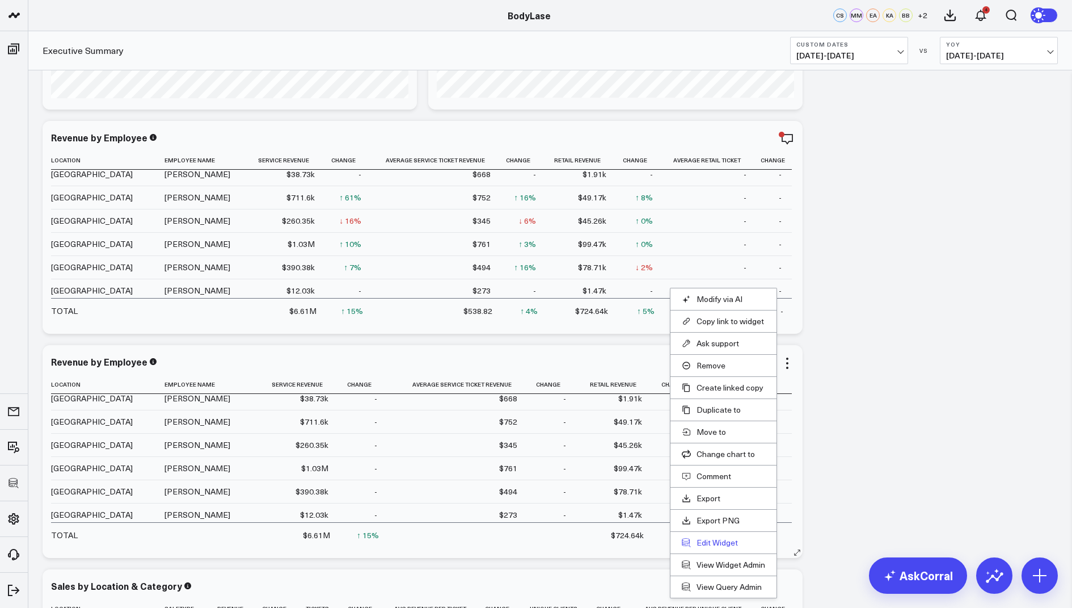
click at [711, 537] on button "Edit Widget" at bounding box center [723, 542] width 83 height 10
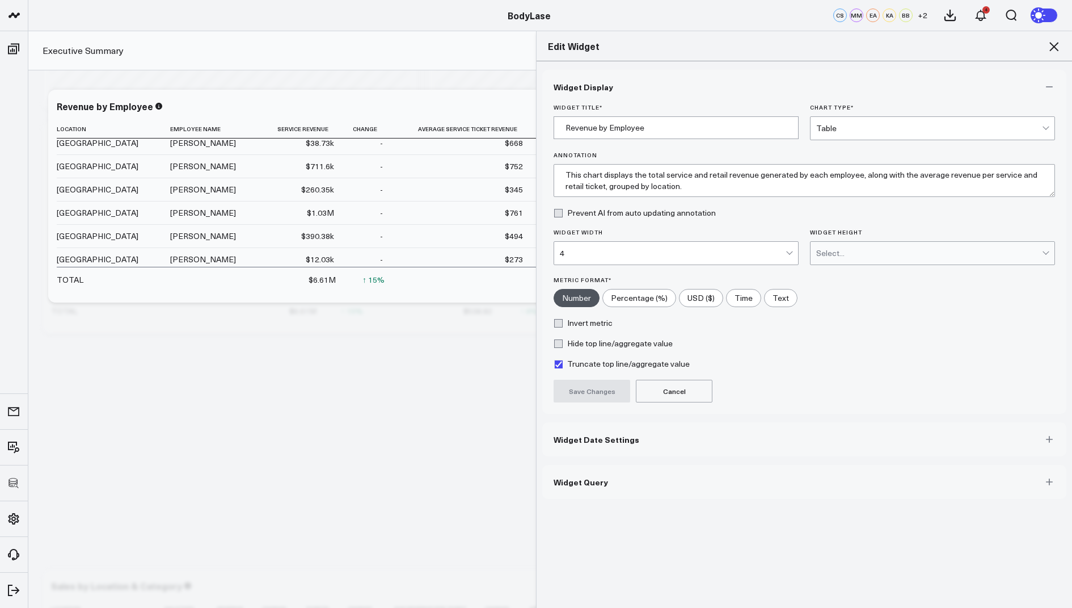
click at [600, 483] on span "Widget Query" at bounding box center [581, 481] width 54 height 9
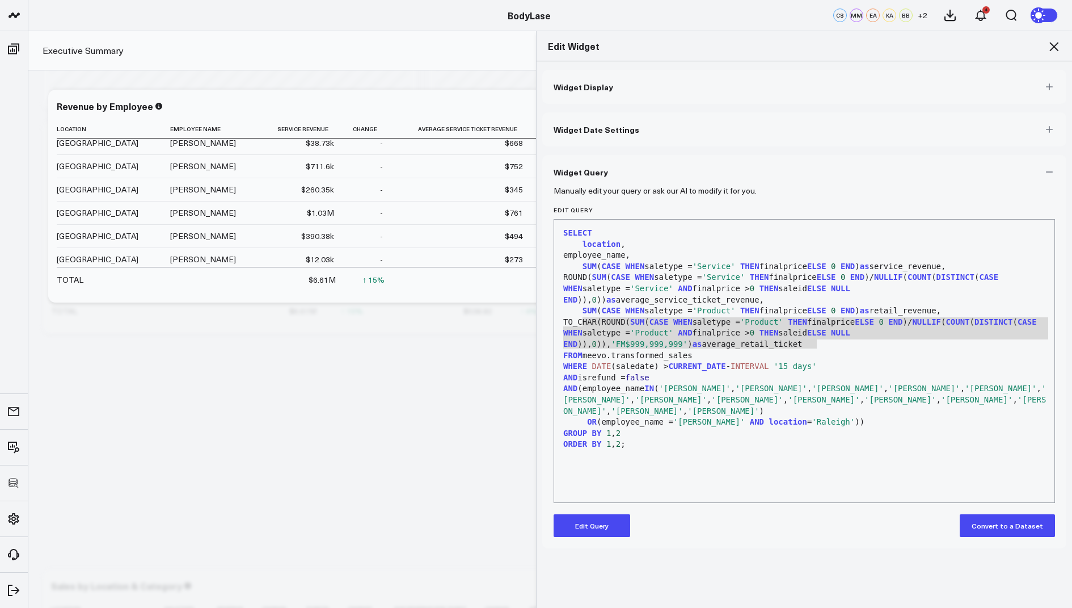
drag, startPoint x: 835, startPoint y: 346, endPoint x: 584, endPoint y: 323, distance: 252.3
click at [584, 323] on div "TO_CHAR(ROUND( SUM ( CASE WHEN saletype = 'Product' THEN finalprice ELSE 0 END …" at bounding box center [804, 333] width 489 height 33
click at [1051, 37] on div "Edit Widget" at bounding box center [805, 46] width 536 height 30
click at [1058, 48] on icon at bounding box center [1054, 47] width 14 height 14
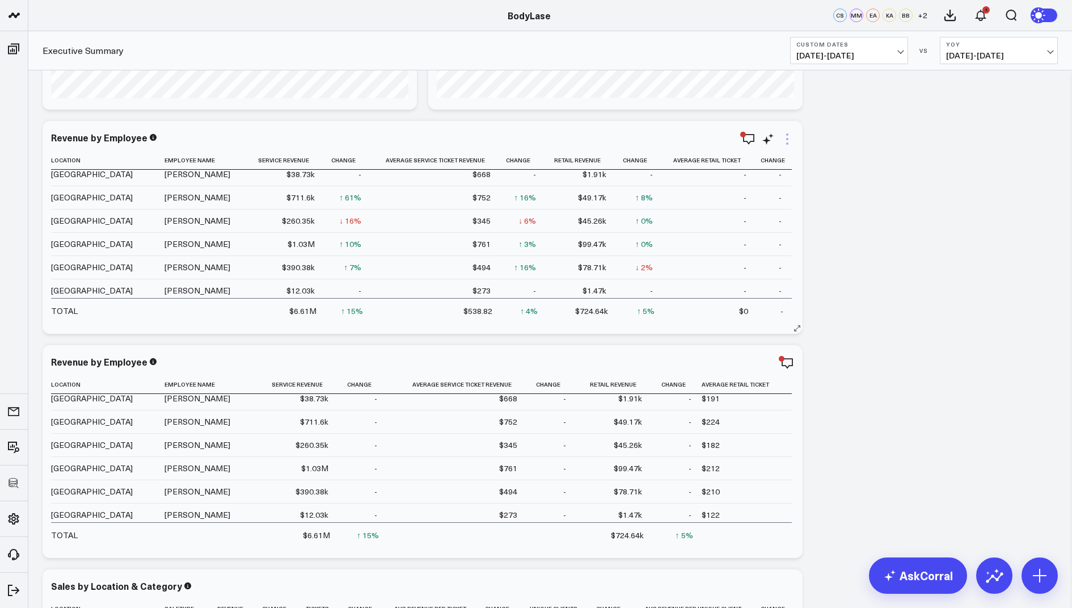
click at [784, 133] on icon at bounding box center [788, 139] width 14 height 14
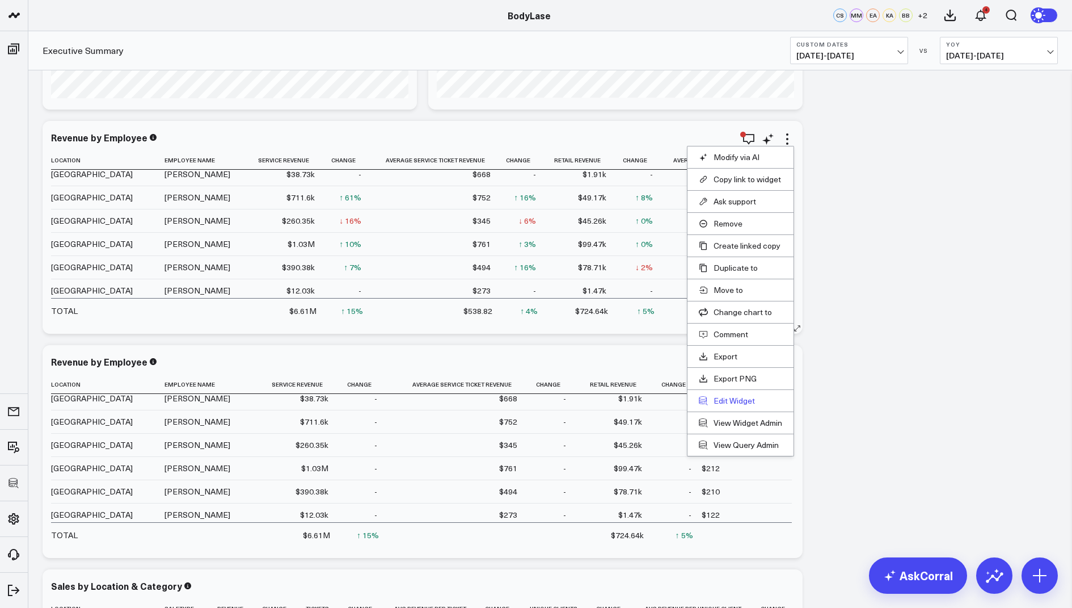
click at [735, 397] on button "Edit Widget" at bounding box center [740, 400] width 83 height 10
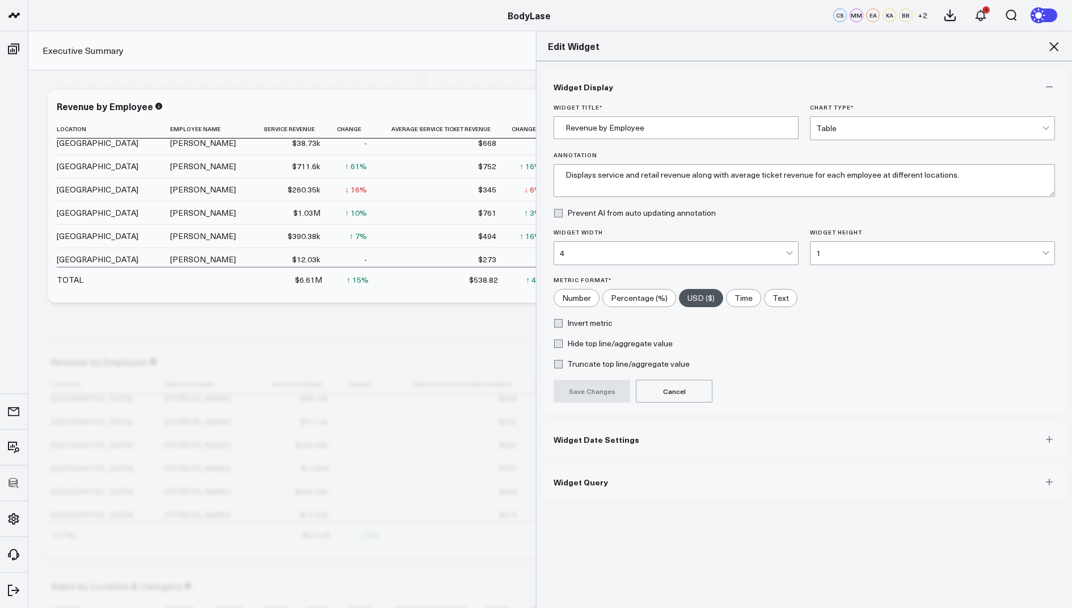
click at [604, 484] on button "Widget Query" at bounding box center [804, 482] width 524 height 34
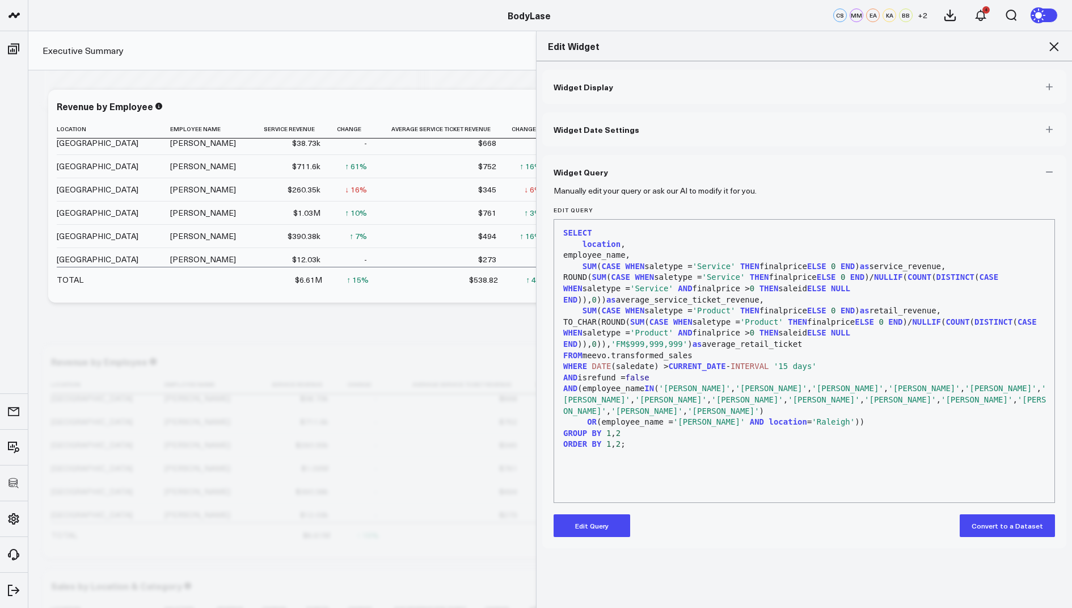
click at [588, 515] on button "Edit Query" at bounding box center [592, 525] width 77 height 23
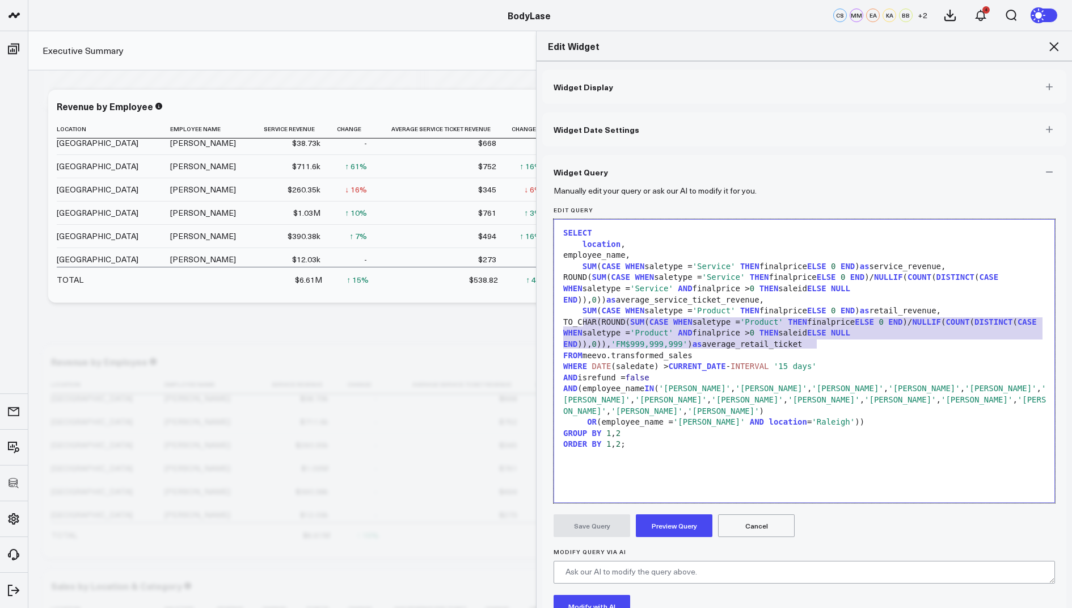
drag, startPoint x: 837, startPoint y: 345, endPoint x: 580, endPoint y: 322, distance: 258.0
click at [580, 322] on div "TO_CHAR(ROUND( SUM ( CASE WHEN saletype = 'Product' THEN finalprice ELSE 0 END …" at bounding box center [804, 333] width 489 height 33
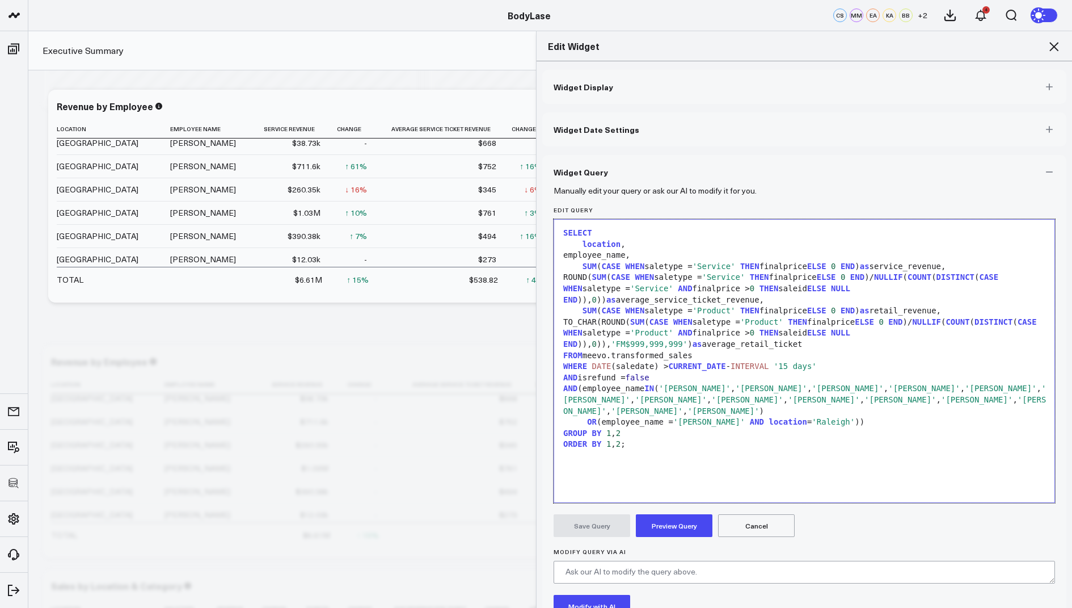
click at [673, 521] on button "Preview Query" at bounding box center [674, 525] width 77 height 23
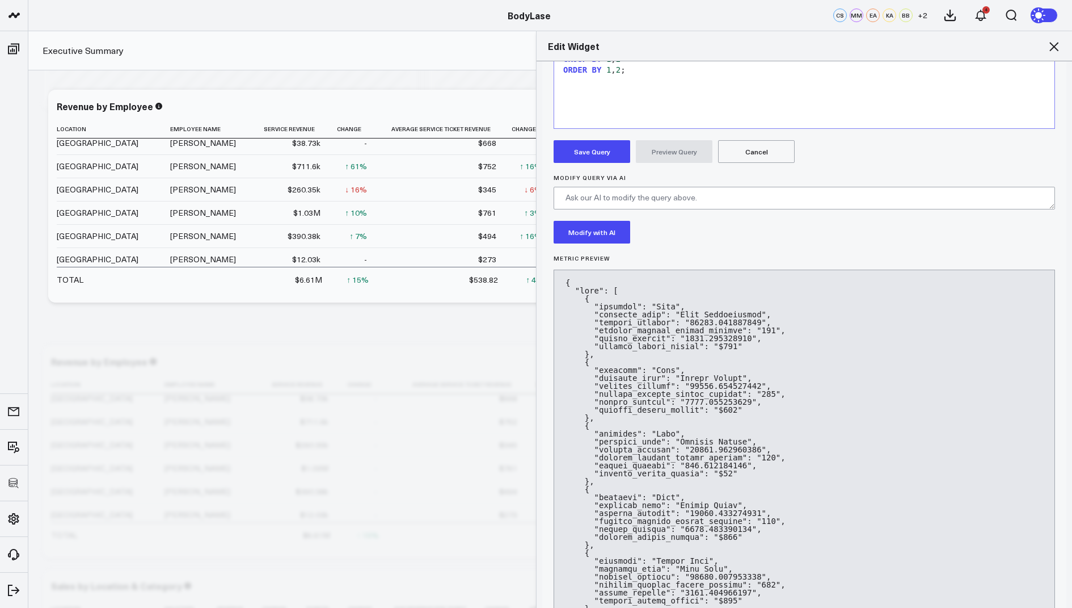
scroll to position [365, 0]
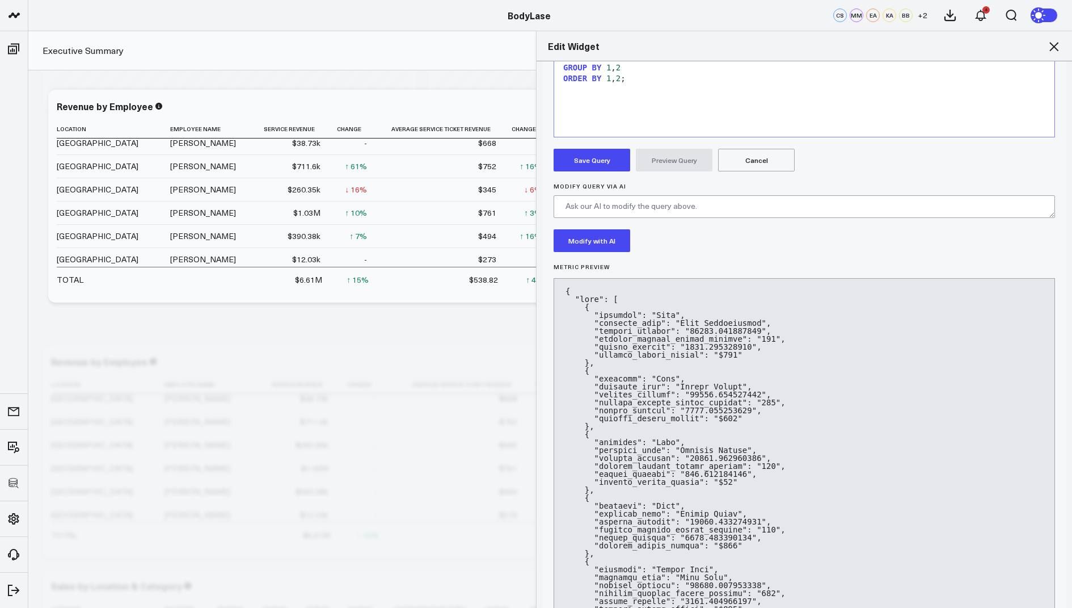
click at [585, 151] on button "Save Query" at bounding box center [592, 160] width 77 height 23
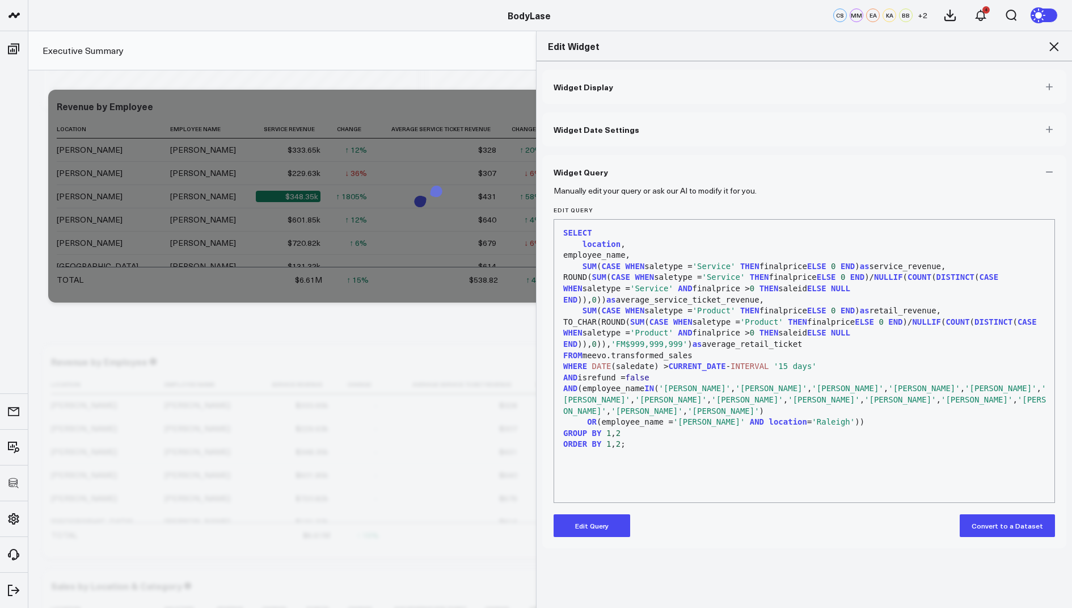
scroll to position [0, 0]
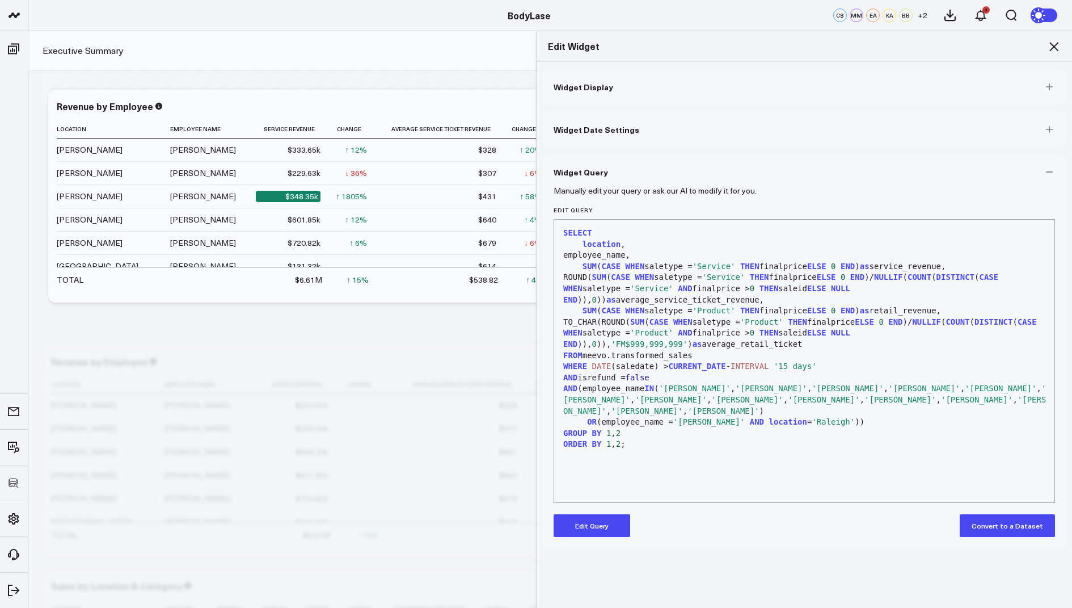
click at [1050, 41] on icon at bounding box center [1054, 47] width 14 height 14
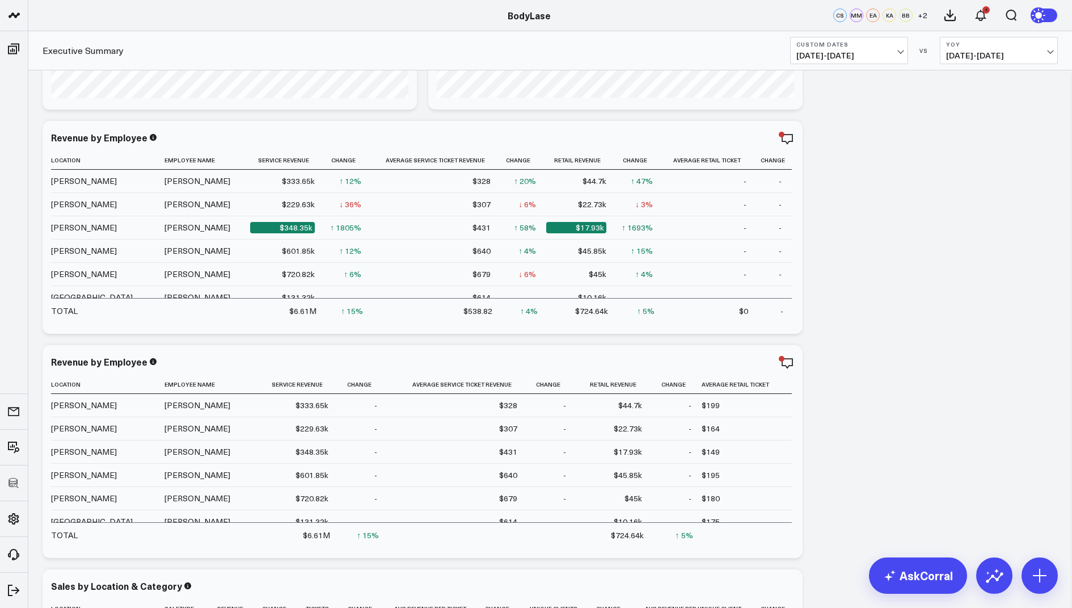
click at [874, 60] on span "[DATE] - [DATE]" at bounding box center [850, 55] width 106 height 9
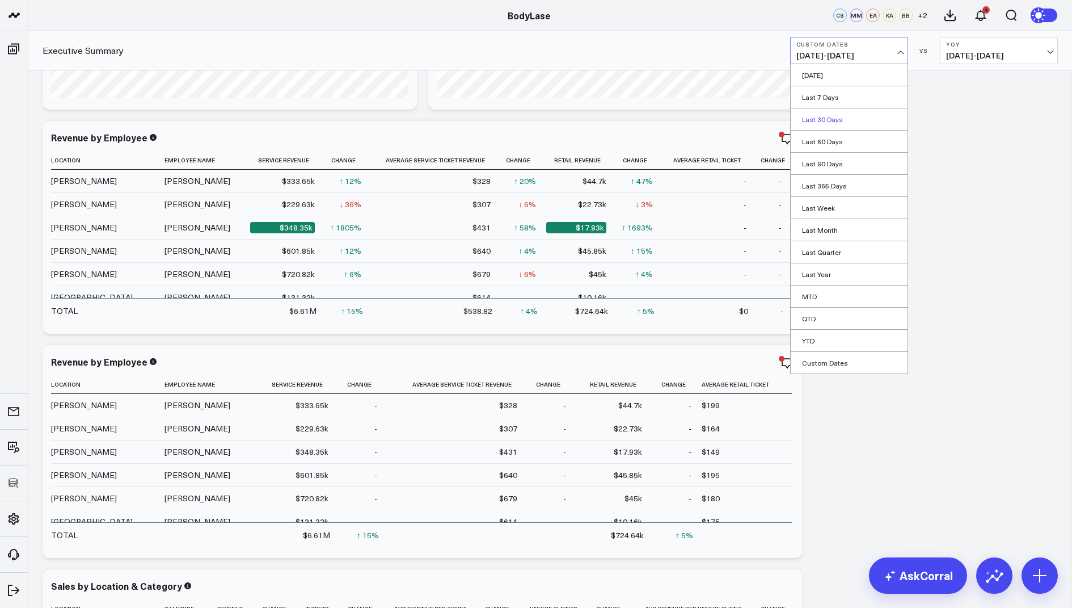
click at [823, 113] on link "Last 30 Days" at bounding box center [849, 119] width 117 height 22
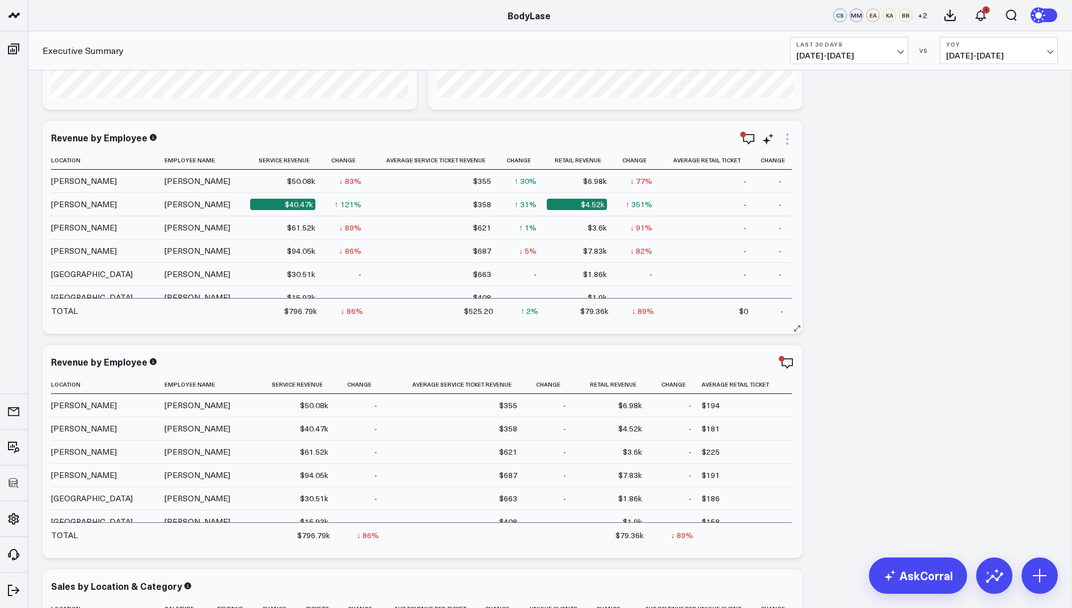
click at [788, 138] on icon at bounding box center [787, 139] width 2 height 2
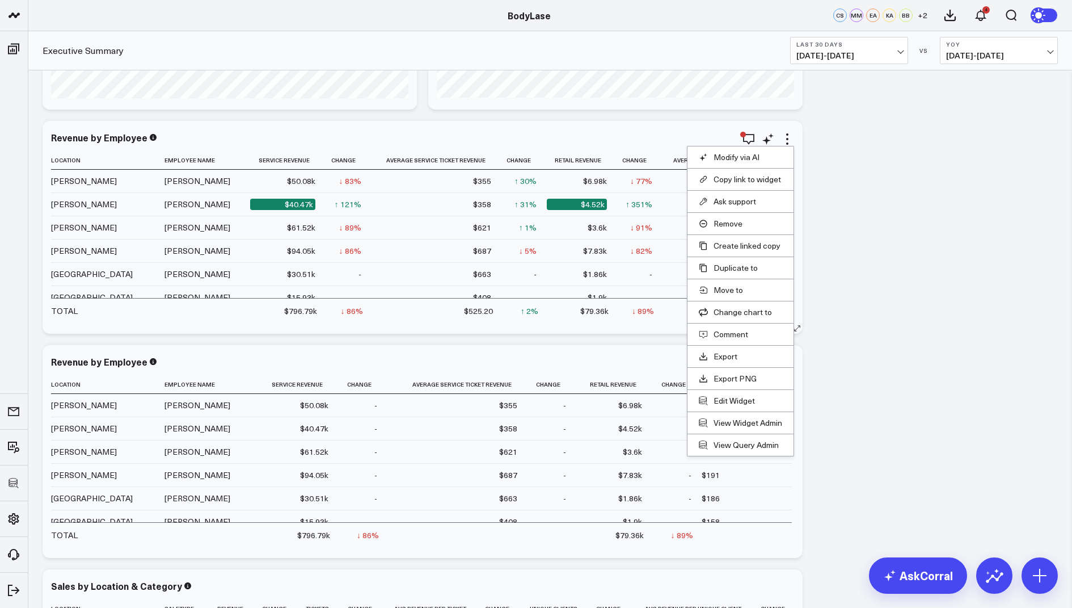
click at [728, 403] on li "Edit Widget" at bounding box center [741, 400] width 106 height 22
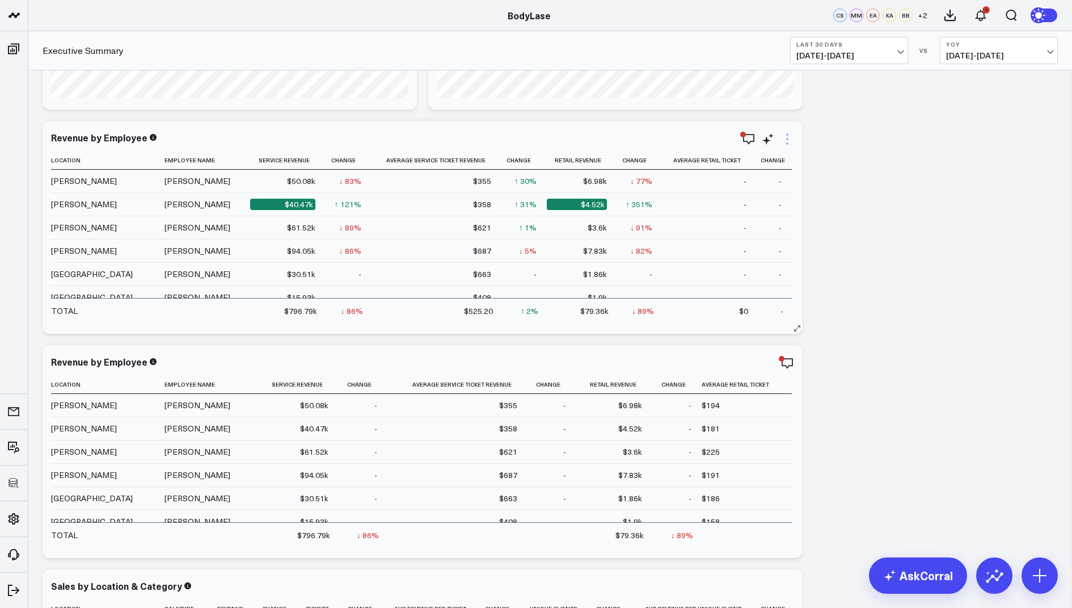
click at [786, 137] on icon at bounding box center [788, 139] width 14 height 14
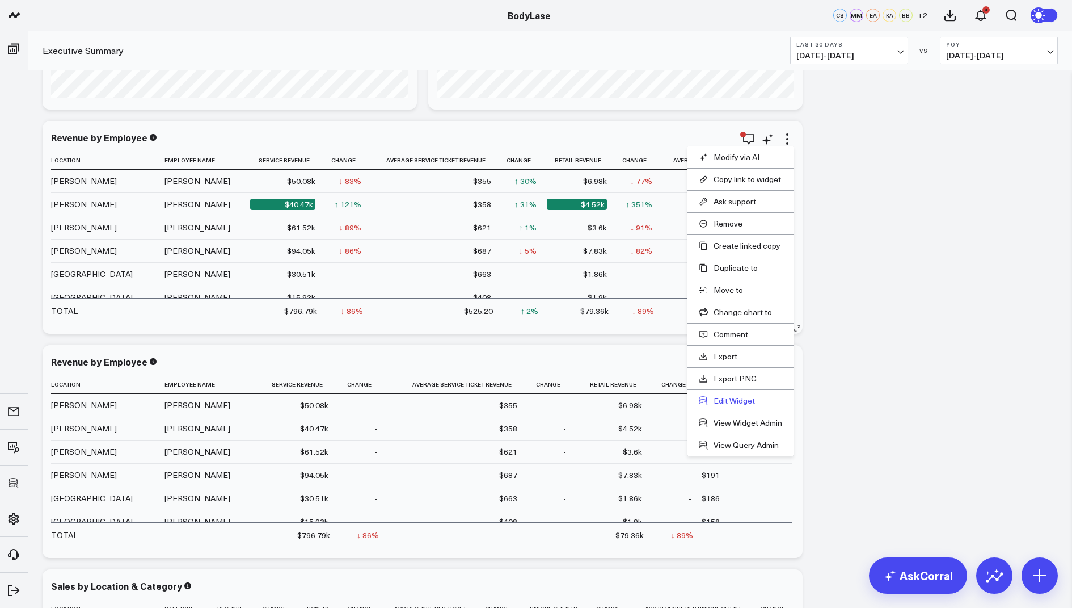
click at [715, 399] on button "Edit Widget" at bounding box center [740, 400] width 83 height 10
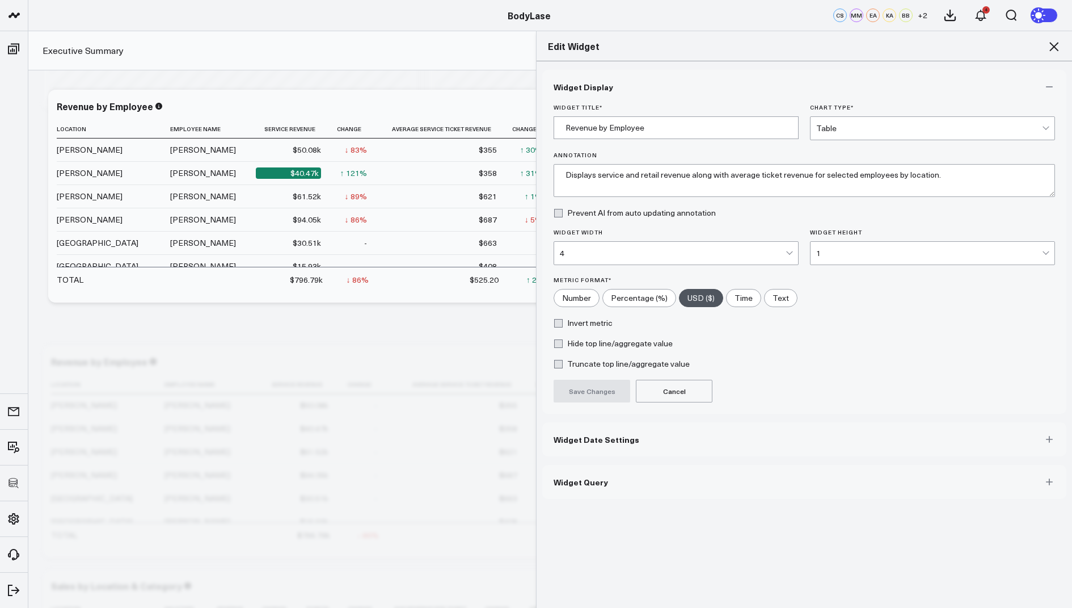
click at [596, 485] on button "Widget Query" at bounding box center [804, 482] width 524 height 34
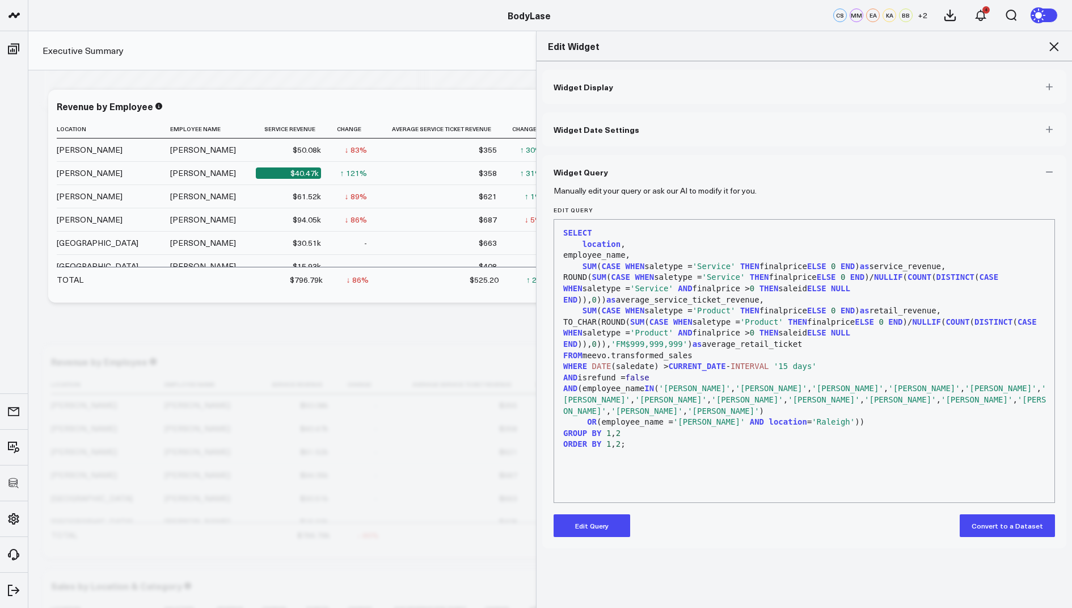
click at [593, 522] on button "Edit Query" at bounding box center [592, 525] width 77 height 23
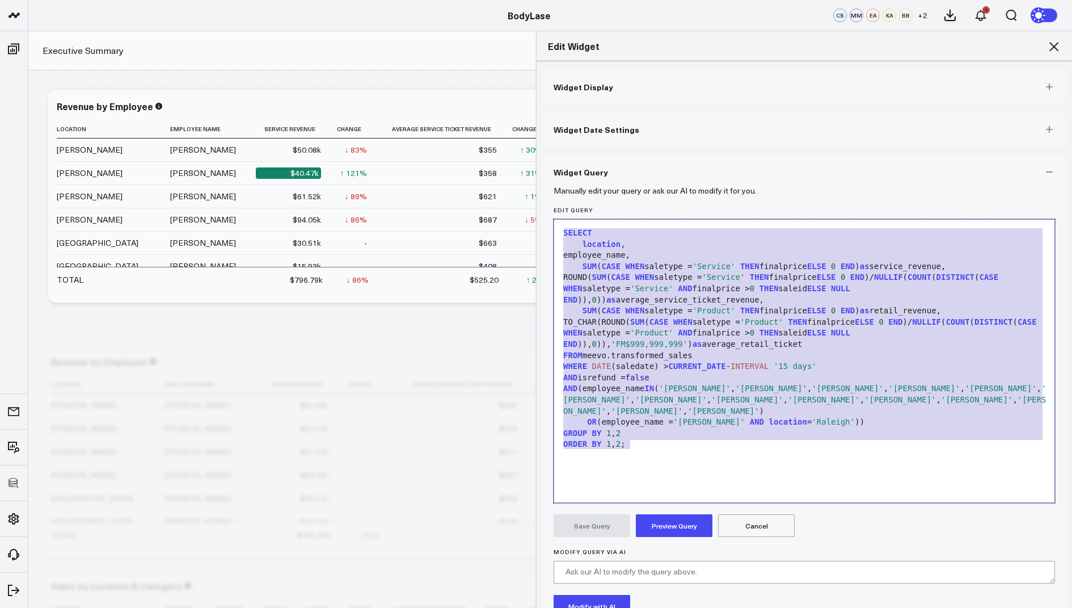
drag, startPoint x: 641, startPoint y: 445, endPoint x: 642, endPoint y: 195, distance: 249.6
click at [642, 195] on form "Manually edit your query or ask our AI to modify it for you. Edit Query 99 1 2 …" at bounding box center [805, 433] width 502 height 489
copy div "SELECT location , employee_name, SUM ( CASE WHEN saletype = 'Service' THEN fina…"
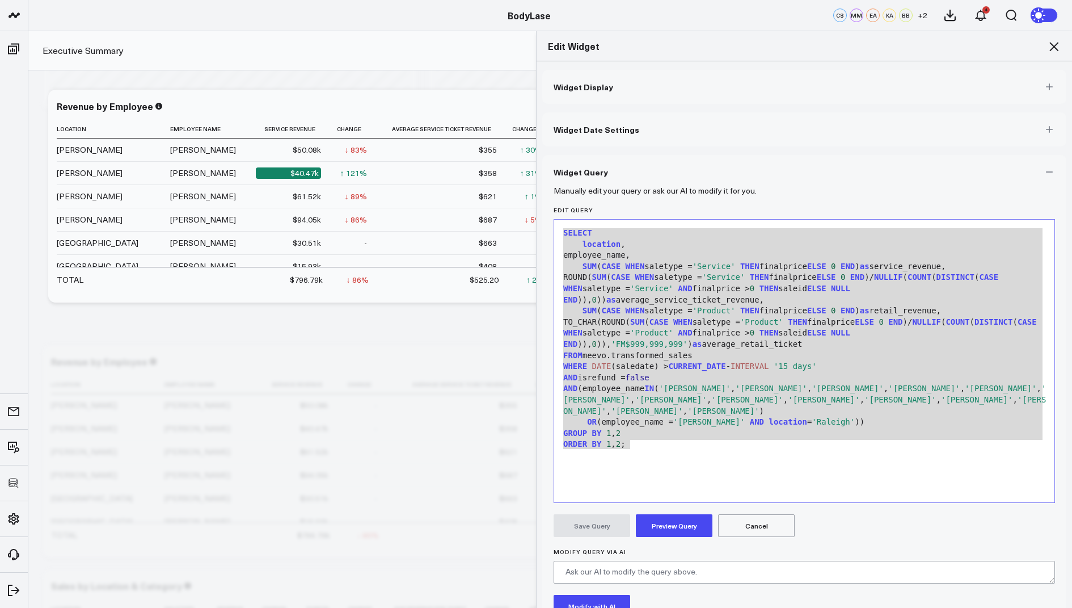
click at [1054, 46] on icon at bounding box center [1054, 46] width 9 height 9
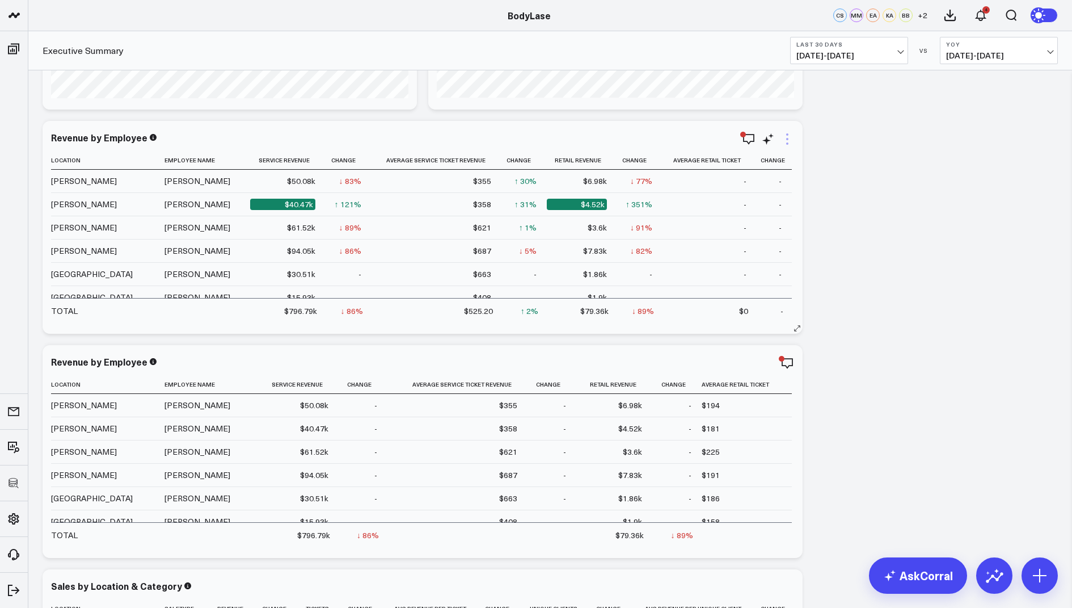
click at [783, 134] on icon at bounding box center [788, 139] width 14 height 14
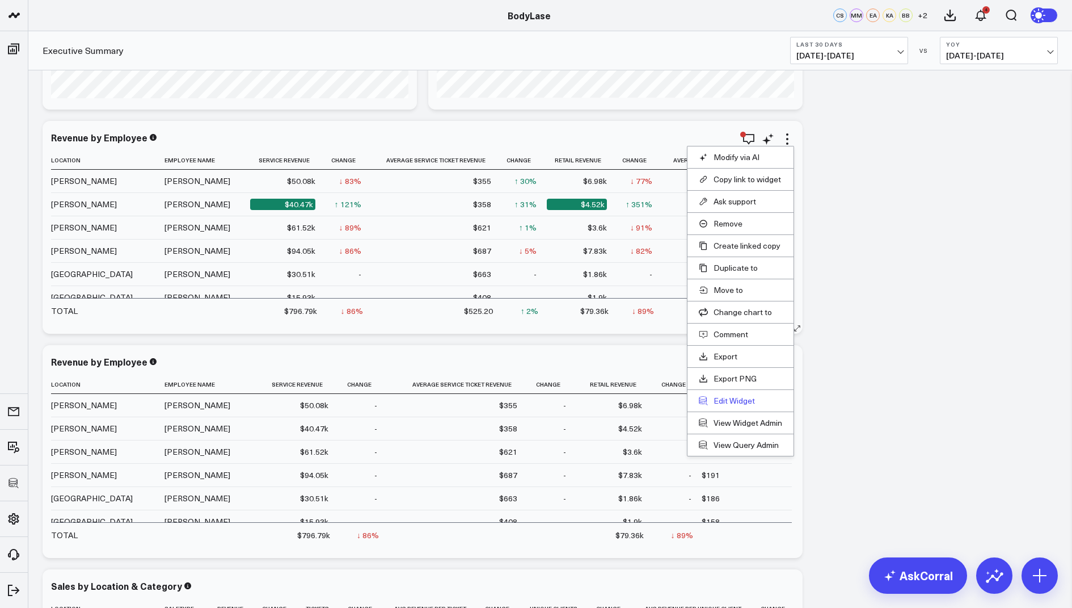
click at [731, 395] on button "Edit Widget" at bounding box center [740, 400] width 83 height 10
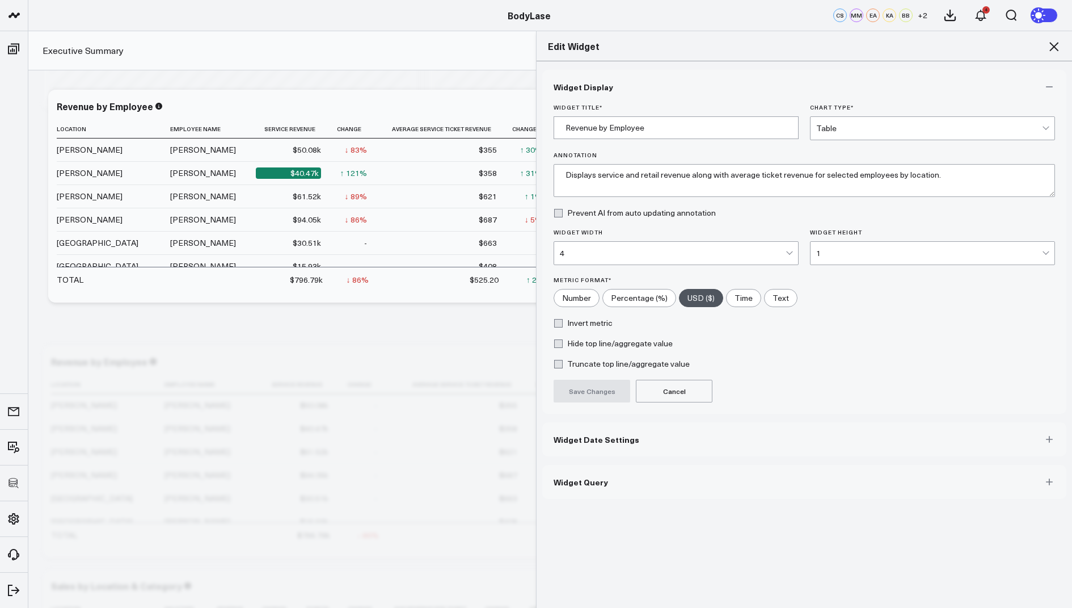
click at [579, 483] on span "Widget Query" at bounding box center [581, 481] width 54 height 9
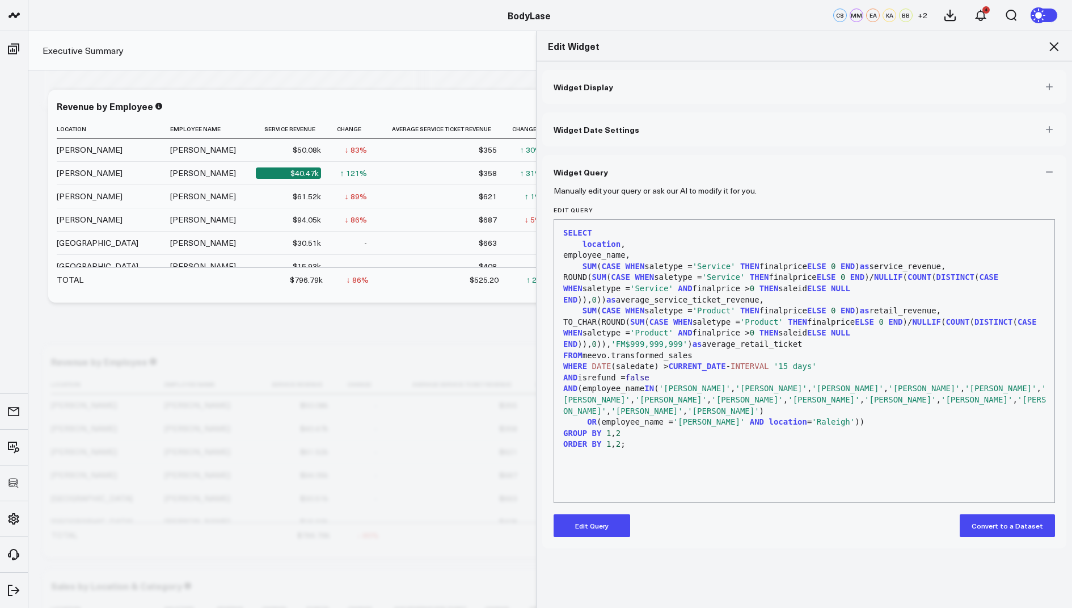
click at [586, 525] on button "Edit Query" at bounding box center [592, 525] width 77 height 23
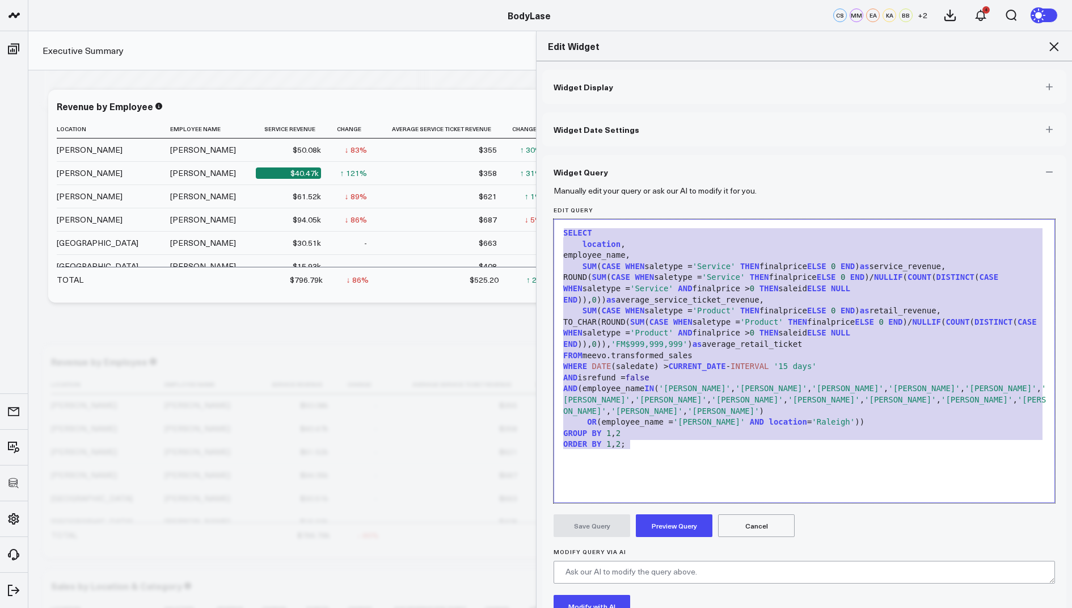
drag, startPoint x: 657, startPoint y: 449, endPoint x: 657, endPoint y: 166, distance: 283.1
click at [657, 166] on div "Widget Query Manually edit your query or ask our AI to modify it for you. Edit …" at bounding box center [804, 422] width 524 height 534
copy div "SELECT location , employee_name, SUM ( CASE WHEN saletype = 'Service' THEN fina…"
click at [1052, 43] on icon at bounding box center [1054, 47] width 14 height 14
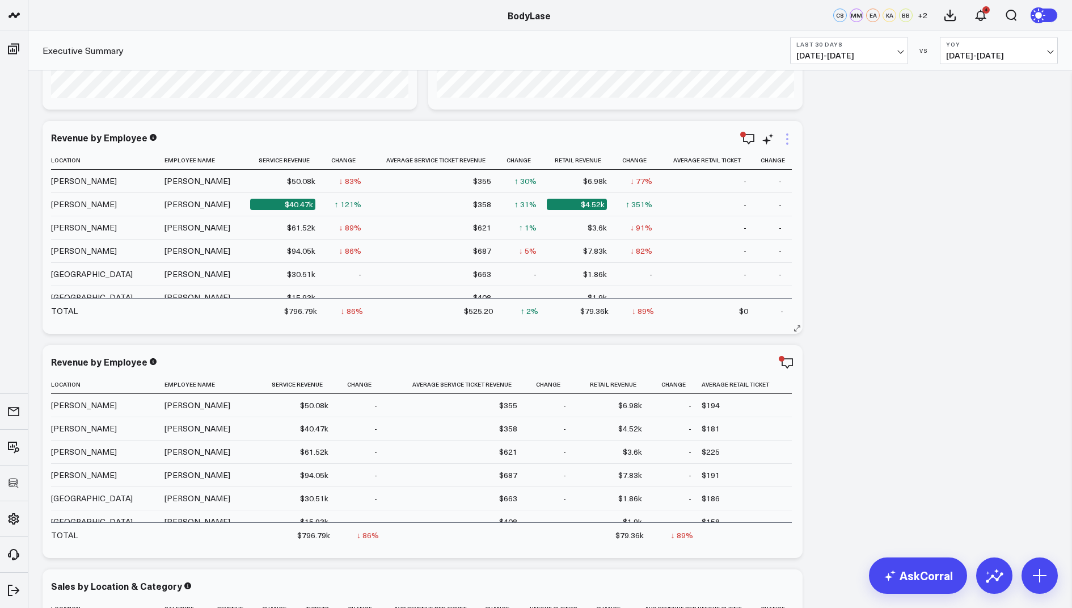
click at [787, 138] on icon at bounding box center [787, 139] width 2 height 2
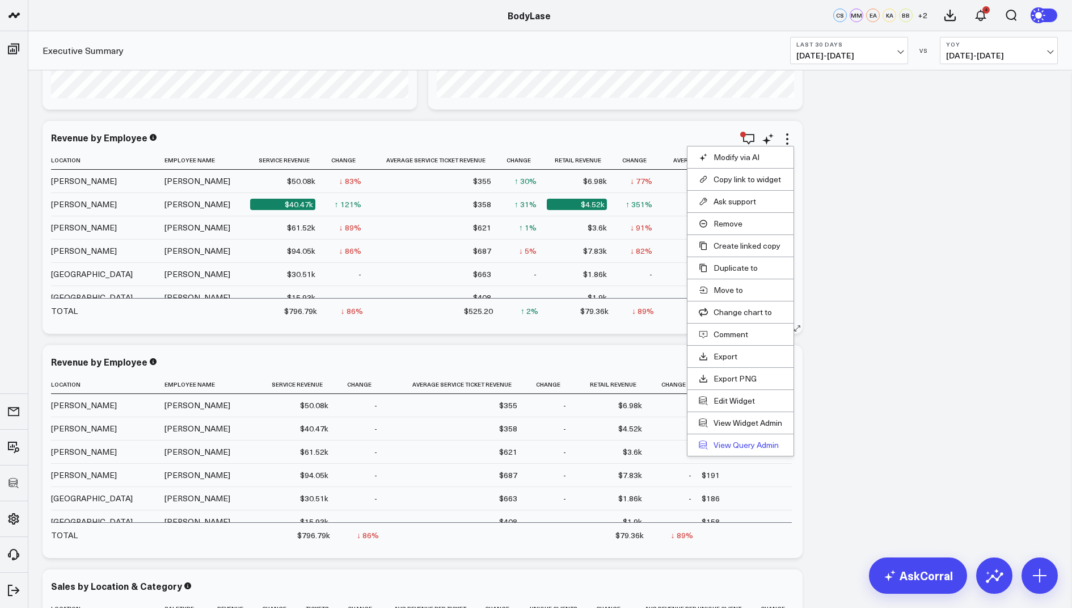
click at [744, 440] on link "View Query Admin" at bounding box center [740, 445] width 83 height 10
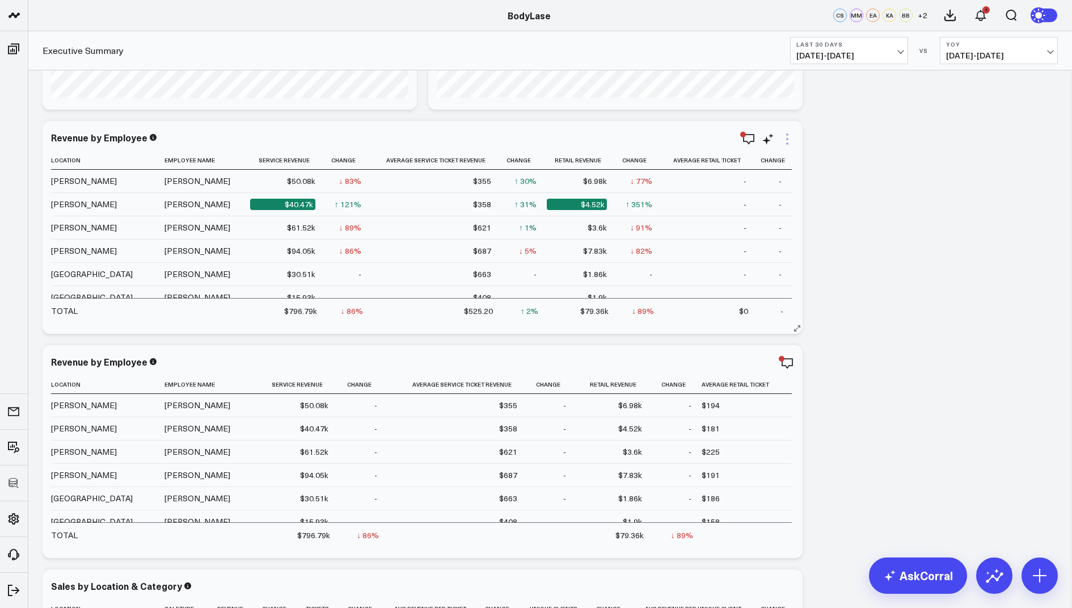
click at [782, 134] on icon at bounding box center [788, 139] width 14 height 14
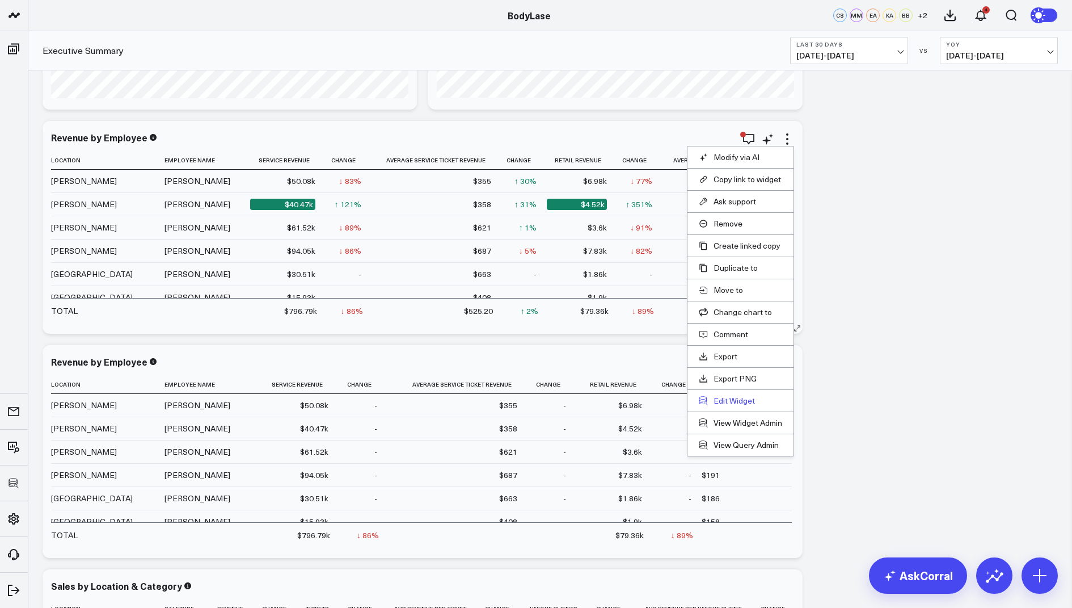
click at [731, 395] on button "Edit Widget" at bounding box center [740, 400] width 83 height 10
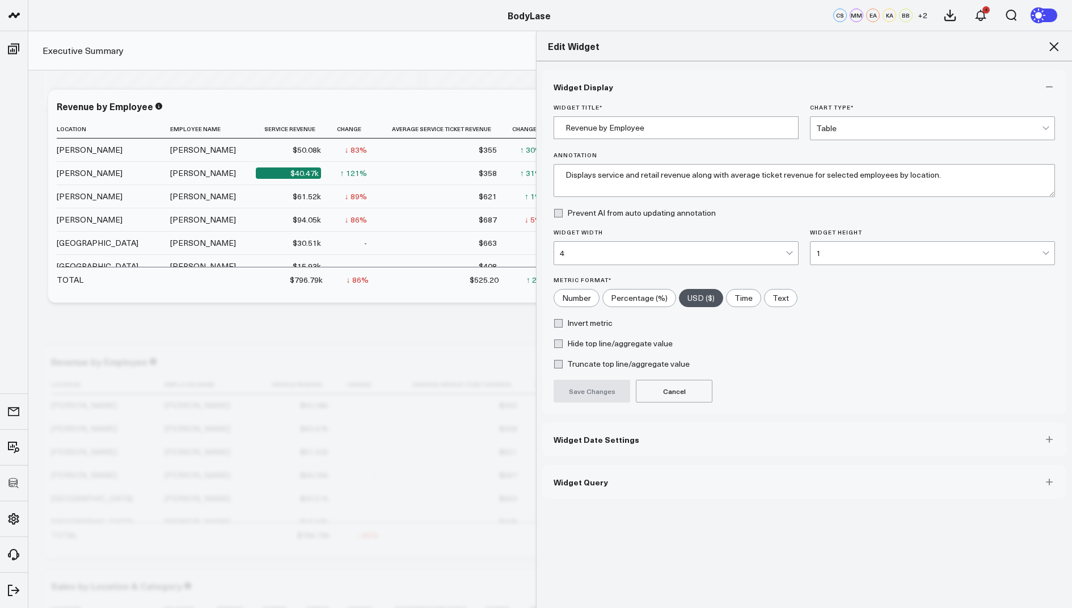
click at [582, 477] on span "Widget Query" at bounding box center [581, 481] width 54 height 9
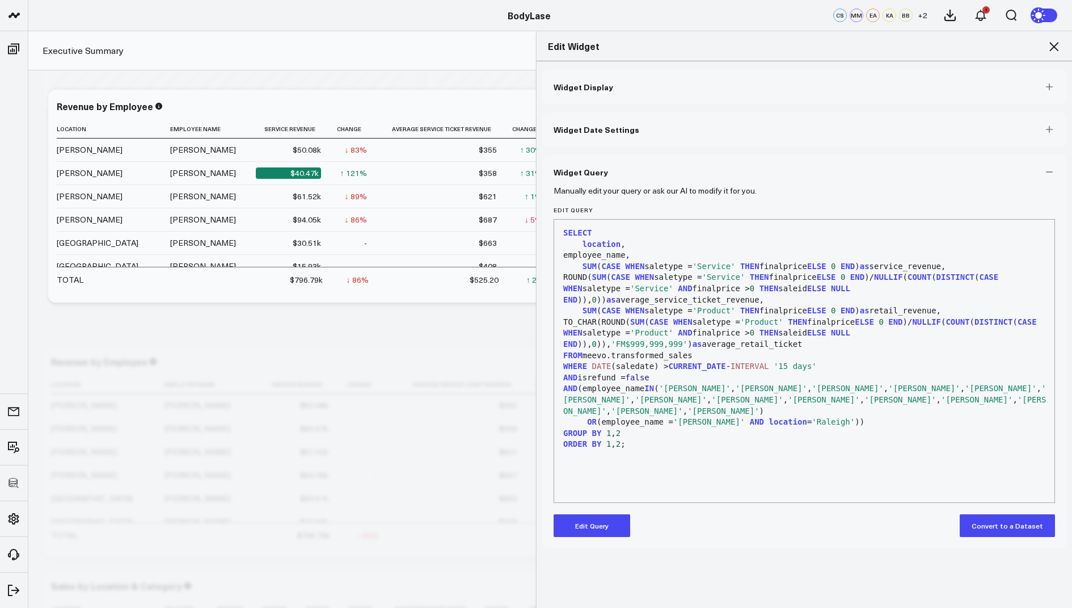
click at [591, 532] on button "Edit Query" at bounding box center [592, 525] width 77 height 23
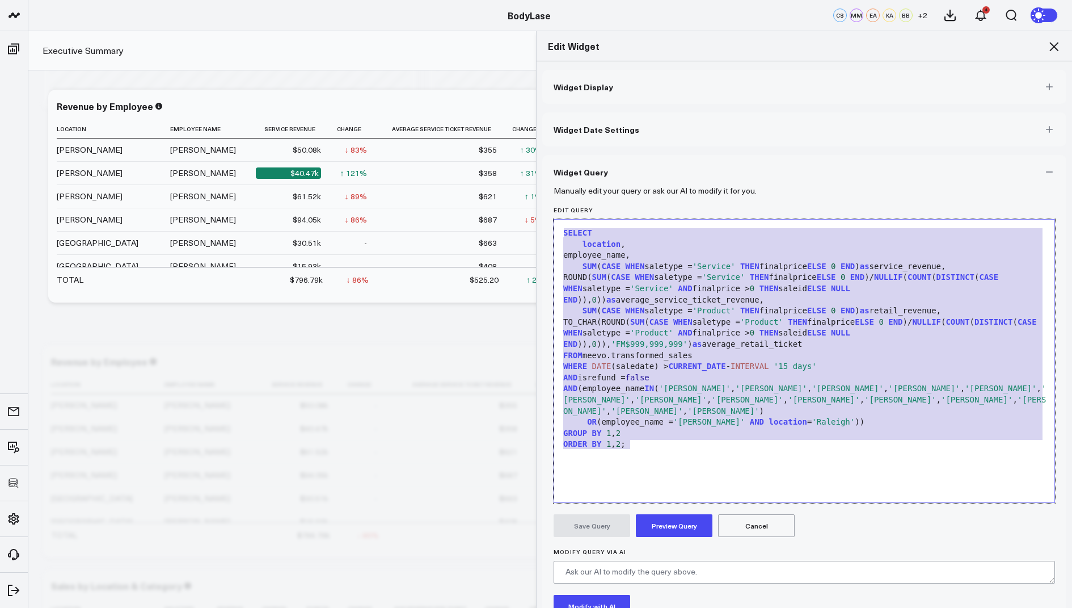
drag, startPoint x: 639, startPoint y: 453, endPoint x: 645, endPoint y: 196, distance: 257.7
click at [645, 196] on form "Manually edit your query or ask our AI to modify it for you. Edit Query 99 1 2 …" at bounding box center [805, 433] width 502 height 489
copy div "SELECT location , employee_name, SUM ( CASE WHEN saletype = 'Service' THEN fina…"
click at [1060, 41] on icon at bounding box center [1054, 47] width 14 height 14
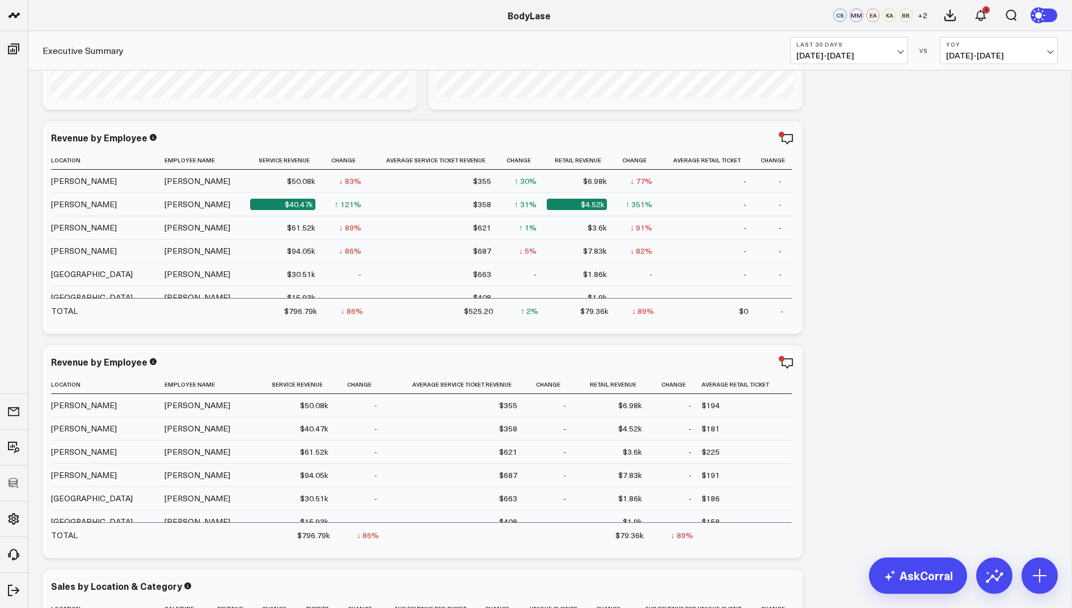
scroll to position [231, 0]
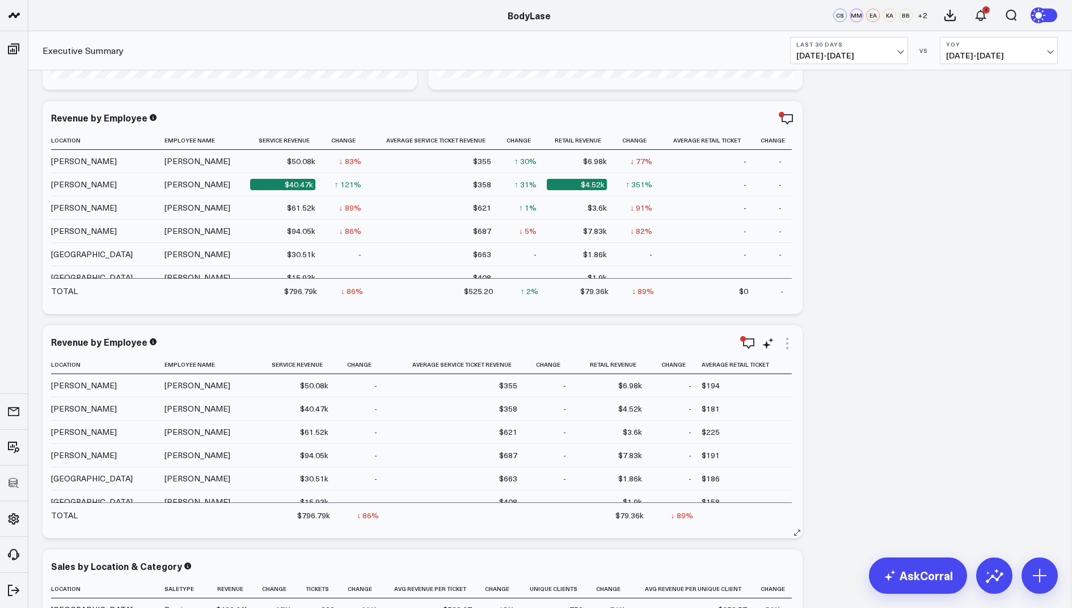
click at [785, 344] on icon at bounding box center [788, 343] width 14 height 14
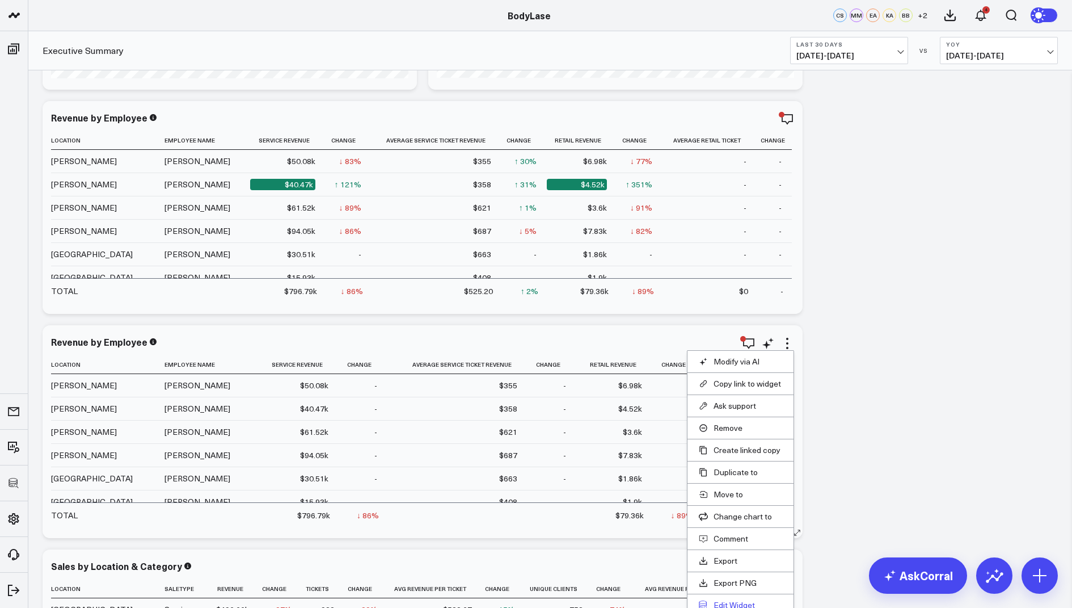
click at [723, 600] on button "Edit Widget" at bounding box center [740, 605] width 83 height 10
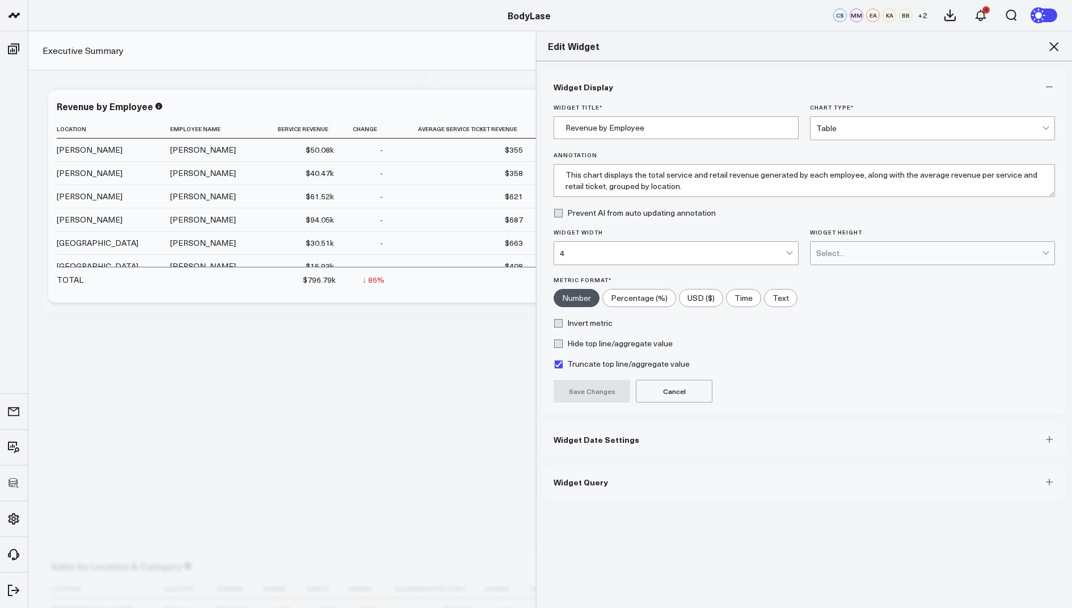
click at [587, 486] on button "Widget Query" at bounding box center [804, 482] width 524 height 34
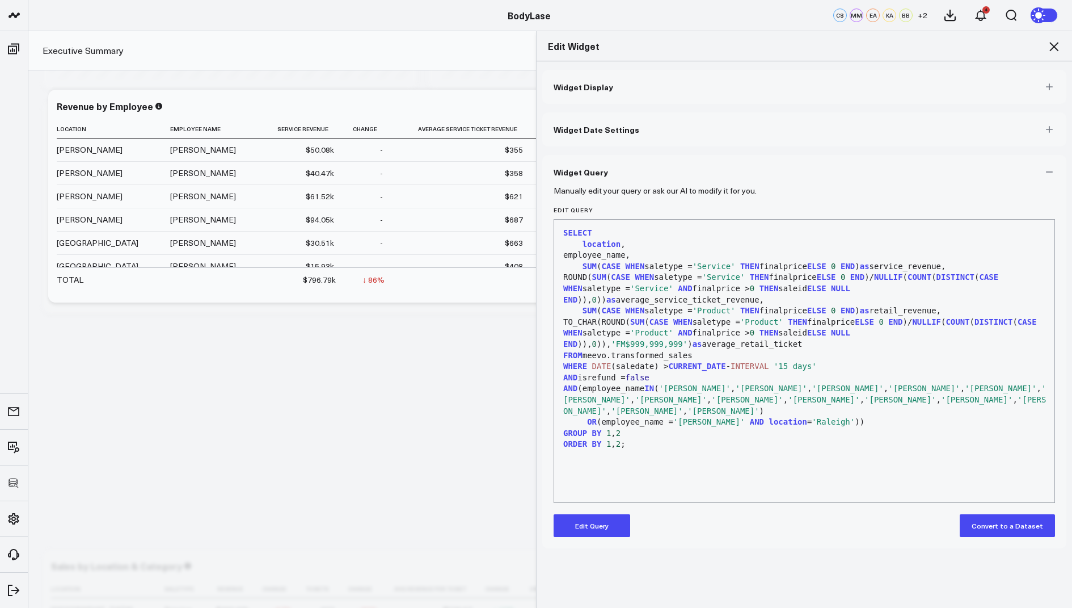
click at [592, 526] on button "Edit Query" at bounding box center [592, 525] width 77 height 23
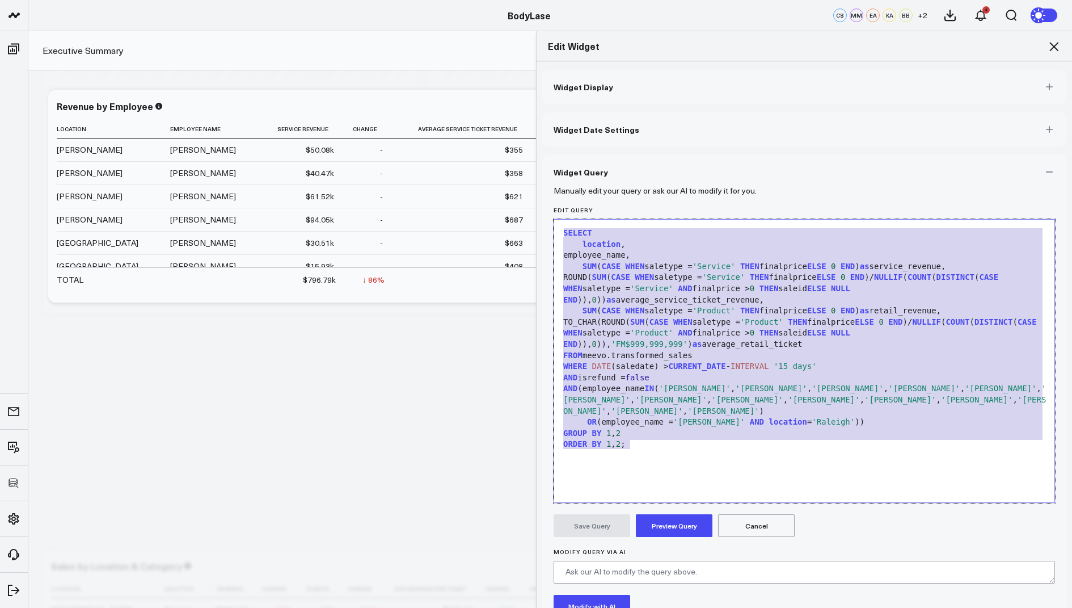
drag, startPoint x: 634, startPoint y: 469, endPoint x: 638, endPoint y: 145, distance: 324.0
click at [638, 145] on div "Widget Display Widget Date Settings Widget Query Manually edit your query or as…" at bounding box center [804, 379] width 524 height 619
copy div "SELECT location , employee_name, SUM ( CASE WHEN saletype = 'Service' THEN fina…"
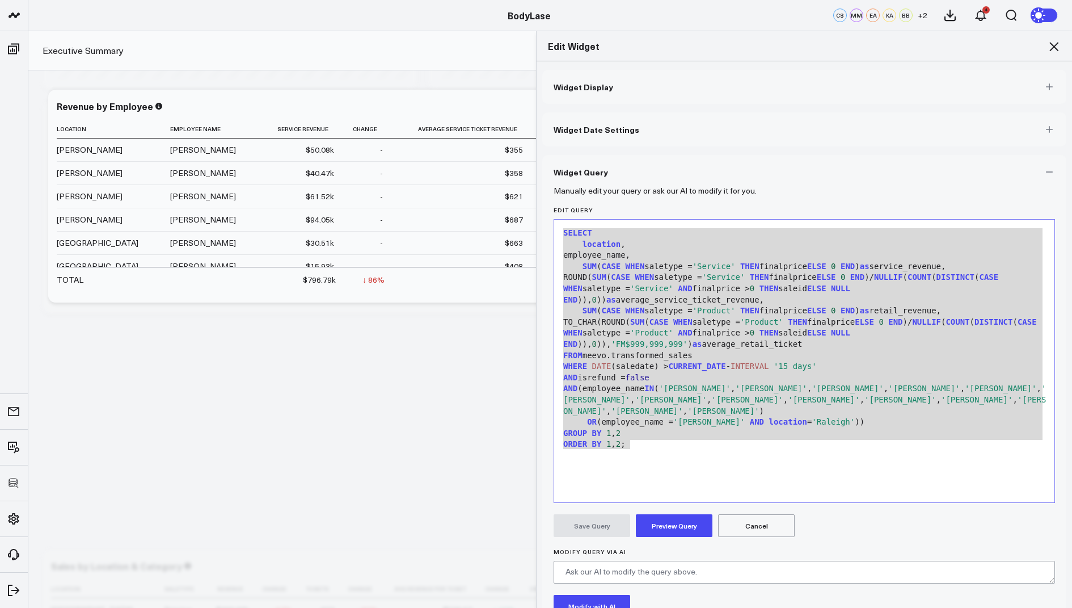
click at [1054, 52] on icon at bounding box center [1054, 47] width 14 height 14
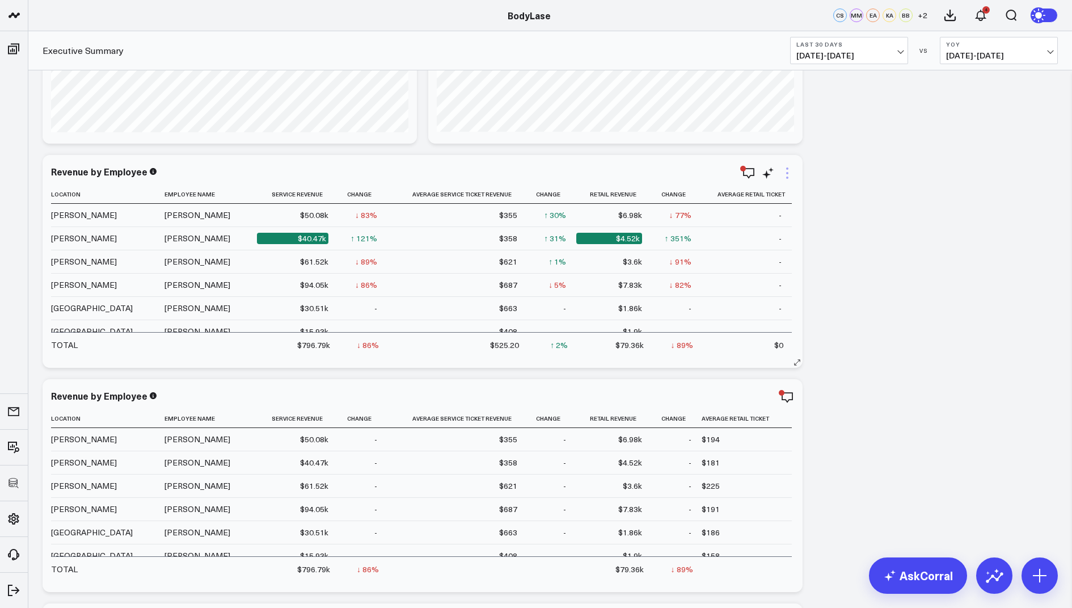
click at [786, 170] on icon at bounding box center [788, 173] width 14 height 14
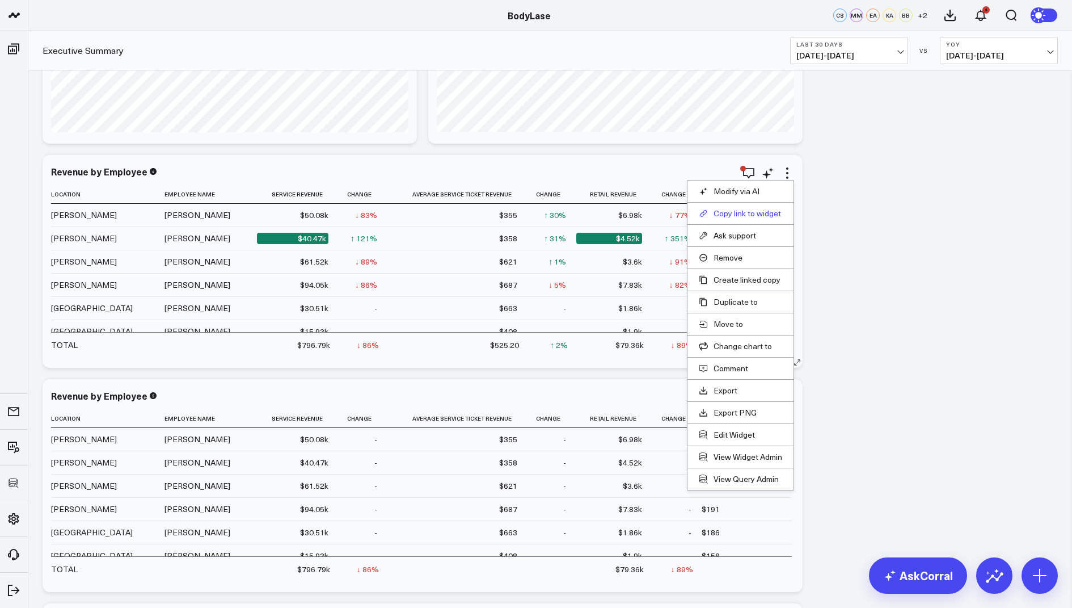
click at [734, 210] on button "Copy link to widget" at bounding box center [740, 213] width 83 height 10
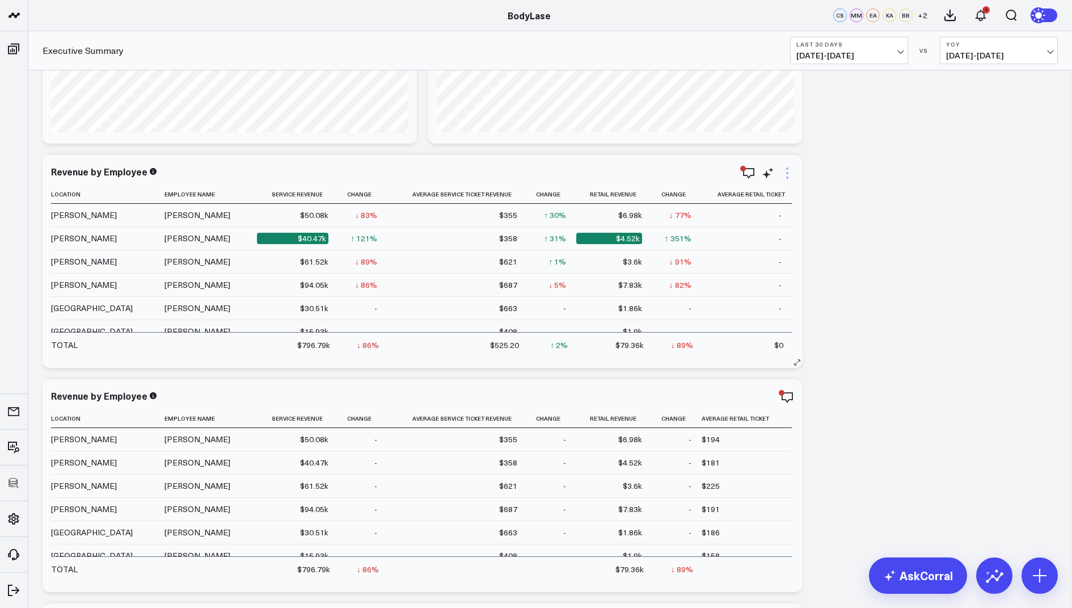
click at [787, 169] on icon at bounding box center [788, 173] width 14 height 14
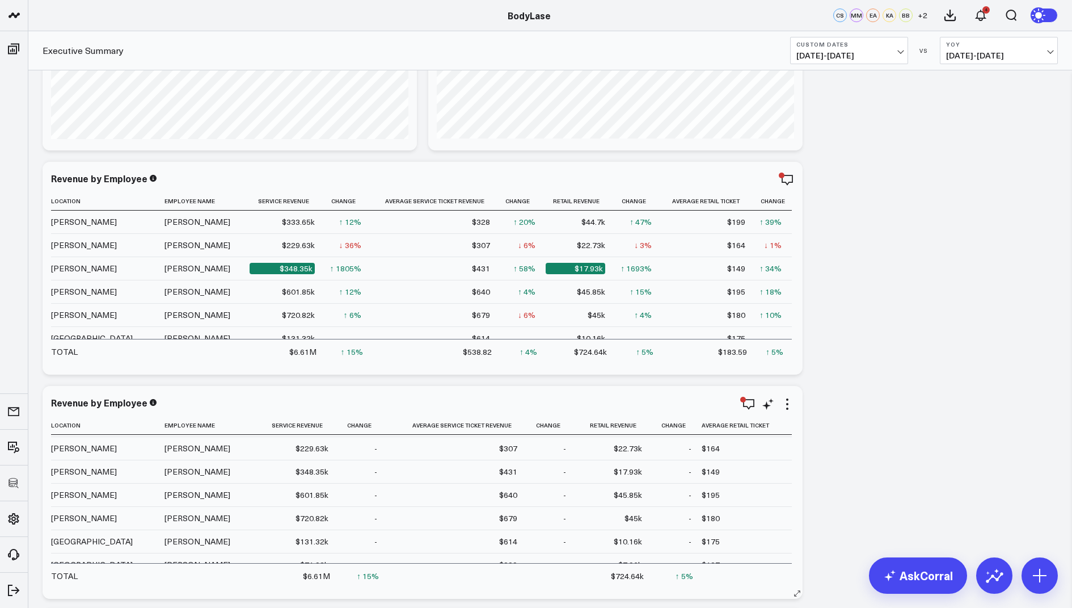
scroll to position [22, 0]
click at [751, 183] on icon "button" at bounding box center [749, 180] width 14 height 14
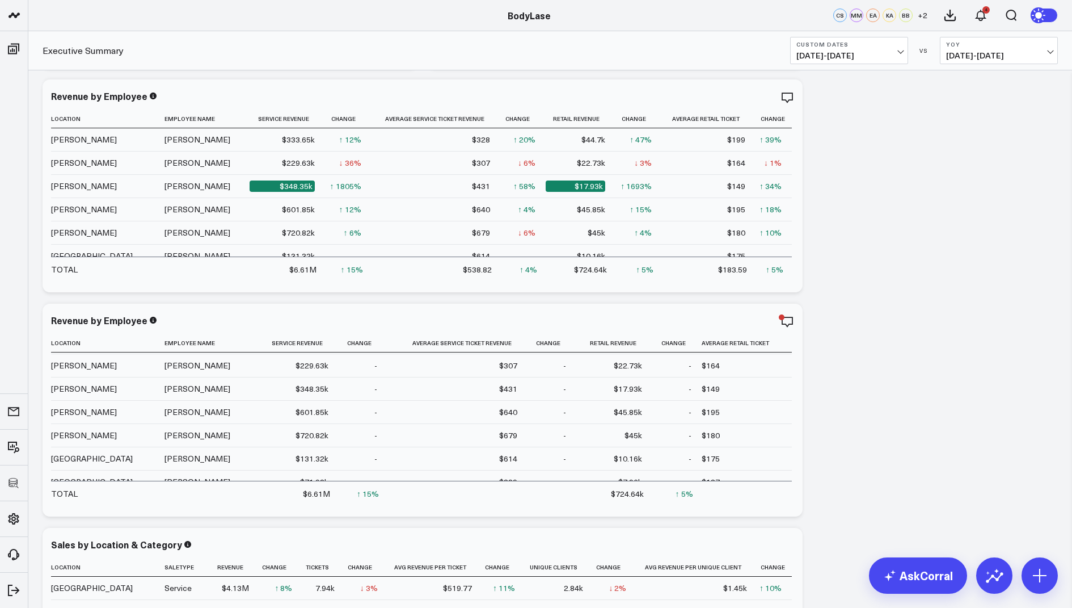
scroll to position [260, 0]
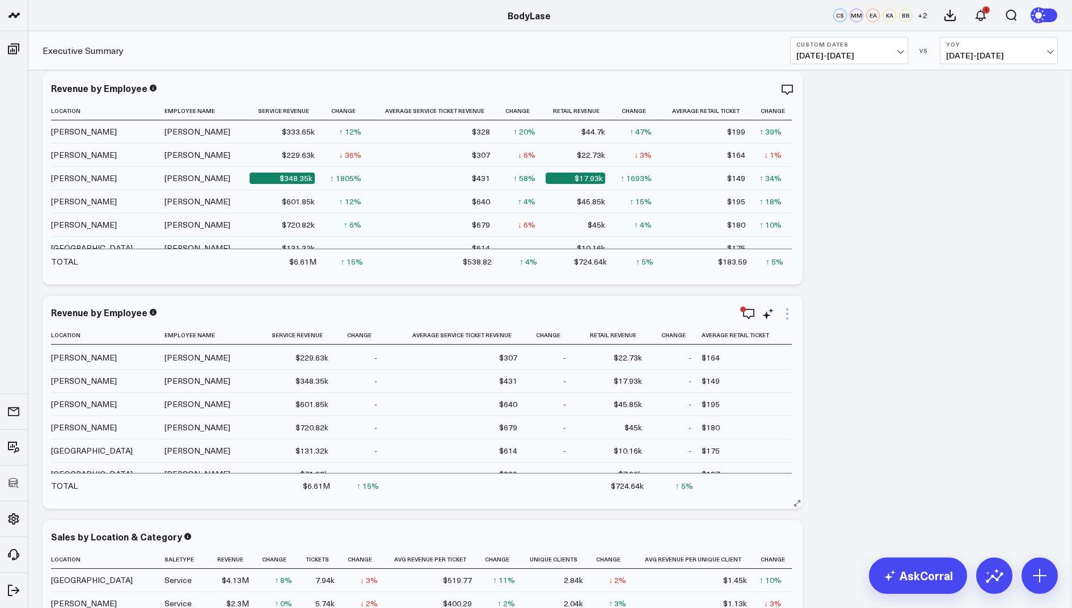
click at [783, 314] on icon at bounding box center [788, 314] width 14 height 14
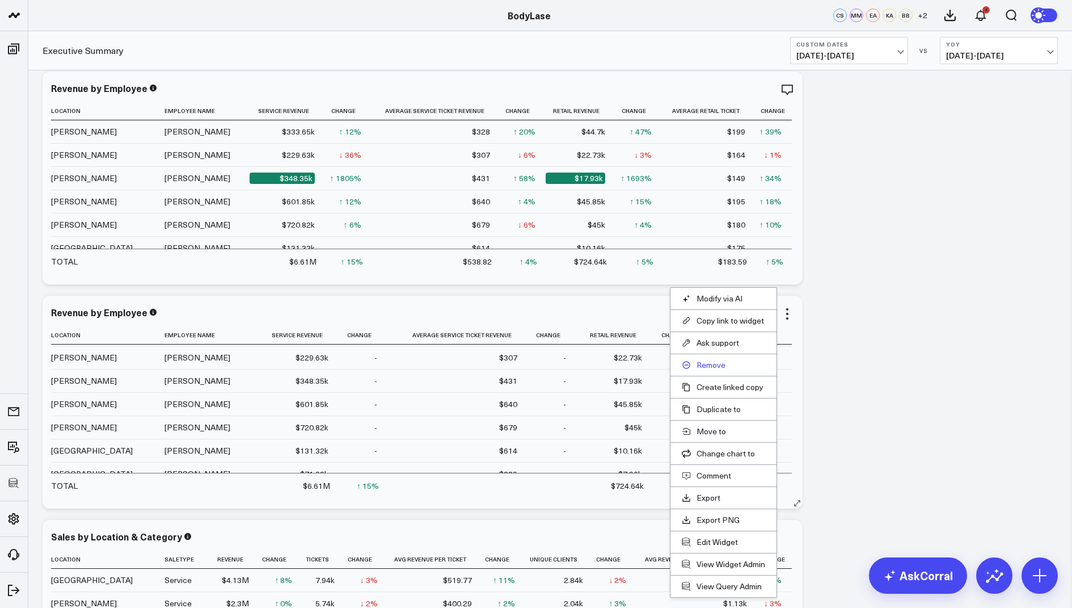
click at [706, 365] on button "Remove" at bounding box center [723, 365] width 83 height 10
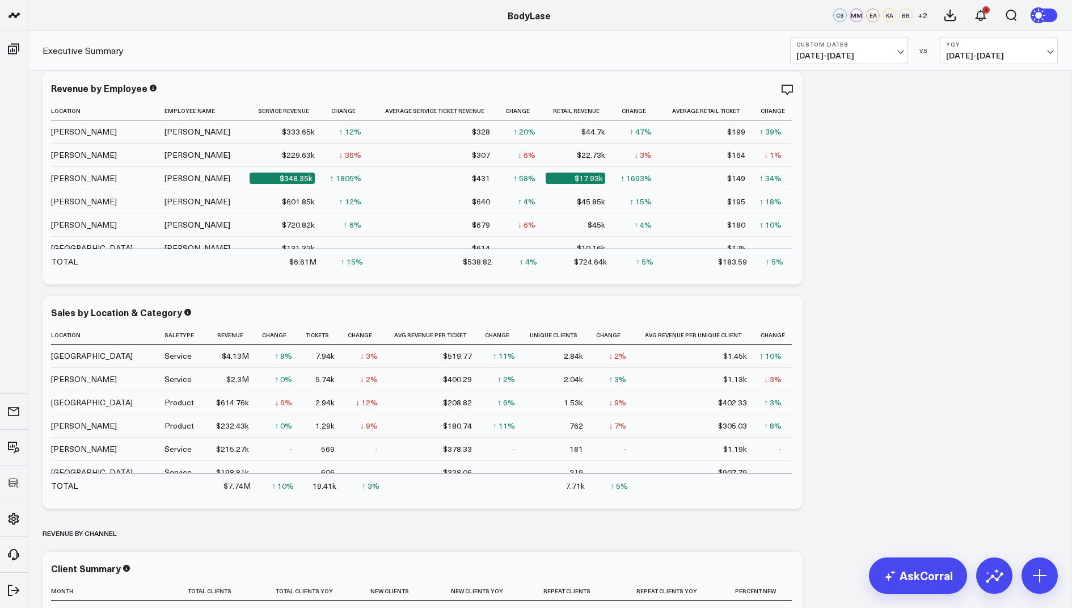
scroll to position [246, 0]
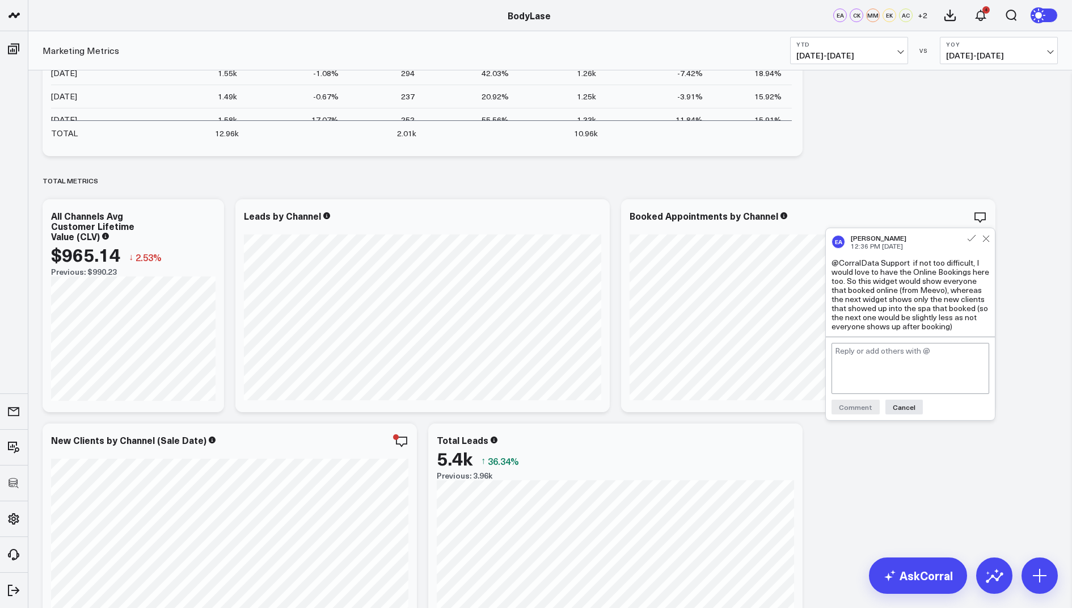
scroll to position [263, 0]
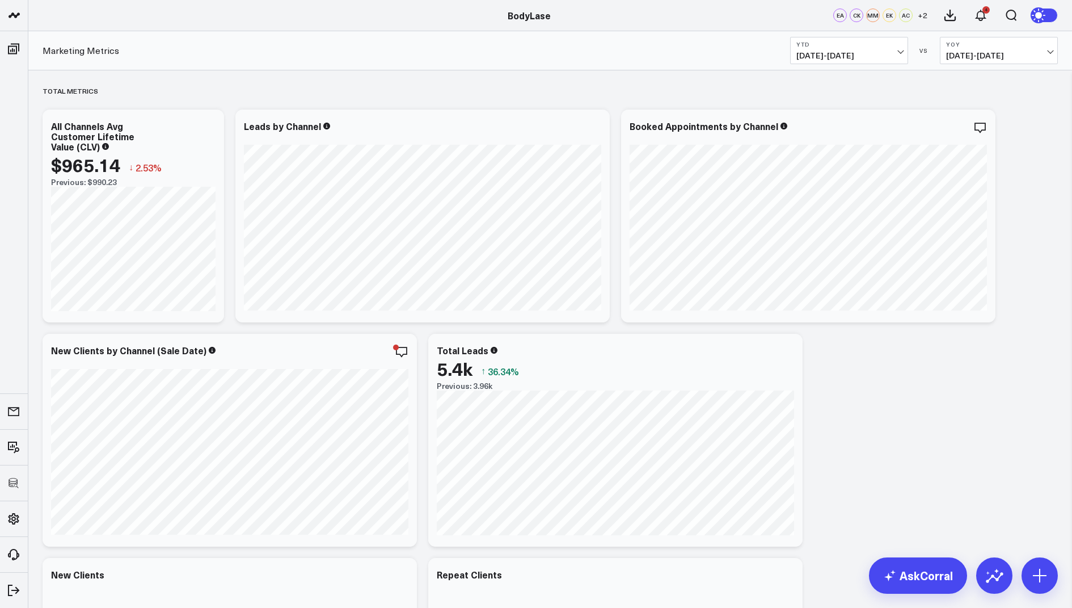
click at [938, 128] on icon "button" at bounding box center [942, 128] width 14 height 14
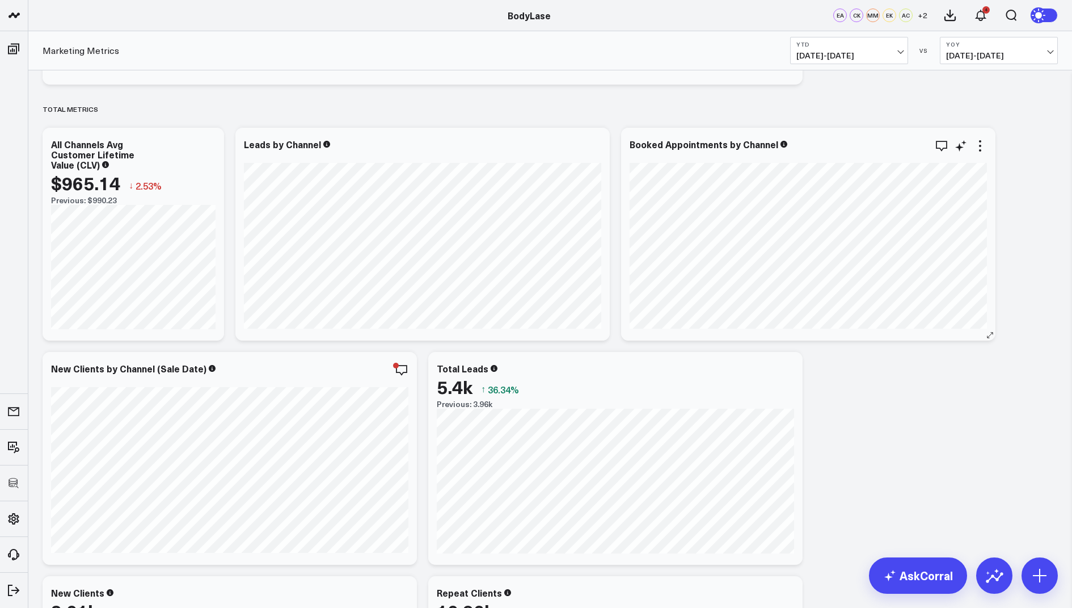
scroll to position [247, 0]
click at [980, 142] on icon at bounding box center [980, 143] width 2 height 2
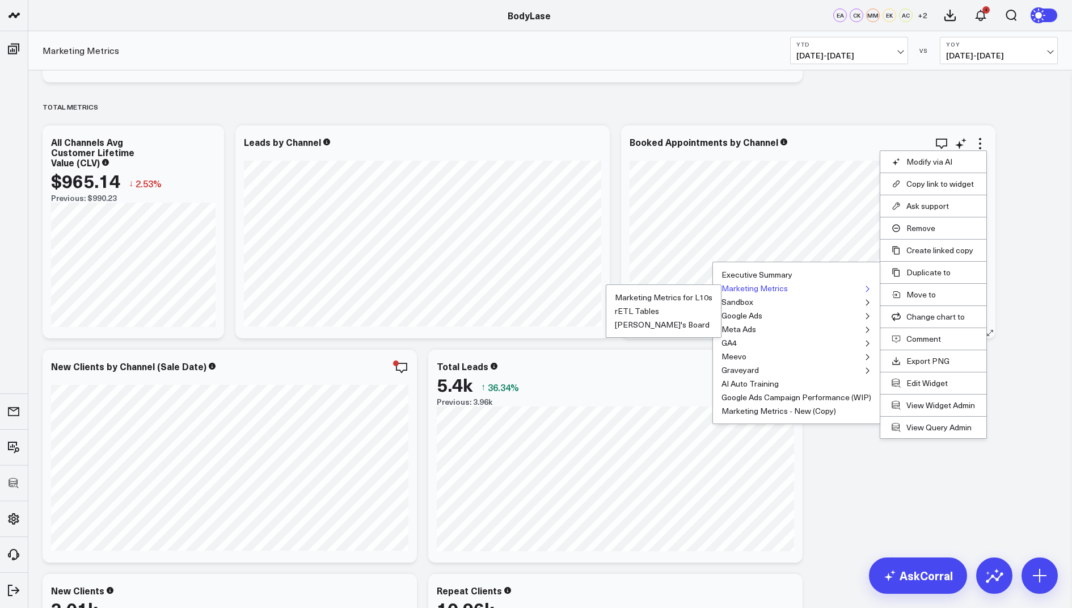
click at [767, 286] on button "Marketing Metrics" at bounding box center [755, 288] width 66 height 8
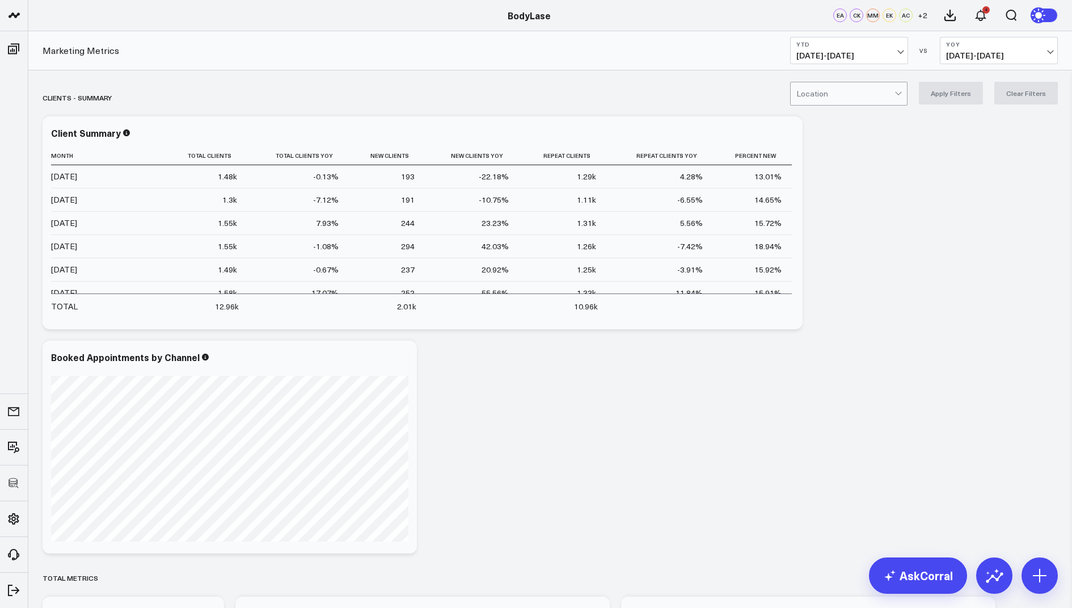
scroll to position [389, 0]
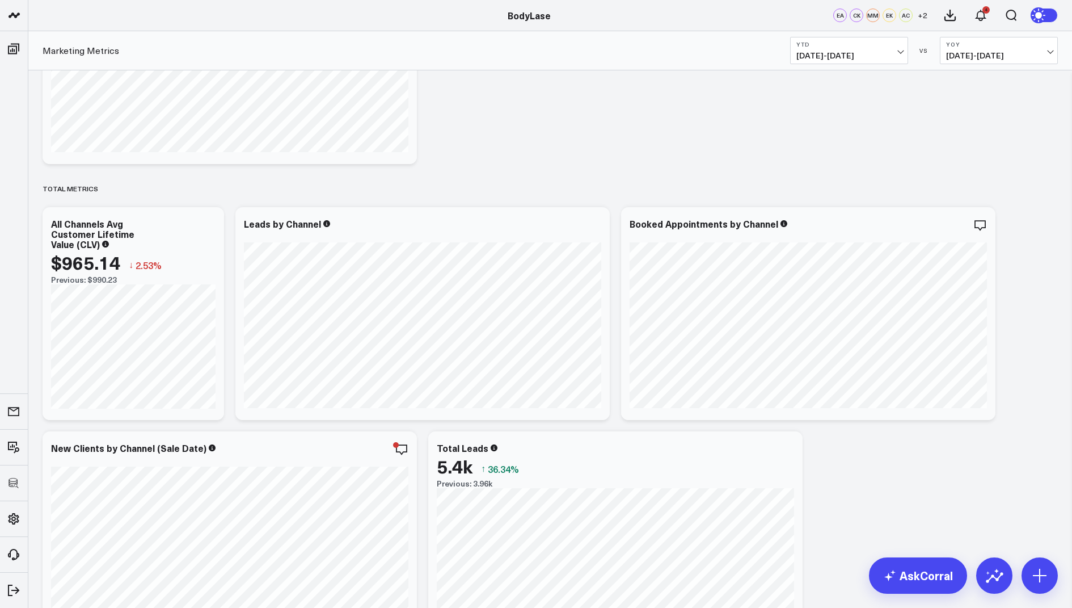
drag, startPoint x: 387, startPoint y: 164, endPoint x: 387, endPoint y: 172, distance: 7.9
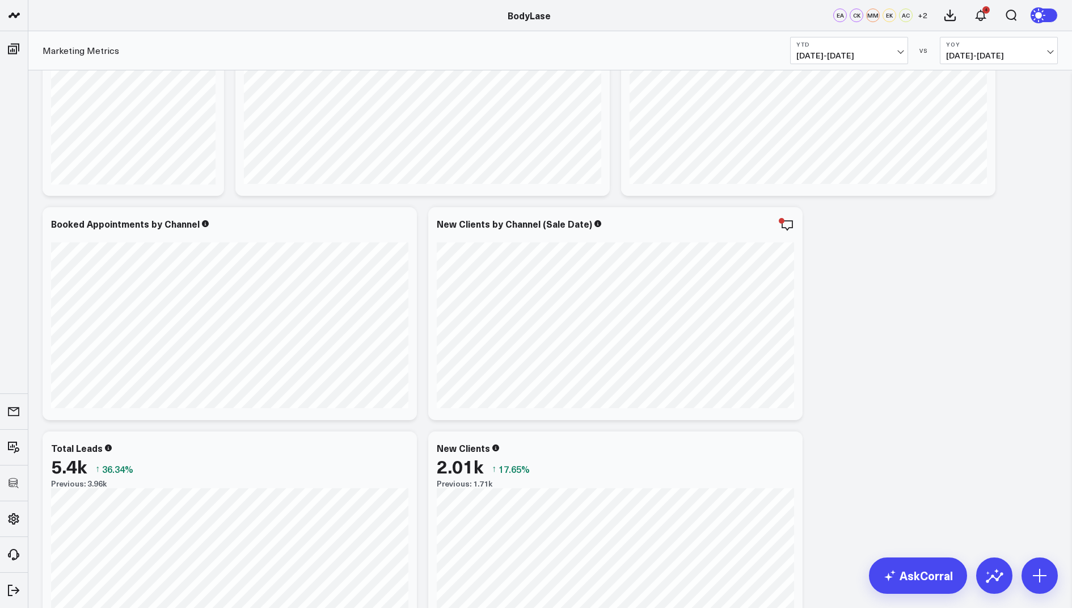
scroll to position [305, 0]
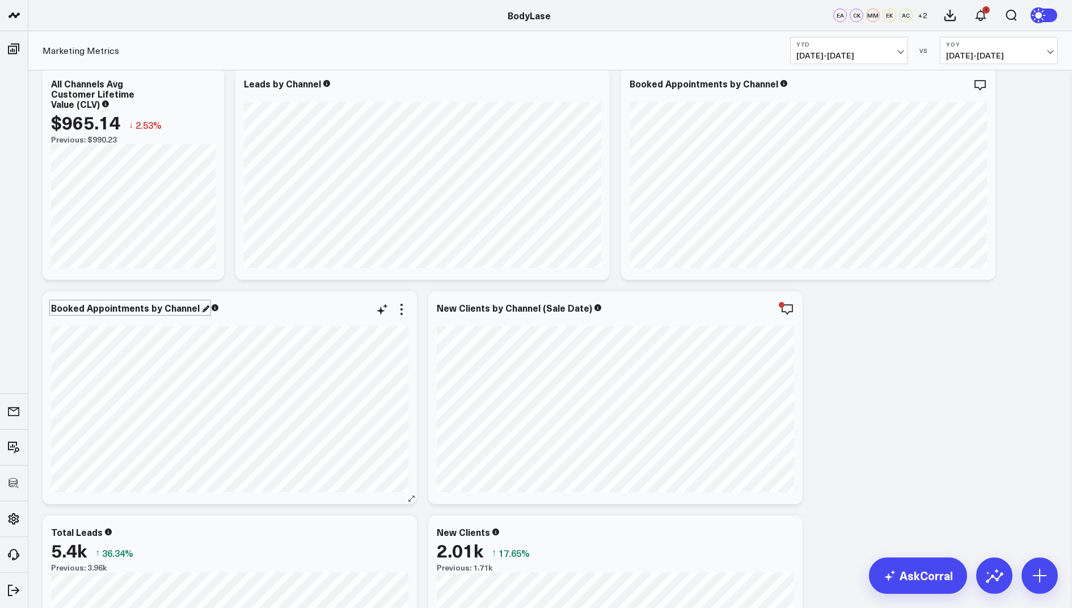
click at [139, 308] on div "Booked Appointments by Channel" at bounding box center [130, 307] width 158 height 12
drag, startPoint x: 146, startPoint y: 307, endPoint x: 46, endPoint y: 309, distance: 99.9
click at [46, 309] on div "Booked Appointments by Channel" at bounding box center [230, 397] width 374 height 213
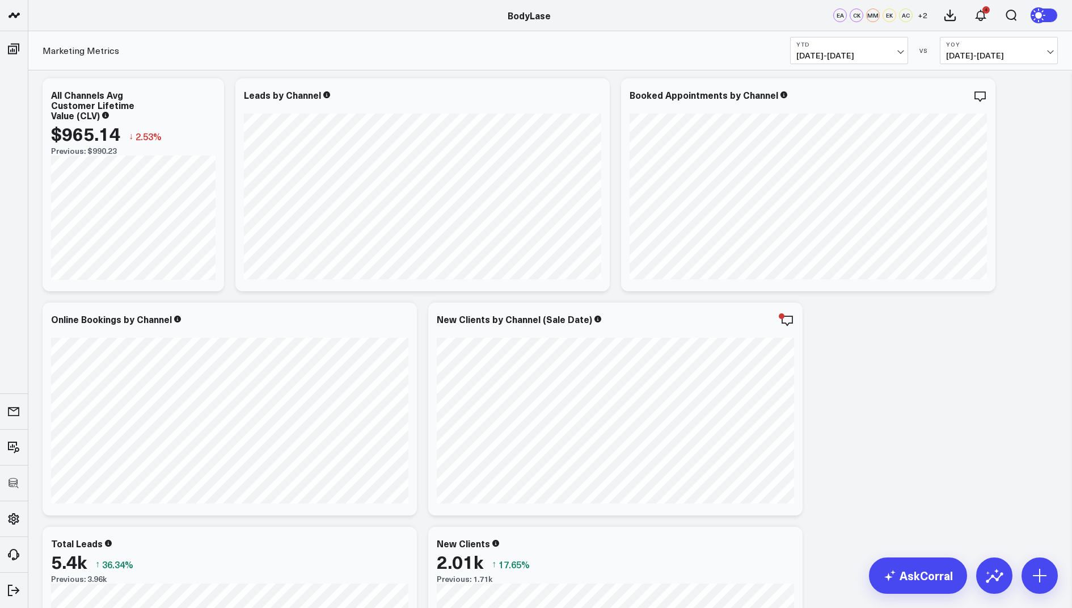
scroll to position [281, 0]
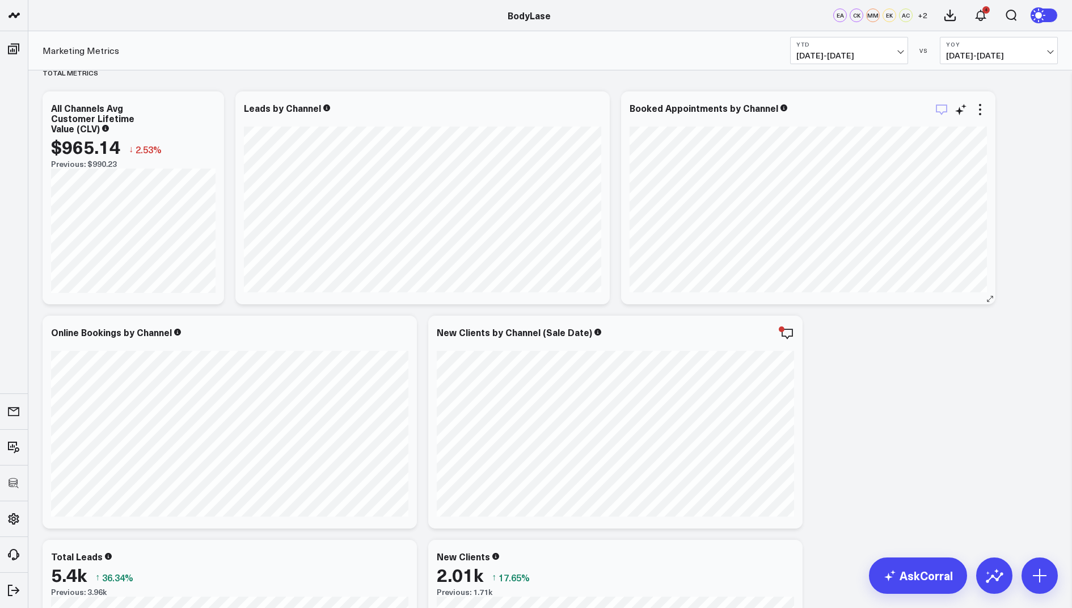
click at [942, 109] on icon "button" at bounding box center [942, 110] width 14 height 14
click at [402, 332] on icon at bounding box center [402, 334] width 14 height 14
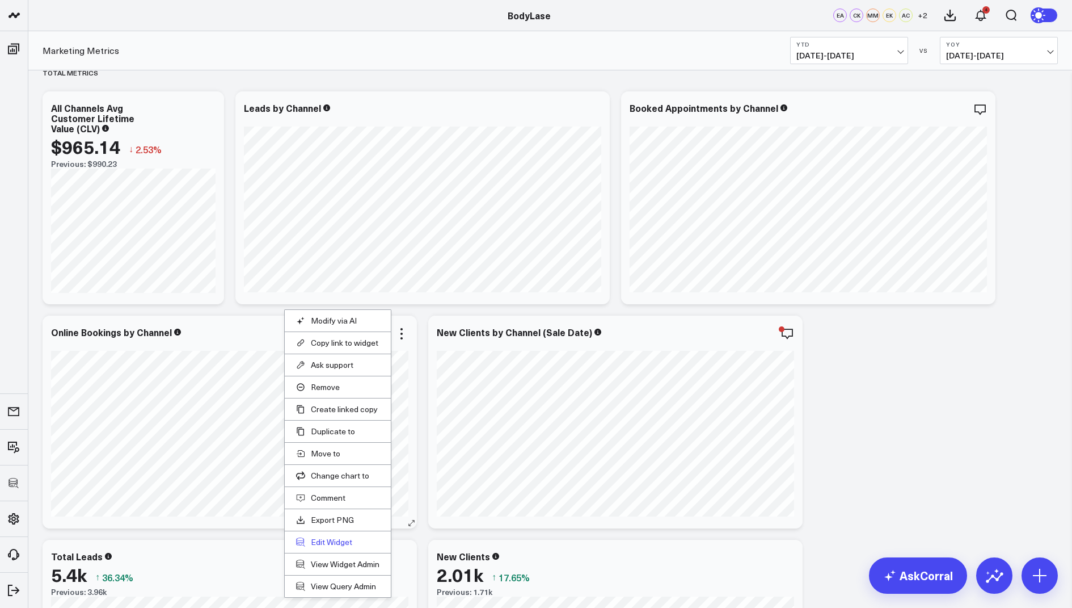
click at [327, 537] on button "Edit Widget" at bounding box center [337, 542] width 83 height 10
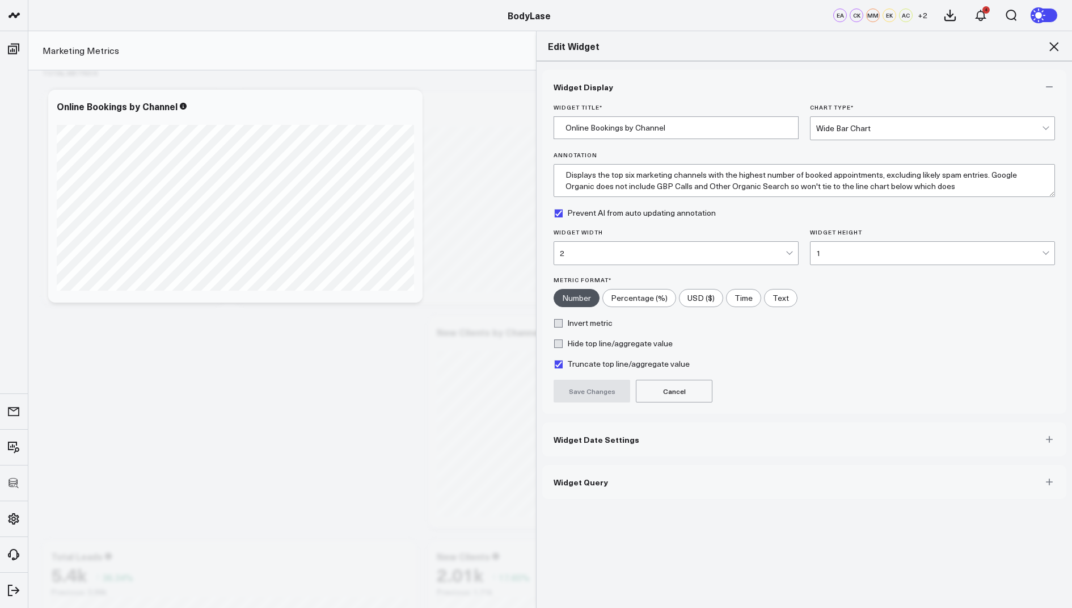
click at [585, 477] on span "Widget Query" at bounding box center [581, 481] width 54 height 9
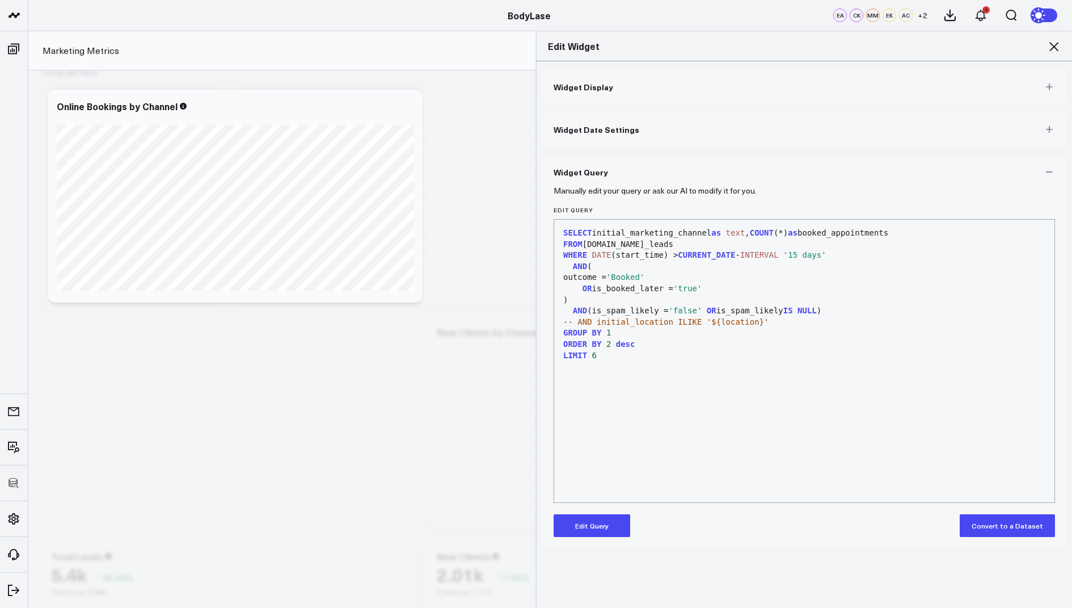
click at [583, 519] on button "Edit Query" at bounding box center [592, 525] width 77 height 23
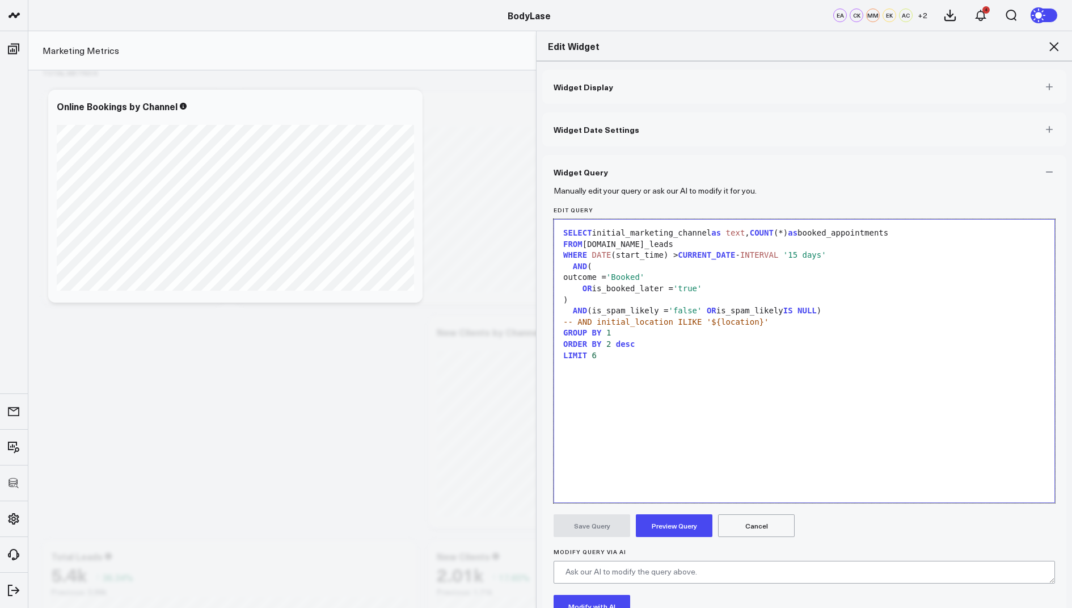
click at [622, 365] on div "SELECT initial_marketing_channel as text , COUNT (*) as booked_appointments FRO…" at bounding box center [804, 360] width 489 height 271
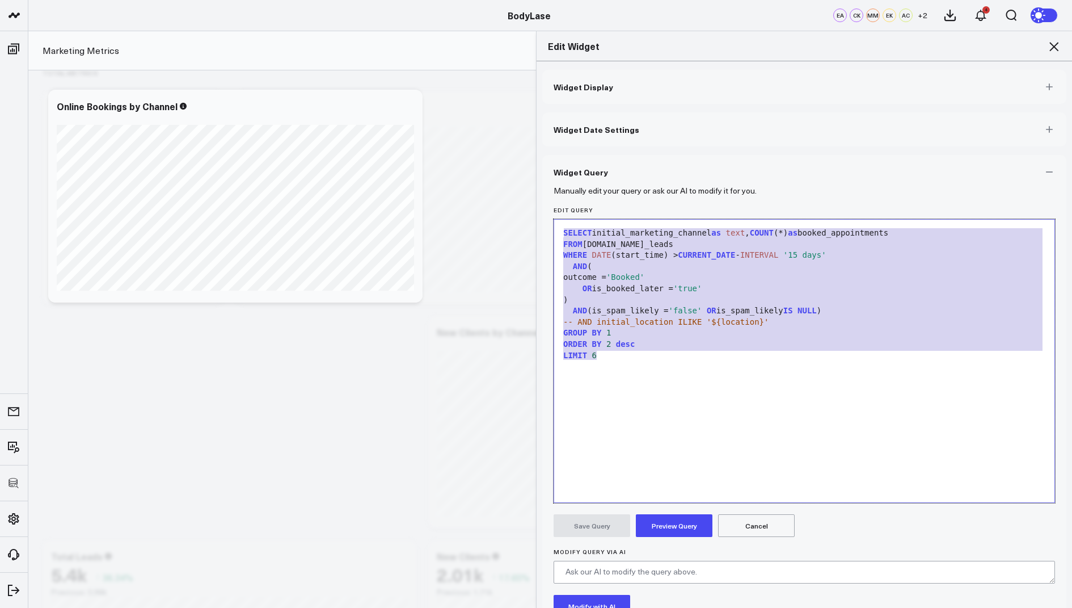
drag, startPoint x: 622, startPoint y: 365, endPoint x: 604, endPoint y: 176, distance: 189.8
click at [604, 176] on div "Widget Query Manually edit your query or ask our AI to modify it for you. Edit …" at bounding box center [804, 422] width 524 height 534
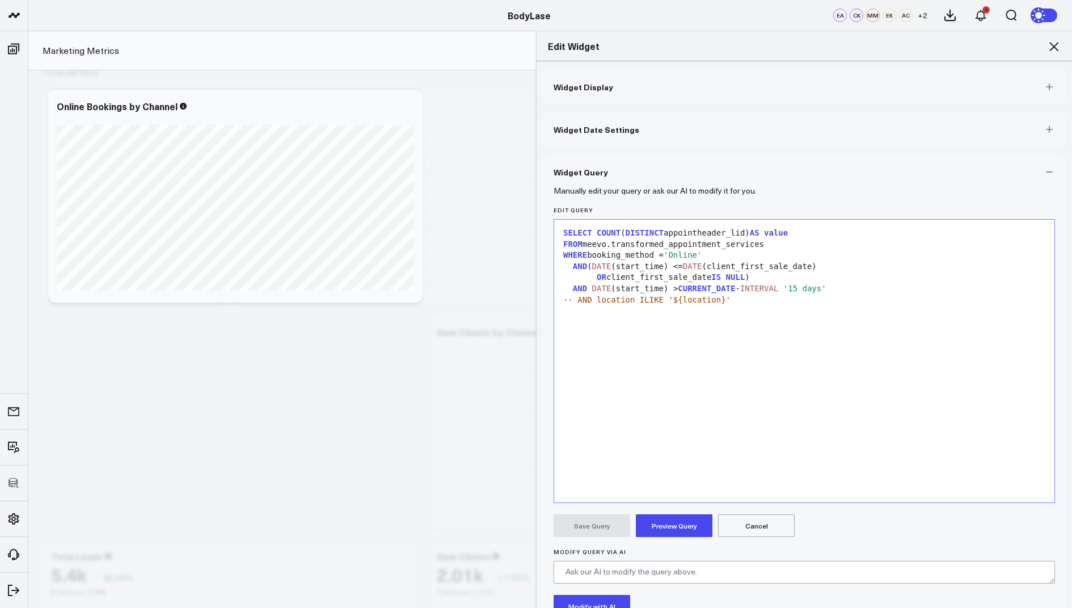
click at [1060, 43] on icon at bounding box center [1054, 47] width 14 height 14
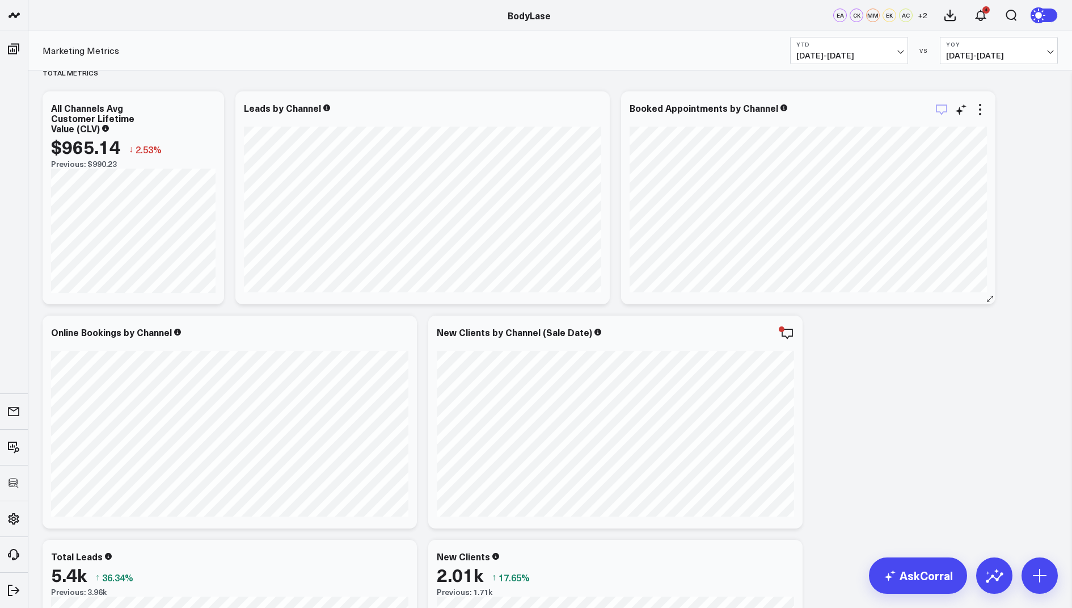
click at [944, 108] on icon "button" at bounding box center [942, 110] width 14 height 14
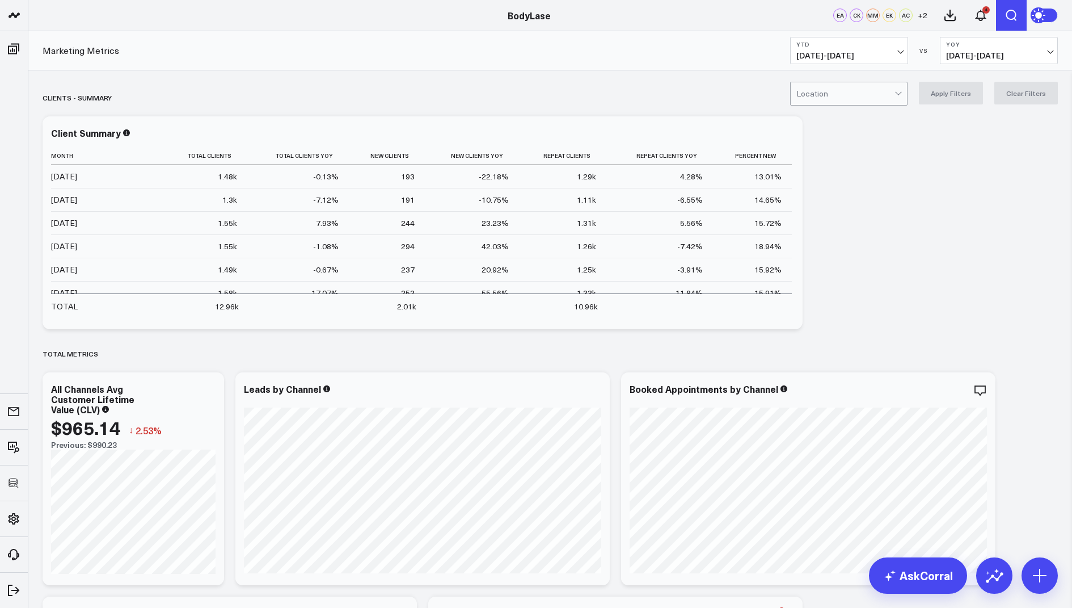
click at [1014, 9] on icon "Open search" at bounding box center [1012, 16] width 14 height 14
type input "online bookings"
click at [730, 44] on button "submit" at bounding box center [737, 51] width 14 height 14
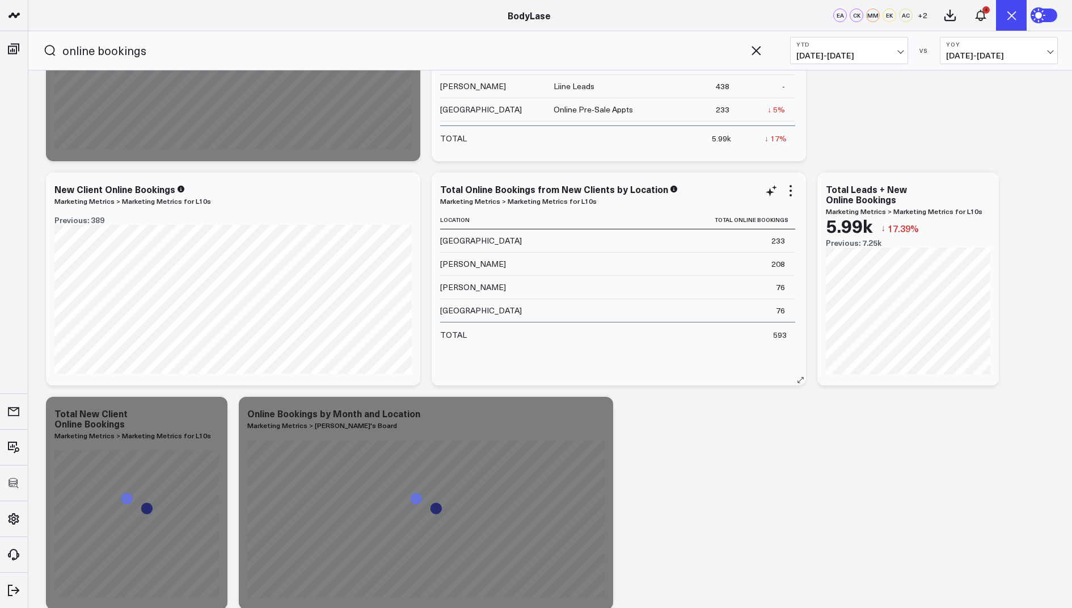
scroll to position [381, 0]
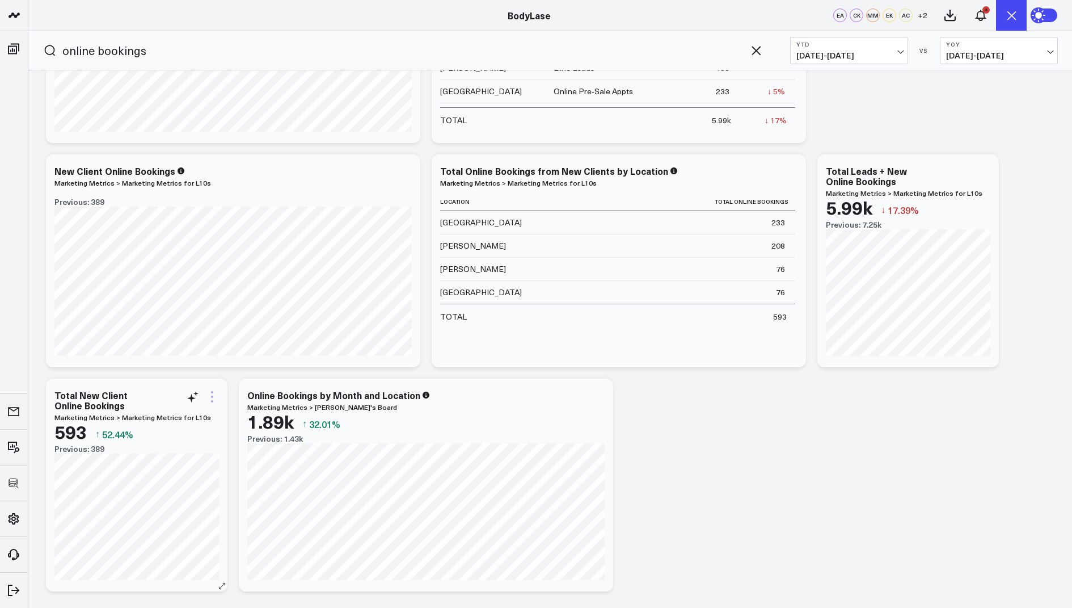
click at [210, 391] on icon at bounding box center [212, 397] width 14 height 14
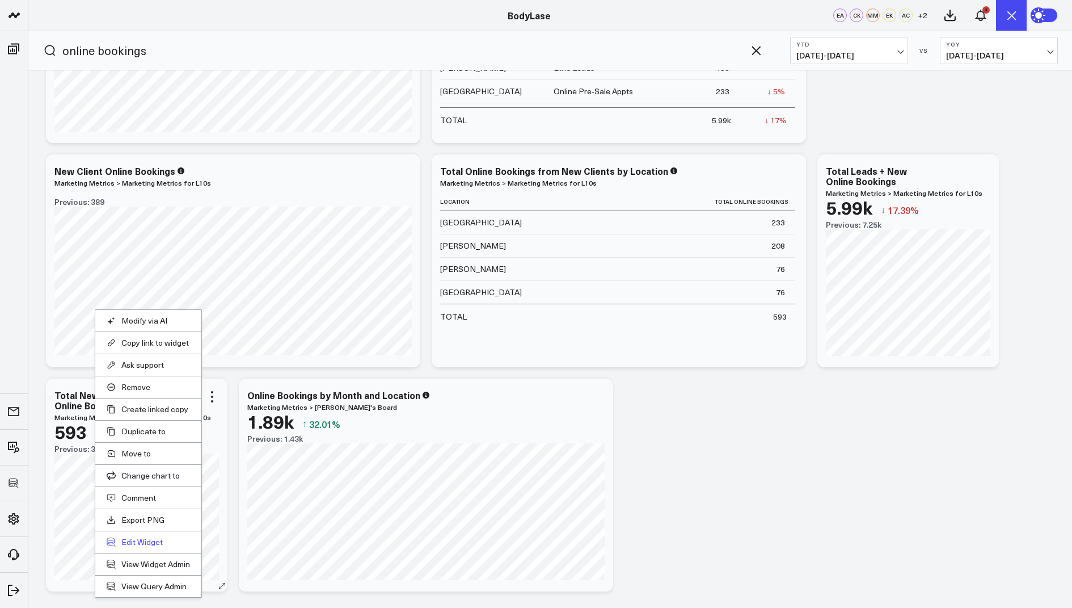
click at [155, 537] on button "Edit Widget" at bounding box center [148, 542] width 83 height 10
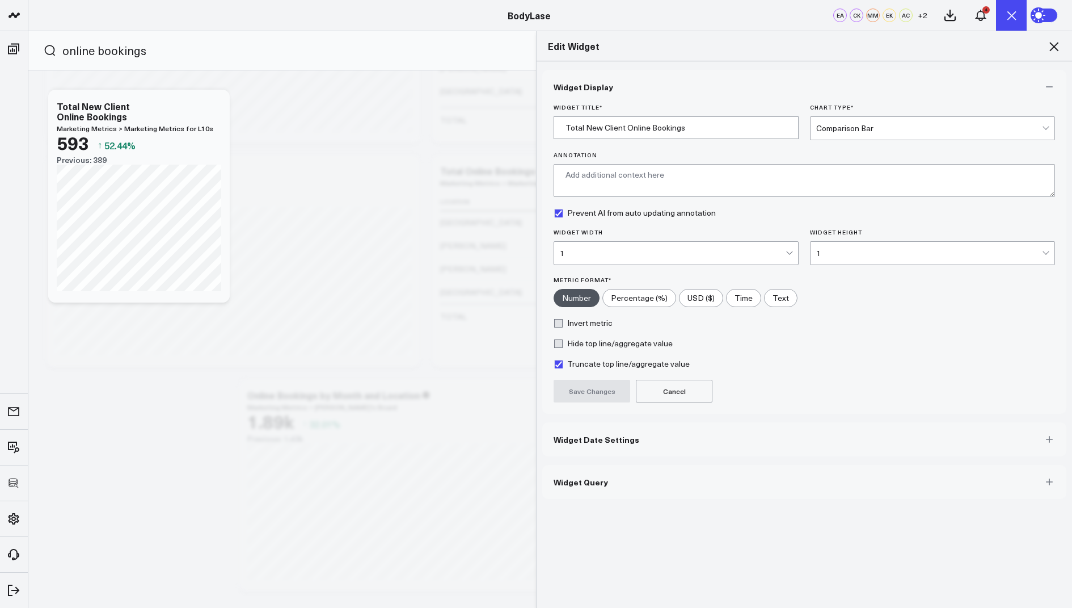
click at [580, 477] on span "Widget Query" at bounding box center [581, 481] width 54 height 9
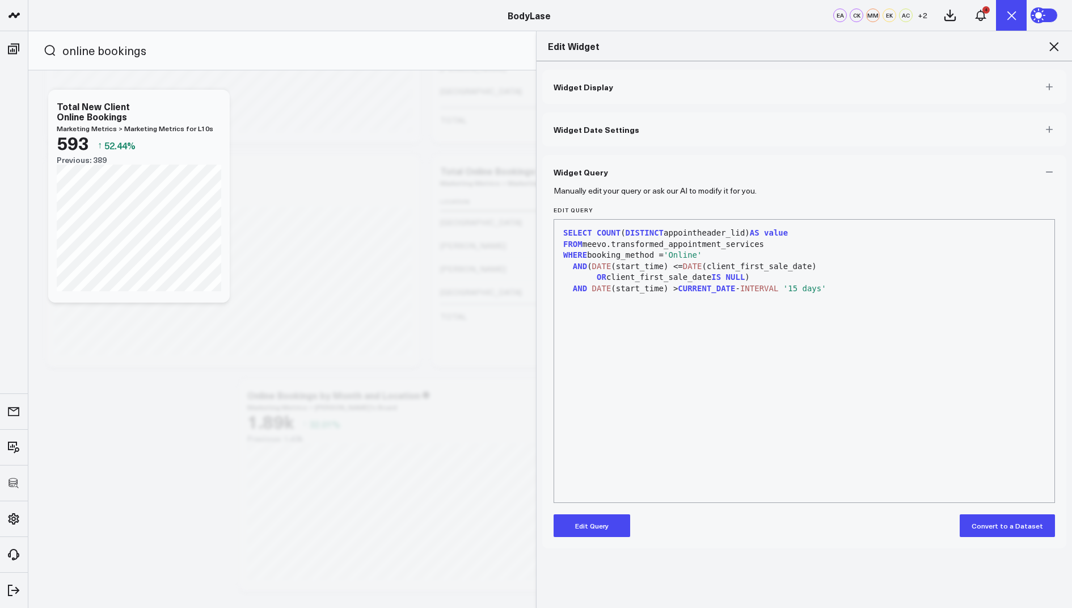
click at [1053, 48] on icon at bounding box center [1054, 46] width 9 height 9
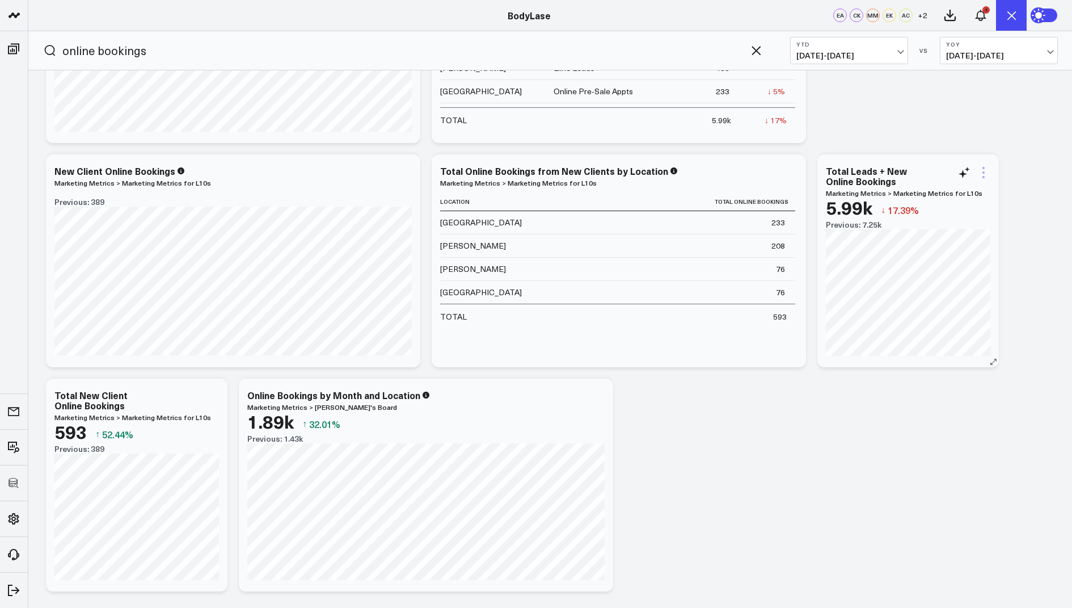
click at [987, 169] on icon at bounding box center [984, 173] width 14 height 14
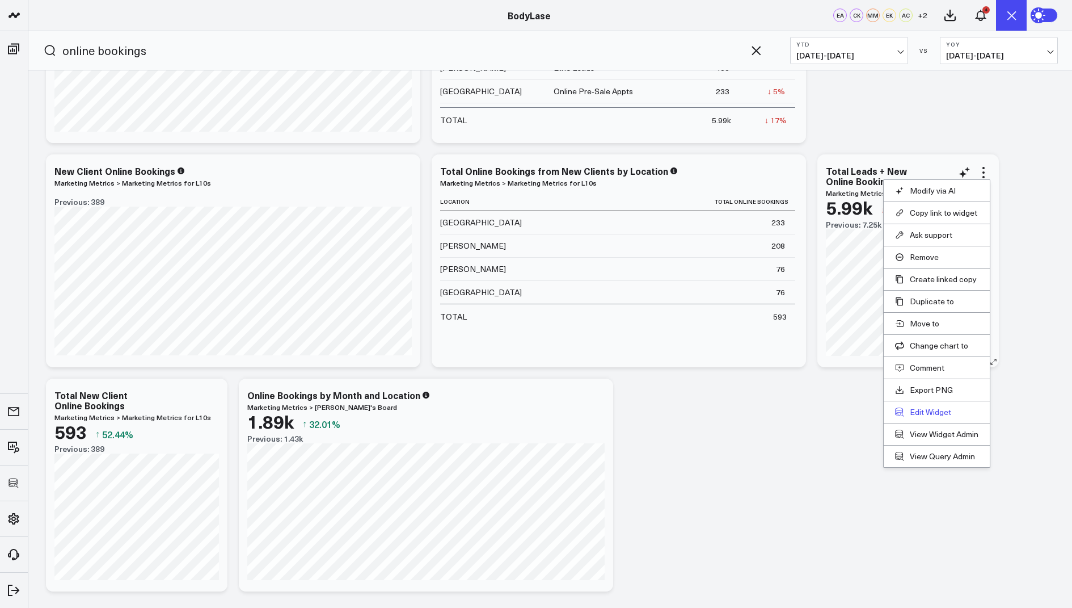
click at [921, 409] on button "Edit Widget" at bounding box center [936, 412] width 83 height 10
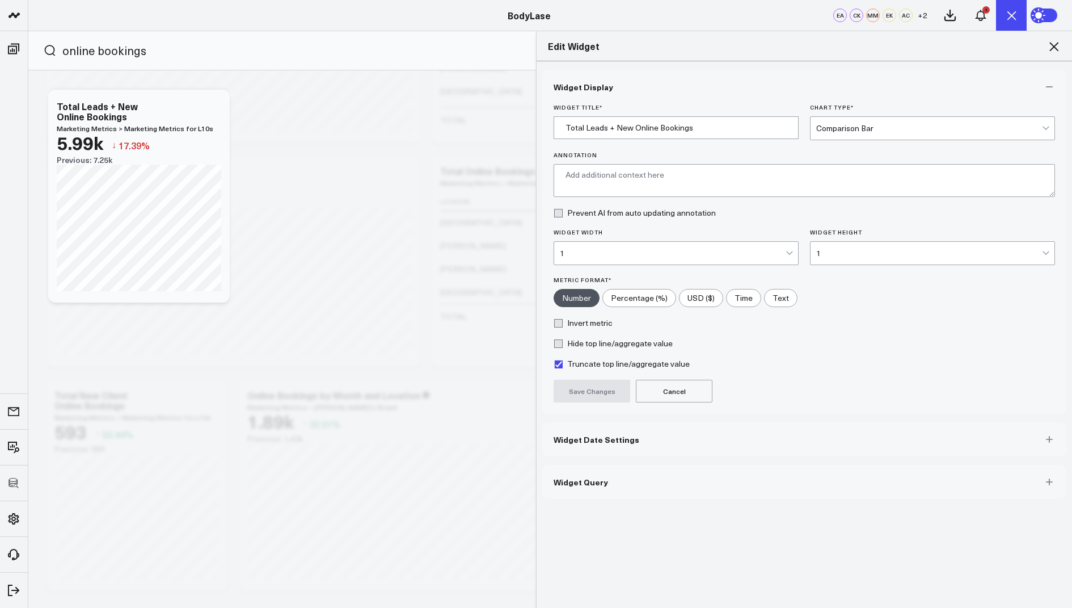
click at [583, 483] on span "Widget Query" at bounding box center [581, 481] width 54 height 9
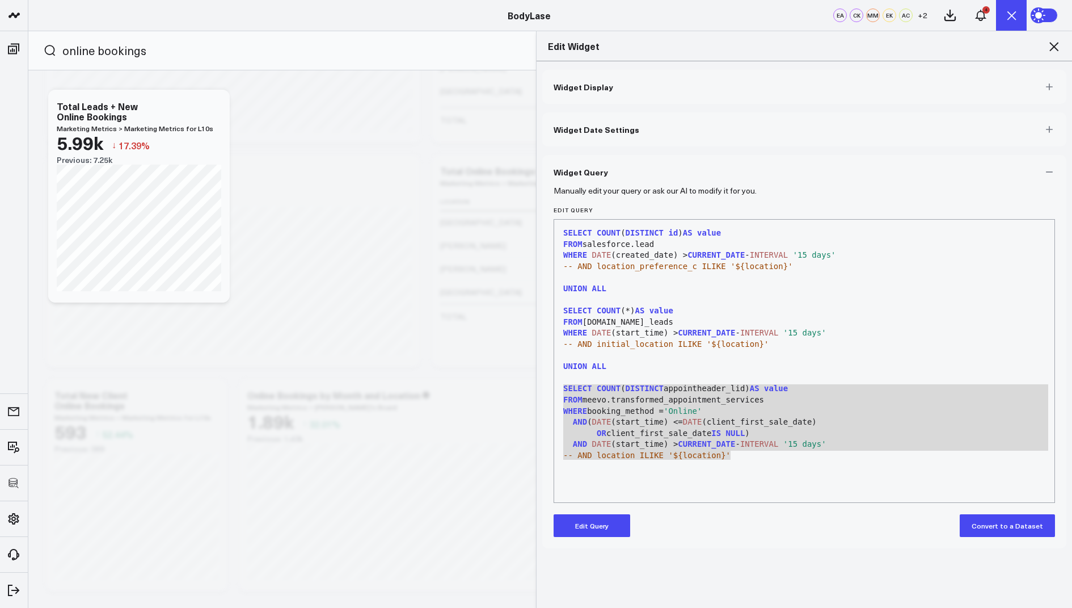
drag, startPoint x: 746, startPoint y: 453, endPoint x: 555, endPoint y: 382, distance: 202.9
click at [555, 382] on div "99 1 2 3 4 5 6 7 8 9 10 11 12 13 14 15 16 17 18 19 20 21 22 23 › ⌄ SELECT COUNT…" at bounding box center [805, 361] width 502 height 284
copy div "SELECT COUNT ( DISTINCT appointheader_lid) AS value FROM meevo.transformed_appo…"
click at [1056, 40] on icon at bounding box center [1054, 47] width 14 height 14
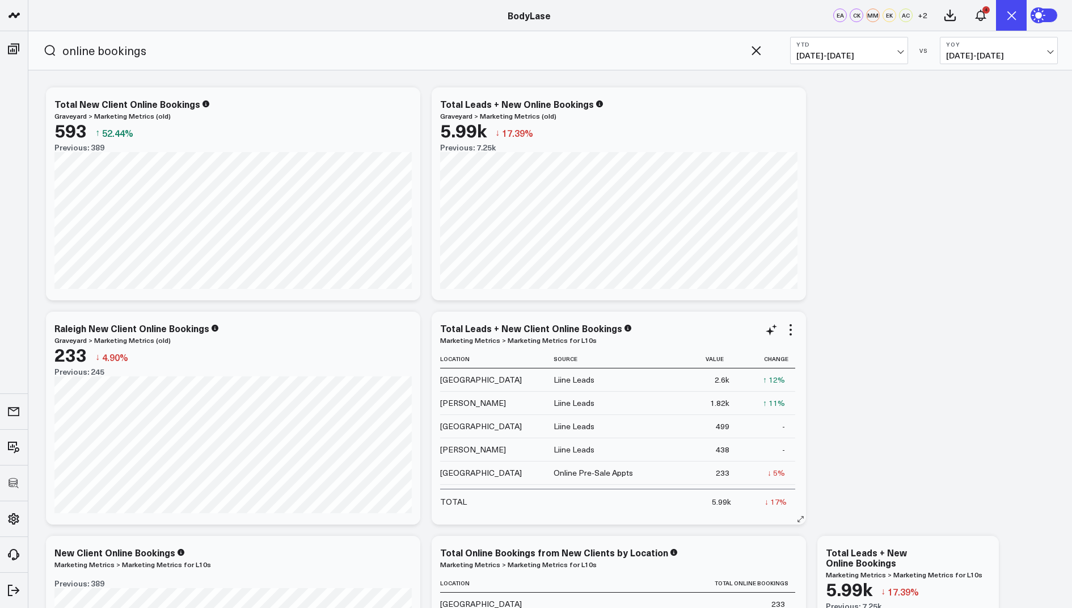
scroll to position [381, 0]
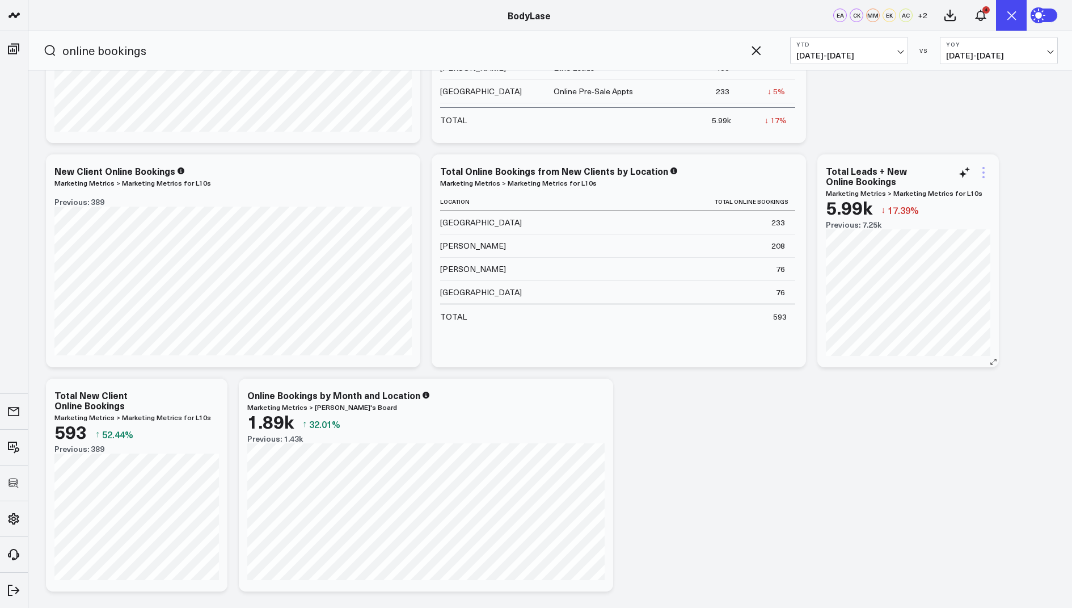
click at [982, 170] on icon at bounding box center [984, 173] width 14 height 14
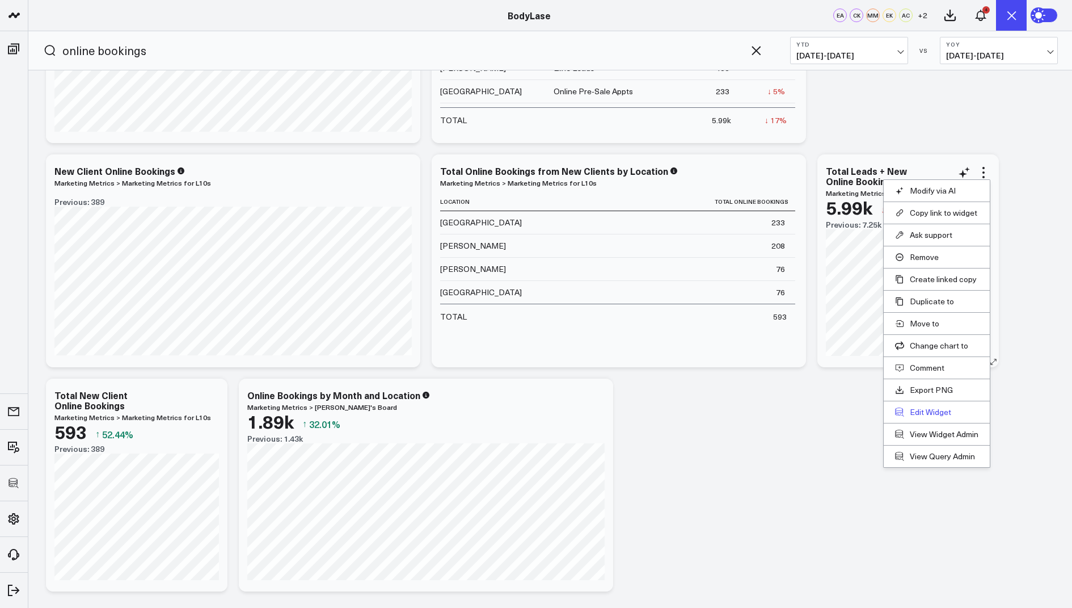
click at [936, 409] on button "Edit Widget" at bounding box center [936, 412] width 83 height 10
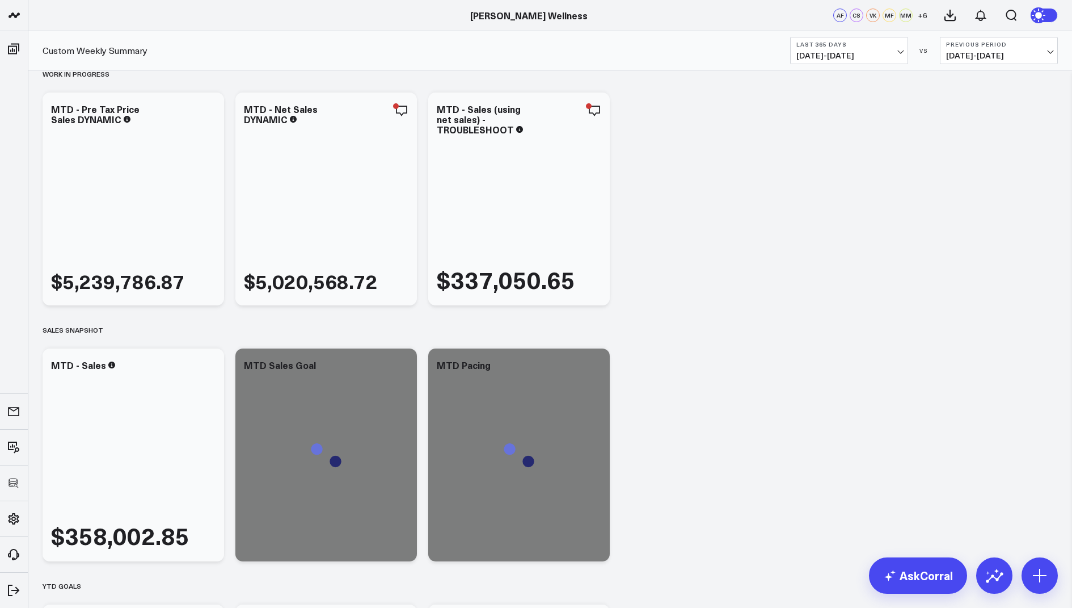
scroll to position [255, 0]
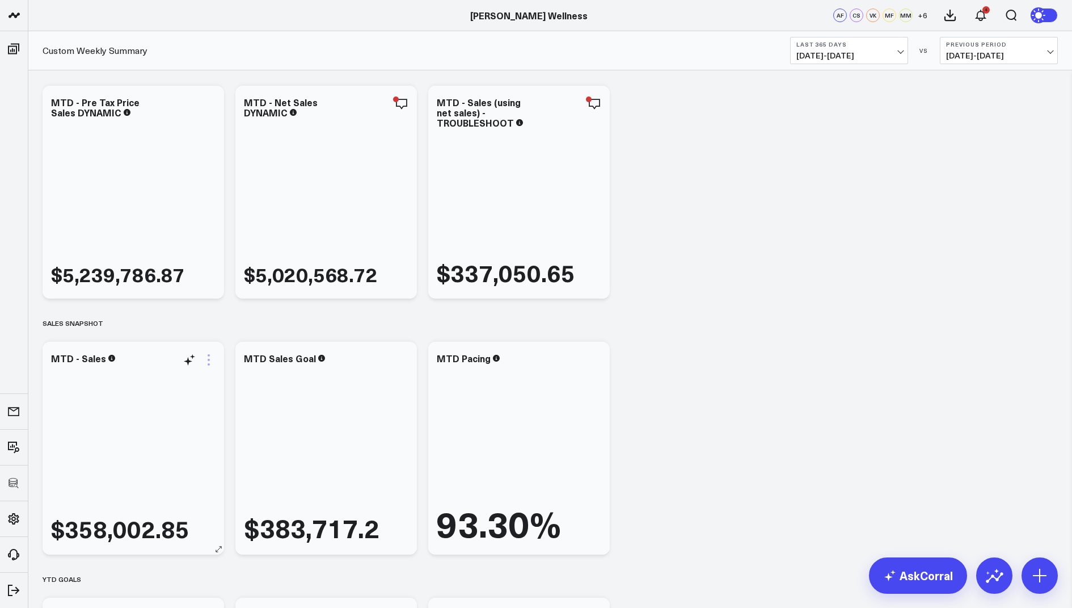
click at [206, 359] on icon at bounding box center [209, 360] width 14 height 14
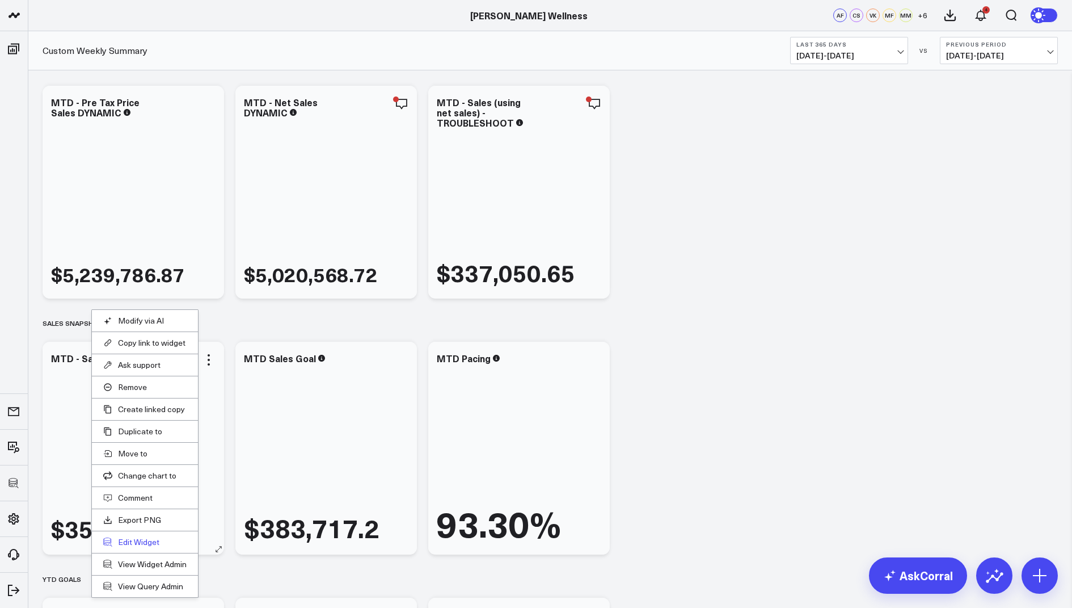
click at [145, 537] on button "Edit Widget" at bounding box center [144, 542] width 83 height 10
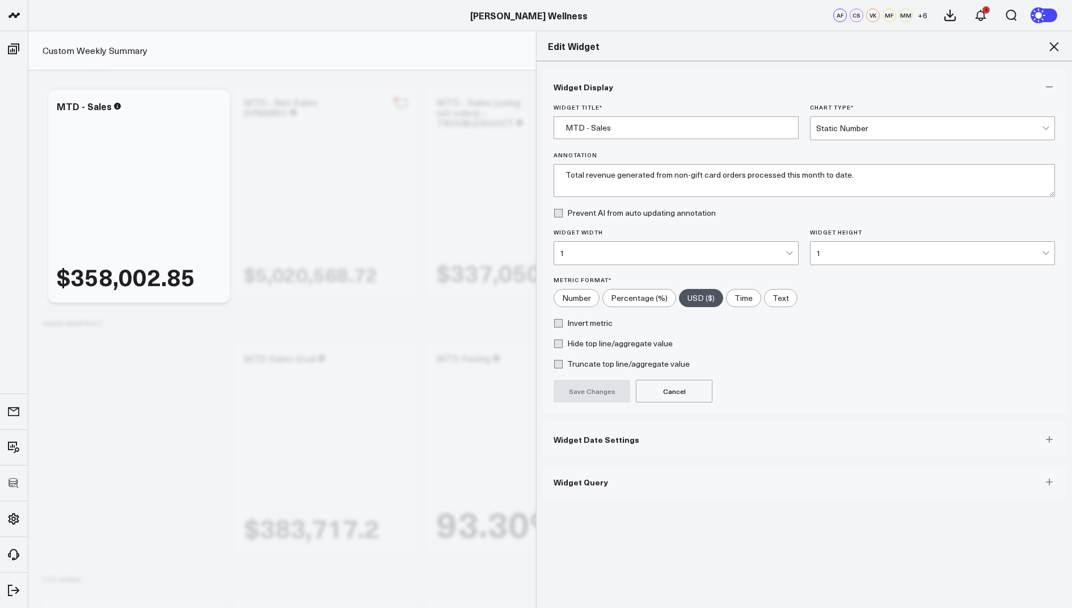
click at [571, 486] on button "Widget Query" at bounding box center [804, 482] width 524 height 34
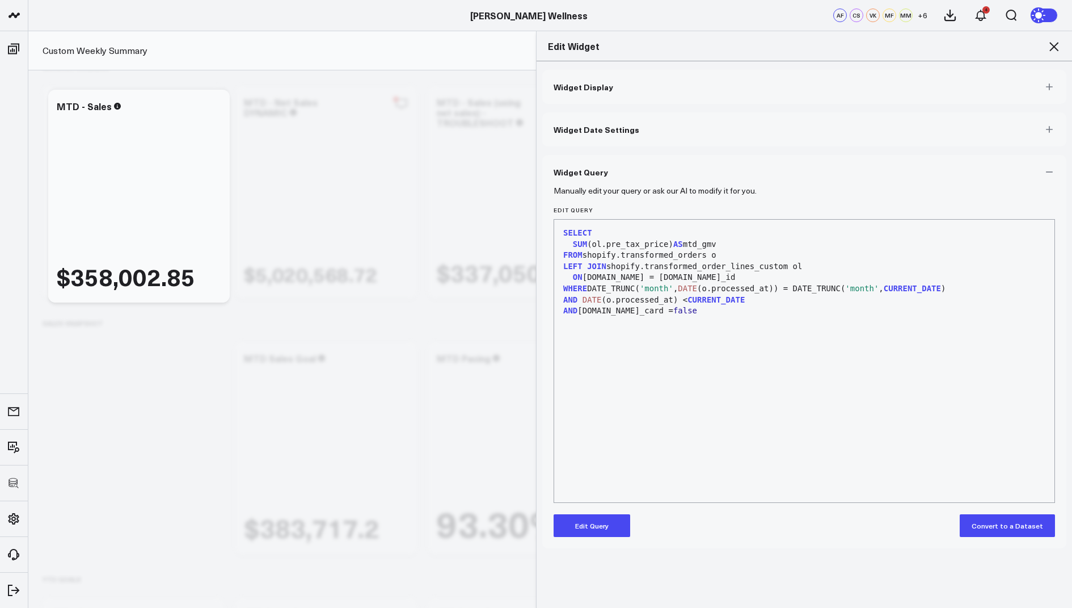
click at [1051, 43] on icon at bounding box center [1054, 46] width 9 height 9
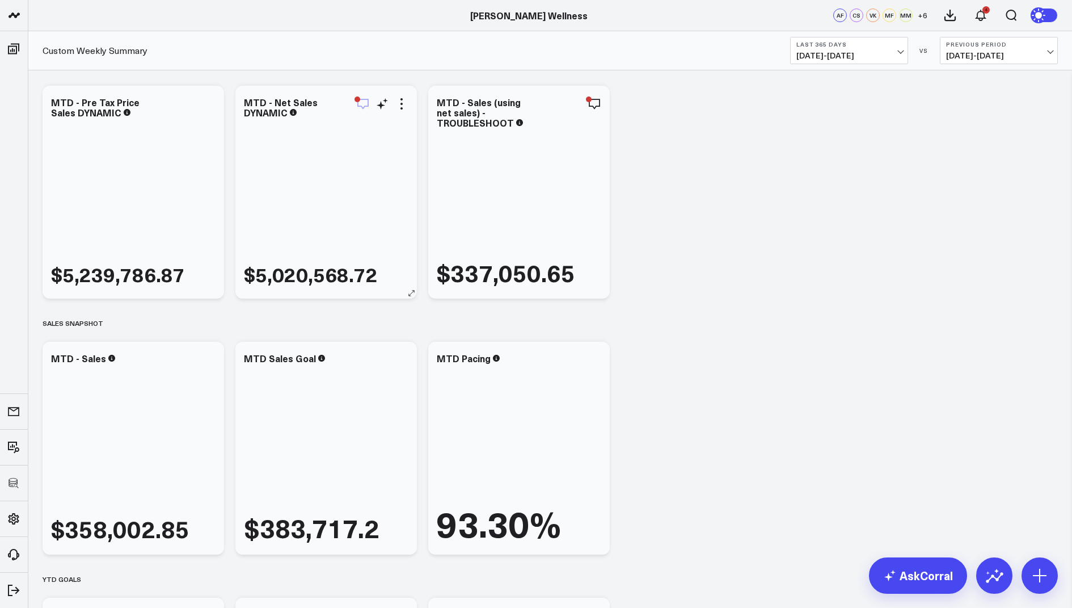
click at [360, 104] on icon "button" at bounding box center [363, 104] width 14 height 14
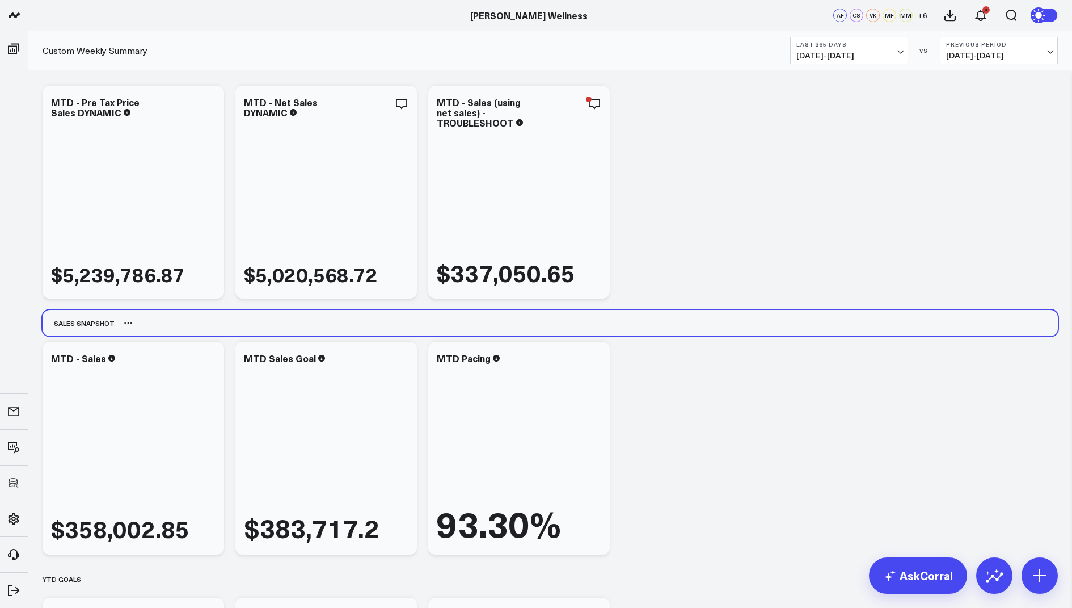
click at [376, 319] on div "Sales Snapshot" at bounding box center [551, 323] width 1016 height 26
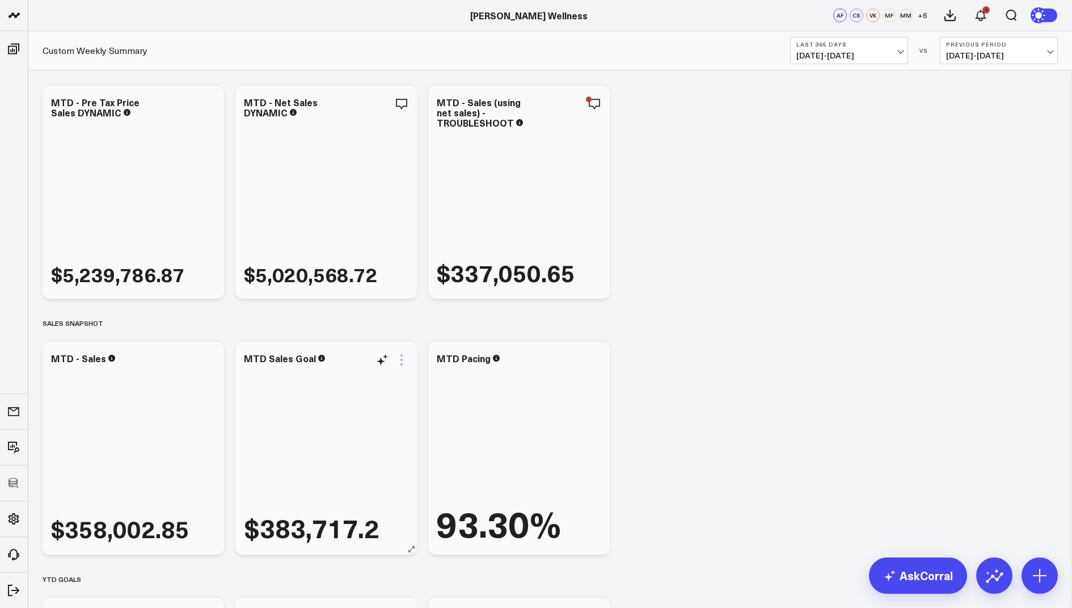
click at [404, 359] on icon at bounding box center [402, 360] width 14 height 14
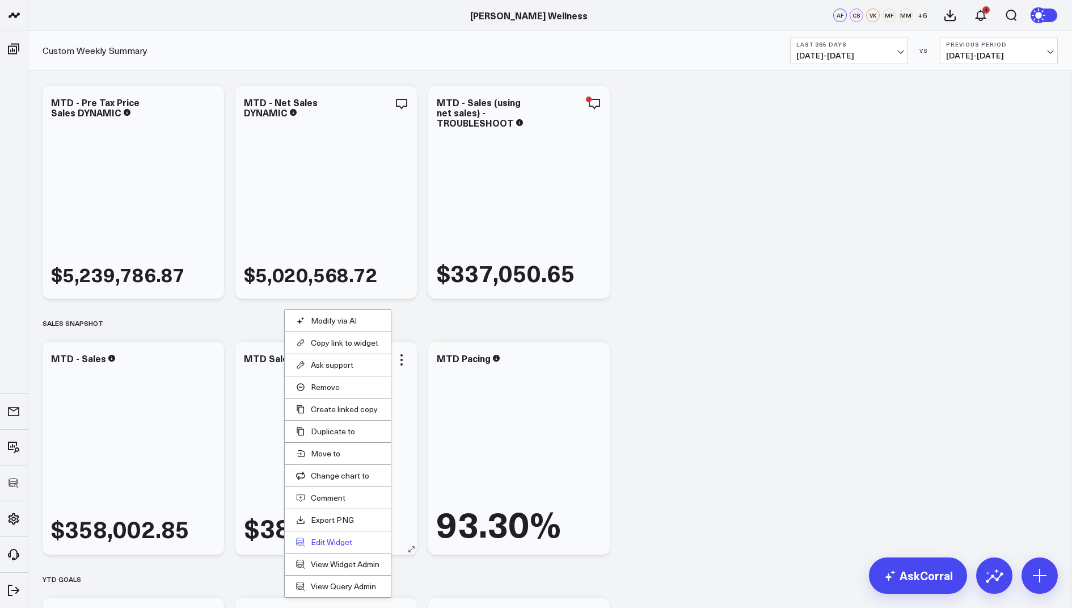
click at [336, 539] on button "Edit Widget" at bounding box center [337, 542] width 83 height 10
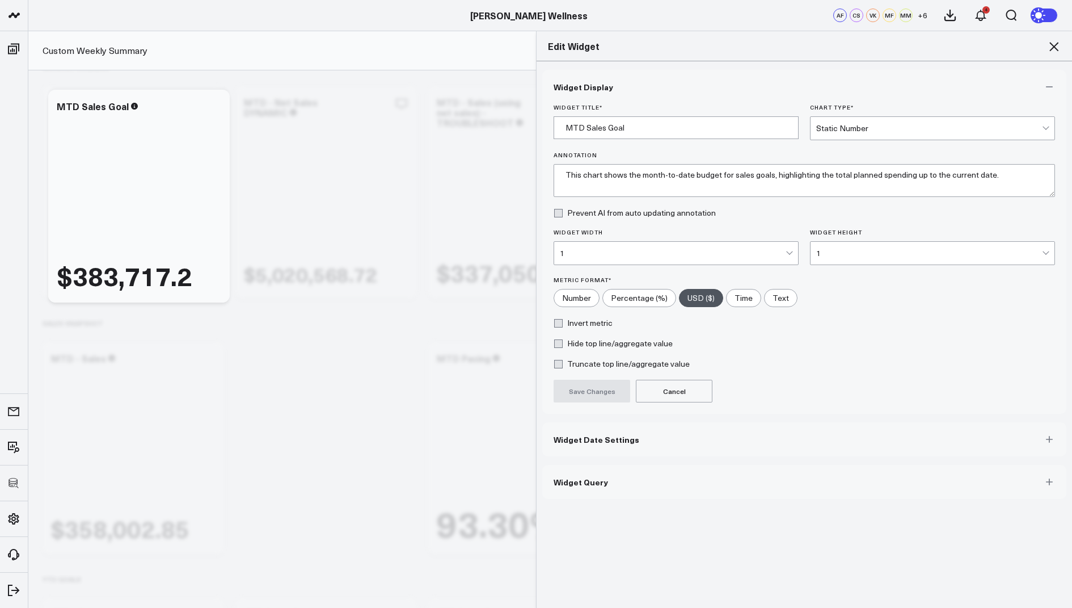
click at [590, 484] on span "Widget Query" at bounding box center [581, 481] width 54 height 9
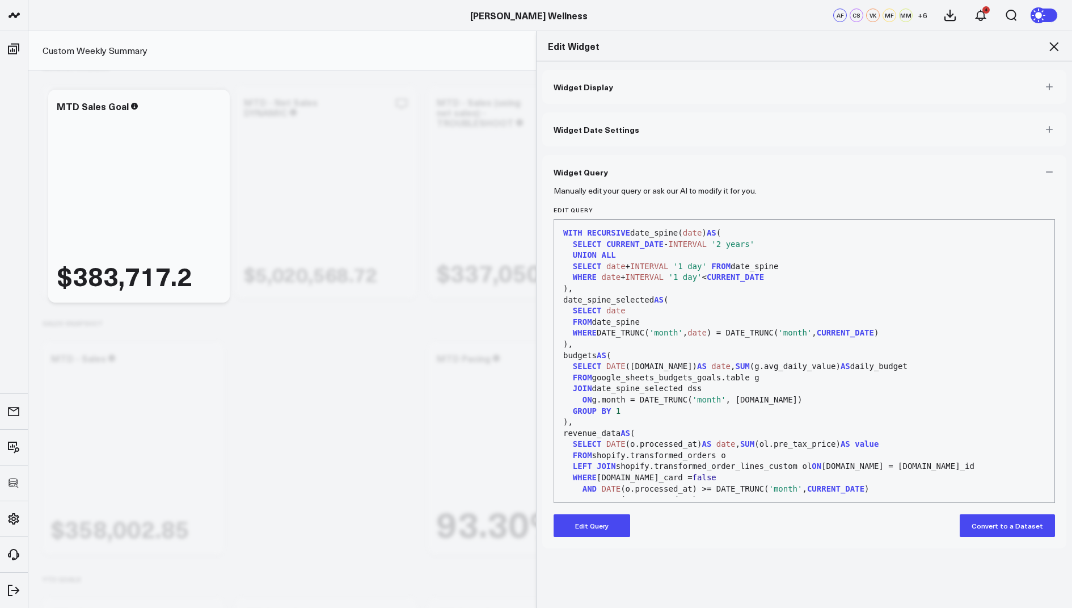
click at [1049, 45] on icon at bounding box center [1054, 47] width 14 height 14
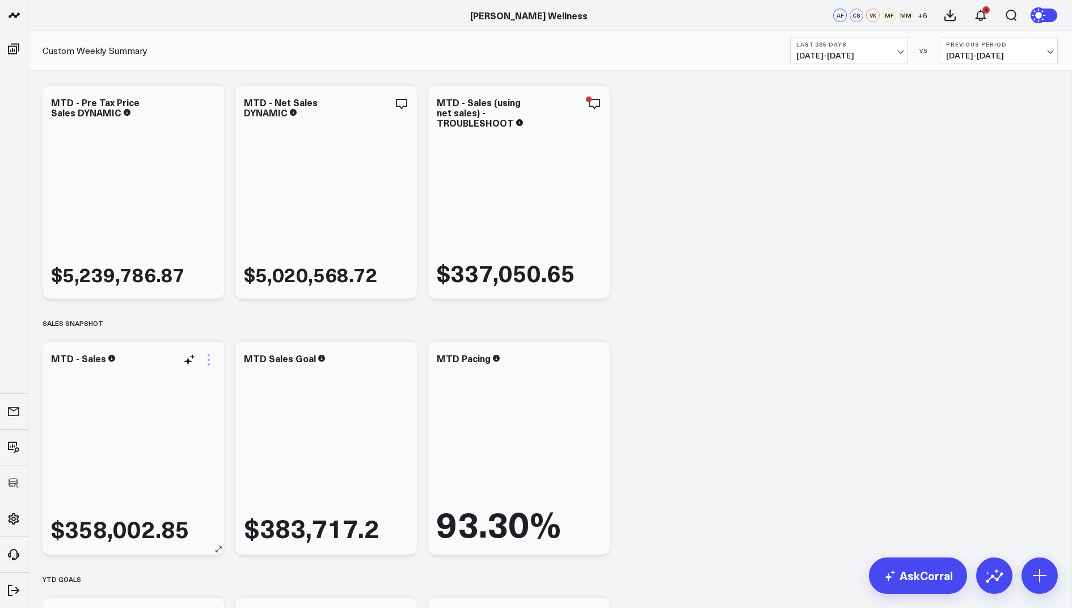
click at [212, 358] on icon at bounding box center [209, 360] width 14 height 14
click at [146, 594] on button "Edit Widget" at bounding box center [161, 599] width 83 height 10
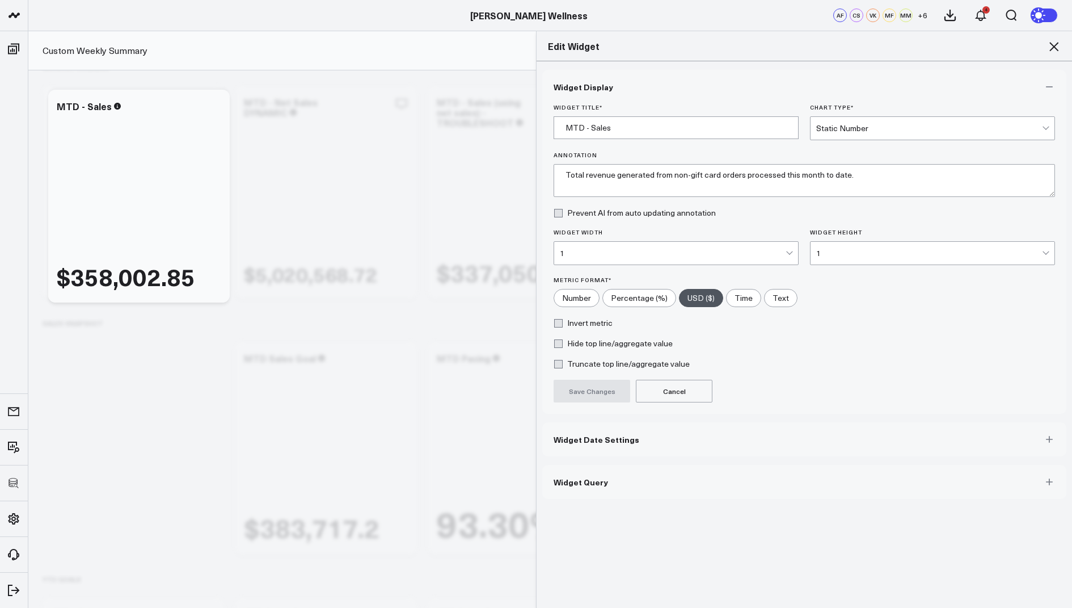
click at [577, 481] on span "Widget Query" at bounding box center [581, 481] width 54 height 9
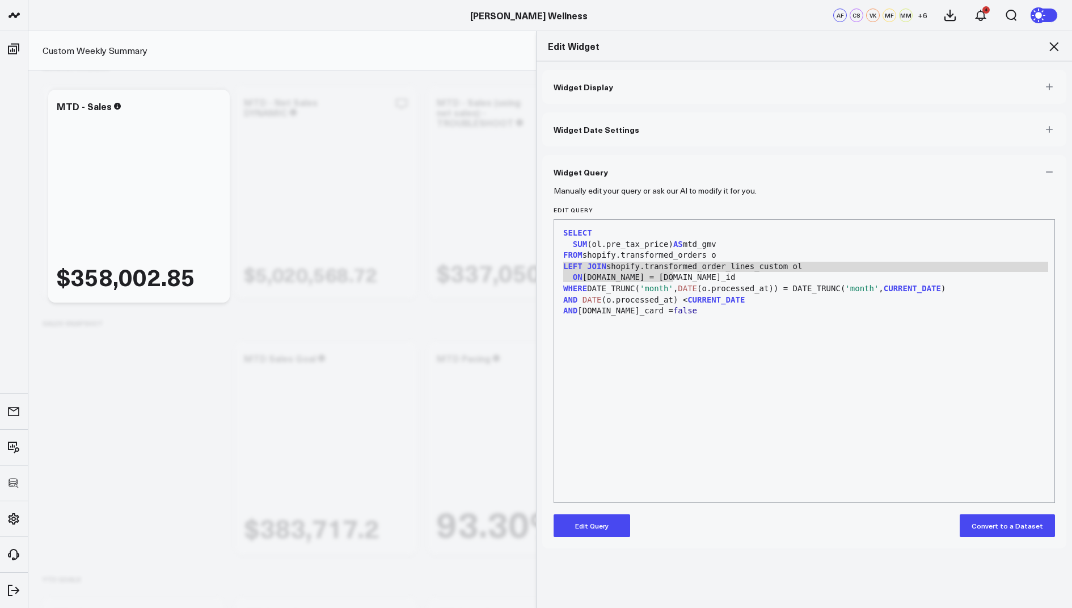
drag, startPoint x: 684, startPoint y: 272, endPoint x: 562, endPoint y: 264, distance: 122.3
click at [562, 264] on div "SELECT SUM (ol.pre_tax_price) AS mtd_gmv FROM shopify.transformed_orders o LEFT…" at bounding box center [804, 360] width 489 height 271
copy div "LEFT JOIN shopify.transformed_order_lines_custom ol ON o.id = ol.order_id"
click at [688, 306] on div "AND ol.gift_card = false" at bounding box center [804, 310] width 489 height 11
drag, startPoint x: 688, startPoint y: 306, endPoint x: 558, endPoint y: 310, distance: 129.4
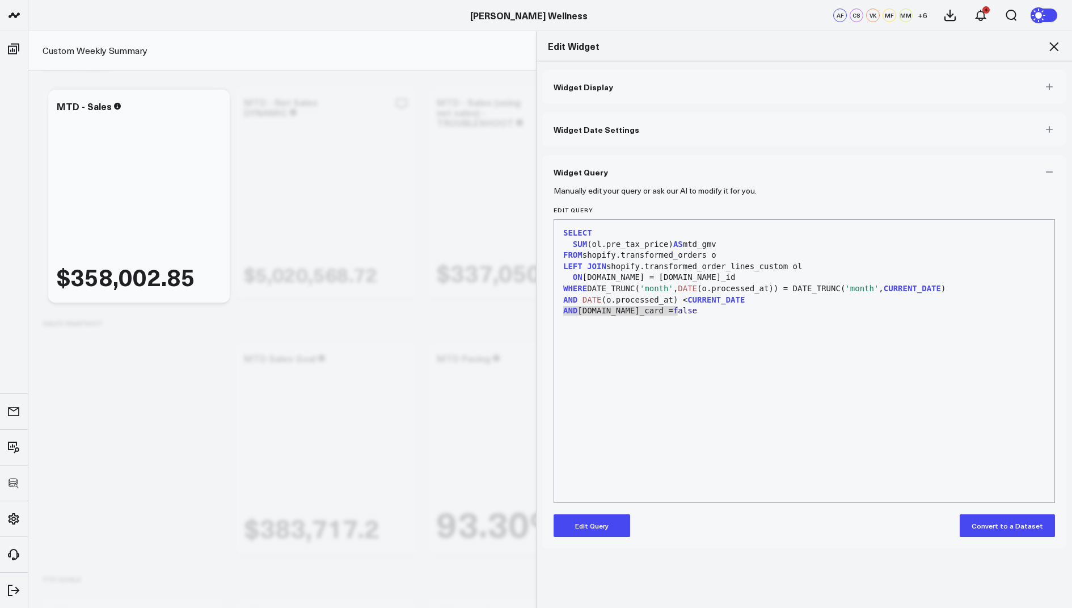
click at [558, 310] on div "99 1 2 3 4 5 6 7 8 9 10 › ⌄ SELECT SUM (ol.pre_tax_price) AS mtd_gmv FROM shopi…" at bounding box center [805, 361] width 502 height 284
copy div "AND ol.gift_card = false"
click at [1053, 43] on icon at bounding box center [1054, 47] width 14 height 14
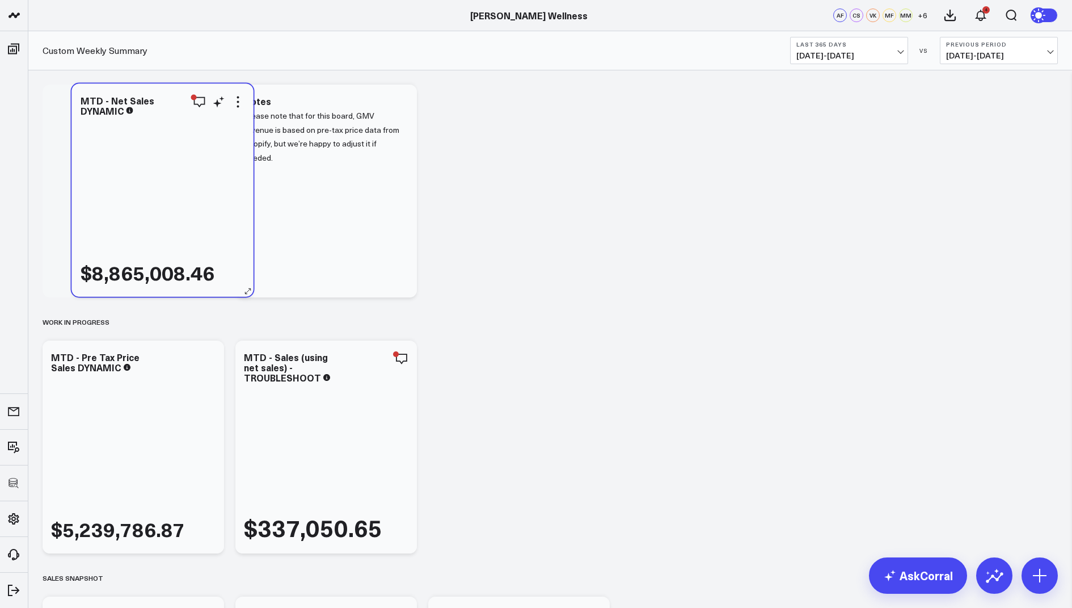
drag, startPoint x: 321, startPoint y: 439, endPoint x: 158, endPoint y: 183, distance: 304.1
click at [158, 183] on div "$8,865,008.46" at bounding box center [163, 202] width 165 height 167
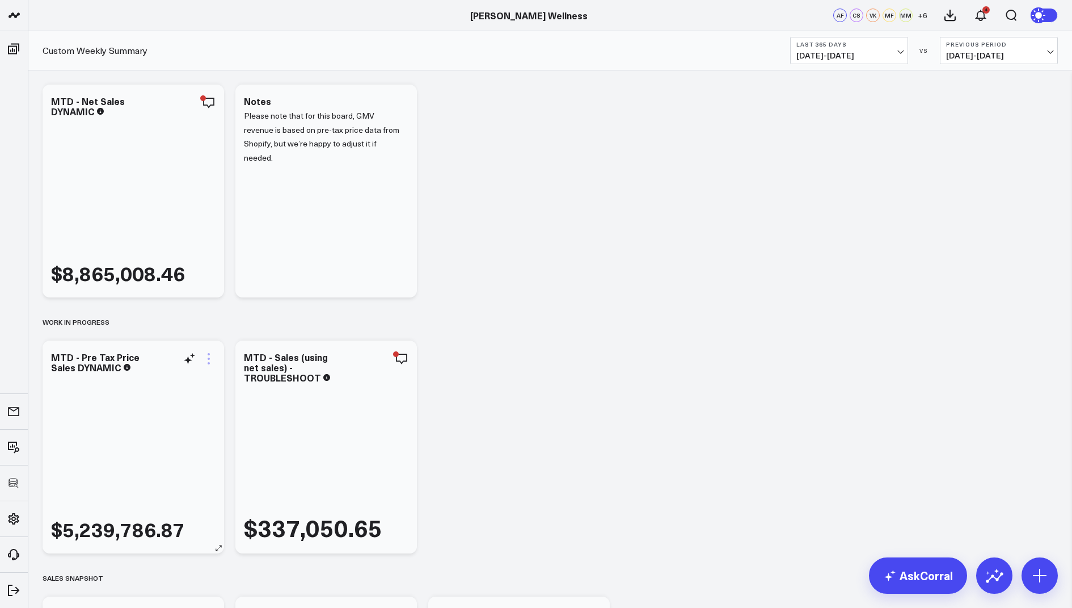
click at [208, 357] on icon at bounding box center [209, 358] width 2 height 2
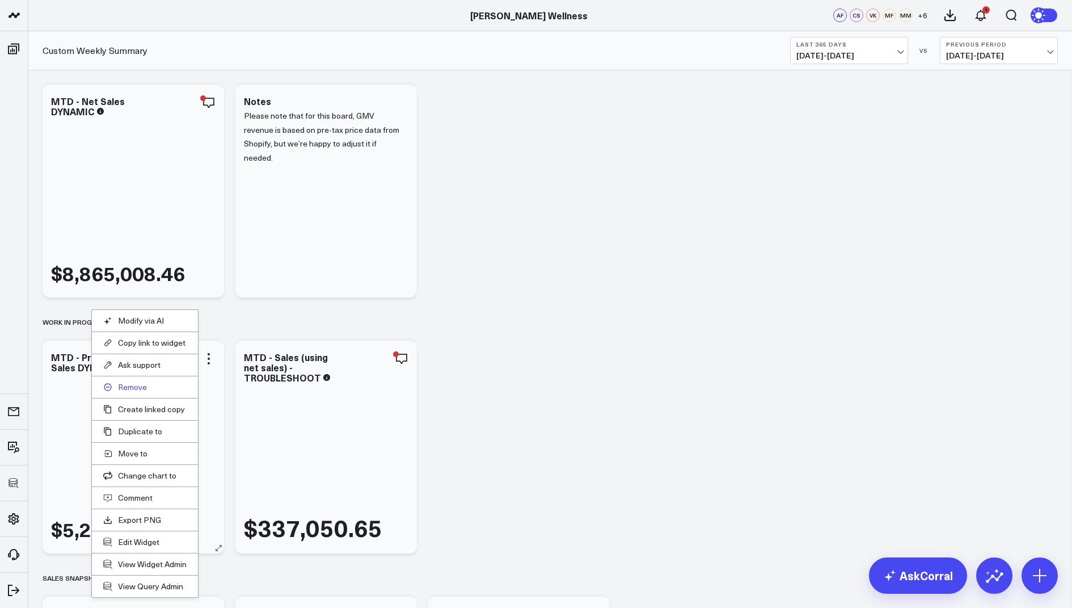
click at [129, 385] on button "Remove" at bounding box center [144, 387] width 83 height 10
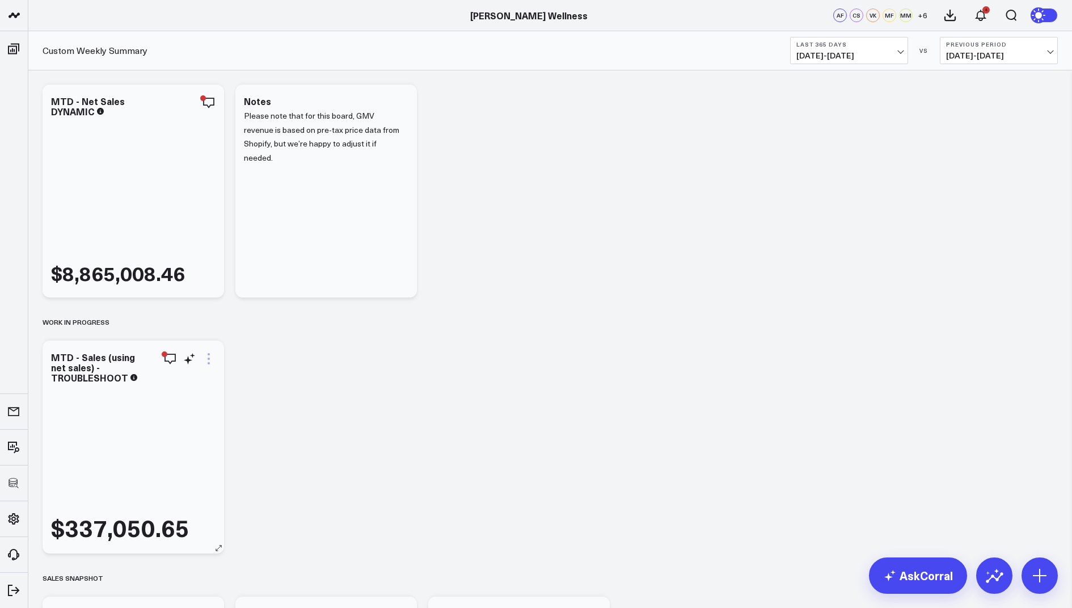
click at [205, 355] on icon at bounding box center [209, 359] width 14 height 14
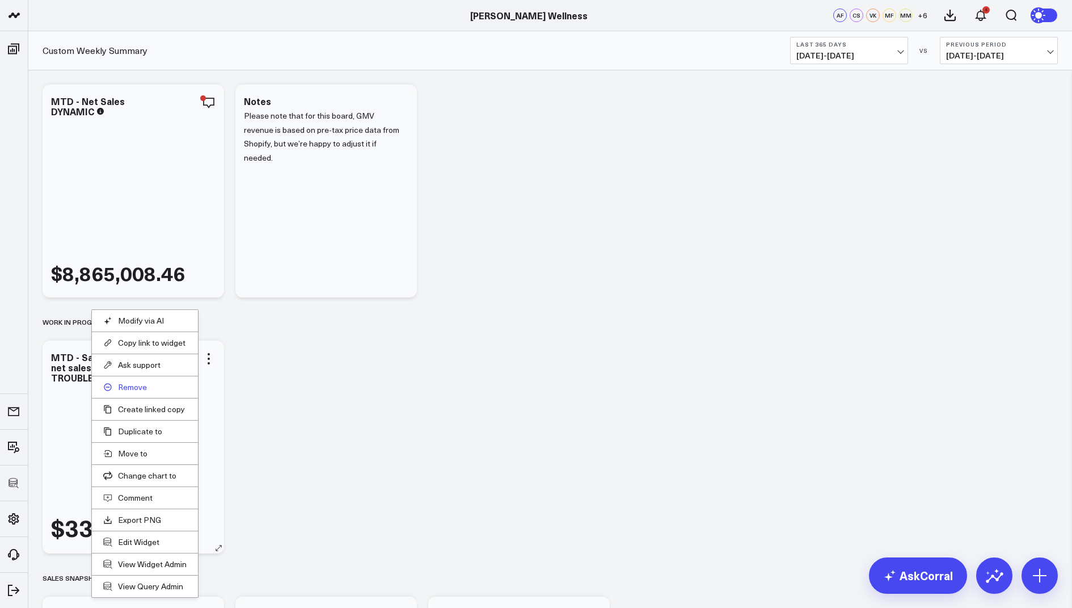
click at [133, 387] on button "Remove" at bounding box center [144, 387] width 83 height 10
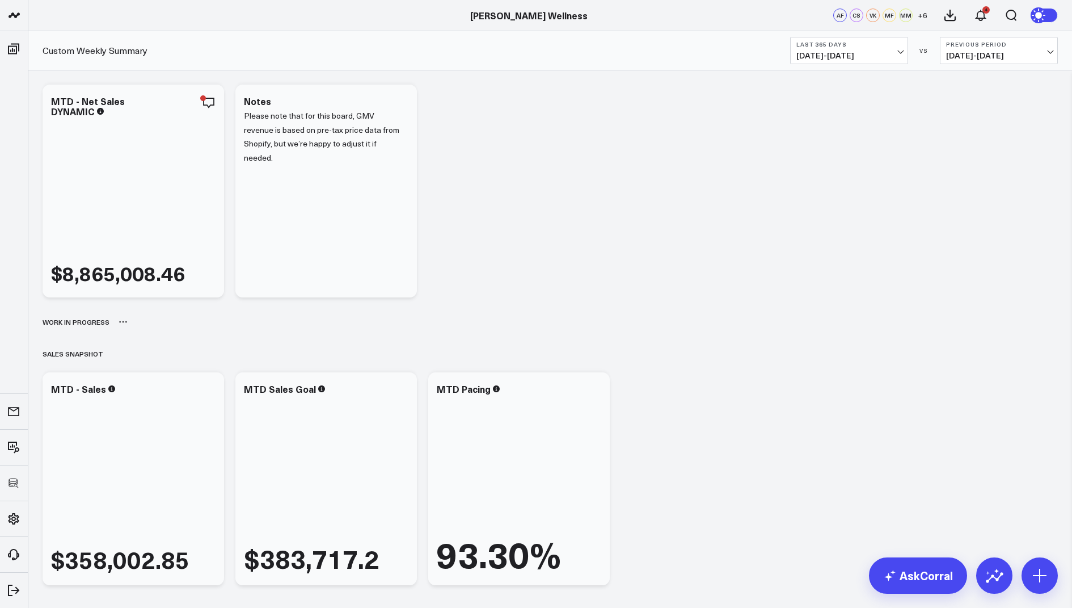
click at [120, 323] on icon at bounding box center [123, 321] width 9 height 9
click at [157, 334] on button "Rename" at bounding box center [152, 334] width 49 height 19
click at [119, 323] on icon at bounding box center [123, 321] width 9 height 9
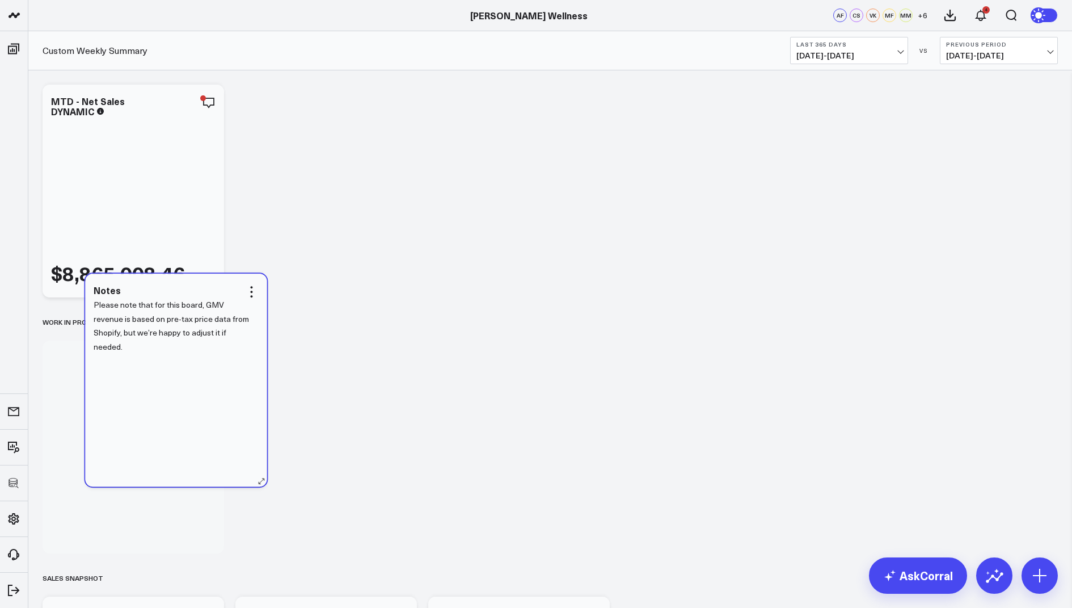
drag, startPoint x: 329, startPoint y: 221, endPoint x: 175, endPoint y: 413, distance: 246.2
click at [175, 413] on div "Please note that for this board, GMV revenue is based on pre-tax price data fro…" at bounding box center [176, 386] width 165 height 177
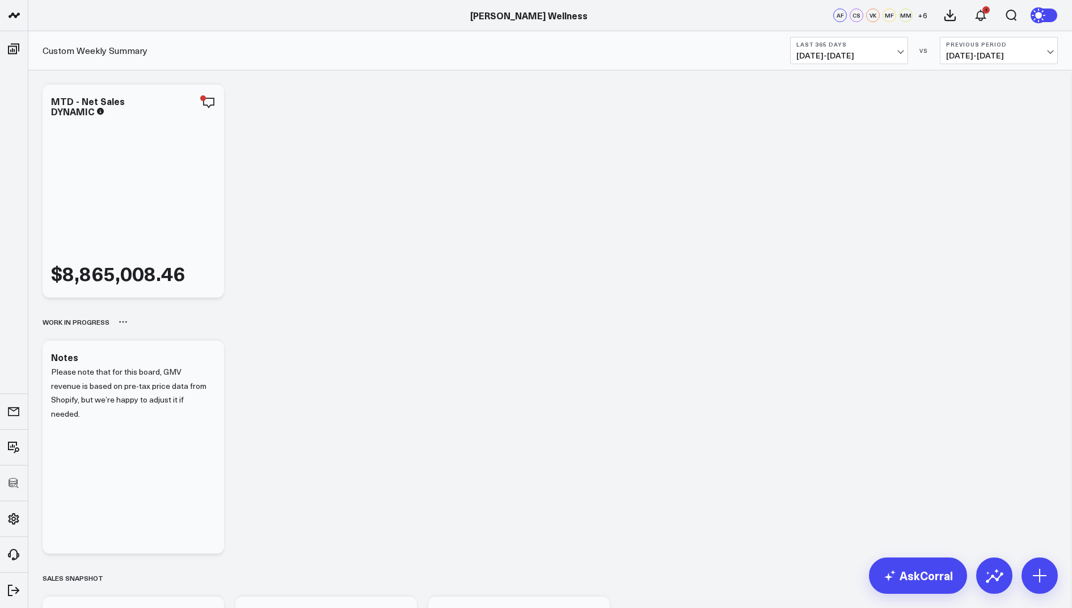
click at [125, 320] on icon at bounding box center [123, 321] width 9 height 9
click at [161, 335] on button "Rename" at bounding box center [152, 334] width 49 height 19
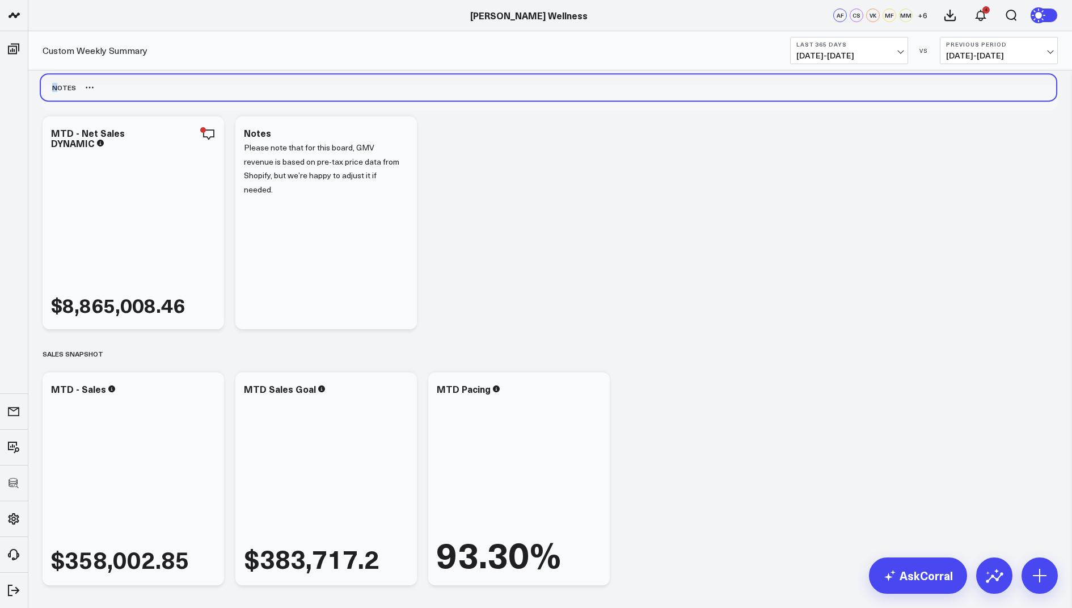
drag, startPoint x: 58, startPoint y: 320, endPoint x: 56, endPoint y: 85, distance: 235.5
click at [56, 85] on div "Notes" at bounding box center [58, 87] width 35 height 26
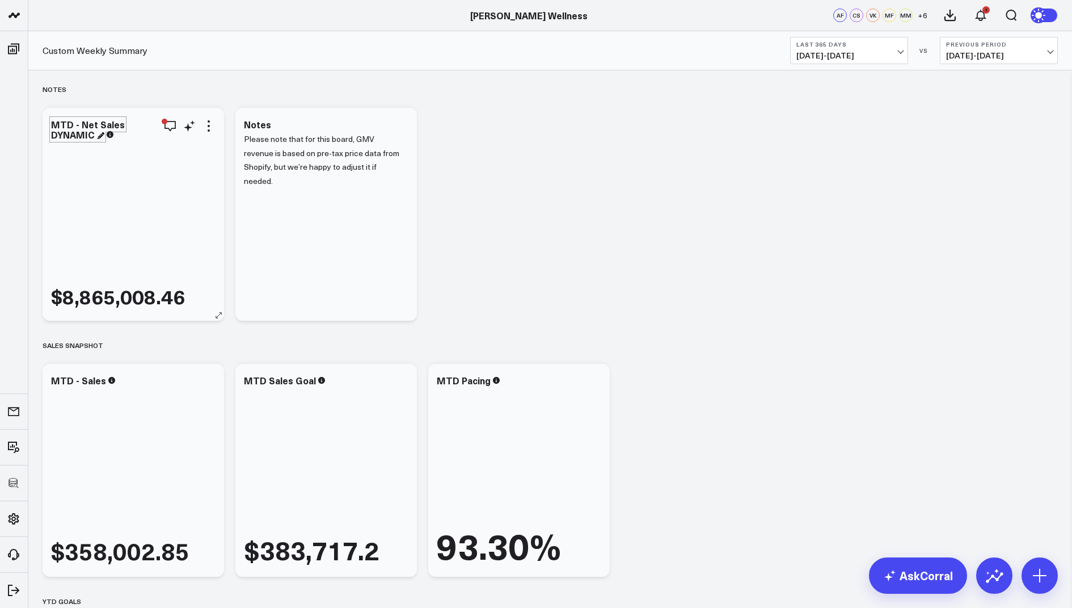
click at [95, 136] on div "MTD - Net Sales DYNAMIC" at bounding box center [88, 129] width 74 height 23
drag, startPoint x: 79, startPoint y: 123, endPoint x: 36, endPoint y: 123, distance: 42.6
click at [84, 118] on div "MTD - Net Sales DYNAMIC" at bounding box center [88, 129] width 74 height 23
drag, startPoint x: 79, startPoint y: 123, endPoint x: 53, endPoint y: 123, distance: 26.7
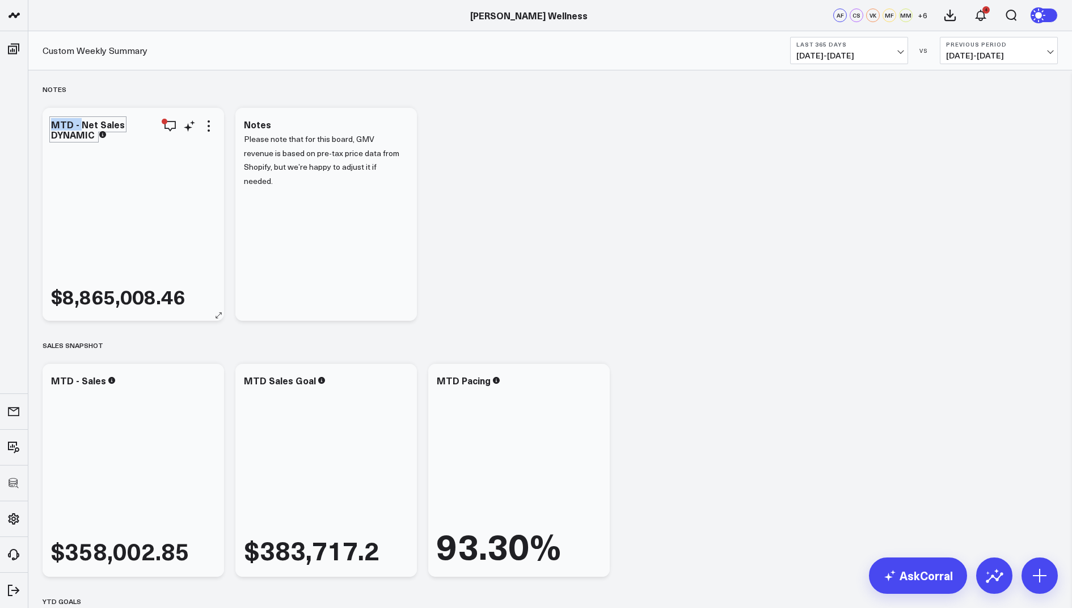
click at [53, 123] on div "MTD - Net Sales DYNAMIC" at bounding box center [88, 129] width 74 height 23
click at [97, 119] on div "Net Sales DYNAMIC" at bounding box center [74, 129] width 46 height 23
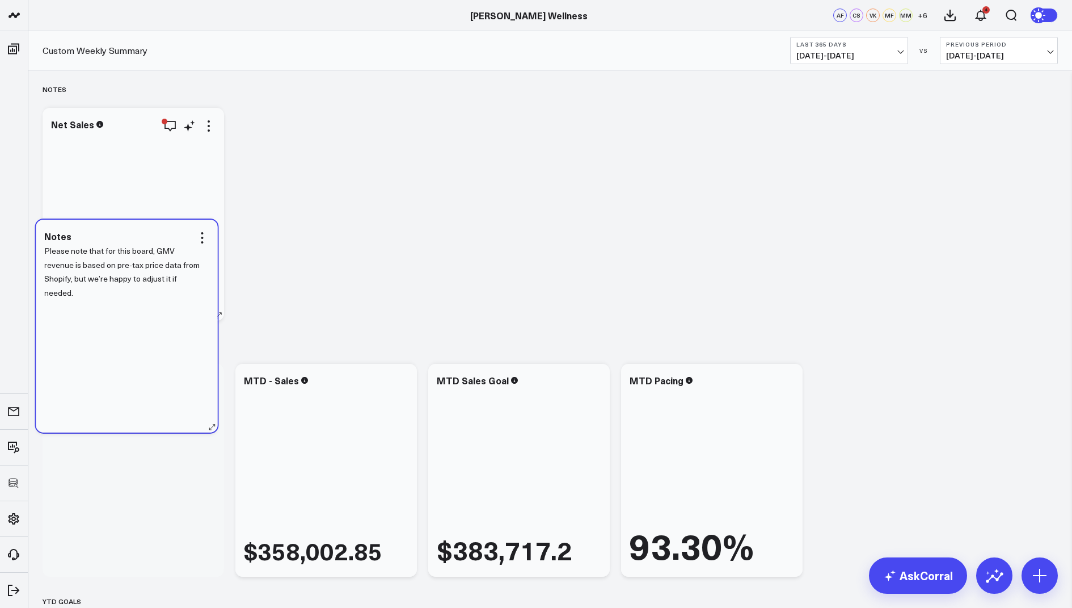
drag, startPoint x: 334, startPoint y: 195, endPoint x: 129, endPoint y: 313, distance: 235.6
click at [129, 313] on div "Please note that for this board, GMV revenue is based on pre-tax price data fro…" at bounding box center [126, 332] width 165 height 177
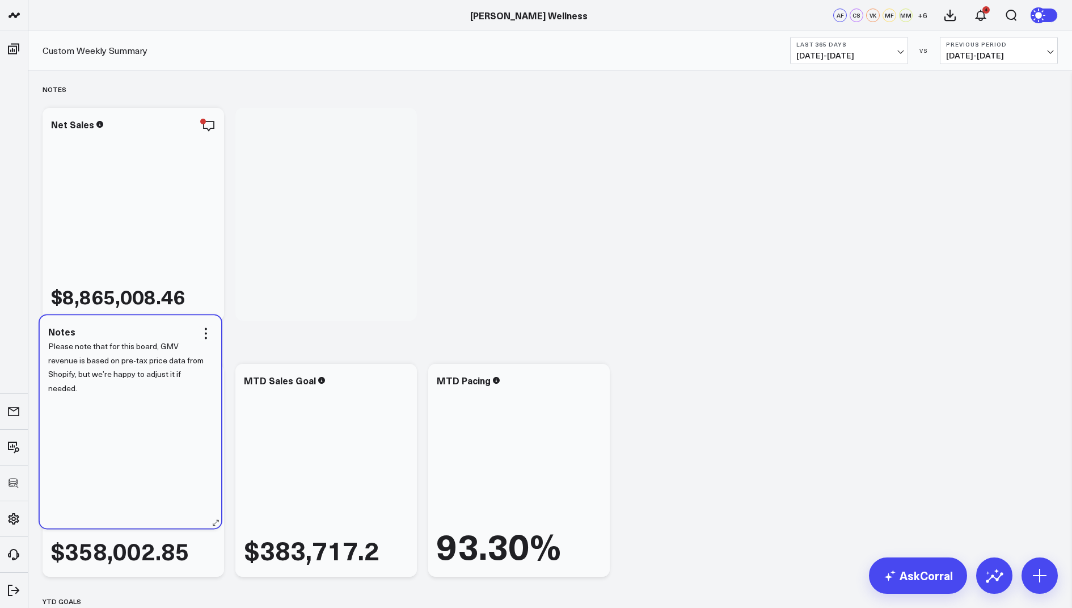
drag, startPoint x: 141, startPoint y: 461, endPoint x: 138, endPoint y: 412, distance: 48.9
click at [138, 412] on div "Please note that for this board, GMV revenue is based on pre-tax price data fro…" at bounding box center [130, 427] width 165 height 177
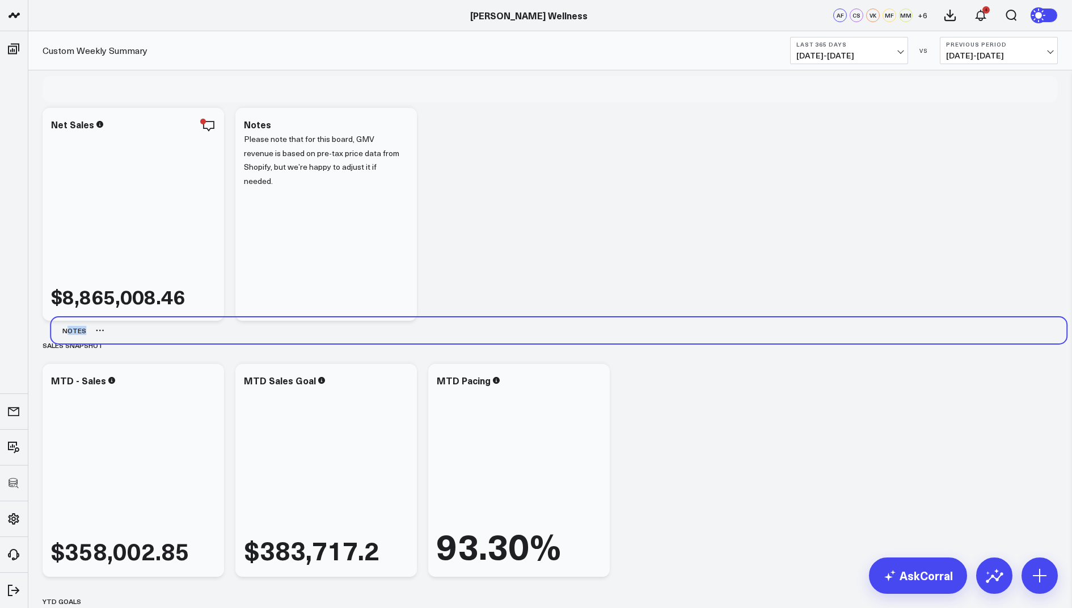
drag, startPoint x: 57, startPoint y: 87, endPoint x: 65, endPoint y: 328, distance: 241.3
click at [65, 328] on div "Notes" at bounding box center [68, 330] width 35 height 26
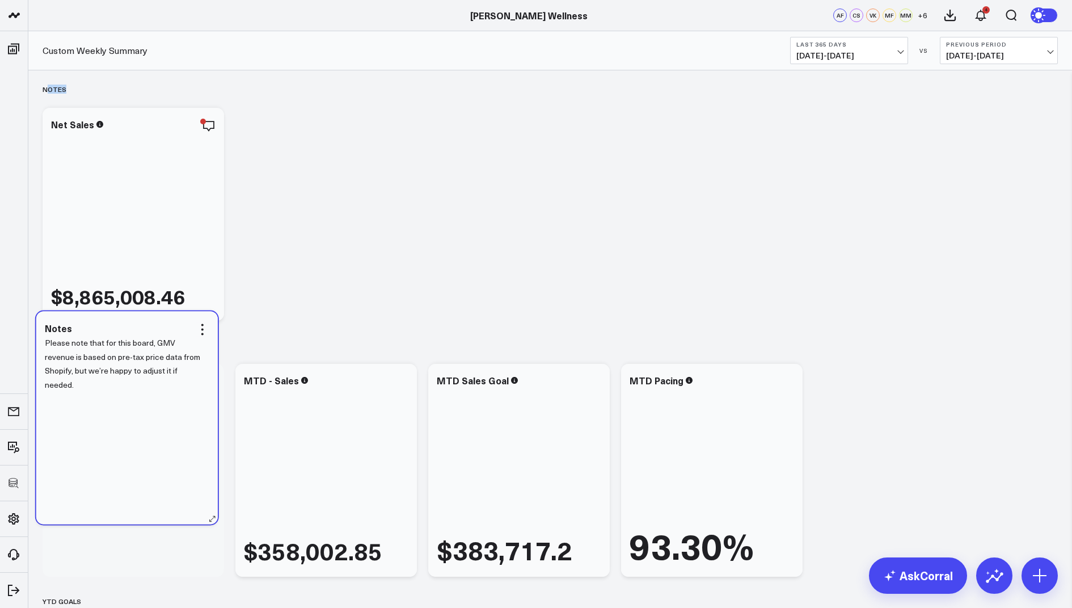
drag, startPoint x: 275, startPoint y: 182, endPoint x: 75, endPoint y: 386, distance: 284.9
click at [75, 386] on p "Please note that for this board, GMV revenue is based on pre-tax price data fro…" at bounding box center [123, 364] width 156 height 56
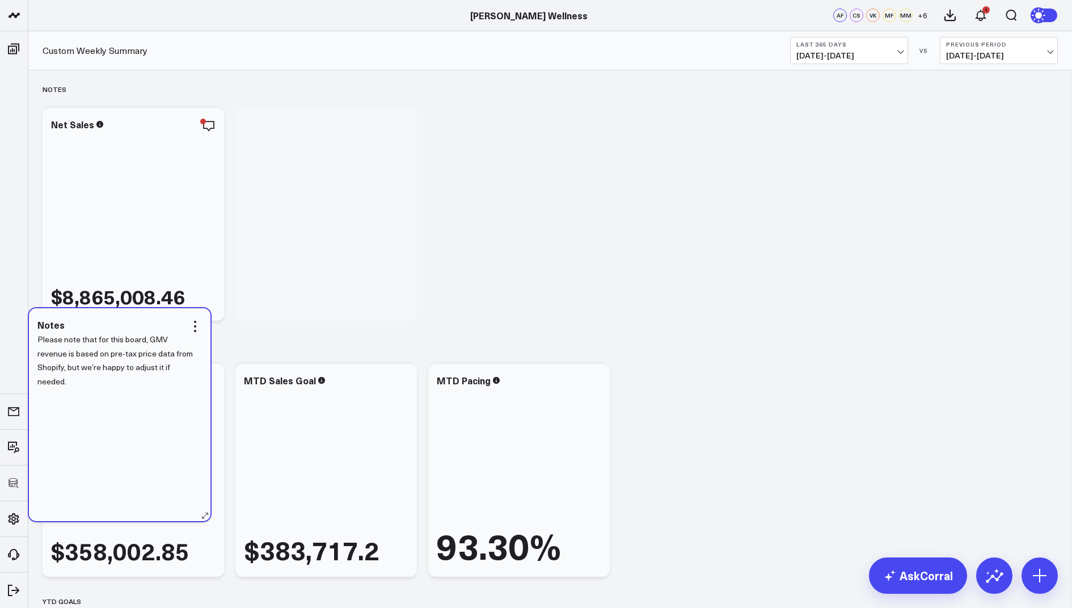
drag, startPoint x: 94, startPoint y: 413, endPoint x: 80, endPoint y: 357, distance: 57.2
click at [80, 357] on p "Please note that for this board, GMV revenue is based on pre-tax price data fro…" at bounding box center [115, 360] width 156 height 56
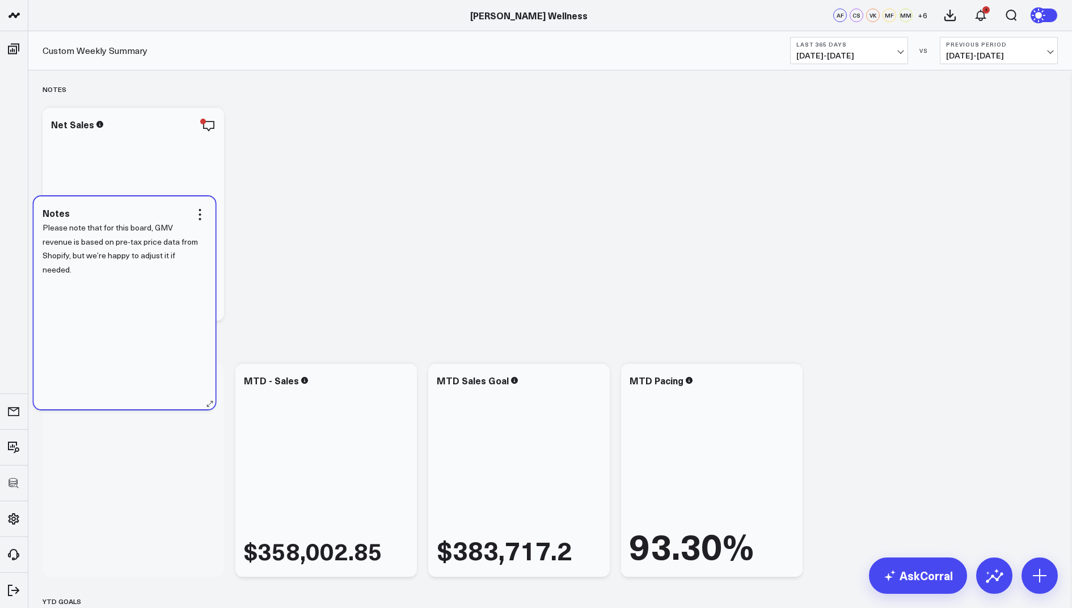
drag, startPoint x: 338, startPoint y: 218, endPoint x: 136, endPoint y: 307, distance: 220.5
click at [136, 307] on div "Please note that for this board, GMV revenue is based on pre-tax price data fro…" at bounding box center [125, 309] width 165 height 177
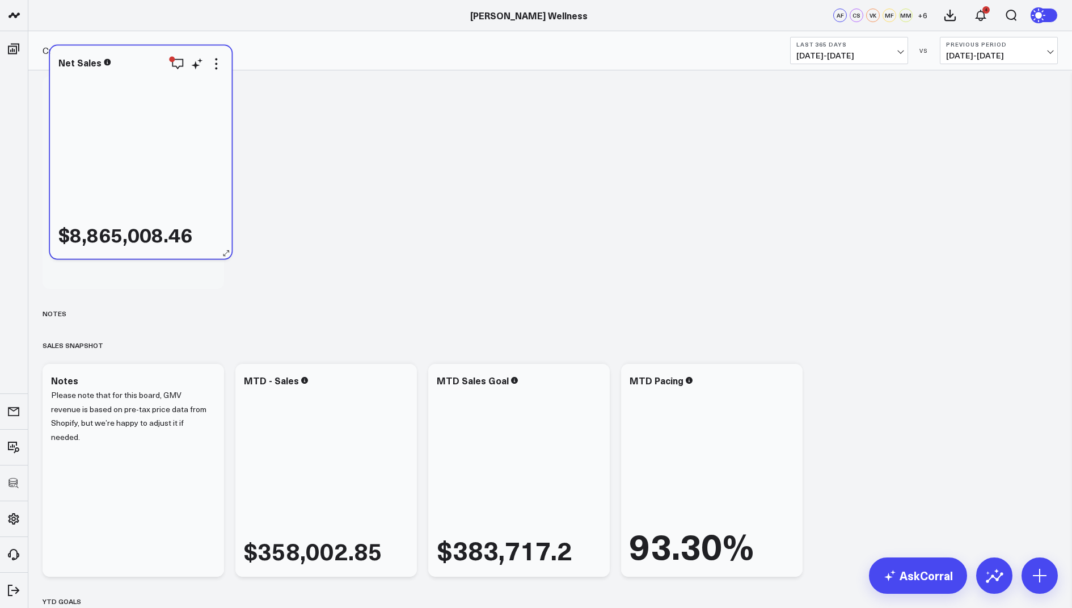
drag, startPoint x: 129, startPoint y: 245, endPoint x: 136, endPoint y: 183, distance: 62.3
click at [136, 183] on div "$8,865,008.46" at bounding box center [140, 158] width 165 height 177
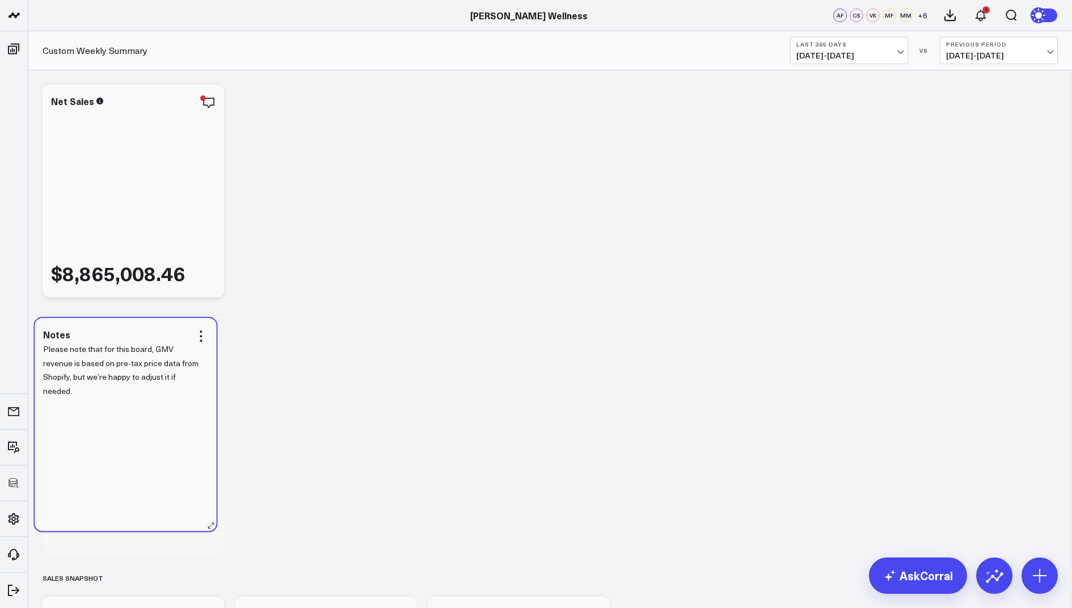
drag, startPoint x: 104, startPoint y: 479, endPoint x: 97, endPoint y: 425, distance: 54.4
click at [97, 425] on div "Please note that for this board, GMV revenue is based on pre-tax price data fro…" at bounding box center [125, 430] width 165 height 177
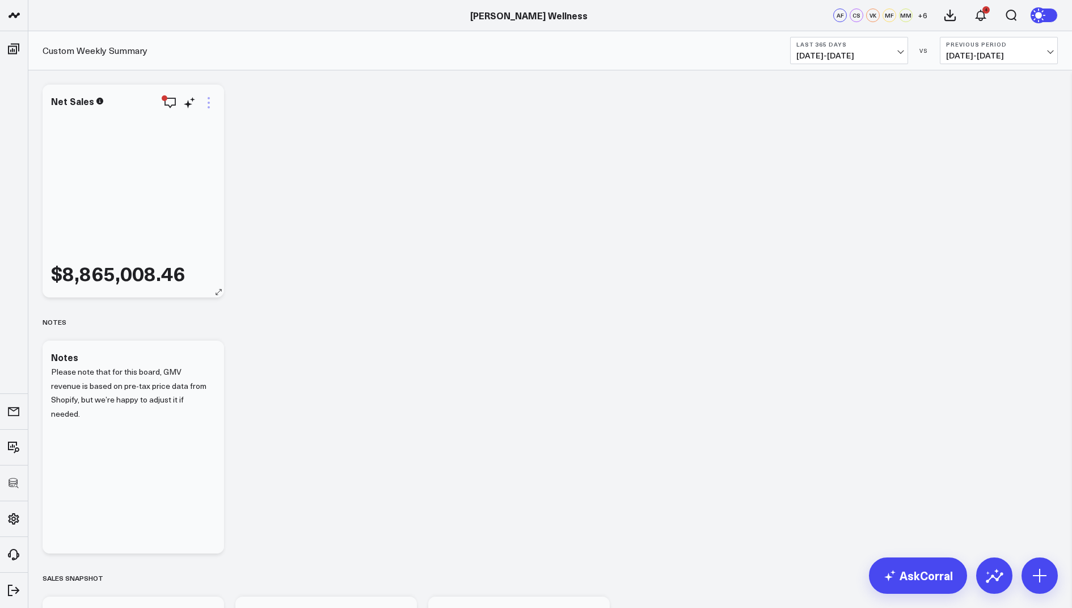
click at [210, 106] on icon at bounding box center [209, 103] width 14 height 14
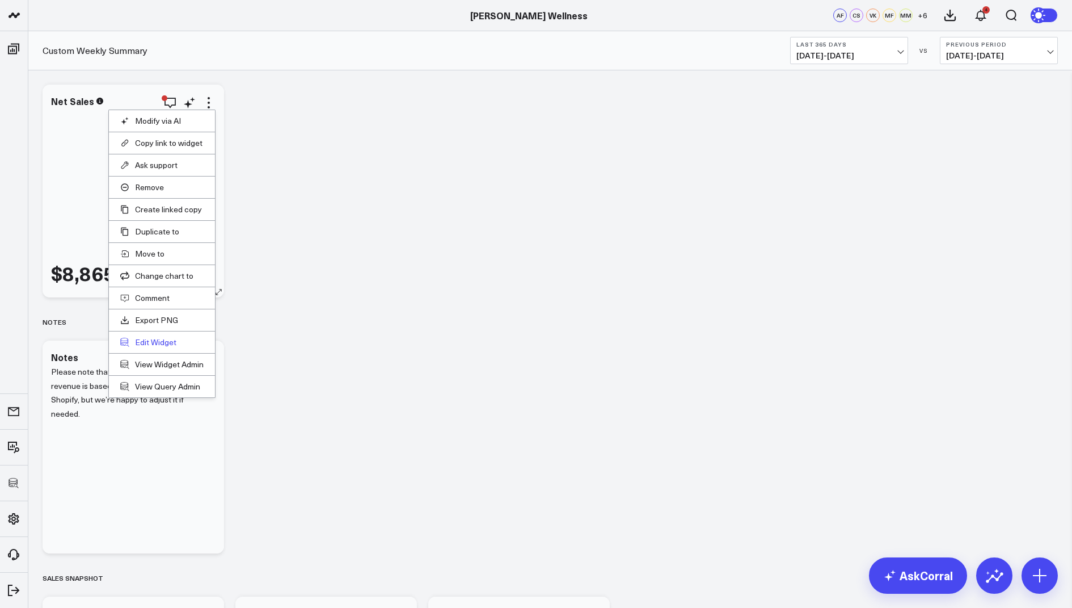
click at [145, 338] on button "Edit Widget" at bounding box center [161, 342] width 83 height 10
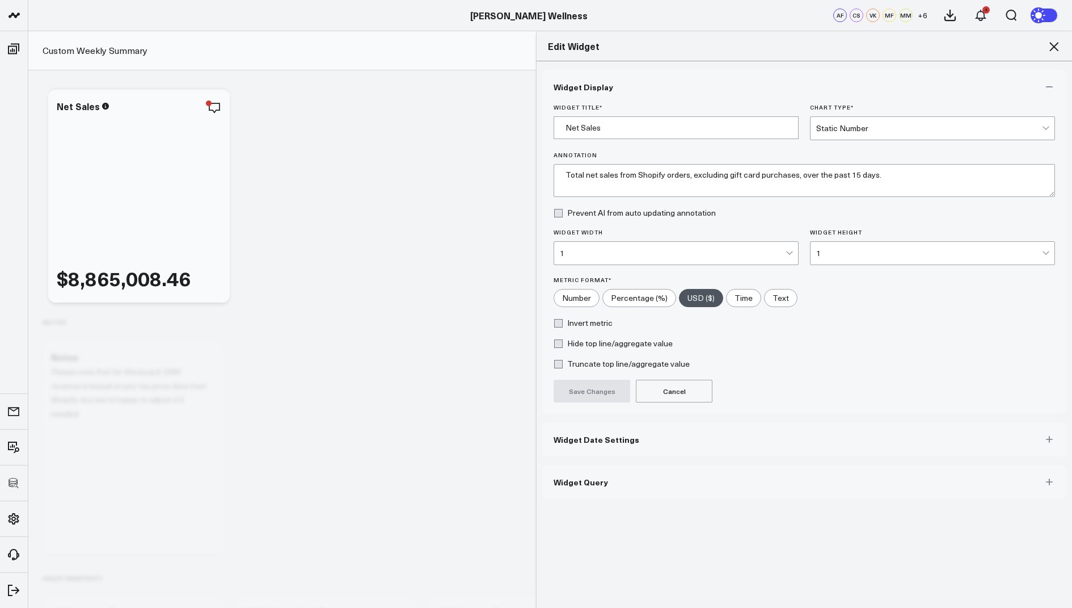
click at [575, 482] on span "Widget Query" at bounding box center [581, 481] width 54 height 9
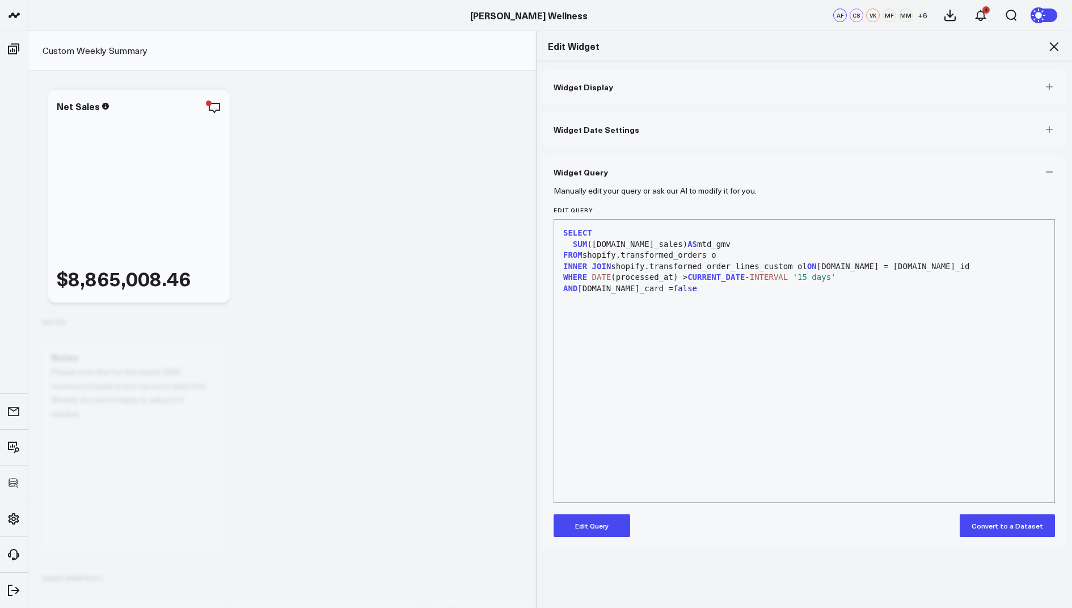
click at [584, 525] on button "Edit Query" at bounding box center [592, 525] width 77 height 23
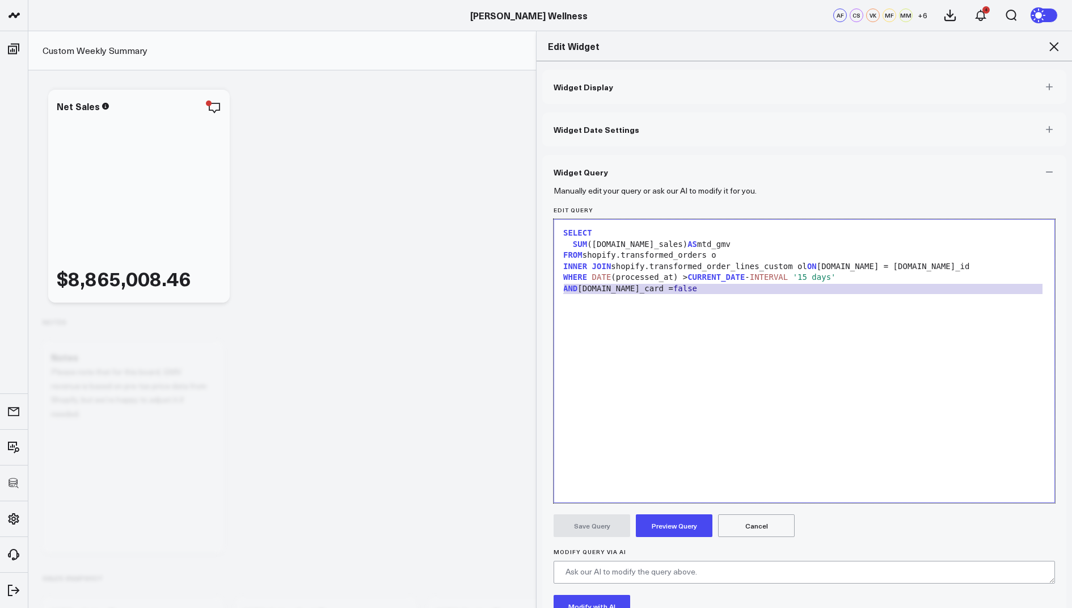
drag, startPoint x: 695, startPoint y: 294, endPoint x: 539, endPoint y: 283, distance: 156.5
click at [539, 283] on div "Widget Display Widget Date Settings Widget Query Manually edit your query or as…" at bounding box center [805, 334] width 536 height 547
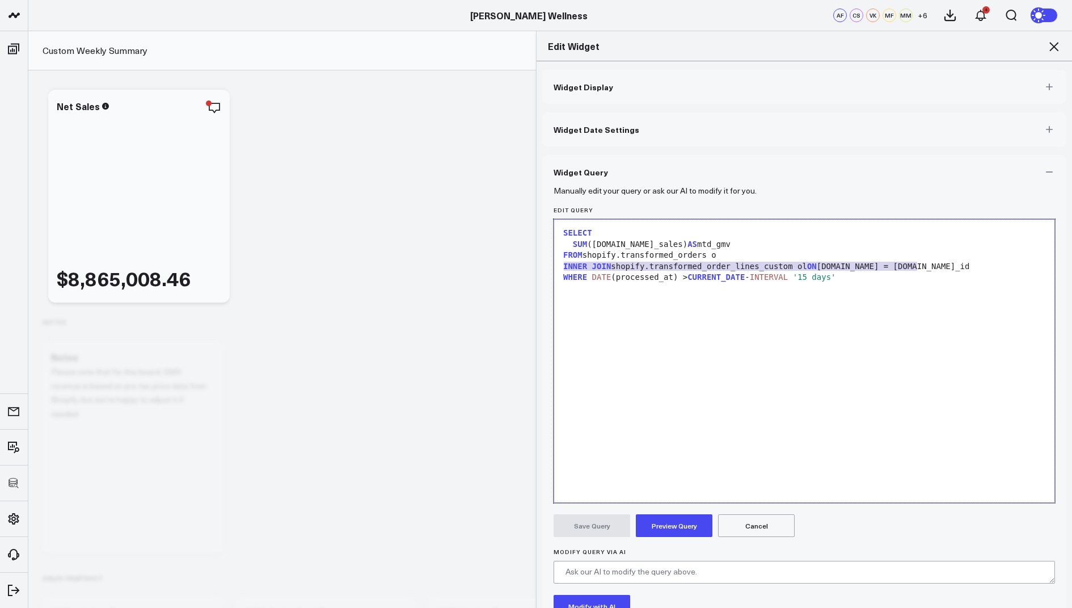
drag, startPoint x: 924, startPoint y: 263, endPoint x: 554, endPoint y: 260, distance: 369.4
click at [554, 260] on div "Selection deleted 9 1 2 3 4 5 6 7 › ⌄ SELECT SUM (o.net_sales) AS mtd_gmv FROM …" at bounding box center [805, 361] width 502 height 284
click at [818, 261] on div "INNER JOIN shopify.transformed_order_lines_custom ol ON o.id = ol.order_id" at bounding box center [804, 266] width 489 height 11
drag, startPoint x: 928, startPoint y: 263, endPoint x: 551, endPoint y: 269, distance: 376.2
click at [551, 269] on div "Manually edit your query or ask our AI to modify it for you. Edit Query Selecti…" at bounding box center [804, 439] width 524 height 500
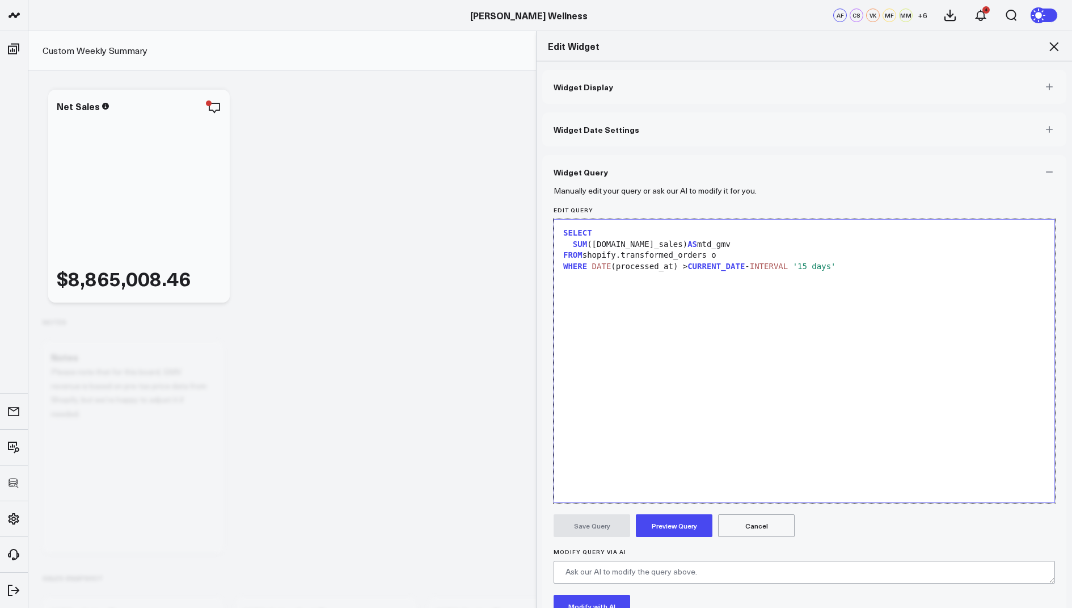
click at [664, 529] on button "Preview Query" at bounding box center [674, 525] width 77 height 23
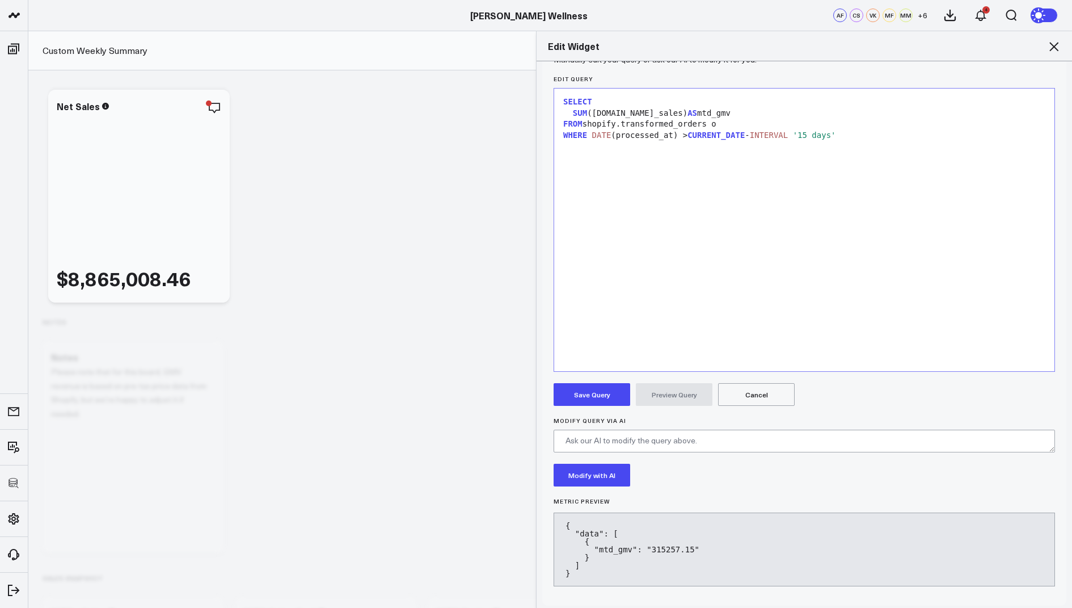
scroll to position [135, 0]
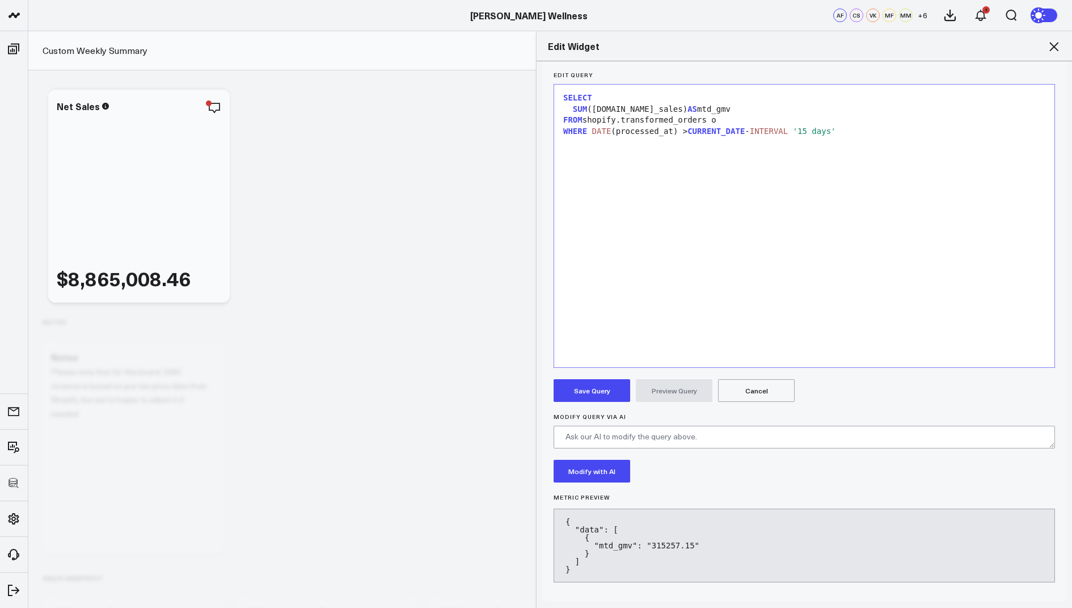
click at [588, 390] on button "Save Query" at bounding box center [592, 390] width 77 height 23
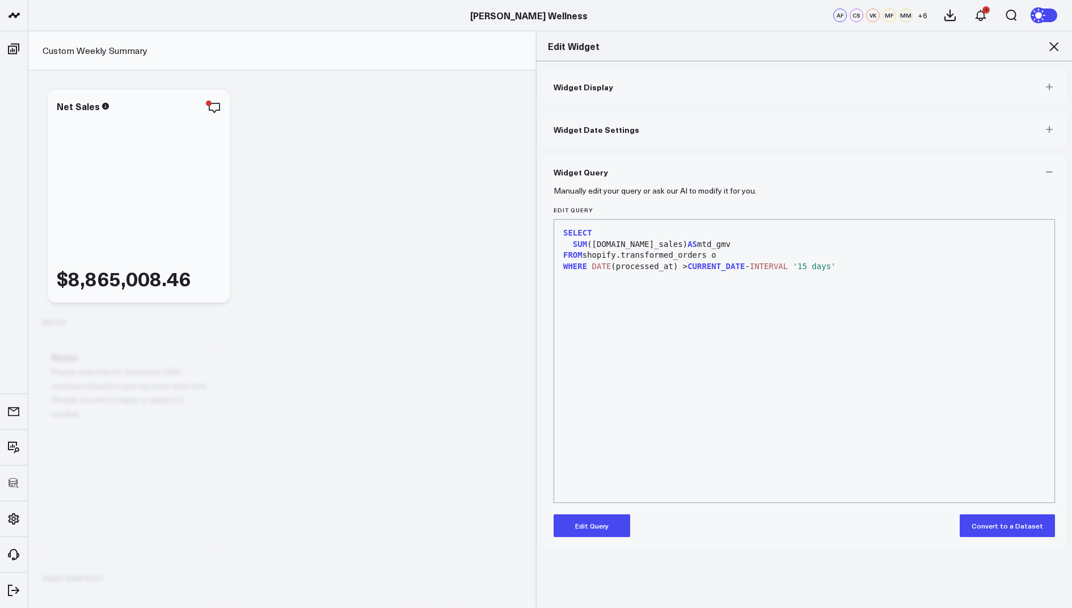
scroll to position [0, 0]
click at [1057, 44] on icon at bounding box center [1054, 47] width 14 height 14
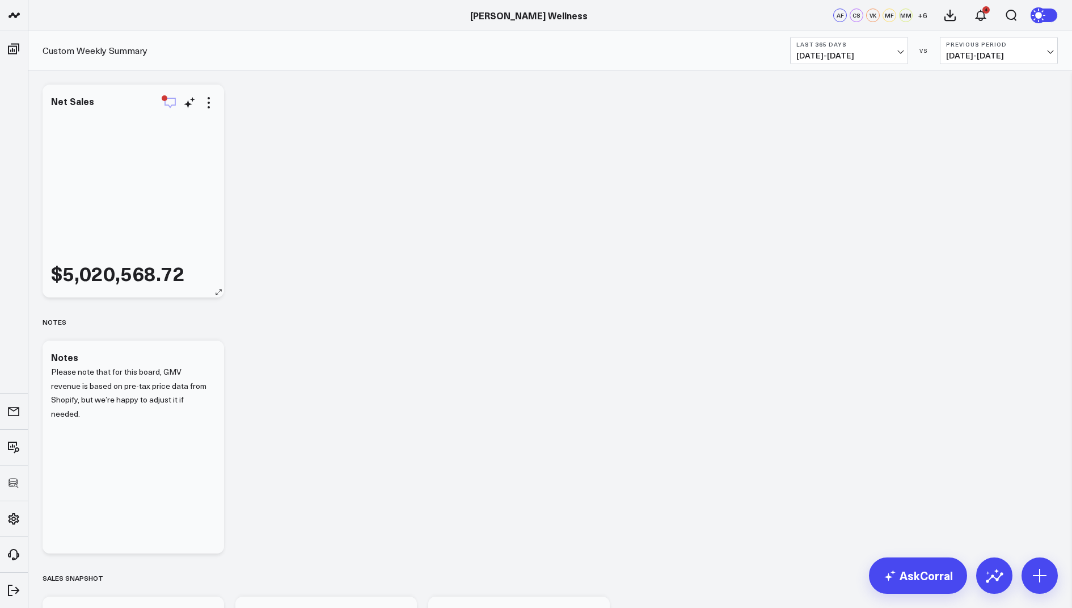
click at [169, 102] on icon "button" at bounding box center [170, 103] width 14 height 14
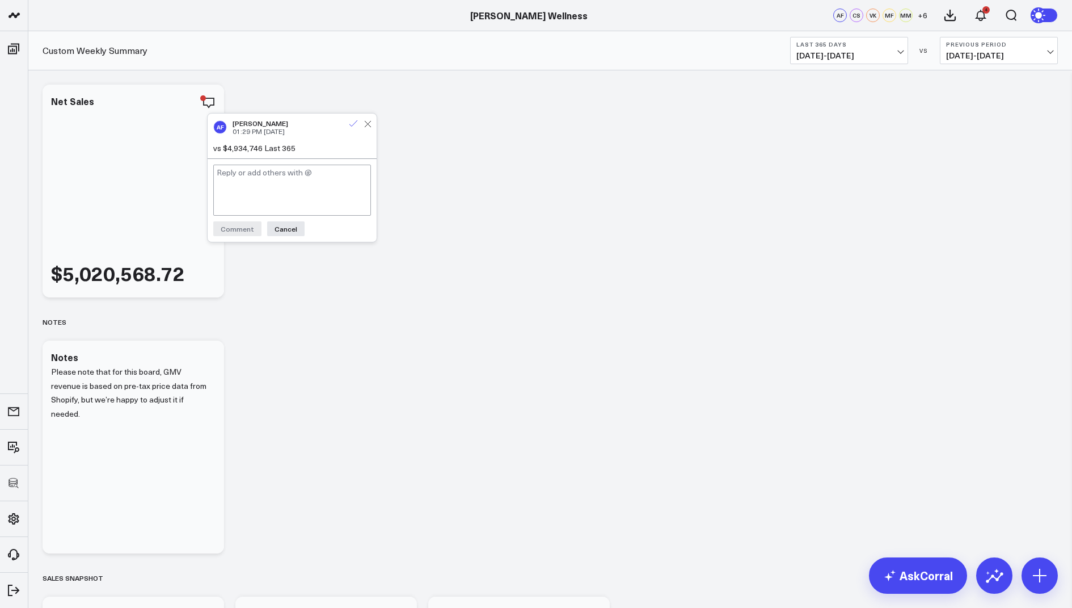
click at [350, 124] on icon at bounding box center [353, 124] width 10 height 10
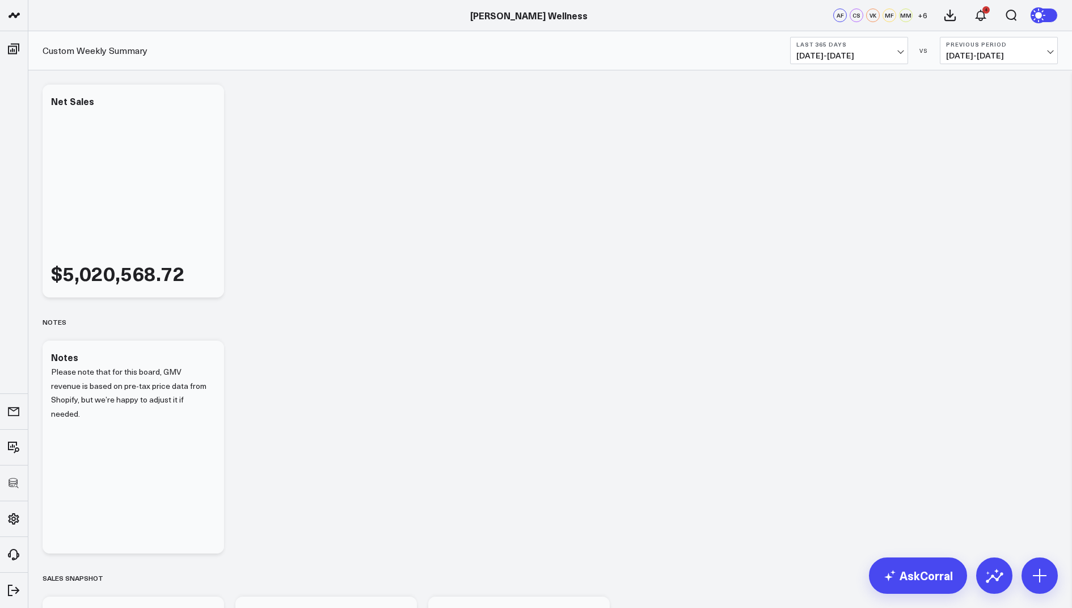
click at [857, 52] on span "09/18/24 - 09/17/25" at bounding box center [850, 55] width 106 height 9
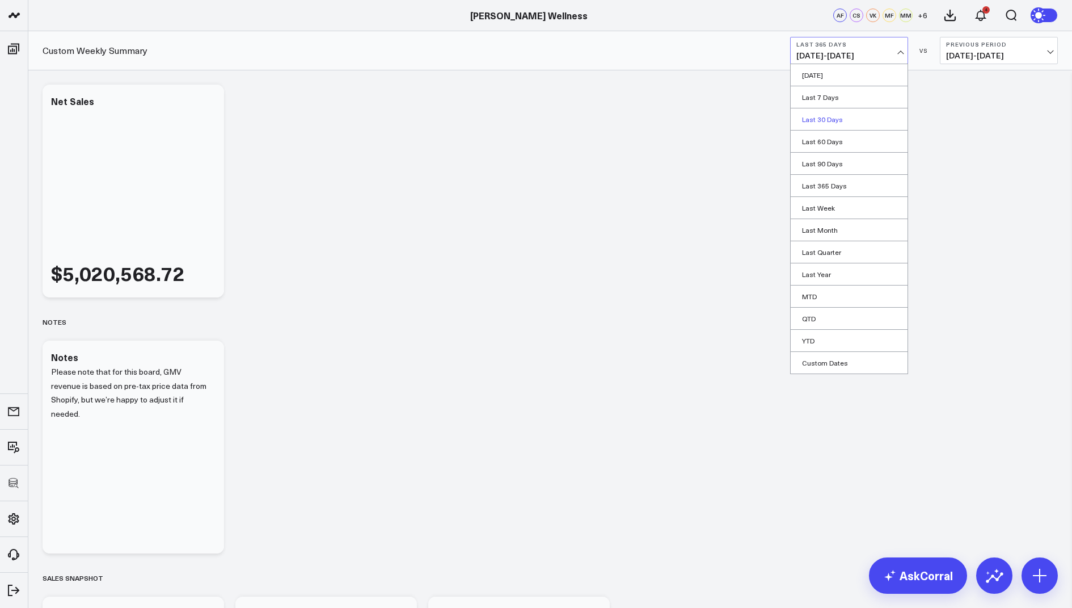
click at [827, 116] on link "Last 30 Days" at bounding box center [849, 119] width 117 height 22
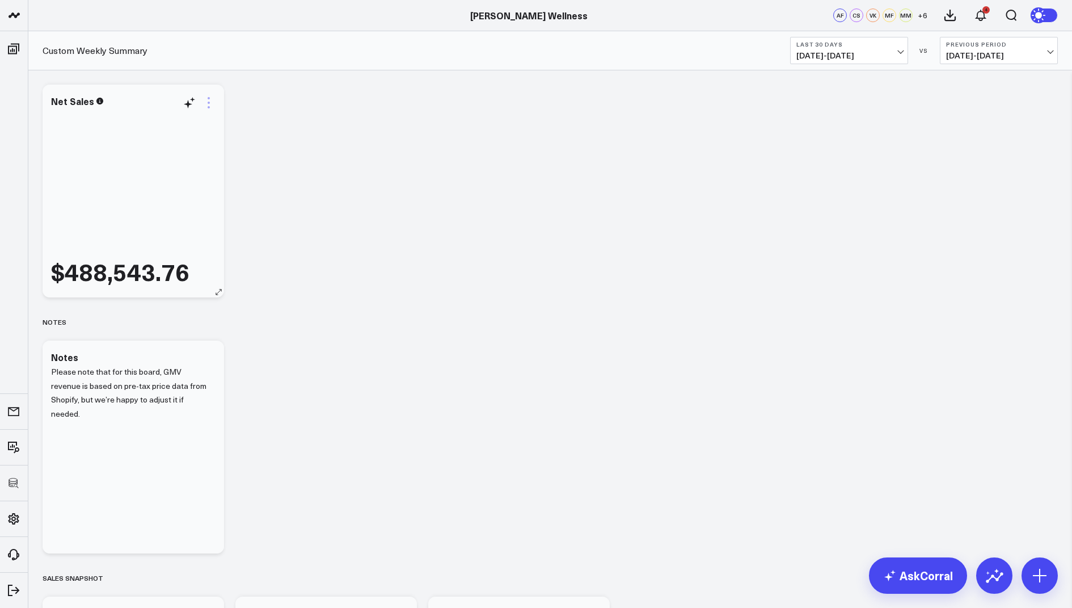
click at [210, 100] on icon at bounding box center [209, 103] width 14 height 14
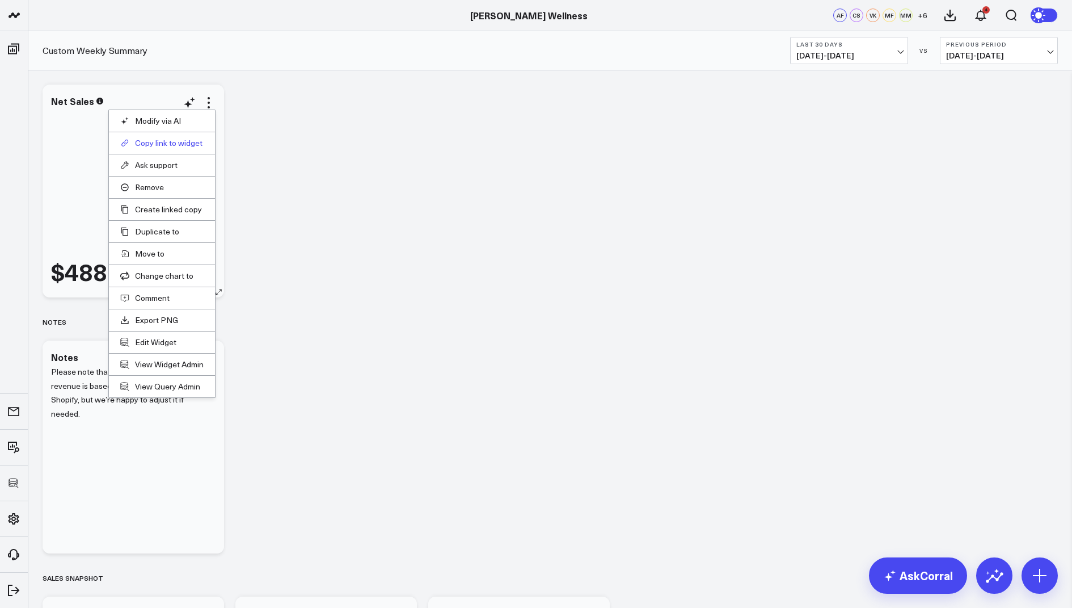
click at [168, 144] on button "Copy link to widget" at bounding box center [161, 143] width 83 height 10
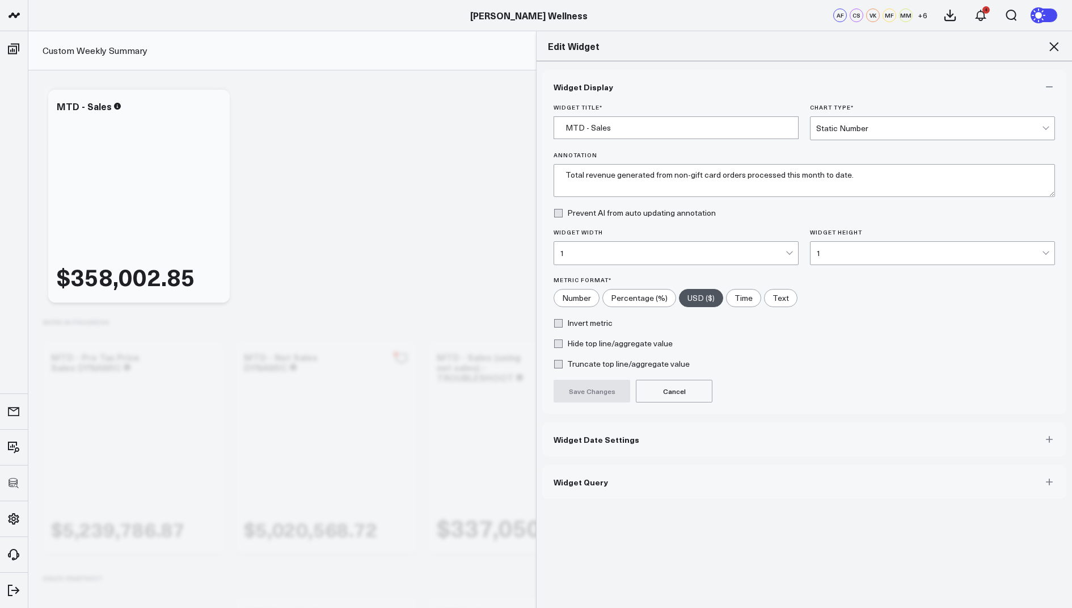
click at [1054, 45] on icon at bounding box center [1054, 46] width 9 height 9
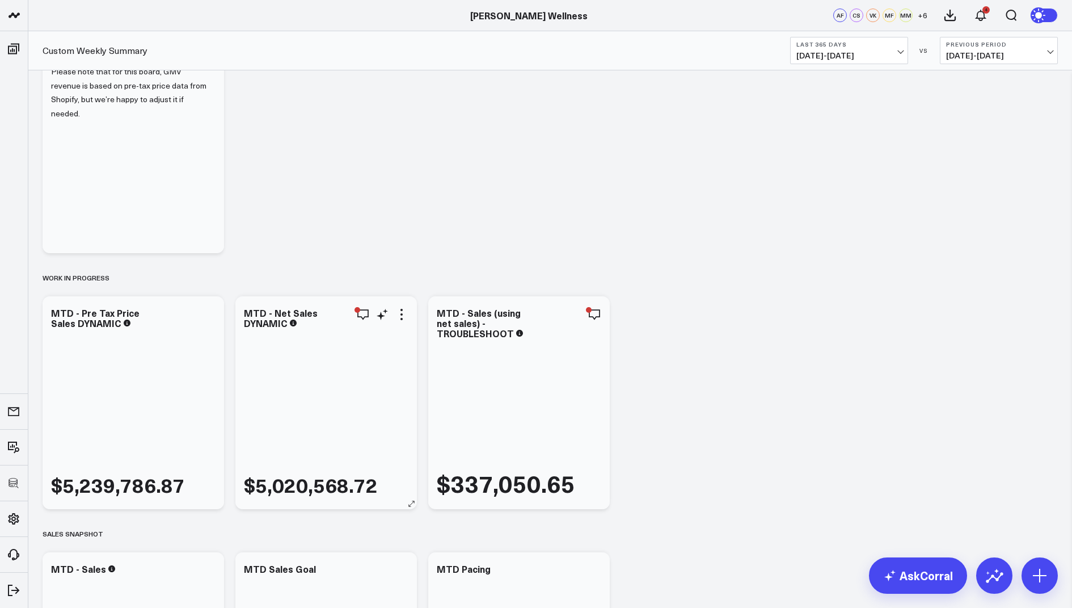
scroll to position [77, 0]
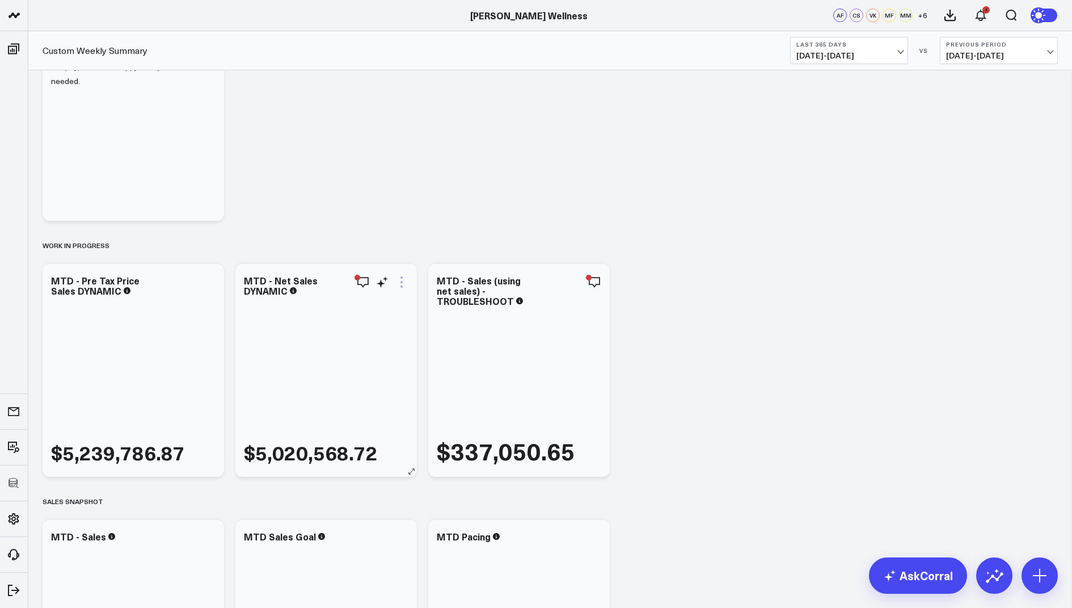
click at [407, 283] on icon at bounding box center [402, 282] width 14 height 14
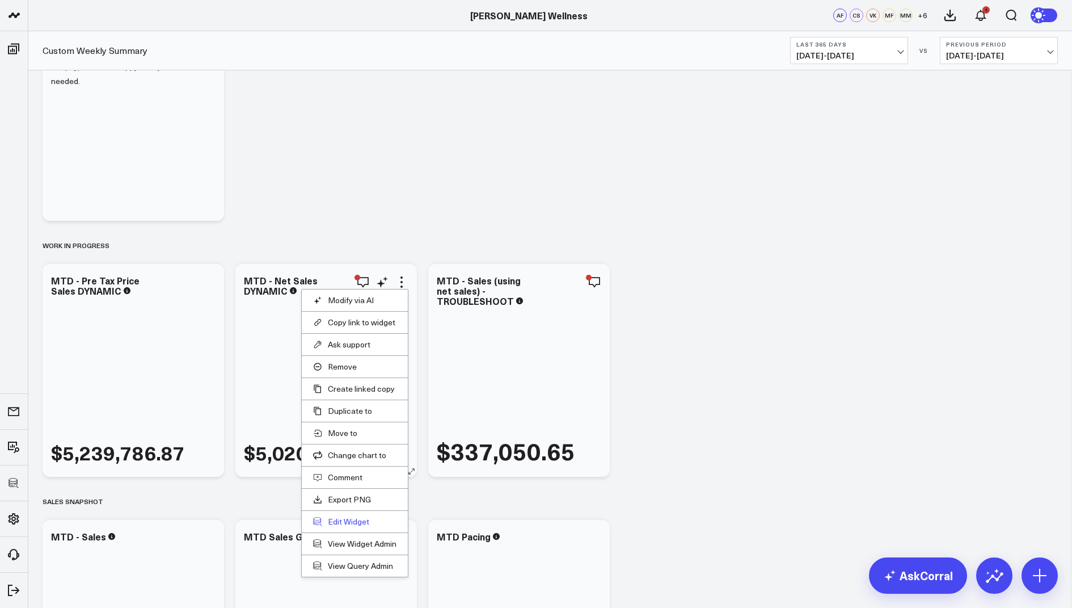
click at [338, 516] on button "Edit Widget" at bounding box center [354, 521] width 83 height 10
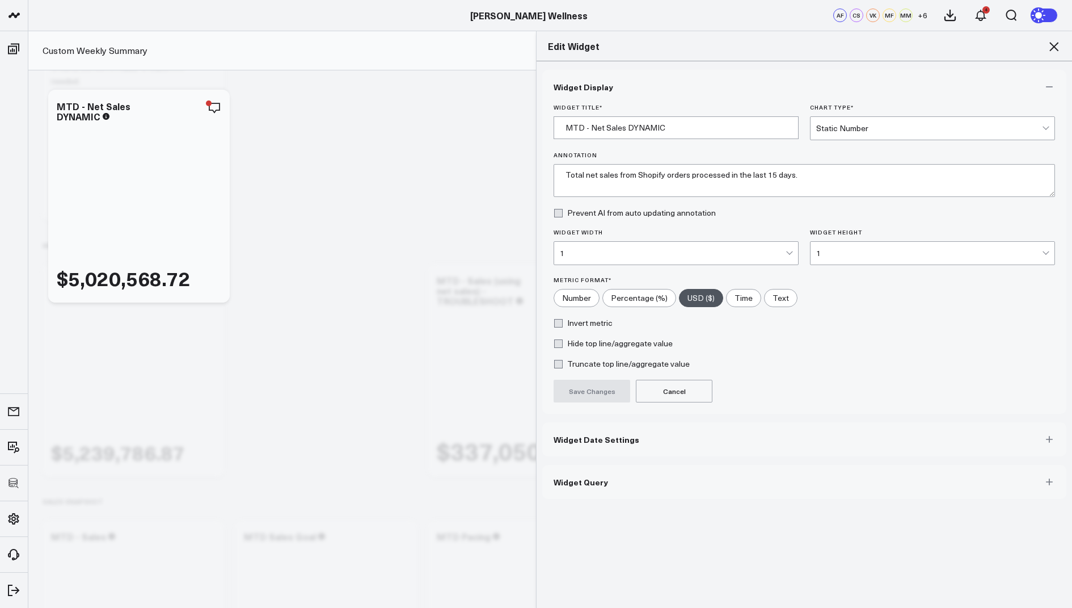
click at [625, 482] on button "Widget Query" at bounding box center [804, 482] width 524 height 34
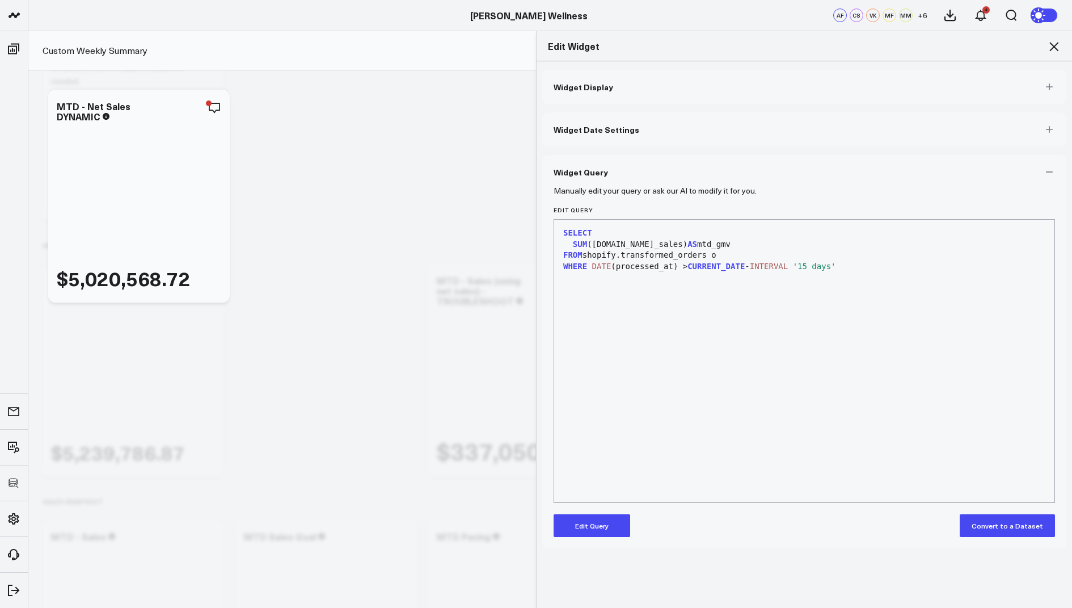
click at [590, 516] on button "Edit Query" at bounding box center [592, 525] width 77 height 23
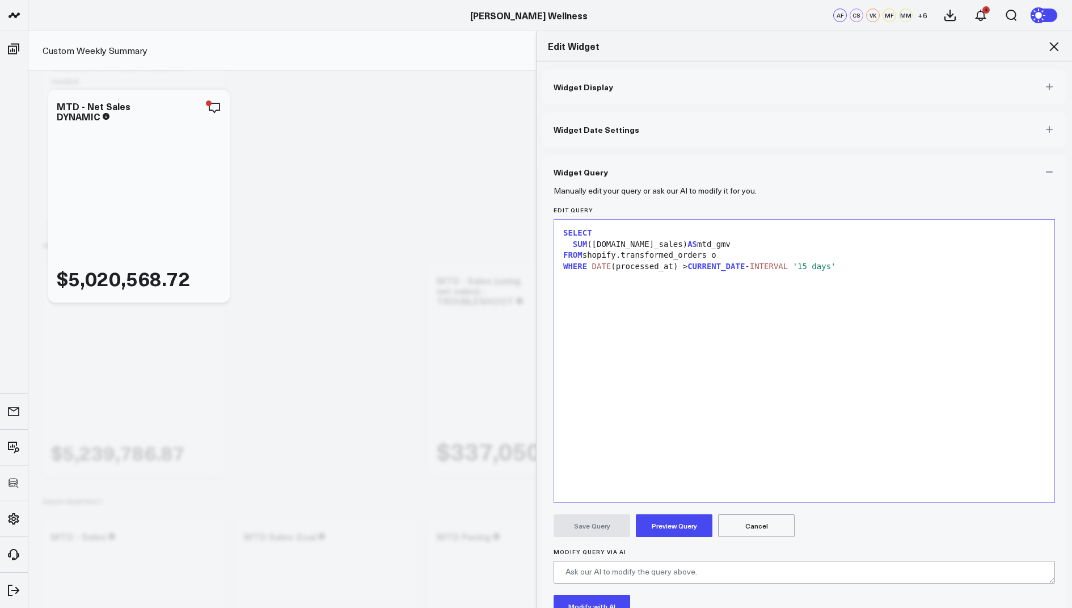
click at [740, 255] on div "FROM shopify.transformed_orders o" at bounding box center [804, 255] width 489 height 11
click at [573, 266] on span "LEFT" at bounding box center [582, 266] width 19 height 9
click at [573, 277] on span "ON" at bounding box center [578, 276] width 10 height 9
click at [864, 280] on div "WHERE DATE (processed_at) > CURRENT_DATE - INTERVAL '15 days'" at bounding box center [804, 277] width 489 height 11
click at [578, 298] on div at bounding box center [804, 299] width 489 height 11
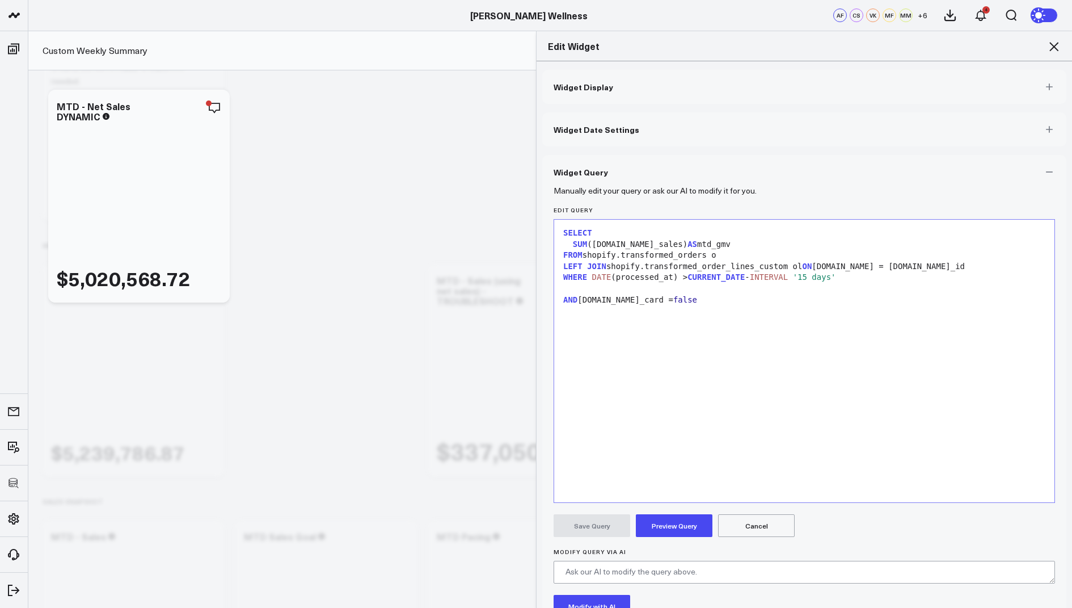
click at [668, 527] on button "Preview Query" at bounding box center [674, 525] width 77 height 23
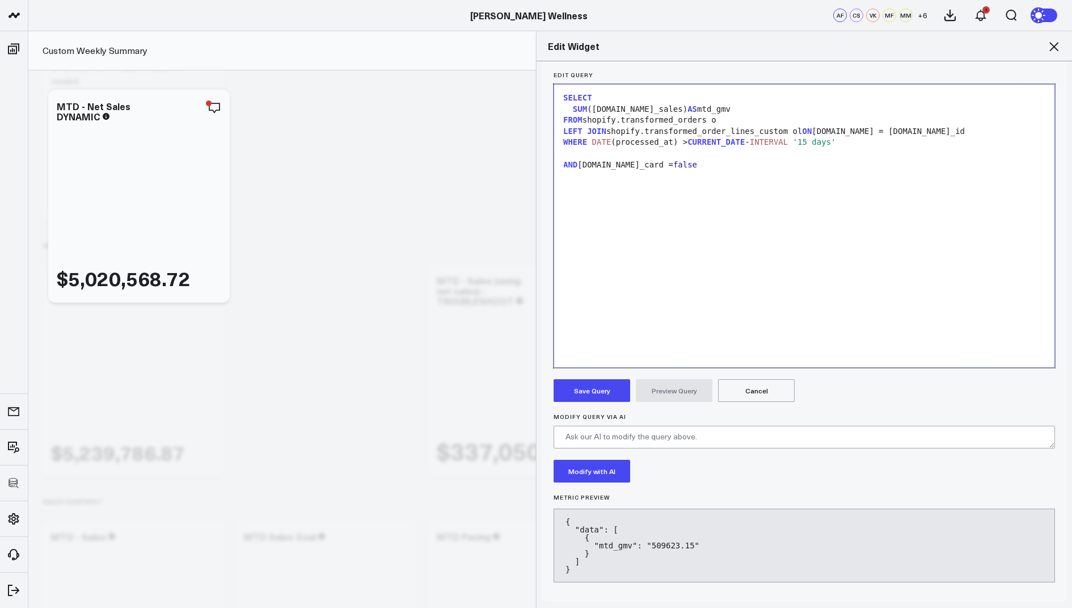
click at [563, 161] on span "AND" at bounding box center [570, 164] width 14 height 9
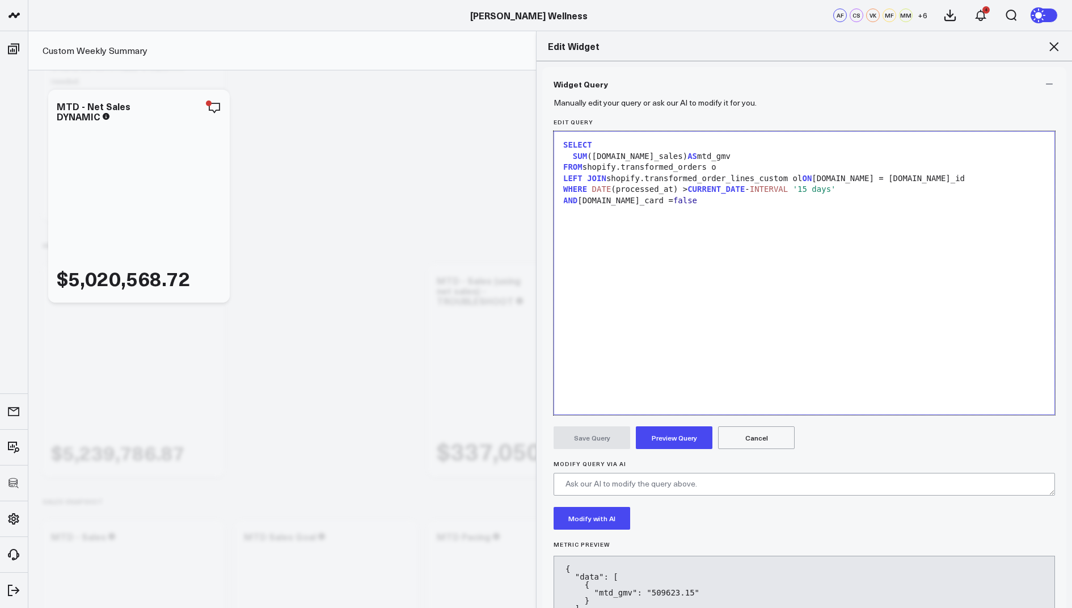
click at [666, 430] on button "Preview Query" at bounding box center [674, 437] width 77 height 23
click at [589, 439] on button "Save Query" at bounding box center [592, 437] width 77 height 23
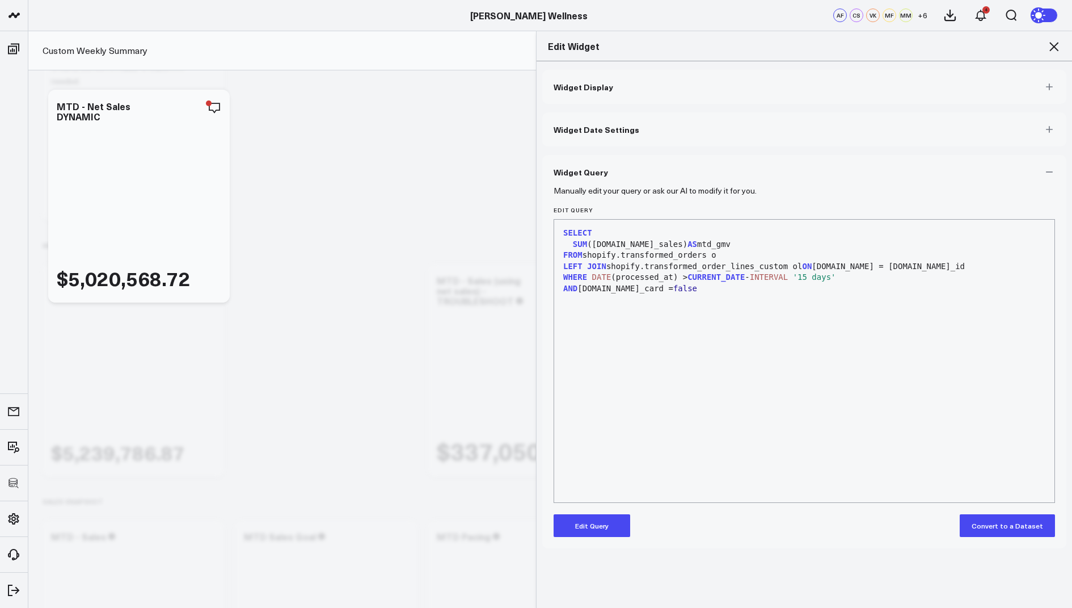
scroll to position [0, 0]
click at [587, 525] on button "Edit Query" at bounding box center [592, 525] width 77 height 23
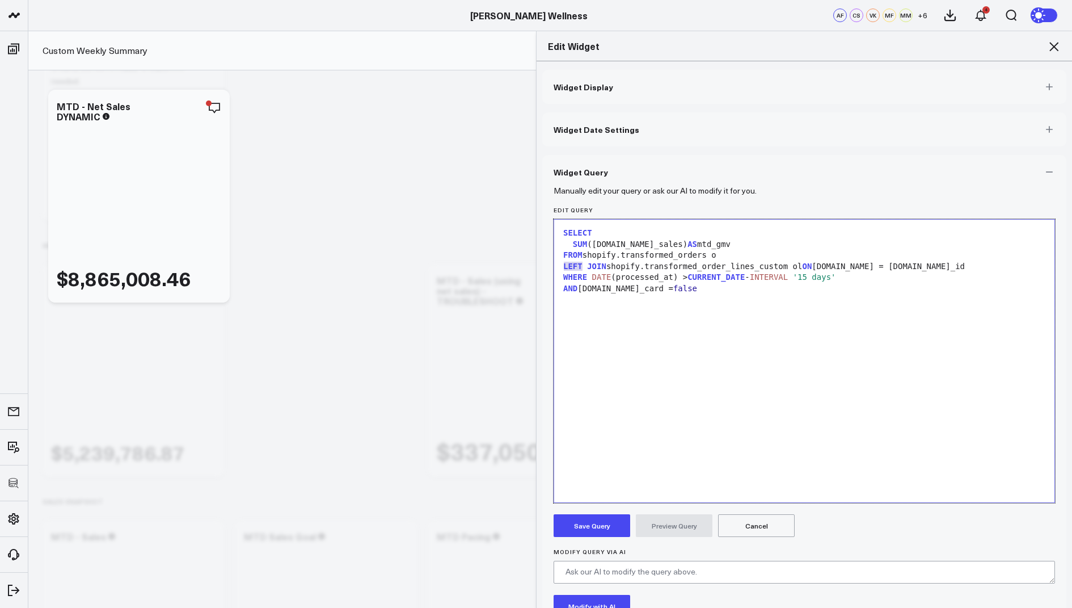
drag, startPoint x: 583, startPoint y: 267, endPoint x: 557, endPoint y: 266, distance: 26.1
click at [557, 266] on div "9 1 2 3 4 5 6 7 8 › ⌄ SELECT SUM ([DOMAIN_NAME]_sales) AS mtd_gmv FROM shopify.…" at bounding box center [805, 361] width 502 height 284
click at [824, 359] on div "SELECT SUM ([DOMAIN_NAME]_sales) AS mtd_gmv FROM shopify.transformed_orders o I…" at bounding box center [804, 360] width 489 height 271
click at [675, 516] on button "Preview Query" at bounding box center [674, 525] width 77 height 23
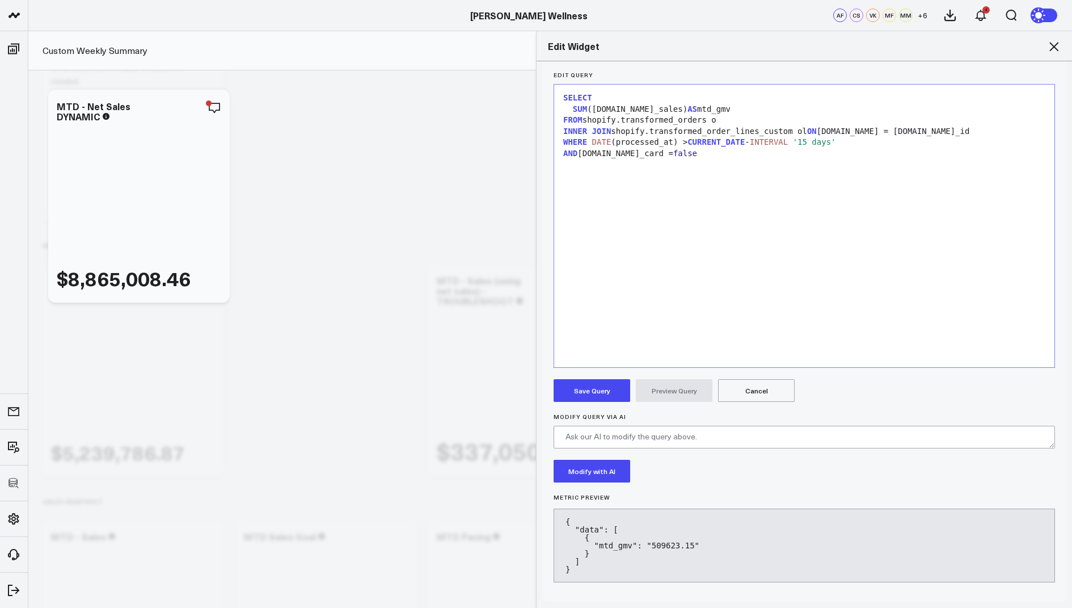
click at [587, 382] on button "Save Query" at bounding box center [592, 390] width 77 height 23
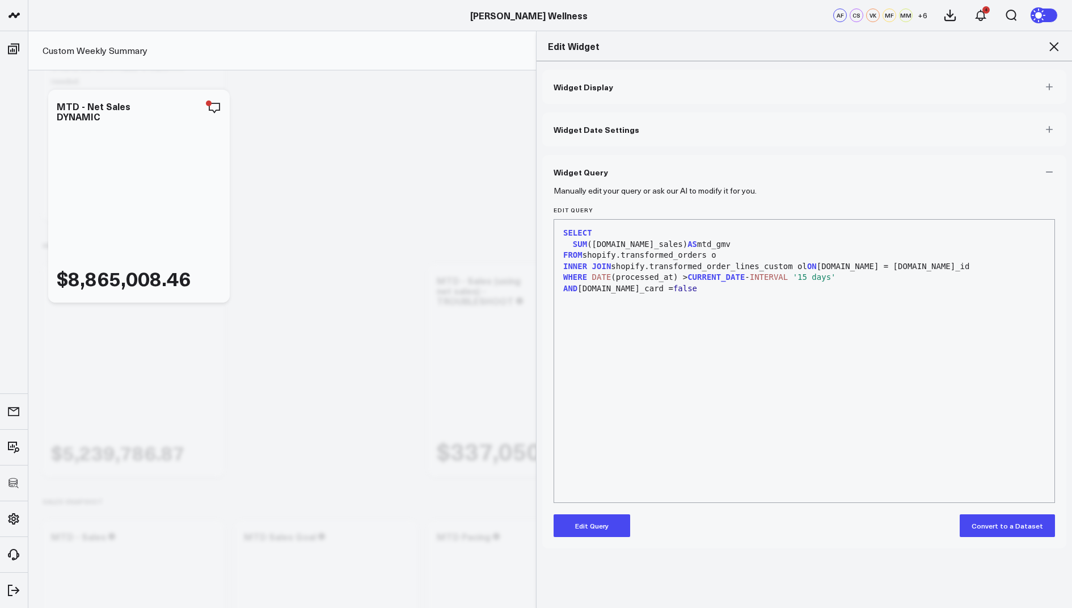
scroll to position [0, 0]
click at [692, 287] on div "AND [DOMAIN_NAME]_card = false" at bounding box center [804, 288] width 489 height 11
click at [1055, 44] on icon at bounding box center [1054, 47] width 14 height 14
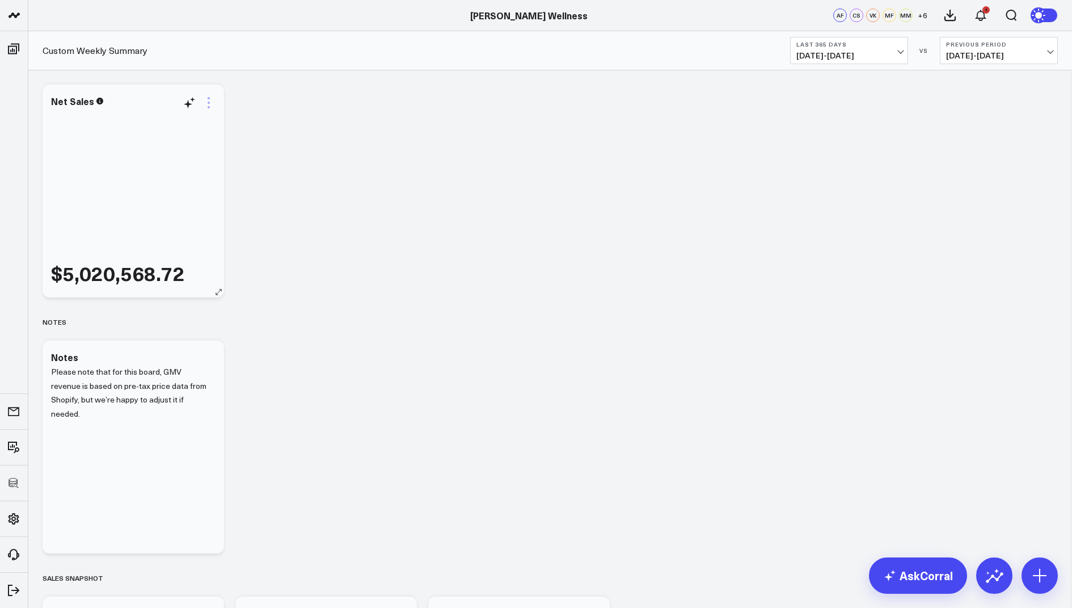
click at [210, 99] on icon at bounding box center [209, 103] width 14 height 14
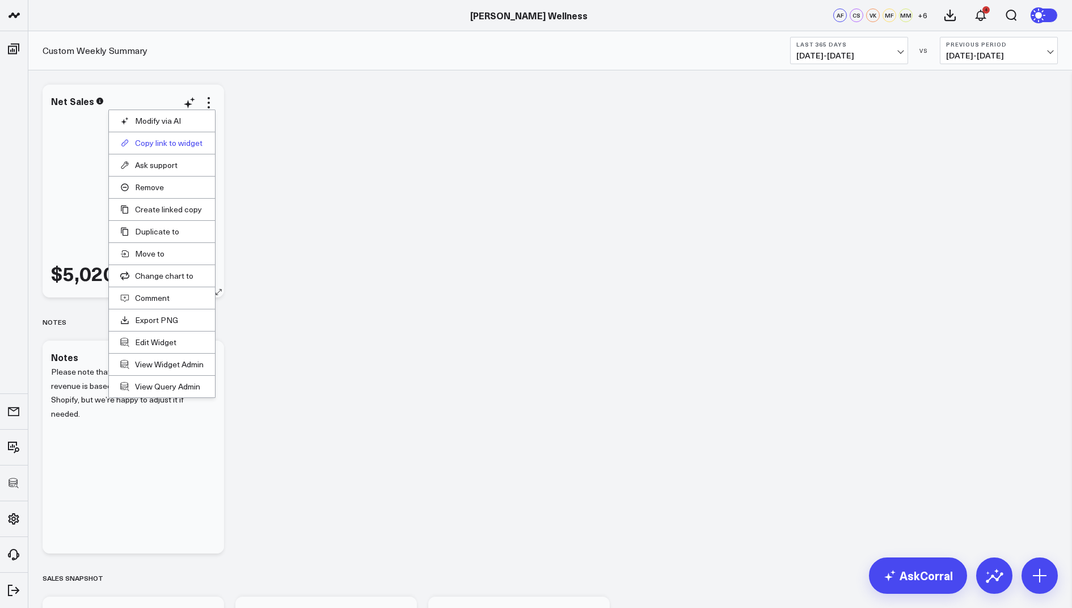
click at [157, 140] on button "Copy link to widget" at bounding box center [161, 143] width 83 height 10
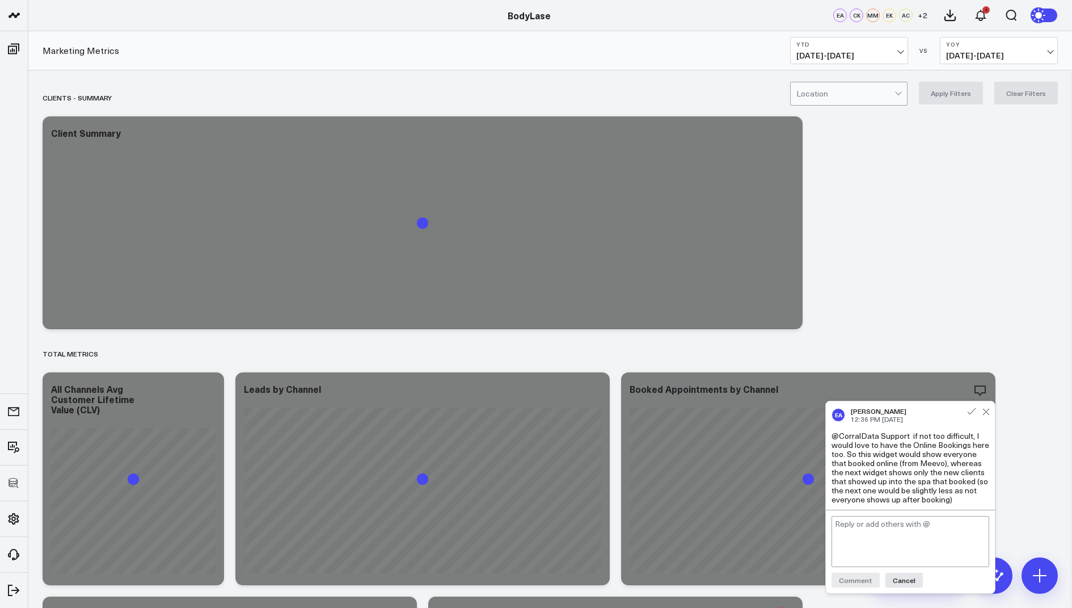
scroll to position [165, 0]
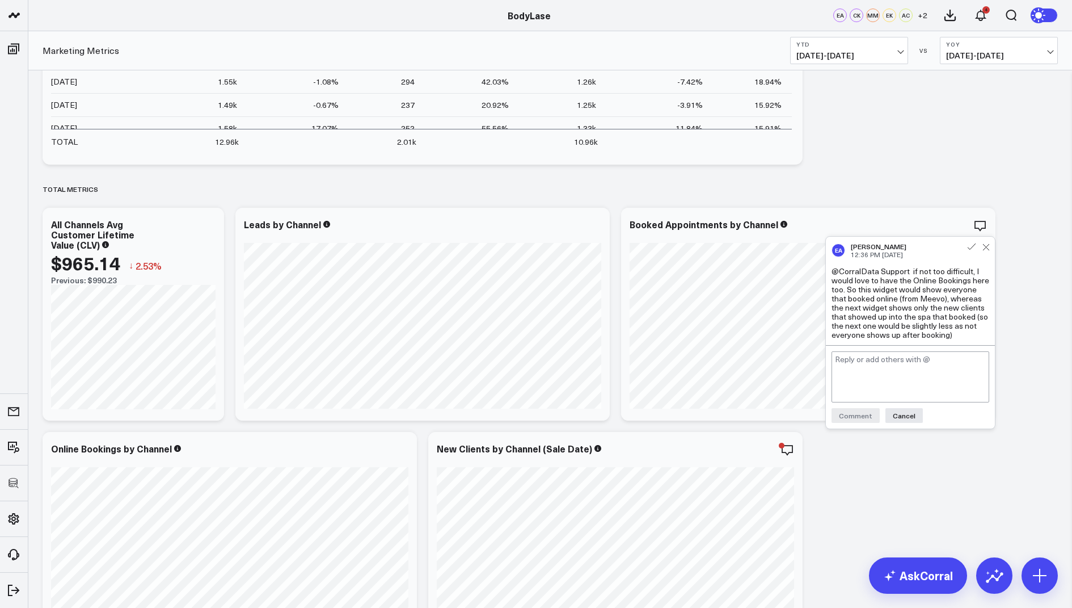
drag, startPoint x: 955, startPoint y: 337, endPoint x: 912, endPoint y: 273, distance: 76.5
click at [912, 273] on div "@CorralData Support if not too difficult, I would love to have the Online Booki…" at bounding box center [911, 303] width 158 height 73
copy div "if not too difficult, I would love to have the Online Bookings here too. So thi…"
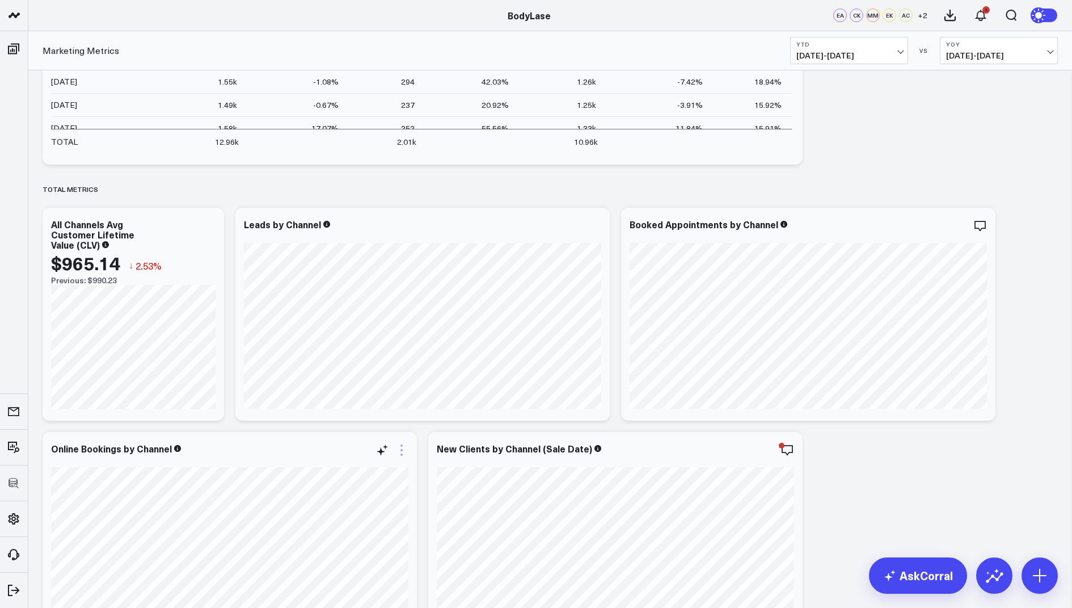
click at [401, 446] on icon at bounding box center [402, 450] width 14 height 14
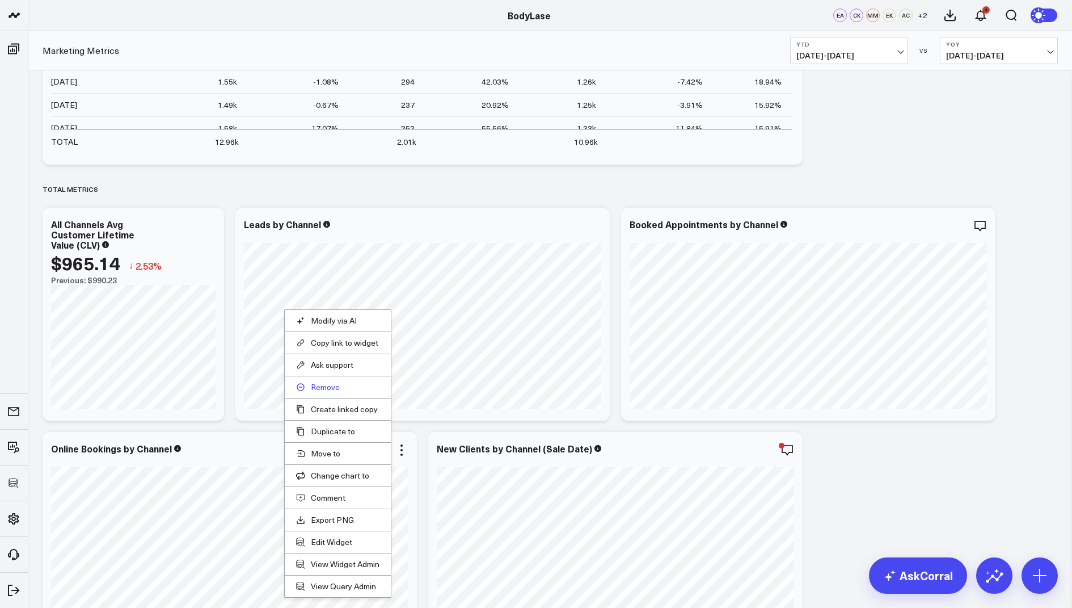
click at [318, 387] on button "Remove" at bounding box center [337, 387] width 83 height 10
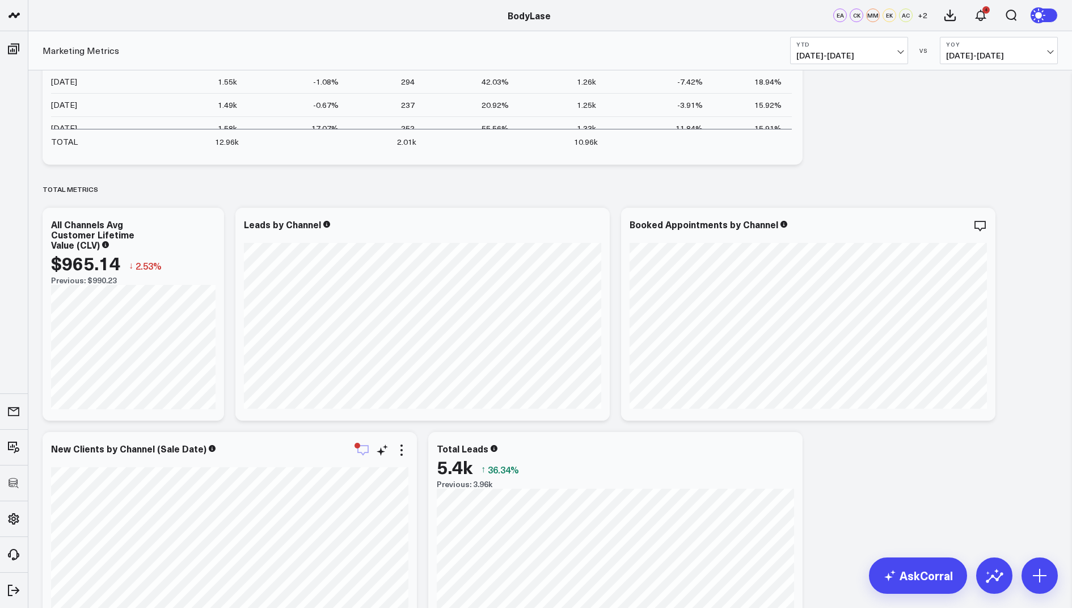
click at [361, 448] on icon "button" at bounding box center [363, 450] width 14 height 14
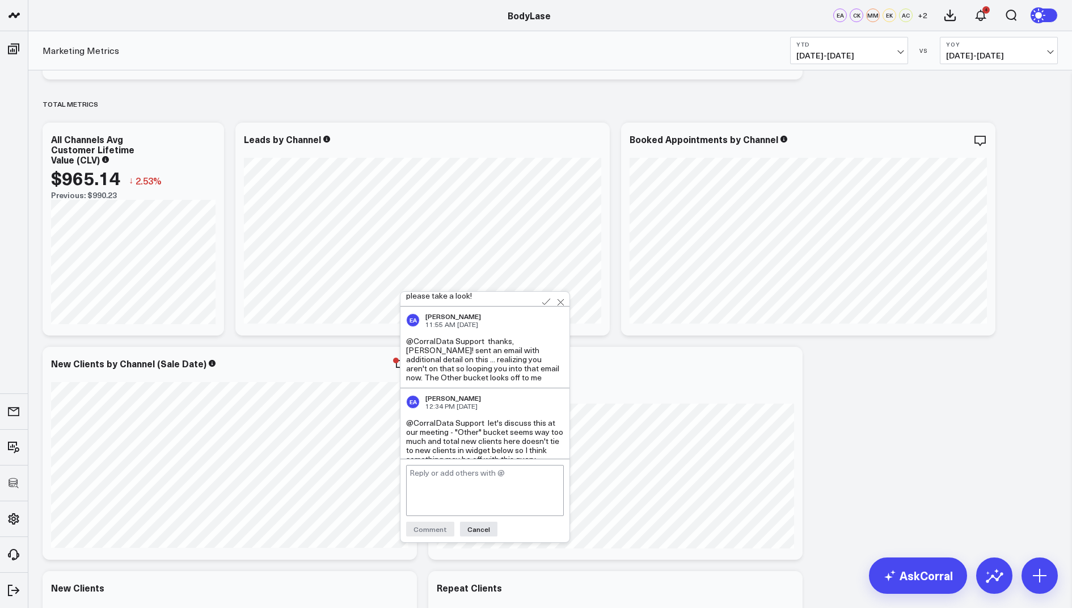
scroll to position [267, 0]
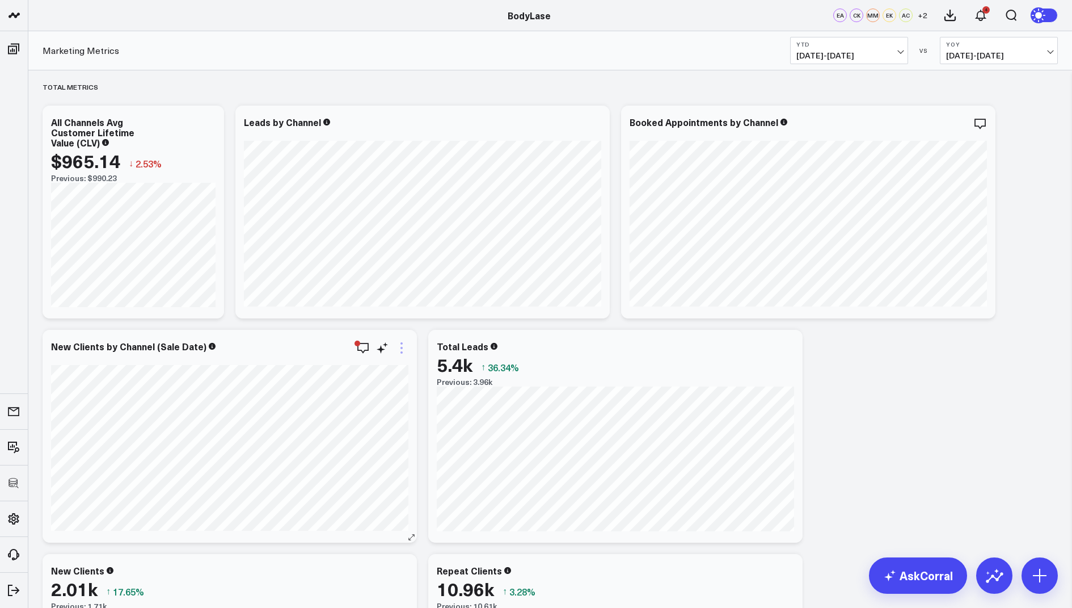
click at [405, 344] on icon at bounding box center [402, 348] width 14 height 14
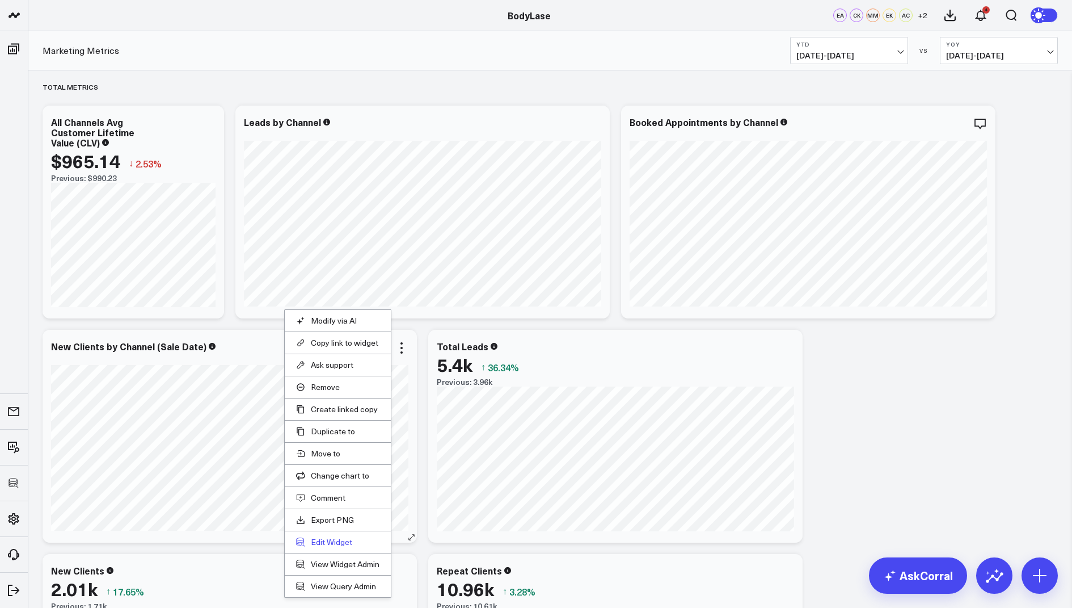
click at [326, 539] on button "Edit Widget" at bounding box center [337, 542] width 83 height 10
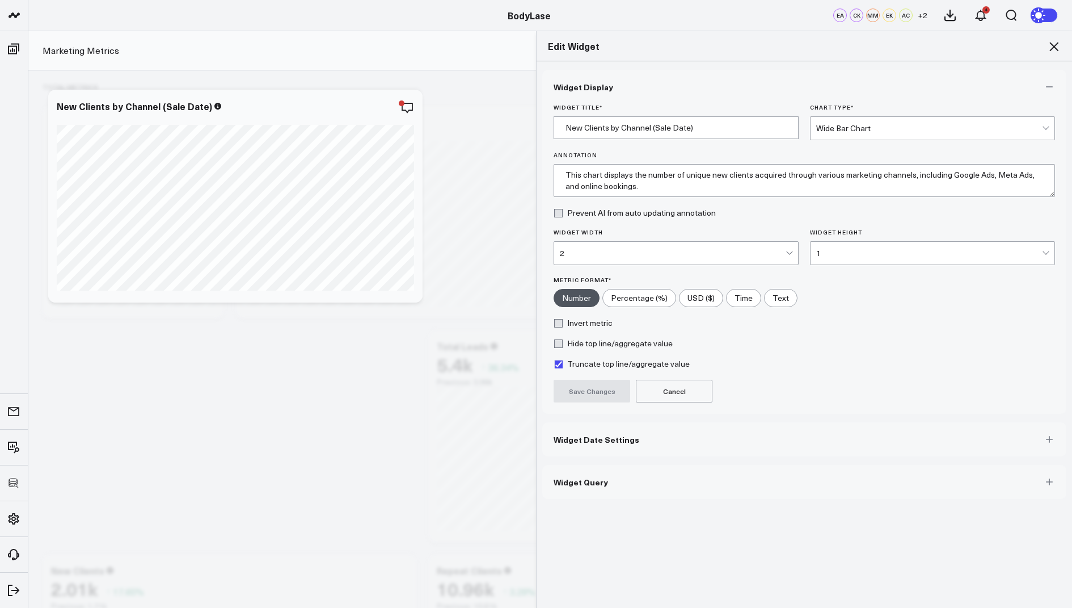
click at [552, 481] on button "Widget Query" at bounding box center [804, 482] width 524 height 34
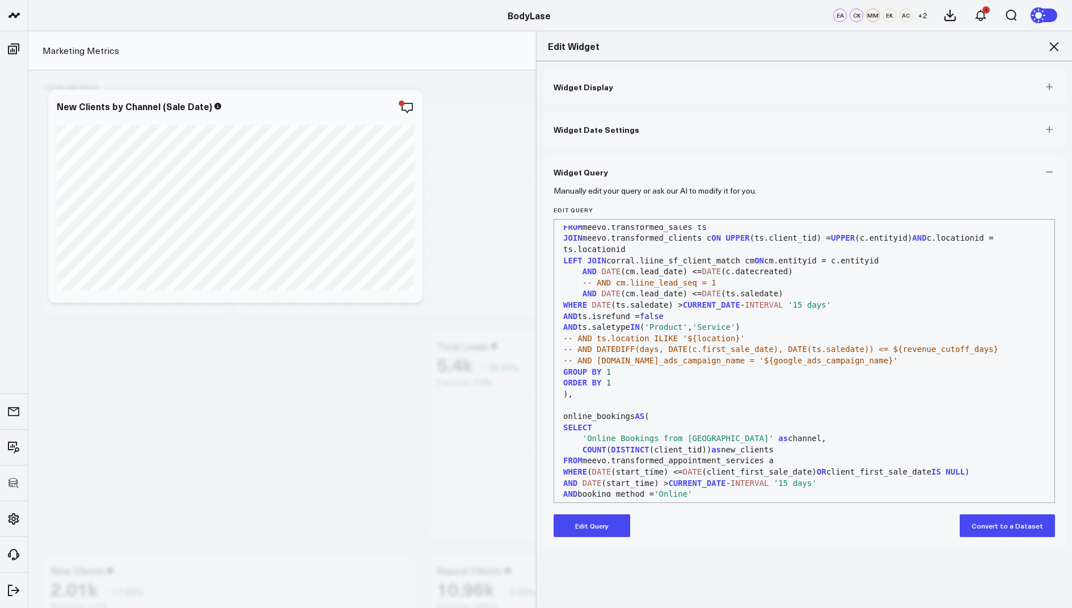
scroll to position [355, 0]
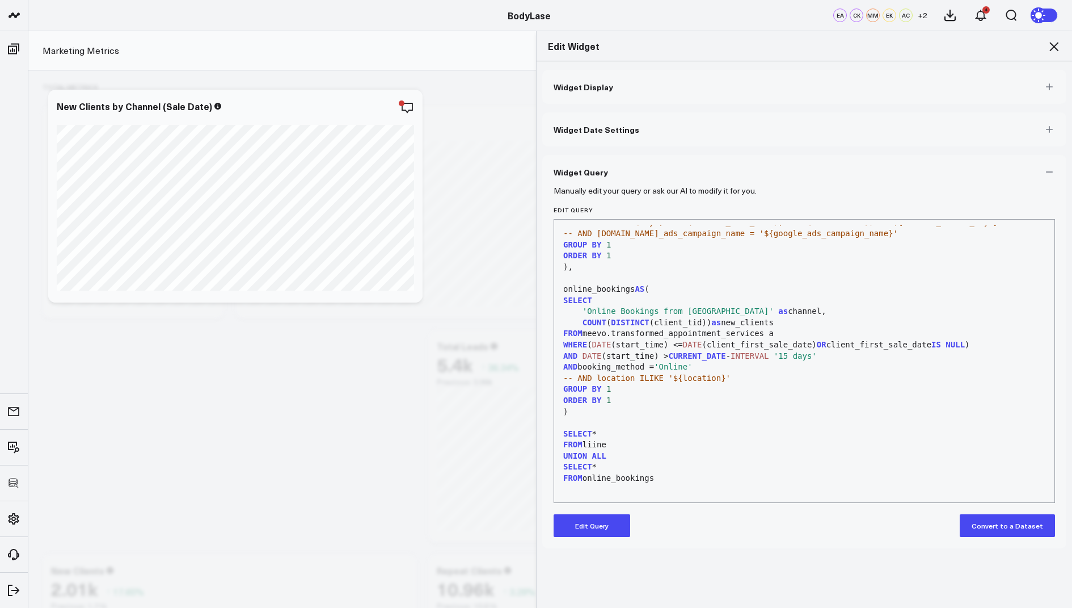
click at [1051, 49] on icon at bounding box center [1054, 46] width 9 height 9
